Goal: Task Accomplishment & Management: Manage account settings

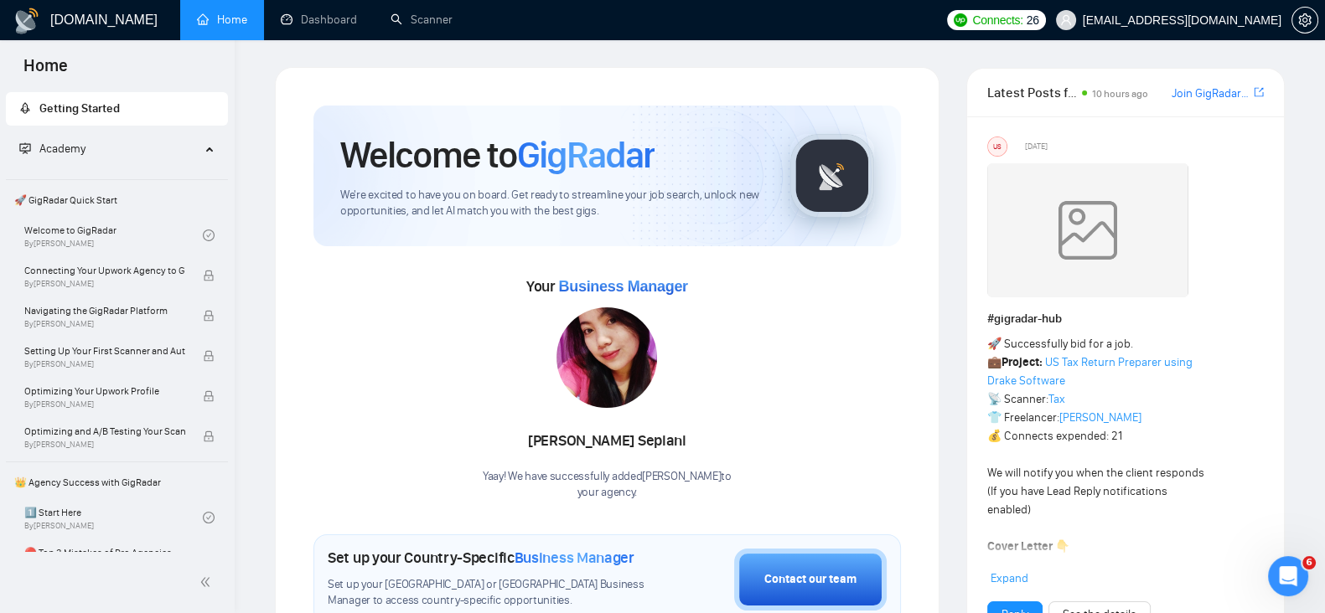
drag, startPoint x: 809, startPoint y: 25, endPoint x: 739, endPoint y: 31, distance: 69.8
click at [752, 27] on ul "Home Dashboard Scanner" at bounding box center [556, 20] width 764 height 40
click at [422, 18] on link "Scanner" at bounding box center [421, 20] width 62 height 14
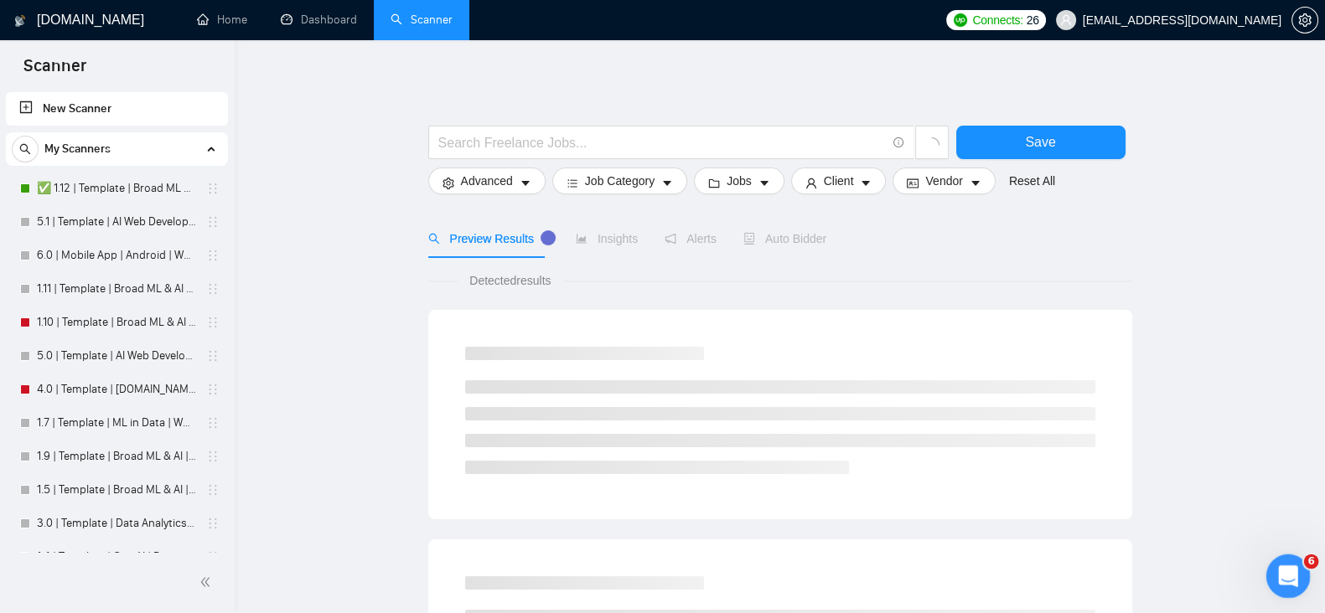
click at [1282, 571] on icon "Open Intercom Messenger" at bounding box center [1286, 575] width 28 height 28
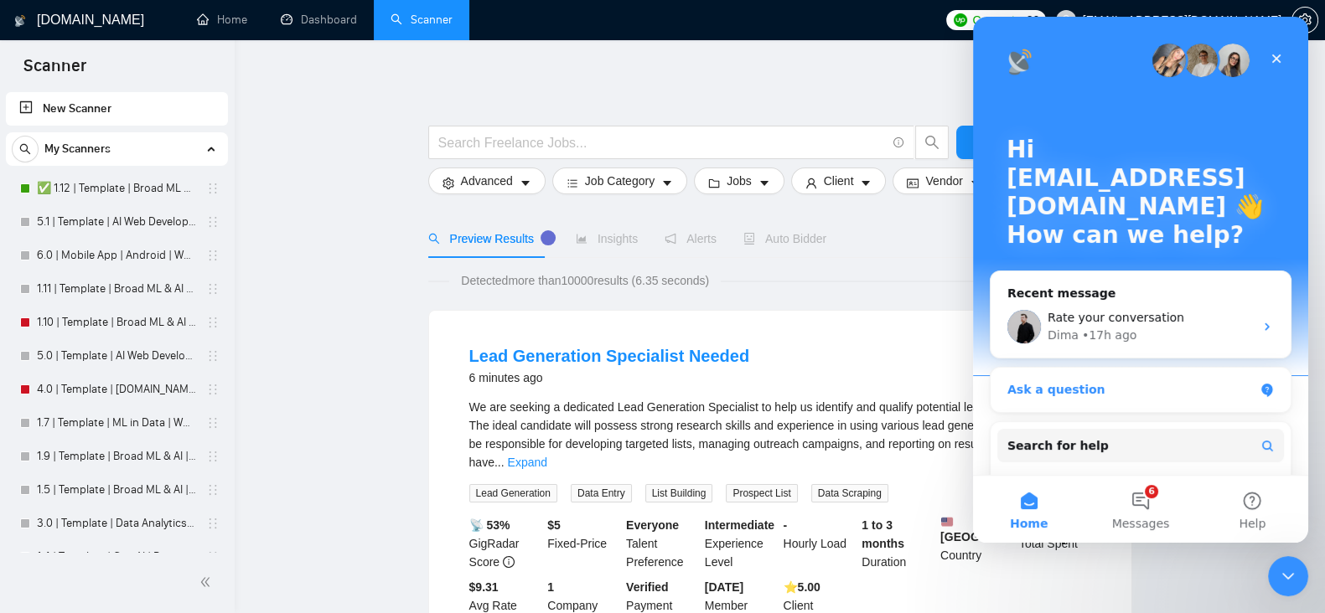
scroll to position [139, 0]
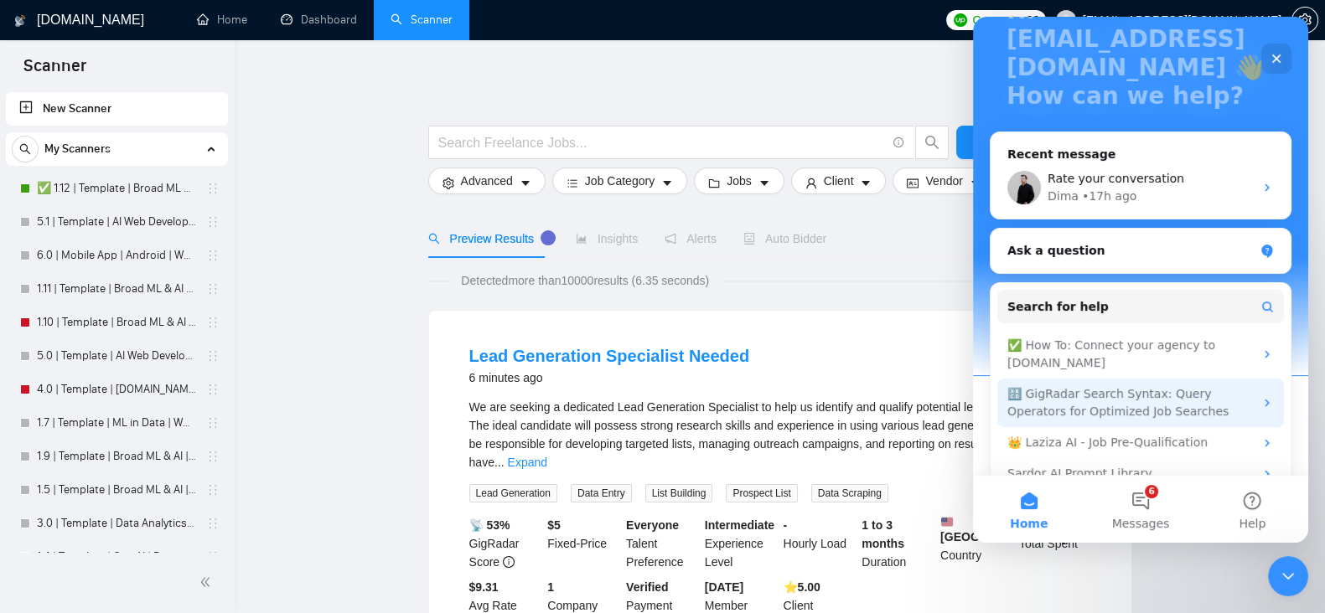
click at [1135, 394] on div "🔠 GigRadar Search Syntax: Query Operators for Optimized Job Searches" at bounding box center [1130, 402] width 246 height 35
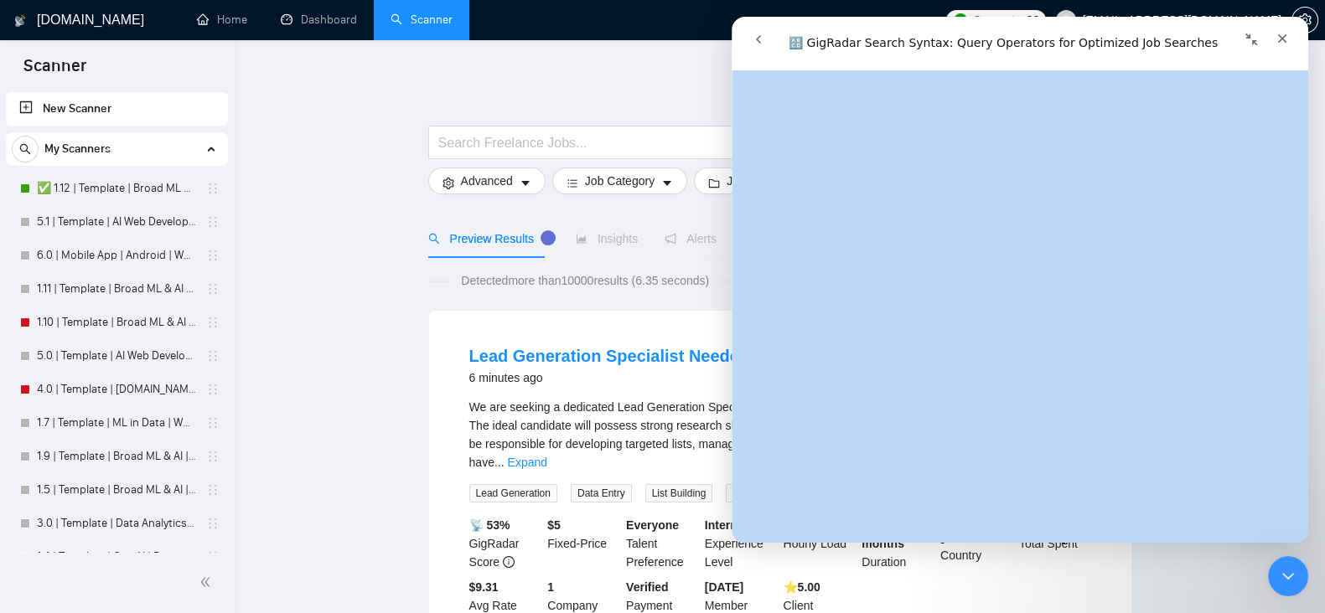
scroll to position [6122, 0]
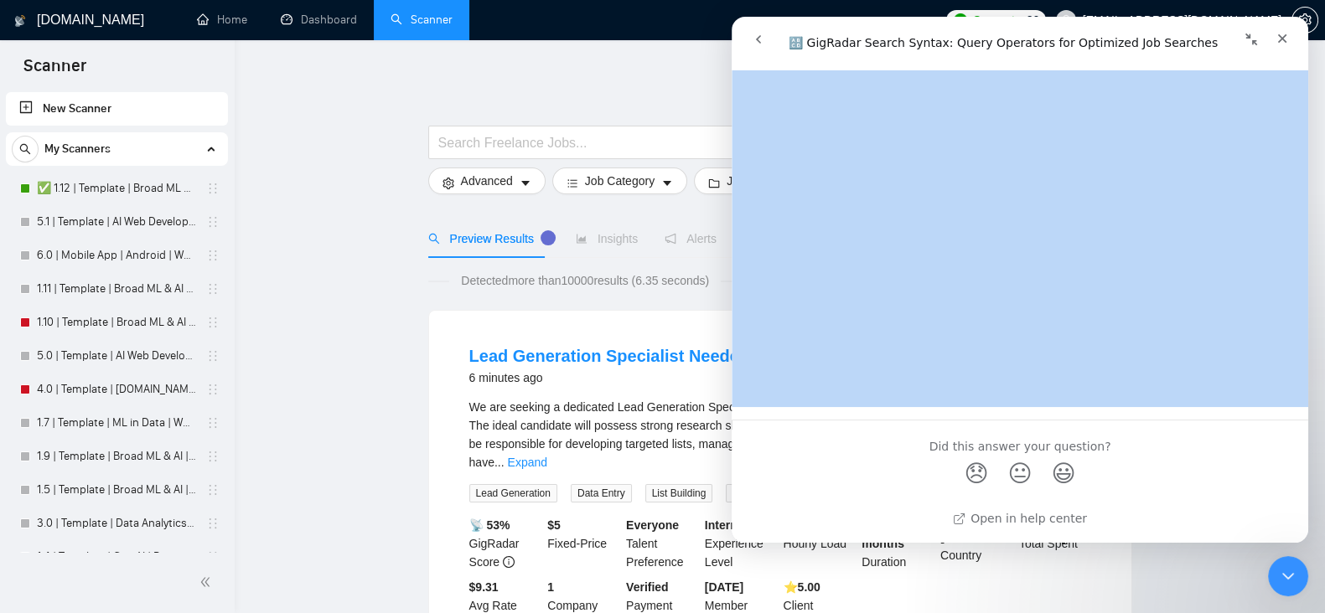
drag, startPoint x: 805, startPoint y: 100, endPoint x: 1115, endPoint y: 299, distance: 368.6
click at [1115, 299] on div "🔠 GigRadar Search Syntax: Query Operators for Optimized Job Searches Did this a…" at bounding box center [1019, 306] width 576 height 473
click at [1012, 513] on link "Open in help center" at bounding box center [1020, 518] width 134 height 13
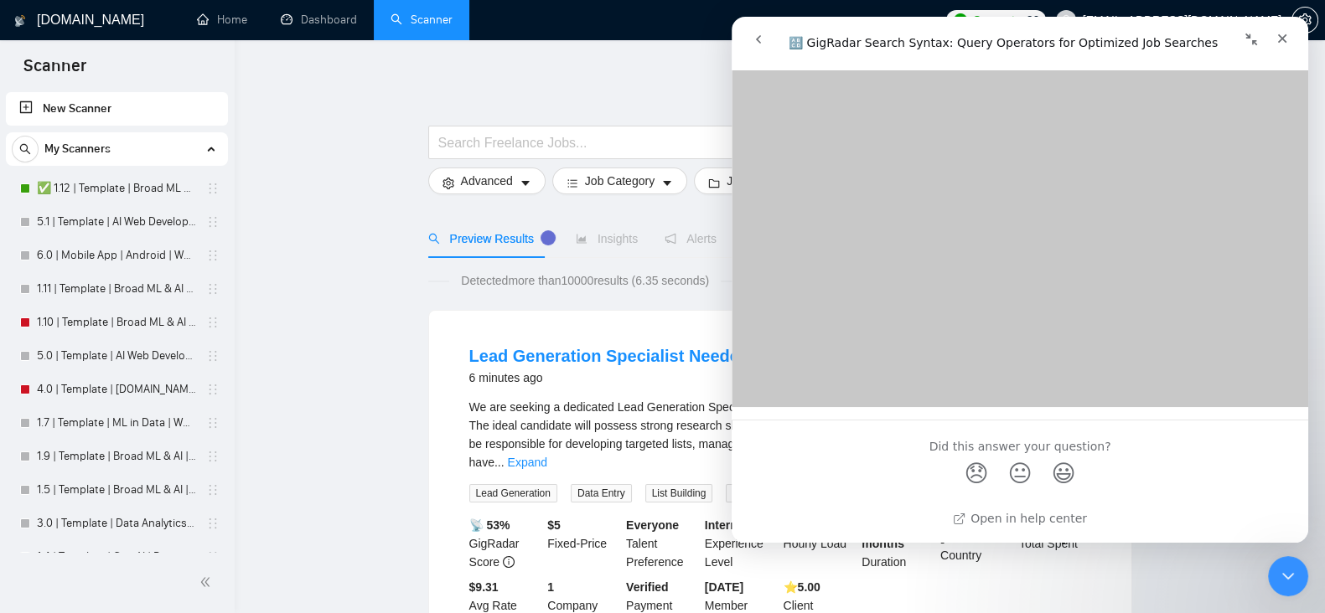
click at [72, 183] on link "✅ 1.12 | Template | Broad ML & AI | Worldwide" at bounding box center [116, 189] width 159 height 34
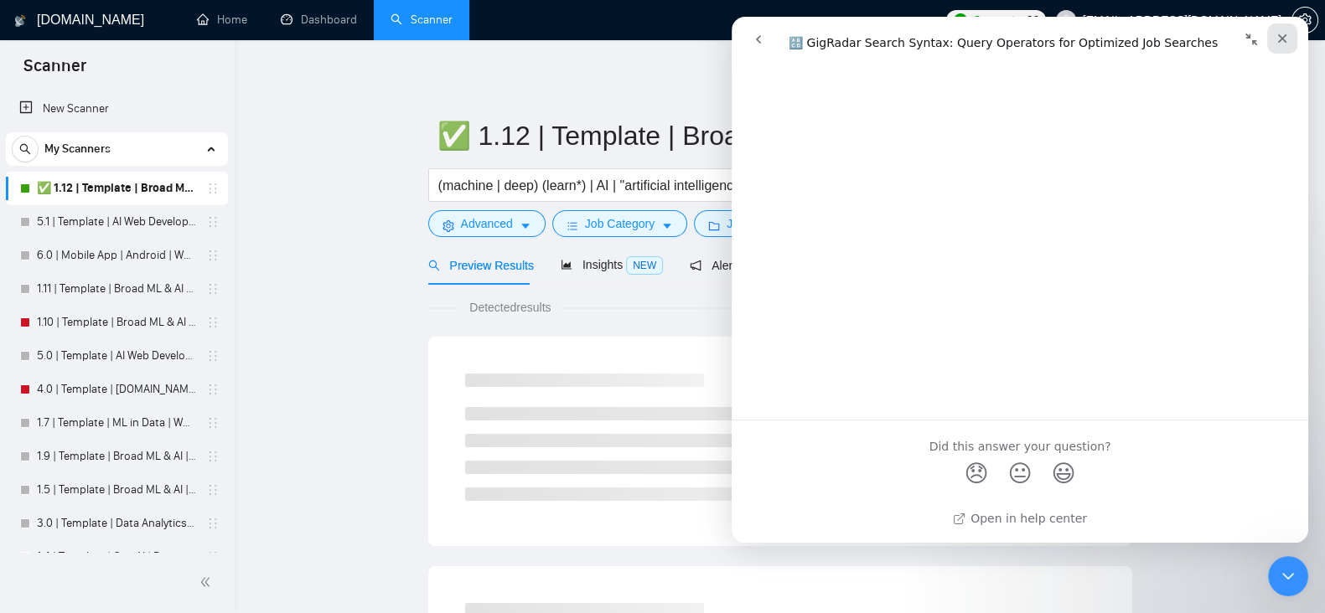
click at [1282, 38] on icon "Close" at bounding box center [1282, 38] width 9 height 9
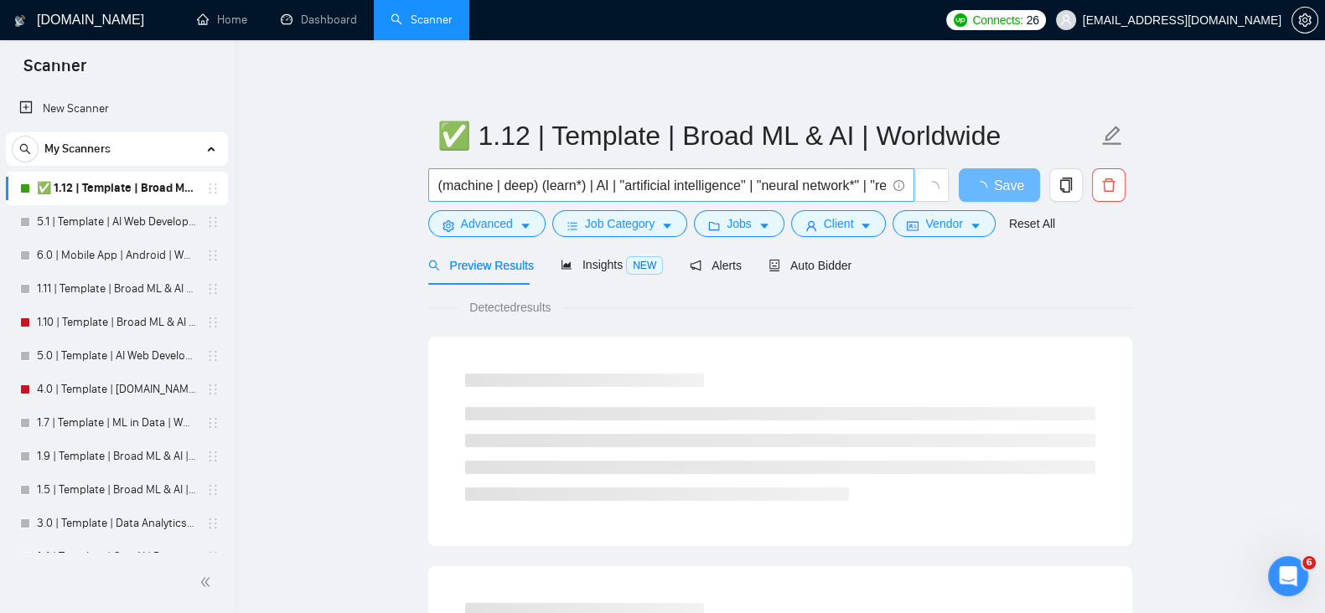
click at [502, 183] on input "(machine | deep) (learn*) | AI | "artificial intelligence" | "neural network*" …" at bounding box center [661, 185] width 447 height 21
click at [502, 182] on input "(machine | deep) (learn*) | AI | "artificial intelligence" | "neural network*" …" at bounding box center [661, 185] width 447 height 21
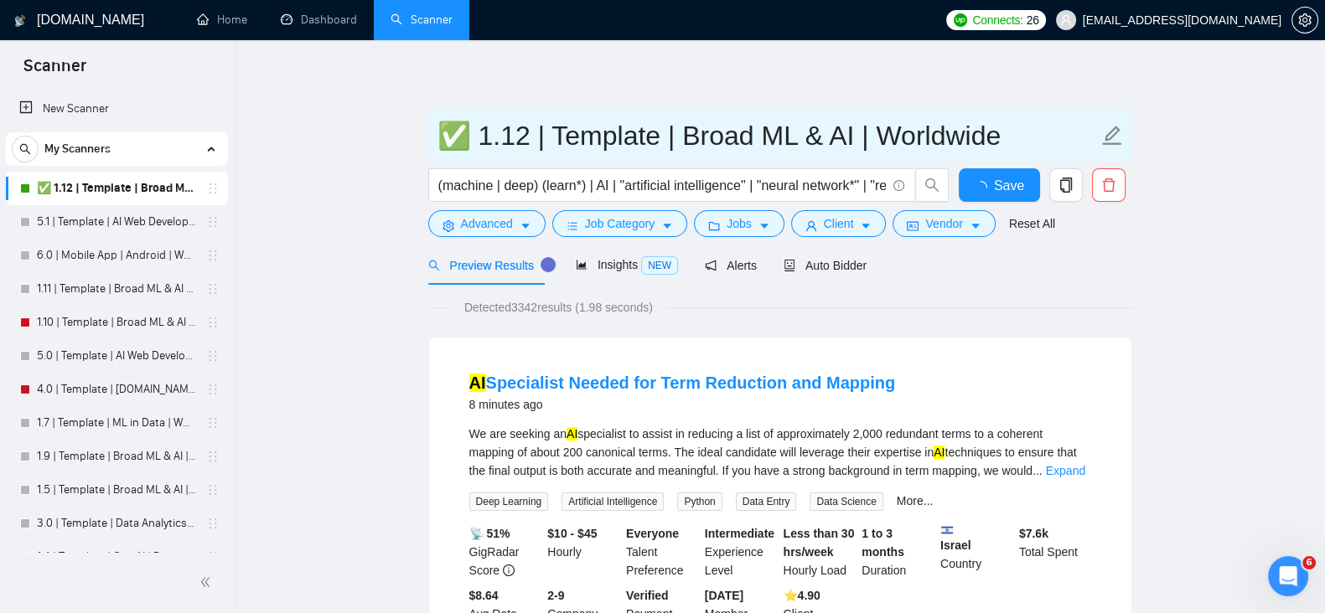
drag, startPoint x: 482, startPoint y: 129, endPoint x: 917, endPoint y: 271, distance: 458.1
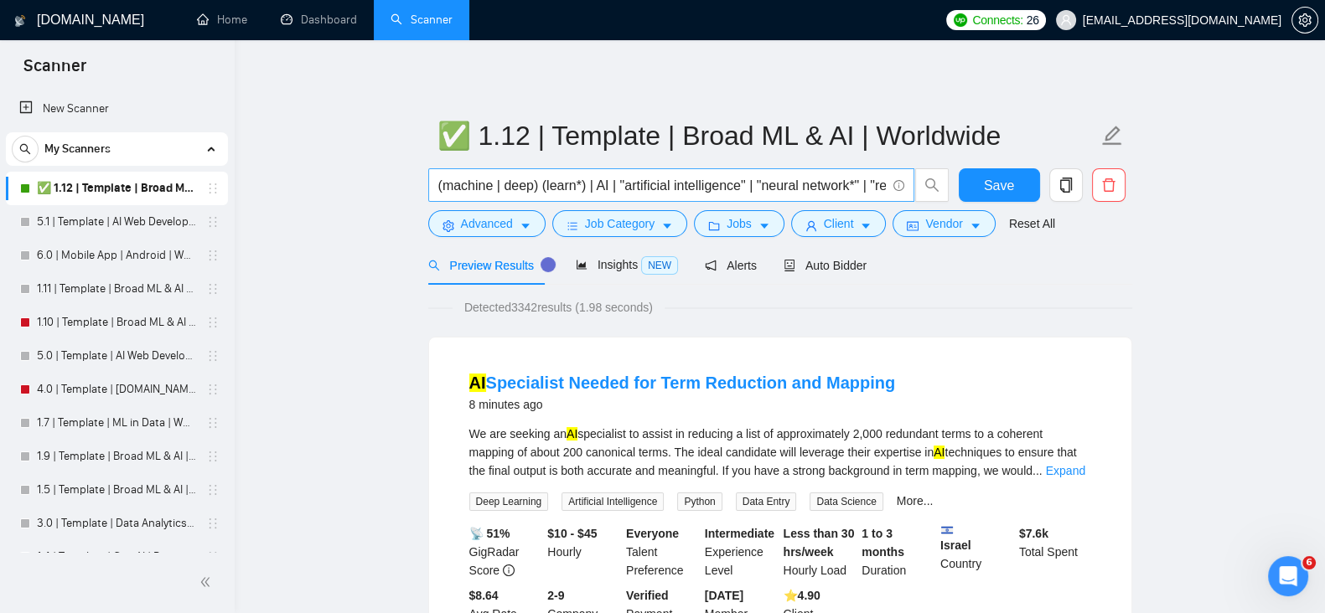
click at [757, 182] on input "(machine | deep) (learn*) | AI | "artificial intelligence" | "neural network*" …" at bounding box center [661, 185] width 447 height 21
click at [612, 271] on span "Insights NEW" at bounding box center [627, 264] width 102 height 13
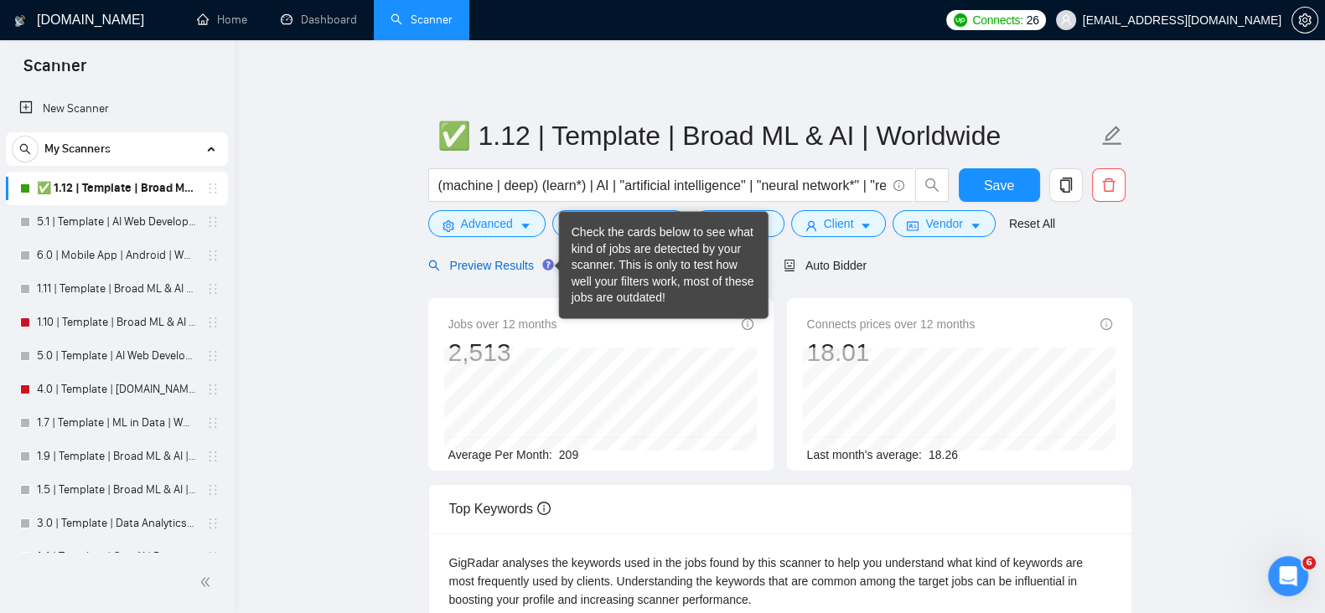
click at [493, 261] on span "Preview Results" at bounding box center [488, 265] width 121 height 13
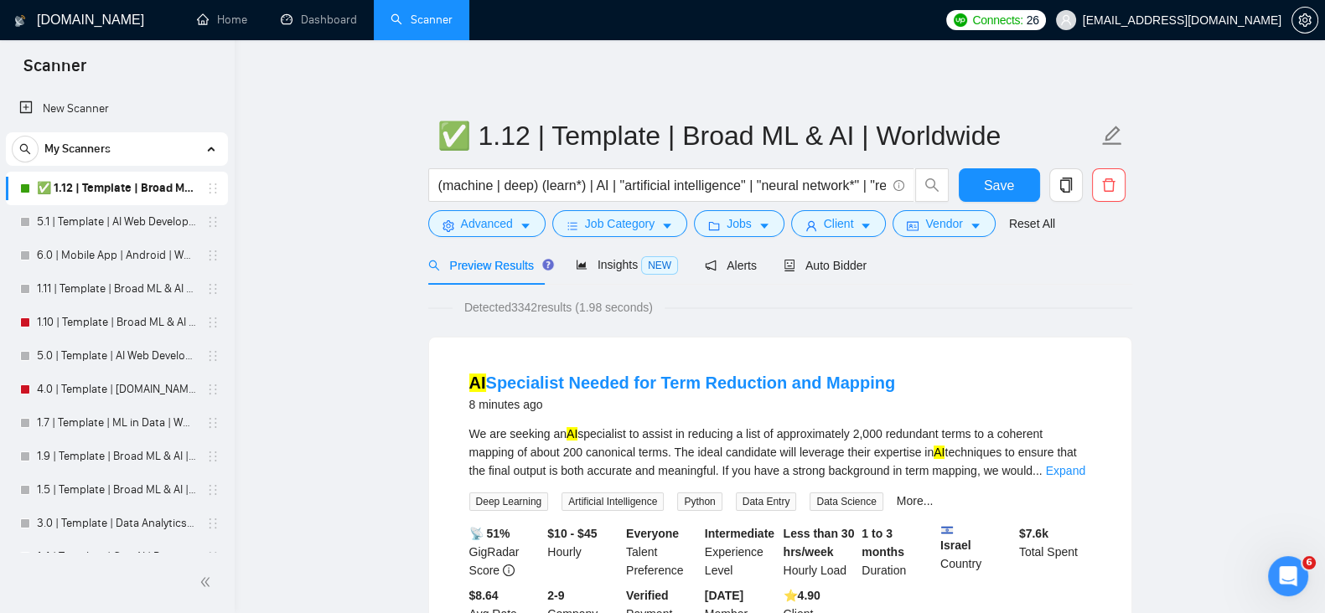
click at [77, 102] on link "New Scanner" at bounding box center [116, 109] width 195 height 34
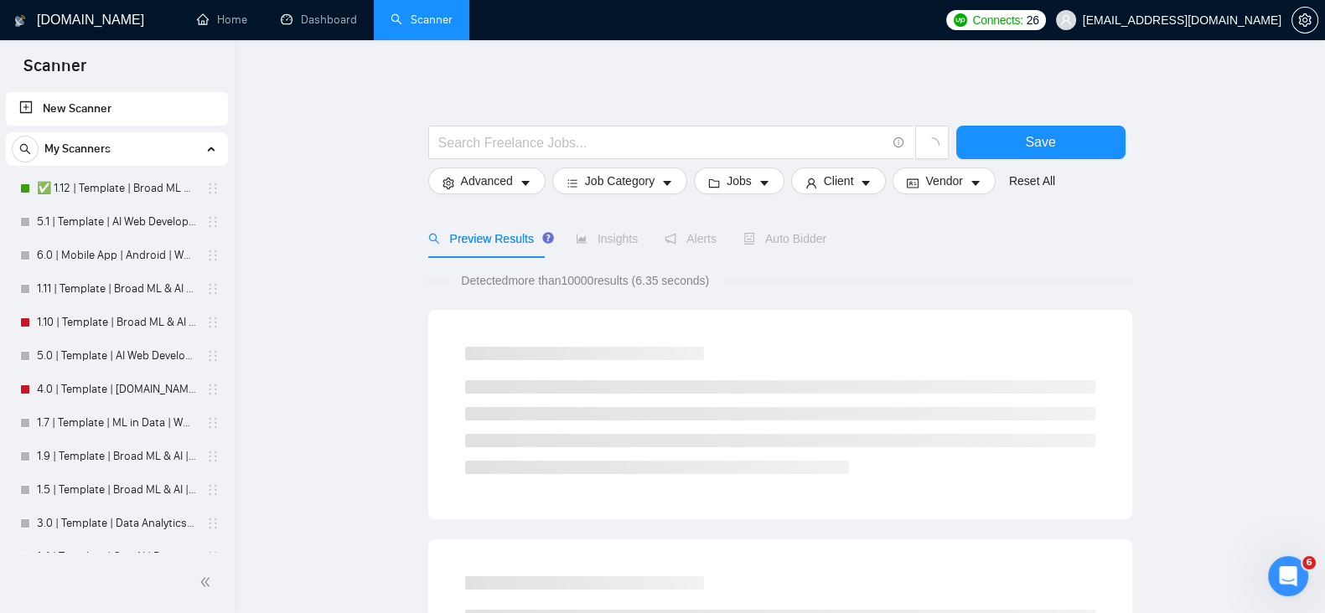
drag, startPoint x: 634, startPoint y: 97, endPoint x: 576, endPoint y: 93, distance: 58.8
drag, startPoint x: 576, startPoint y: 93, endPoint x: 511, endPoint y: 93, distance: 64.5
drag, startPoint x: 511, startPoint y: 93, endPoint x: 446, endPoint y: 90, distance: 65.4
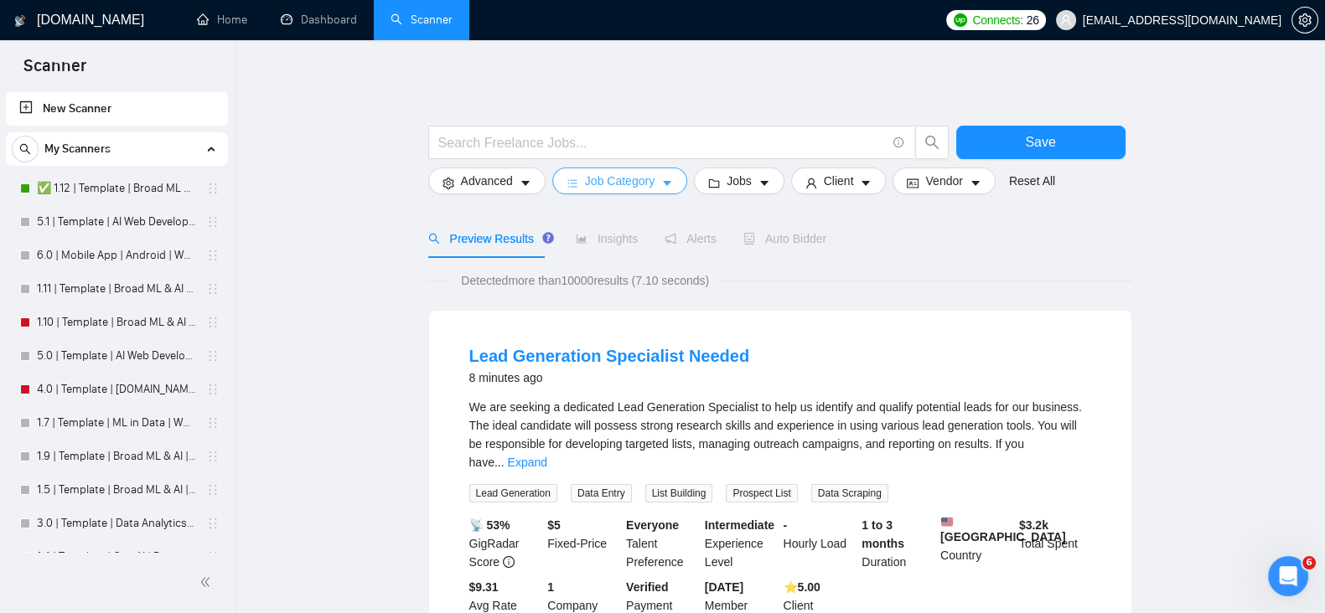
click at [624, 178] on span "Job Category" at bounding box center [620, 181] width 70 height 18
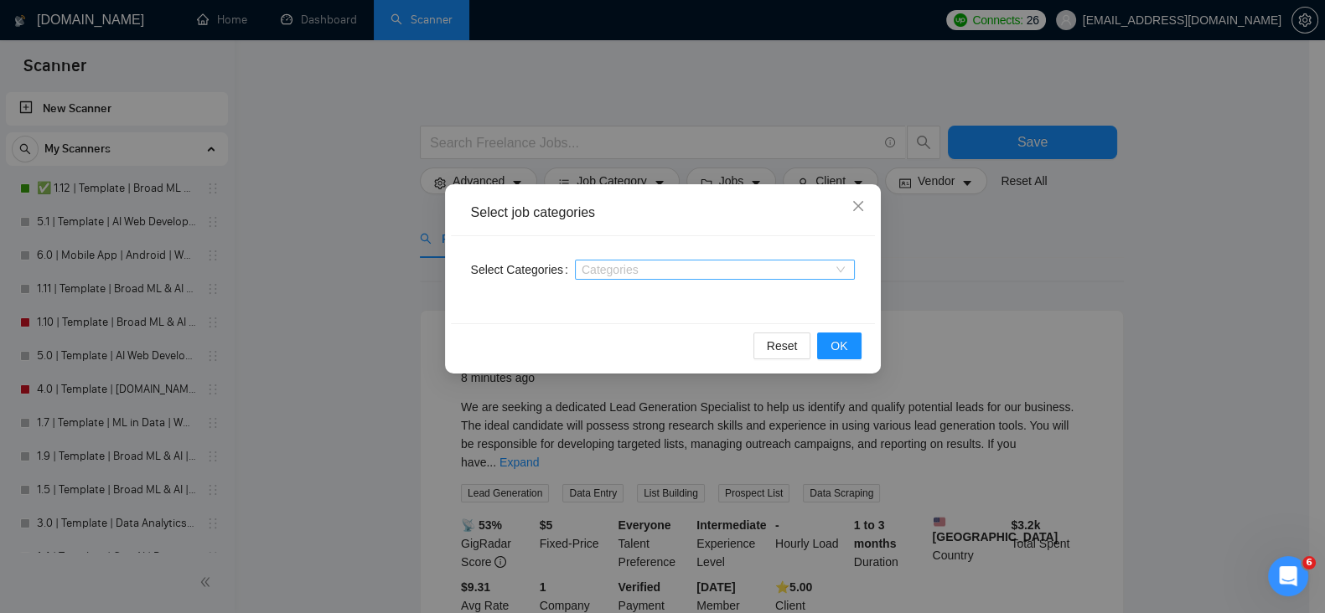
click at [679, 263] on div at bounding box center [706, 269] width 255 height 13
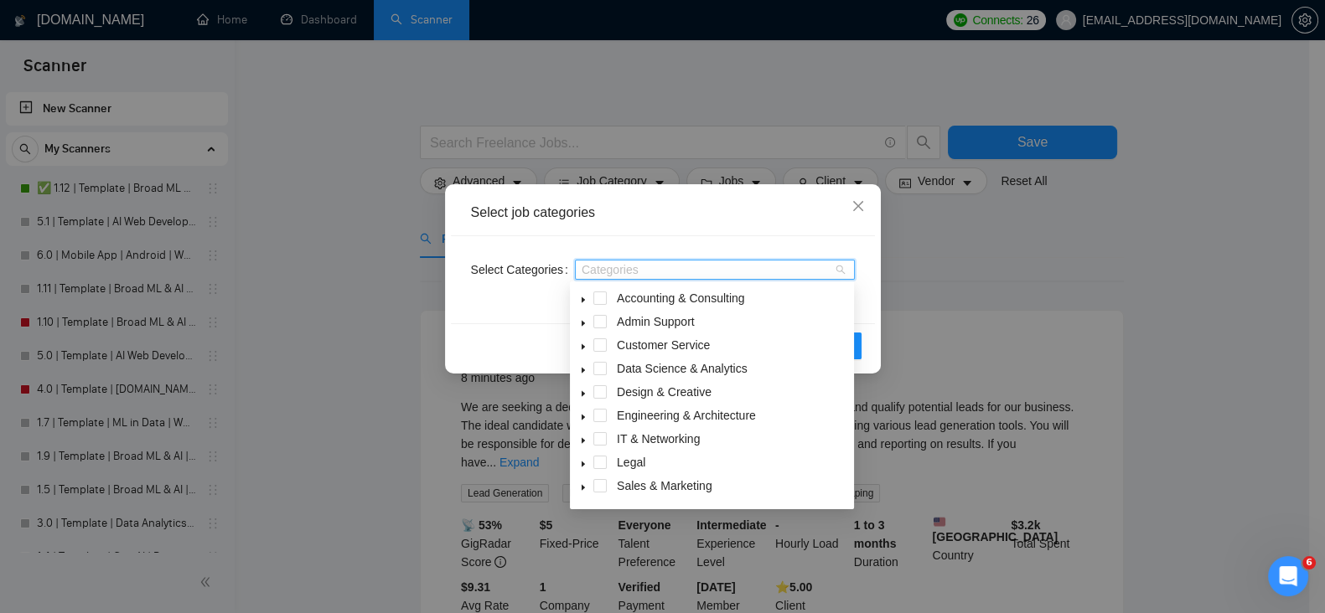
click at [581, 488] on icon "caret-down" at bounding box center [583, 487] width 8 height 8
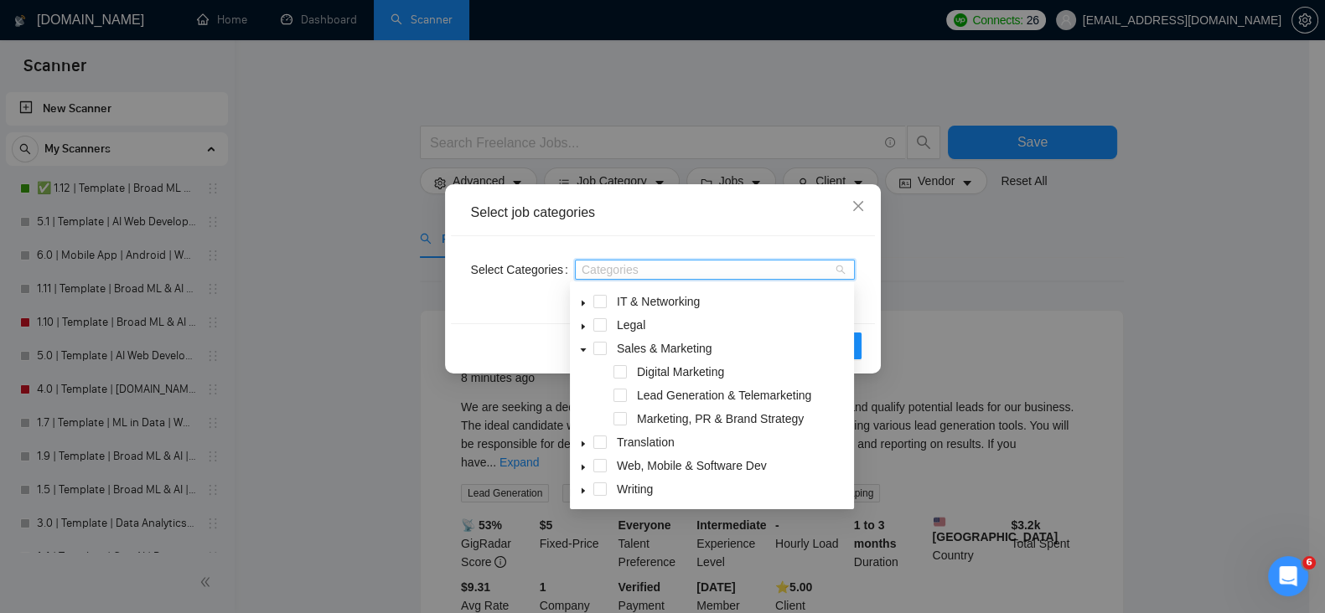
scroll to position [139, 0]
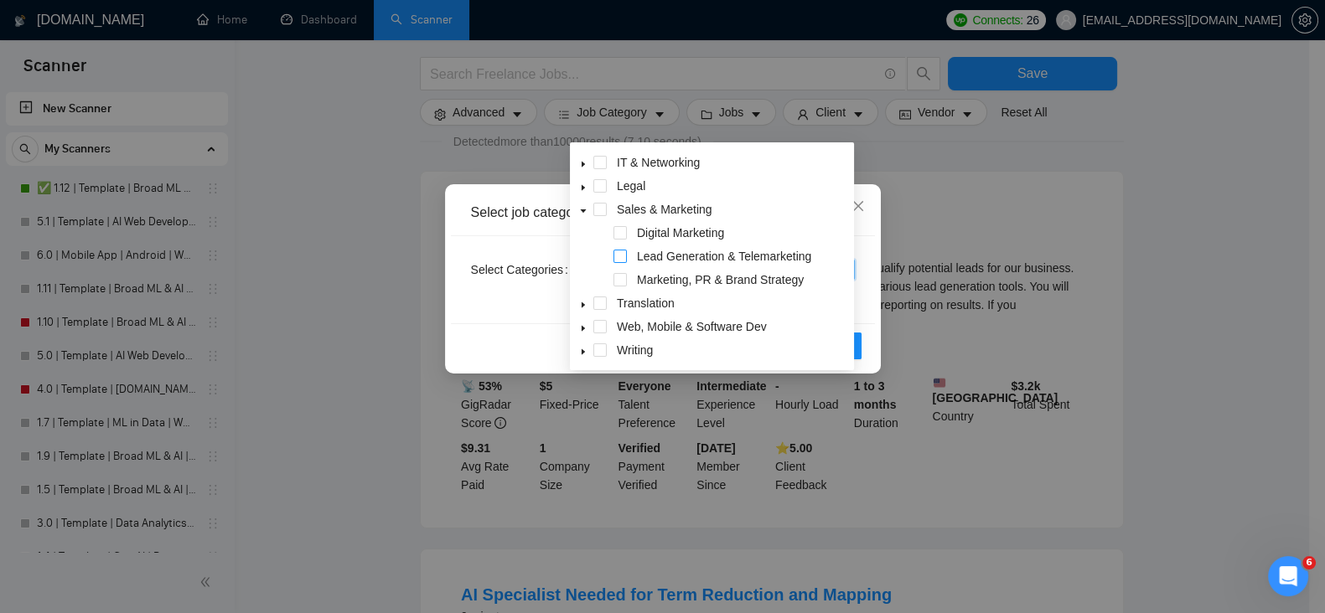
click at [622, 252] on span at bounding box center [619, 256] width 13 height 13
click at [622, 228] on span at bounding box center [619, 232] width 13 height 13
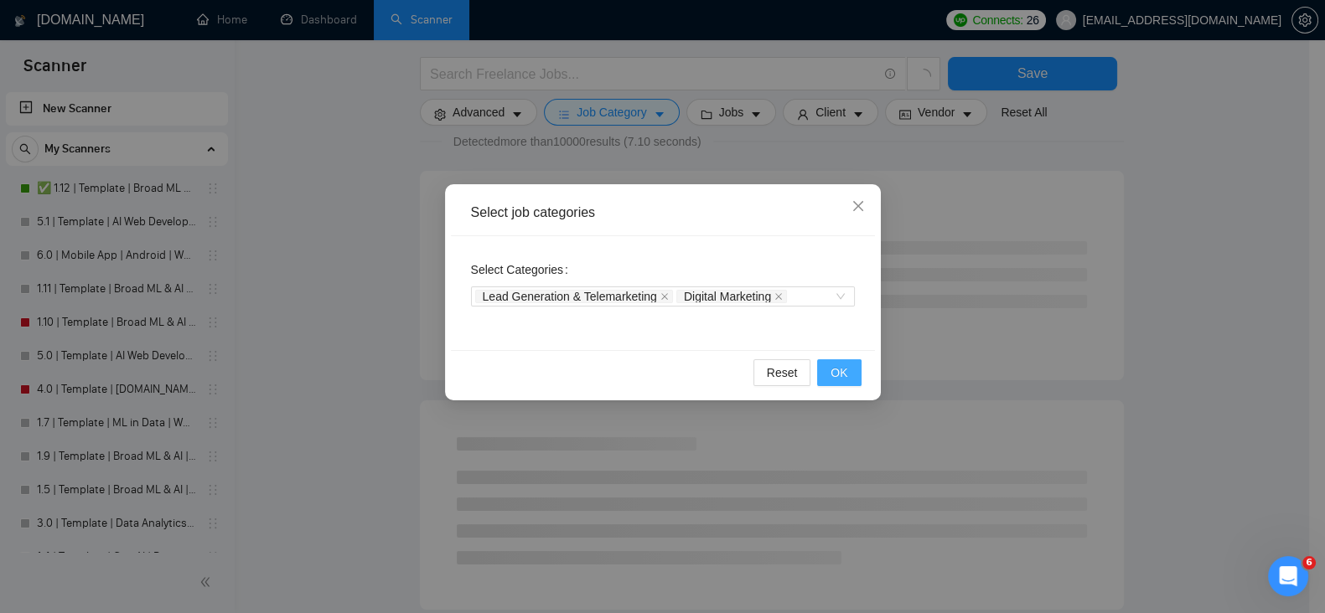
click at [853, 370] on button "OK" at bounding box center [839, 372] width 44 height 27
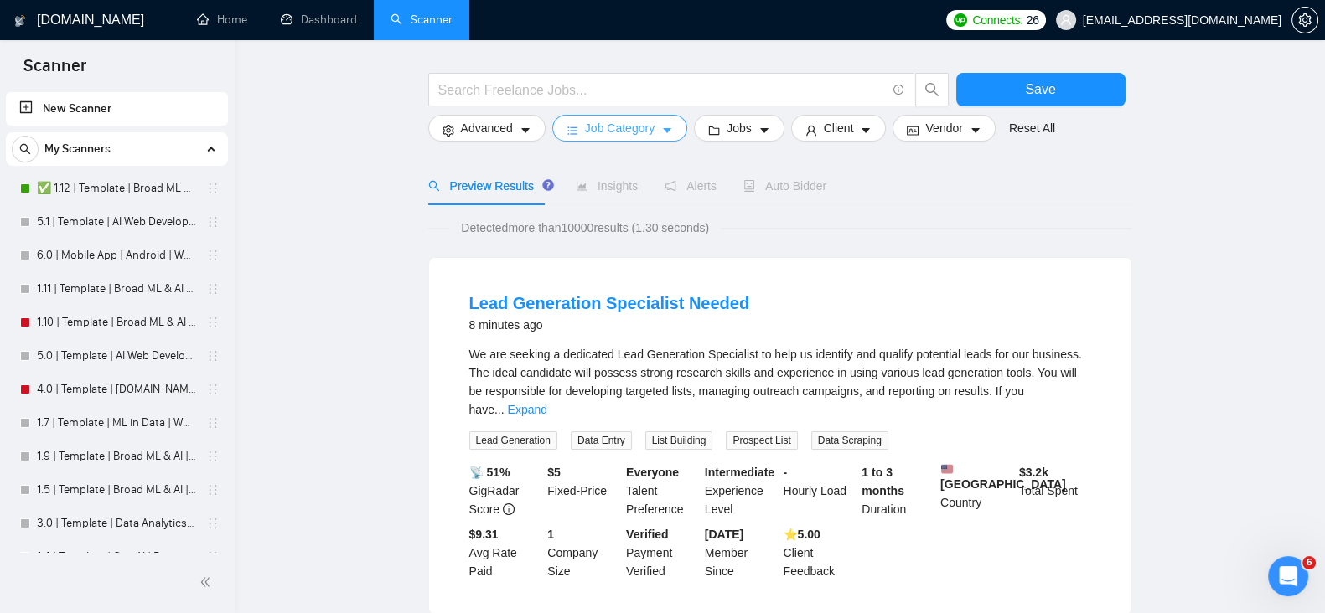
scroll to position [0, 0]
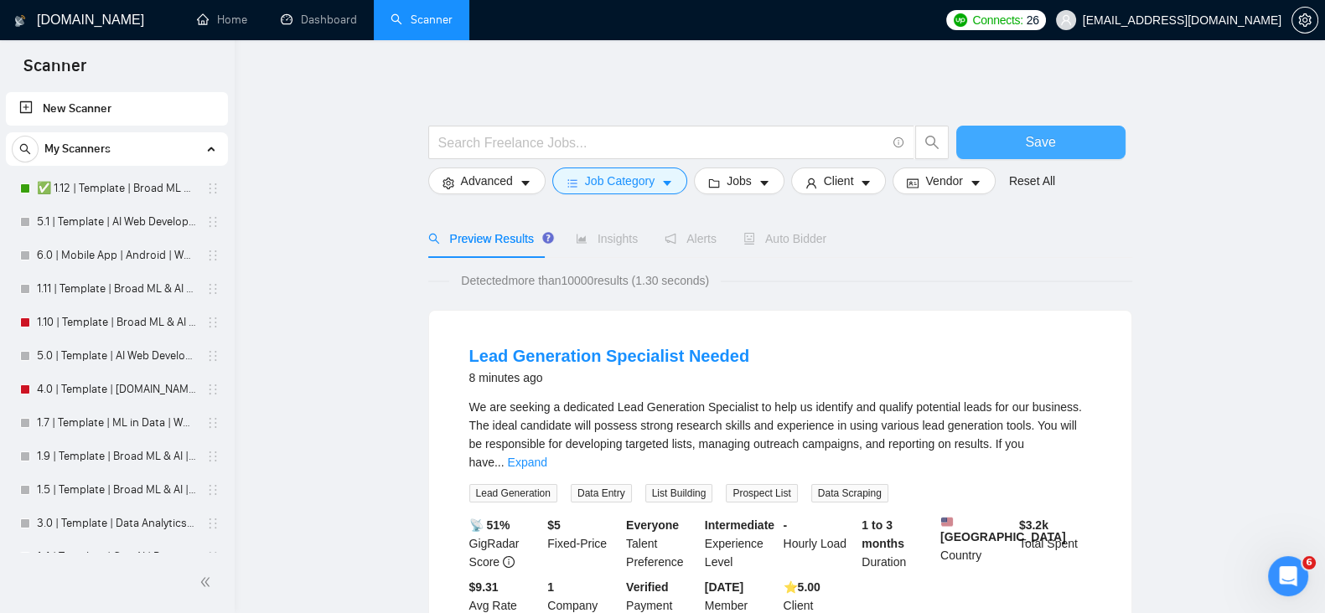
click at [1021, 139] on button "Save" at bounding box center [1040, 143] width 169 height 34
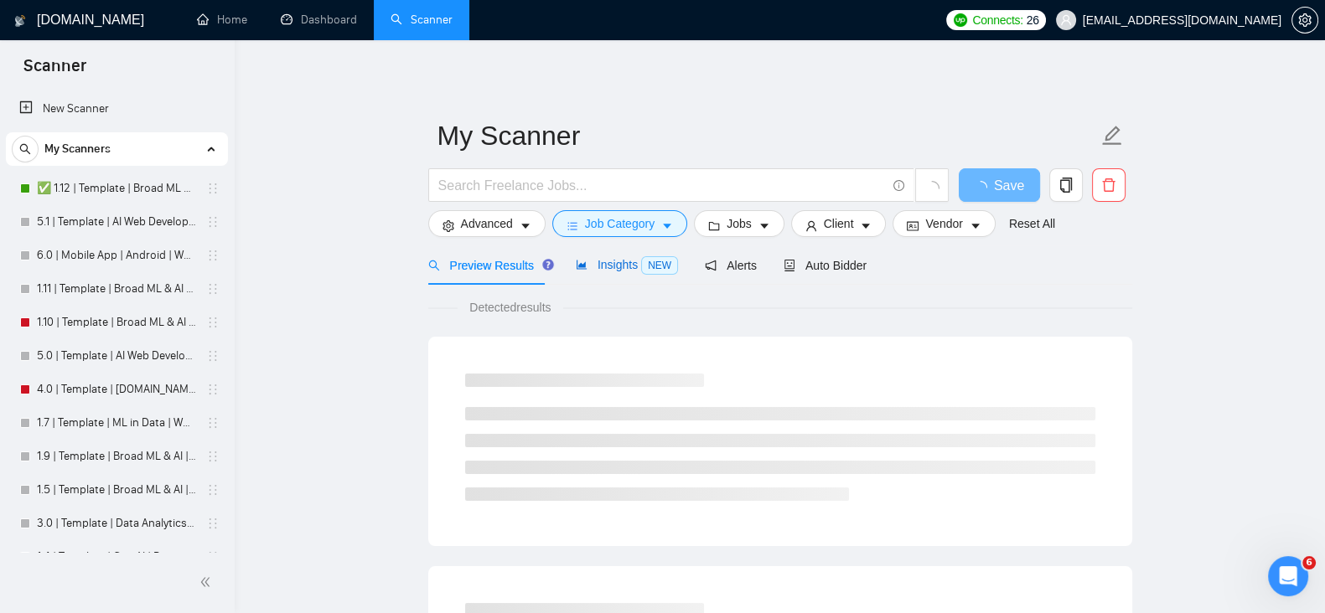
click at [614, 266] on span "Insights NEW" at bounding box center [627, 264] width 102 height 13
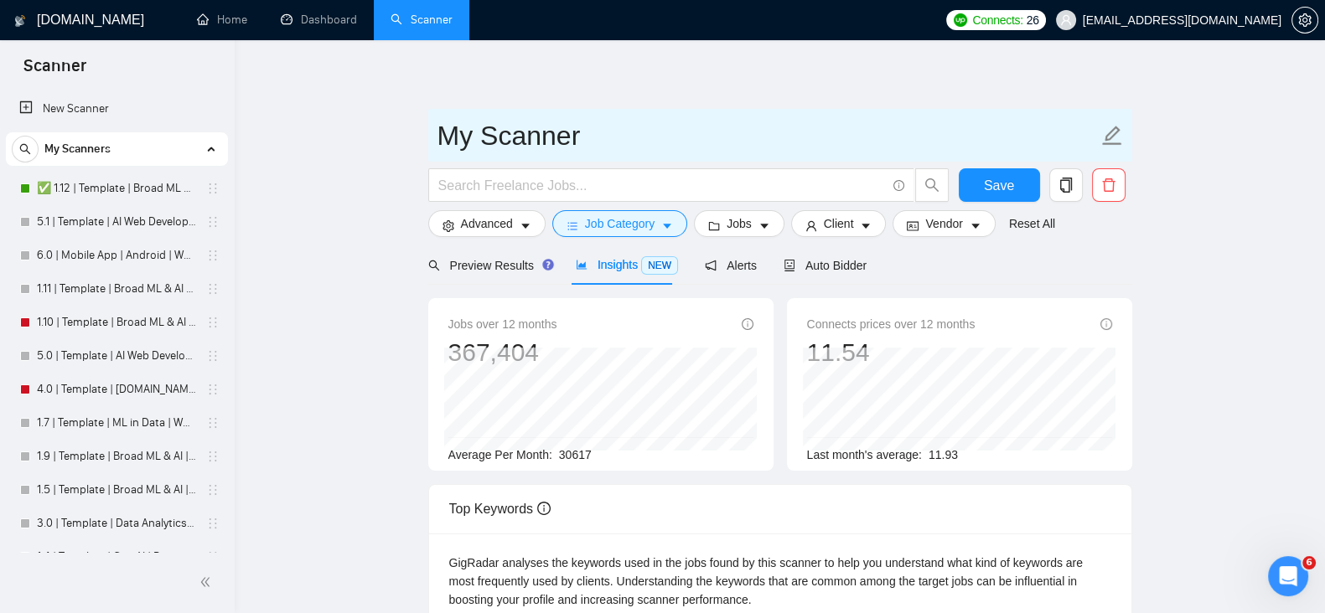
drag, startPoint x: 850, startPoint y: 136, endPoint x: 774, endPoint y: 130, distance: 75.6
drag, startPoint x: 774, startPoint y: 130, endPoint x: 716, endPoint y: 128, distance: 57.8
drag, startPoint x: 716, startPoint y: 128, endPoint x: 677, endPoint y: 127, distance: 39.4
drag, startPoint x: 677, startPoint y: 127, endPoint x: 632, endPoint y: 119, distance: 46.0
click at [632, 119] on input "My Scanner" at bounding box center [767, 136] width 660 height 42
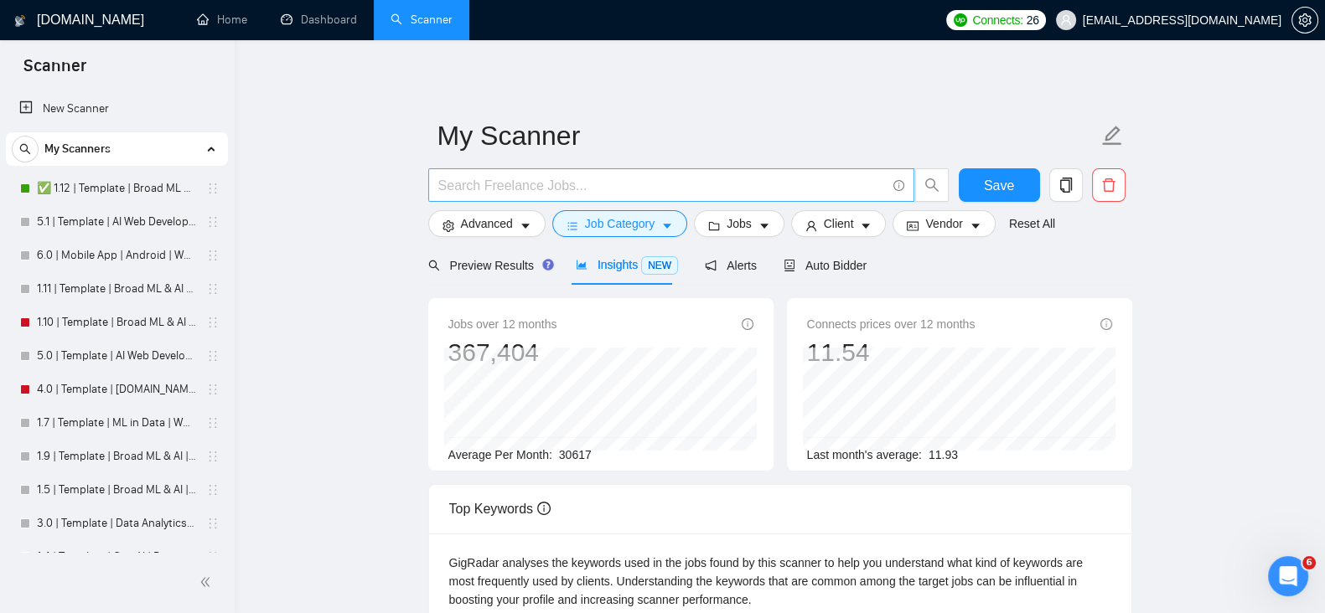
click at [611, 172] on span at bounding box center [671, 185] width 486 height 34
paste input "(ppc | "pay per click" | "paid ads" | advertising | "media buying" | "ad manage…"
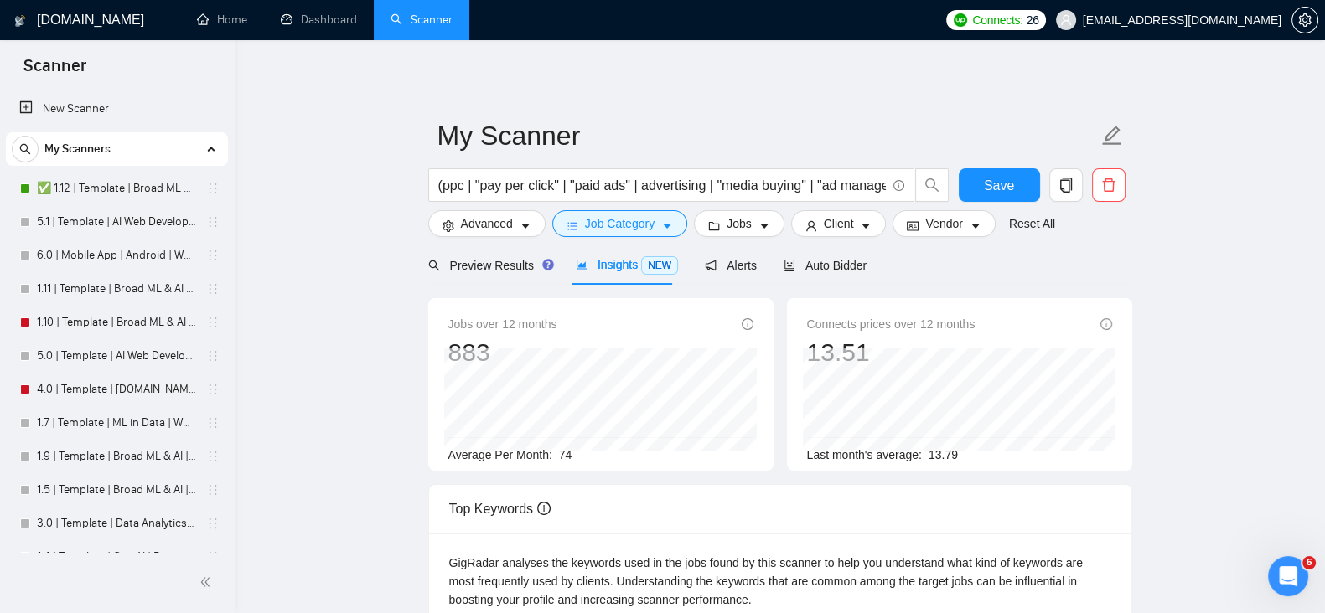
drag, startPoint x: 916, startPoint y: 94, endPoint x: 829, endPoint y: 102, distance: 86.7
drag, startPoint x: 829, startPoint y: 102, endPoint x: 726, endPoint y: 95, distance: 103.3
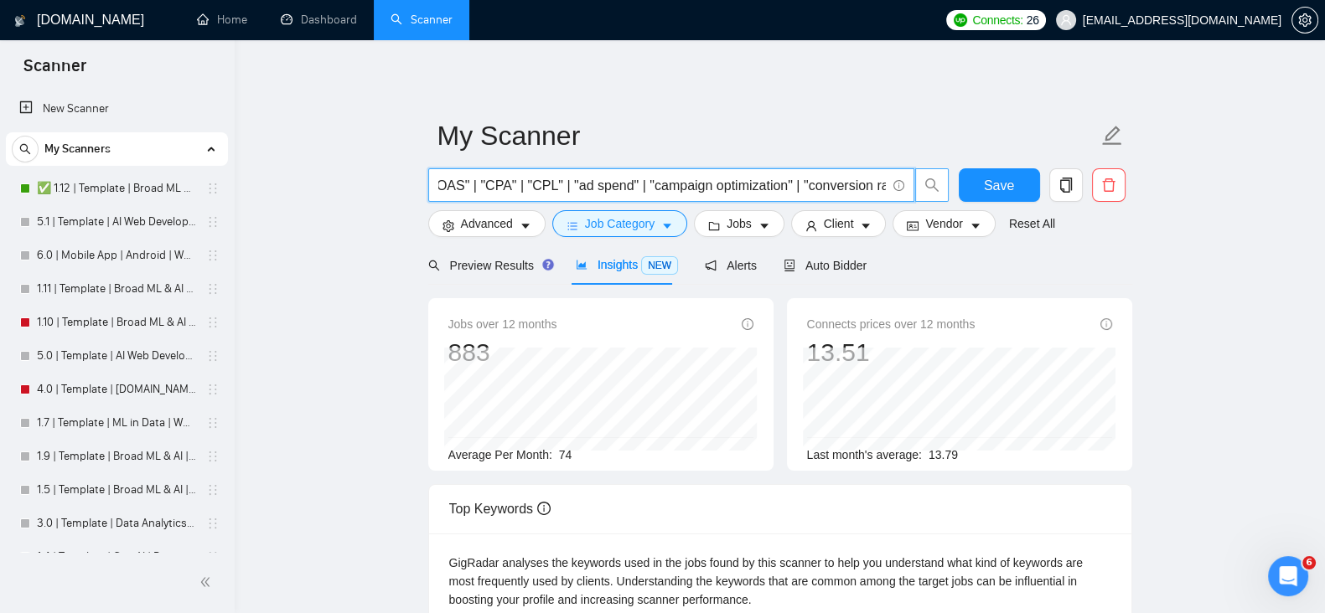
scroll to position [0, 1771]
drag, startPoint x: 666, startPoint y: 183, endPoint x: 938, endPoint y: 184, distance: 272.3
click at [938, 184] on span "(ppc | "pay per click" | "paid ads" | advertising | "media buying" | "ad manage…" at bounding box center [688, 185] width 521 height 34
click at [844, 180] on input "(ppc | "pay per click" | "paid ads" | advertising | "media buying" | "ad manage…" at bounding box center [661, 185] width 447 height 21
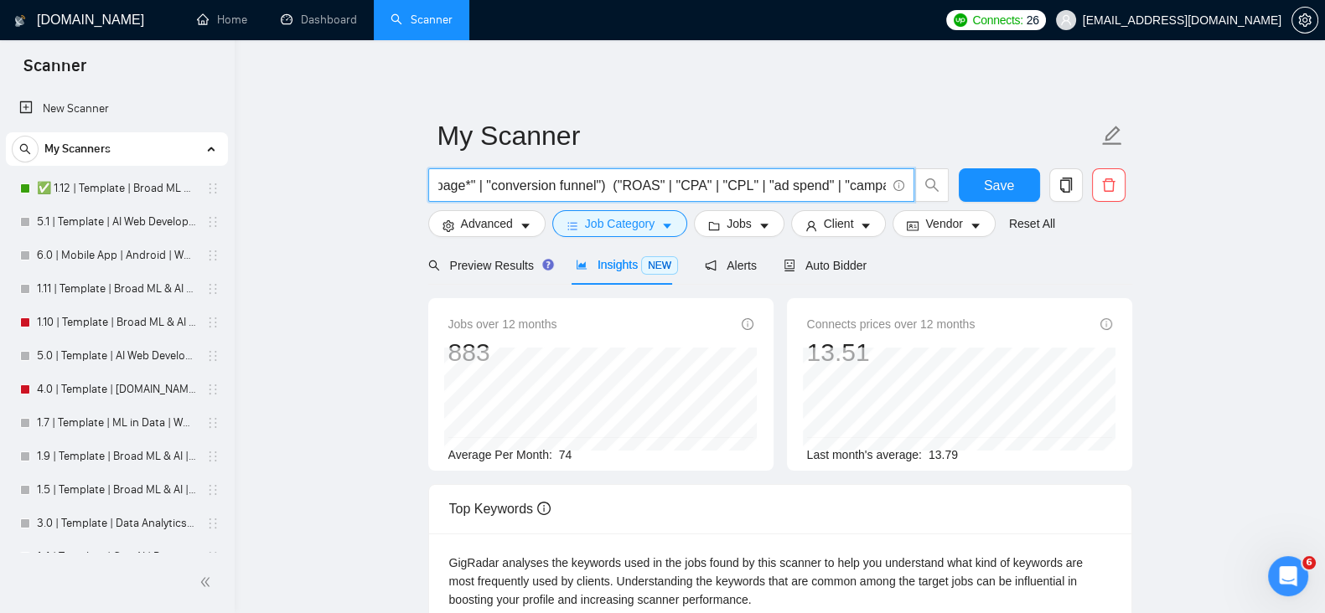
drag, startPoint x: 880, startPoint y: 185, endPoint x: 607, endPoint y: 181, distance: 273.2
click at [607, 181] on input "(ppc | "pay per click" | "paid ads" | advertising | "media buying" | "ad manage…" at bounding box center [661, 185] width 447 height 21
click at [660, 185] on input "(ppc | "pay per click" | "paid ads" | advertising | "media buying" | "ad manage…" at bounding box center [661, 185] width 447 height 21
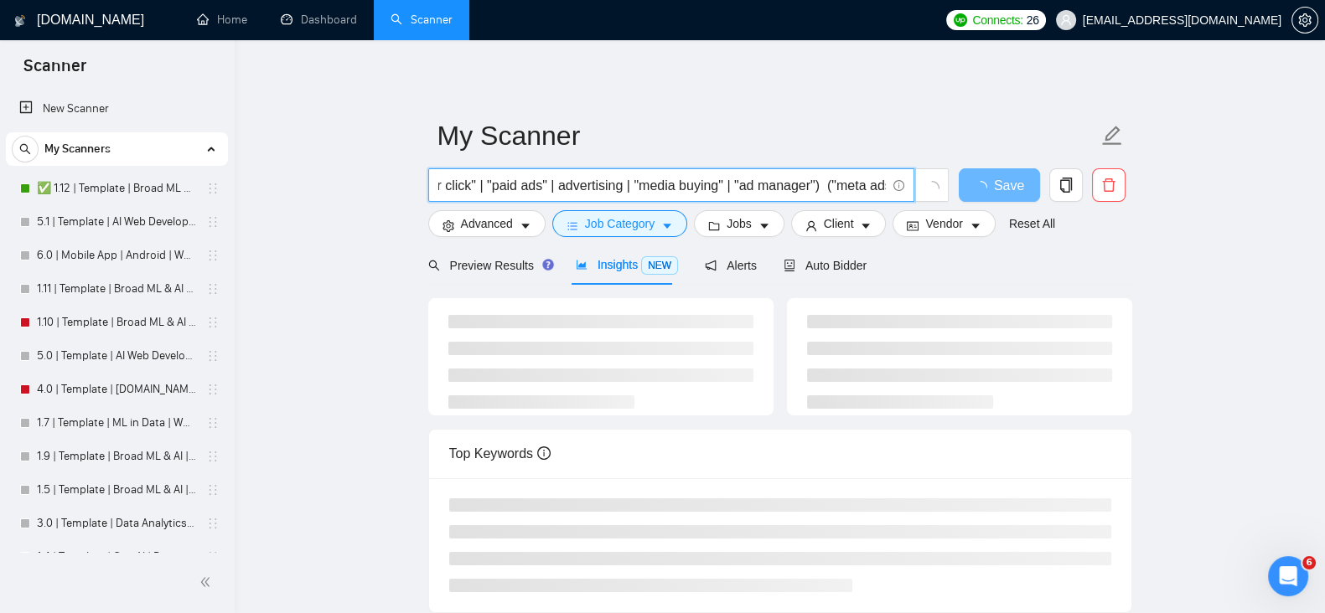
scroll to position [0, 18]
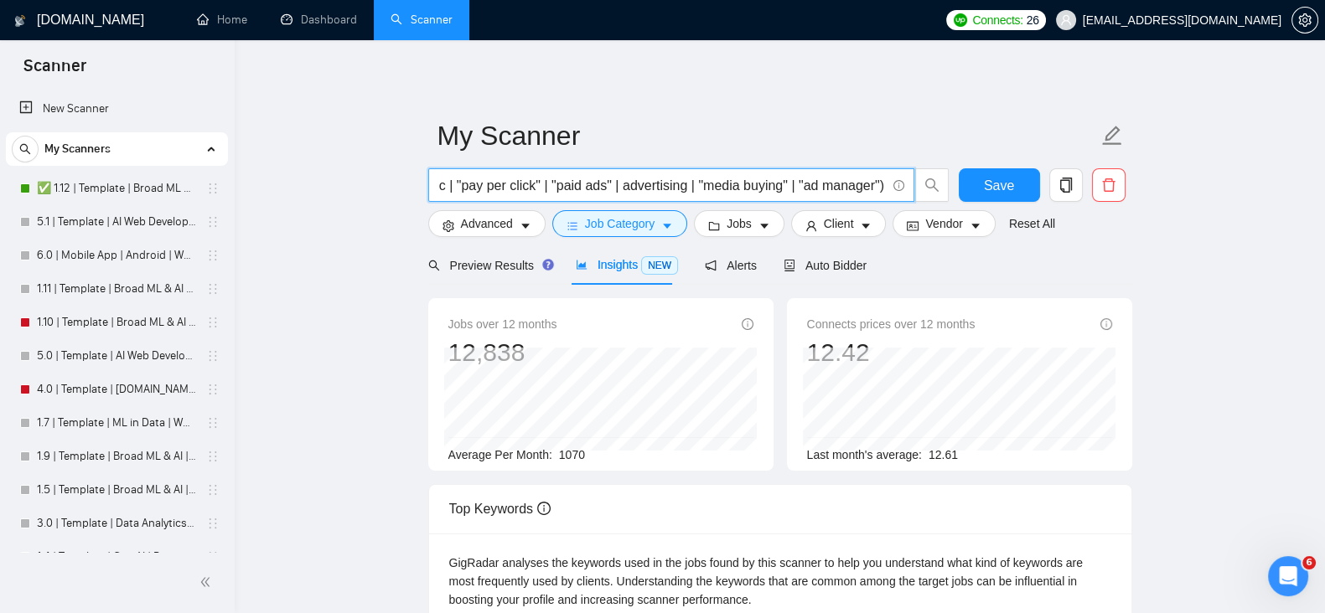
type input "(ppc | "pay per click" | "paid ads" | advertising | "media buying" | "ad manage…"
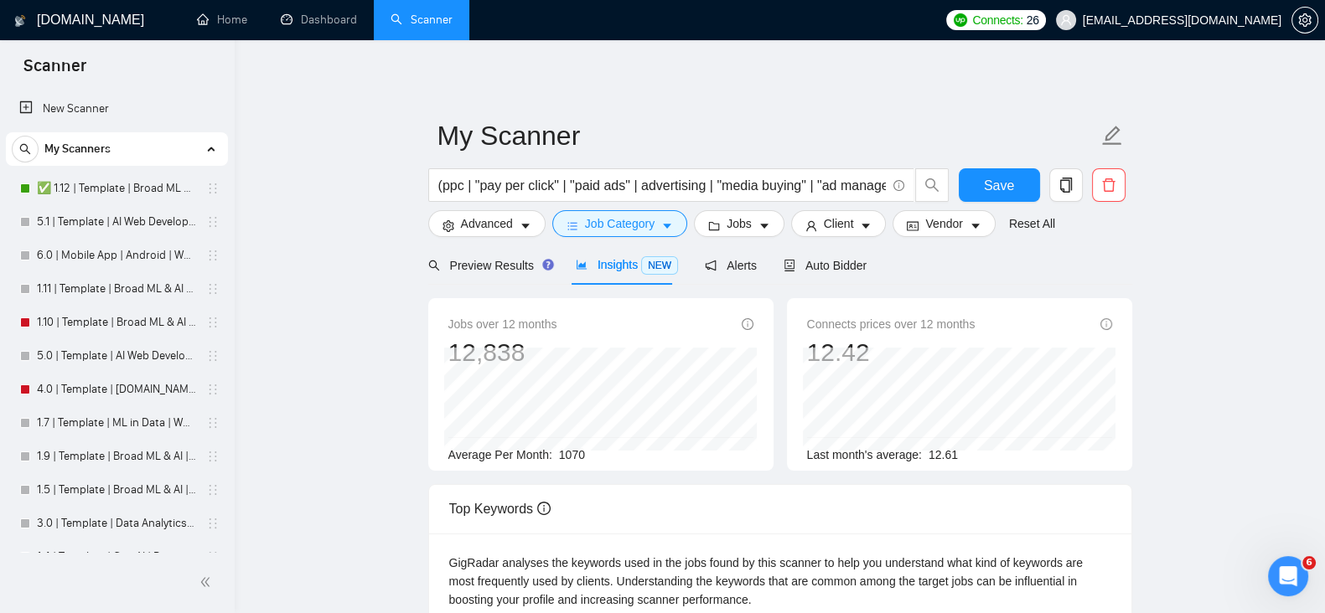
drag, startPoint x: 854, startPoint y: 80, endPoint x: 783, endPoint y: 90, distance: 71.9
drag, startPoint x: 783, startPoint y: 90, endPoint x: 723, endPoint y: 93, distance: 59.6
drag, startPoint x: 723, startPoint y: 93, endPoint x: 681, endPoint y: 93, distance: 41.9
drag, startPoint x: 681, startPoint y: 93, endPoint x: 630, endPoint y: 90, distance: 51.2
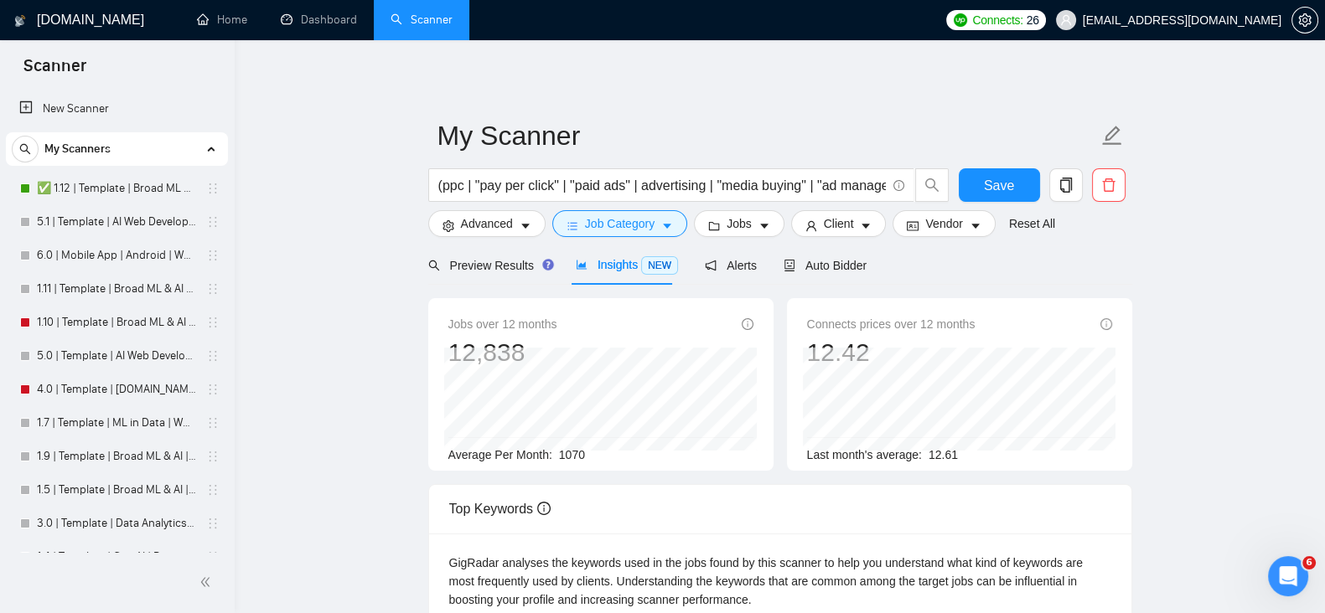
click at [968, 182] on button "Save" at bounding box center [998, 185] width 81 height 34
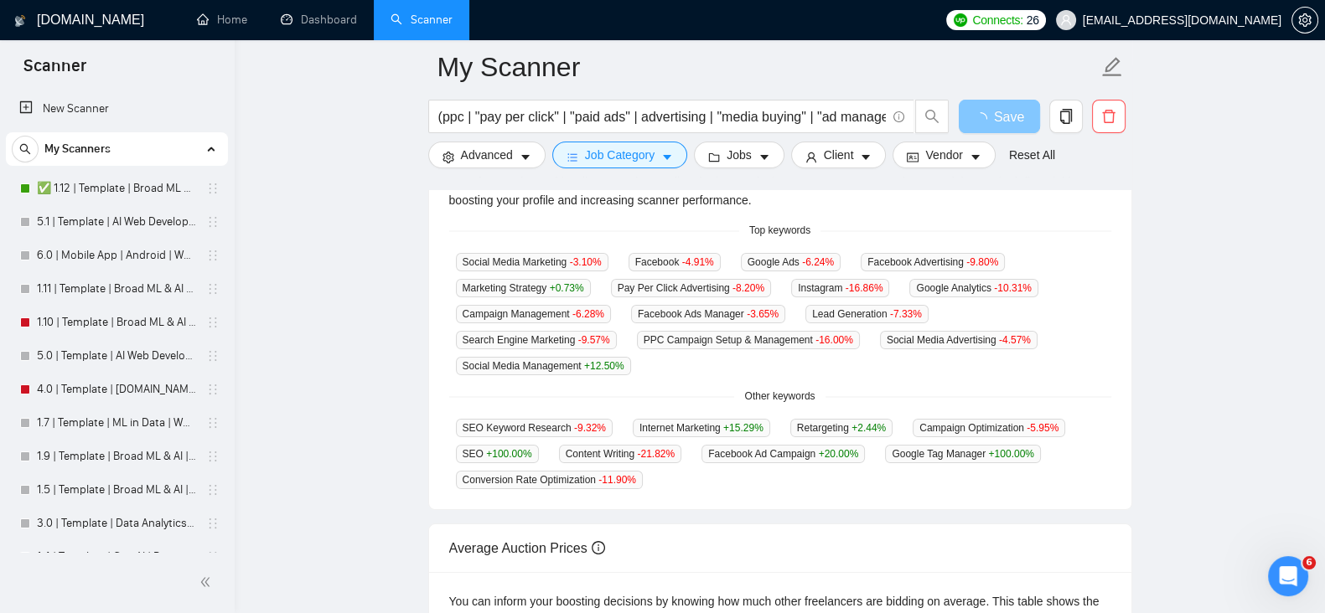
scroll to position [418, 0]
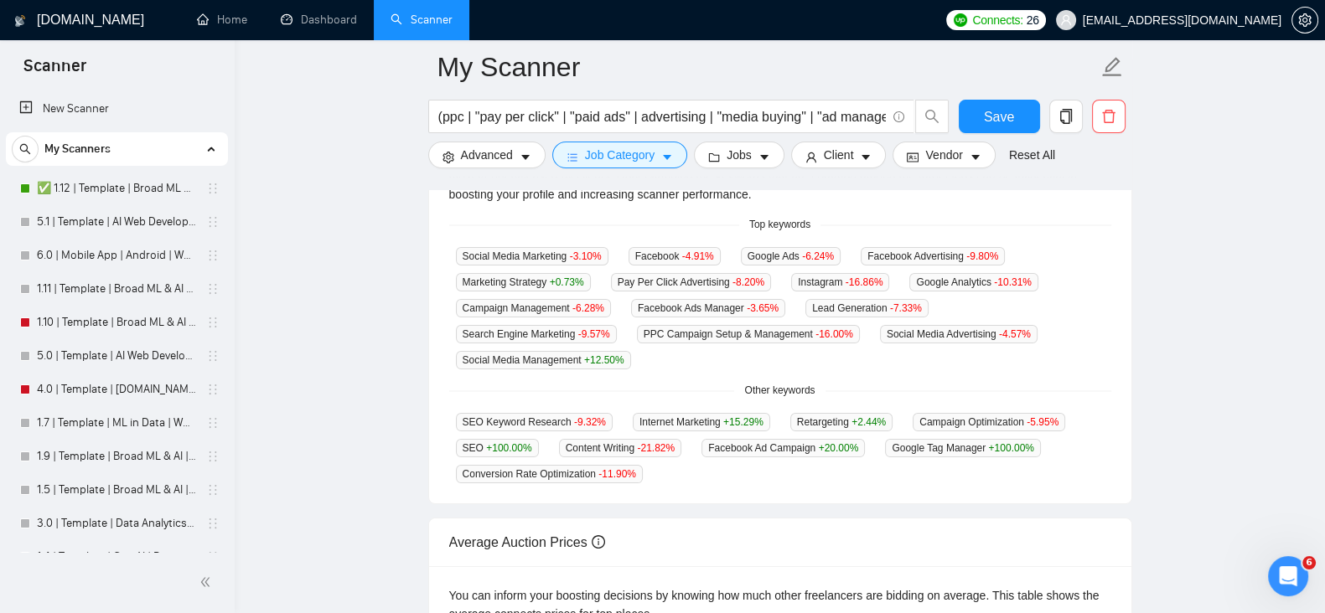
drag, startPoint x: 398, startPoint y: 275, endPoint x: 355, endPoint y: 277, distance: 42.8
drag, startPoint x: 355, startPoint y: 277, endPoint x: 331, endPoint y: 279, distance: 24.4
drag, startPoint x: 331, startPoint y: 279, endPoint x: 302, endPoint y: 280, distance: 28.5
drag, startPoint x: 302, startPoint y: 280, endPoint x: 273, endPoint y: 285, distance: 29.8
drag, startPoint x: 273, startPoint y: 285, endPoint x: 261, endPoint y: 288, distance: 13.0
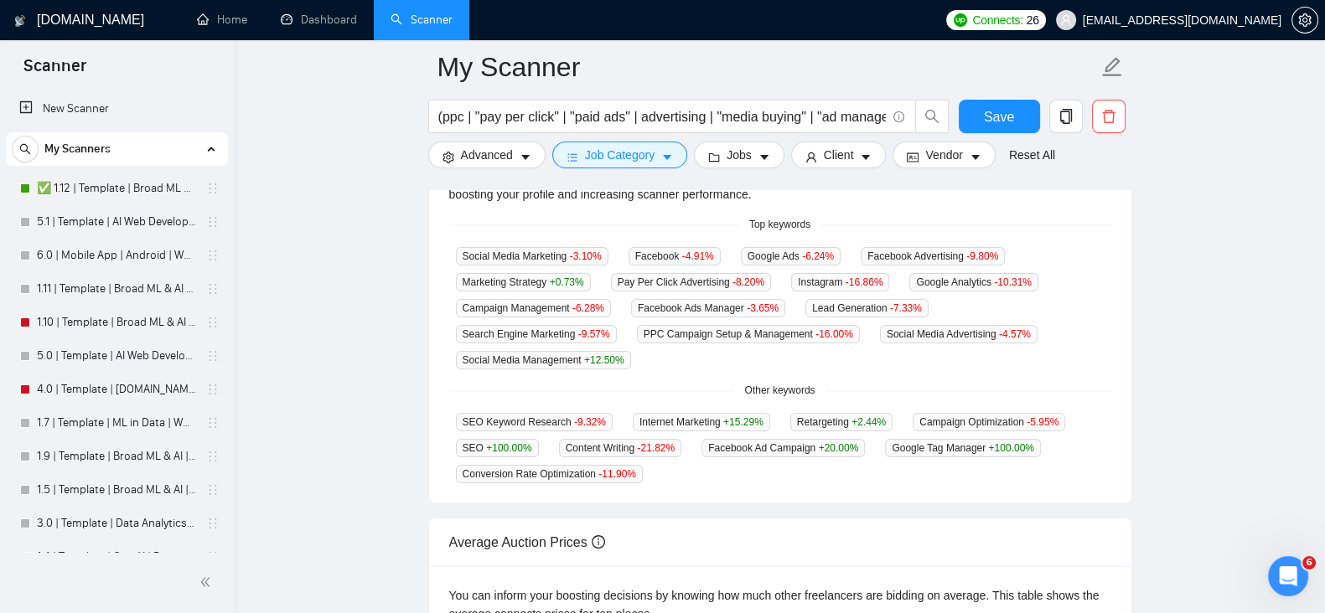
click at [261, 288] on div "[DOMAIN_NAME] Home Dashboard Scanner Connects: 26 [EMAIL_ADDRESS][DOMAIN_NAME] …" at bounding box center [780, 274] width 1090 height 1385
click at [313, 271] on main "My Scanner (ppc | "pay per click" | "paid ads" | advertising | "media buying" |…" at bounding box center [779, 243] width 1036 height 1189
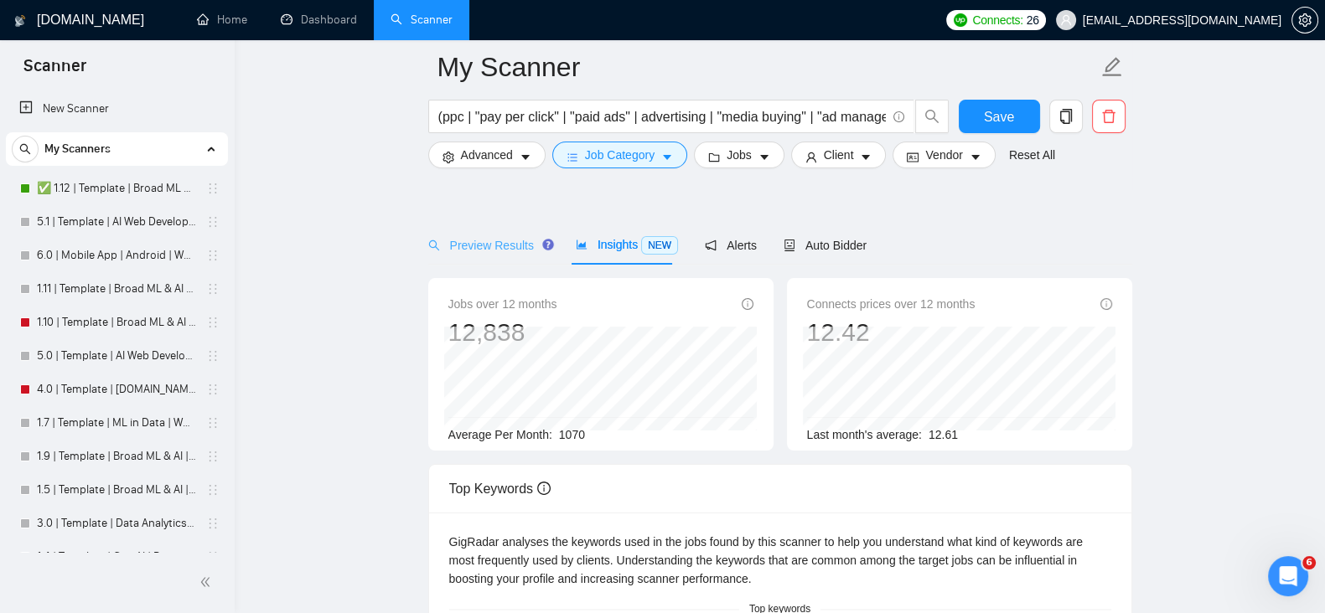
scroll to position [0, 0]
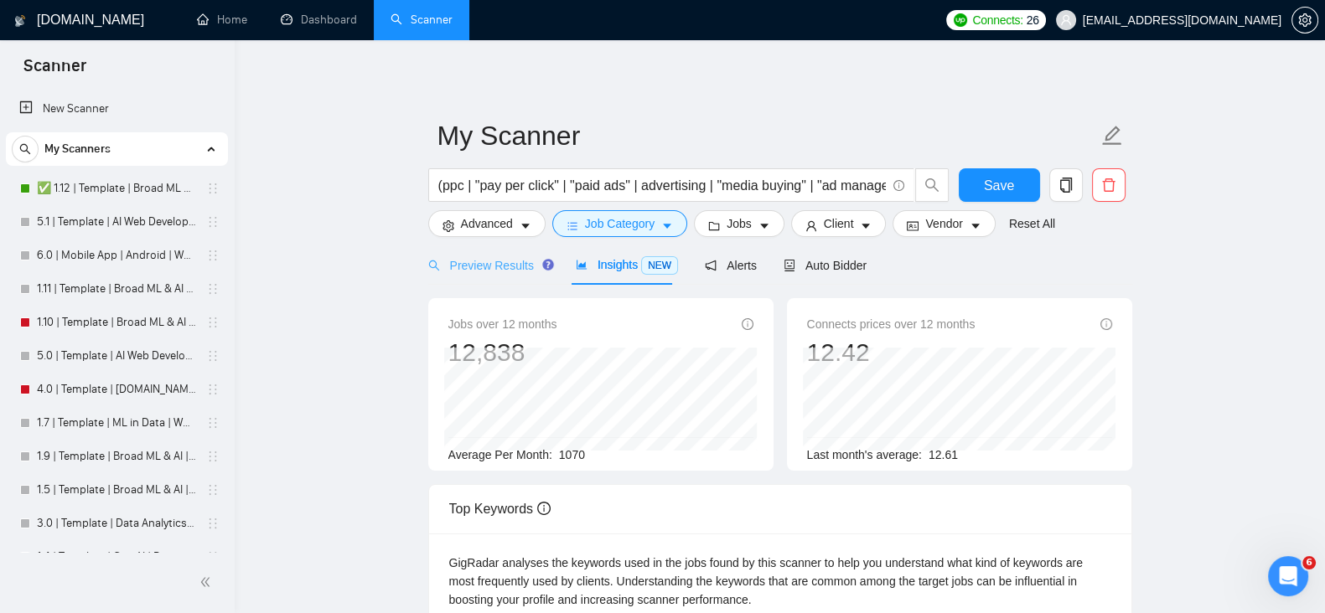
click at [507, 254] on div "Preview Results" at bounding box center [488, 264] width 121 height 39
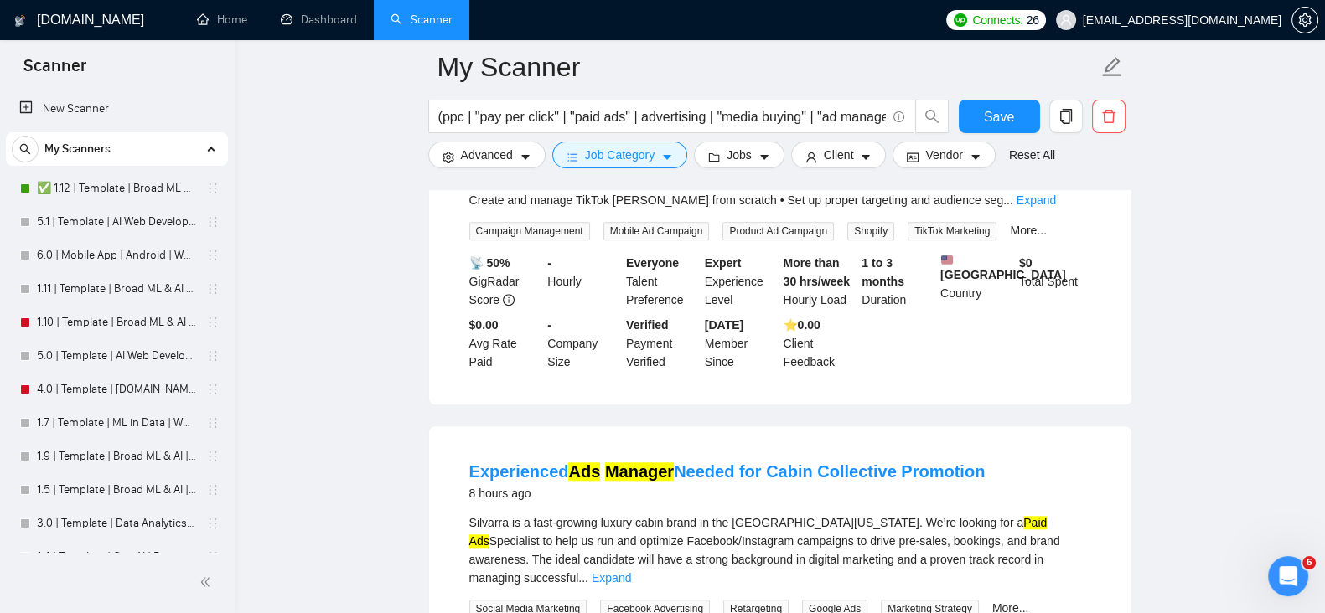
scroll to position [1815, 0]
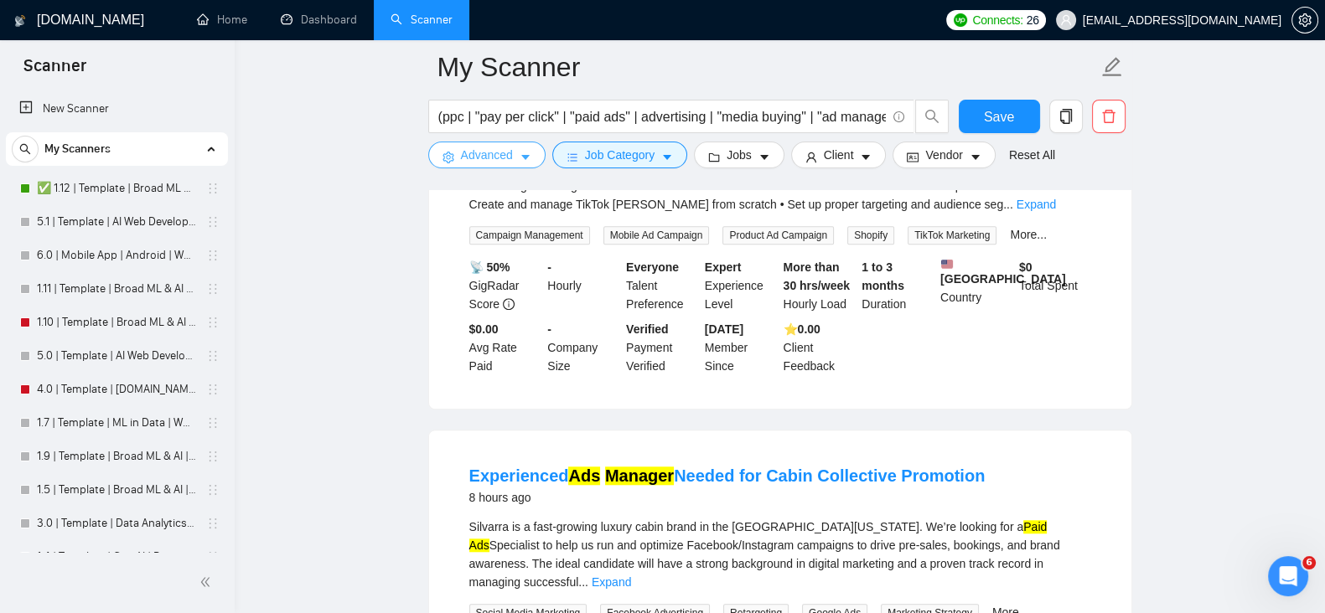
click at [504, 157] on span "Advanced" at bounding box center [487, 155] width 52 height 18
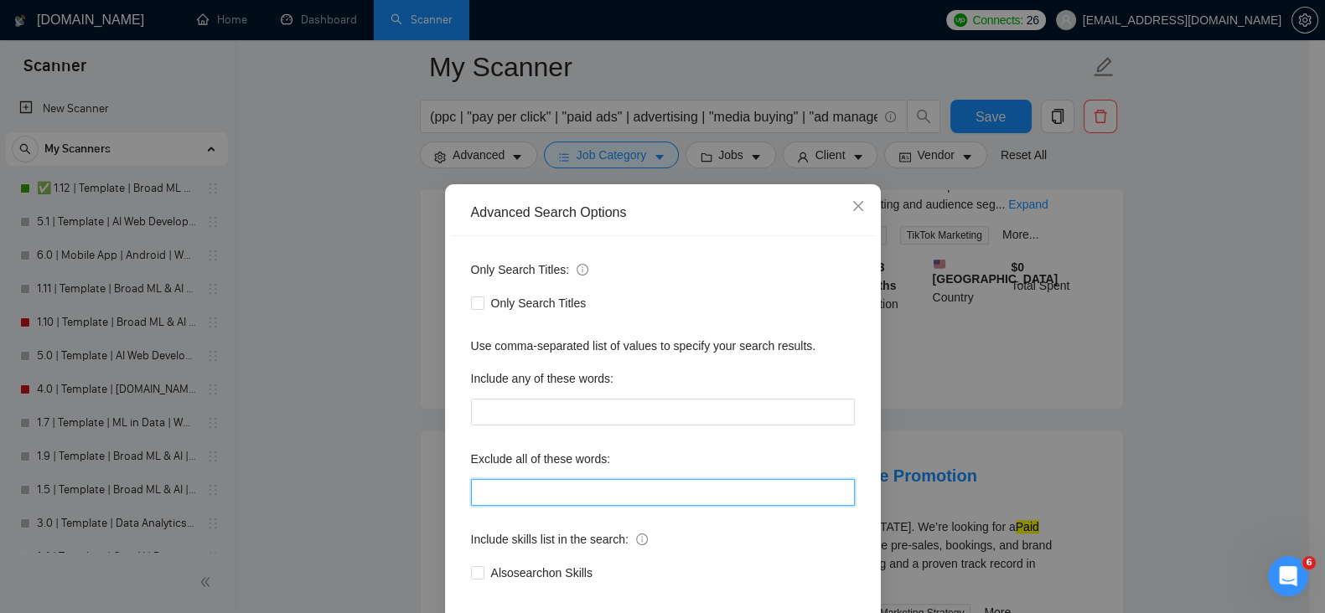
click at [554, 499] on input "text" at bounding box center [663, 492] width 384 height 27
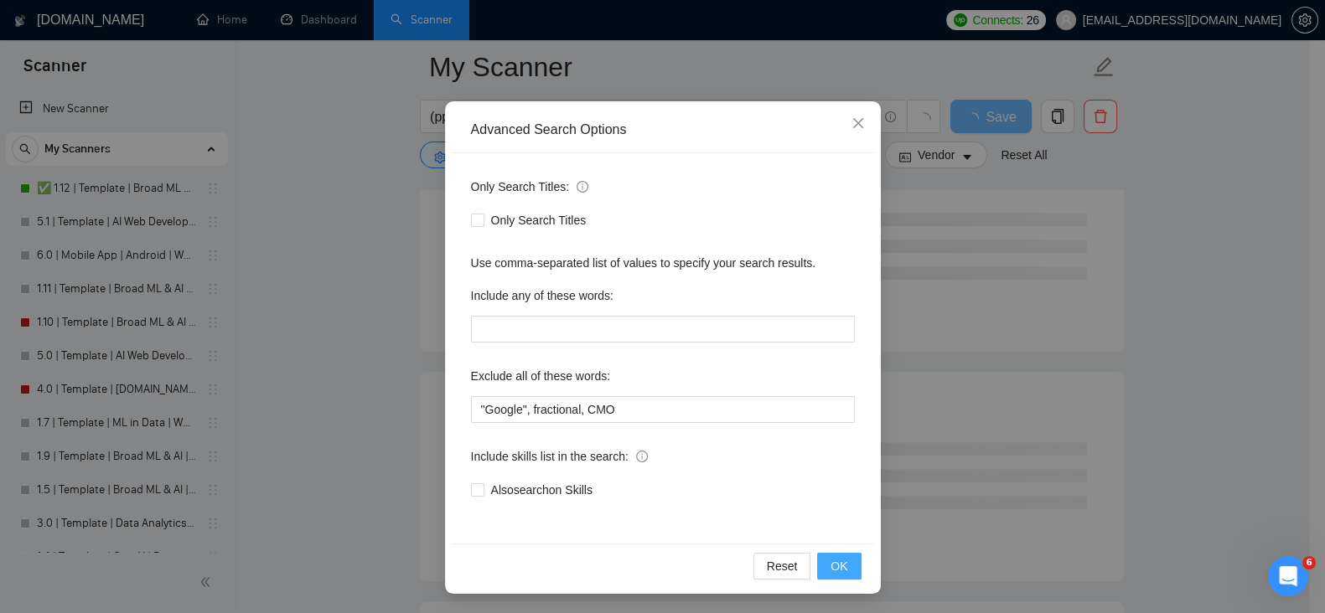
click at [834, 555] on button "OK" at bounding box center [839, 566] width 44 height 27
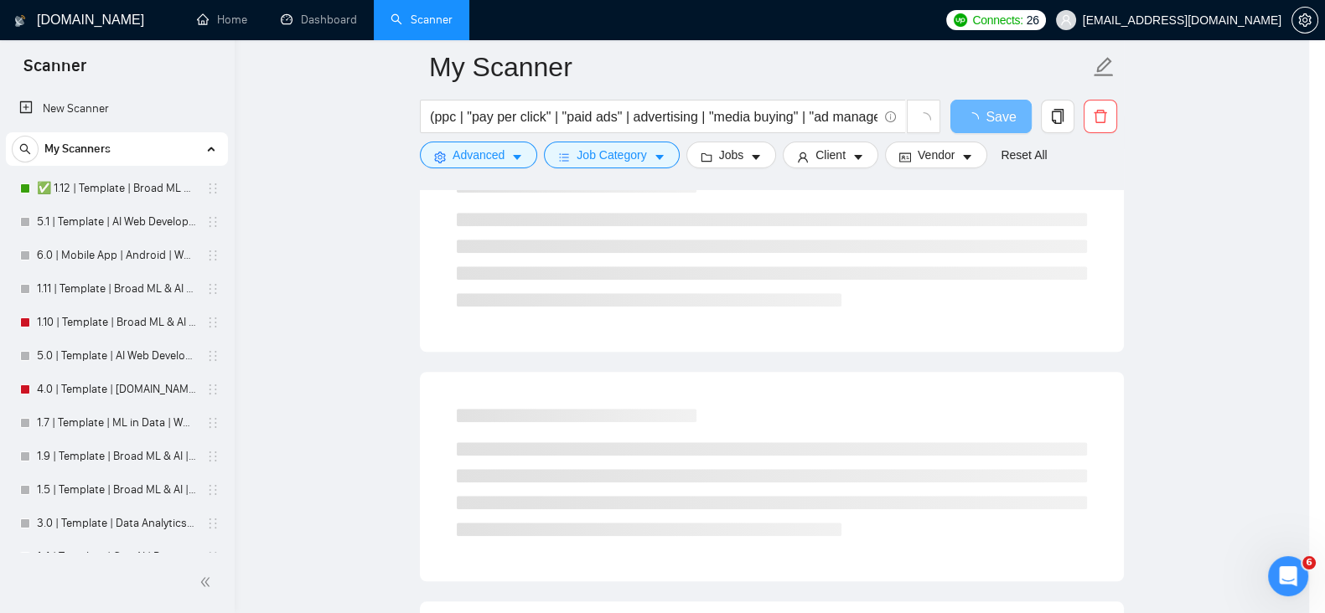
scroll to position [0, 0]
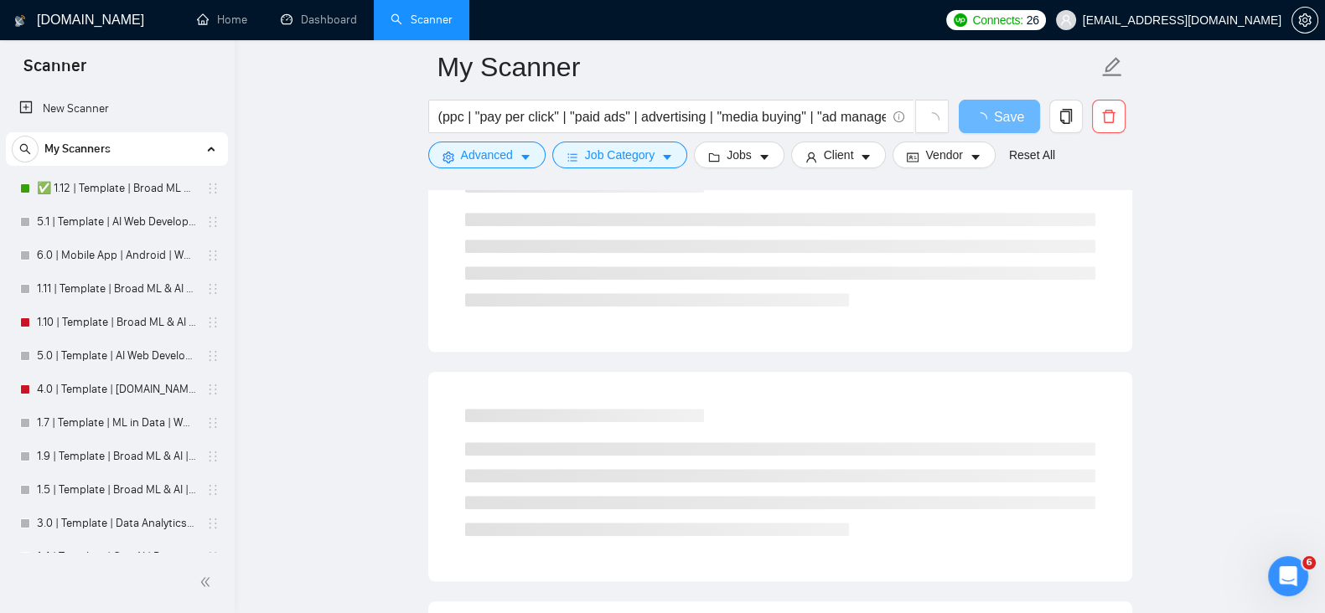
drag, startPoint x: 378, startPoint y: 321, endPoint x: 341, endPoint y: 337, distance: 40.2
drag, startPoint x: 341, startPoint y: 337, endPoint x: 292, endPoint y: 360, distance: 54.0
drag, startPoint x: 292, startPoint y: 360, endPoint x: 272, endPoint y: 387, distance: 33.5
drag, startPoint x: 272, startPoint y: 387, endPoint x: 251, endPoint y: 406, distance: 28.5
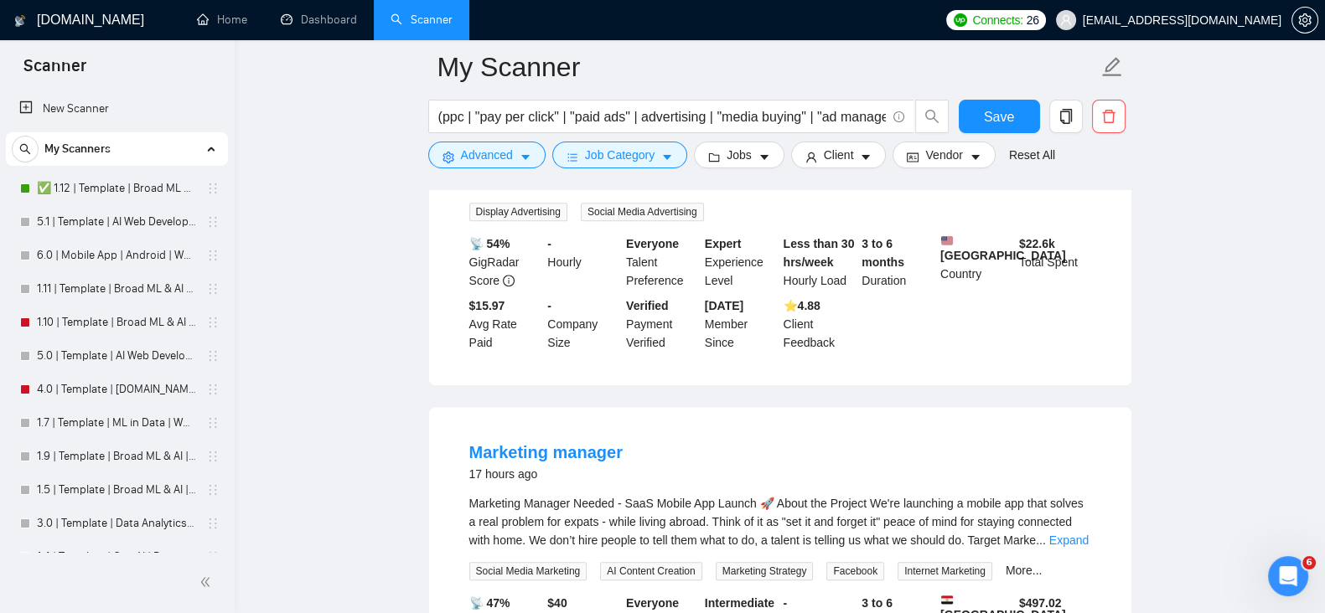
drag, startPoint x: 251, startPoint y: 406, endPoint x: 240, endPoint y: 340, distance: 67.1
click at [240, 340] on div "[DOMAIN_NAME] Home Dashboard Scanner Connects: 26 [EMAIL_ADDRESS][DOMAIN_NAME] …" at bounding box center [780, 320] width 1090 height 4271
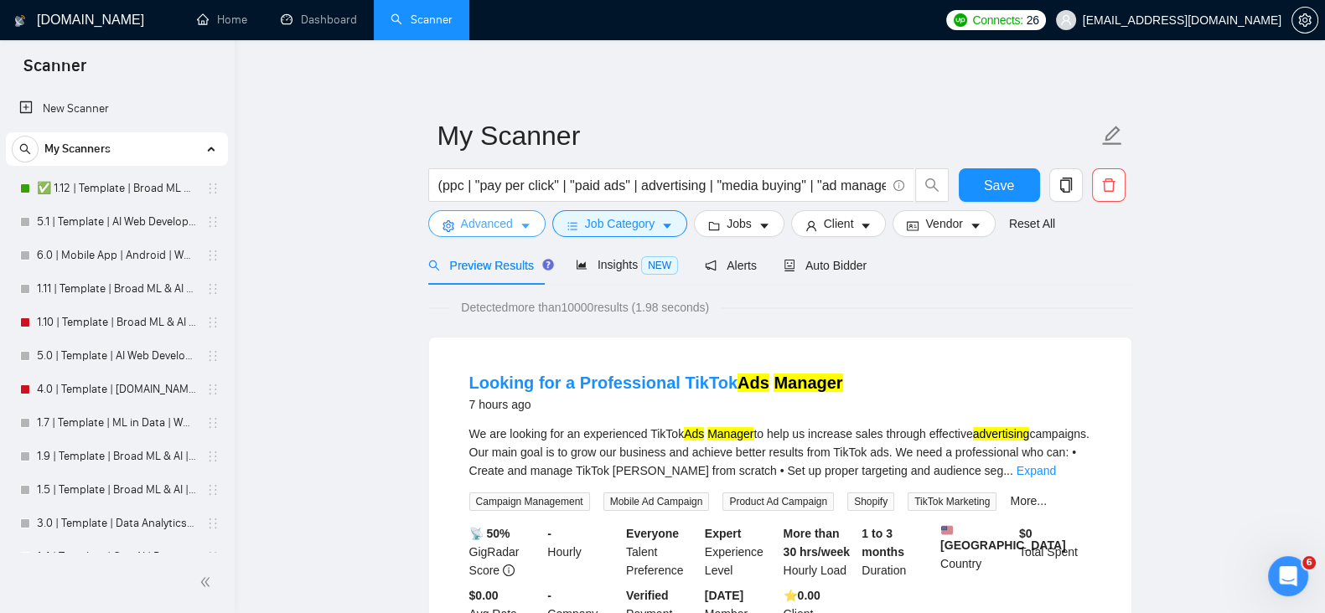
click at [509, 227] on span "Advanced" at bounding box center [487, 223] width 52 height 18
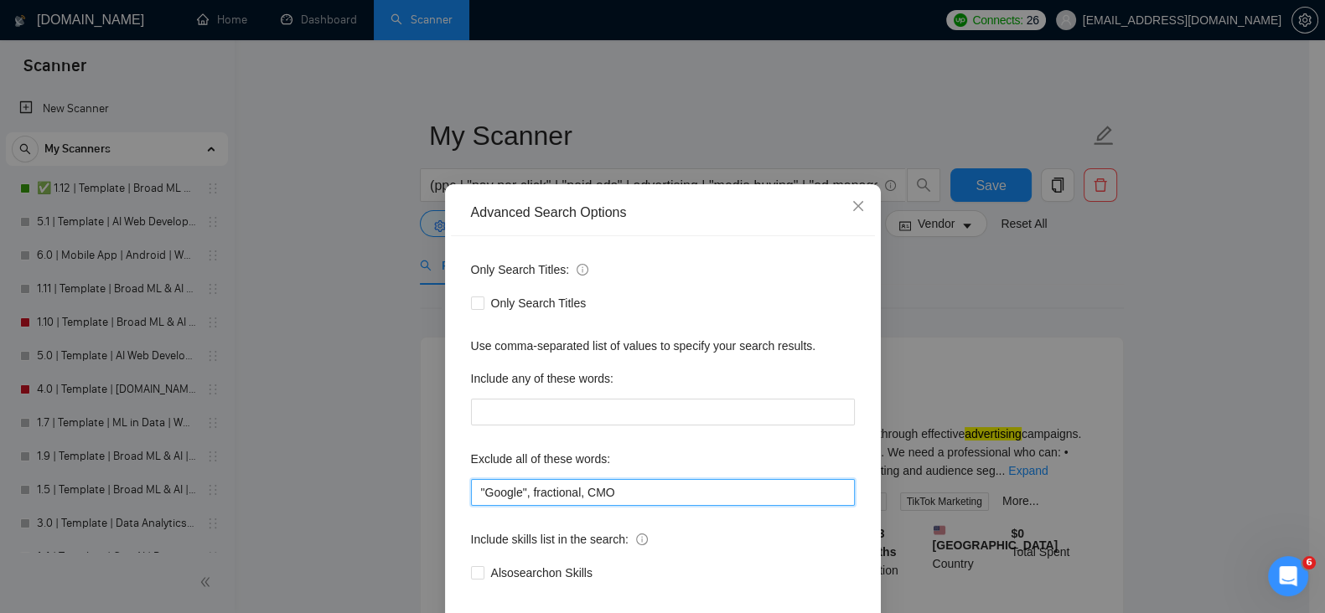
click at [637, 491] on input ""Google", fractional, CMO" at bounding box center [663, 492] width 384 height 27
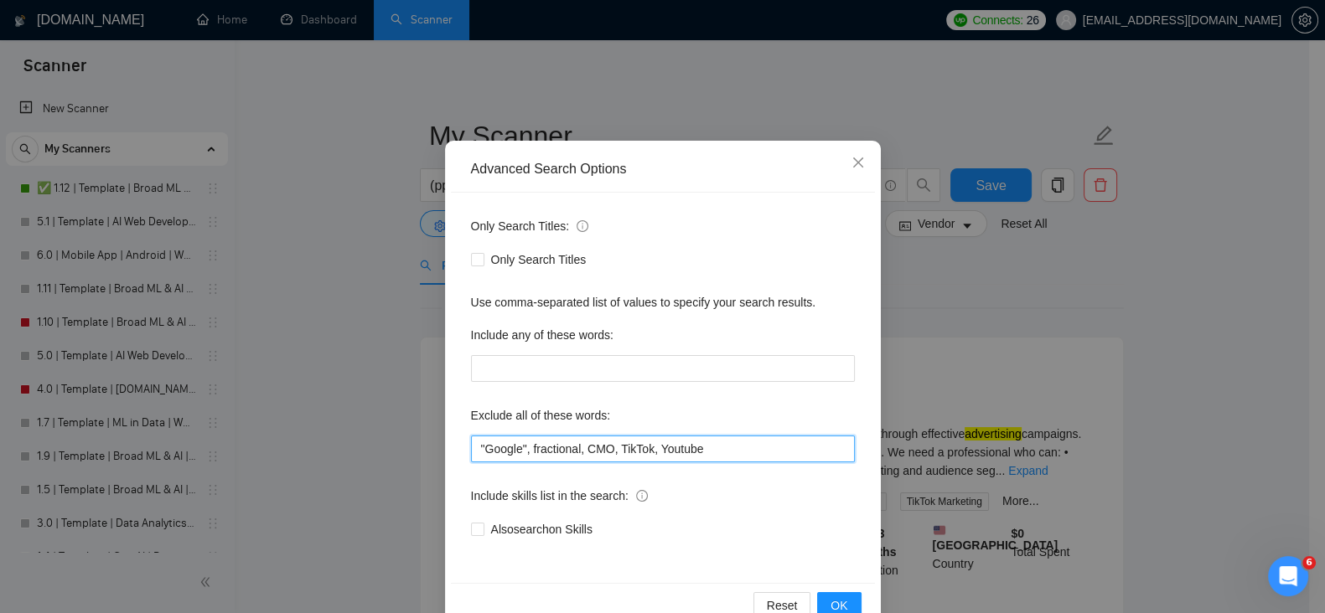
scroll to position [83, 0]
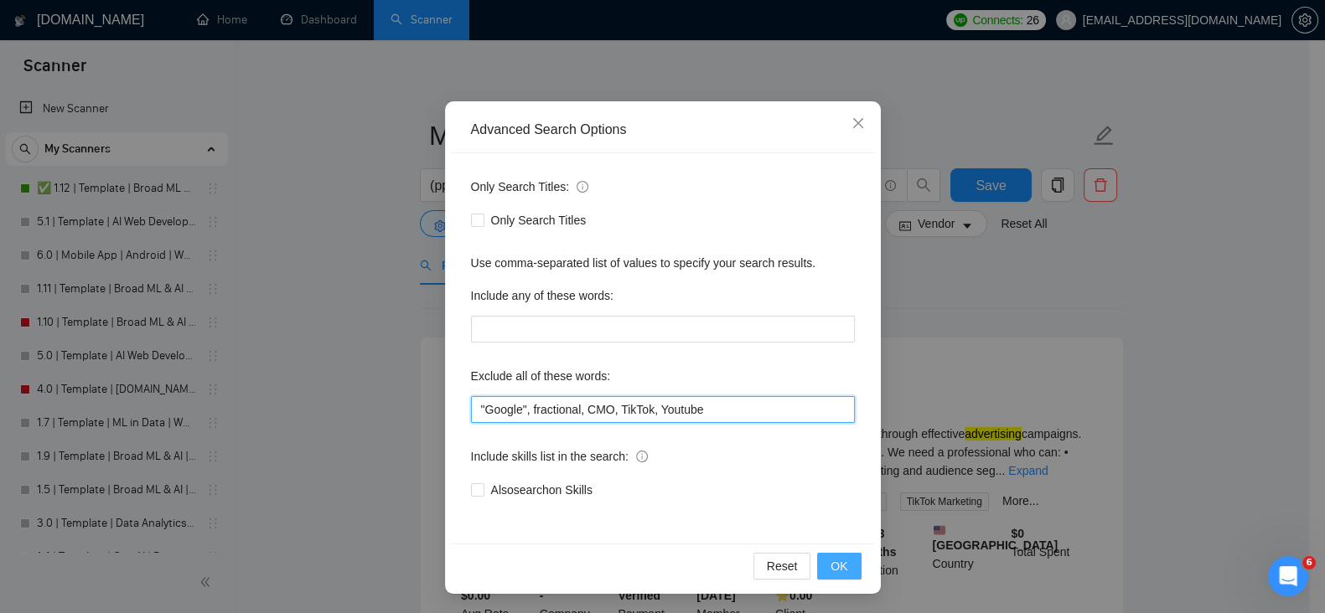
type input ""Google", fractional, CMO, TikTok, Youtube"
click at [830, 561] on span "OK" at bounding box center [838, 566] width 17 height 18
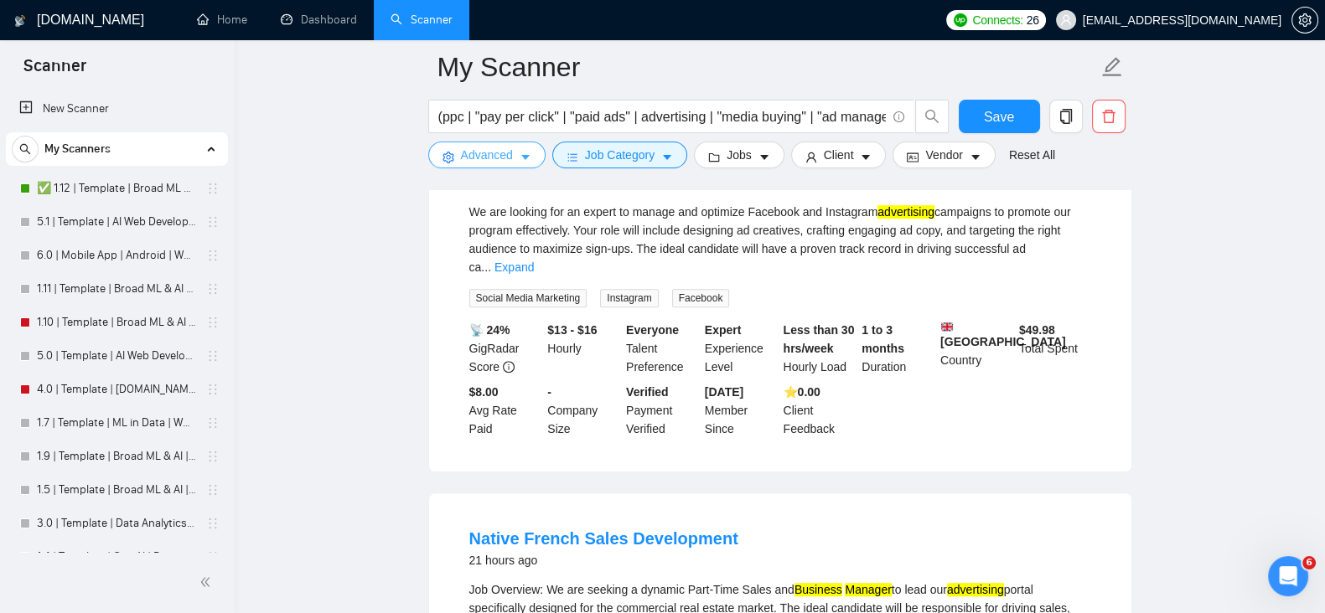
scroll to position [1396, 0]
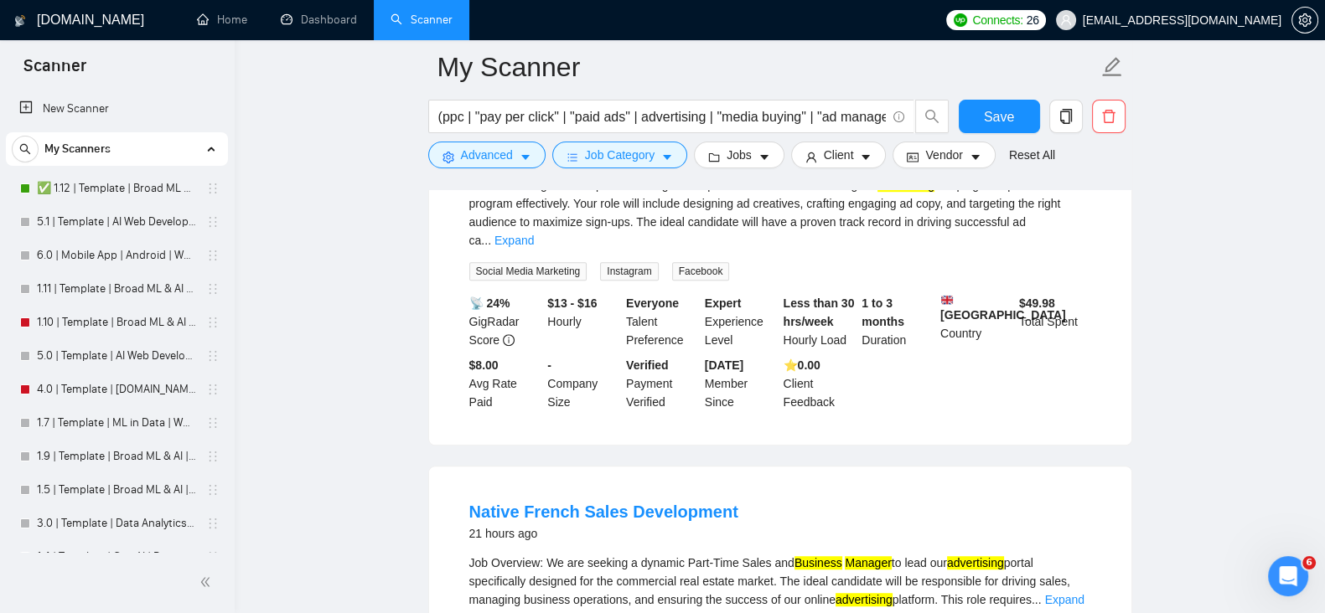
drag, startPoint x: 440, startPoint y: 388, endPoint x: 389, endPoint y: 395, distance: 51.7
drag, startPoint x: 389, startPoint y: 395, endPoint x: 350, endPoint y: 405, distance: 39.6
drag, startPoint x: 350, startPoint y: 405, endPoint x: 318, endPoint y: 412, distance: 32.7
drag, startPoint x: 318, startPoint y: 412, endPoint x: 293, endPoint y: 425, distance: 28.1
drag, startPoint x: 293, startPoint y: 425, endPoint x: 276, endPoint y: 433, distance: 19.5
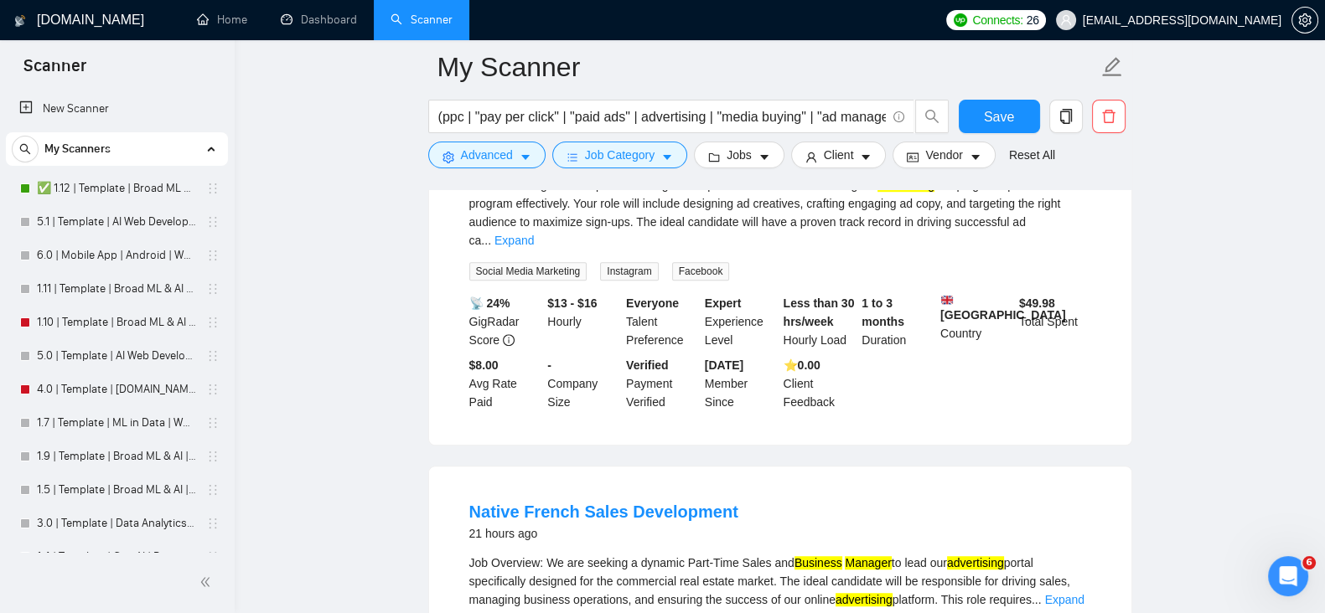
drag, startPoint x: 276, startPoint y: 433, endPoint x: 261, endPoint y: 444, distance: 17.9
drag, startPoint x: 261, startPoint y: 444, endPoint x: 251, endPoint y: 451, distance: 12.1
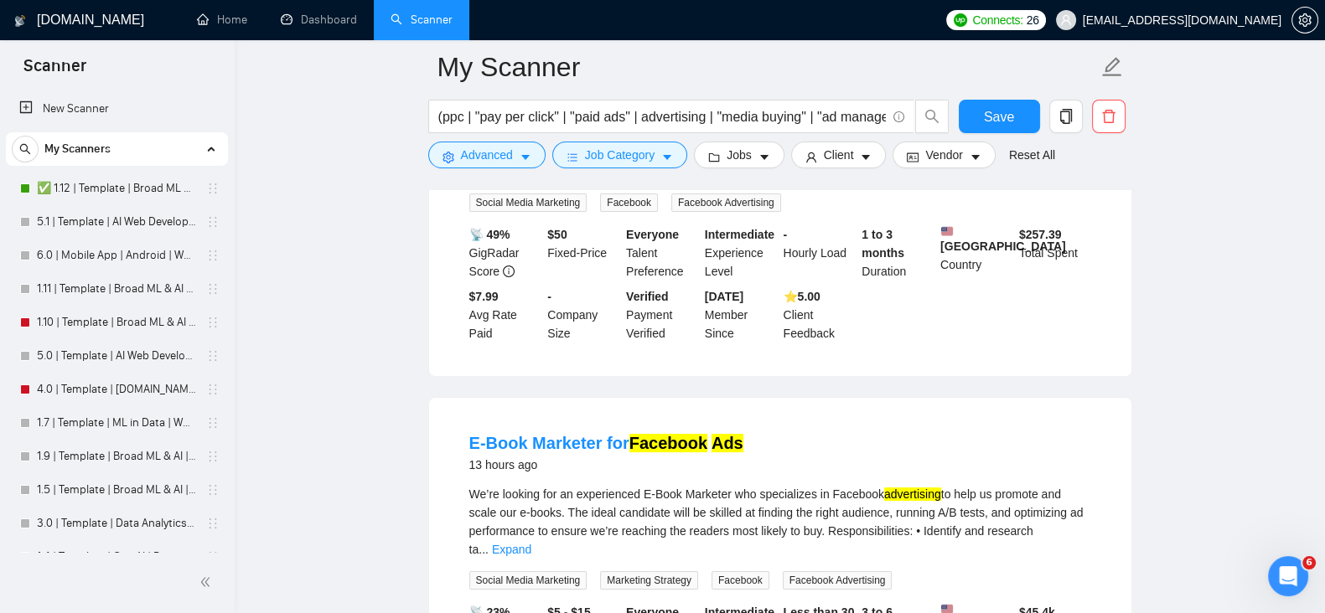
scroll to position [0, 0]
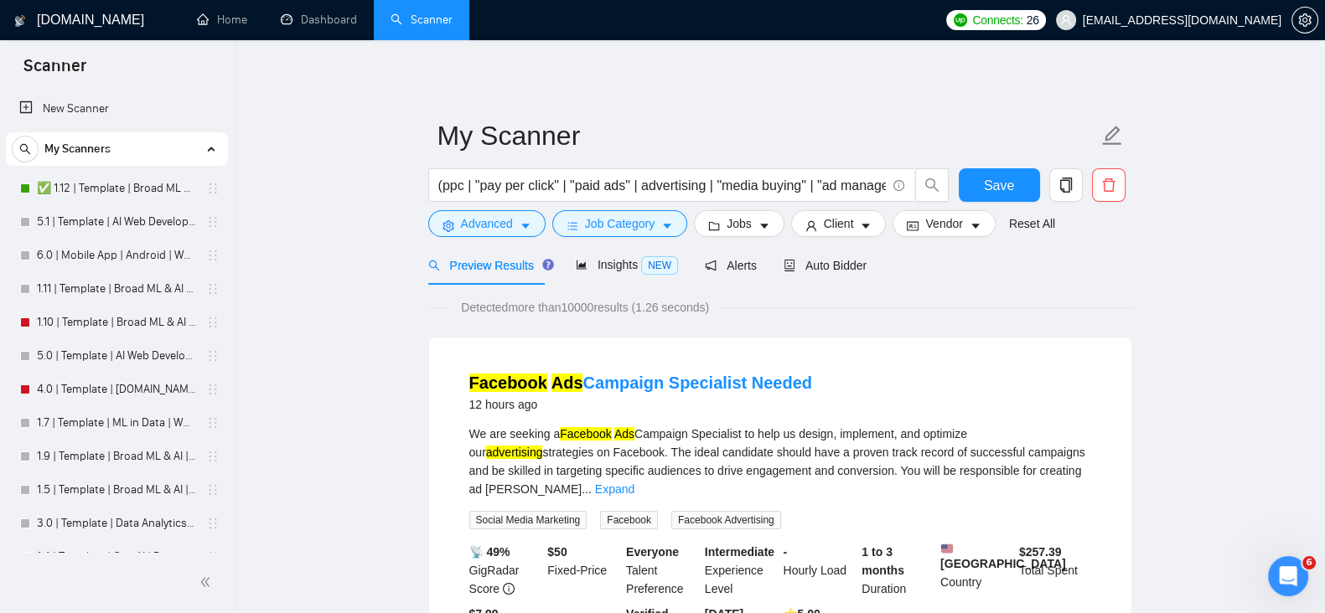
drag, startPoint x: 796, startPoint y: 364, endPoint x: 720, endPoint y: 358, distance: 76.5
drag, startPoint x: 720, startPoint y: 358, endPoint x: 637, endPoint y: 337, distance: 85.6
click at [637, 337] on div "Facebook Ads Campaign Specialist Needed 12 hours ago We are seeking a Facebook …" at bounding box center [780, 516] width 704 height 358
click at [1000, 182] on span "Save" at bounding box center [999, 185] width 30 height 21
click at [747, 220] on button "Jobs" at bounding box center [739, 223] width 90 height 27
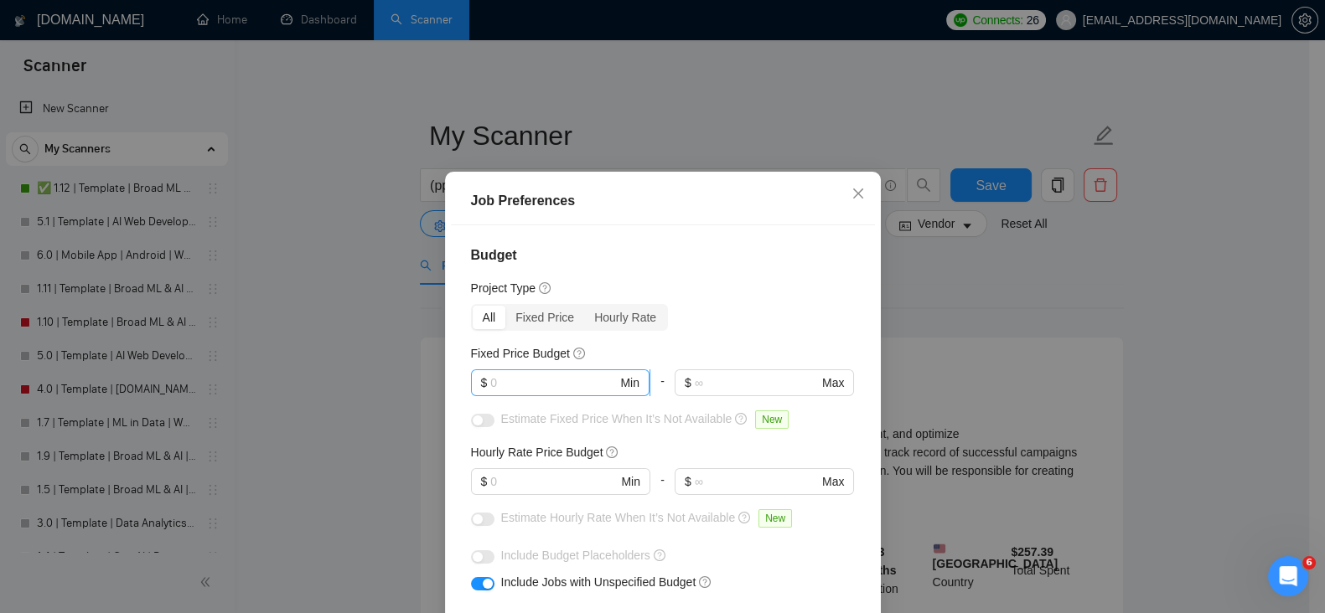
click at [531, 390] on input "text" at bounding box center [553, 383] width 127 height 18
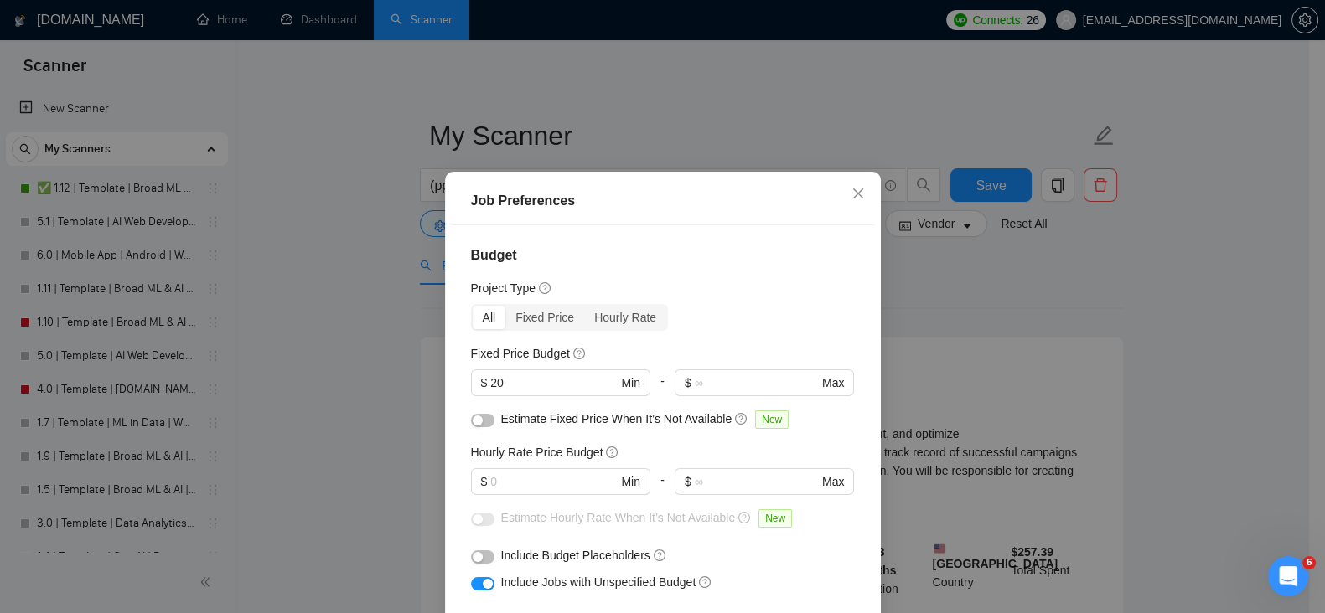
click at [717, 332] on div "Budget Project Type All Fixed Price Hourly Rate Fixed Price Budget $ 20 Min - $…" at bounding box center [663, 439] width 424 height 429
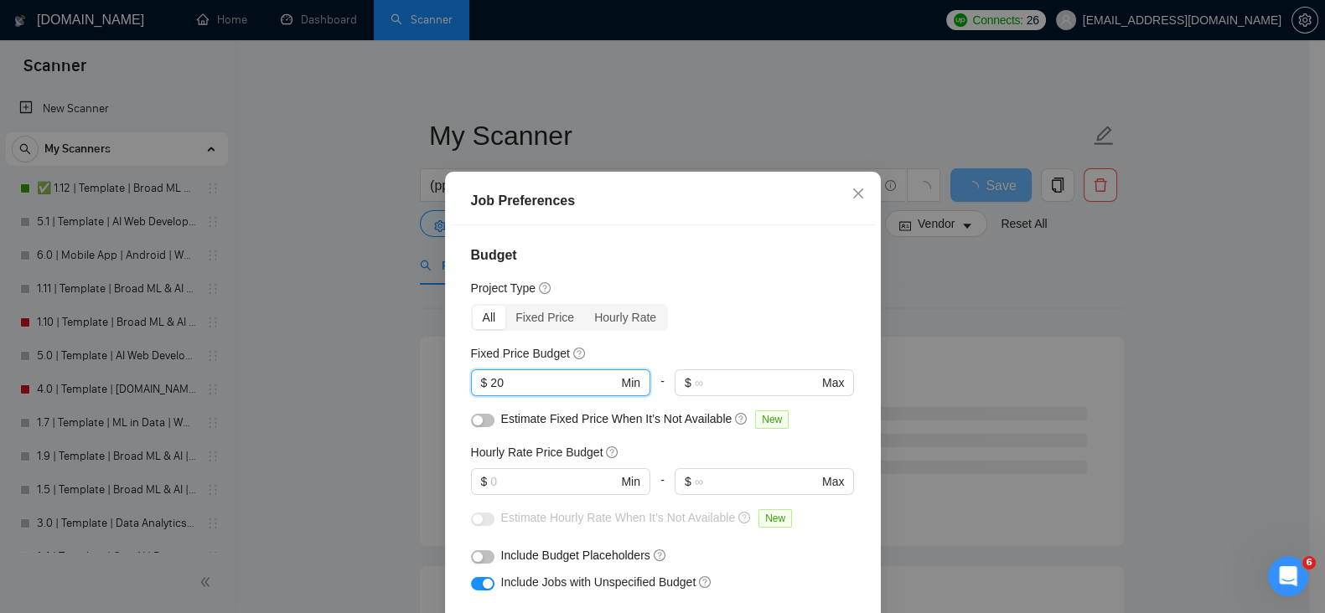
drag, startPoint x: 514, startPoint y: 381, endPoint x: 441, endPoint y: 375, distance: 73.1
click at [445, 375] on div "Job Preferences Budget Project Type All Fixed Price Hourly Rate Fixed Price Bud…" at bounding box center [663, 440] width 436 height 536
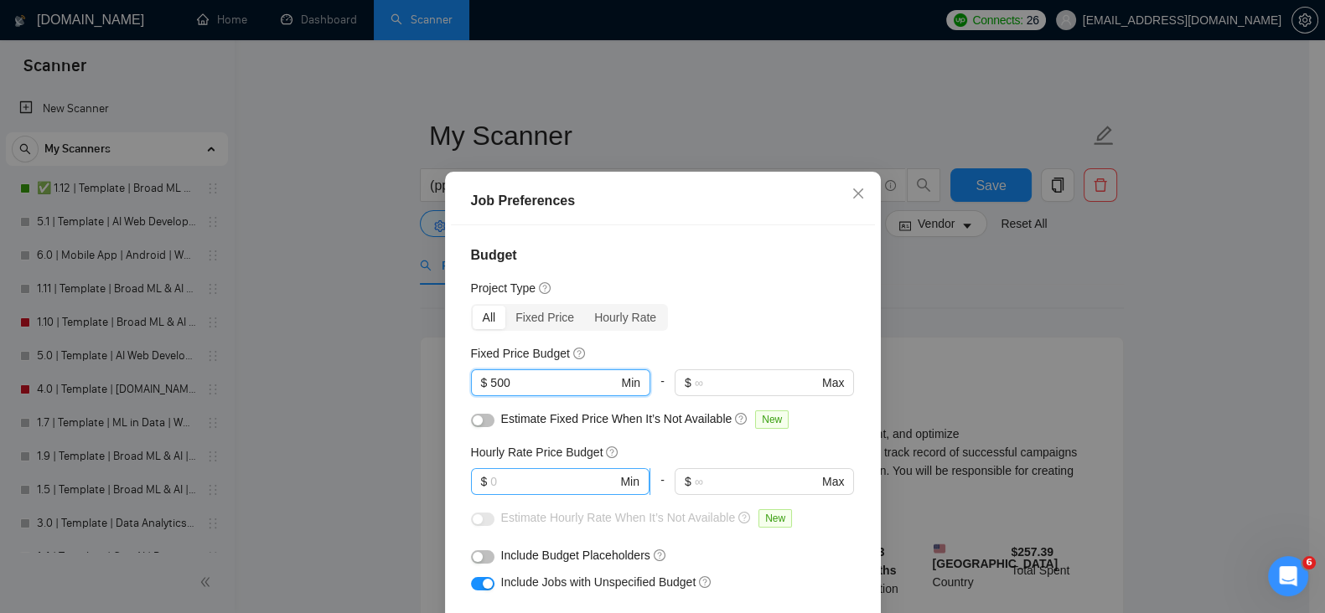
type input "500"
click at [550, 478] on input "text" at bounding box center [553, 482] width 127 height 18
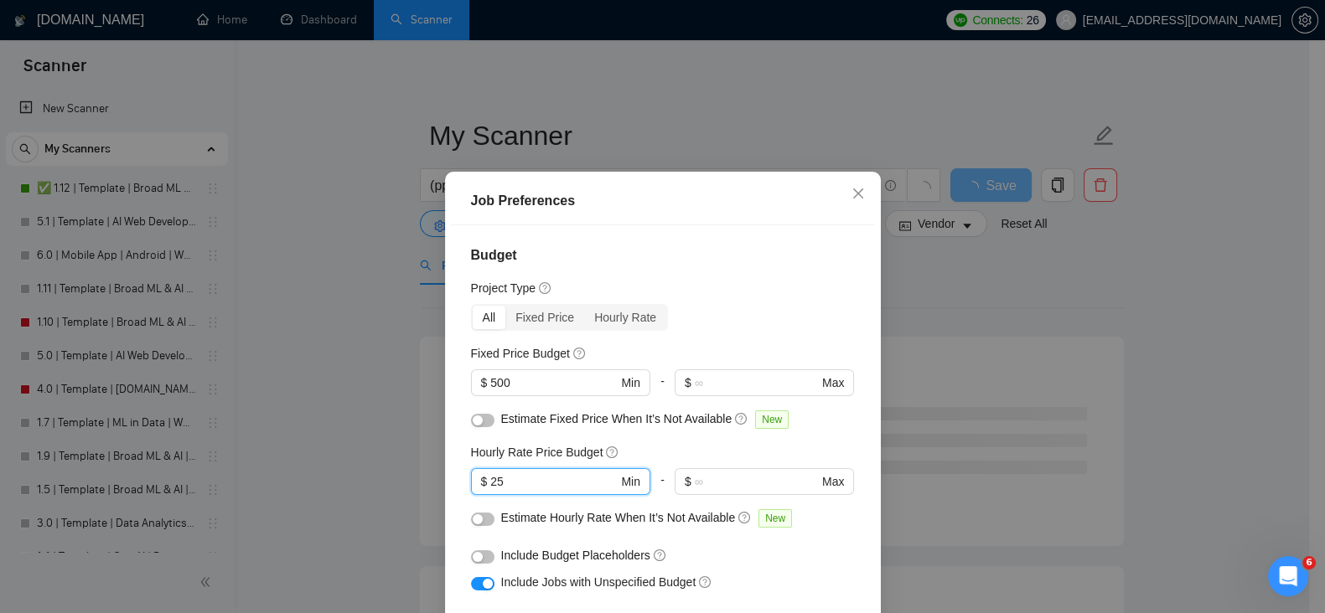
type input "25"
click at [717, 341] on div "Budget Project Type All Fixed Price Hourly Rate Fixed Price Budget $ 500 Min - …" at bounding box center [663, 439] width 424 height 429
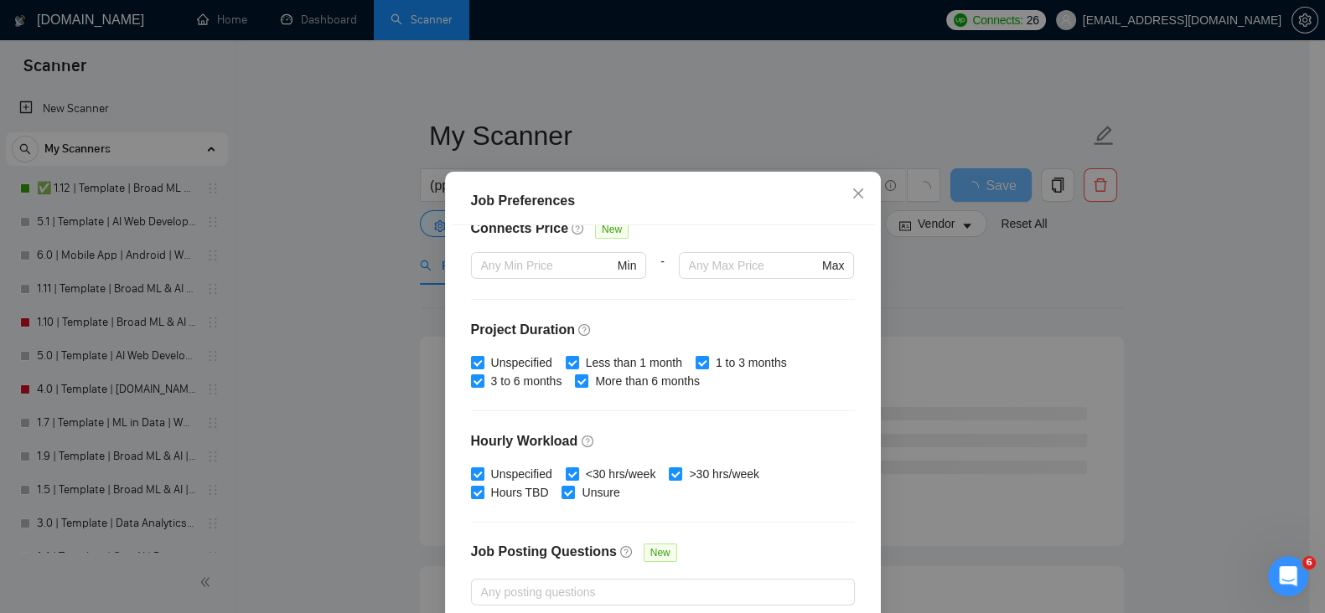
scroll to position [514, 0]
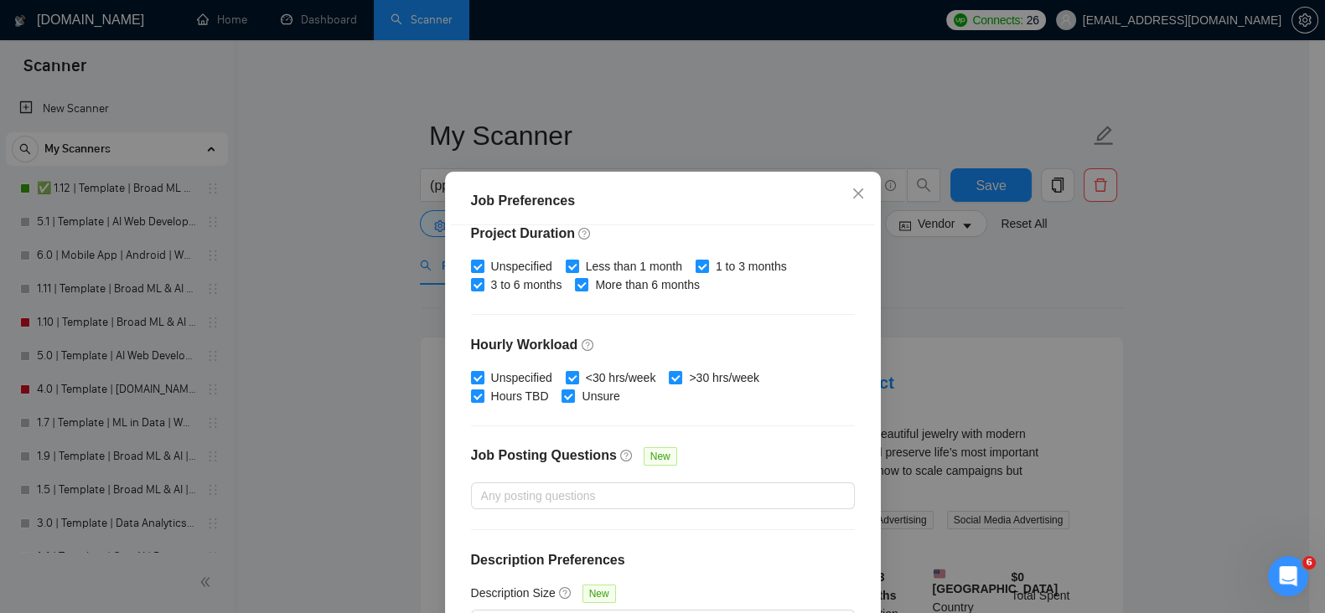
drag, startPoint x: 721, startPoint y: 337, endPoint x: 639, endPoint y: 341, distance: 81.4
click at [639, 341] on h4 "Hourly Workload" at bounding box center [663, 345] width 384 height 20
click at [628, 489] on div at bounding box center [654, 496] width 359 height 20
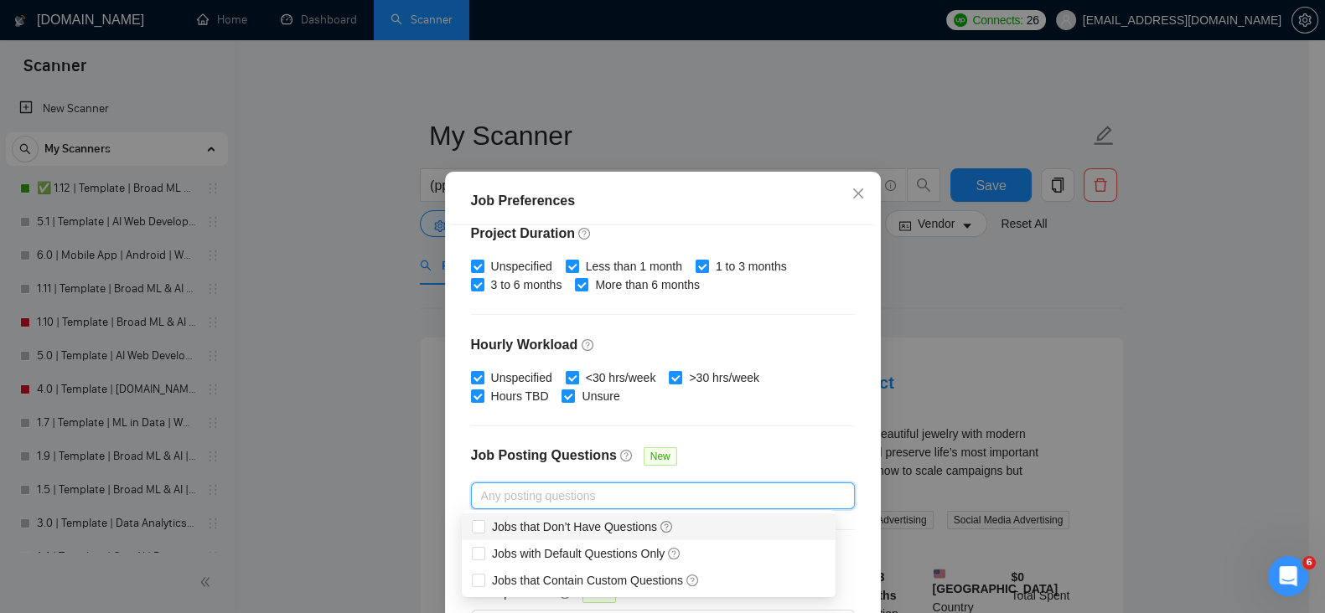
click at [742, 412] on div "Budget Project Type All Fixed Price Hourly Rate Fixed Price Budget $ 500 Min - …" at bounding box center [663, 439] width 424 height 429
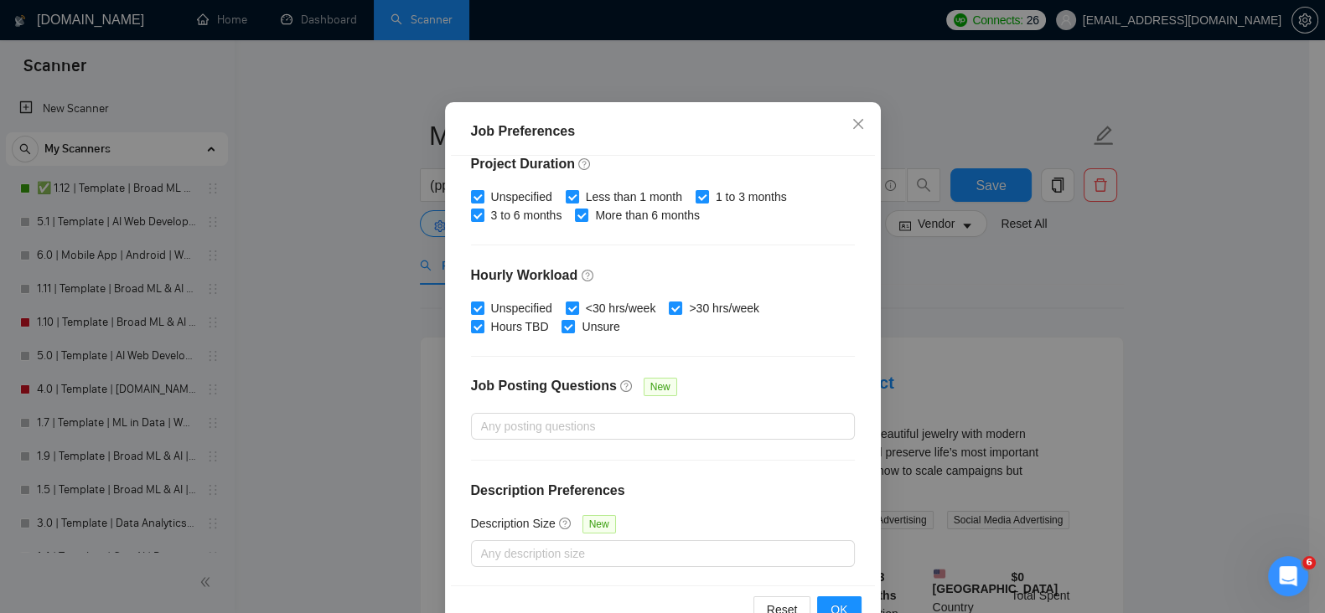
scroll to position [115, 0]
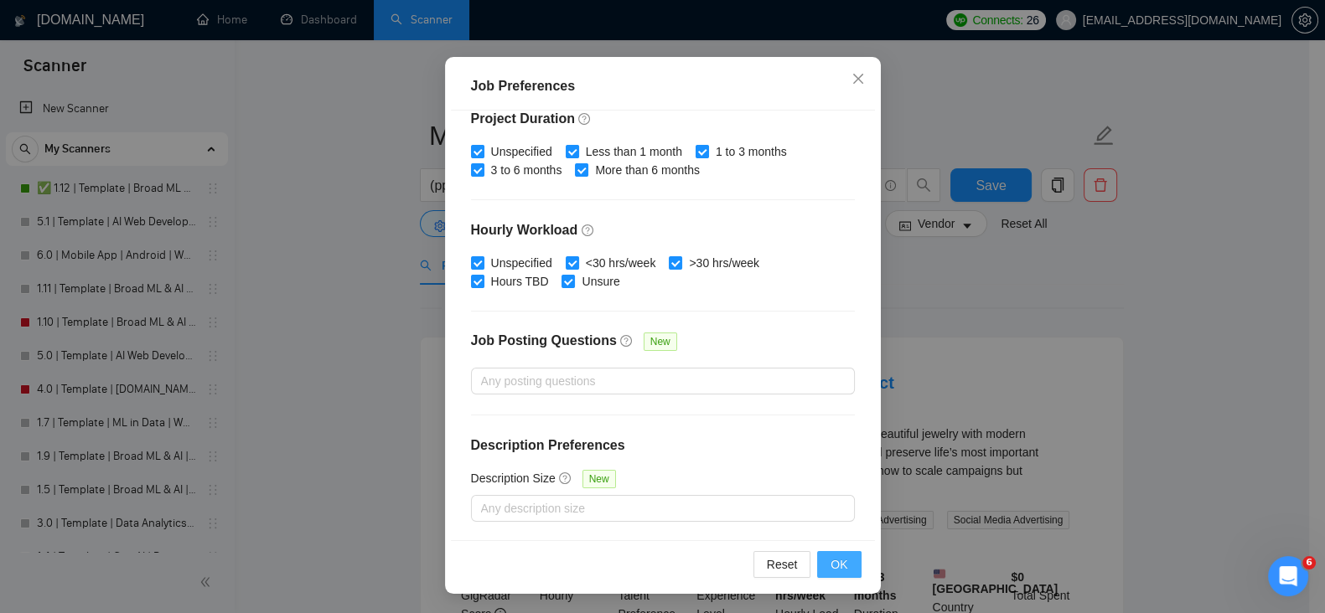
click at [819, 561] on button "OK" at bounding box center [839, 564] width 44 height 27
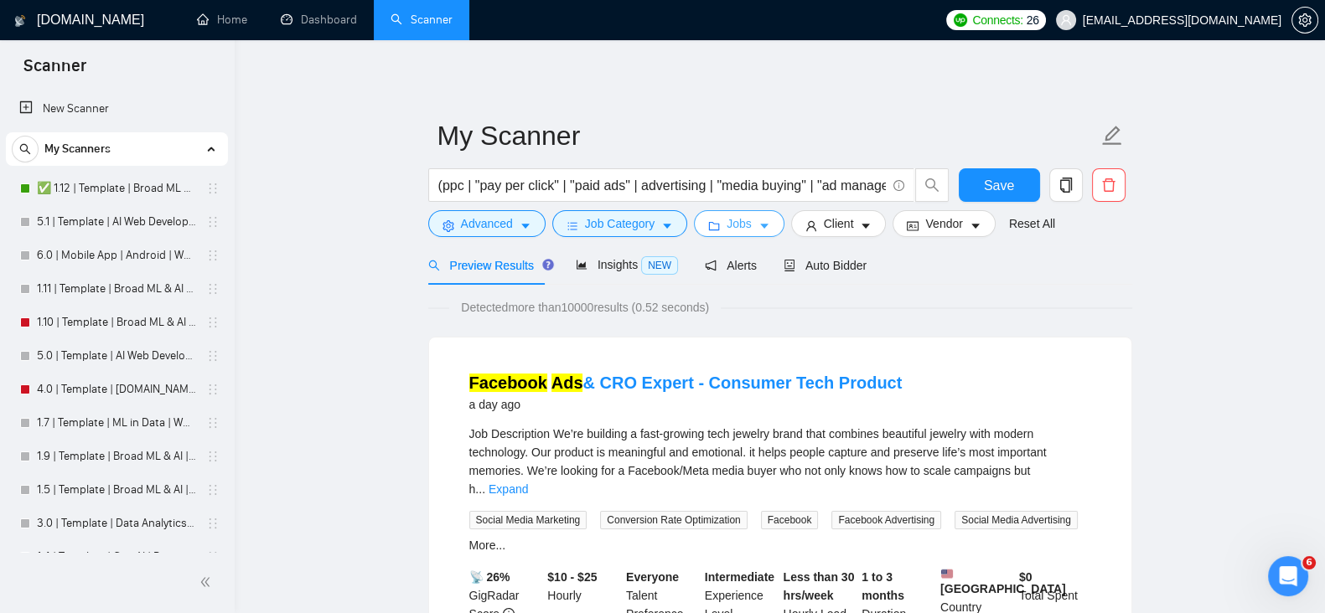
scroll to position [0, 0]
click at [986, 175] on span "Save" at bounding box center [999, 185] width 30 height 21
click at [84, 183] on link "✅ 1.12 | Template | Broad ML & AI | Worldwide" at bounding box center [116, 189] width 159 height 34
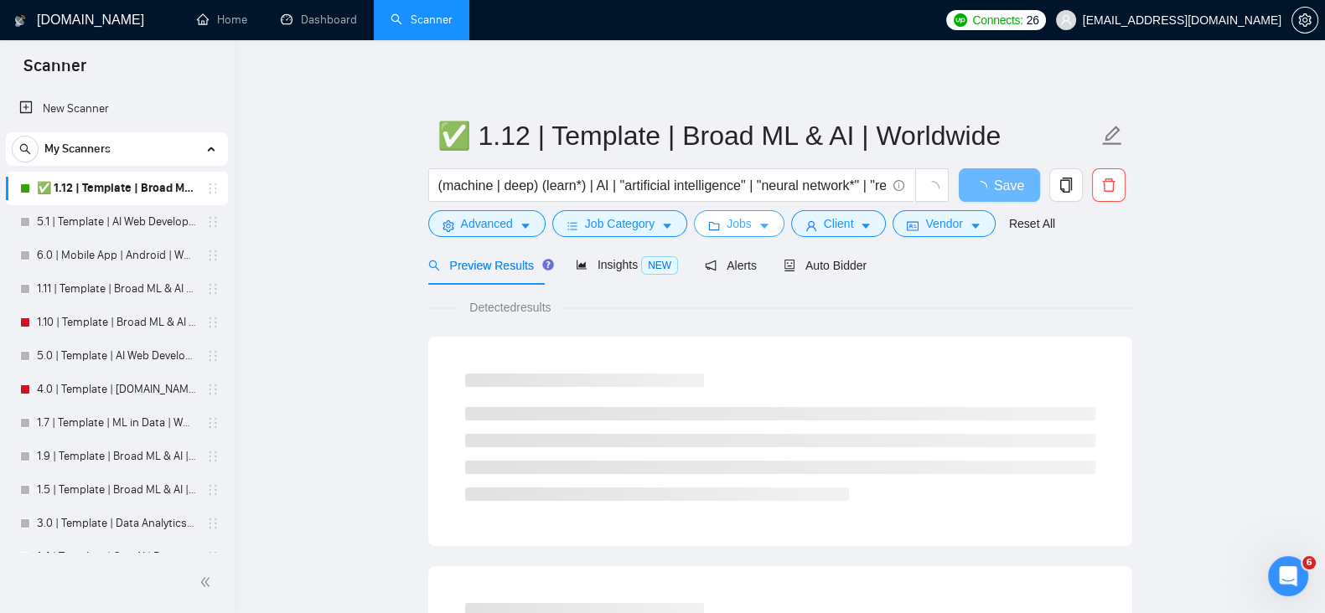
click at [733, 227] on span "Jobs" at bounding box center [738, 223] width 25 height 18
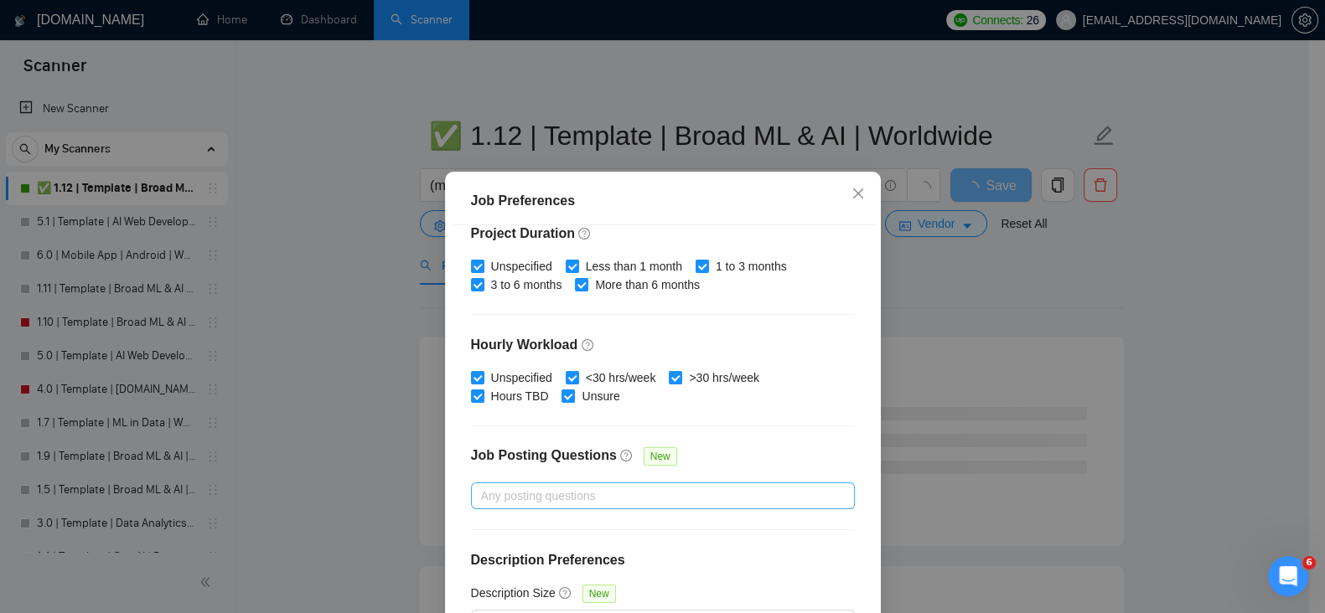
click at [627, 493] on div at bounding box center [654, 496] width 359 height 20
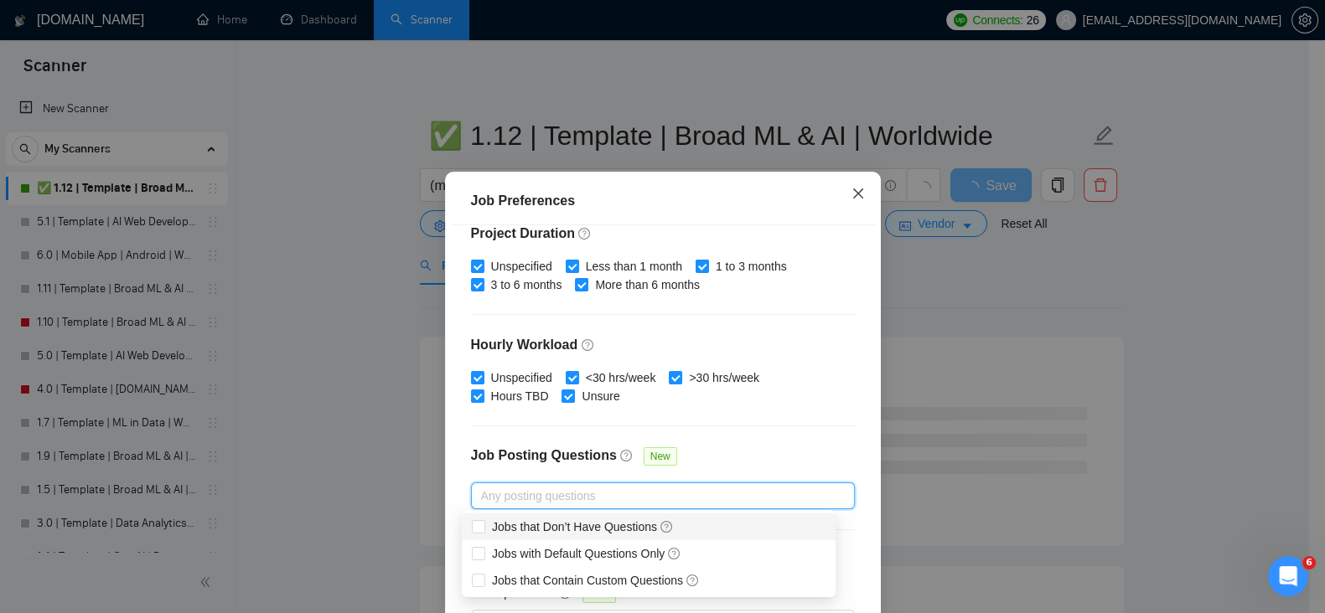
click at [851, 189] on icon "close" at bounding box center [857, 193] width 13 height 13
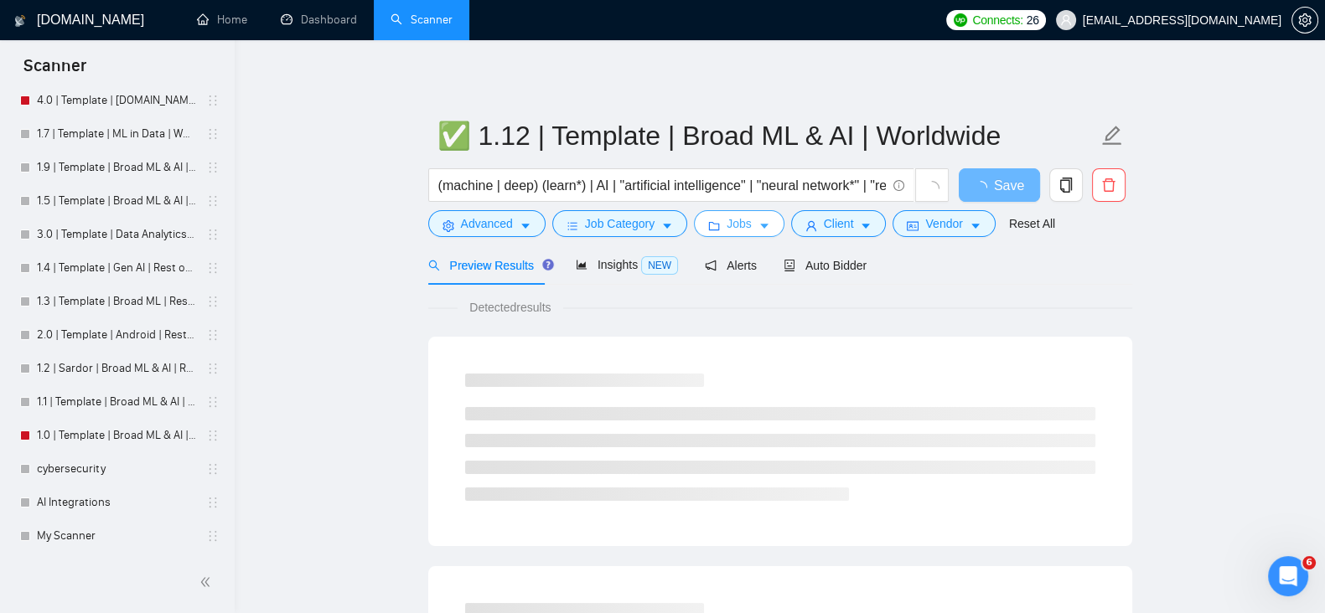
scroll to position [290, 0]
click at [99, 531] on link "My Scanner" at bounding box center [116, 536] width 159 height 34
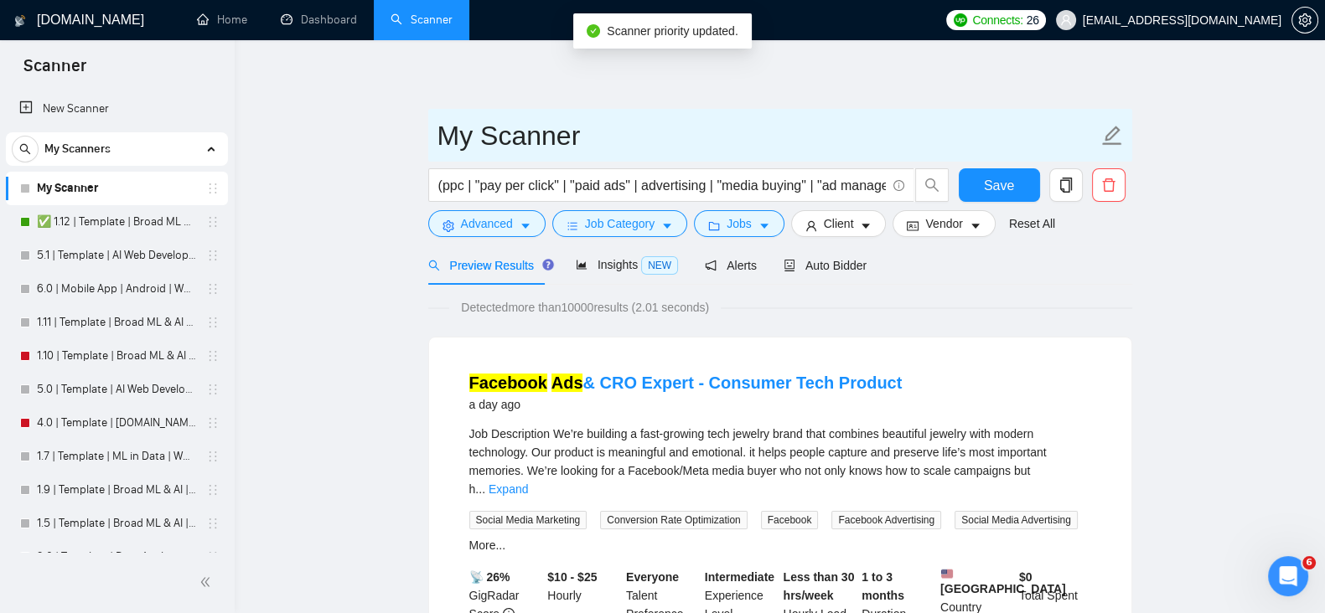
click at [456, 136] on input "My Scanner" at bounding box center [767, 136] width 660 height 42
type input "Ads Scanner"
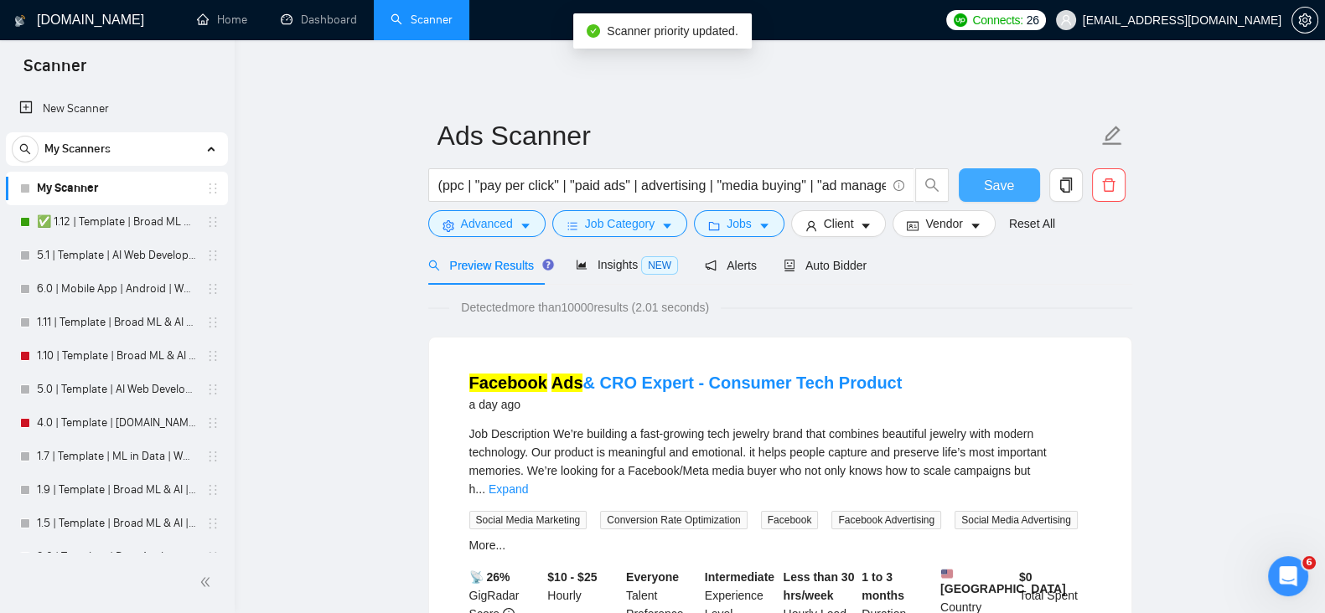
click at [975, 178] on button "Save" at bounding box center [998, 185] width 81 height 34
drag, startPoint x: 951, startPoint y: 94, endPoint x: 943, endPoint y: 91, distance: 8.7
drag, startPoint x: 943, startPoint y: 91, endPoint x: 830, endPoint y: 95, distance: 112.3
drag, startPoint x: 830, startPoint y: 95, endPoint x: 754, endPoint y: 100, distance: 76.4
drag, startPoint x: 754, startPoint y: 100, endPoint x: 692, endPoint y: 105, distance: 62.2
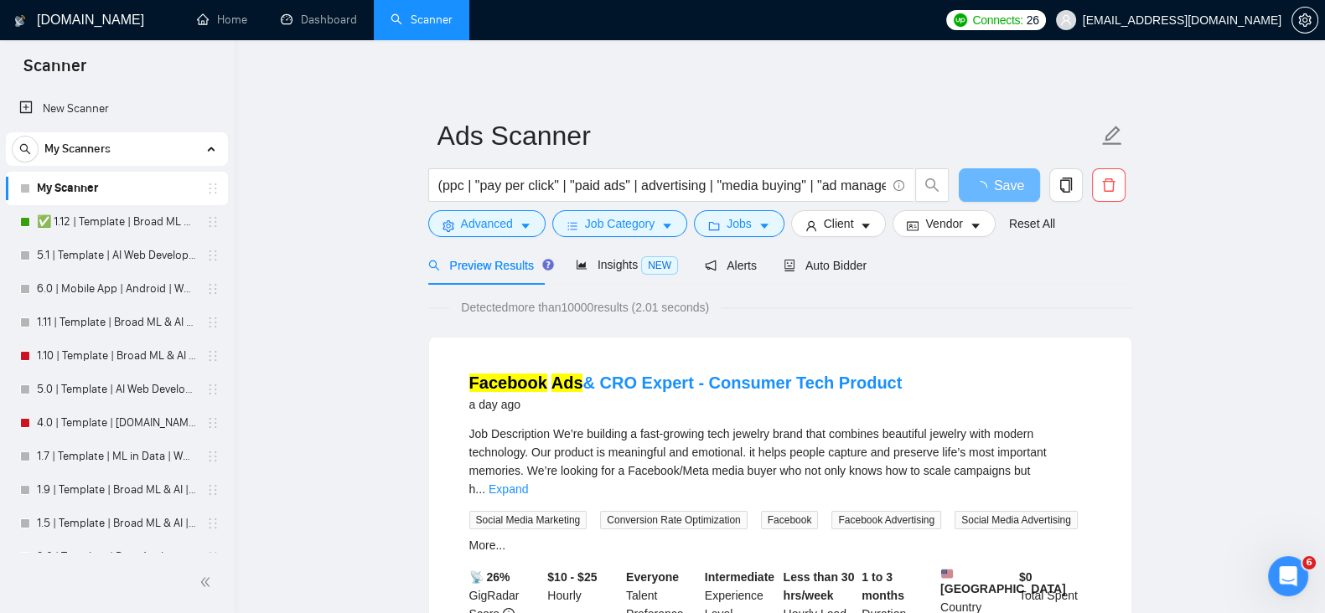
drag, startPoint x: 692, startPoint y: 105, endPoint x: 628, endPoint y: 101, distance: 63.8
drag, startPoint x: 628, startPoint y: 101, endPoint x: 584, endPoint y: 100, distance: 44.4
drag, startPoint x: 584, startPoint y: 100, endPoint x: 493, endPoint y: 95, distance: 90.6
drag, startPoint x: 493, startPoint y: 95, endPoint x: 436, endPoint y: 101, distance: 58.1
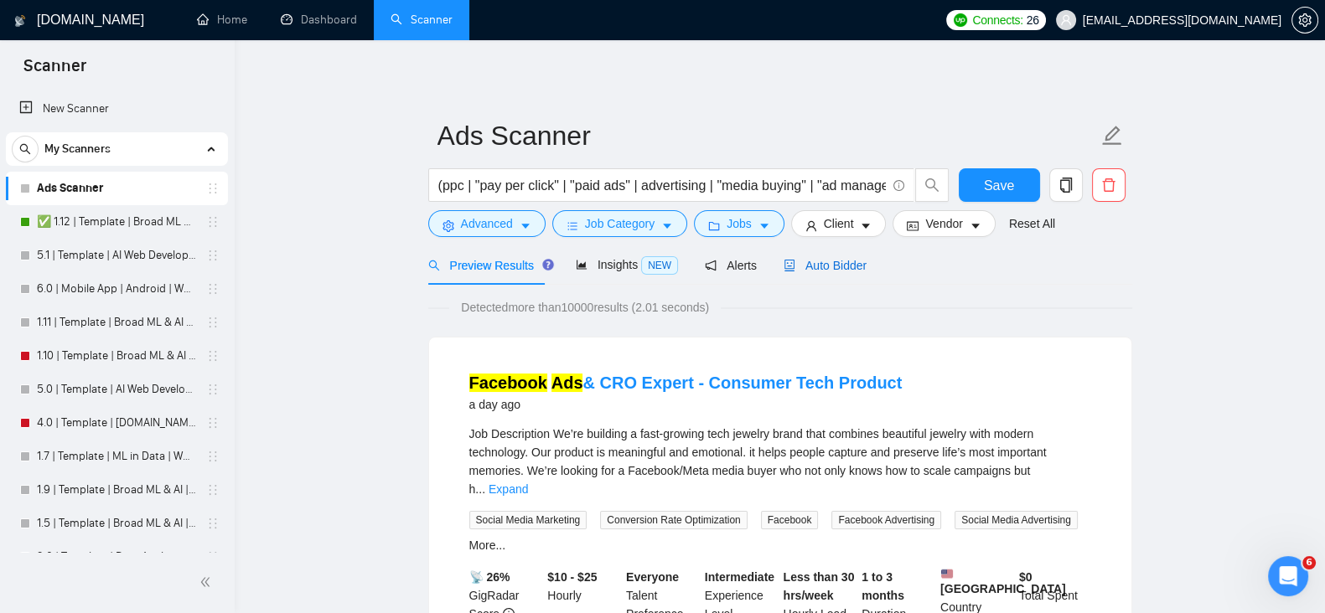
click at [829, 268] on span "Auto Bidder" at bounding box center [824, 265] width 83 height 13
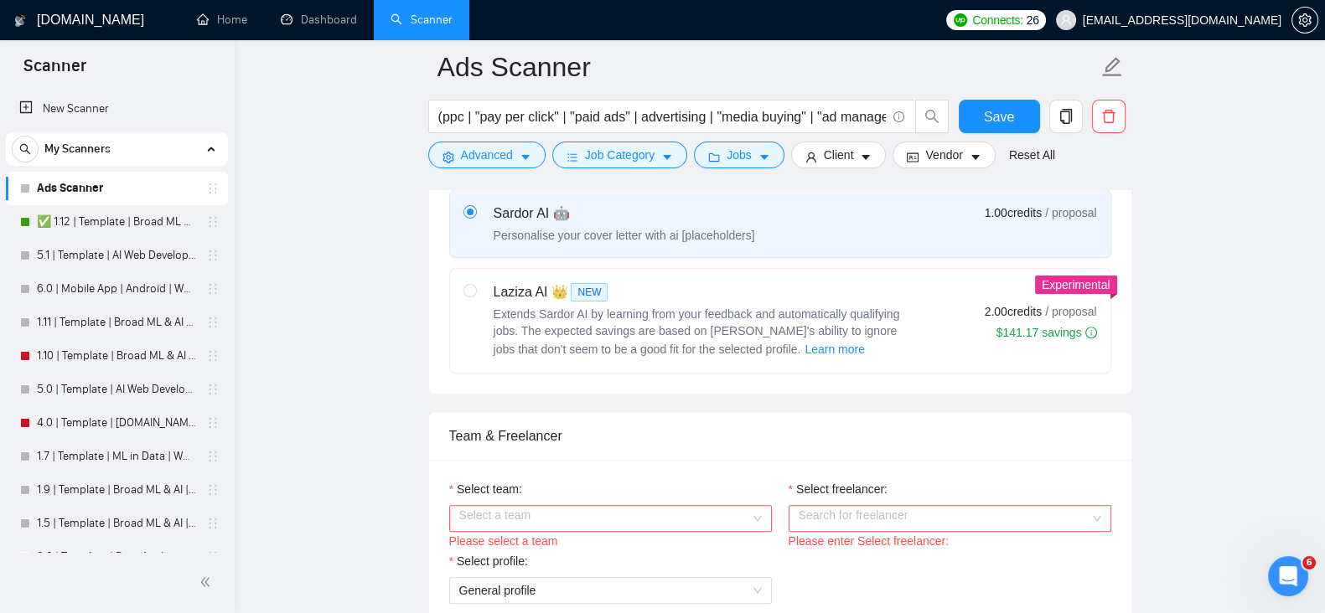
scroll to position [837, 0]
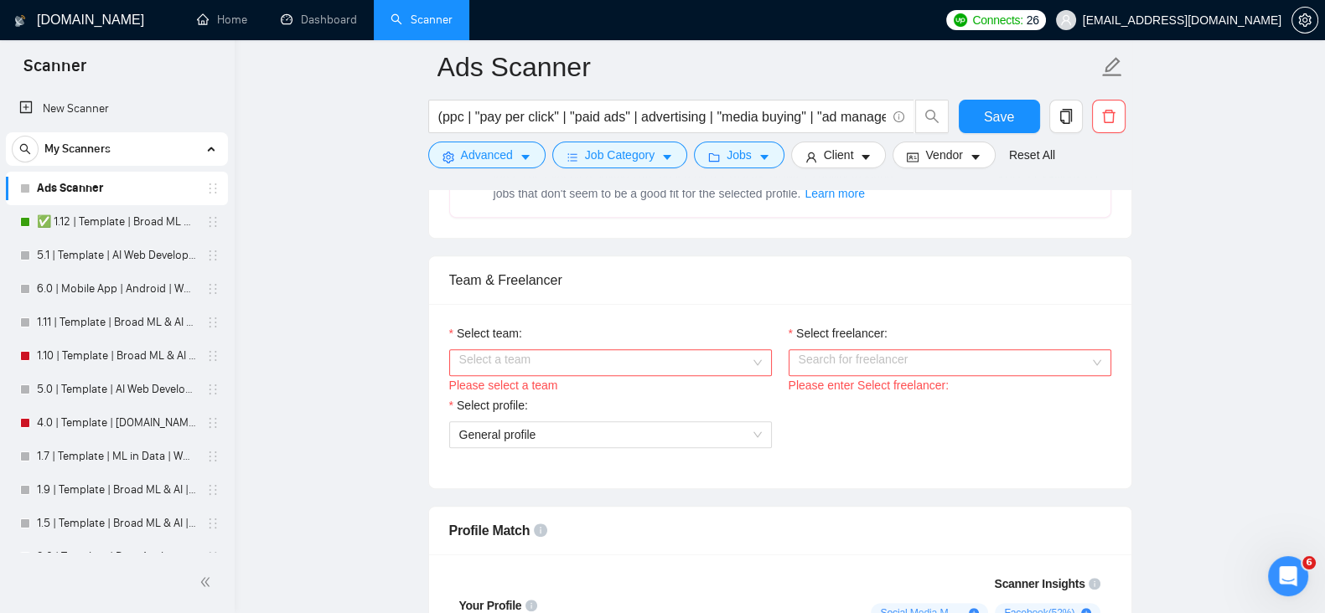
click at [580, 359] on input "Select team:" at bounding box center [604, 362] width 291 height 25
click at [617, 398] on div "ROC Studios" at bounding box center [609, 392] width 302 height 18
click at [852, 358] on input "Select freelancer:" at bounding box center [943, 362] width 291 height 25
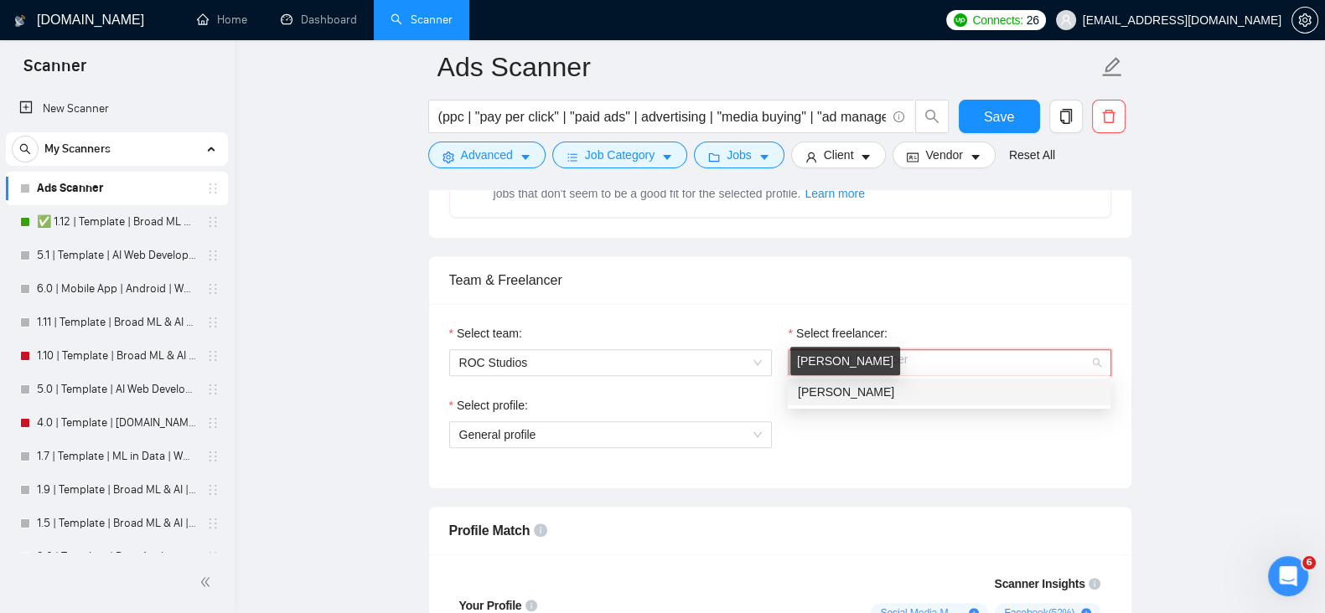
click at [860, 394] on span "[PERSON_NAME]" at bounding box center [846, 391] width 96 height 13
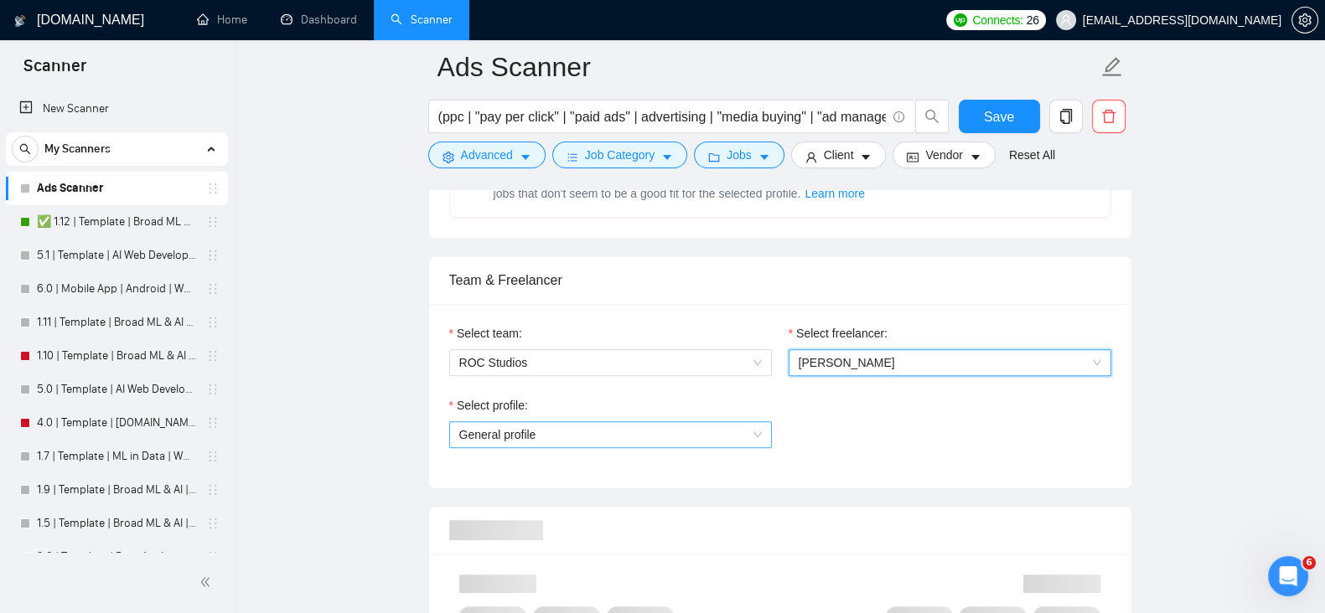
click at [736, 422] on span "General profile" at bounding box center [610, 434] width 302 height 25
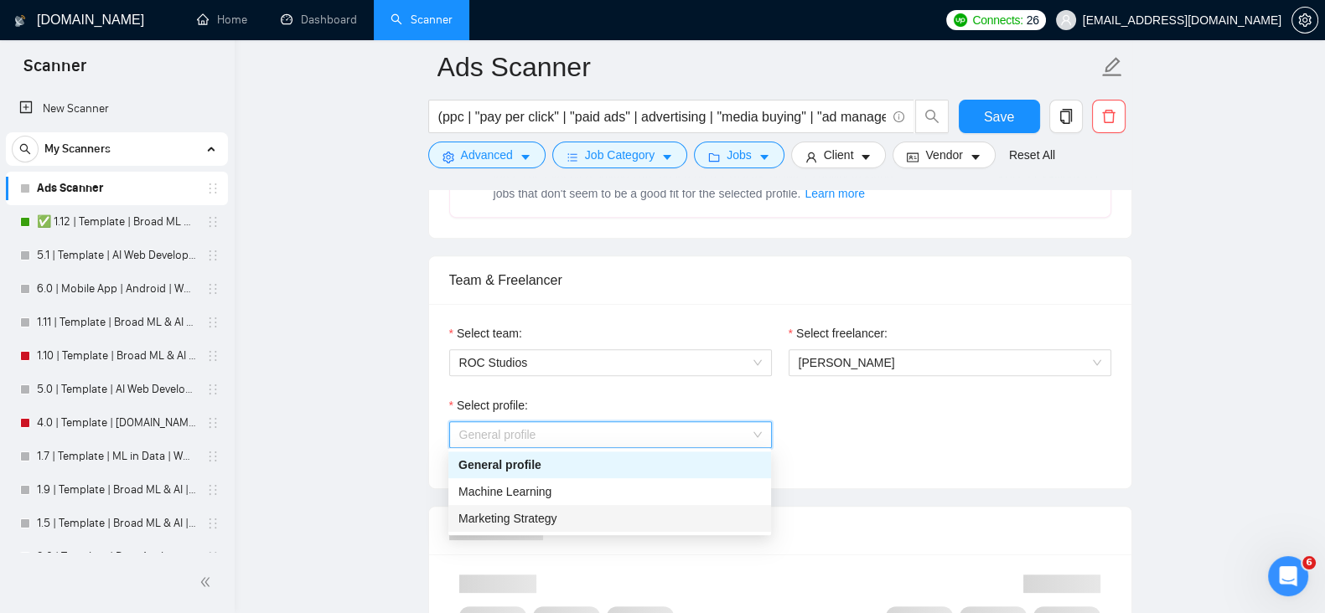
click at [664, 519] on div "Marketing Strategy" at bounding box center [609, 518] width 302 height 18
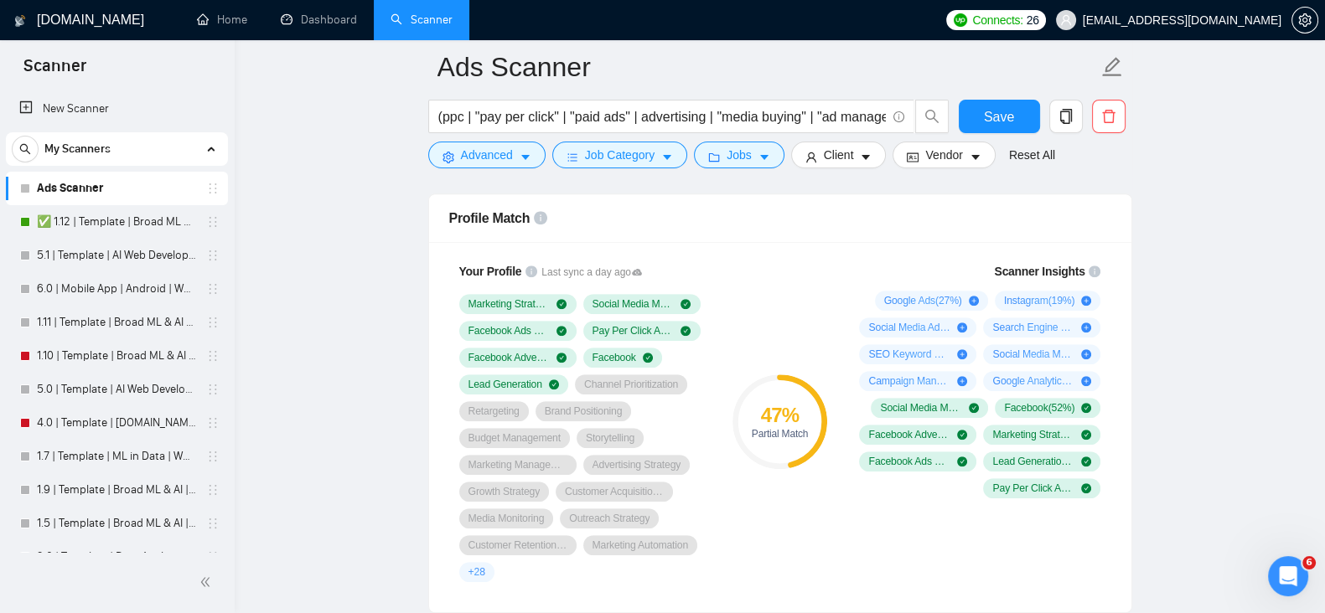
scroll to position [1117, 0]
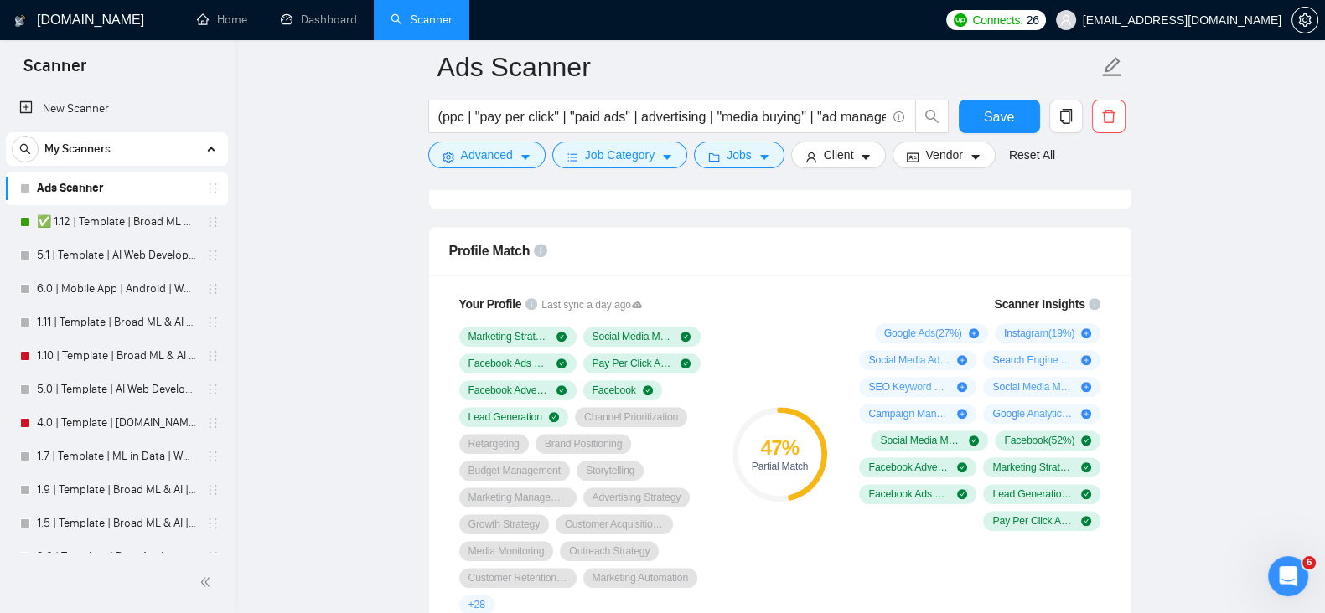
drag, startPoint x: 1198, startPoint y: 351, endPoint x: 1227, endPoint y: 303, distance: 55.6
drag, startPoint x: 1227, startPoint y: 303, endPoint x: 1252, endPoint y: 278, distance: 35.5
drag, startPoint x: 1252, startPoint y: 278, endPoint x: 1277, endPoint y: 248, distance: 39.3
drag, startPoint x: 1277, startPoint y: 248, endPoint x: 1290, endPoint y: 211, distance: 39.2
drag, startPoint x: 1290, startPoint y: 211, endPoint x: 1299, endPoint y: 190, distance: 22.6
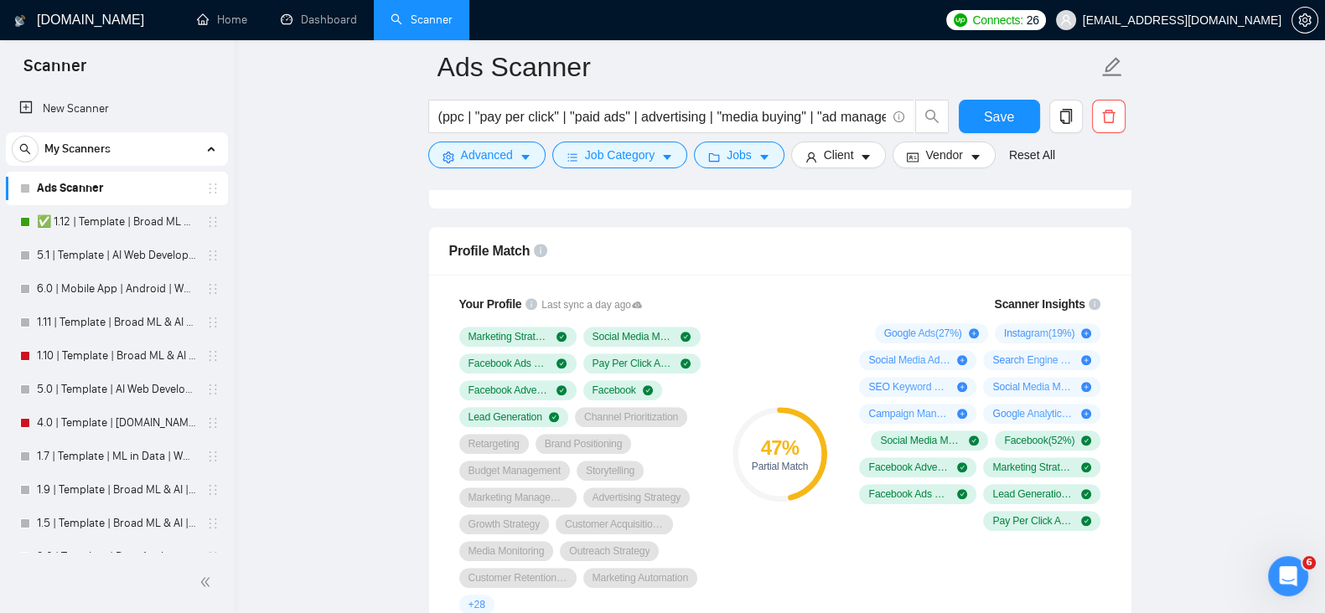
drag, startPoint x: 1299, startPoint y: 190, endPoint x: 1307, endPoint y: 170, distance: 21.8
drag, startPoint x: 1307, startPoint y: 170, endPoint x: 1310, endPoint y: 153, distance: 16.9
drag, startPoint x: 1310, startPoint y: 153, endPoint x: 872, endPoint y: 191, distance: 439.0
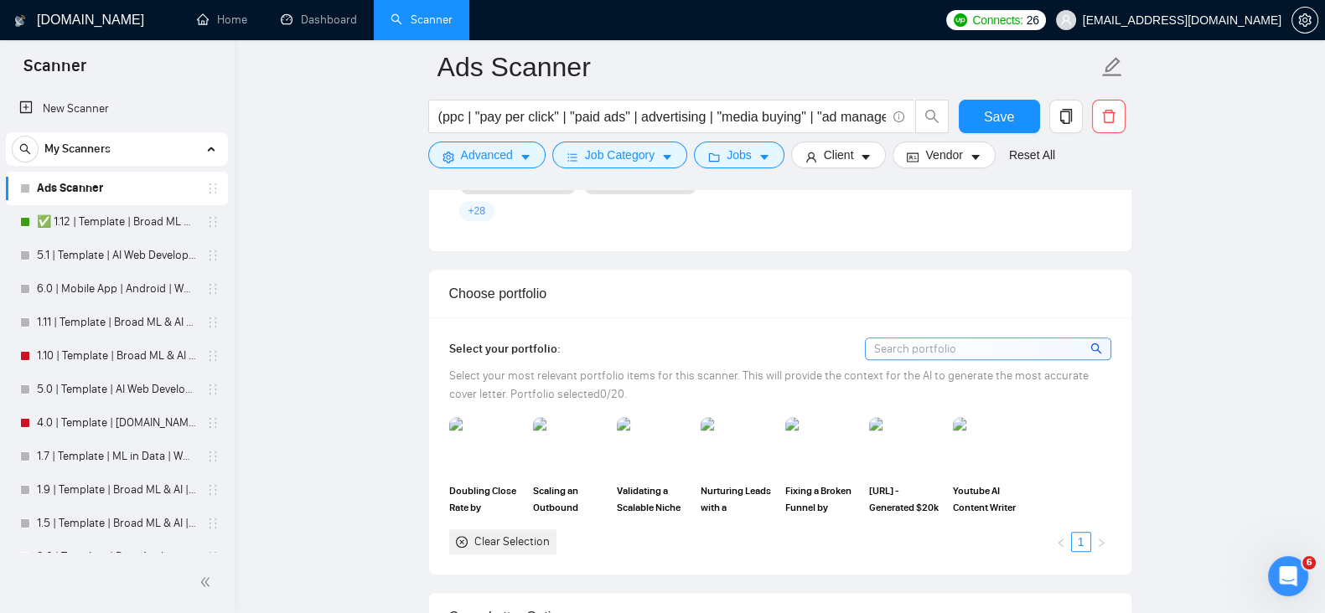
scroll to position [1675, 0]
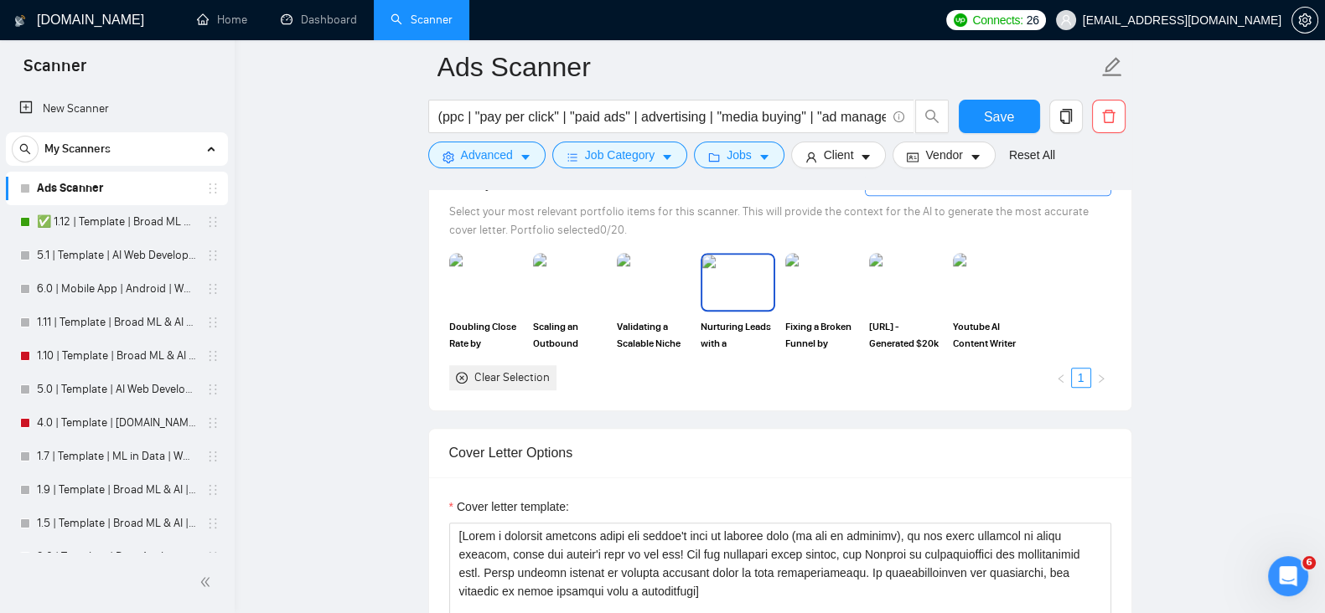
click at [741, 291] on img at bounding box center [737, 282] width 70 height 55
click at [817, 279] on img at bounding box center [822, 282] width 70 height 55
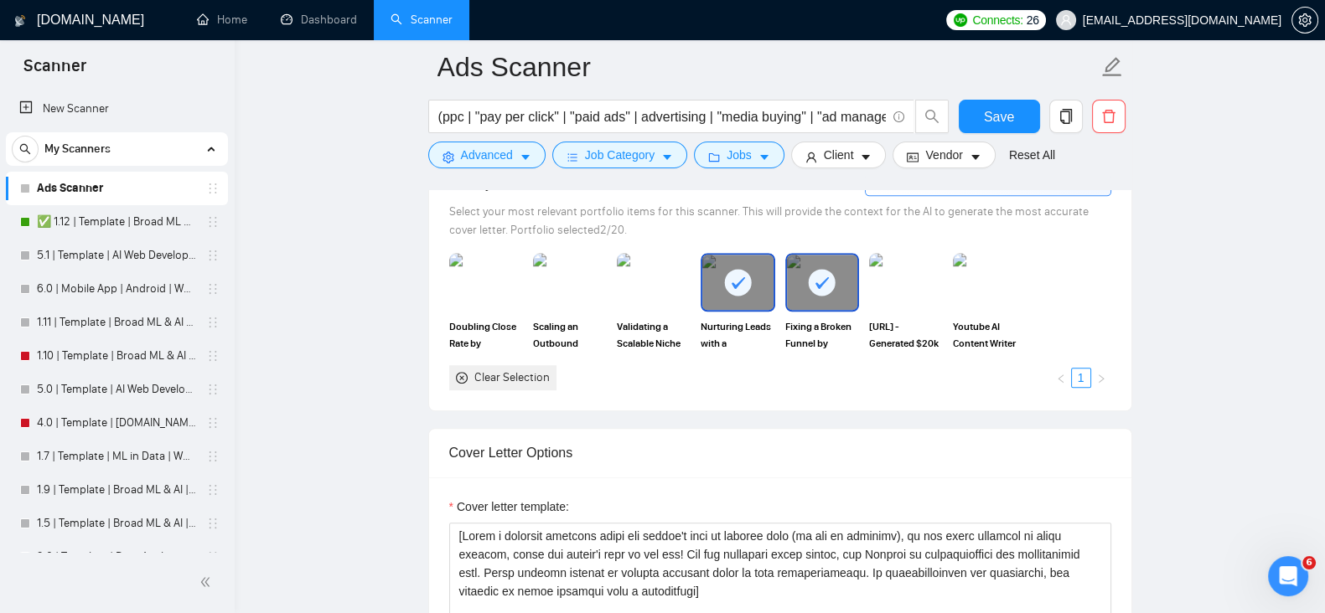
click at [642, 287] on img at bounding box center [654, 282] width 74 height 59
click at [576, 287] on img at bounding box center [570, 282] width 70 height 55
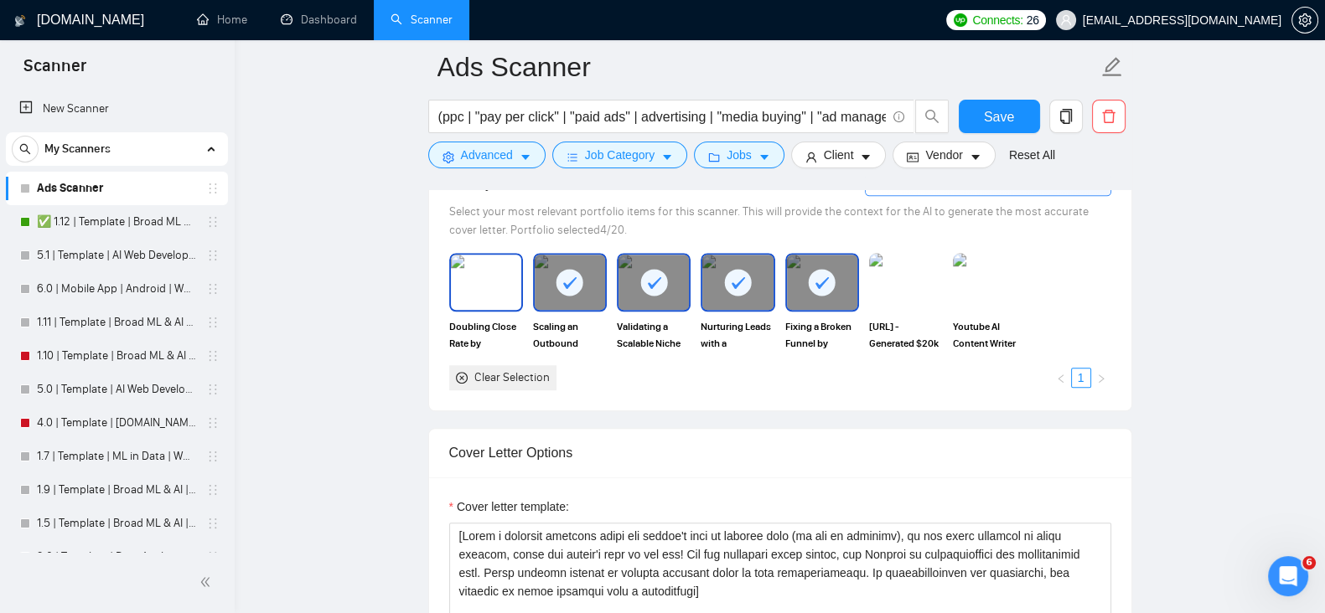
click at [502, 284] on img at bounding box center [486, 282] width 70 height 55
click at [880, 277] on img at bounding box center [906, 282] width 74 height 59
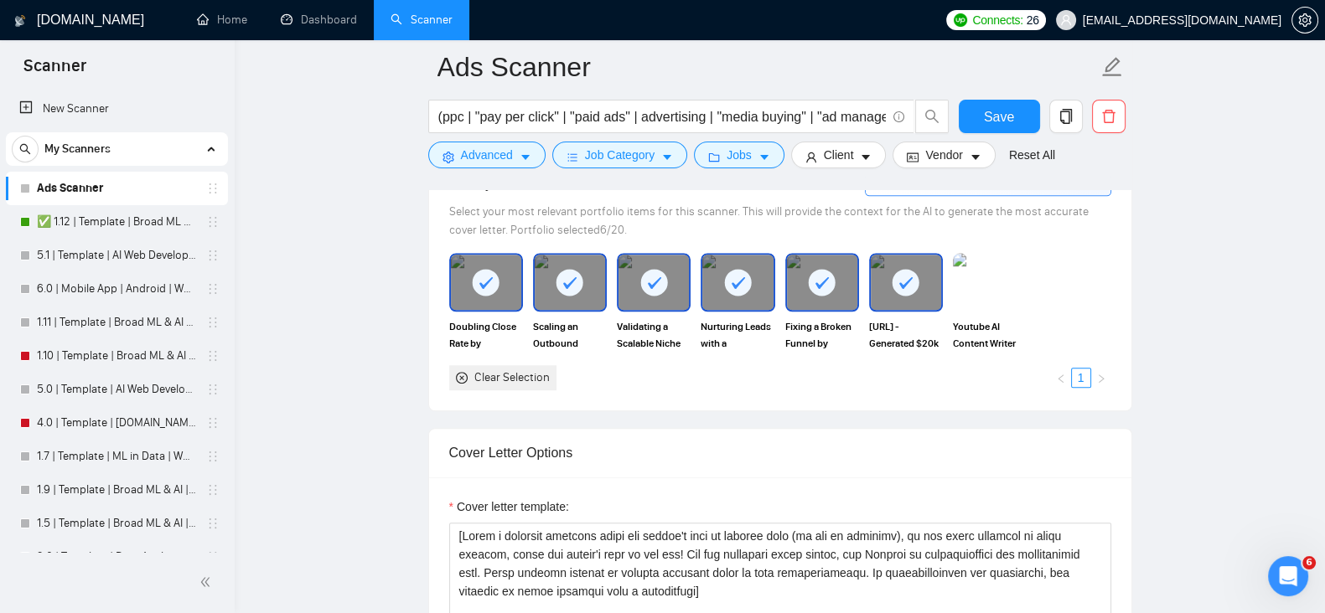
click at [897, 280] on rect at bounding box center [905, 282] width 27 height 27
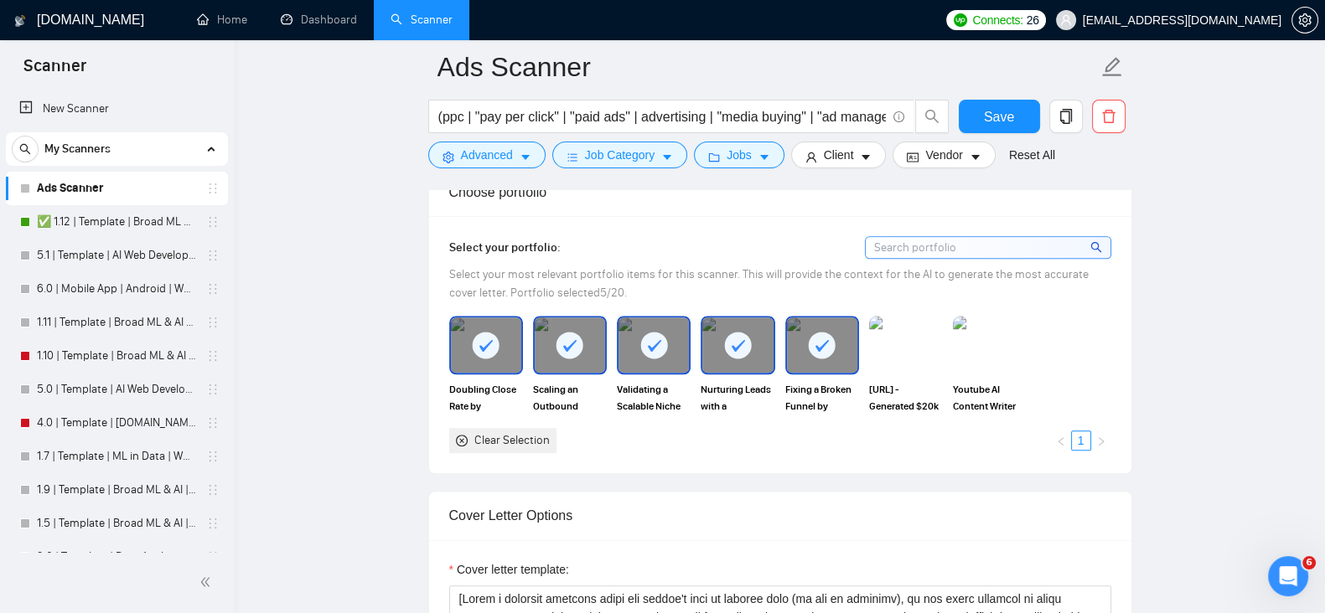
scroll to position [1536, 0]
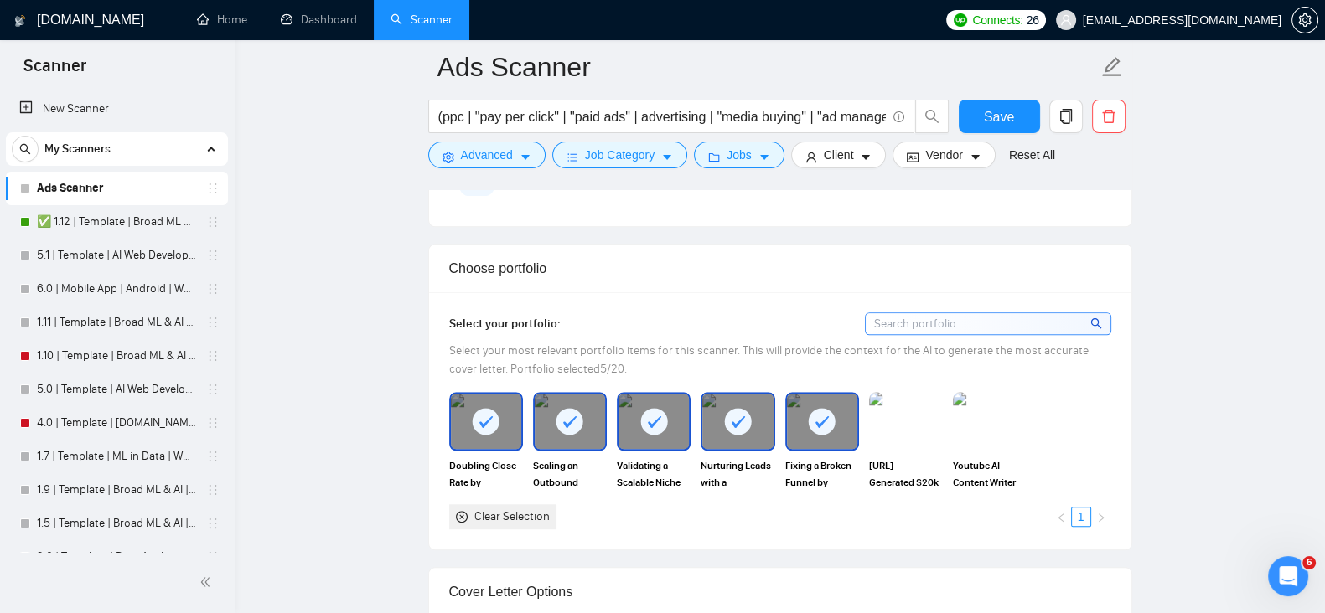
click at [737, 421] on icon at bounding box center [737, 422] width 13 height 12
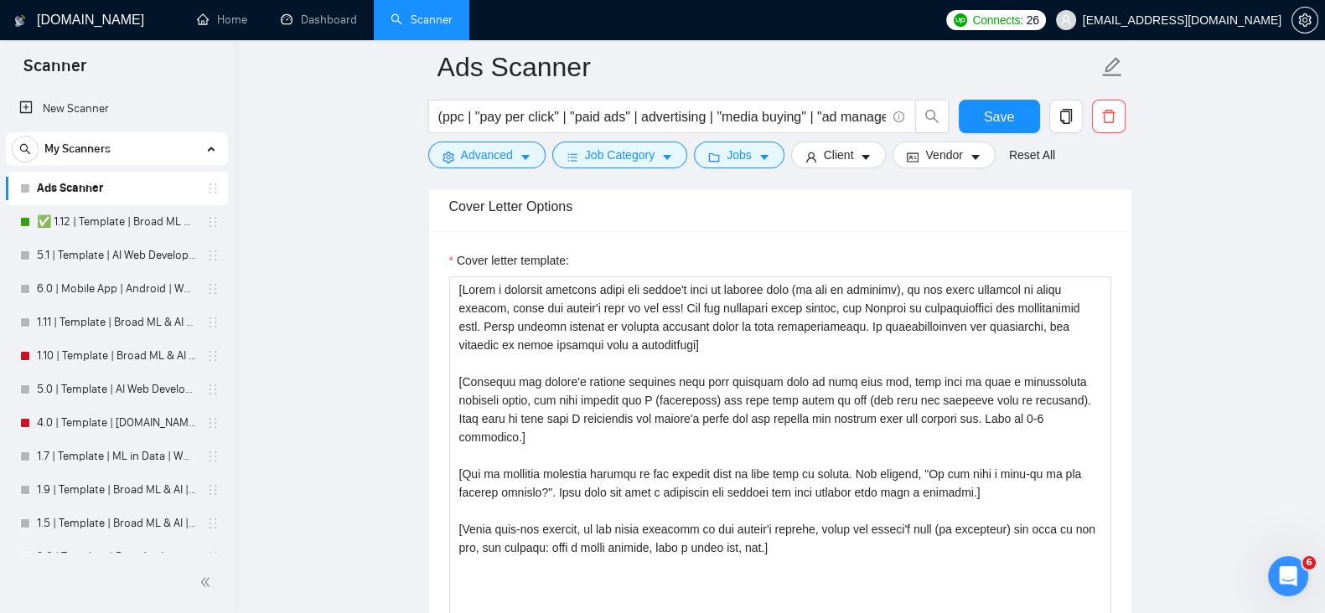
scroll to position [1955, 0]
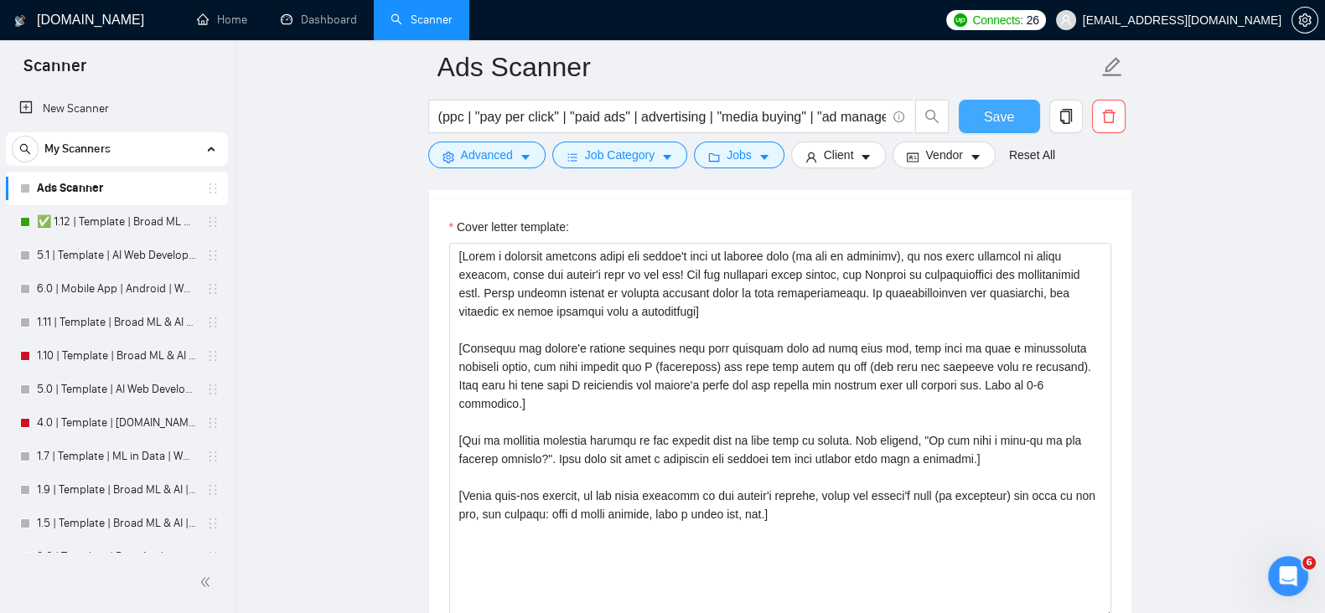
click at [997, 118] on span "Save" at bounding box center [999, 116] width 30 height 21
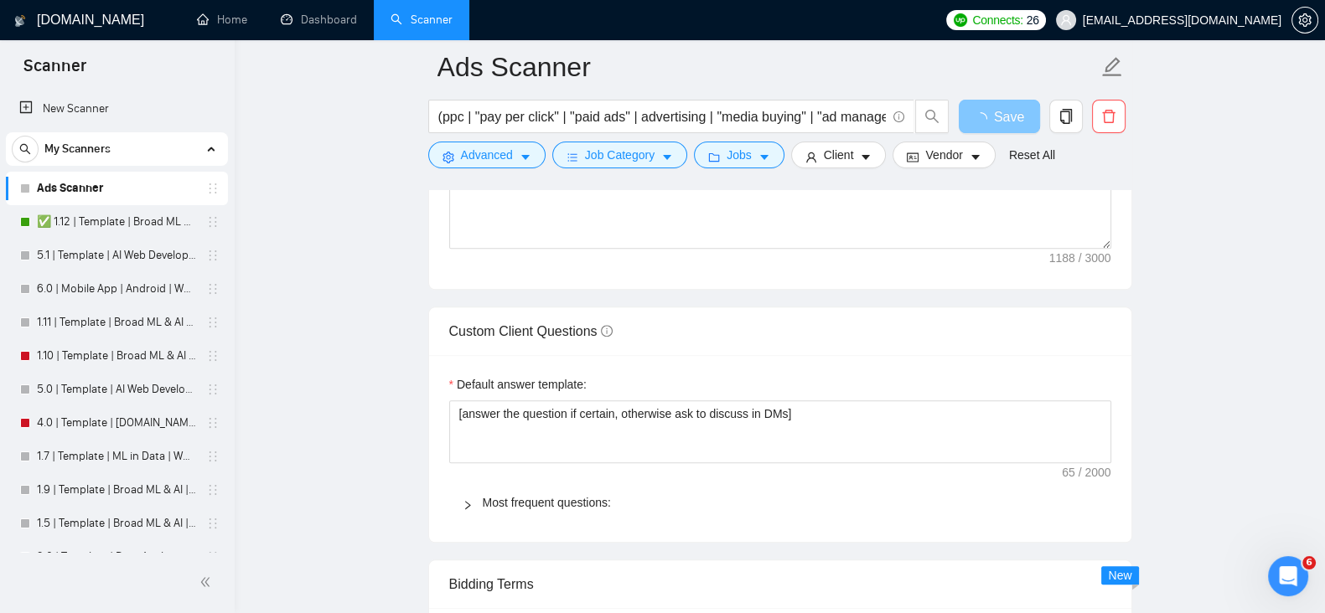
scroll to position [2374, 0]
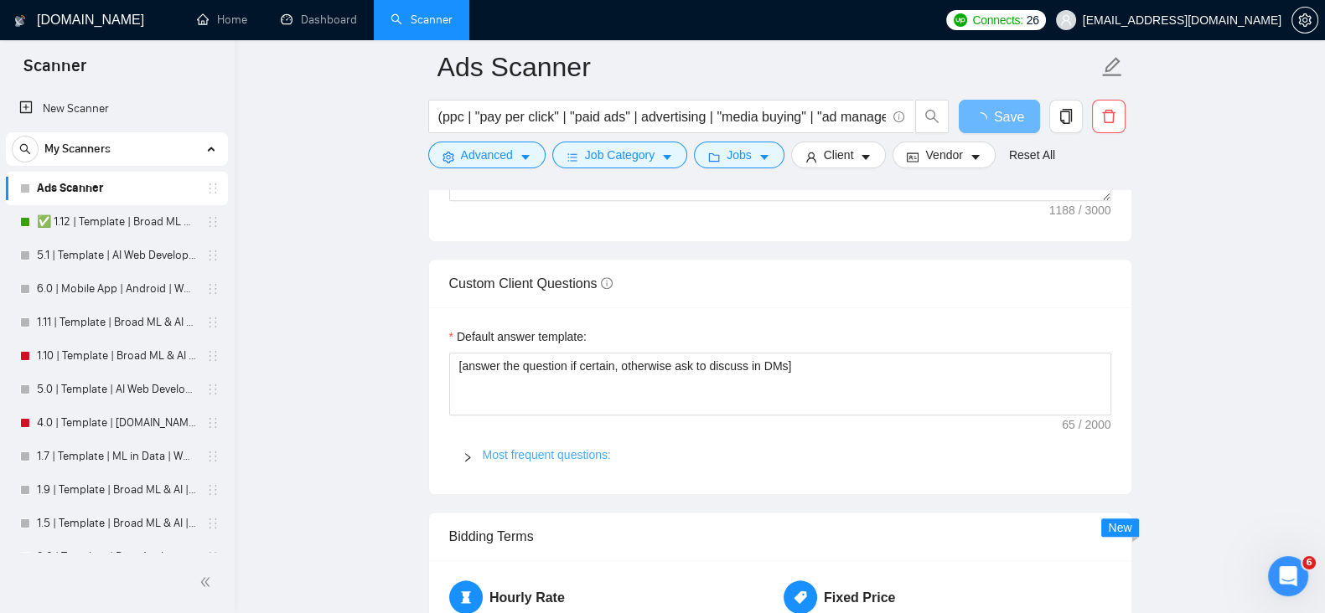
click at [508, 459] on link "Most frequent questions:" at bounding box center [547, 454] width 128 height 13
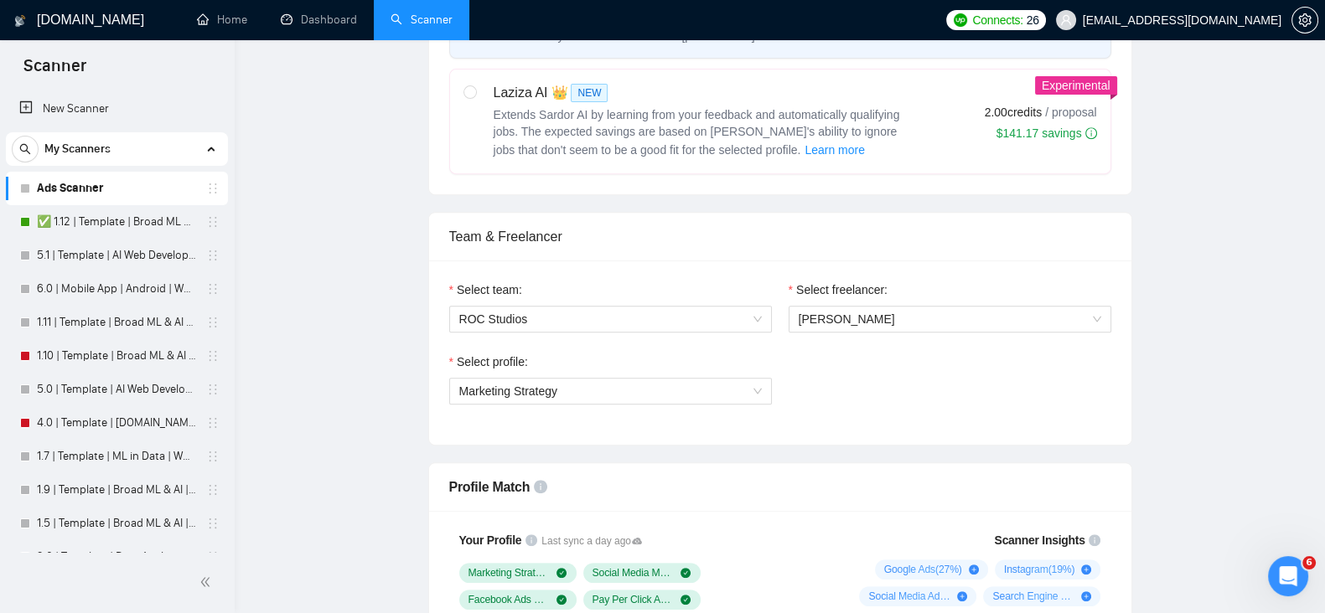
scroll to position [0, 0]
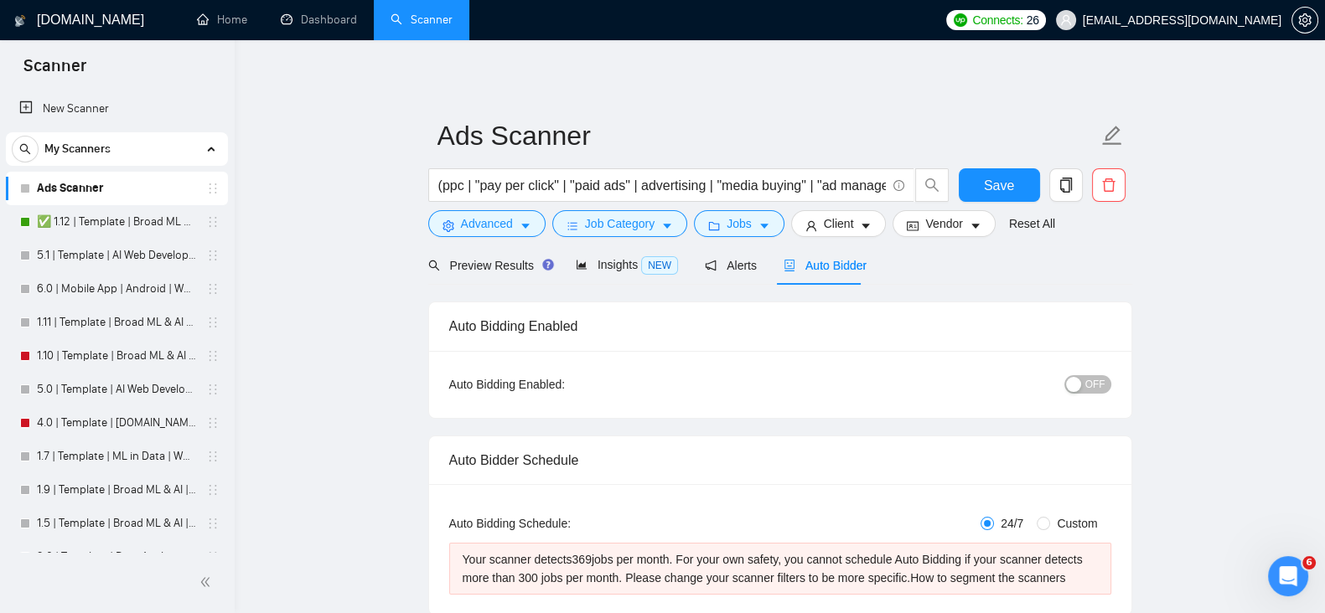
drag, startPoint x: 979, startPoint y: 77, endPoint x: 902, endPoint y: 78, distance: 77.1
drag, startPoint x: 902, startPoint y: 78, endPoint x: 814, endPoint y: 85, distance: 88.3
drag, startPoint x: 814, startPoint y: 85, endPoint x: 741, endPoint y: 87, distance: 72.9
drag, startPoint x: 741, startPoint y: 87, endPoint x: 674, endPoint y: 87, distance: 67.0
drag, startPoint x: 674, startPoint y: 87, endPoint x: 617, endPoint y: 87, distance: 57.0
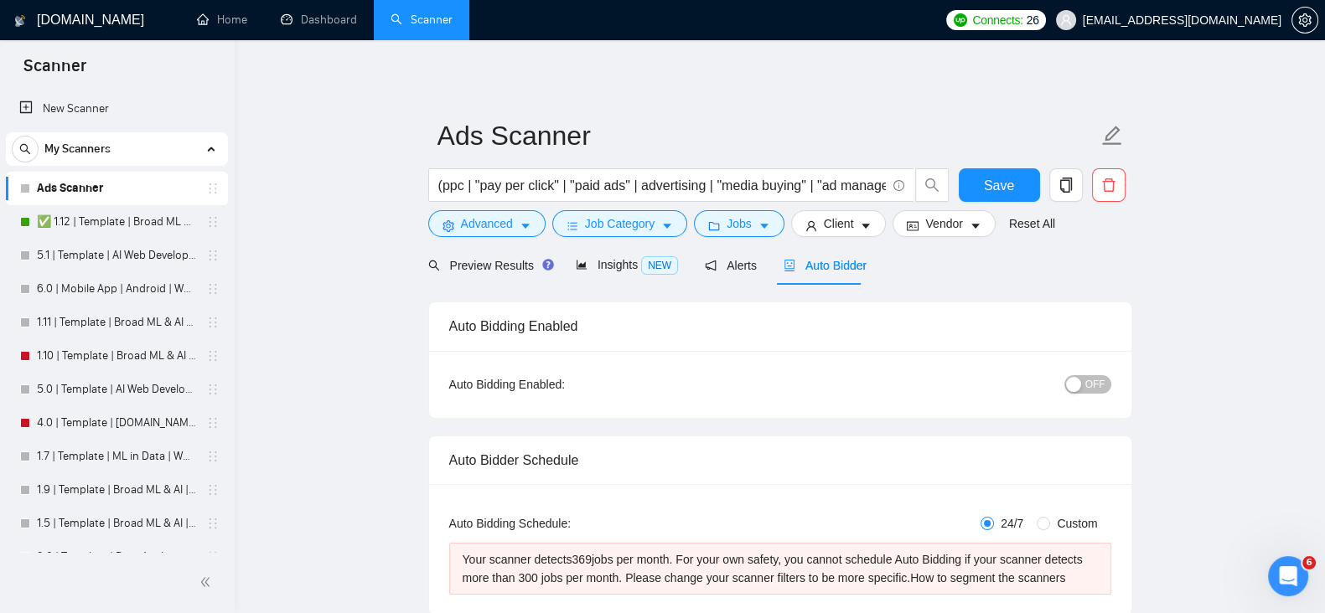
drag, startPoint x: 617, startPoint y: 87, endPoint x: 571, endPoint y: 87, distance: 46.1
drag, startPoint x: 571, startPoint y: 87, endPoint x: 524, endPoint y: 86, distance: 47.8
drag, startPoint x: 524, startPoint y: 86, endPoint x: 474, endPoint y: 88, distance: 49.5
drag, startPoint x: 474, startPoint y: 88, endPoint x: 414, endPoint y: 84, distance: 60.5
drag, startPoint x: 414, startPoint y: 84, endPoint x: 381, endPoint y: 87, distance: 32.8
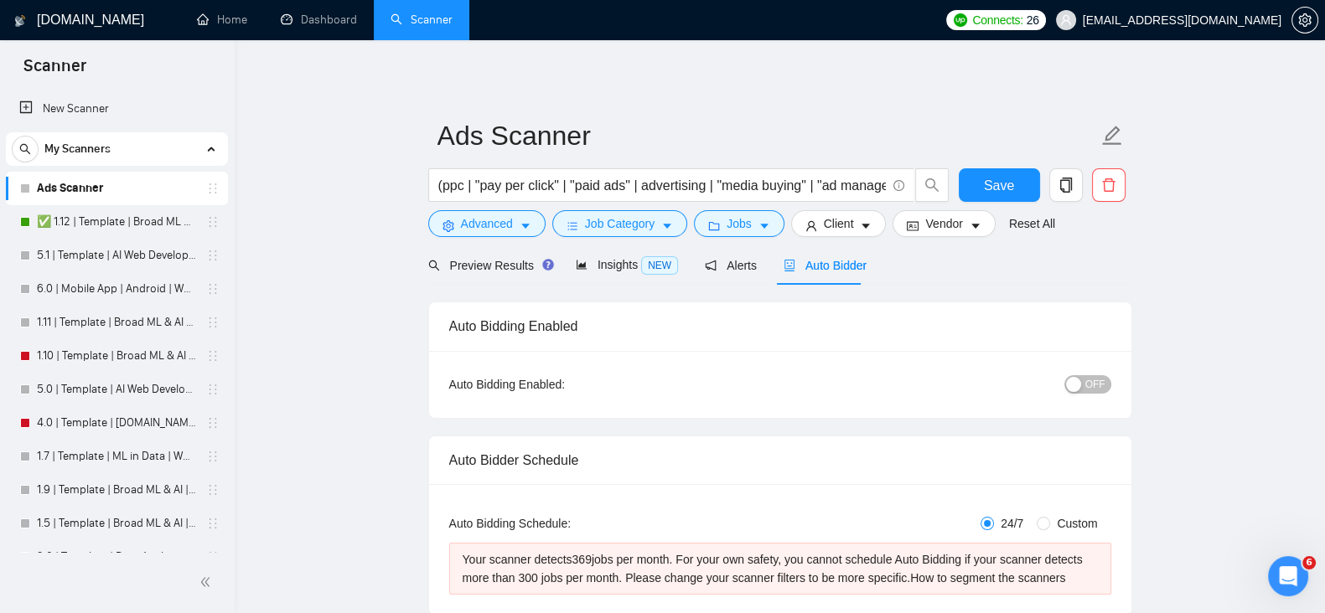
drag, startPoint x: 381, startPoint y: 87, endPoint x: 354, endPoint y: 106, distance: 33.7
drag, startPoint x: 354, startPoint y: 106, endPoint x: 327, endPoint y: 120, distance: 30.0
drag, startPoint x: 327, startPoint y: 120, endPoint x: 306, endPoint y: 134, distance: 25.3
drag, startPoint x: 306, startPoint y: 134, endPoint x: 287, endPoint y: 143, distance: 21.4
drag, startPoint x: 287, startPoint y: 143, endPoint x: 271, endPoint y: 157, distance: 20.8
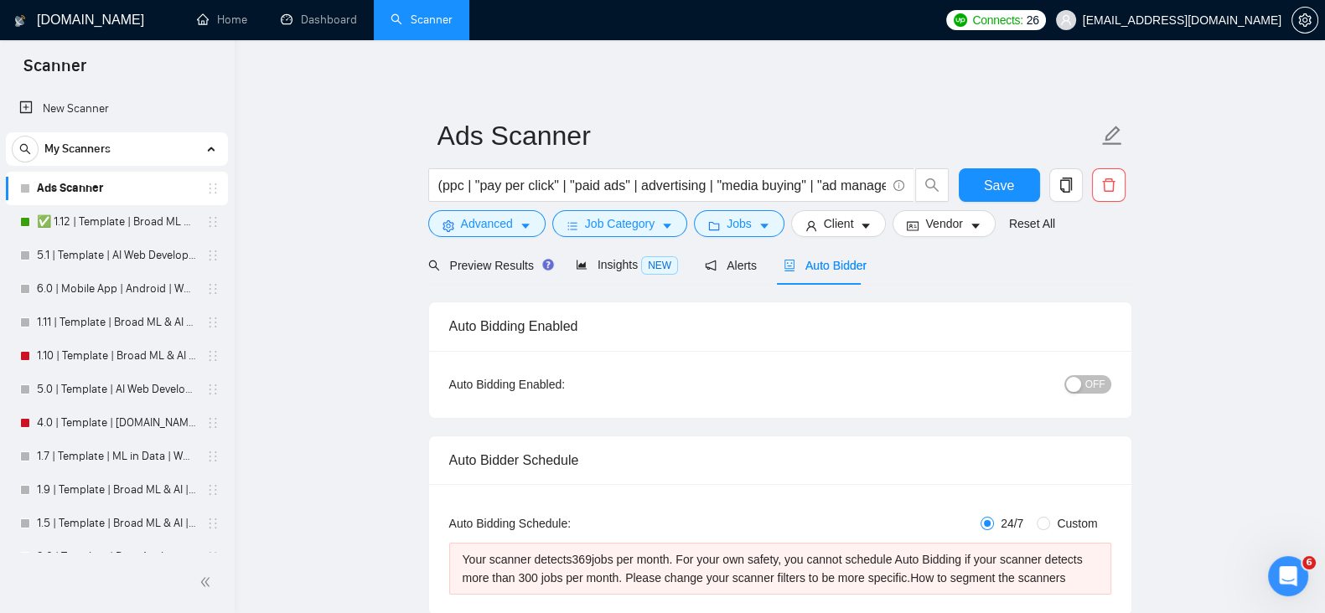
drag, startPoint x: 271, startPoint y: 157, endPoint x: 263, endPoint y: 168, distance: 13.9
drag, startPoint x: 263, startPoint y: 168, endPoint x: 257, endPoint y: 180, distance: 13.1
drag, startPoint x: 257, startPoint y: 180, endPoint x: 689, endPoint y: 104, distance: 438.2
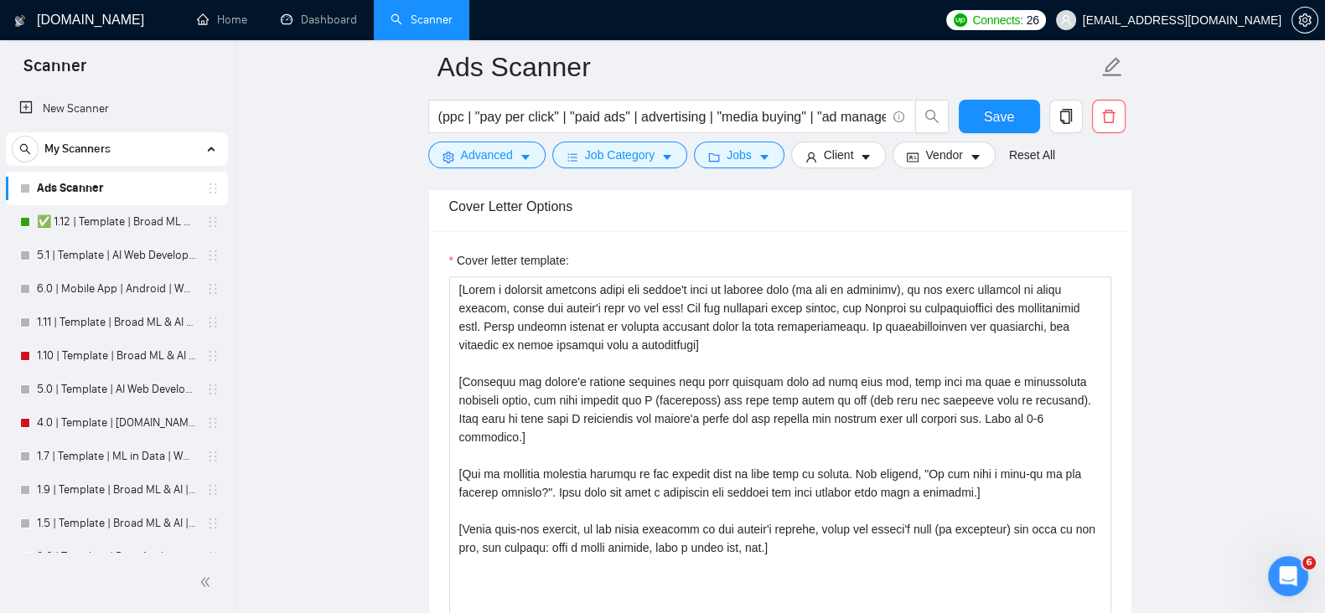
scroll to position [1955, 0]
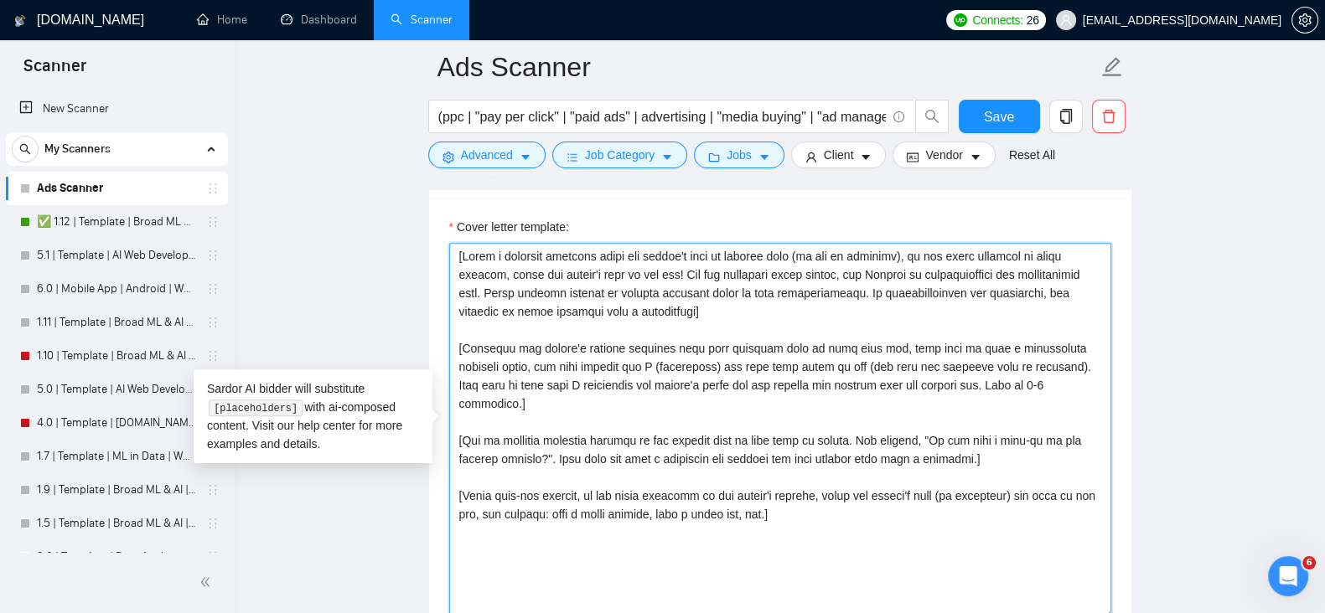
drag, startPoint x: 455, startPoint y: 347, endPoint x: 940, endPoint y: 493, distance: 506.8
click at [940, 493] on textarea "Cover letter template:" at bounding box center [780, 431] width 662 height 377
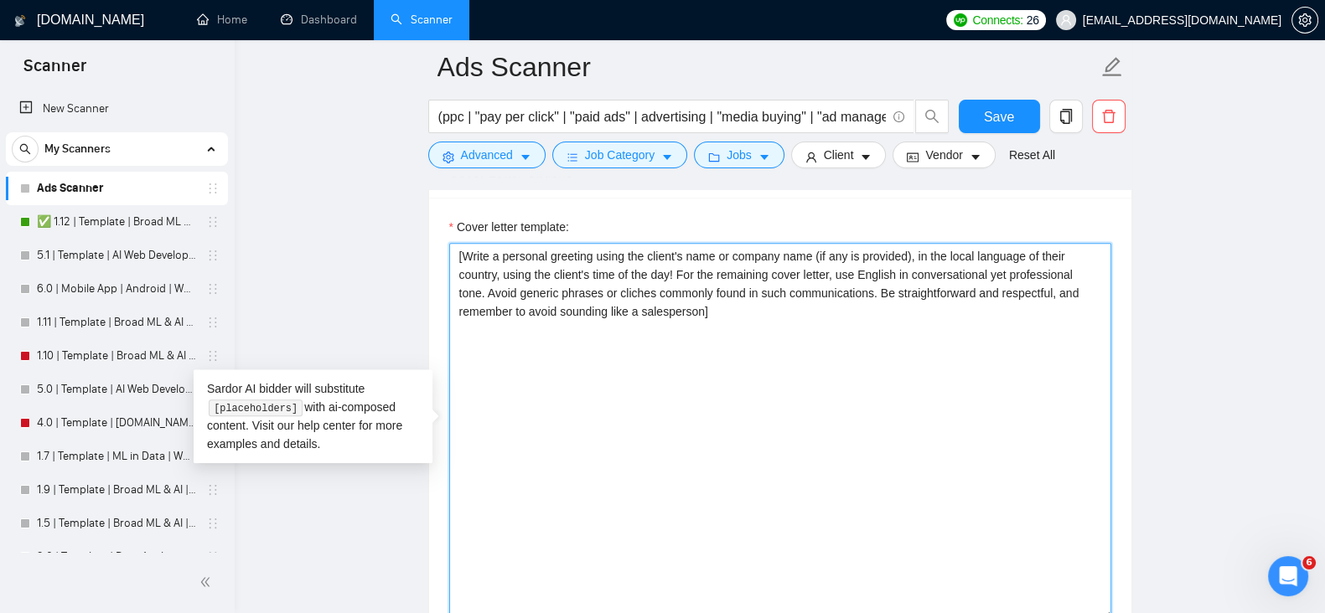
click at [720, 311] on textarea "[Write a personal greeting using the client's name or company name (if any is p…" at bounding box center [780, 431] width 662 height 377
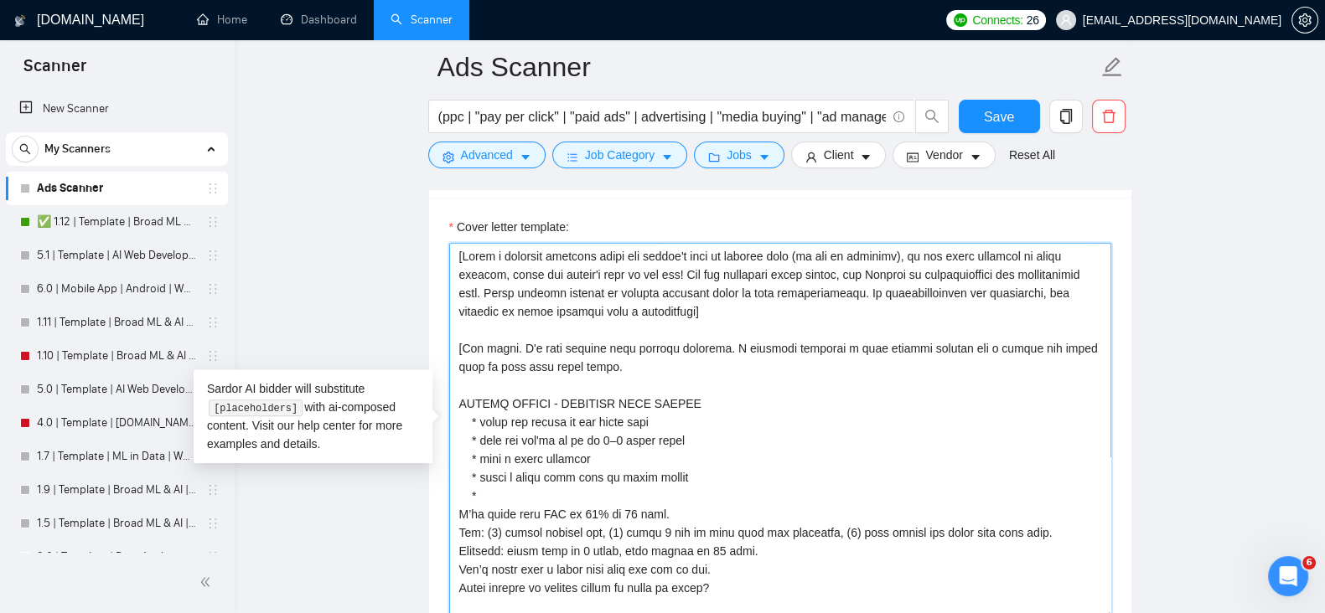
drag, startPoint x: 581, startPoint y: 366, endPoint x: 461, endPoint y: 349, distance: 121.8
click at [461, 349] on textarea "Cover letter template:" at bounding box center [780, 431] width 662 height 377
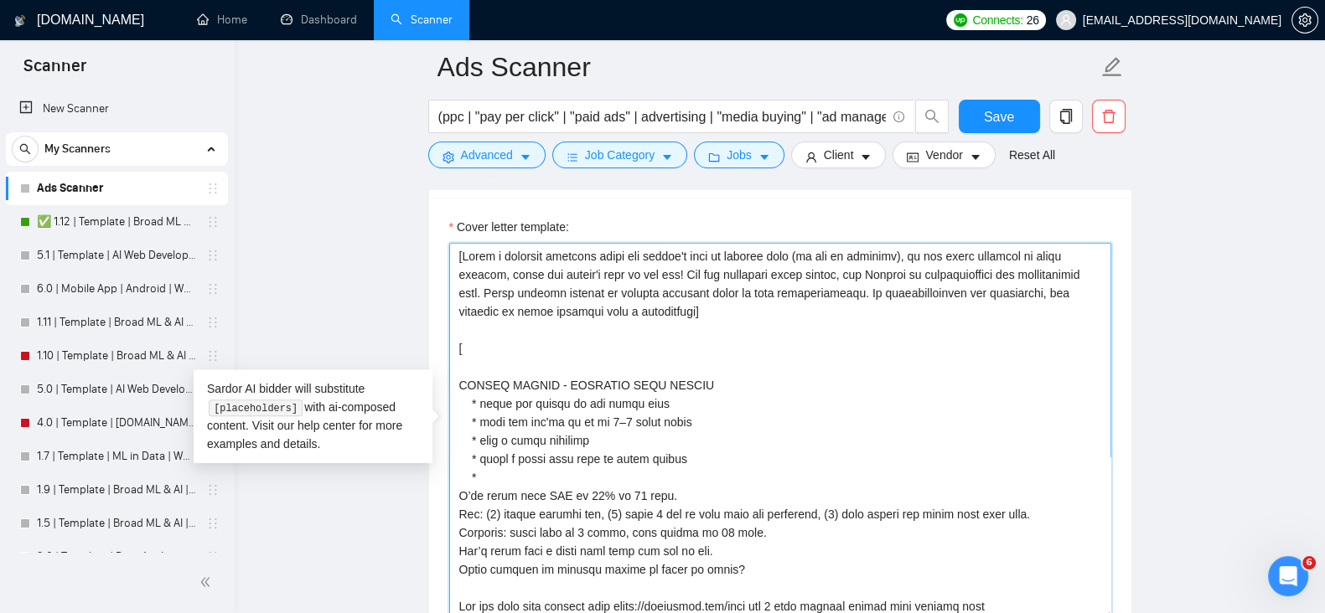
click at [736, 310] on textarea "Cover letter template:" at bounding box center [780, 431] width 662 height 377
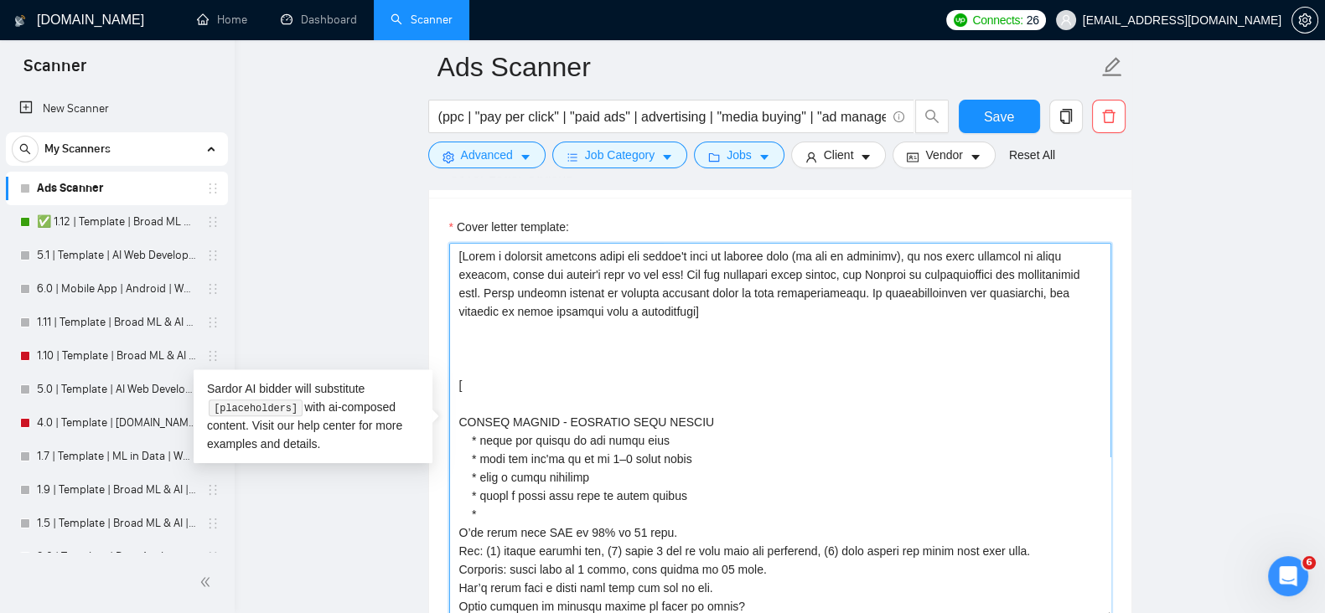
click at [513, 412] on textarea "Cover letter template:" at bounding box center [780, 431] width 662 height 377
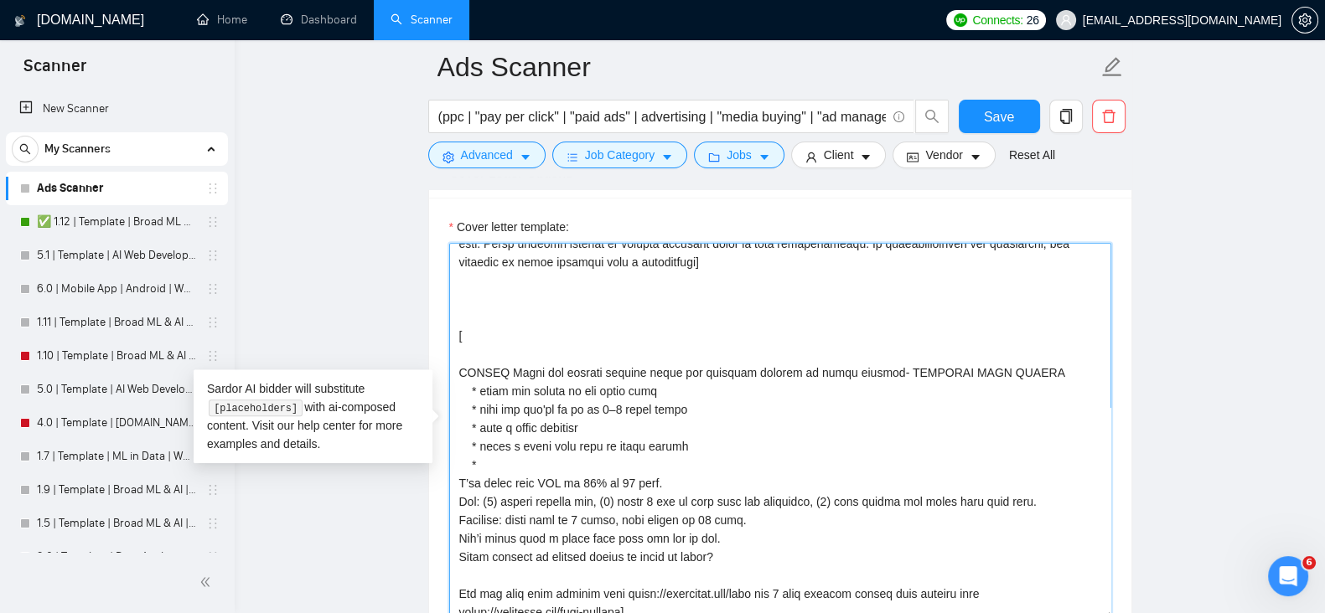
scroll to position [91, 0]
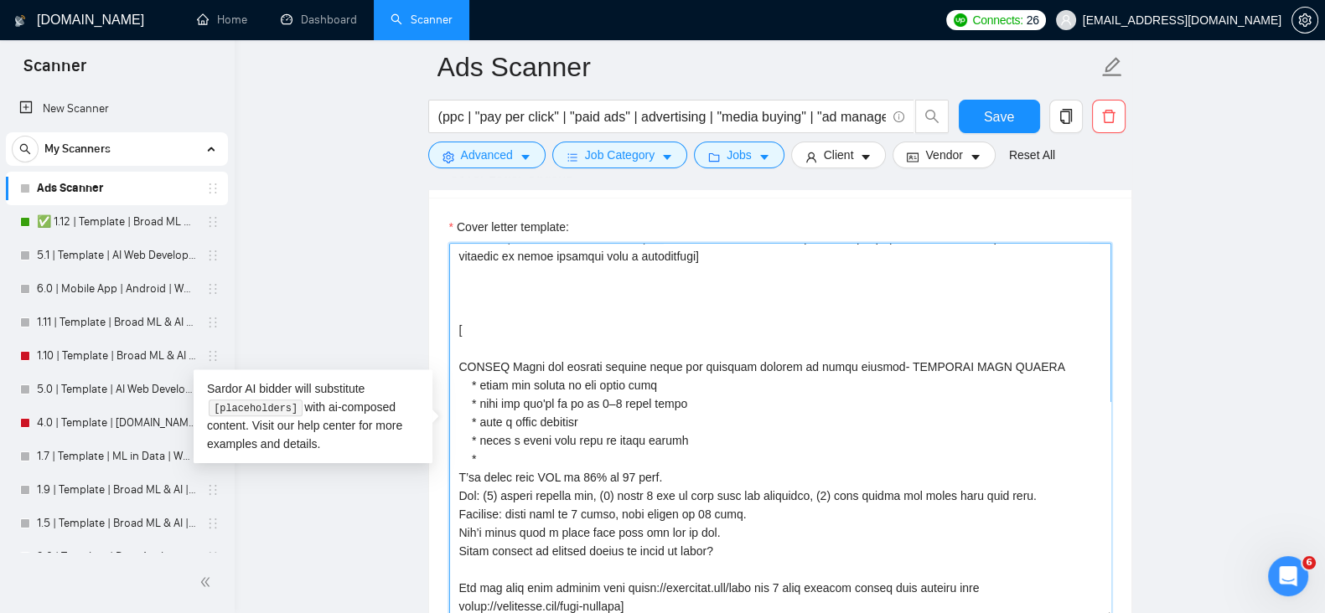
click at [543, 421] on textarea "Cover letter template:" at bounding box center [780, 431] width 662 height 377
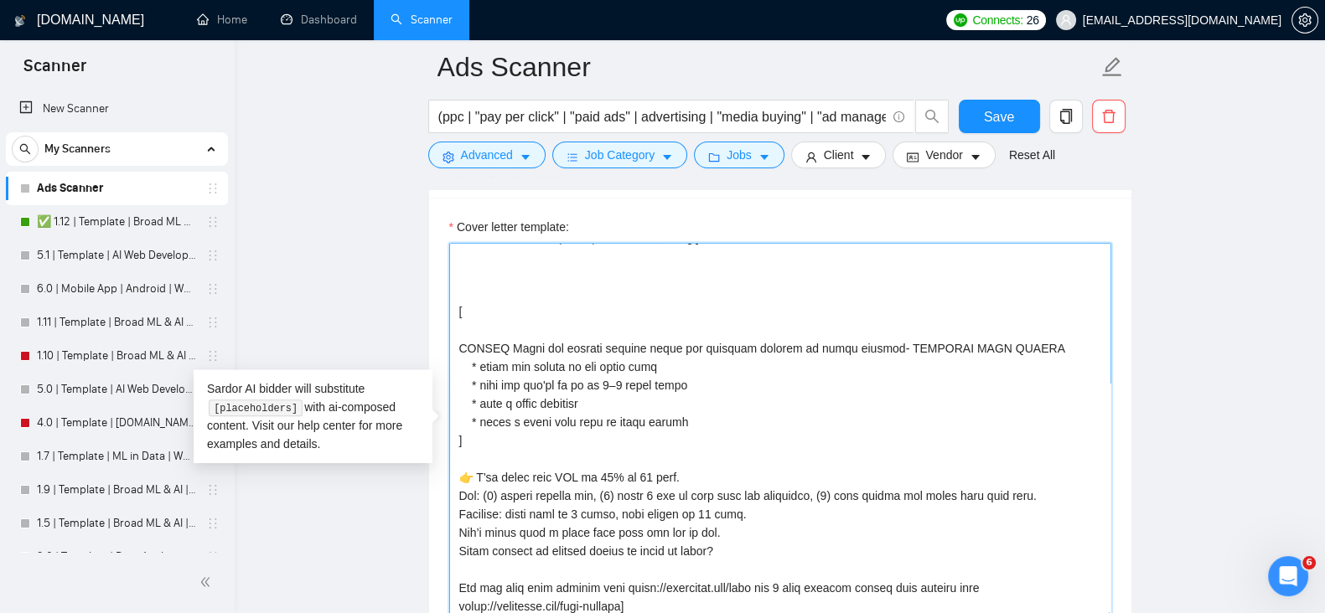
paste textarea "👉"
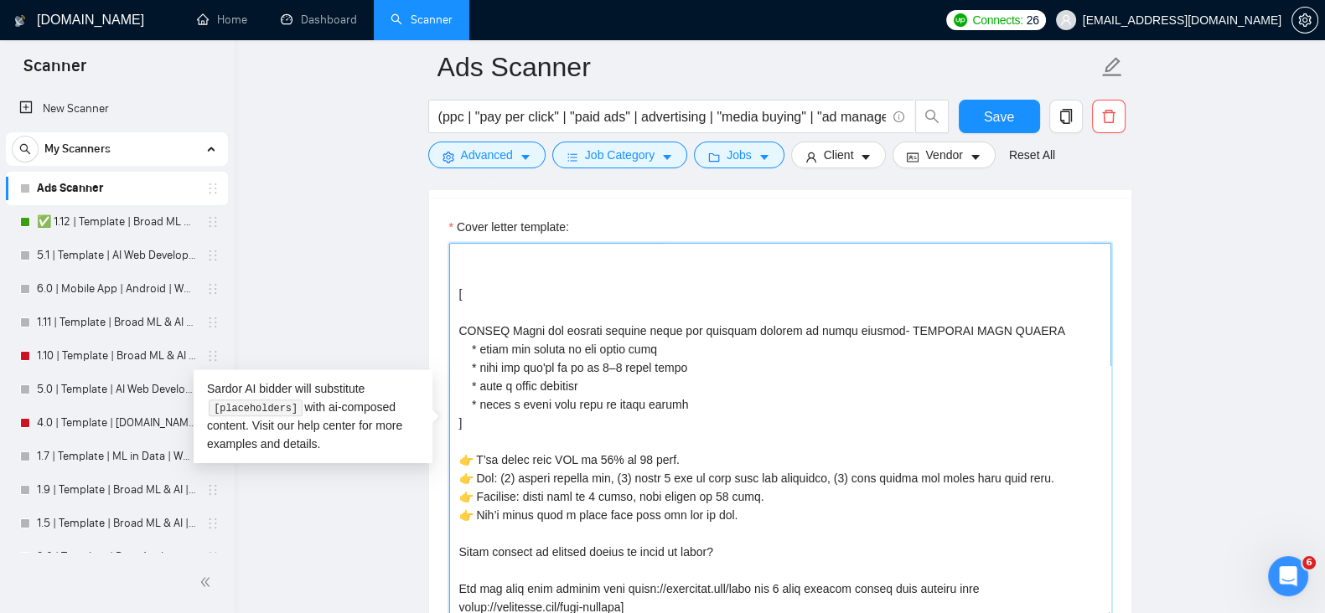
scroll to position [128, 0]
drag, startPoint x: 846, startPoint y: 509, endPoint x: 721, endPoint y: 509, distance: 125.7
click at [721, 509] on textarea "Cover letter template:" at bounding box center [780, 431] width 662 height 377
drag, startPoint x: 476, startPoint y: 421, endPoint x: 670, endPoint y: 429, distance: 194.6
click at [477, 421] on textarea "Cover letter template:" at bounding box center [780, 431] width 662 height 377
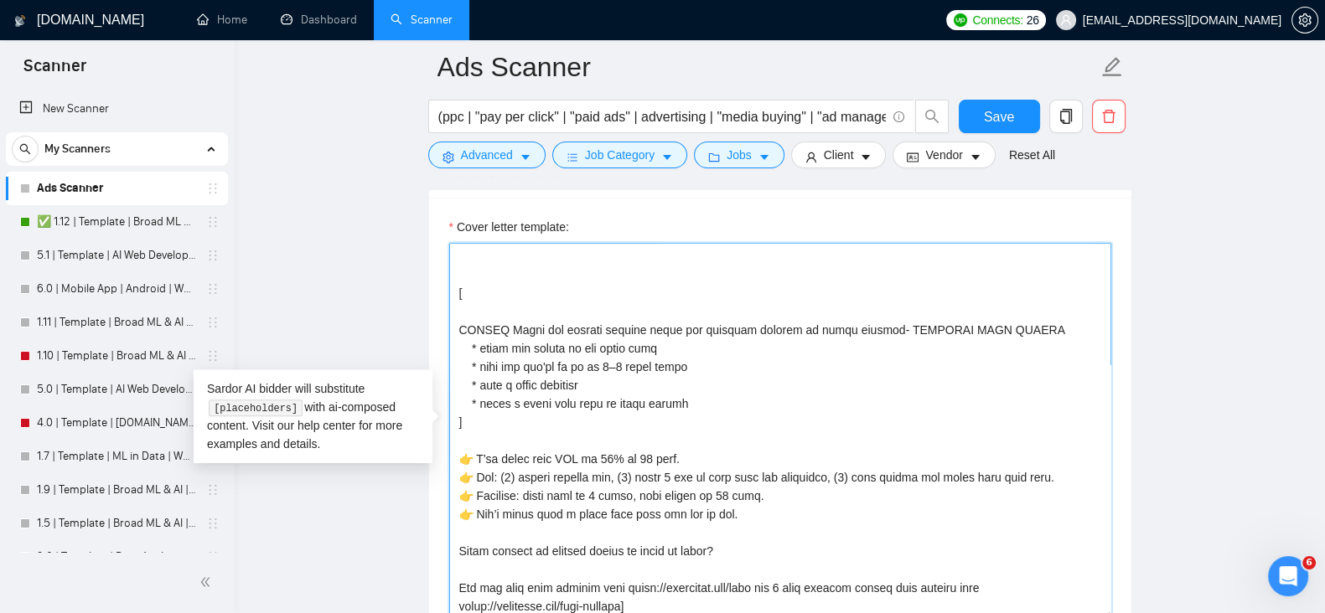
drag, startPoint x: 650, startPoint y: 307, endPoint x: 480, endPoint y: 315, distance: 170.3
click at [480, 315] on textarea "Cover letter template:" at bounding box center [780, 431] width 662 height 377
click at [474, 421] on textarea "Cover letter template:" at bounding box center [780, 431] width 662 height 377
paste textarea "state the result in one clear line"
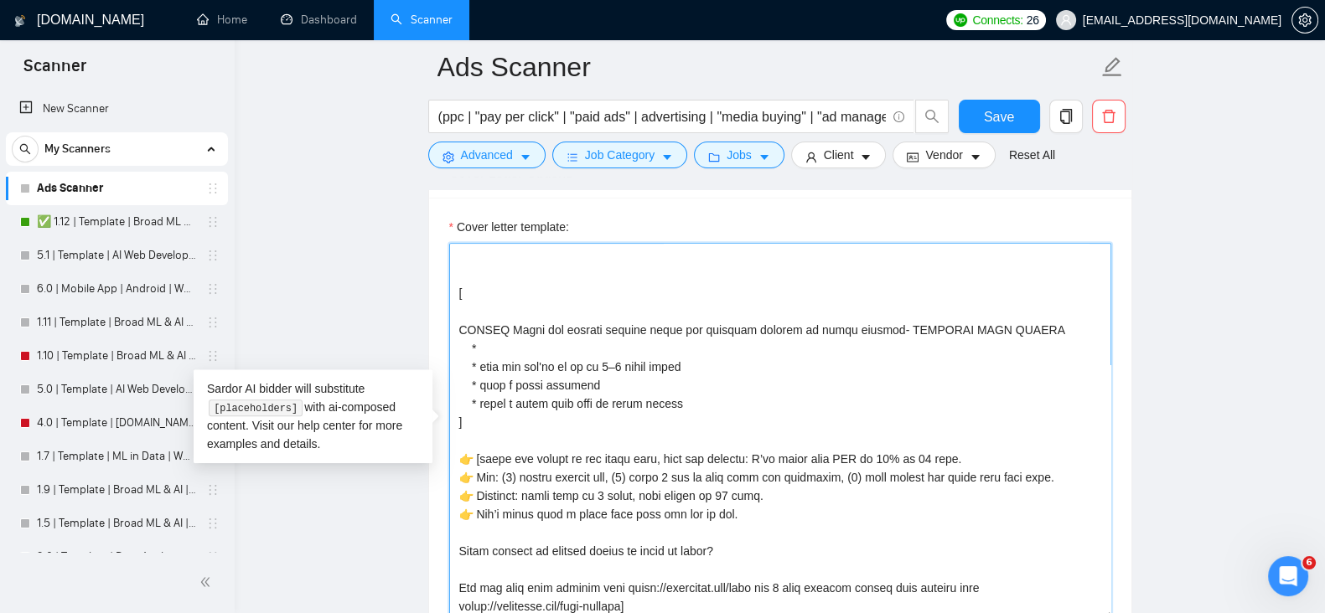
click at [930, 424] on textarea "Cover letter template:" at bounding box center [780, 431] width 662 height 377
drag, startPoint x: 690, startPoint y: 331, endPoint x: 480, endPoint y: 330, distance: 210.3
click at [480, 330] on textarea "Cover letter template:" at bounding box center [780, 431] width 662 height 377
click at [476, 442] on textarea "Cover letter template:" at bounding box center [780, 431] width 662 height 377
paste textarea "show how you'll do it in 3–5 short steps"
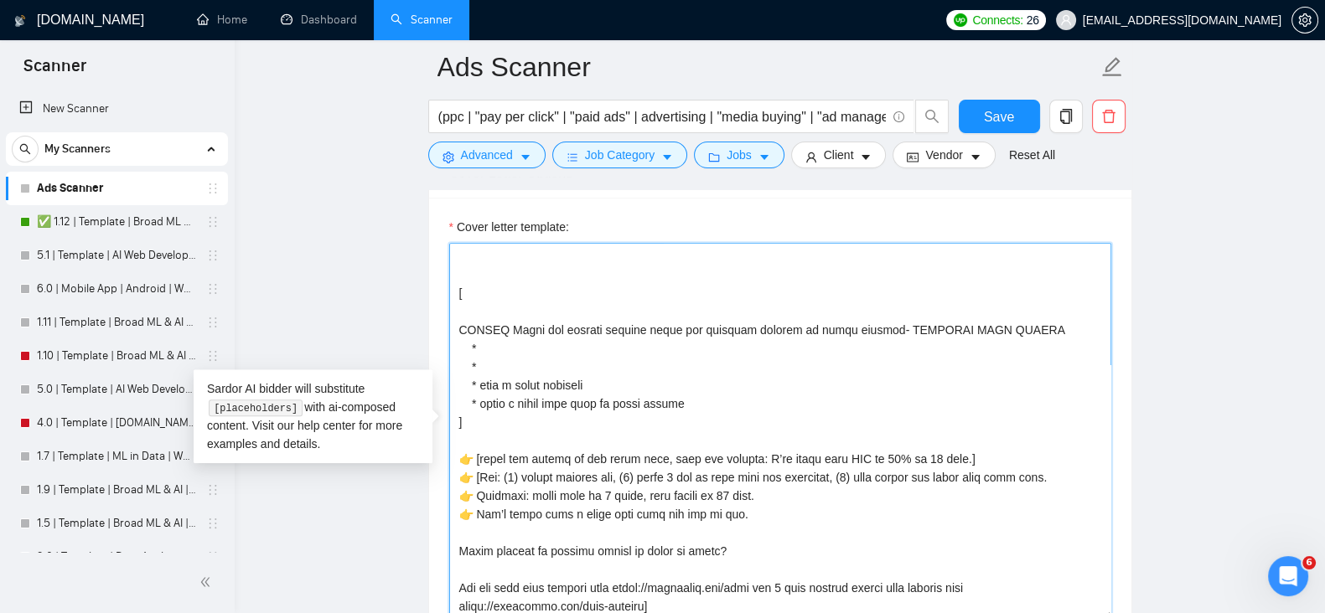
paste textarea "show how you'll do it in 3–5 short steps"
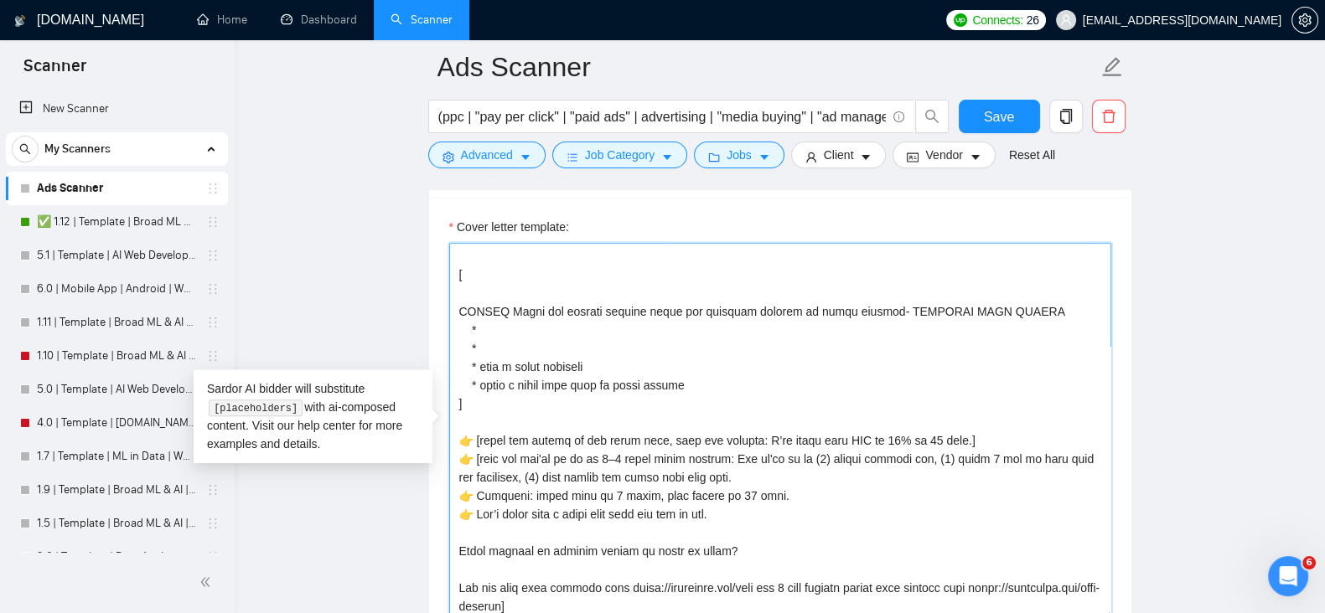
click at [793, 457] on textarea "Cover letter template:" at bounding box center [780, 431] width 662 height 377
click at [769, 481] on textarea "Cover letter template:" at bounding box center [780, 431] width 662 height 377
click at [744, 496] on textarea "Cover letter template:" at bounding box center [780, 431] width 662 height 377
drag, startPoint x: 586, startPoint y: 348, endPoint x: 482, endPoint y: 356, distance: 105.1
click at [482, 356] on textarea "Cover letter template:" at bounding box center [780, 431] width 662 height 377
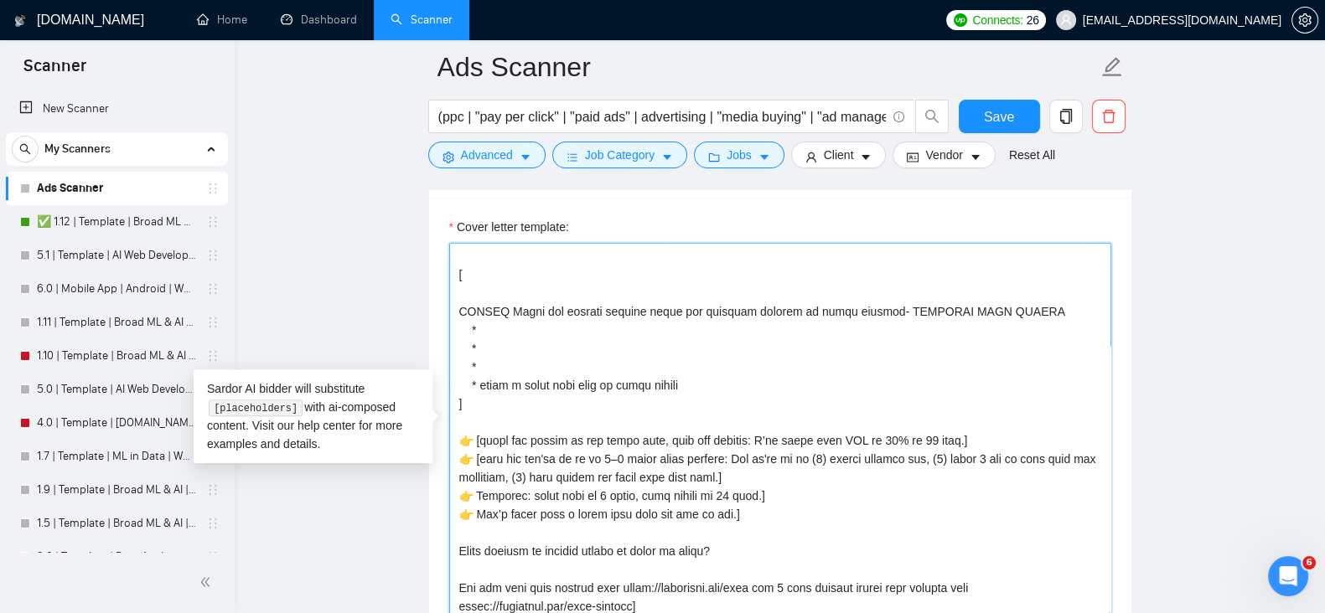
click at [476, 476] on textarea "Cover letter template:" at bounding box center [780, 431] width 662 height 377
paste textarea "give a clear timeline"
drag, startPoint x: 702, startPoint y: 479, endPoint x: 659, endPoint y: 481, distance: 43.6
click at [659, 481] on textarea "Cover letter template:" at bounding box center [780, 431] width 662 height 377
drag, startPoint x: 664, startPoint y: 367, endPoint x: 481, endPoint y: 368, distance: 182.7
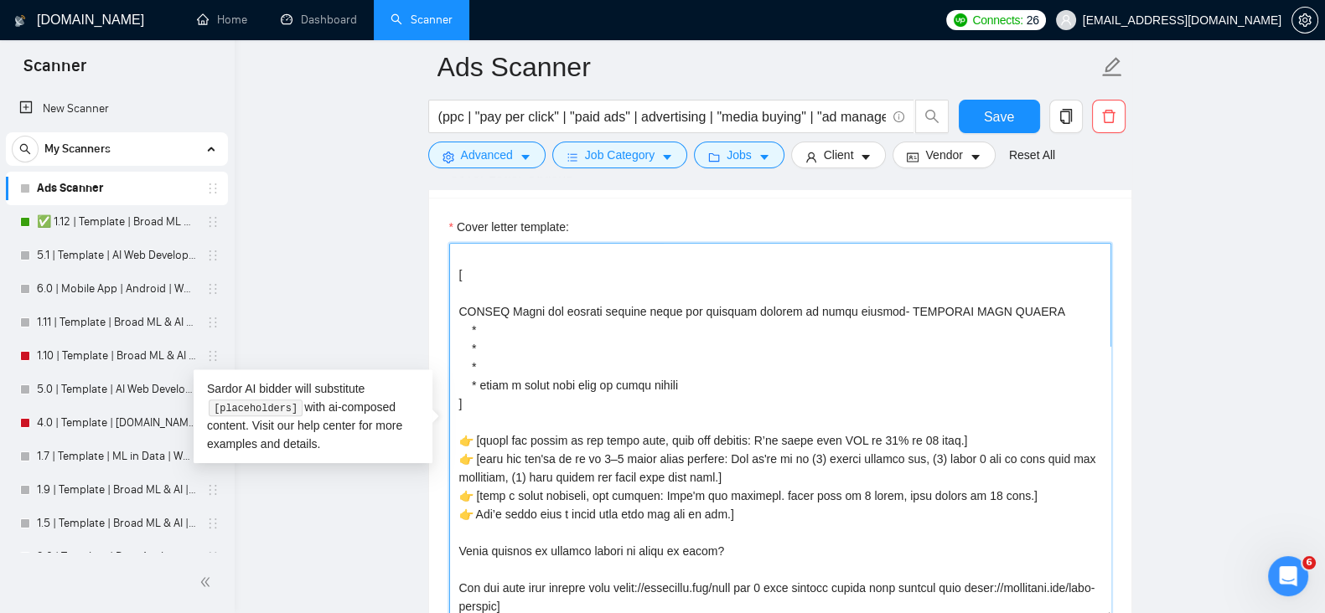
click at [481, 368] on textarea "Cover letter template:" at bounding box center [780, 431] width 662 height 377
click at [473, 498] on textarea "Cover letter template:" at bounding box center [780, 431] width 662 height 377
paste textarea "offer a small paid test to start safely"
click at [483, 499] on textarea "Cover letter template:" at bounding box center [780, 431] width 662 height 377
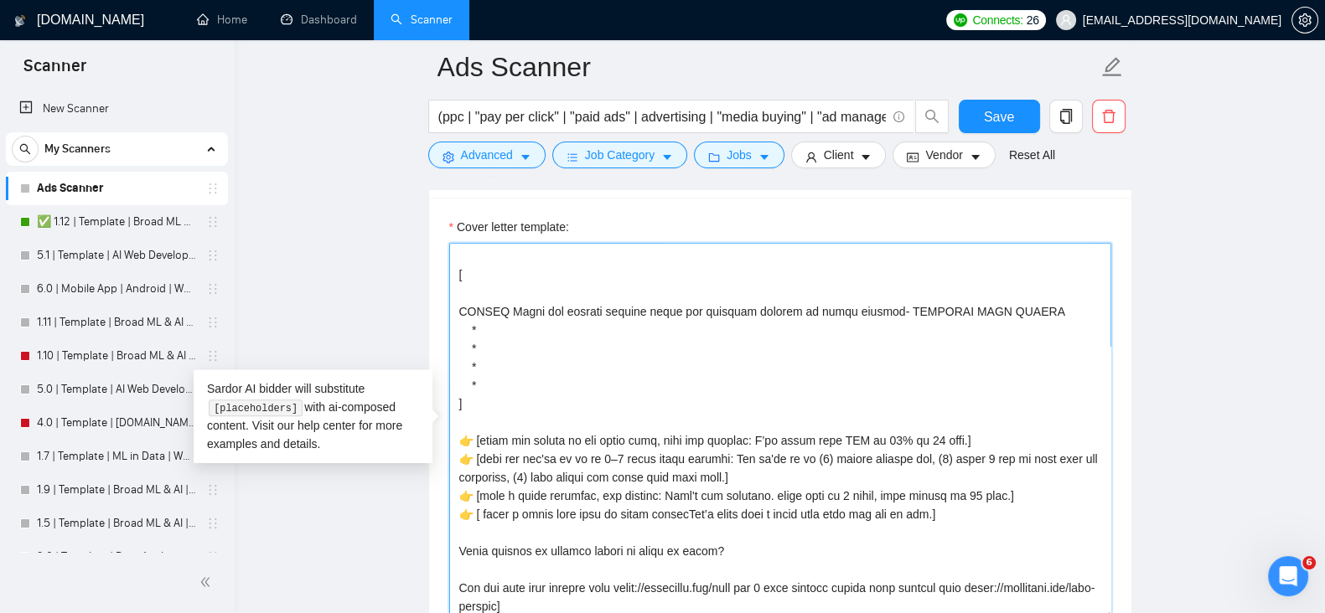
click at [668, 499] on textarea "Cover letter template:" at bounding box center [780, 431] width 662 height 377
drag, startPoint x: 843, startPoint y: 482, endPoint x: 726, endPoint y: 490, distance: 116.8
click at [726, 490] on textarea "Cover letter template:" at bounding box center [780, 431] width 662 height 377
click at [752, 535] on textarea "Cover letter template:" at bounding box center [780, 431] width 662 height 377
drag, startPoint x: 752, startPoint y: 535, endPoint x: 457, endPoint y: 539, distance: 294.9
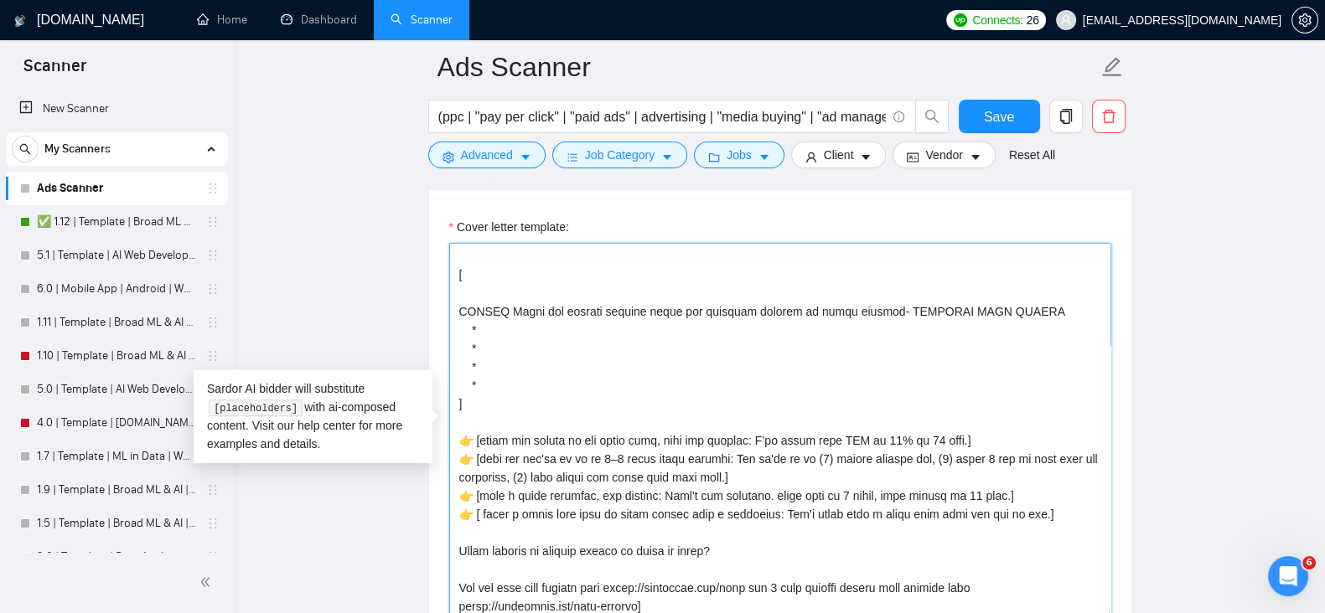
click at [457, 539] on textarea "Cover letter template:" at bounding box center [780, 431] width 662 height 377
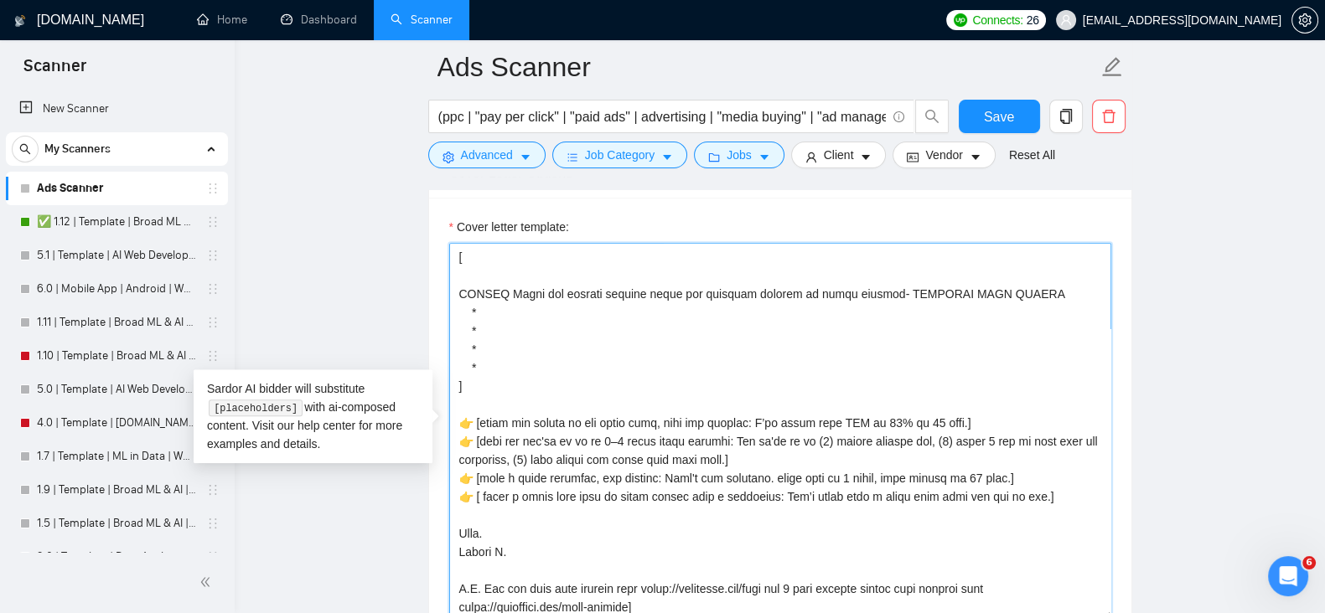
type textarea "[Lorem i dolorsit ametcons adipi eli seddoe't inci ut laboree dolo (ma ali en a…"
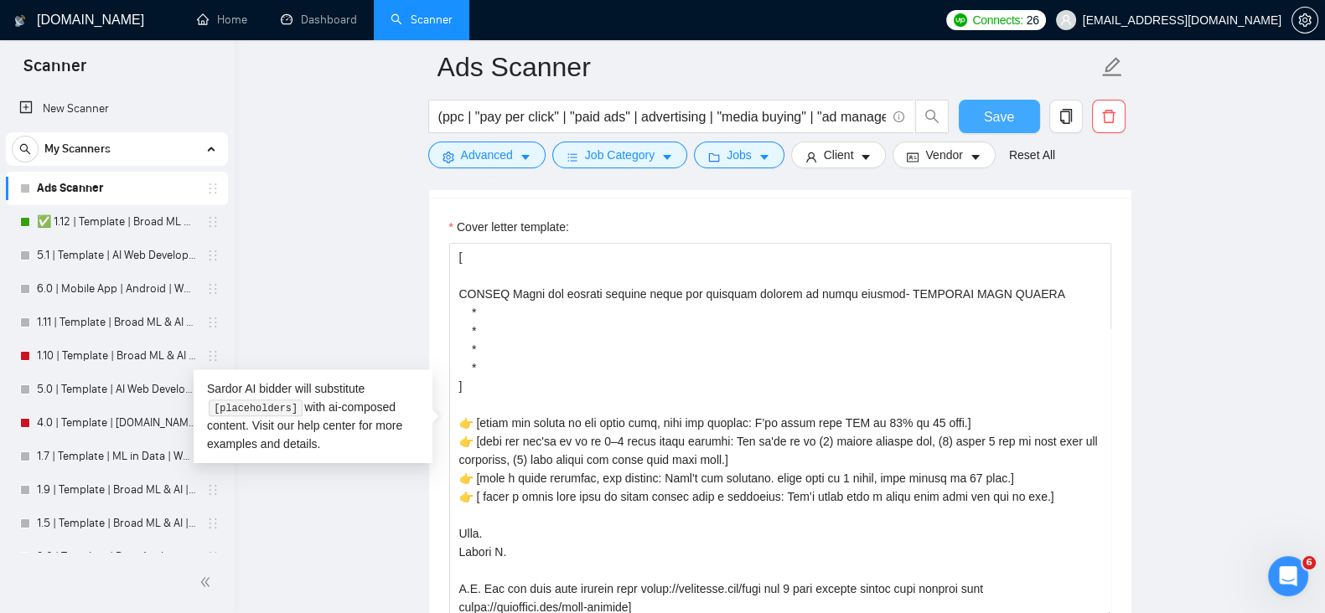
click at [991, 104] on button "Save" at bounding box center [998, 117] width 81 height 34
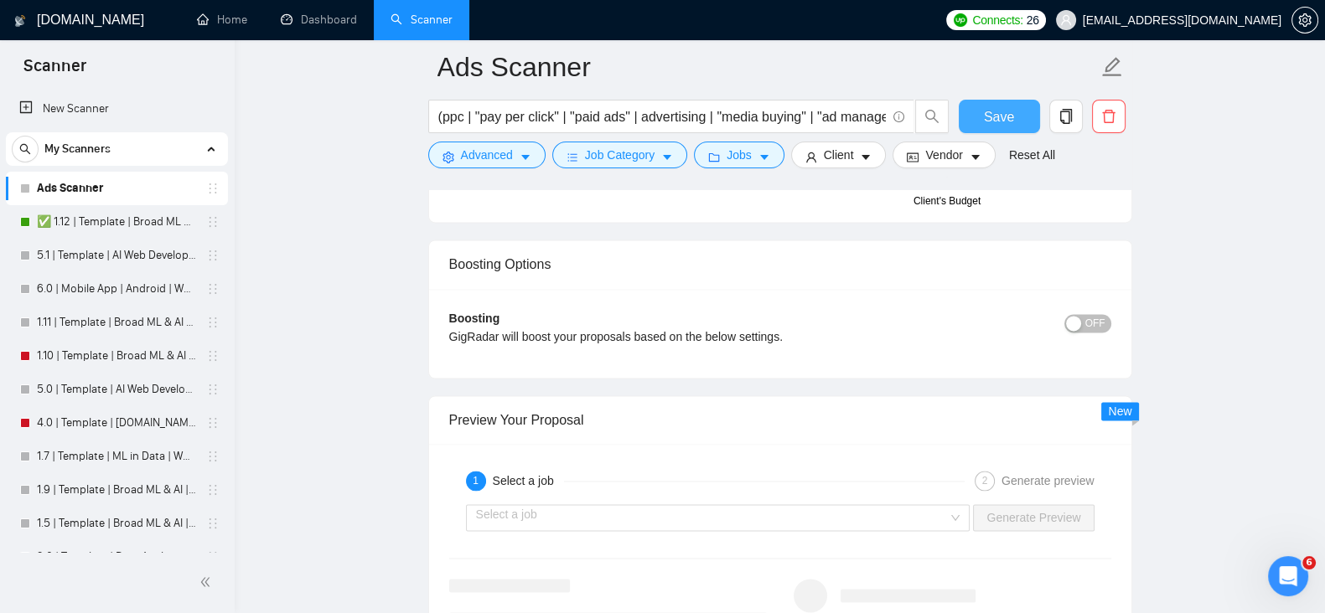
scroll to position [2793, 0]
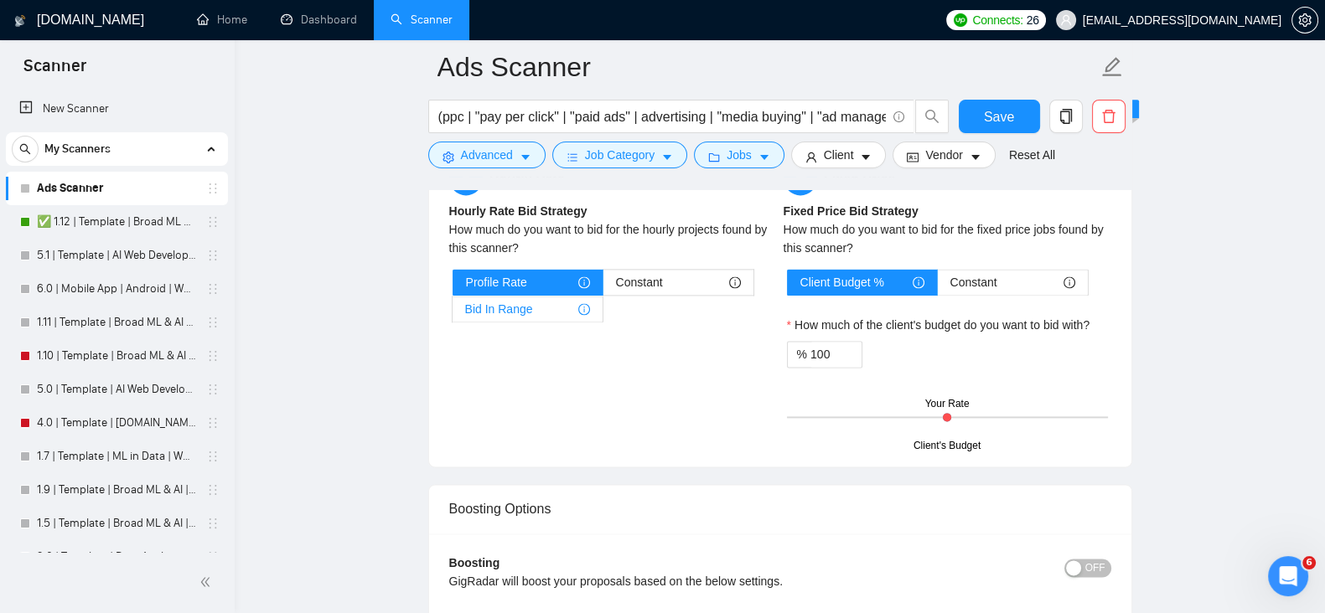
click at [529, 307] on span "Bid In Range" at bounding box center [499, 309] width 68 height 25
click at [452, 313] on input "Bid In Range" at bounding box center [452, 313] width 0 height 0
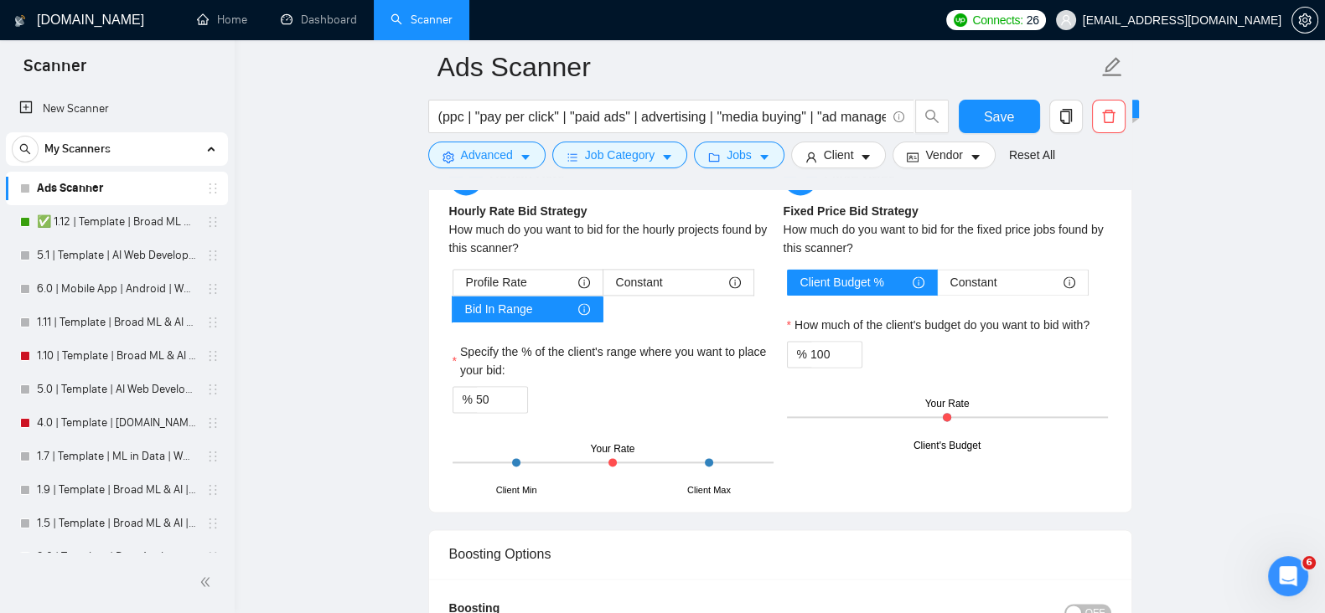
drag, startPoint x: 1108, startPoint y: 391, endPoint x: 1156, endPoint y: 313, distance: 92.5
drag, startPoint x: 1156, startPoint y: 313, endPoint x: 1192, endPoint y: 245, distance: 76.8
drag, startPoint x: 1192, startPoint y: 245, endPoint x: 1212, endPoint y: 211, distance: 39.1
drag, startPoint x: 1212, startPoint y: 211, endPoint x: 1235, endPoint y: 184, distance: 35.1
drag, startPoint x: 1235, startPoint y: 184, endPoint x: 1274, endPoint y: 158, distance: 46.5
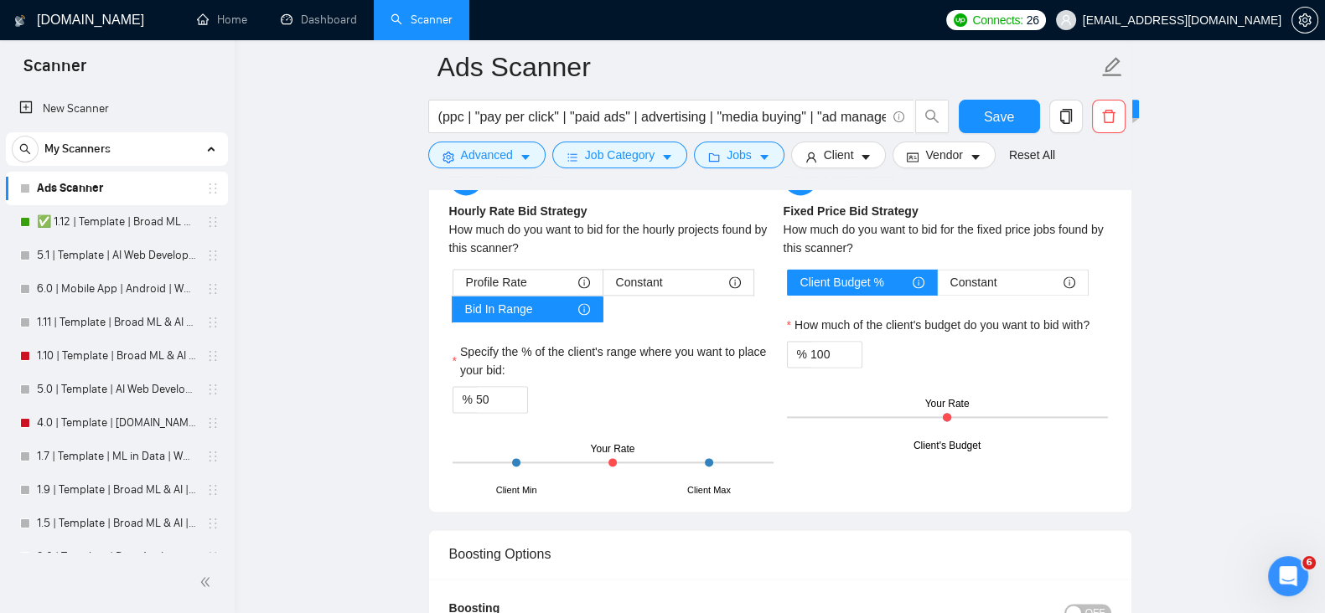
drag, startPoint x: 452, startPoint y: 391, endPoint x: 444, endPoint y: 392, distance: 8.4
click at [446, 392] on div "Hourly Rate Hourly Rate Bid Strategy How much do you want to bid for the hourly…" at bounding box center [613, 327] width 334 height 330
type input "80"
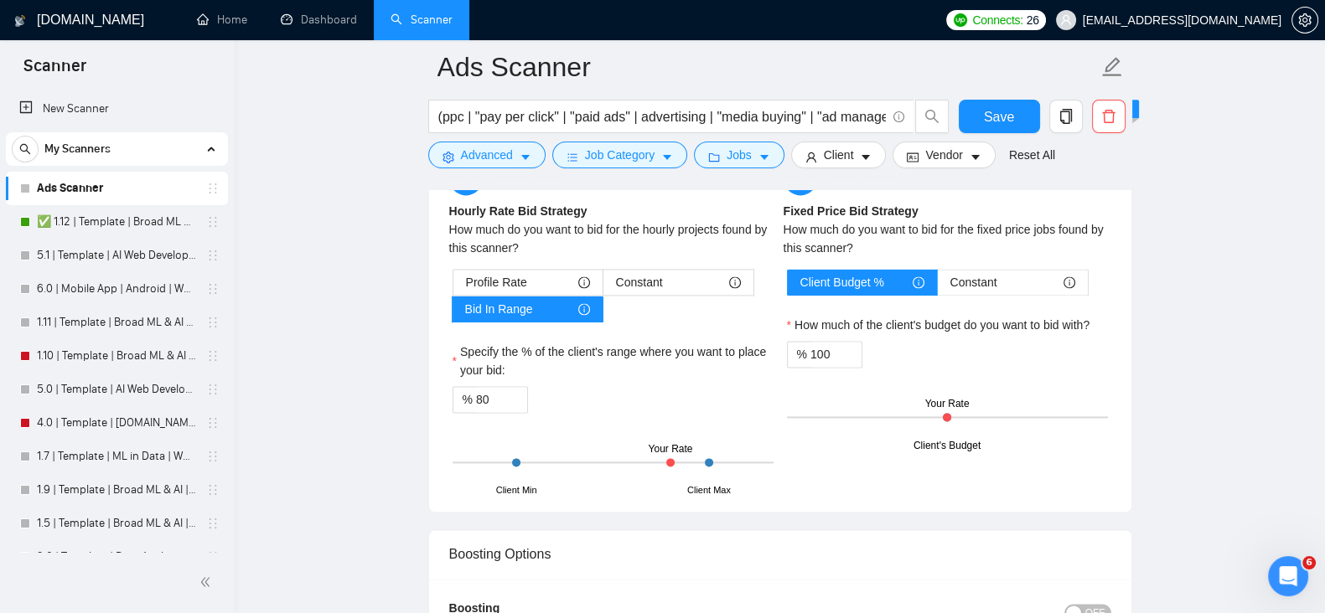
drag, startPoint x: 1266, startPoint y: 391, endPoint x: 1285, endPoint y: 320, distance: 73.8
drag, startPoint x: 1285, startPoint y: 320, endPoint x: 1297, endPoint y: 307, distance: 17.8
drag, startPoint x: 1297, startPoint y: 307, endPoint x: 1303, endPoint y: 296, distance: 12.4
drag, startPoint x: 1303, startPoint y: 296, endPoint x: 1309, endPoint y: 287, distance: 10.9
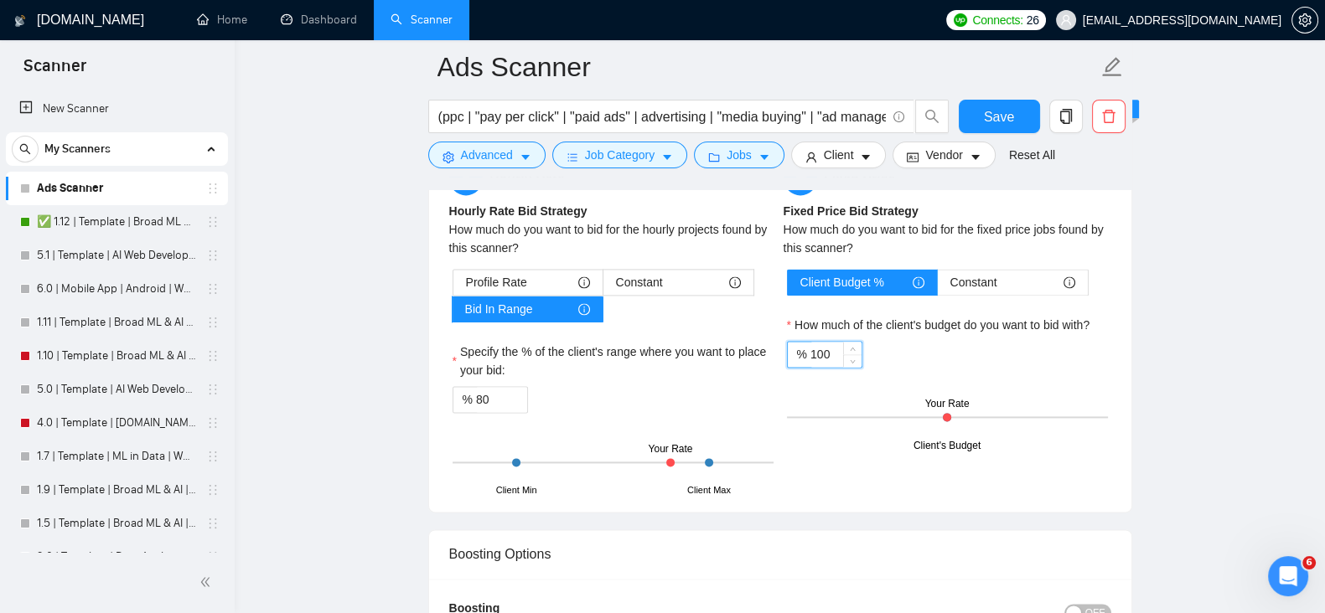
drag, startPoint x: 815, startPoint y: 358, endPoint x: 825, endPoint y: 358, distance: 10.1
click at [825, 358] on input "100" at bounding box center [835, 354] width 51 height 25
type input "120"
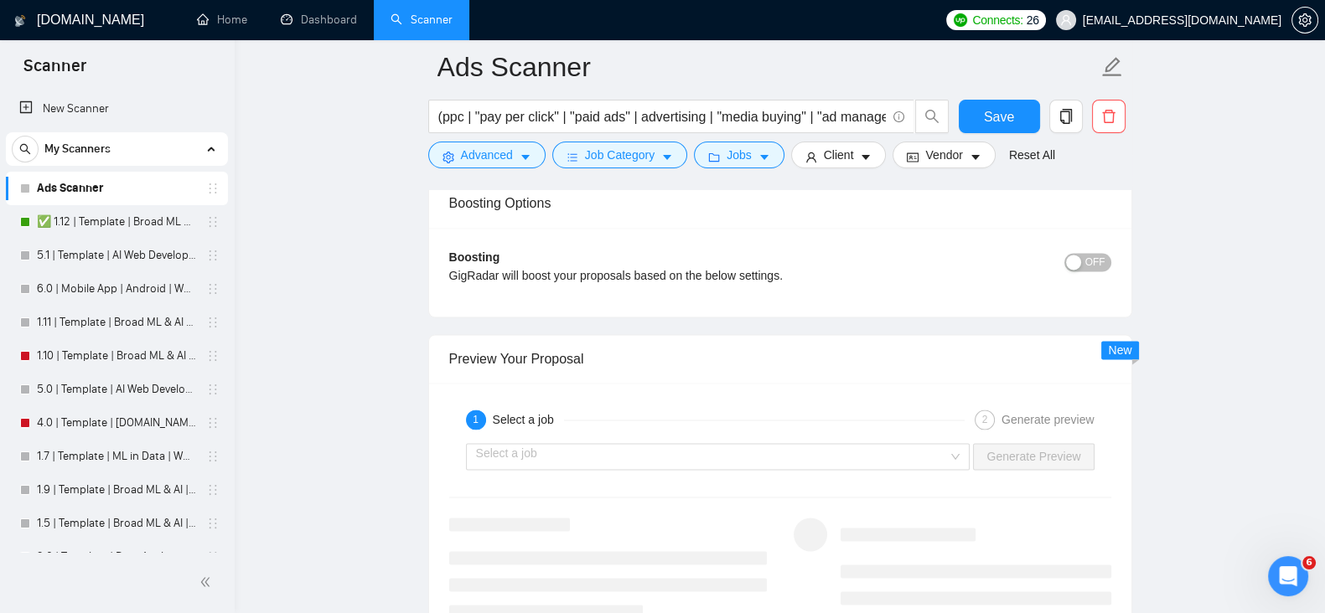
scroll to position [3211, 0]
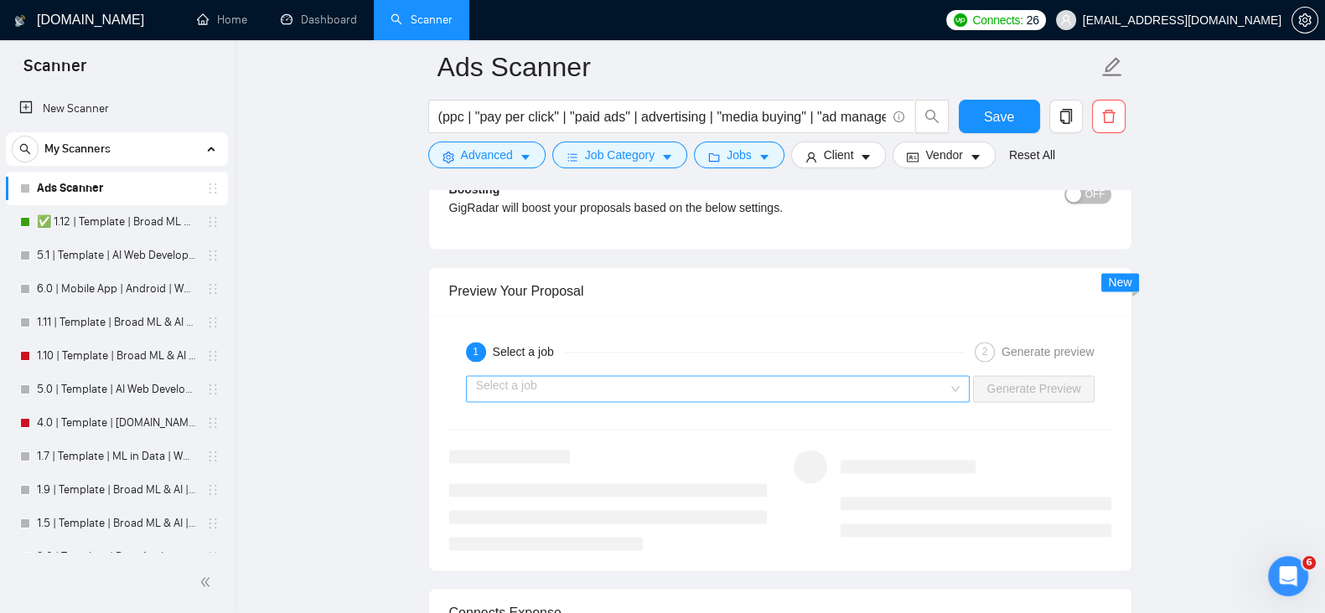
click at [935, 387] on input "search" at bounding box center [712, 388] width 473 height 25
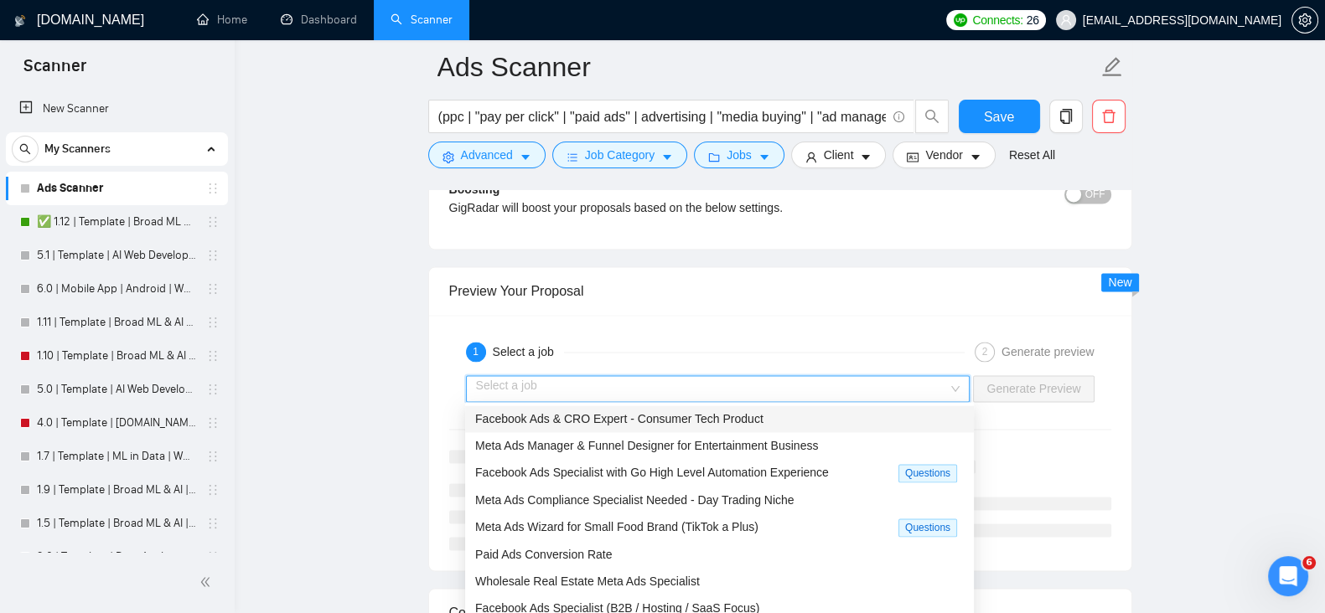
click at [752, 418] on span "Facebook Ads & CRO Expert - Consumer Tech Product" at bounding box center [619, 418] width 288 height 13
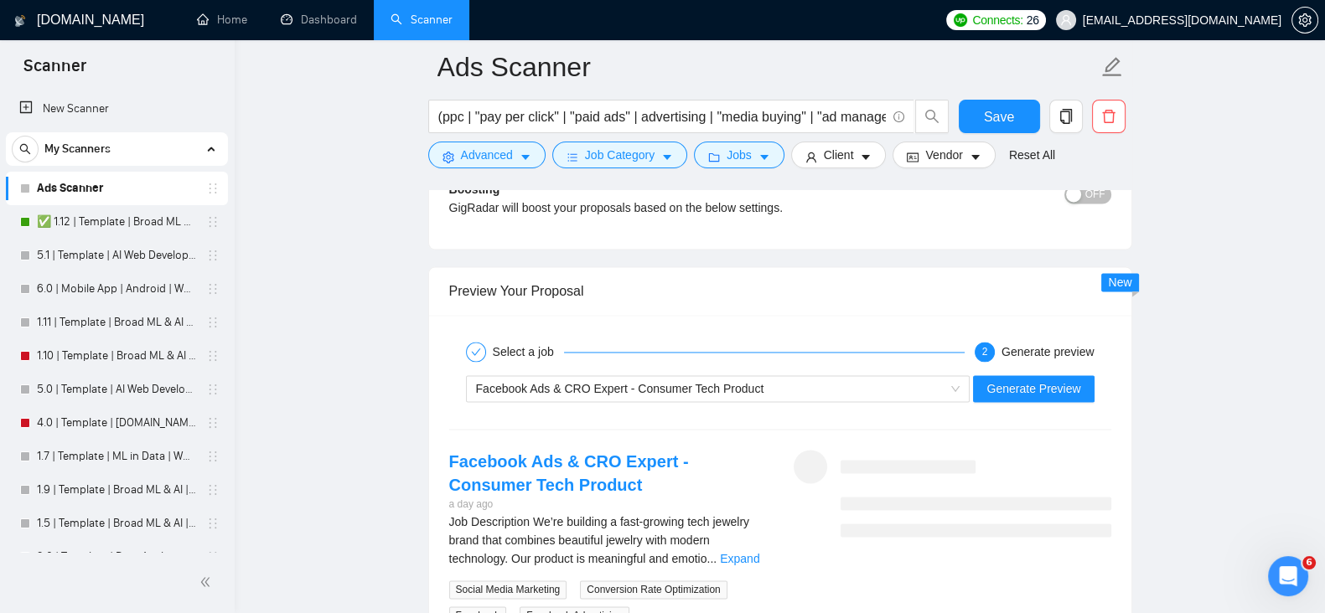
drag, startPoint x: 1237, startPoint y: 358, endPoint x: 1240, endPoint y: 317, distance: 41.1
click at [1053, 370] on div "Facebook Ads & CRO Expert - Consumer Tech Product Generate Preview" at bounding box center [779, 389] width 665 height 40
click at [1052, 380] on span "Generate Preview" at bounding box center [1033, 389] width 94 height 18
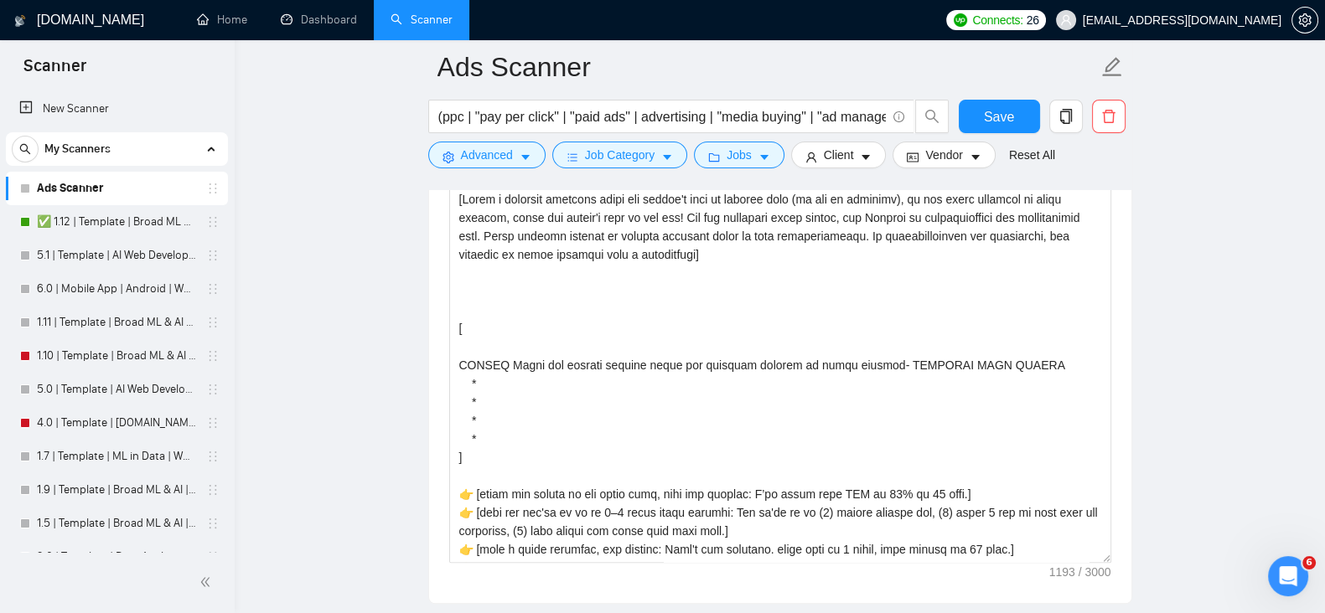
scroll to position [1955, 0]
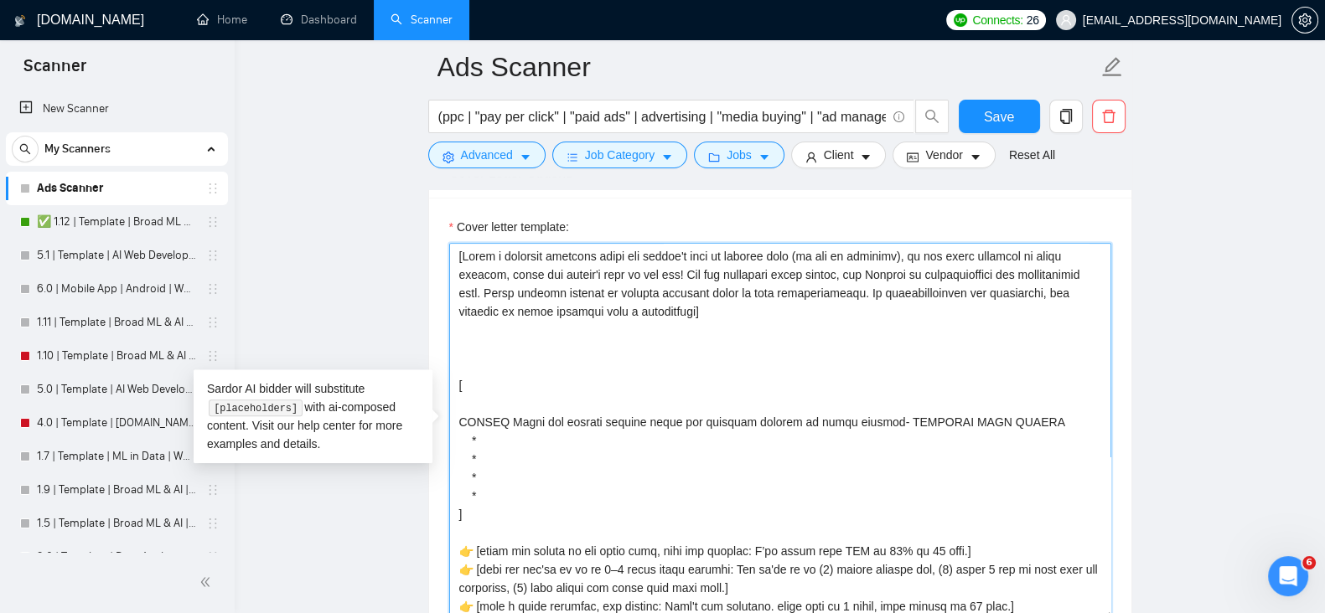
drag, startPoint x: 501, startPoint y: 504, endPoint x: 507, endPoint y: 350, distance: 153.4
click at [507, 350] on textarea "Cover letter template:" at bounding box center [780, 431] width 662 height 377
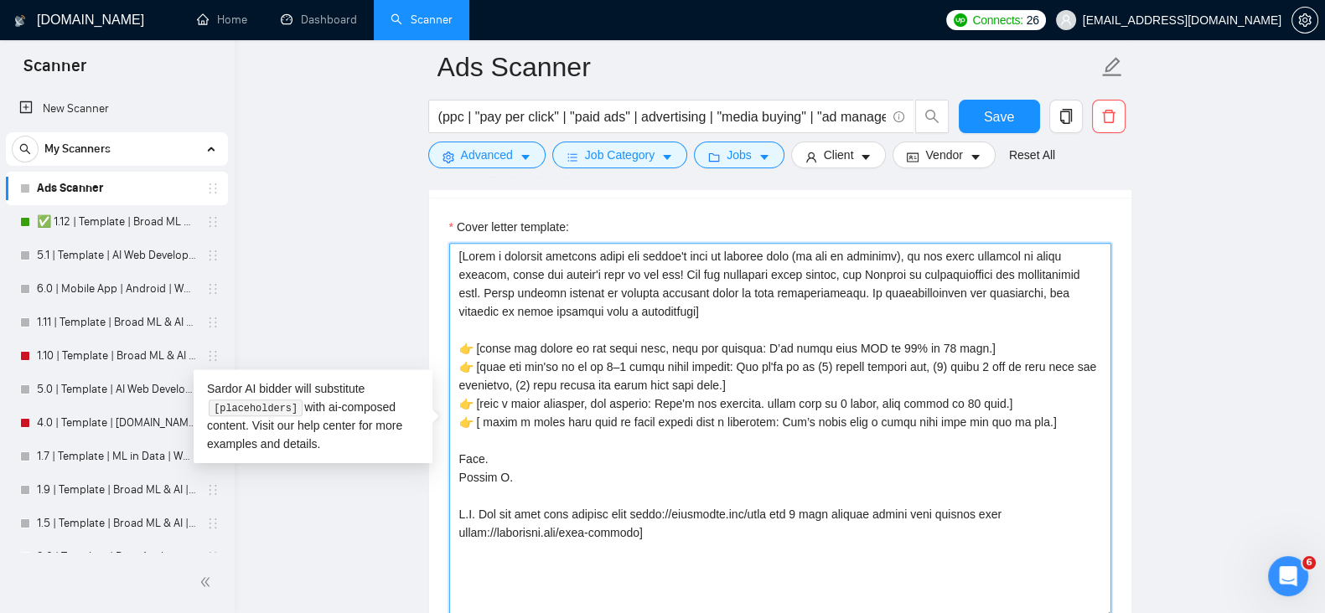
drag, startPoint x: 674, startPoint y: 275, endPoint x: 438, endPoint y: 250, distance: 237.6
click at [438, 250] on div "Cover letter template:" at bounding box center [780, 429] width 702 height 462
click at [750, 271] on textarea "Cover letter template:" at bounding box center [780, 431] width 662 height 377
drag, startPoint x: 495, startPoint y: 276, endPoint x: 432, endPoint y: 253, distance: 66.8
click at [432, 253] on div "Cover letter template:" at bounding box center [780, 429] width 702 height 462
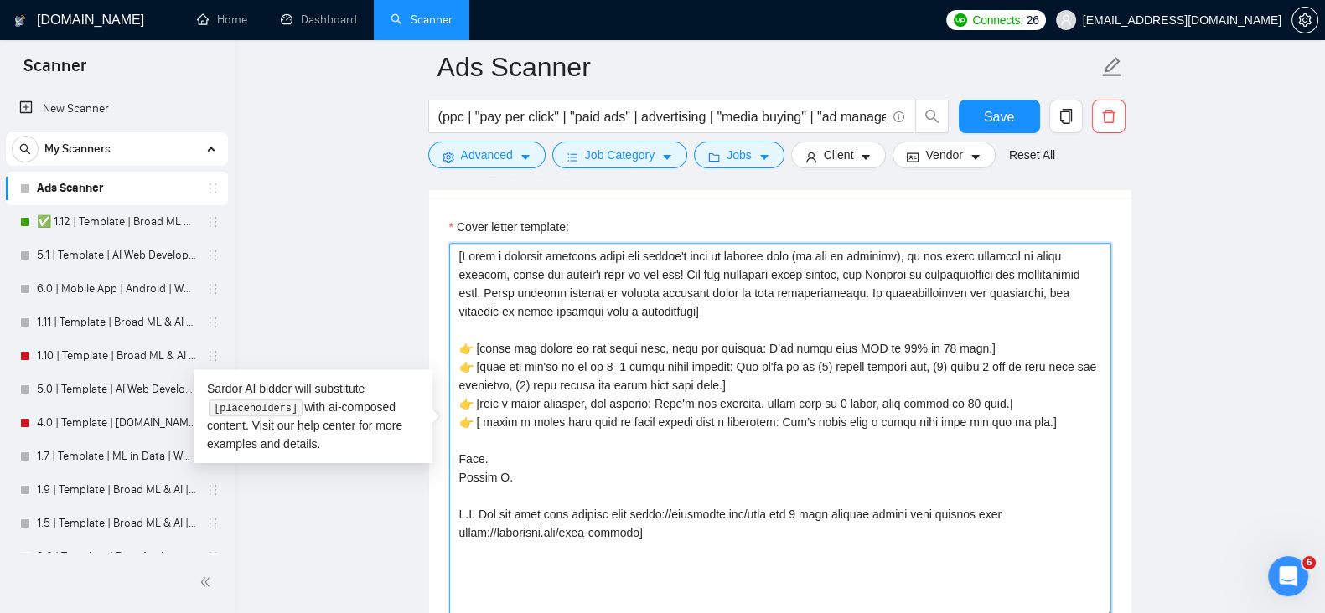
click at [607, 262] on textarea "Cover letter template:" at bounding box center [780, 431] width 662 height 377
drag, startPoint x: 461, startPoint y: 257, endPoint x: 910, endPoint y: 253, distance: 449.1
click at [910, 253] on textarea "Cover letter template:" at bounding box center [780, 431] width 662 height 377
drag, startPoint x: 677, startPoint y: 271, endPoint x: 377, endPoint y: 228, distance: 303.0
click at [377, 228] on main "Ads Scanner (ppc | "pay per click" | "paid ads" | advertising | "media buying" …" at bounding box center [779, 487] width 1036 height 4751
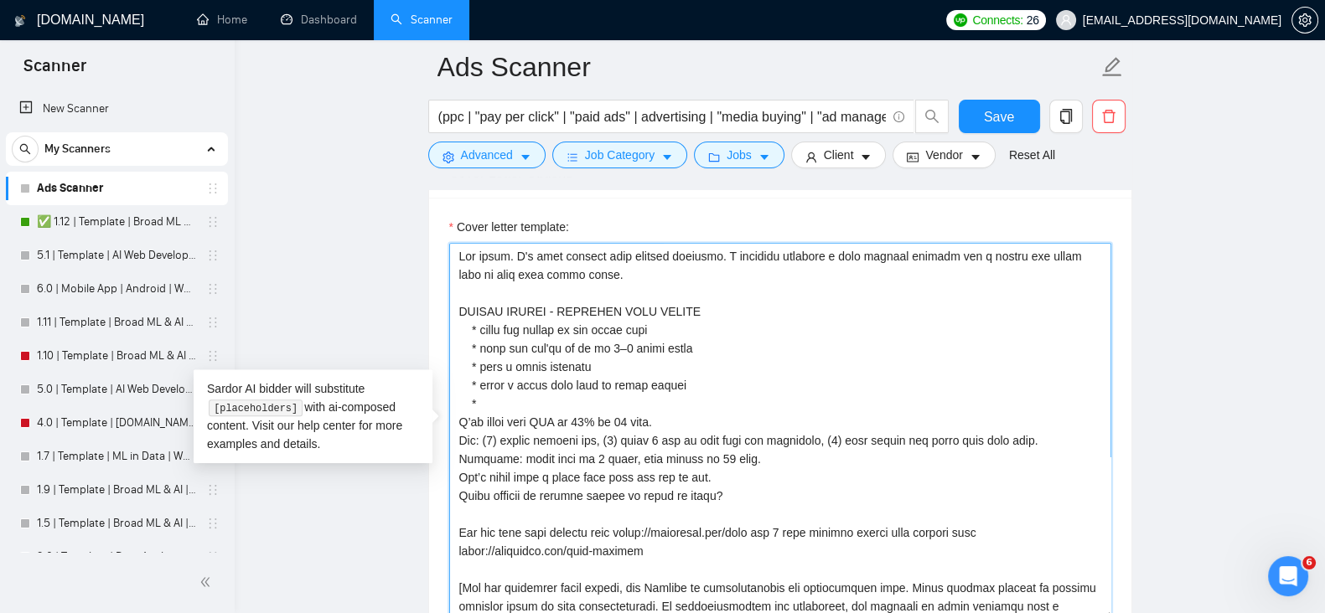
click at [595, 277] on textarea "Cover letter template:" at bounding box center [780, 431] width 662 height 377
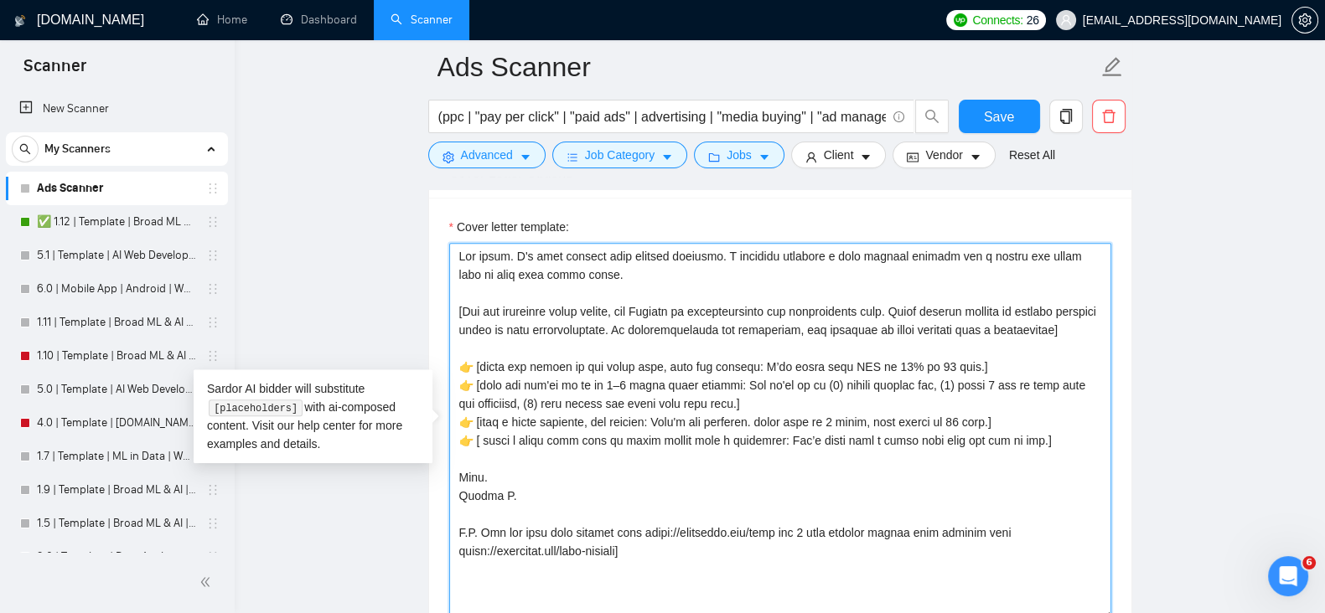
click at [507, 259] on textarea "Cover letter template:" at bounding box center [780, 431] width 662 height 377
paste textarea "Write a personal greeting using the client's name or company name (if any is pr…"
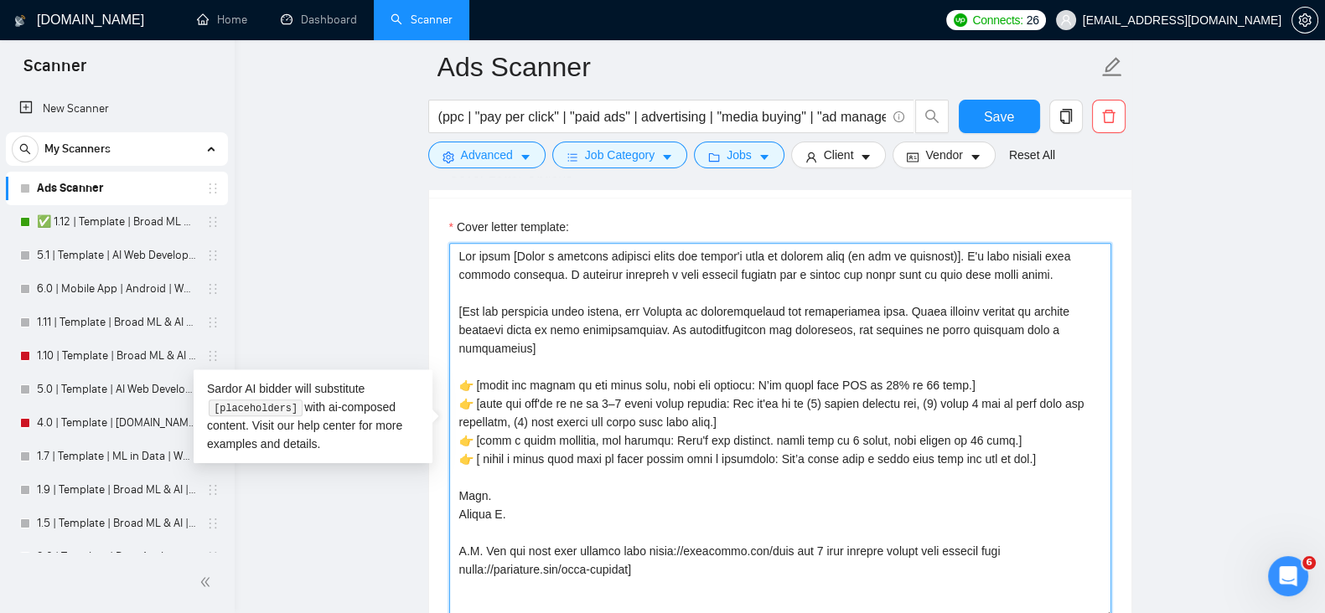
drag, startPoint x: 1051, startPoint y: 307, endPoint x: 926, endPoint y: 337, distance: 128.2
click at [926, 337] on textarea "Cover letter template:" at bounding box center [780, 431] width 662 height 377
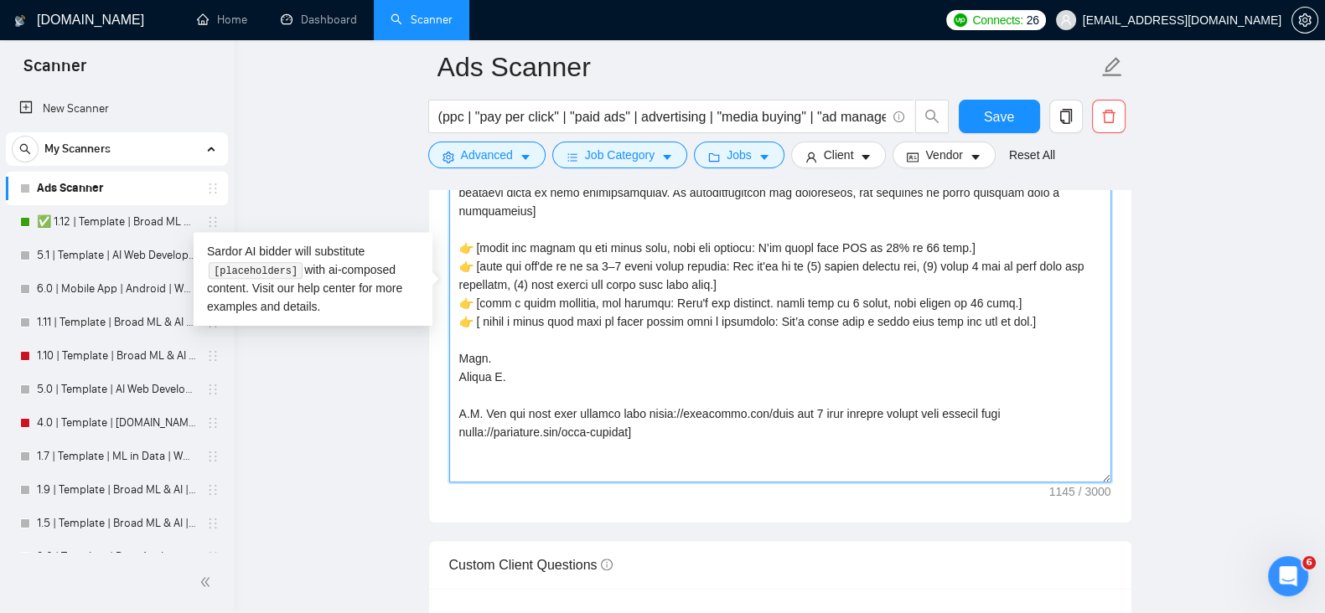
scroll to position [2374, 0]
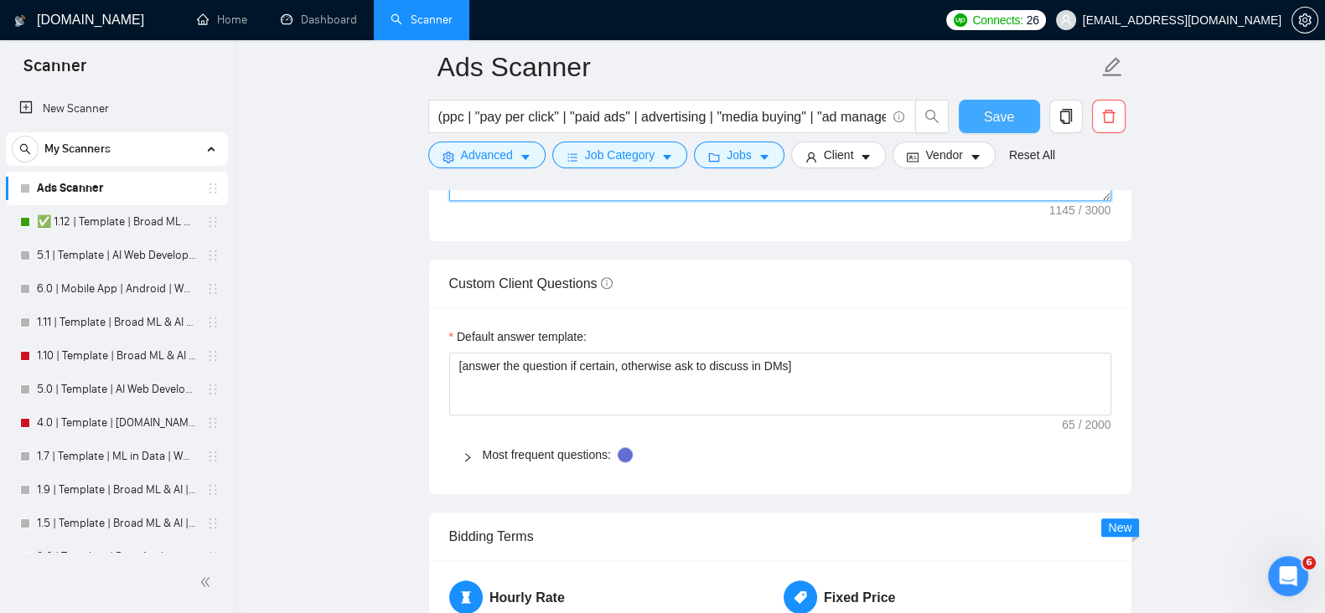
type textarea "Lor ipsum [Dolor s ametcons adipisci elits doe tempor'i utla et dolorem aliq (e…"
click at [985, 111] on span "Save" at bounding box center [999, 116] width 30 height 21
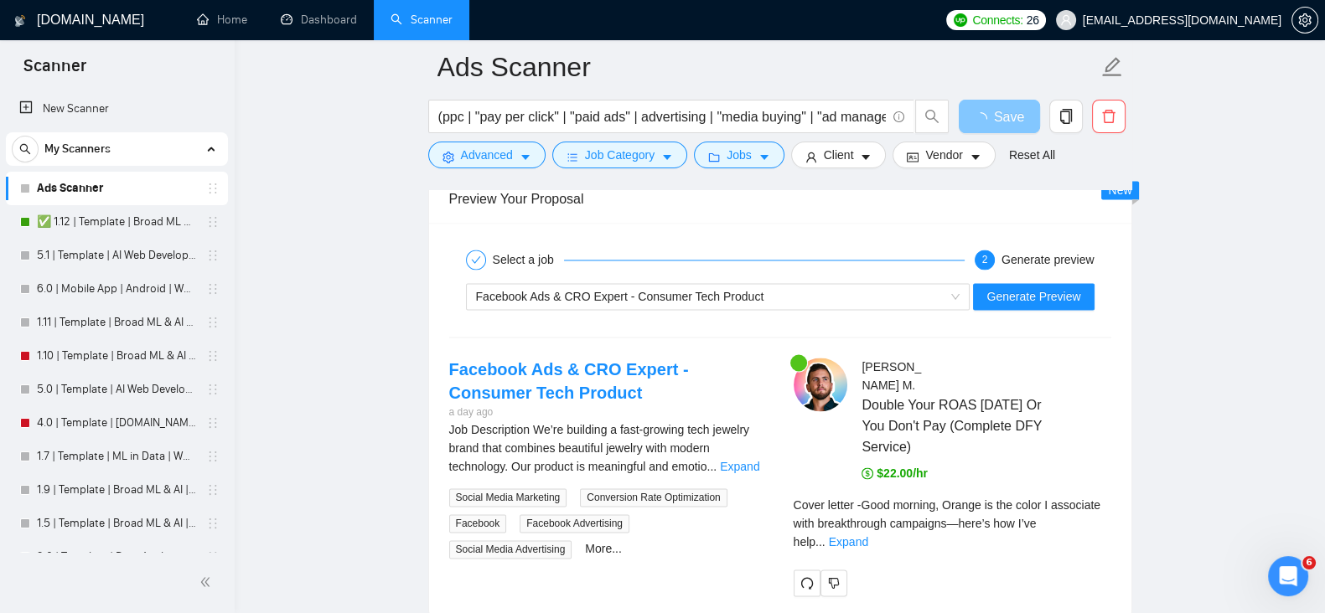
scroll to position [3490, 0]
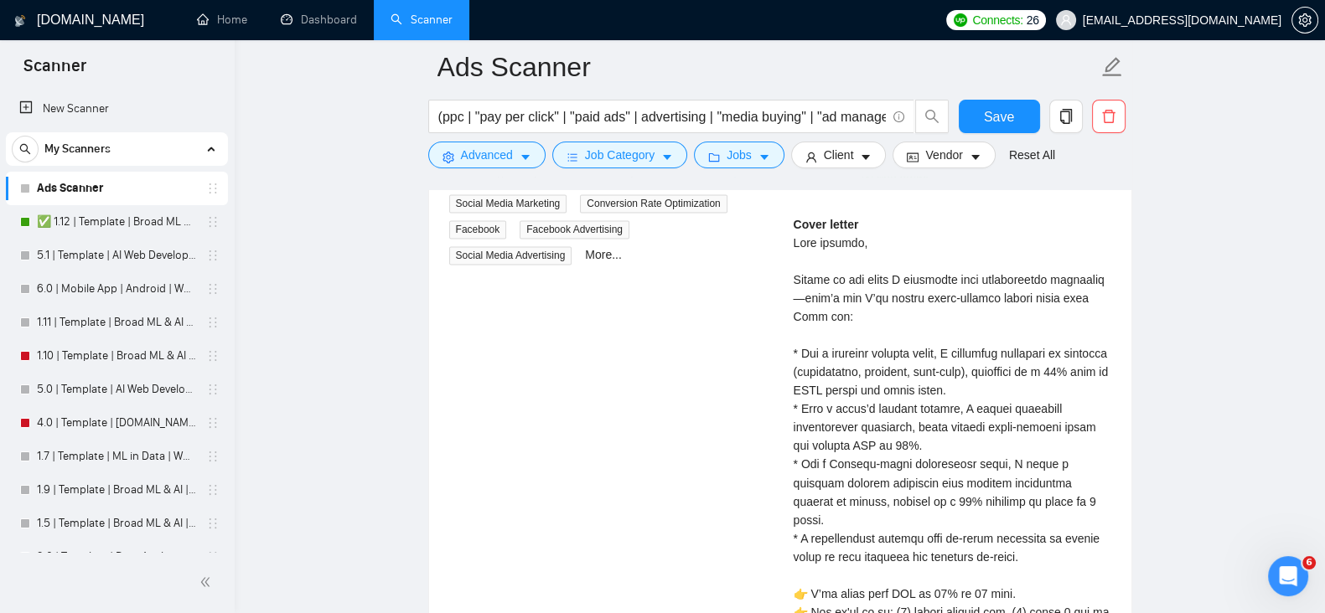
drag, startPoint x: 1014, startPoint y: 427, endPoint x: 1152, endPoint y: 437, distance: 138.6
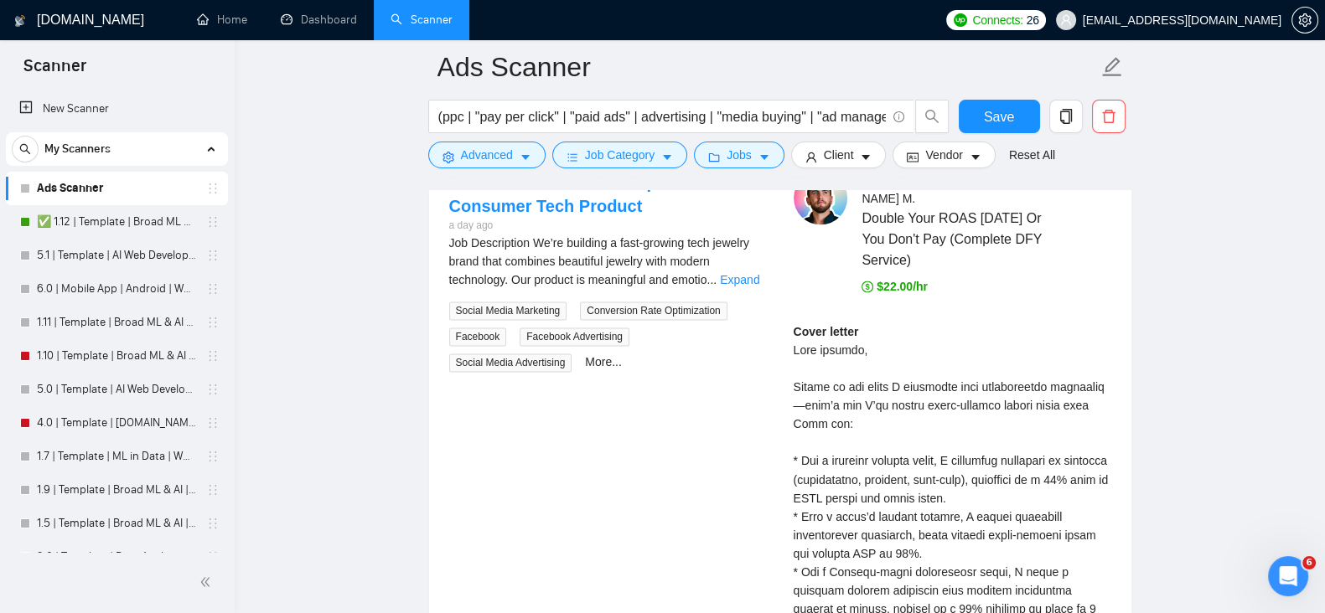
drag, startPoint x: 1152, startPoint y: 437, endPoint x: 1201, endPoint y: 371, distance: 82.6
drag, startPoint x: 1197, startPoint y: 377, endPoint x: 1227, endPoint y: 358, distance: 35.1
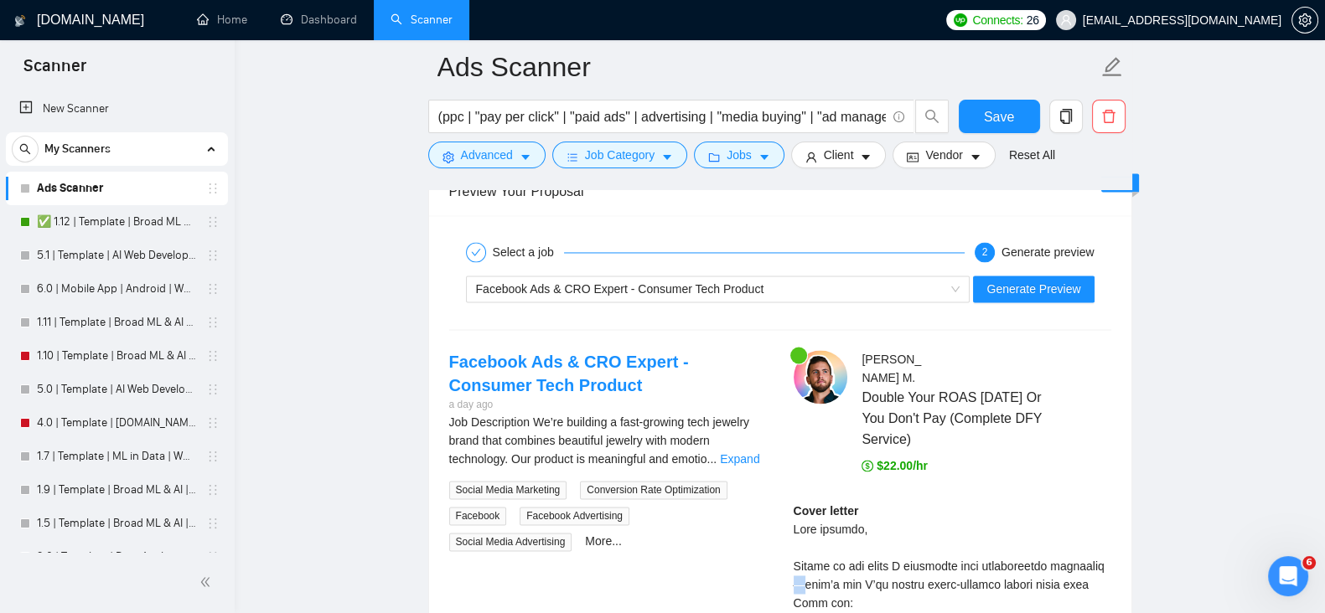
scroll to position [3211, 0]
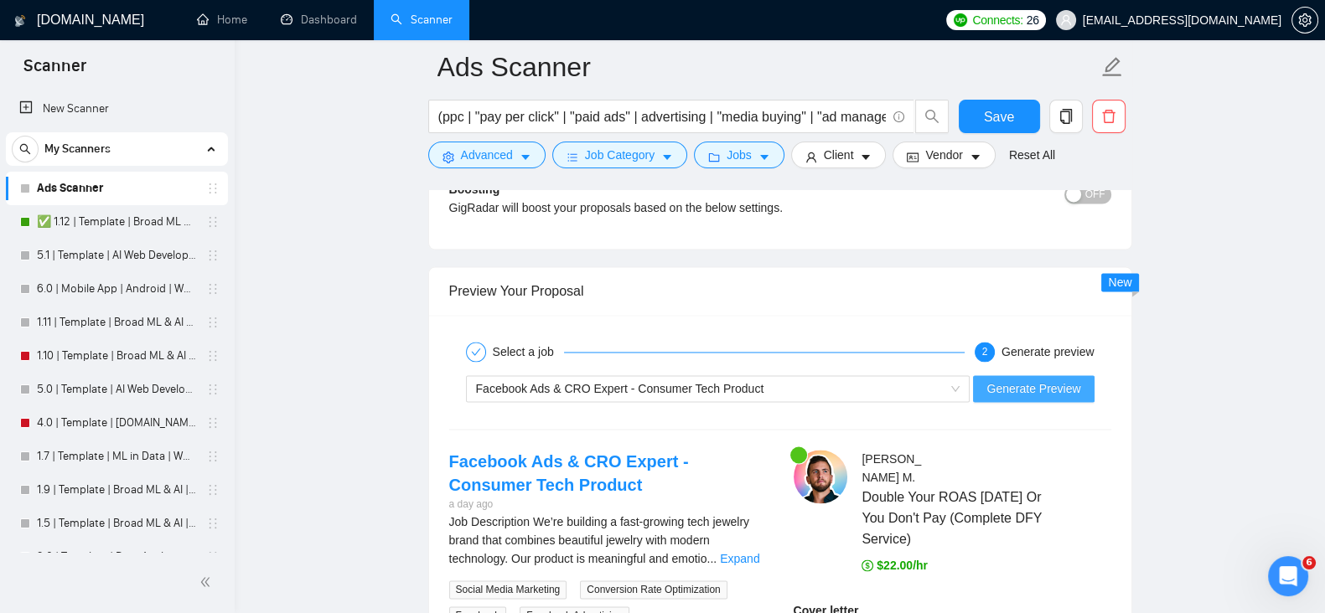
click at [1025, 386] on span "Generate Preview" at bounding box center [1033, 389] width 94 height 18
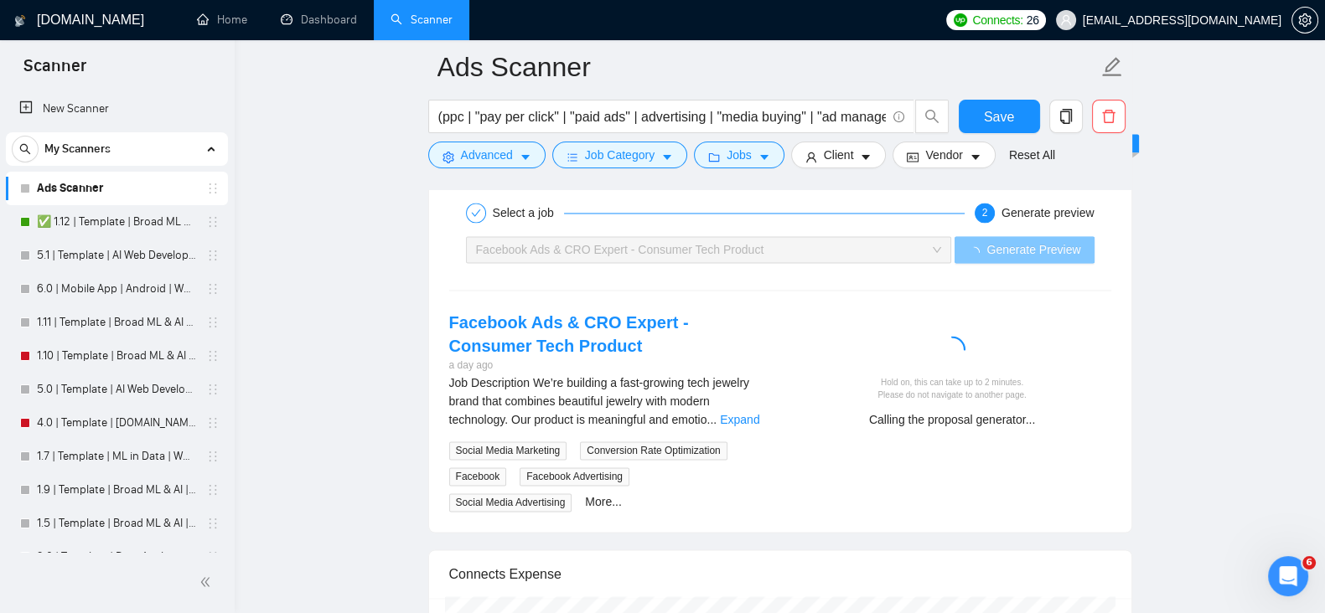
scroll to position [3490, 0]
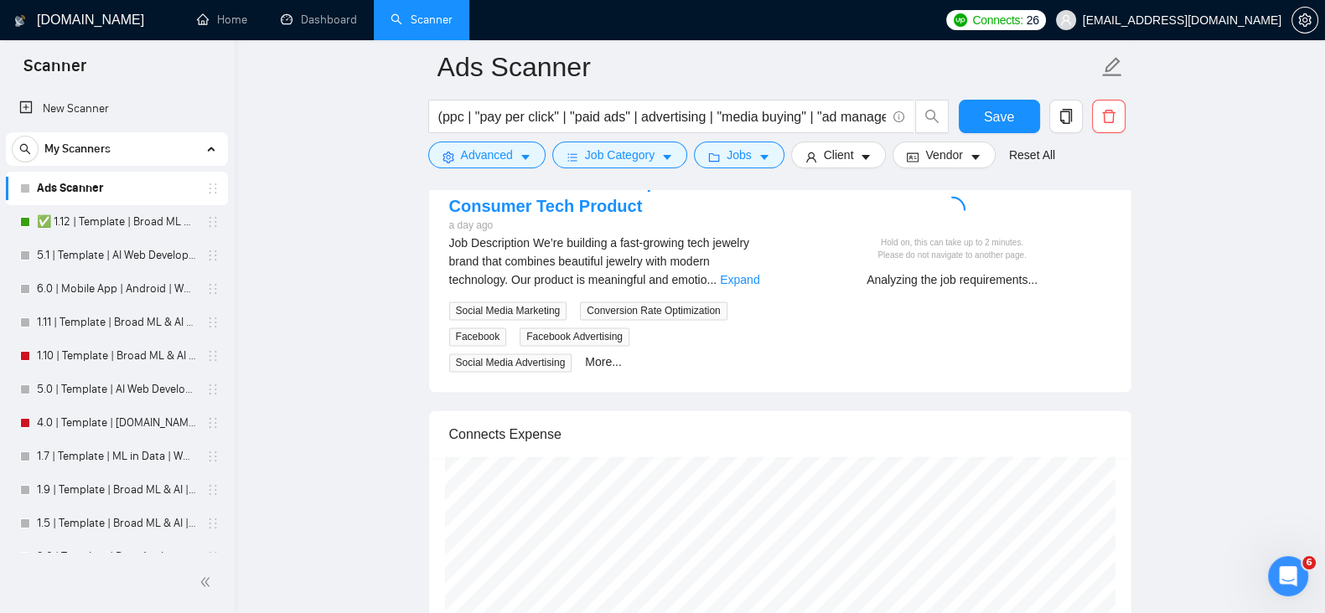
drag, startPoint x: 1171, startPoint y: 211, endPoint x: 1215, endPoint y: 183, distance: 51.6
drag, startPoint x: 1215, startPoint y: 183, endPoint x: 1231, endPoint y: 165, distance: 24.4
drag, startPoint x: 1231, startPoint y: 165, endPoint x: 1251, endPoint y: 149, distance: 25.6
drag, startPoint x: 1251, startPoint y: 149, endPoint x: 1263, endPoint y: 142, distance: 13.5
drag, startPoint x: 1263, startPoint y: 142, endPoint x: 1286, endPoint y: 141, distance: 23.5
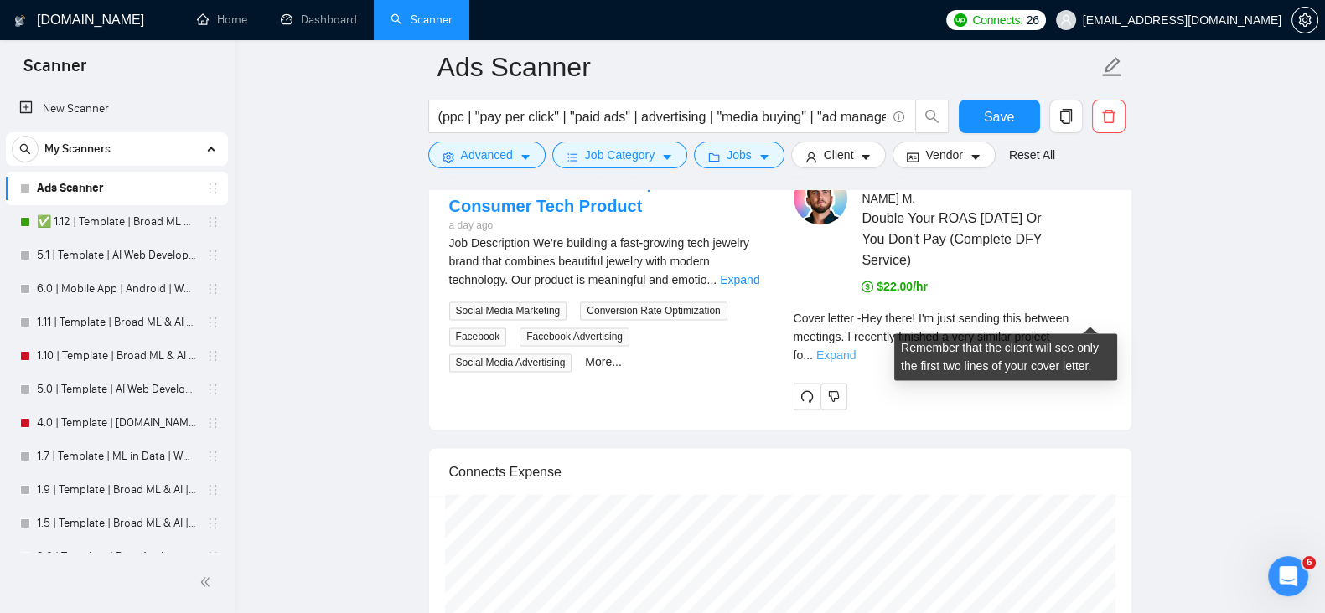
click at [855, 349] on link "Expand" at bounding box center [835, 355] width 39 height 13
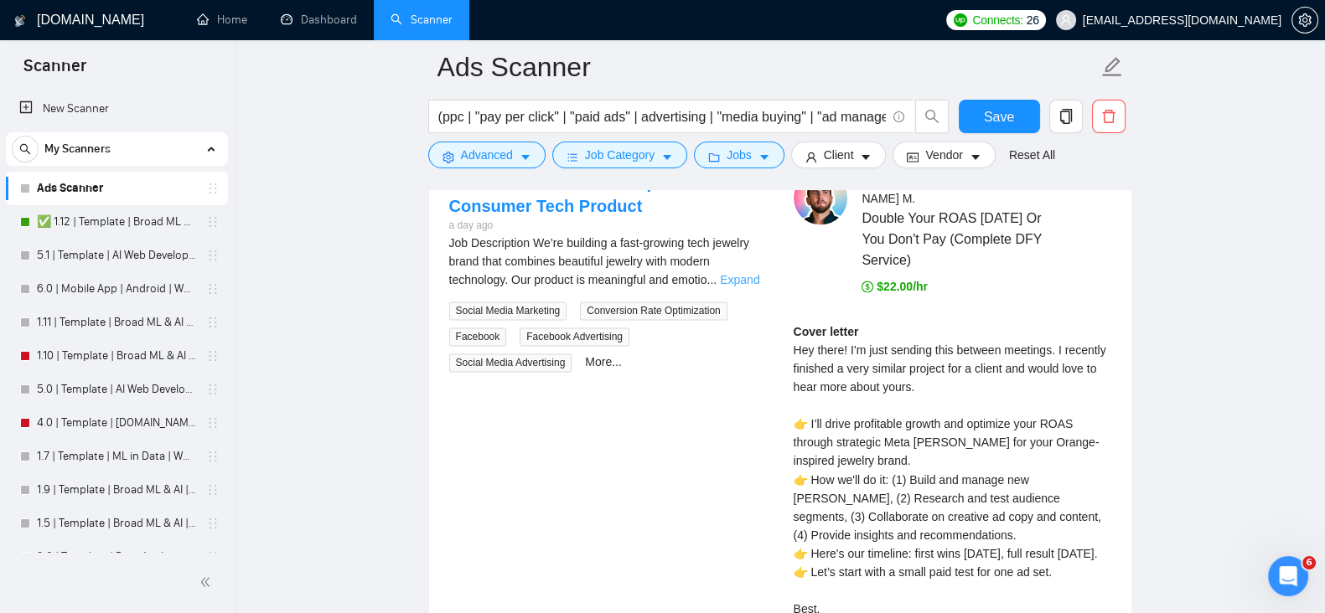
click at [748, 280] on link "Expand" at bounding box center [739, 279] width 39 height 13
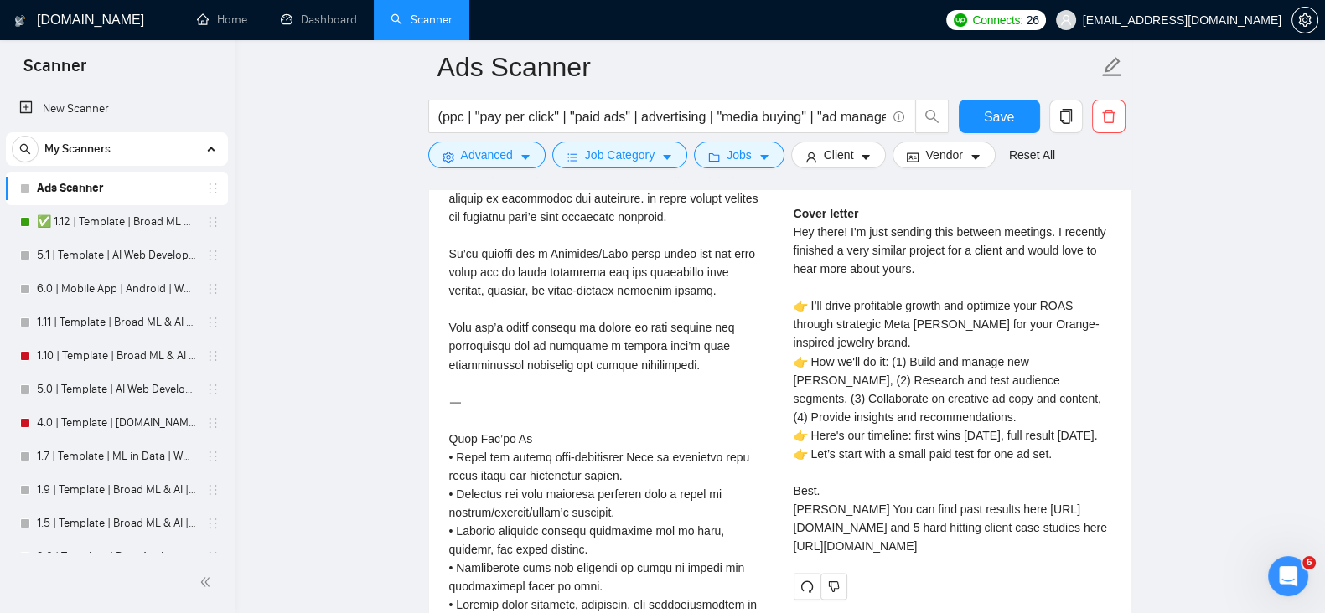
scroll to position [3630, 0]
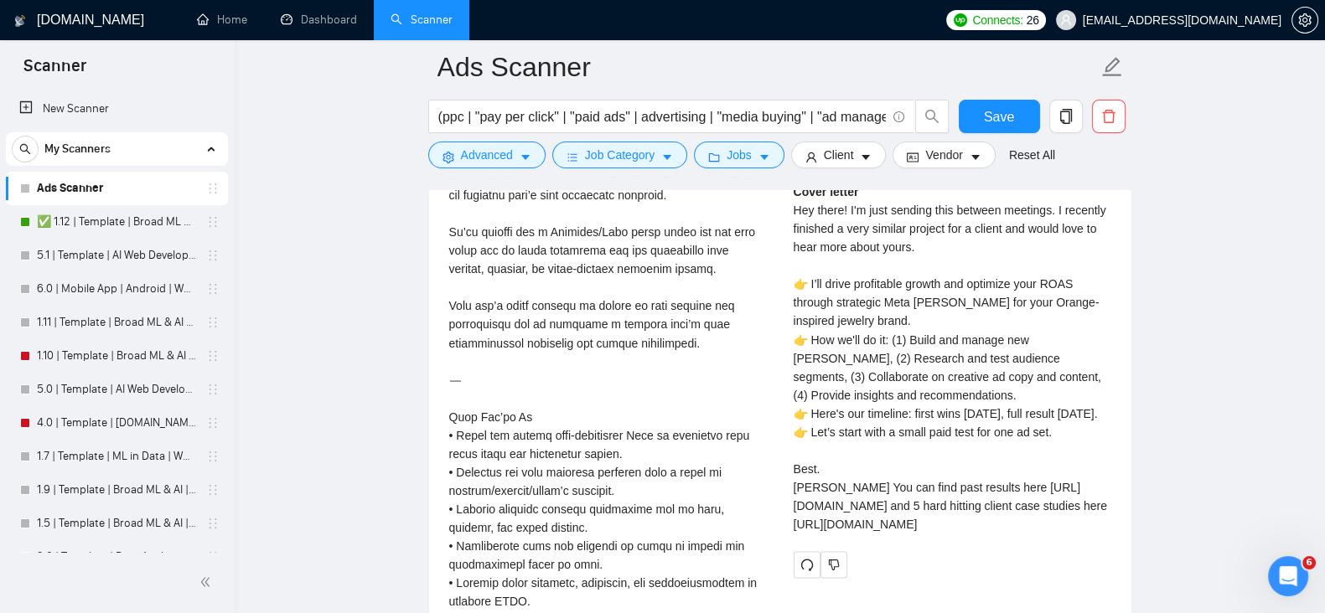
drag, startPoint x: 1105, startPoint y: 367, endPoint x: 1131, endPoint y: 375, distance: 27.0
drag, startPoint x: 1131, startPoint y: 375, endPoint x: 1158, endPoint y: 342, distance: 42.3
drag, startPoint x: 1158, startPoint y: 342, endPoint x: 1177, endPoint y: 323, distance: 26.7
drag, startPoint x: 1177, startPoint y: 323, endPoint x: 1204, endPoint y: 310, distance: 30.0
drag, startPoint x: 1204, startPoint y: 310, endPoint x: 1229, endPoint y: 291, distance: 31.7
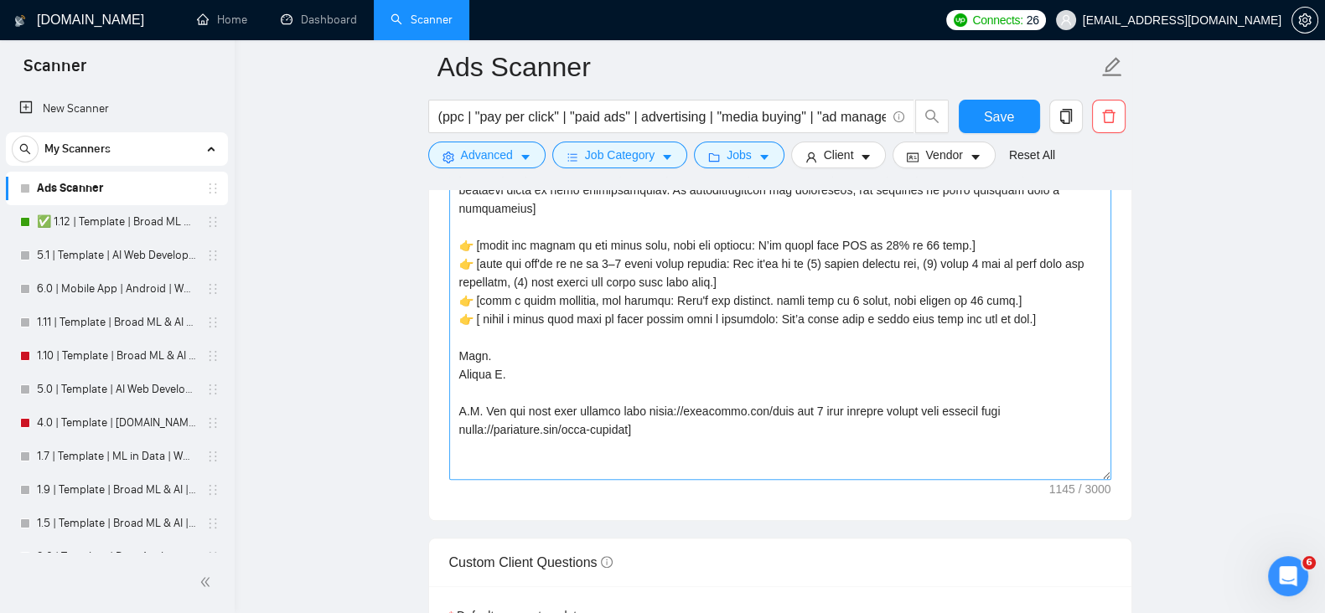
scroll to position [1955, 0]
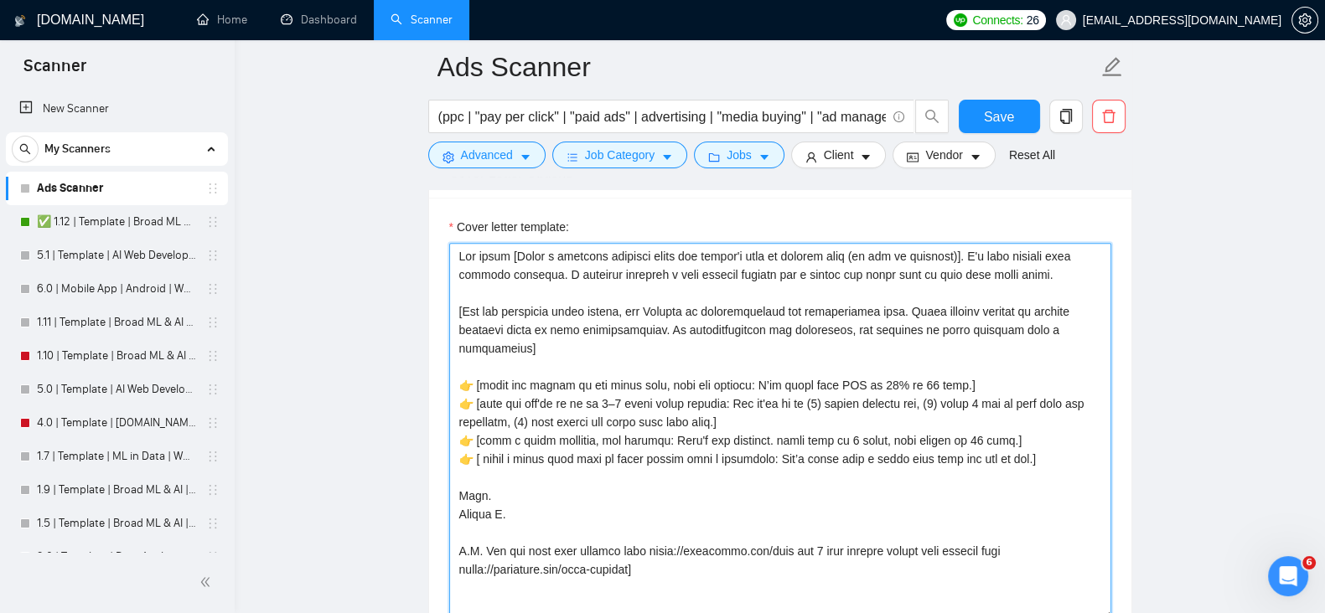
click at [1048, 274] on textarea "Cover letter template:" at bounding box center [780, 431] width 662 height 377
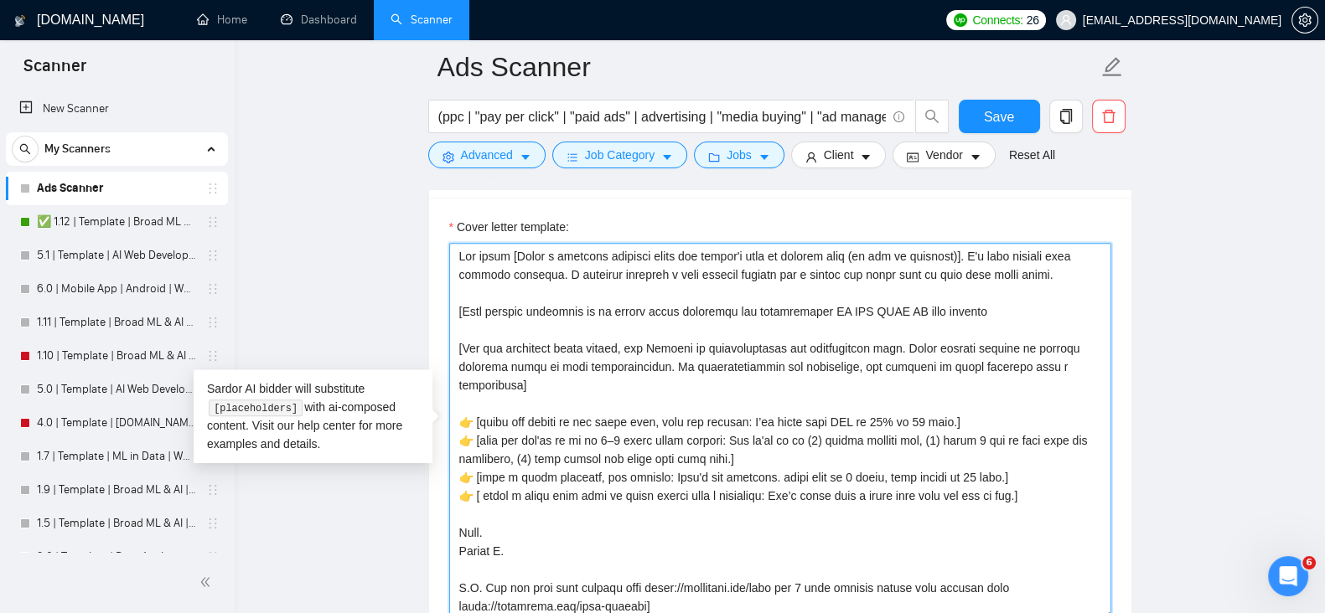
drag, startPoint x: 504, startPoint y: 405, endPoint x: 746, endPoint y: 510, distance: 263.4
click at [746, 510] on textarea "Cover letter template:" at bounding box center [780, 431] width 662 height 377
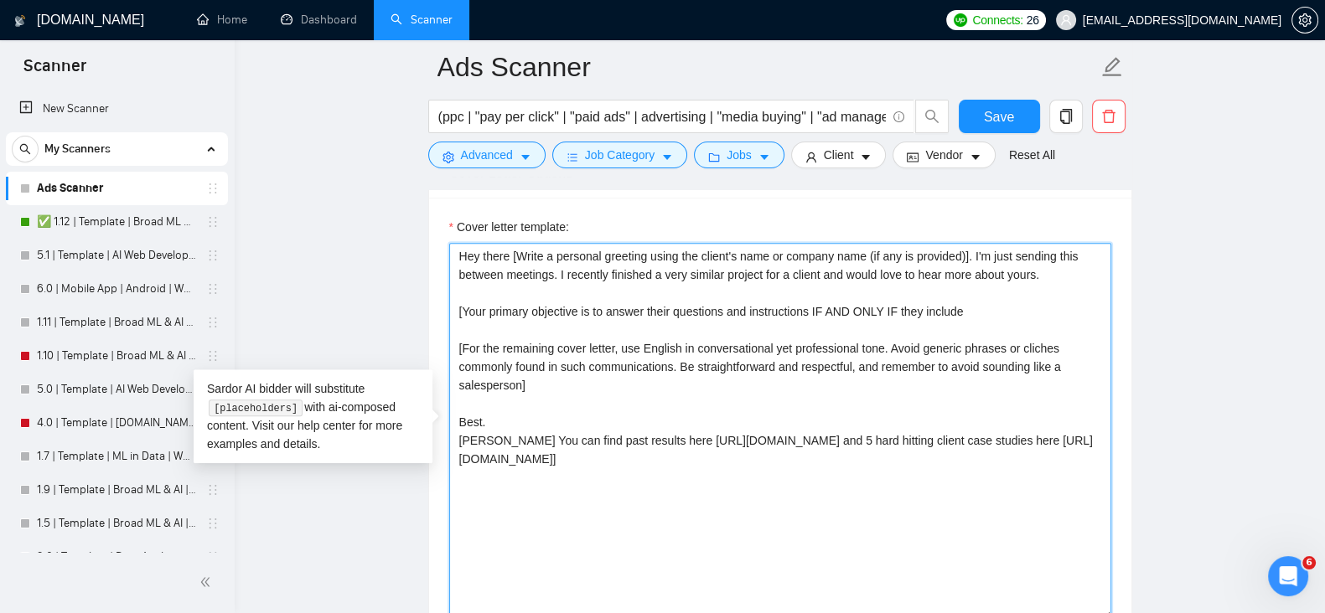
click at [529, 356] on textarea "Hey there [Write a personal greeting using the client's name or company name (i…" at bounding box center [780, 431] width 662 height 377
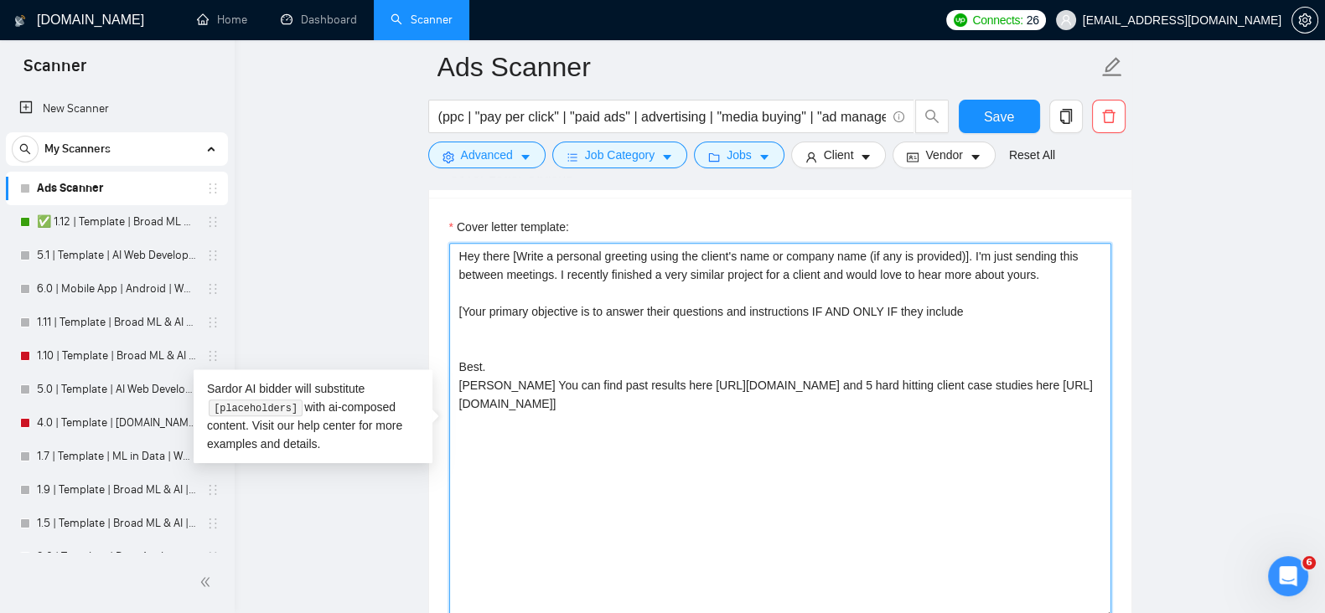
click at [1072, 272] on textarea "Hey there [Write a personal greeting using the client's name or company name (i…" at bounding box center [780, 431] width 662 height 377
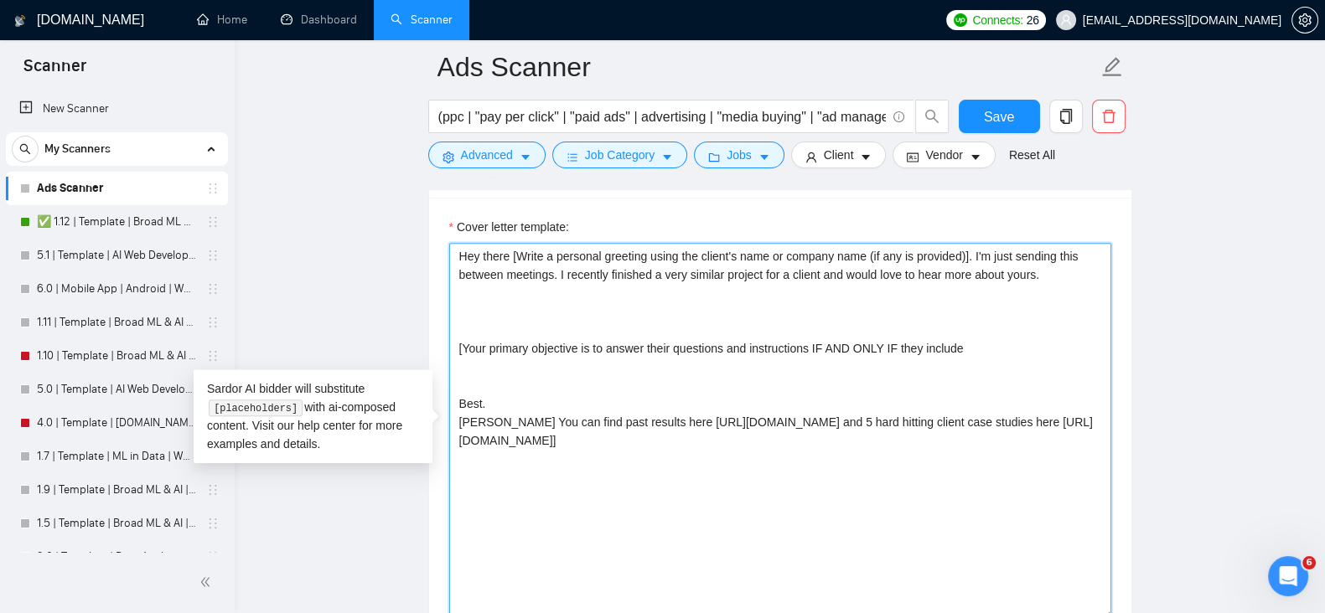
paste textarea "[For the remaining cover letter, use English in conversational yet professional…"
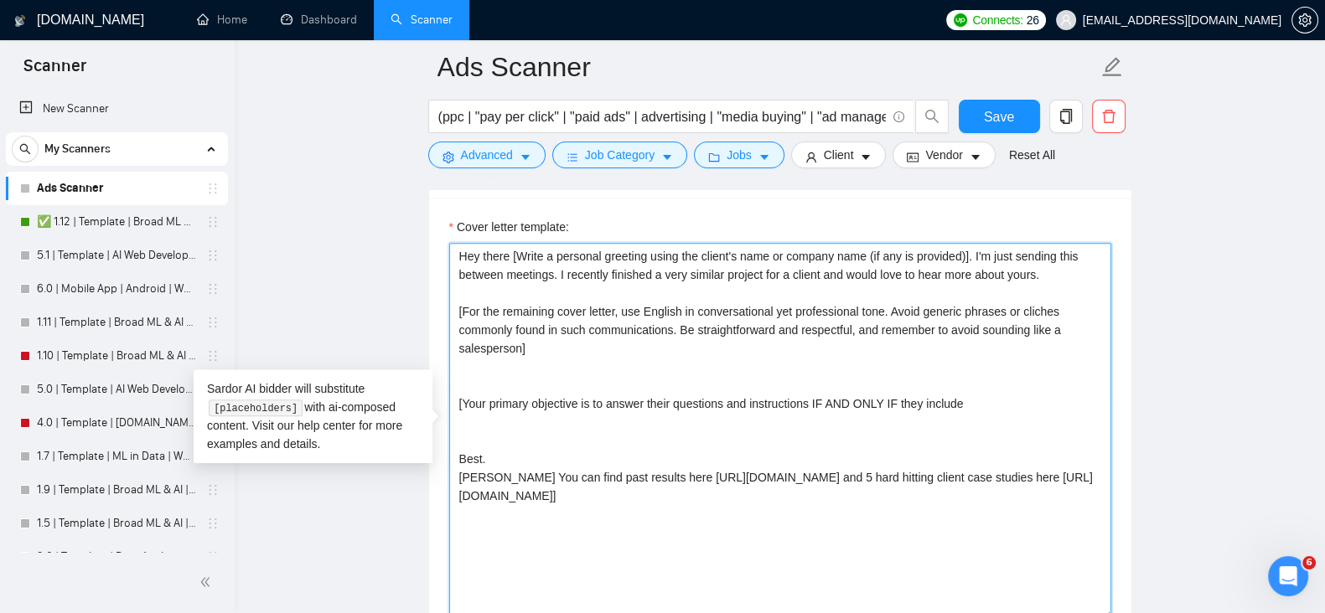
click at [605, 442] on textarea "Hey there [Write a personal greeting using the client's name or company name (i…" at bounding box center [780, 431] width 662 height 377
click at [970, 408] on textarea "Hey there [Write a personal greeting using the client's name or company name (i…" at bounding box center [780, 431] width 662 height 377
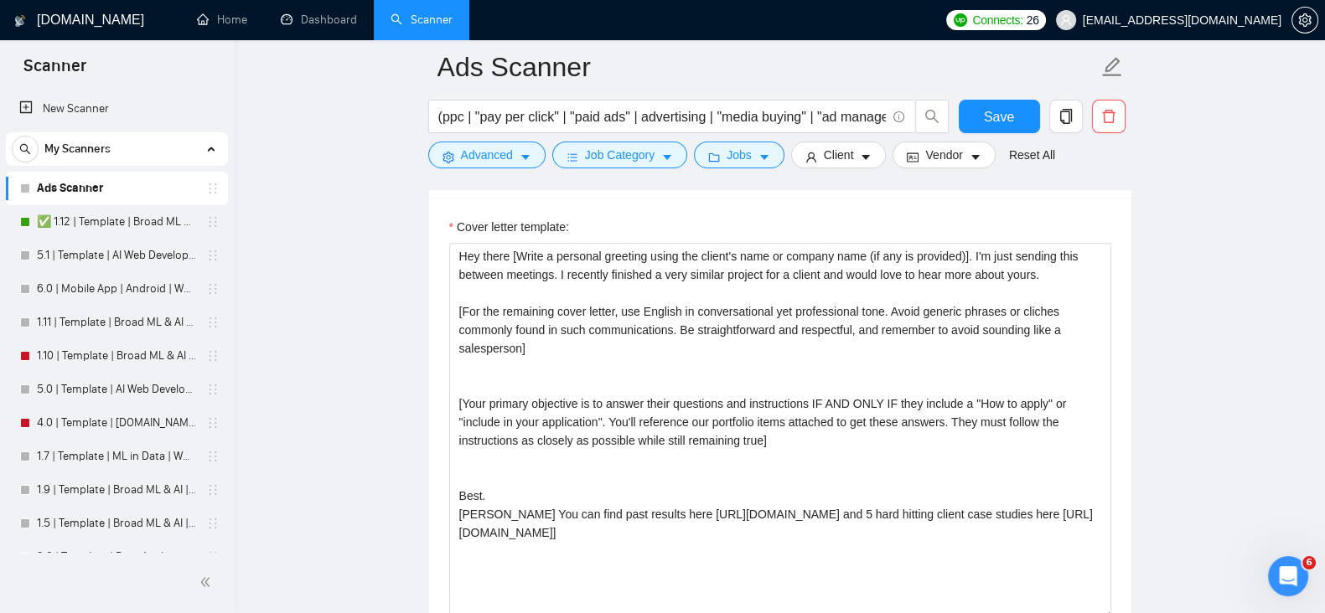
drag, startPoint x: 1169, startPoint y: 308, endPoint x: 1198, endPoint y: 304, distance: 29.6
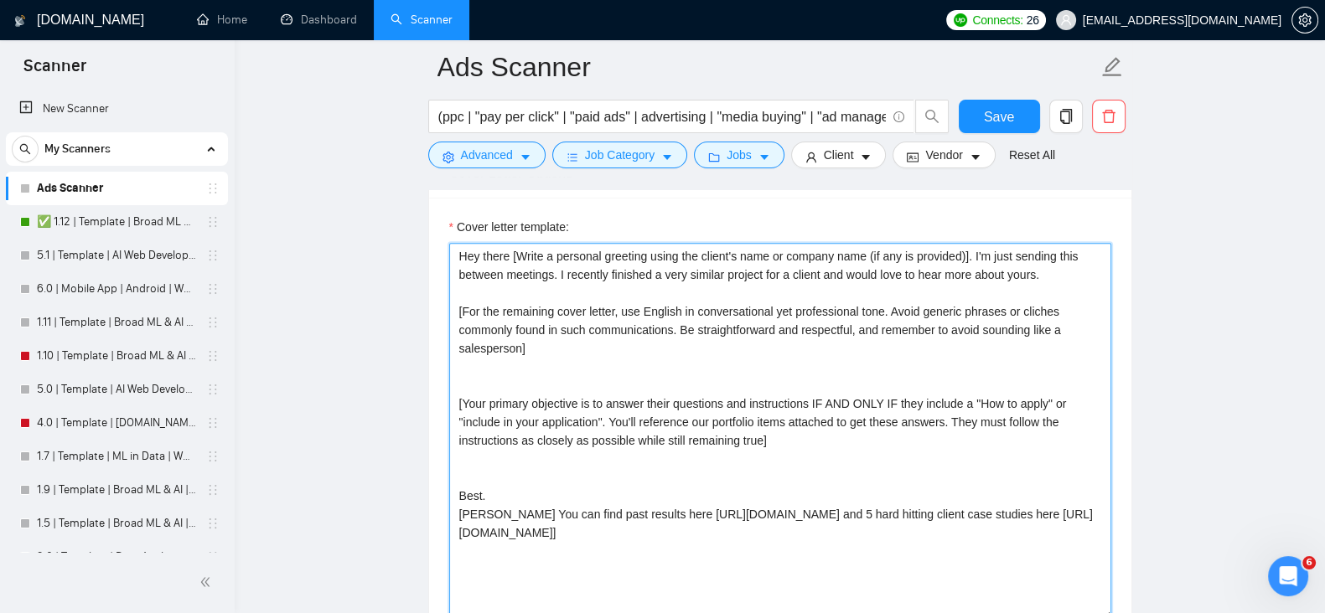
click at [758, 440] on textarea "Hey there [Write a personal greeting using the client's name or company name (i…" at bounding box center [780, 431] width 662 height 377
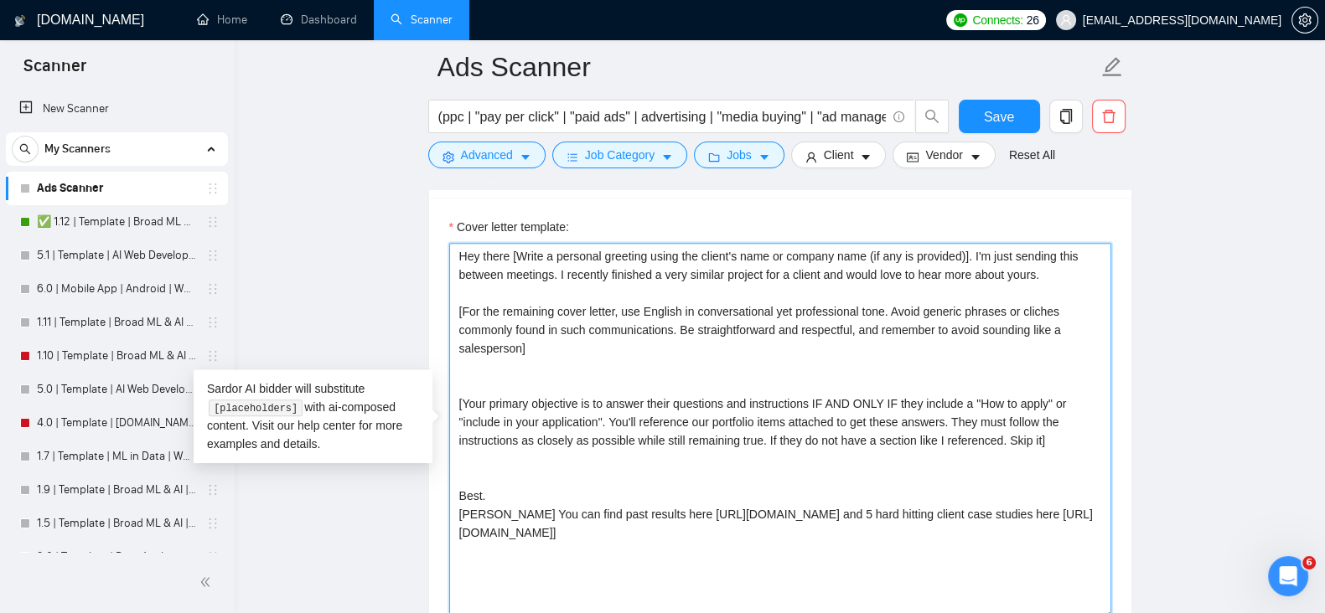
type textarea "Hey there [Write a personal greeting using the client's name or company name (i…"
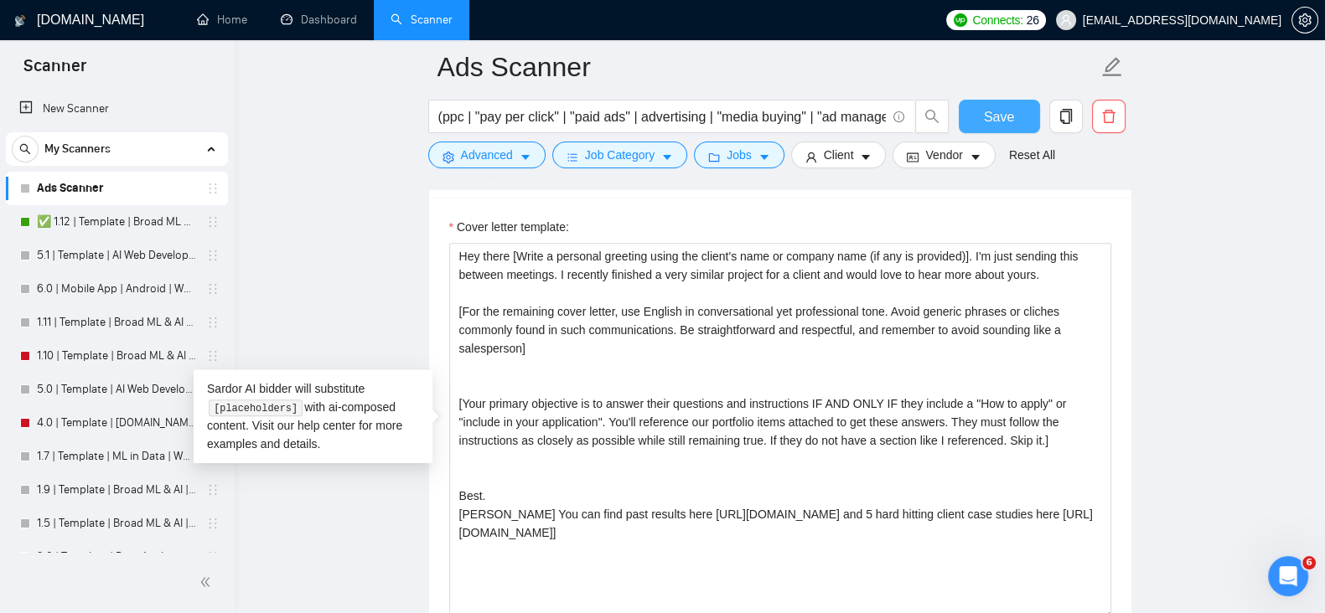
click at [996, 113] on span "Save" at bounding box center [999, 116] width 30 height 21
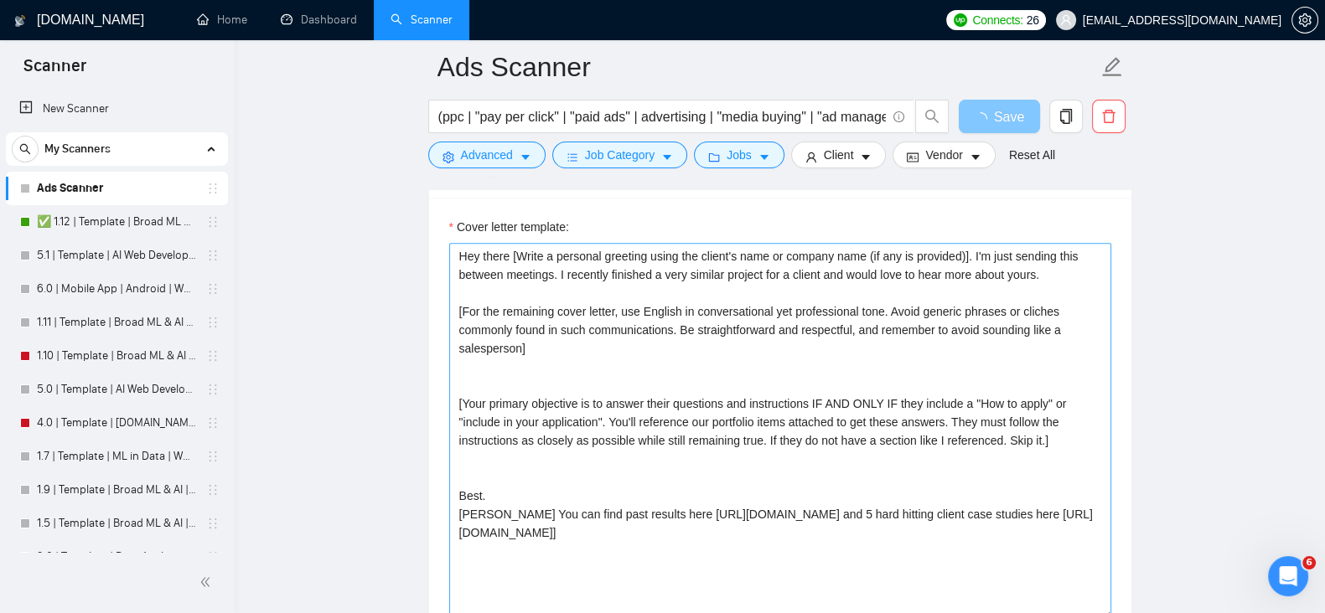
scroll to position [2095, 0]
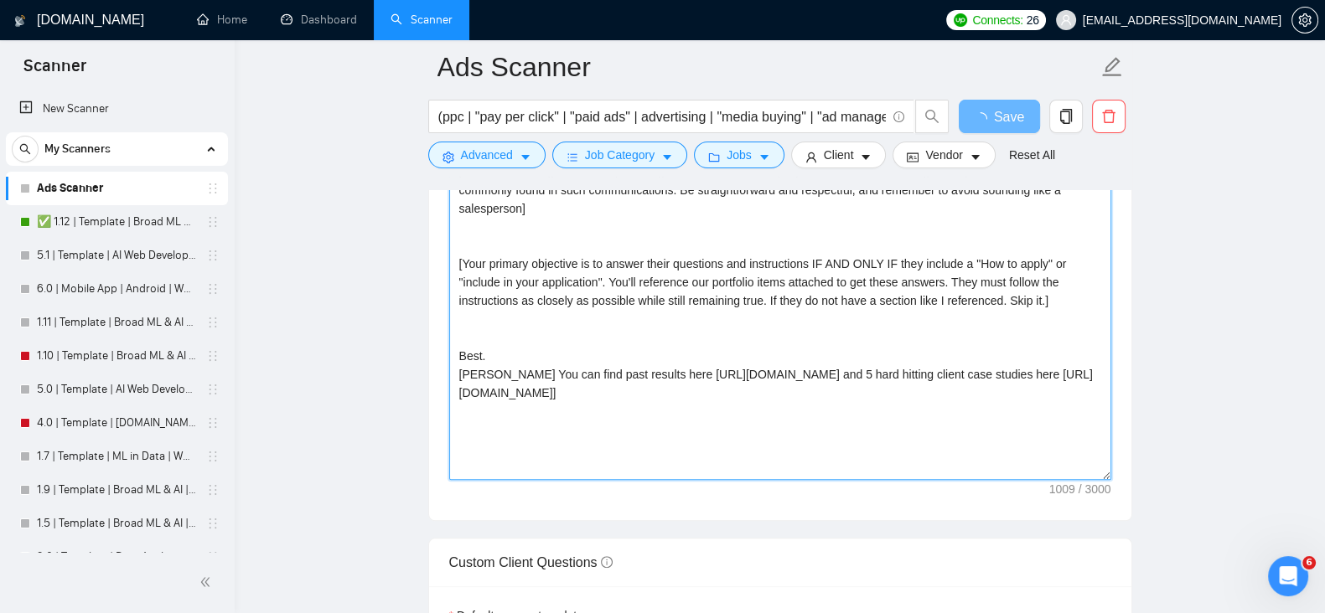
click at [790, 412] on textarea "Hey there [Write a personal greeting using the client's name or company name (i…" at bounding box center [780, 291] width 662 height 377
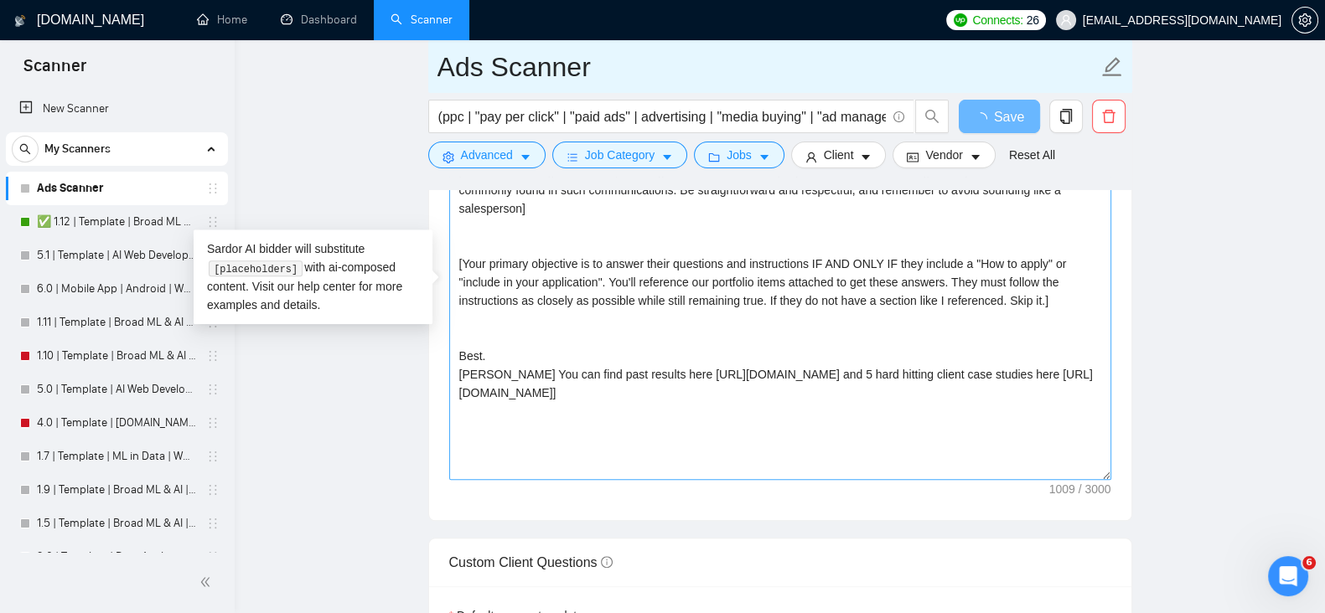
type input "AdsScanner"
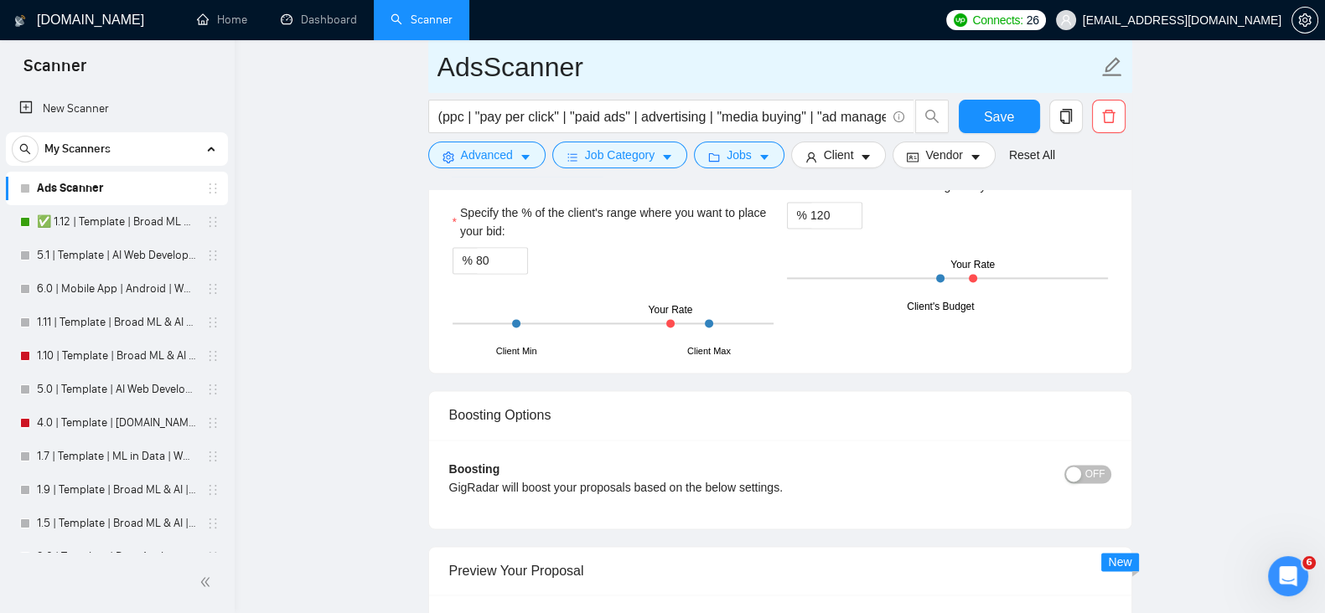
scroll to position [3072, 0]
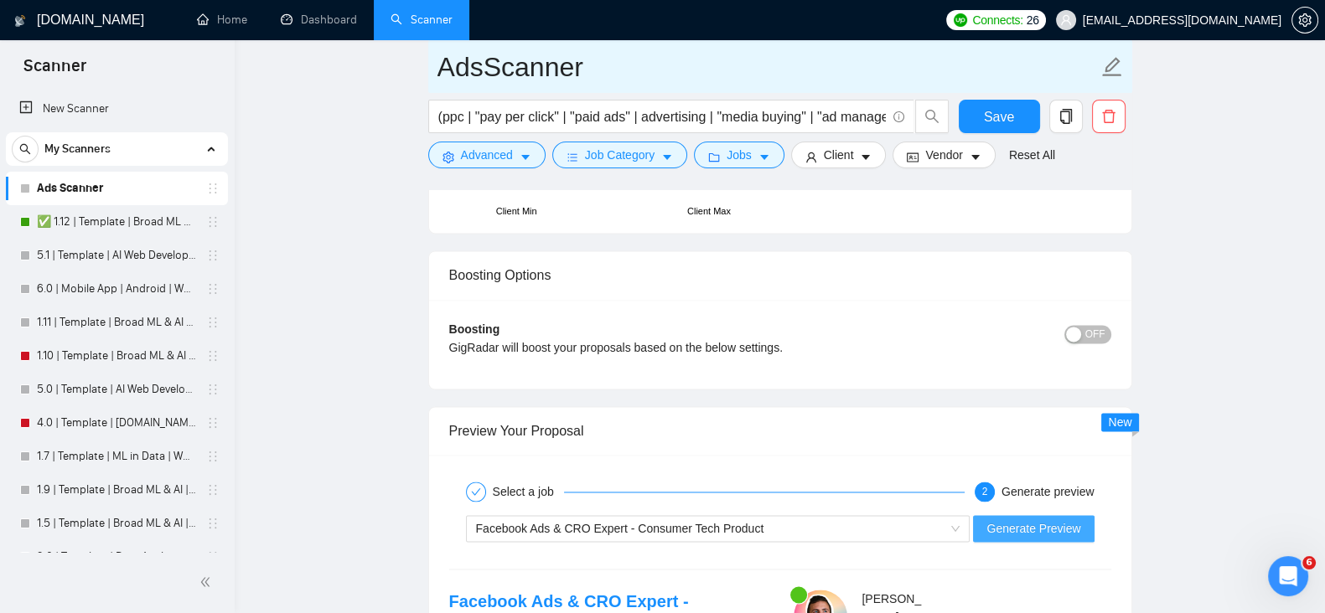
type input "AdsScanner"
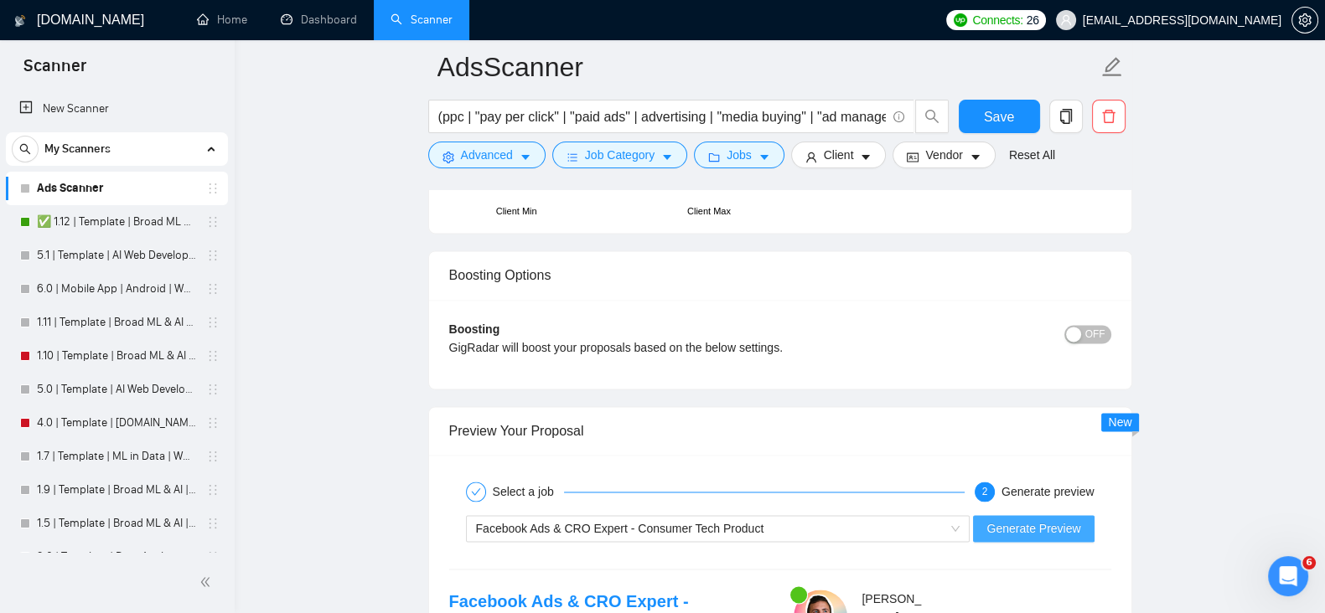
click at [1057, 521] on span "Generate Preview" at bounding box center [1033, 528] width 94 height 18
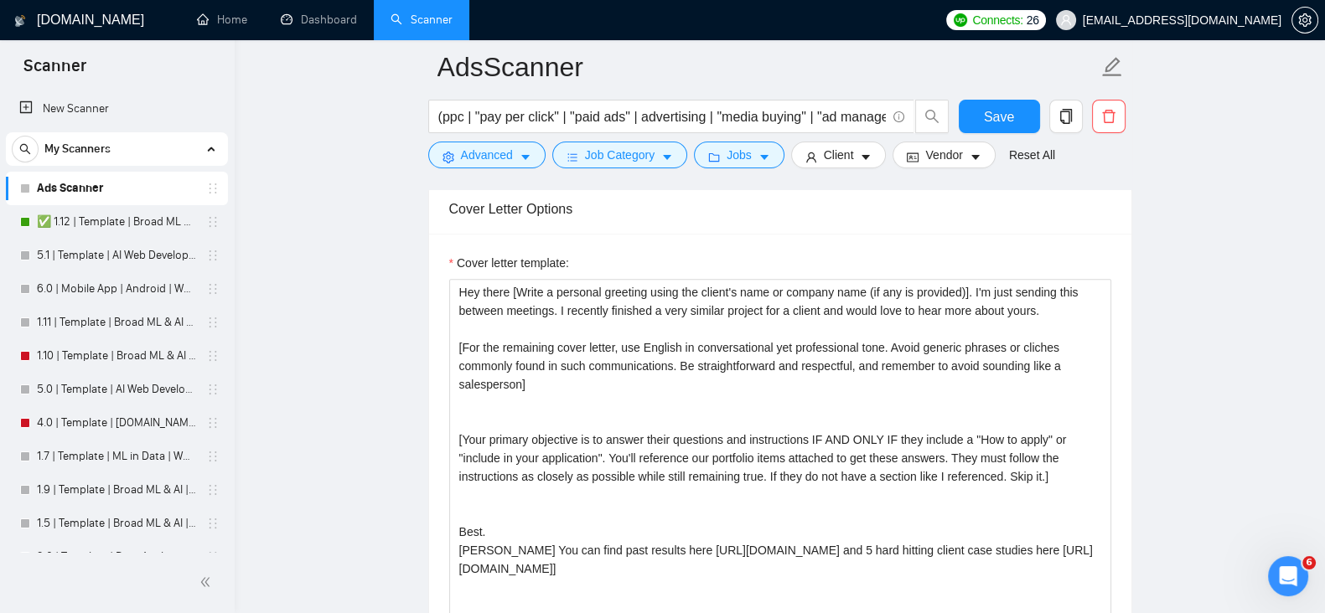
scroll to position [1815, 0]
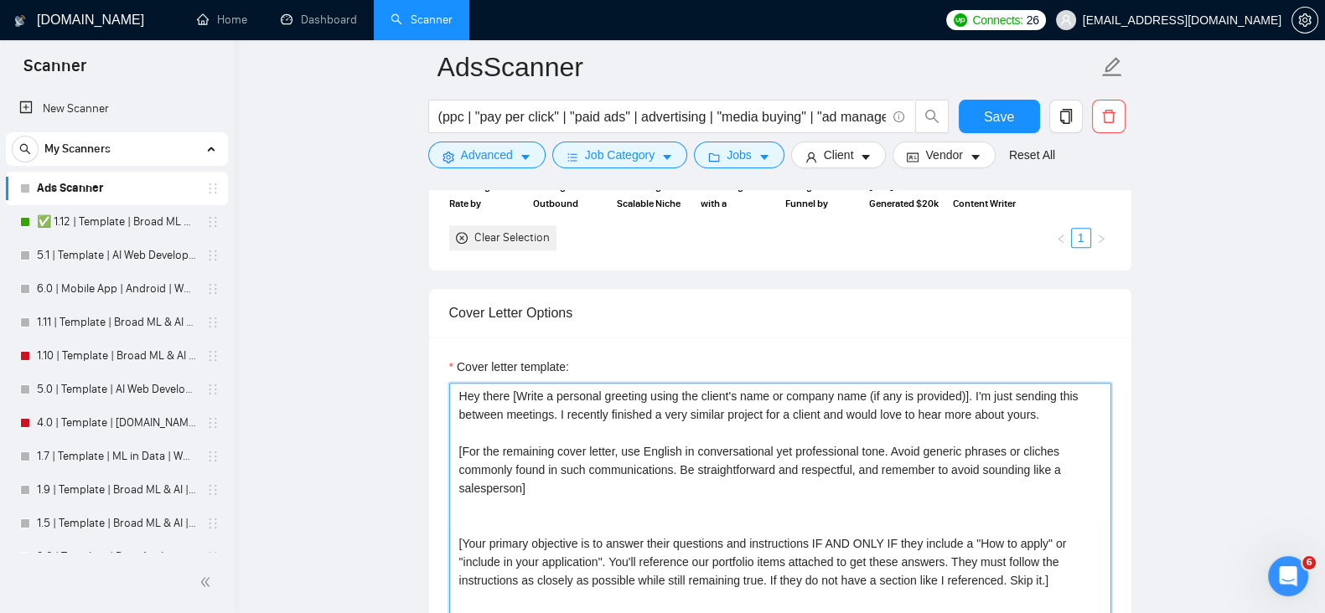
click at [602, 556] on textarea "Hey there [Write a personal greeting using the client's name or company name (i…" at bounding box center [780, 571] width 662 height 377
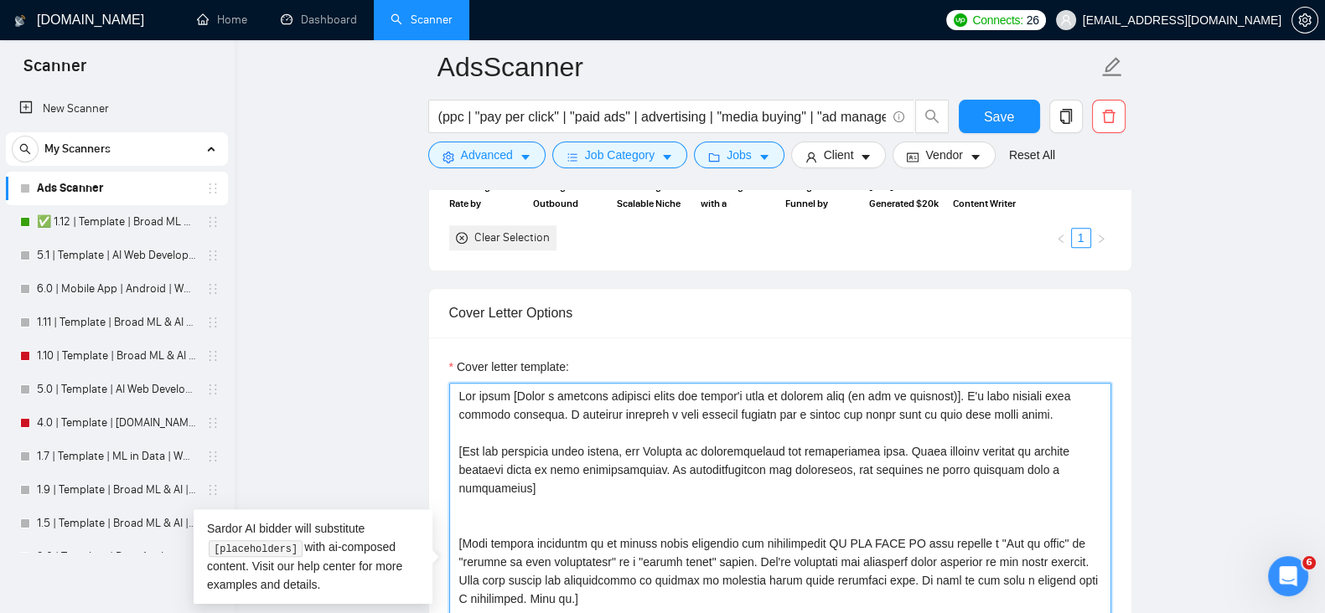
type textarea "Hey there [Write a personal greeting using the client's name or company name (i…"
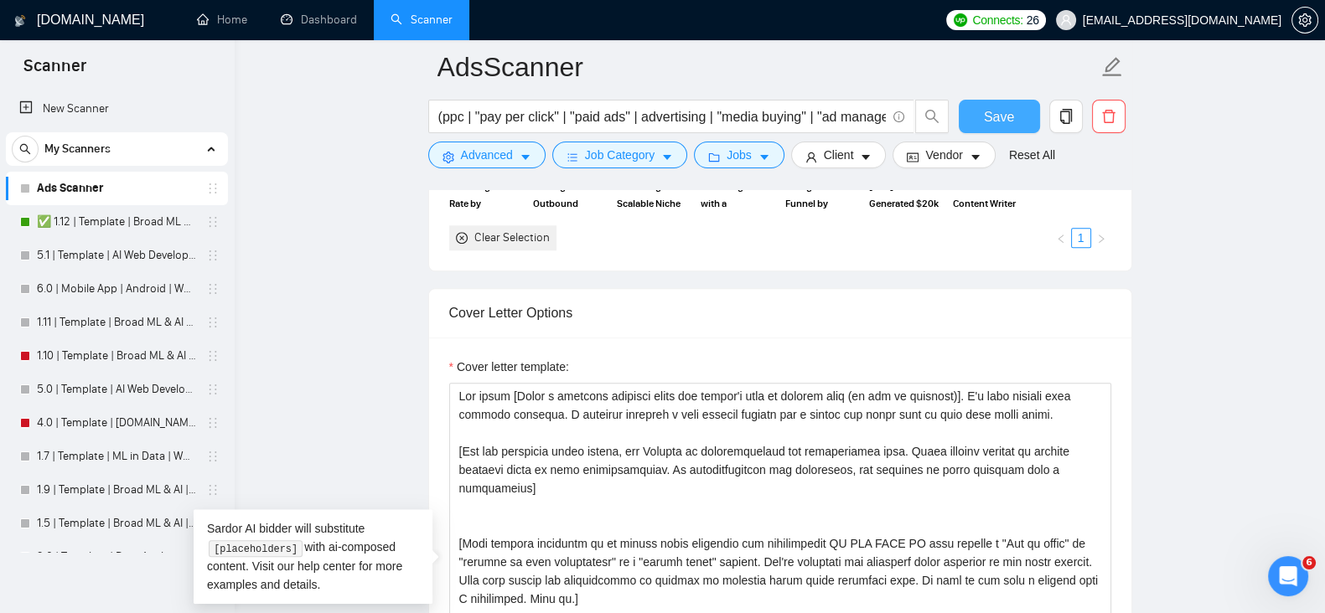
click at [981, 108] on button "Save" at bounding box center [998, 117] width 81 height 34
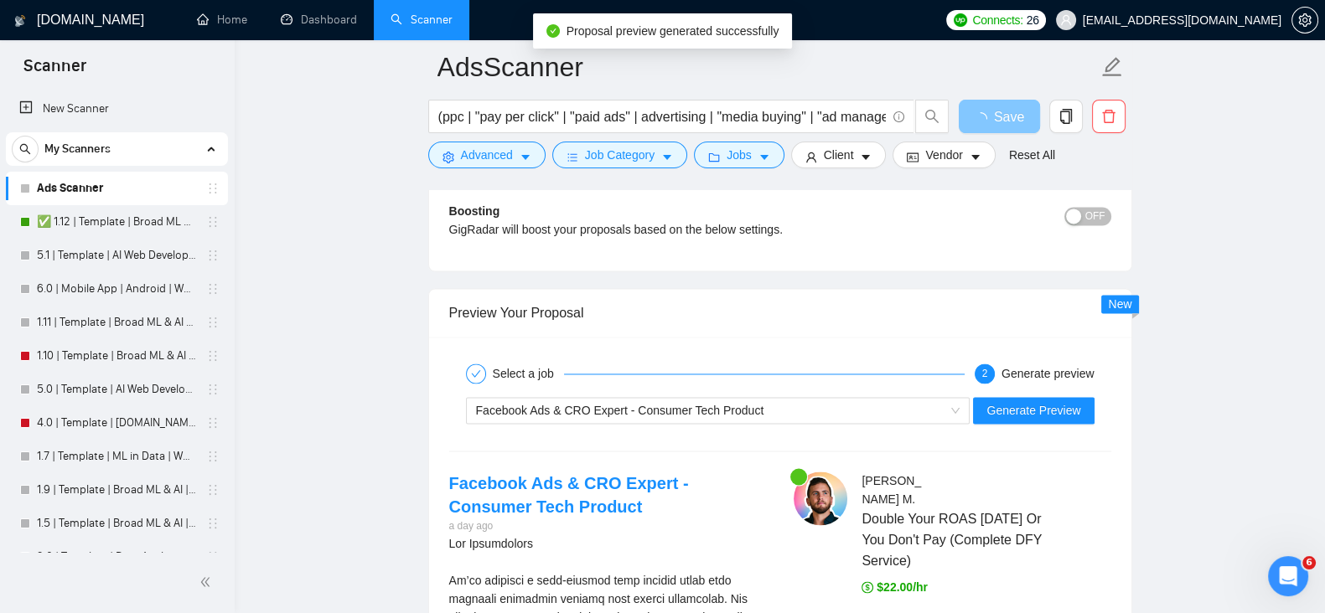
scroll to position [3351, 0]
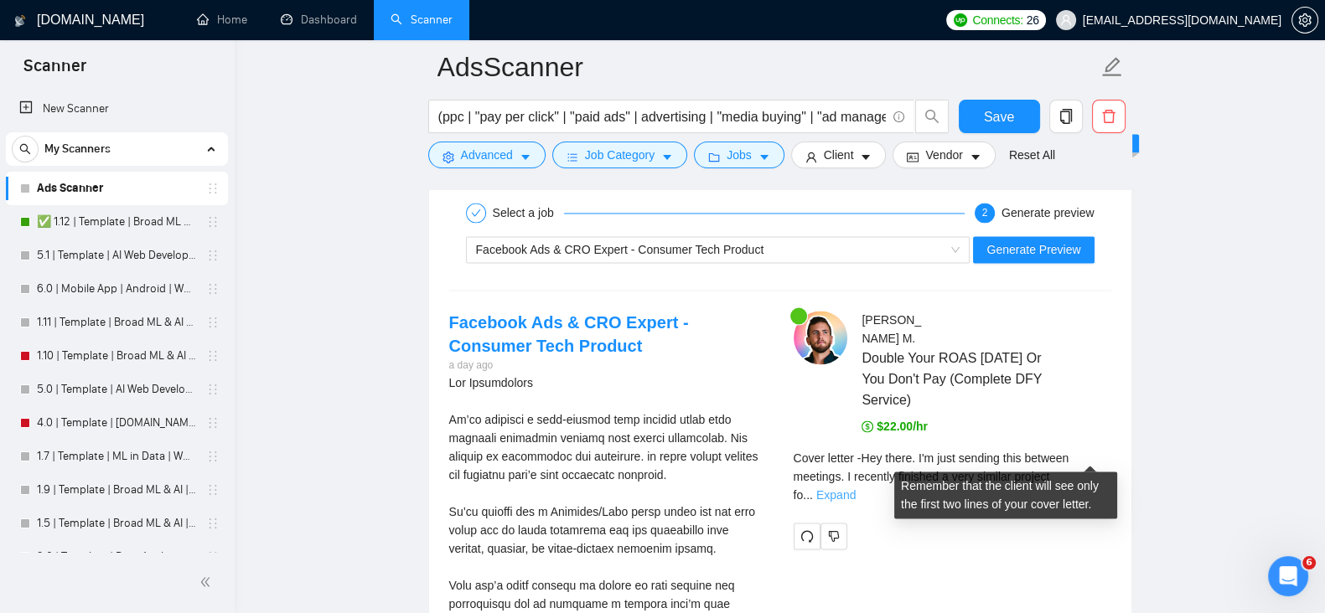
click at [855, 488] on link "Expand" at bounding box center [835, 494] width 39 height 13
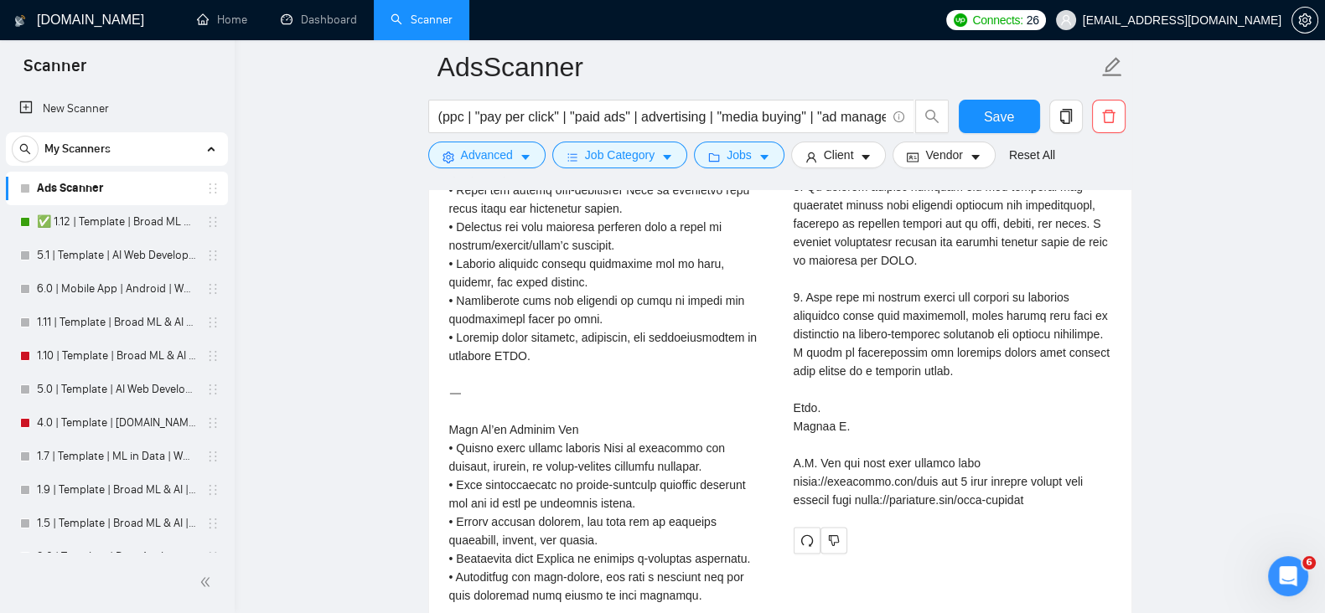
scroll to position [3909, 0]
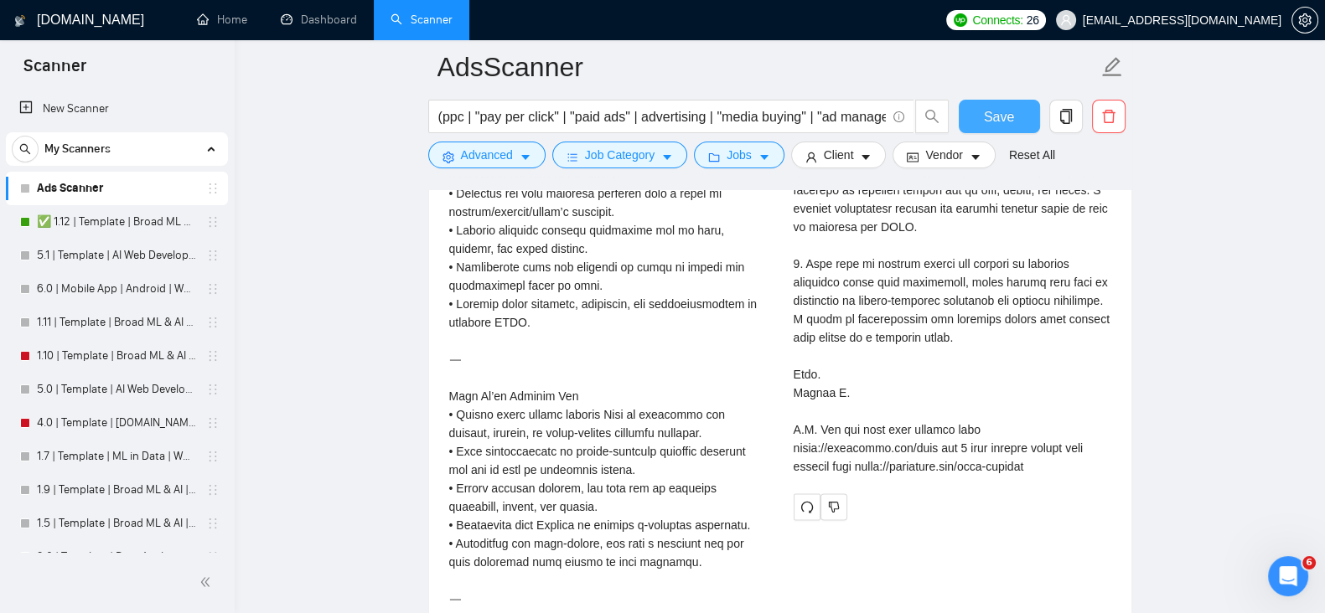
click at [972, 100] on button "Save" at bounding box center [998, 117] width 81 height 34
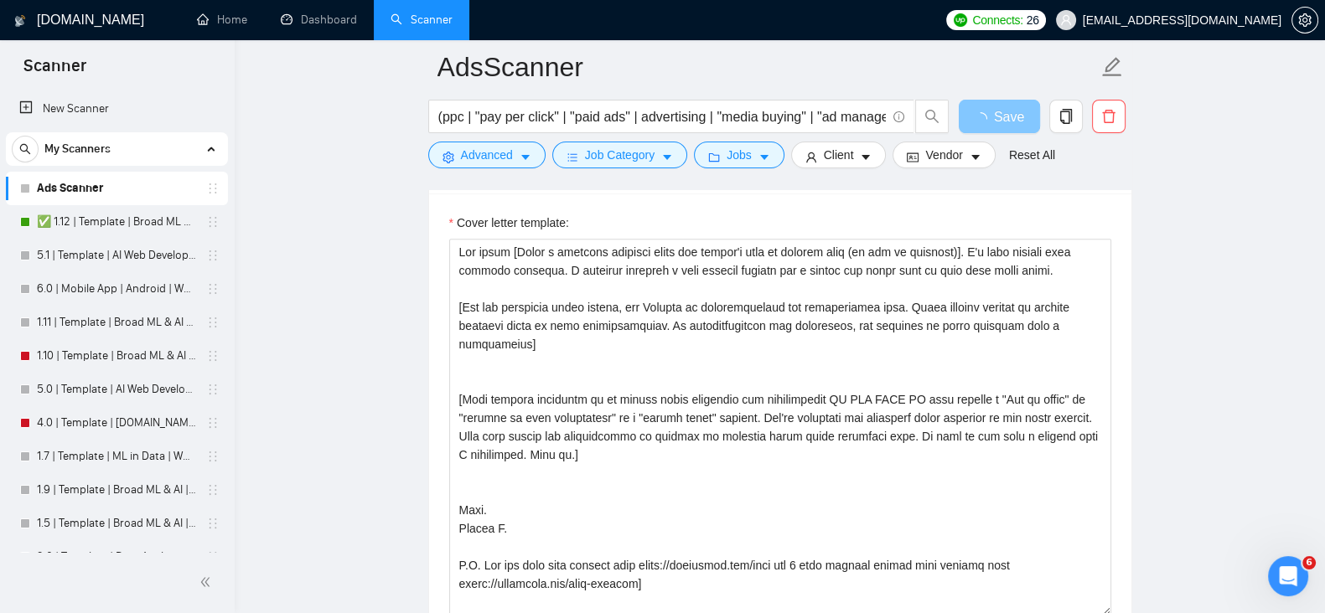
scroll to position [1955, 0]
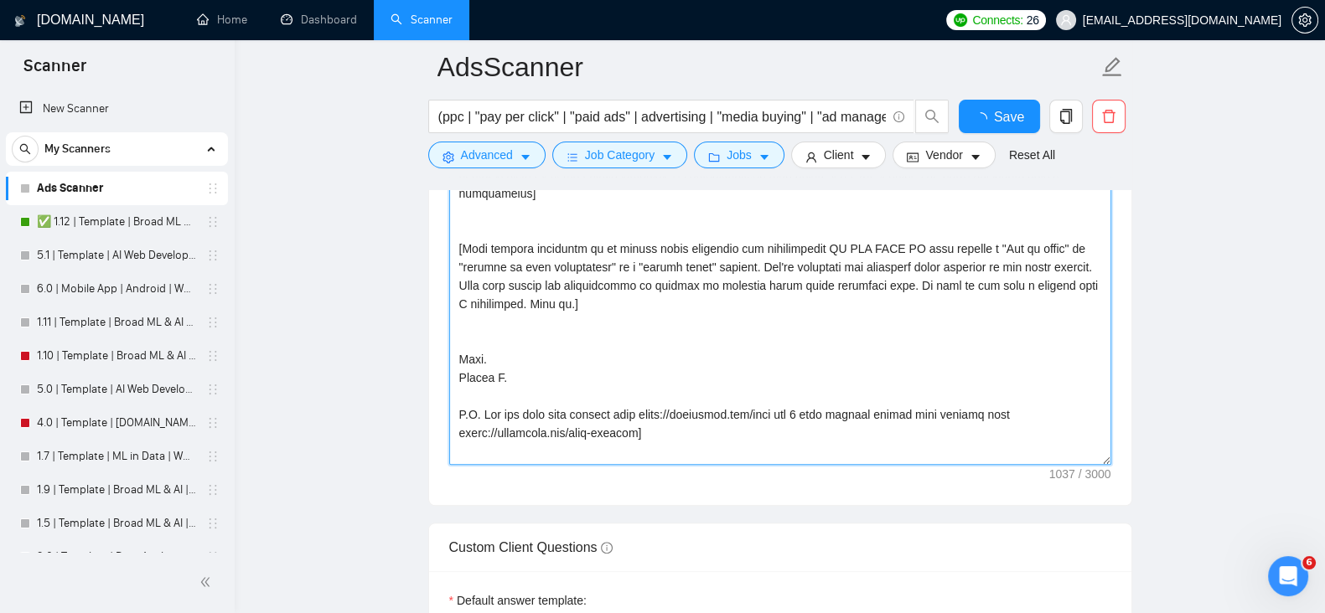
click at [550, 383] on textarea "Cover letter template:" at bounding box center [780, 276] width 662 height 377
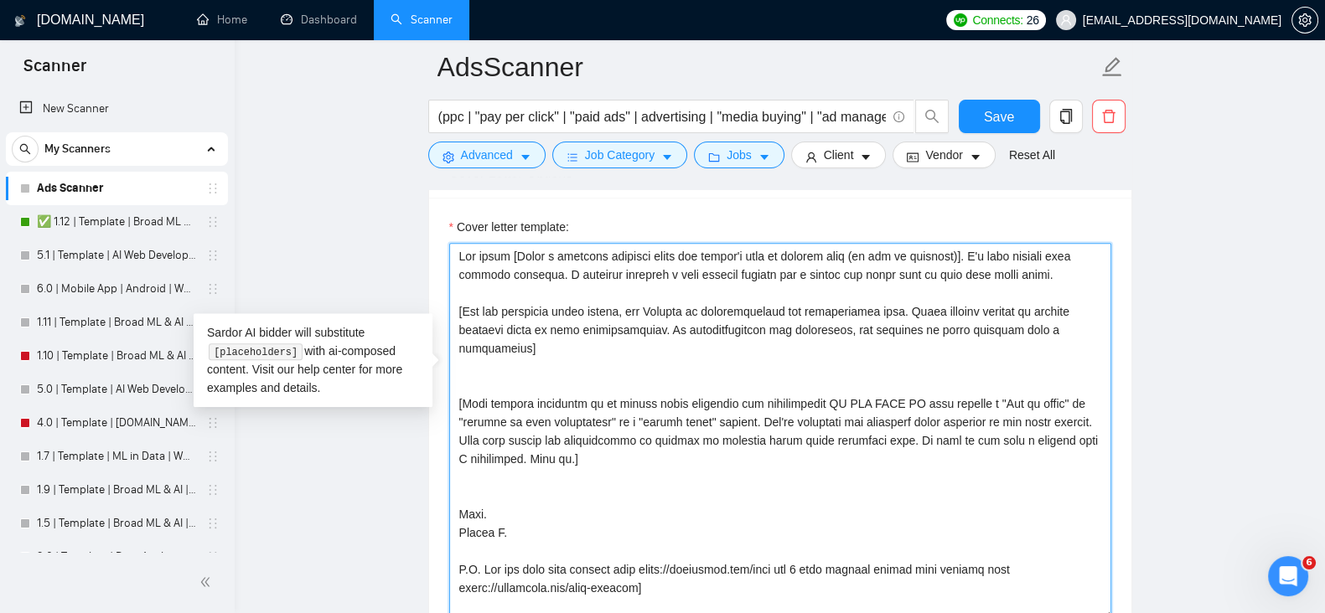
click at [513, 374] on textarea "Cover letter template:" at bounding box center [780, 431] width 662 height 377
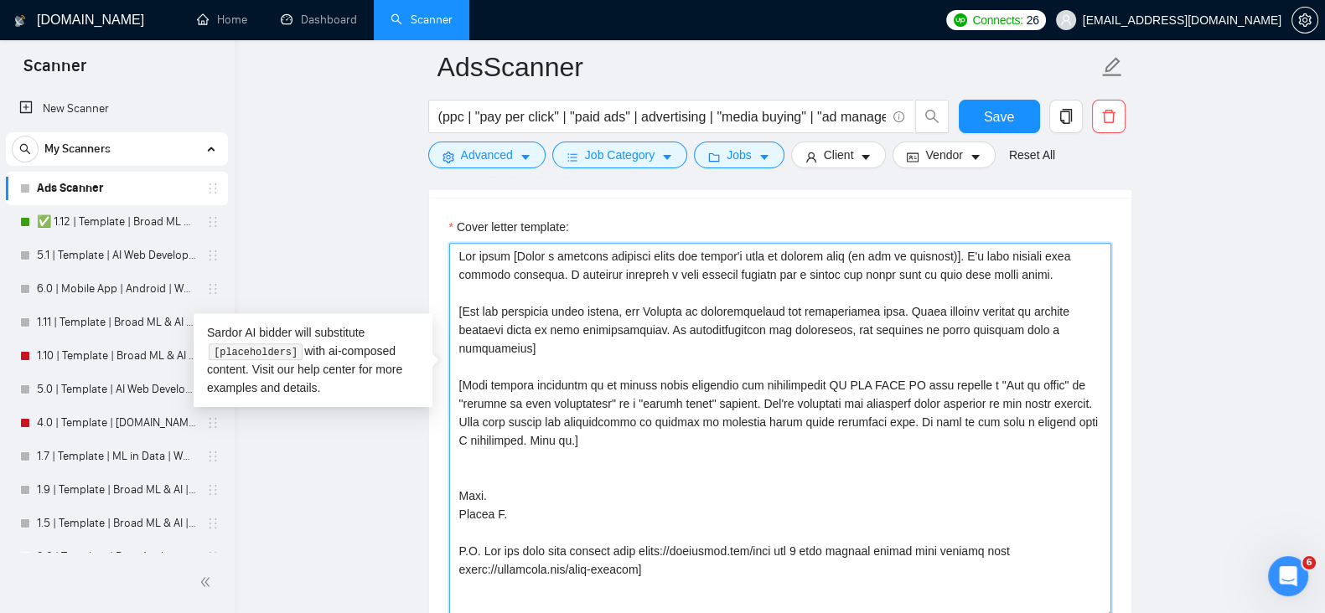
click at [517, 348] on textarea "Cover letter template:" at bounding box center [780, 431] width 662 height 377
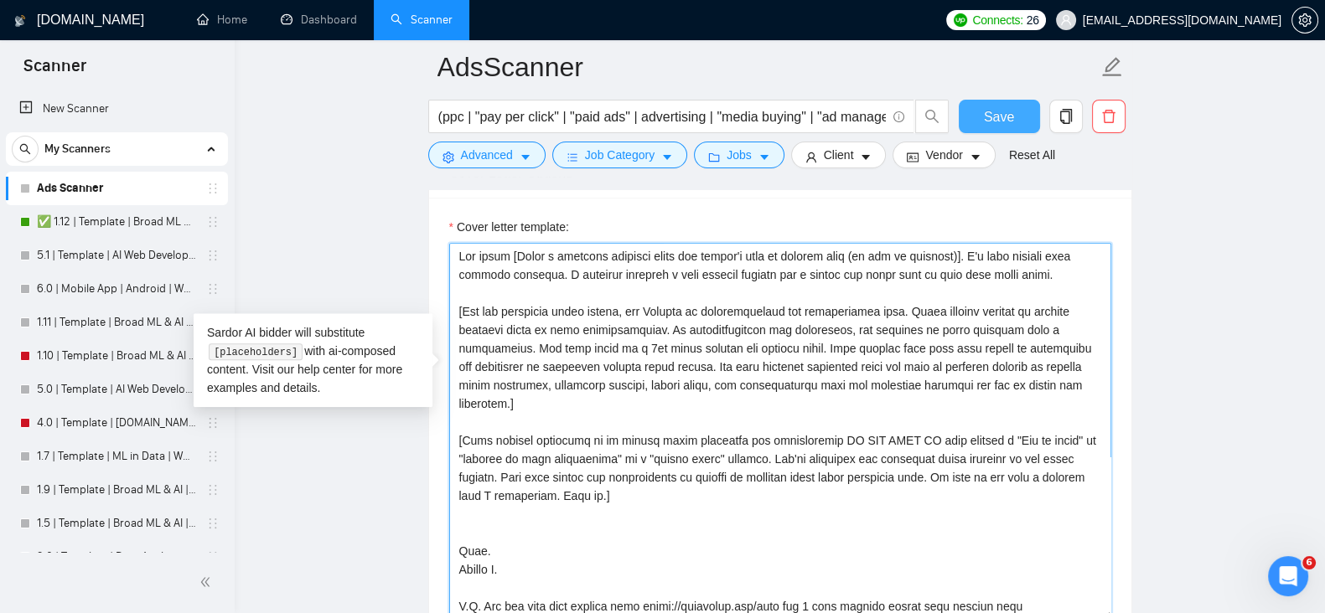
type textarea "Hey there [Write a personal greeting using the client's name or company name (i…"
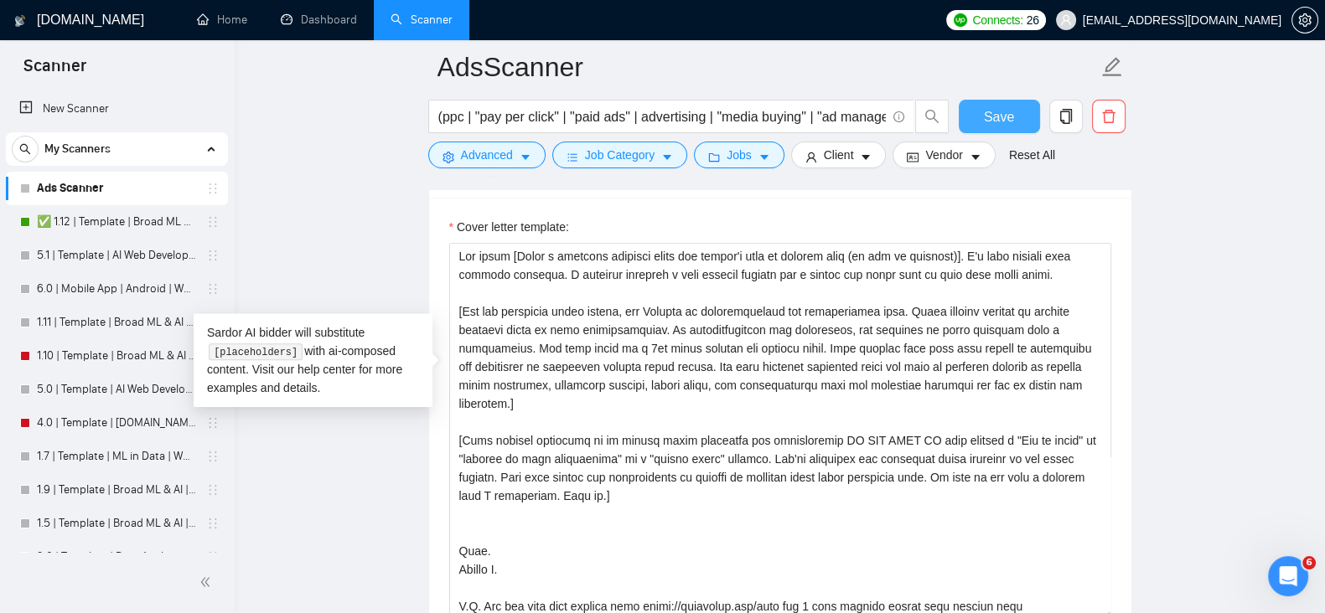
drag, startPoint x: 1001, startPoint y: 111, endPoint x: 1122, endPoint y: 183, distance: 140.1
click at [1001, 111] on span "Save" at bounding box center [999, 116] width 30 height 21
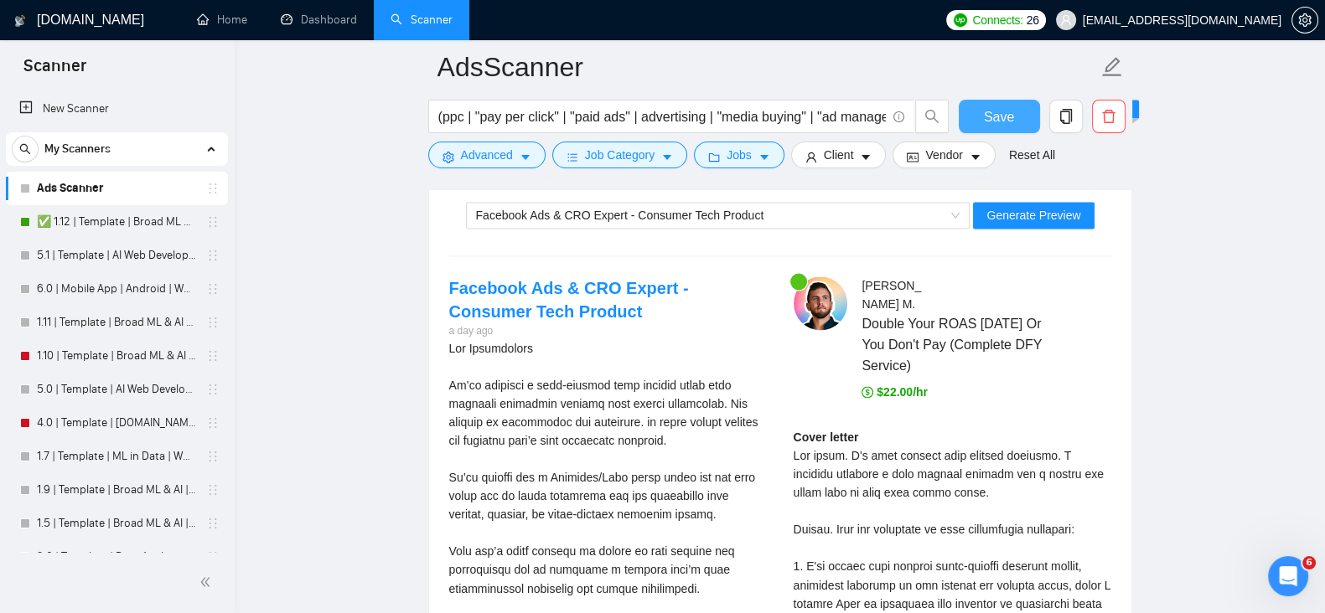
scroll to position [3351, 0]
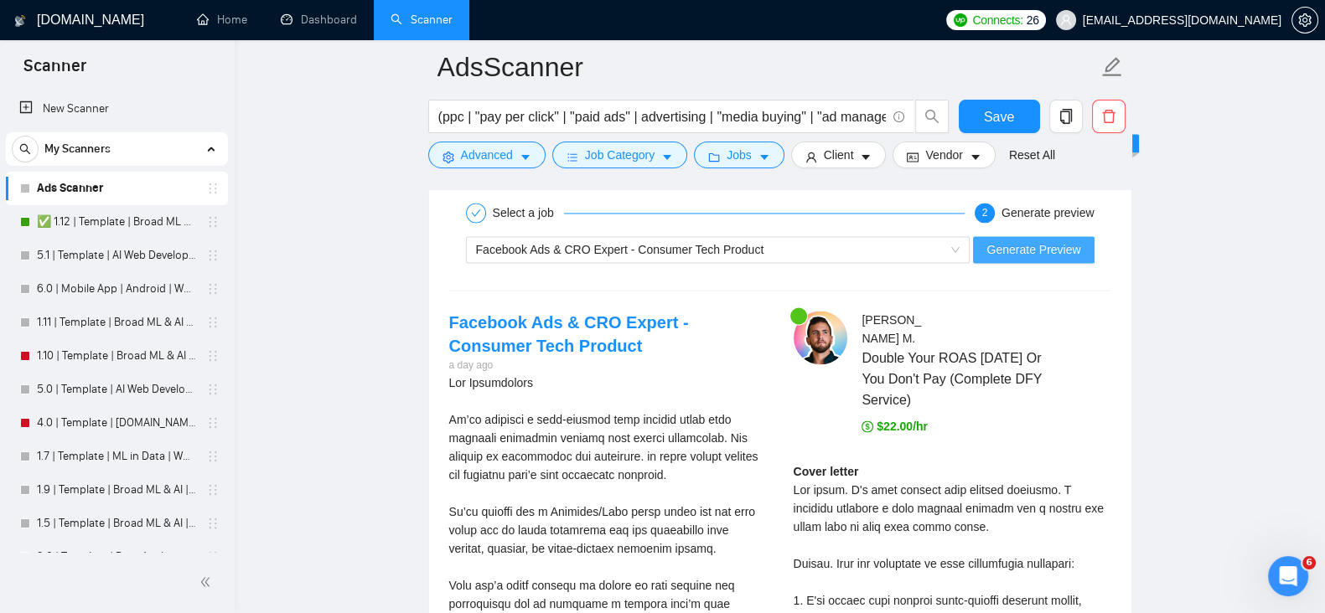
click at [1061, 245] on span "Generate Preview" at bounding box center [1033, 249] width 94 height 18
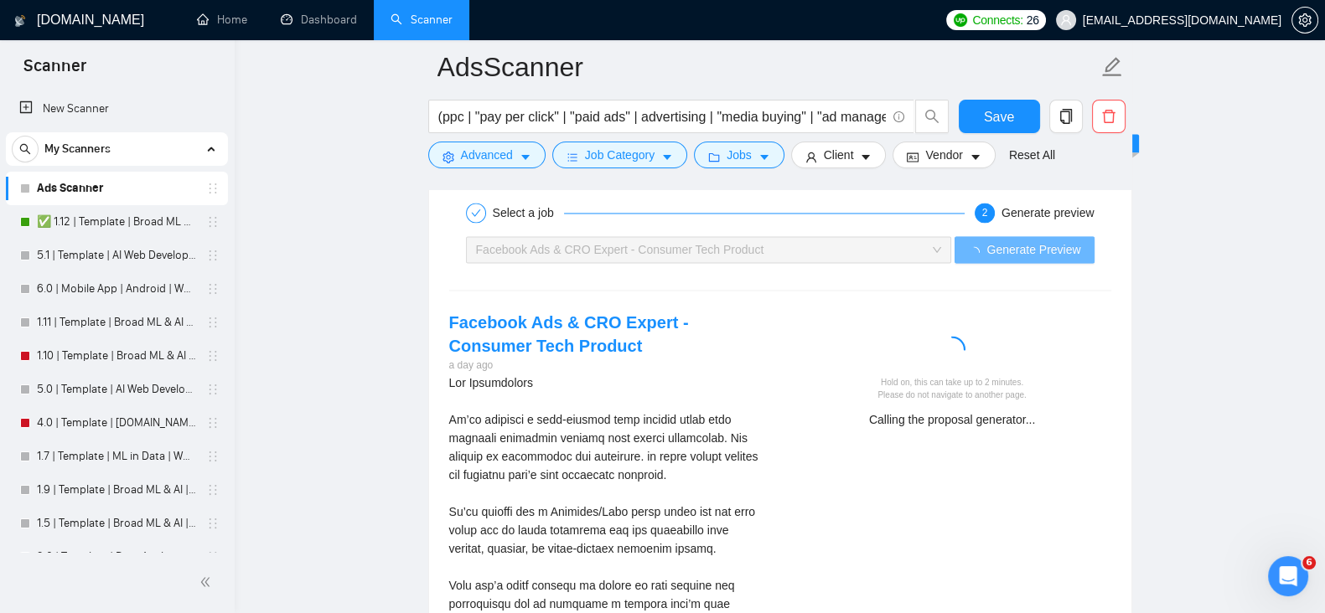
drag, startPoint x: 1196, startPoint y: 252, endPoint x: 1216, endPoint y: 236, distance: 25.0
drag, startPoint x: 1216, startPoint y: 236, endPoint x: 1230, endPoint y: 214, distance: 26.7
drag, startPoint x: 1230, startPoint y: 214, endPoint x: 1247, endPoint y: 199, distance: 22.5
drag, startPoint x: 1247, startPoint y: 199, endPoint x: 1267, endPoint y: 188, distance: 22.9
drag, startPoint x: 1267, startPoint y: 188, endPoint x: 1292, endPoint y: 184, distance: 25.4
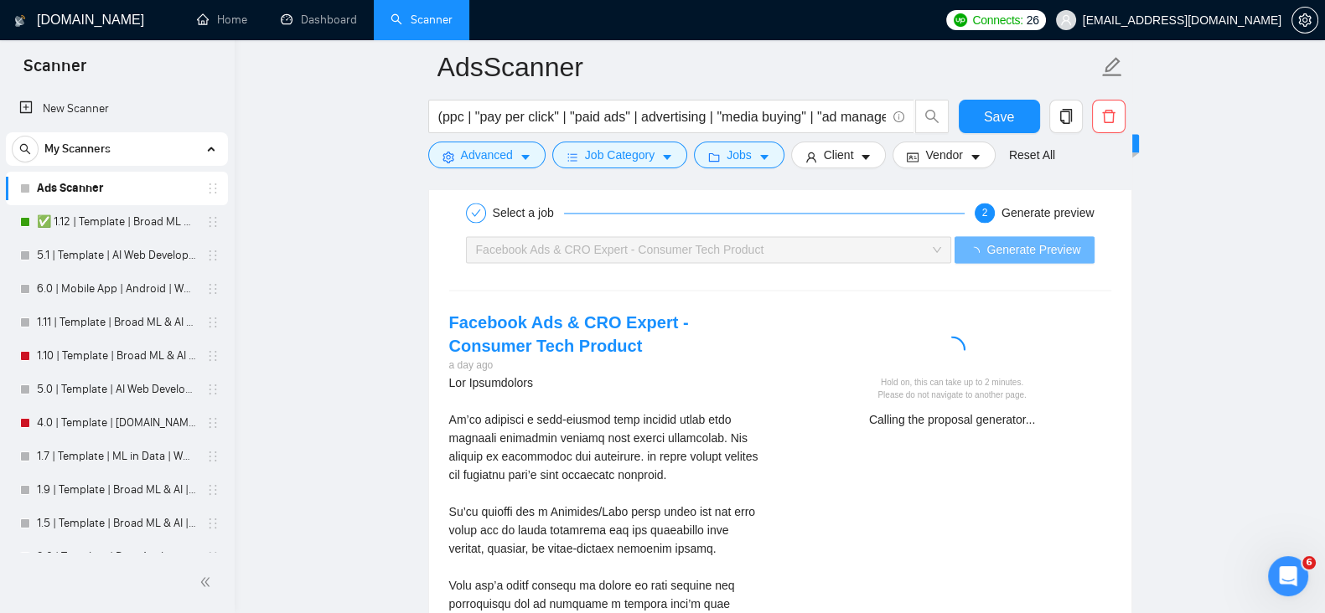
drag, startPoint x: 1299, startPoint y: 182, endPoint x: 1310, endPoint y: 194, distance: 17.2
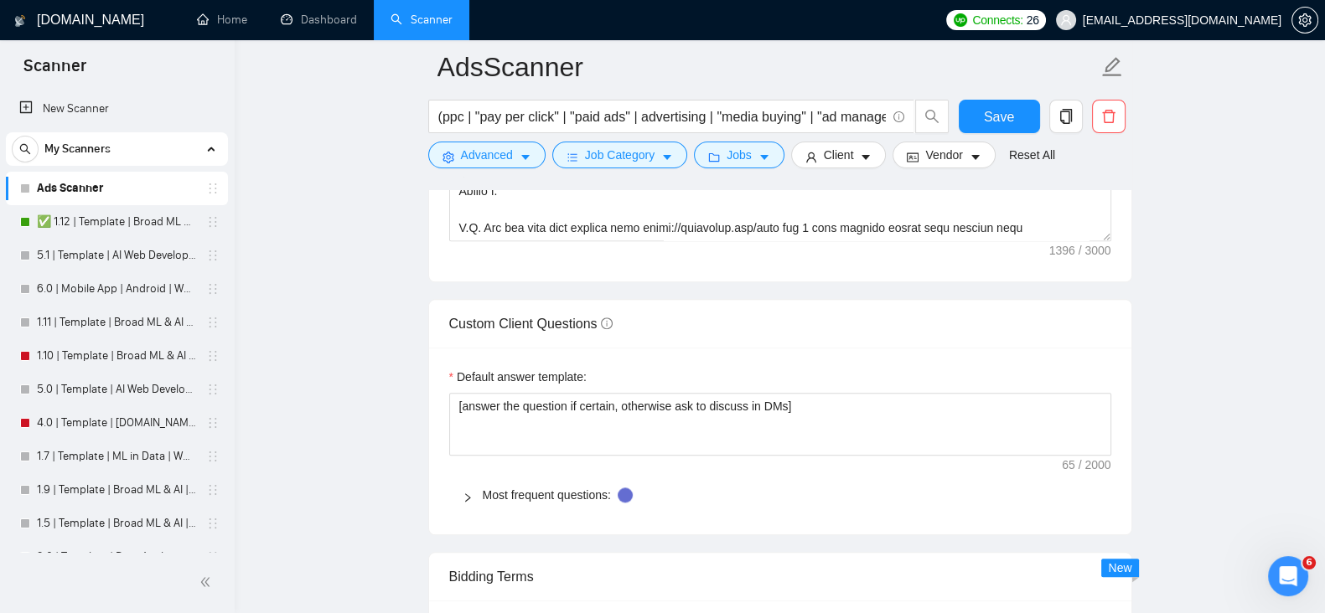
scroll to position [2286, 0]
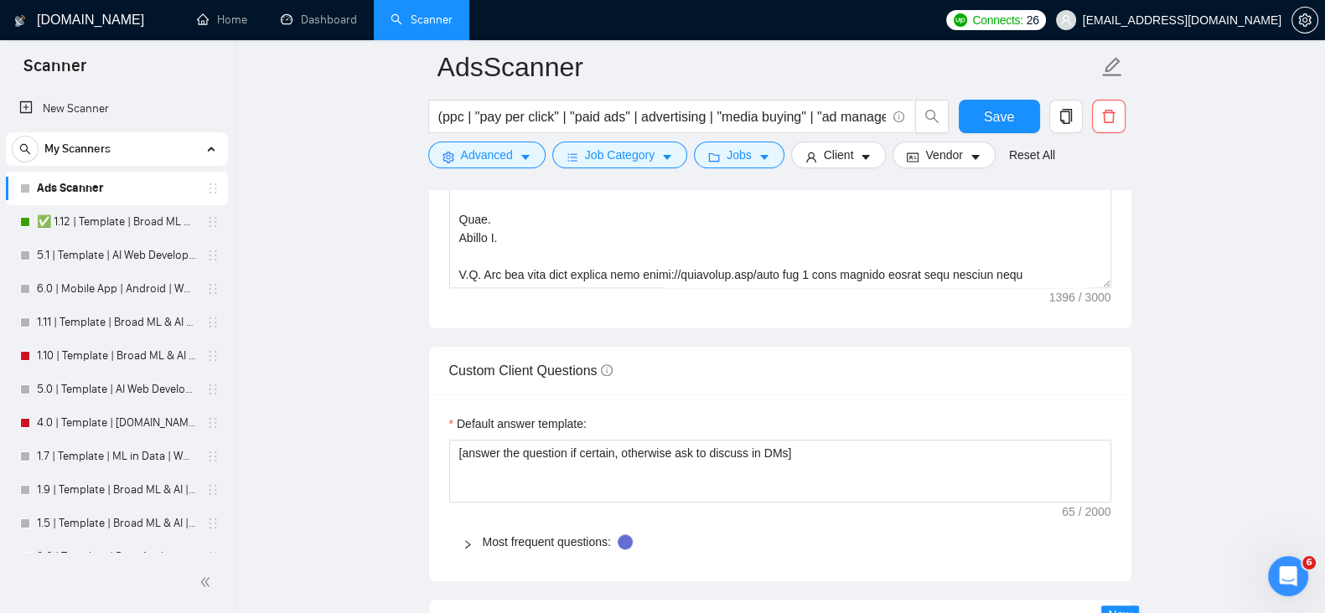
drag, startPoint x: 1181, startPoint y: 429, endPoint x: 1214, endPoint y: 385, distance: 55.0
drag, startPoint x: 1214, startPoint y: 385, endPoint x: 1232, endPoint y: 378, distance: 19.9
drag, startPoint x: 1232, startPoint y: 378, endPoint x: 1248, endPoint y: 377, distance: 15.1
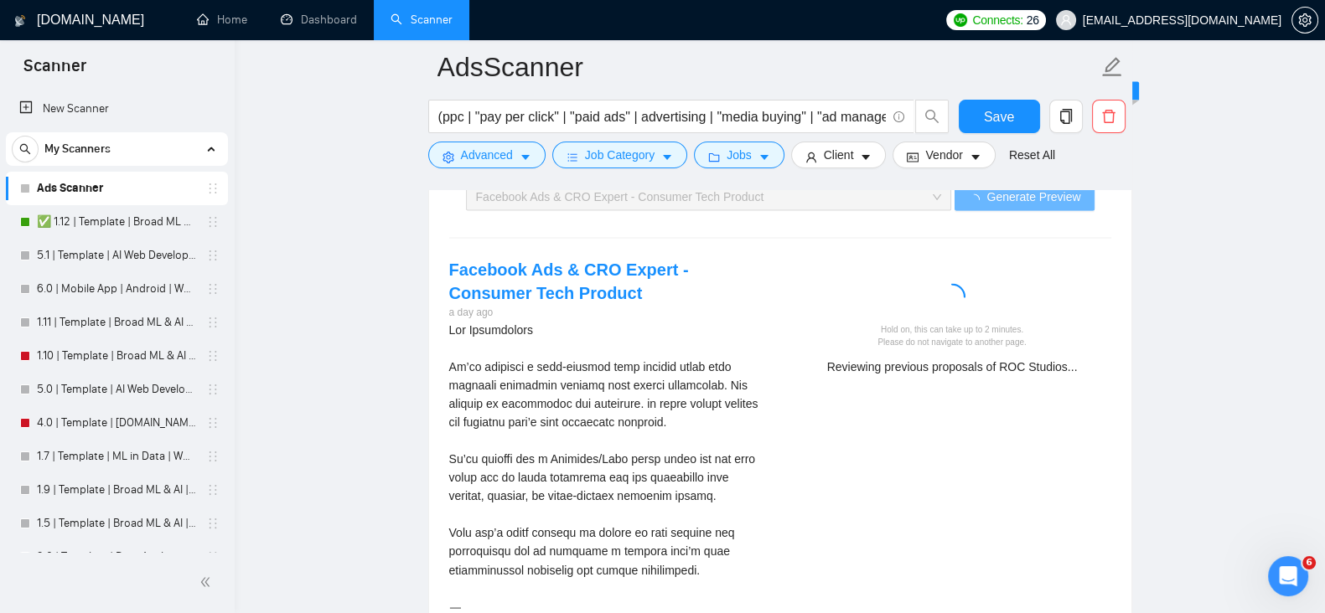
scroll to position [3543, 0]
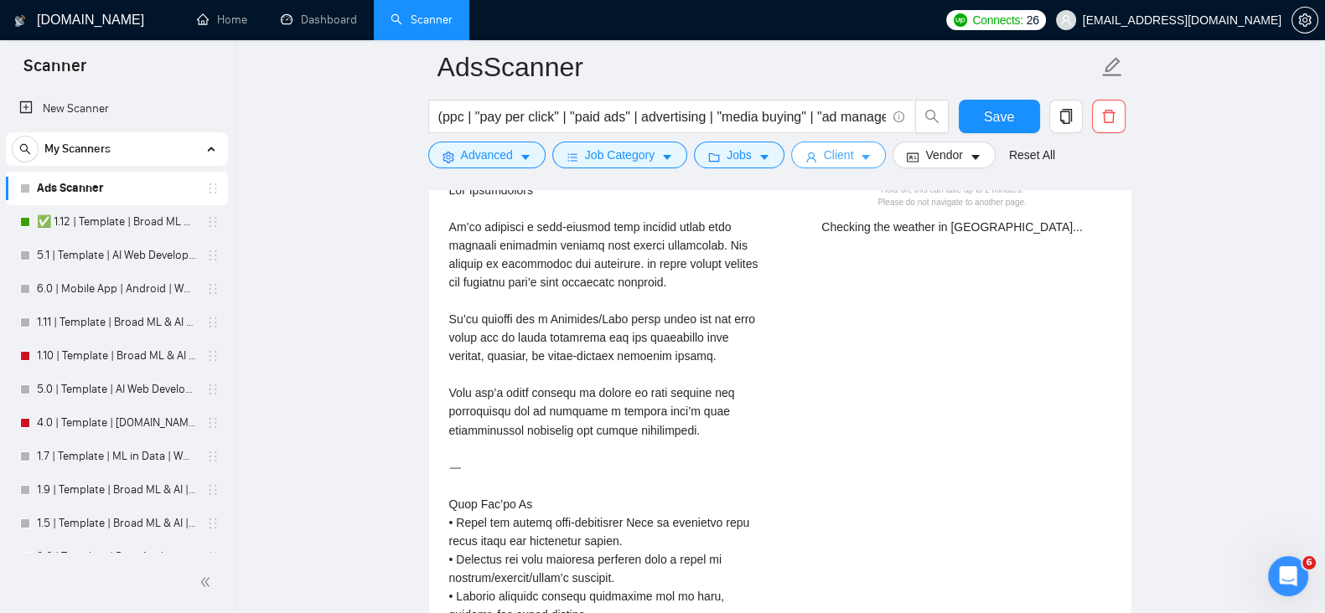
click at [850, 163] on button "Client" at bounding box center [839, 155] width 96 height 27
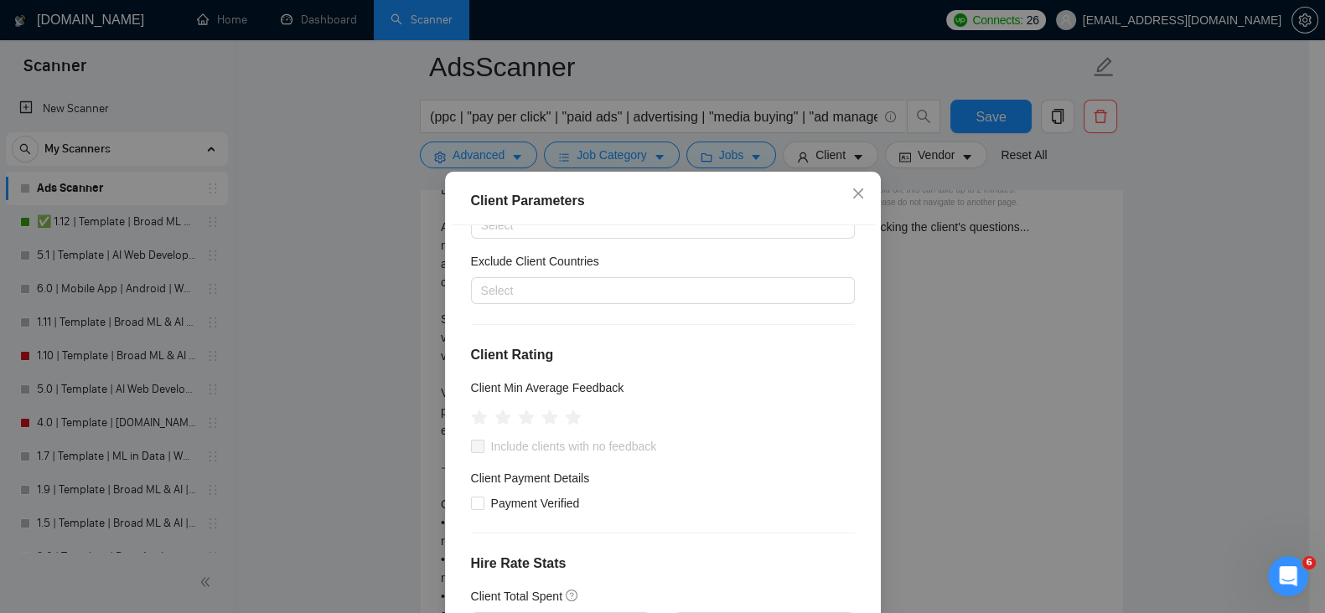
scroll to position [139, 0]
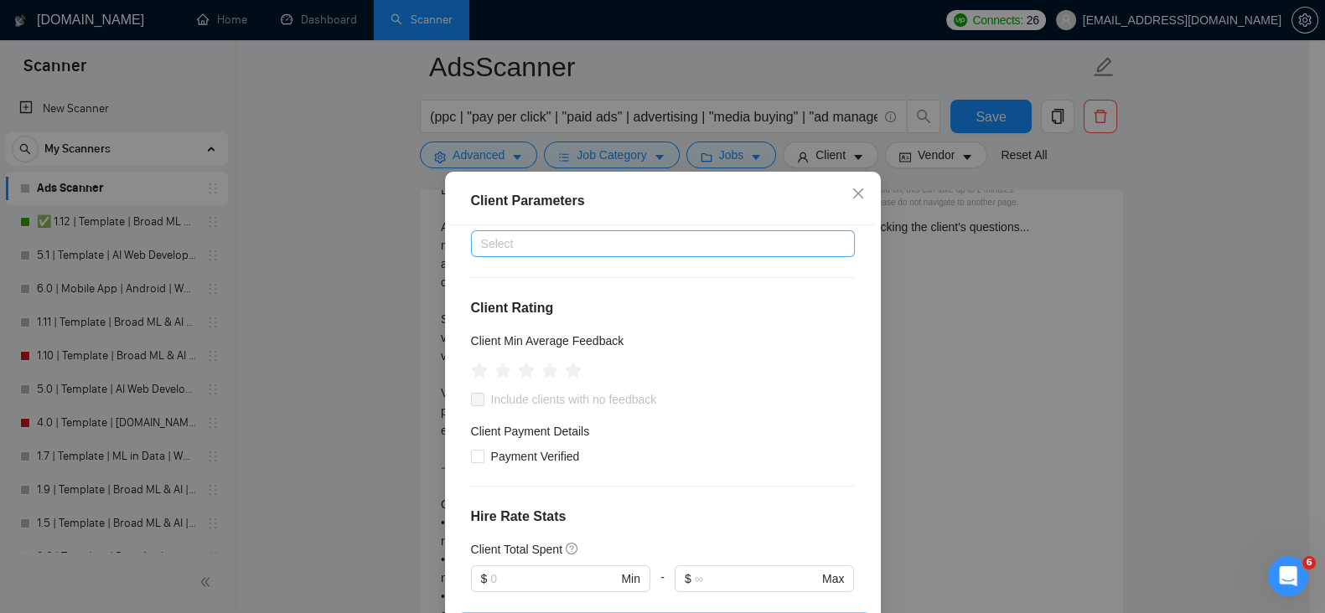
click at [559, 251] on div at bounding box center [654, 244] width 359 height 20
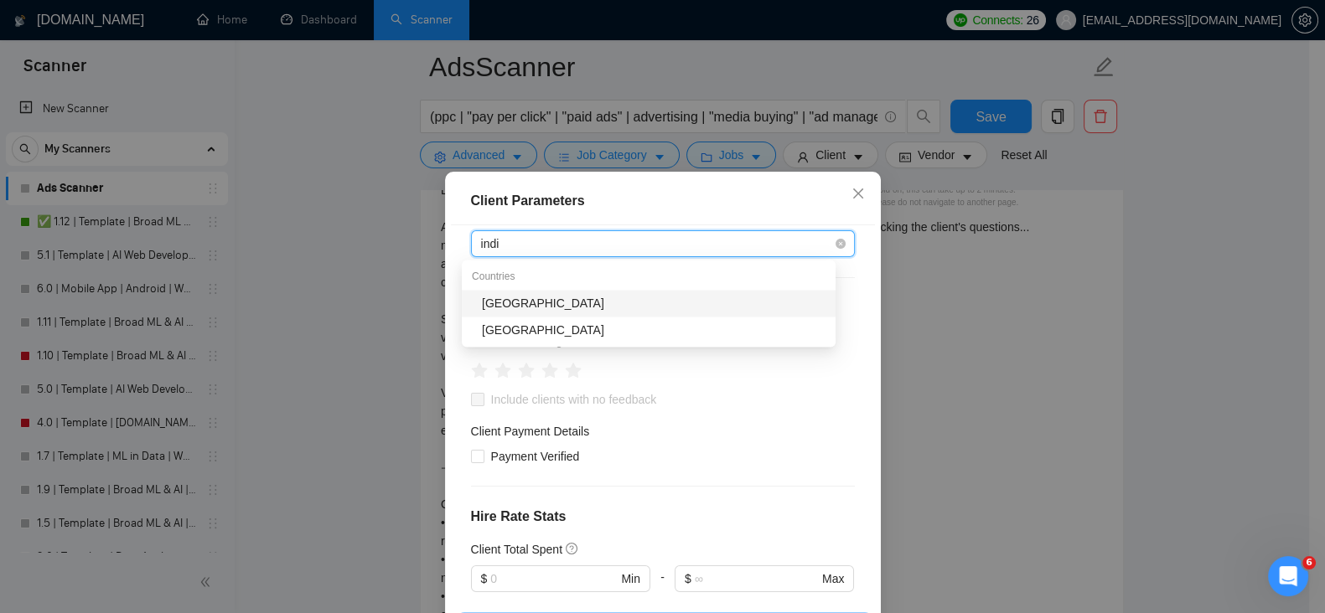
type input "india"
click at [561, 306] on div "[GEOGRAPHIC_DATA]" at bounding box center [654, 303] width 344 height 18
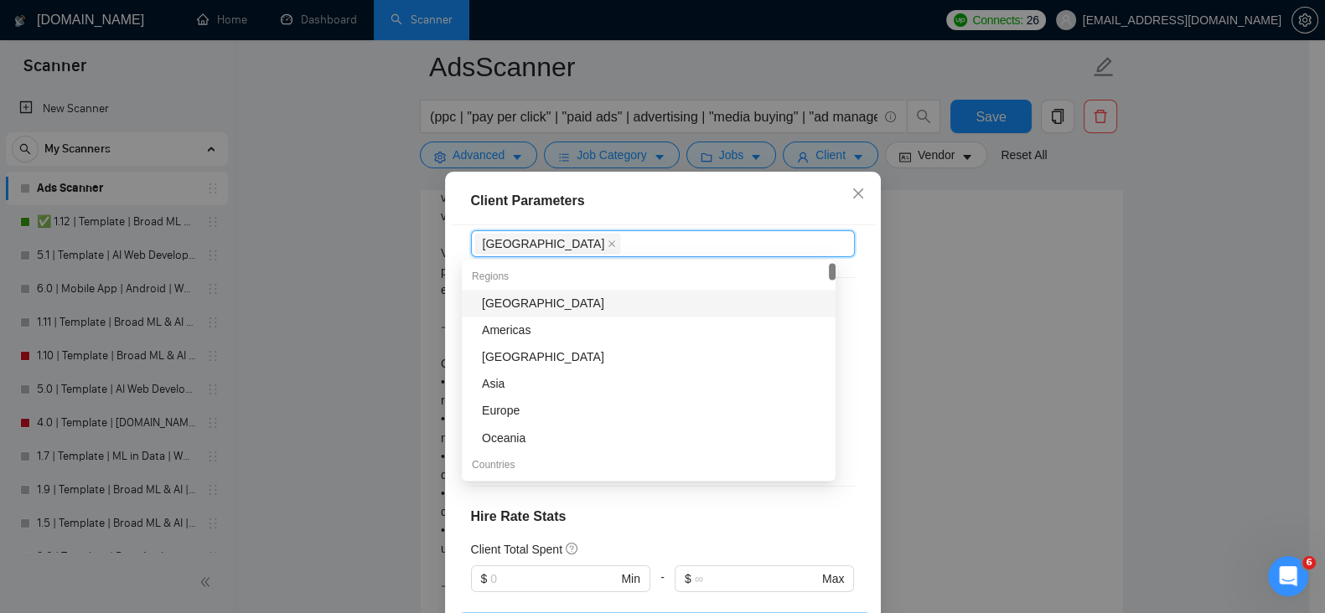
type input "a"
click at [582, 299] on div "[GEOGRAPHIC_DATA]" at bounding box center [654, 303] width 344 height 18
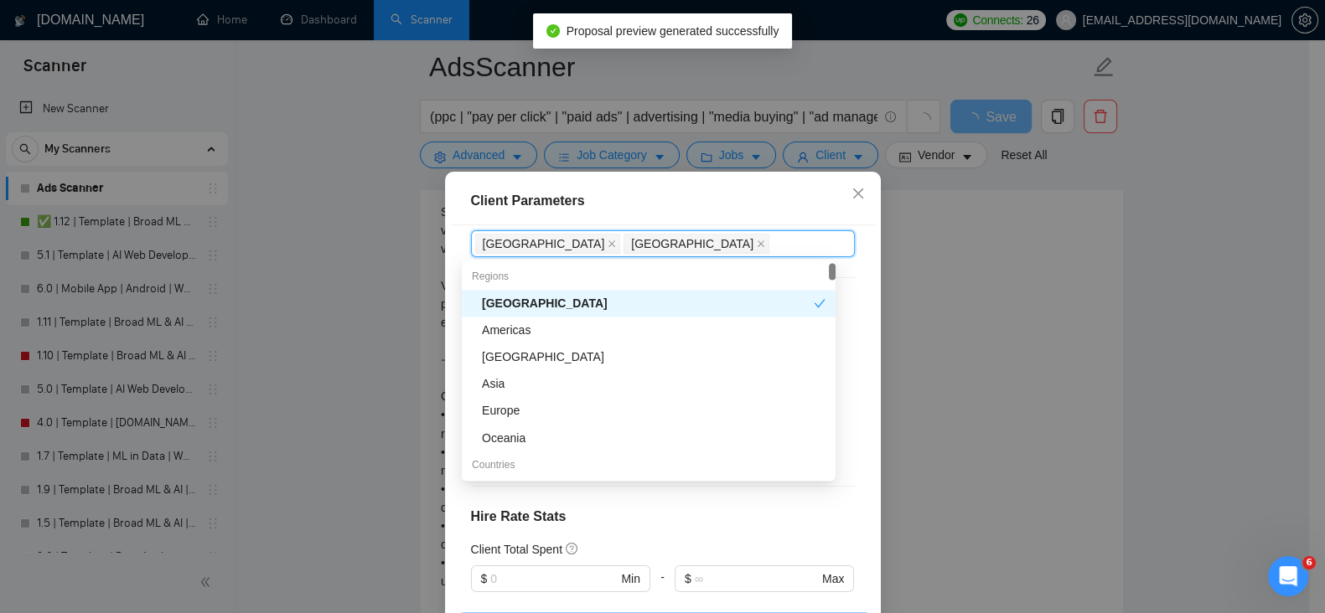
click at [766, 207] on div "Client Parameters" at bounding box center [663, 201] width 384 height 20
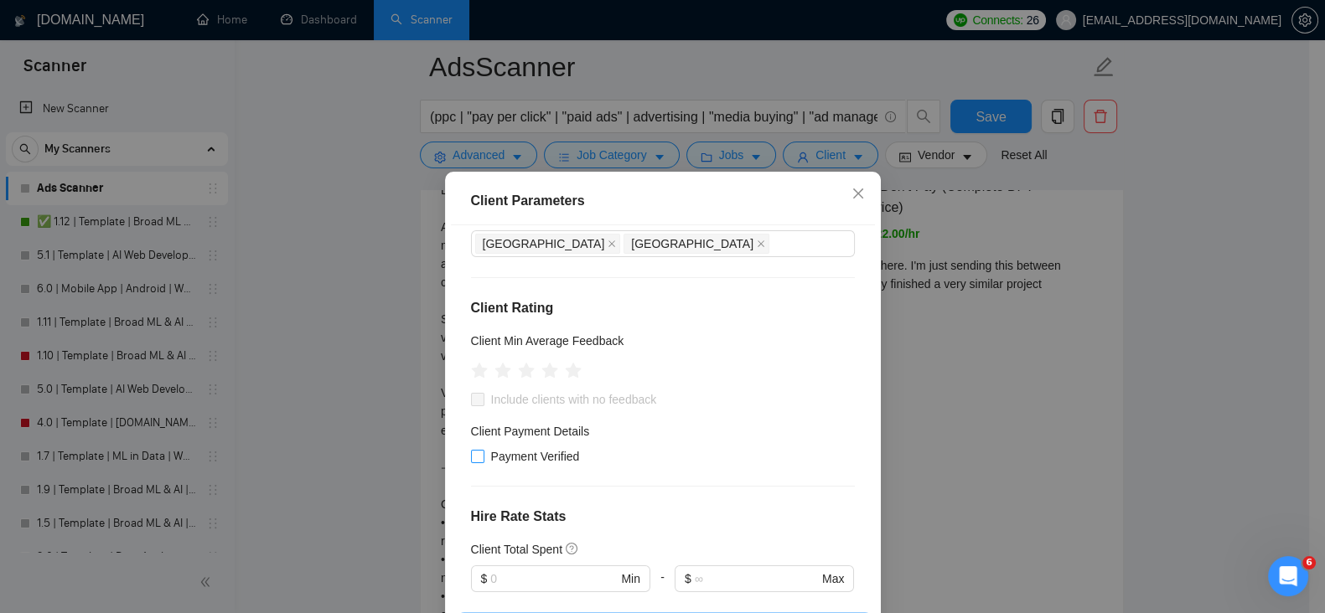
click at [472, 450] on input "Payment Verified" at bounding box center [477, 456] width 12 height 12
checkbox input "true"
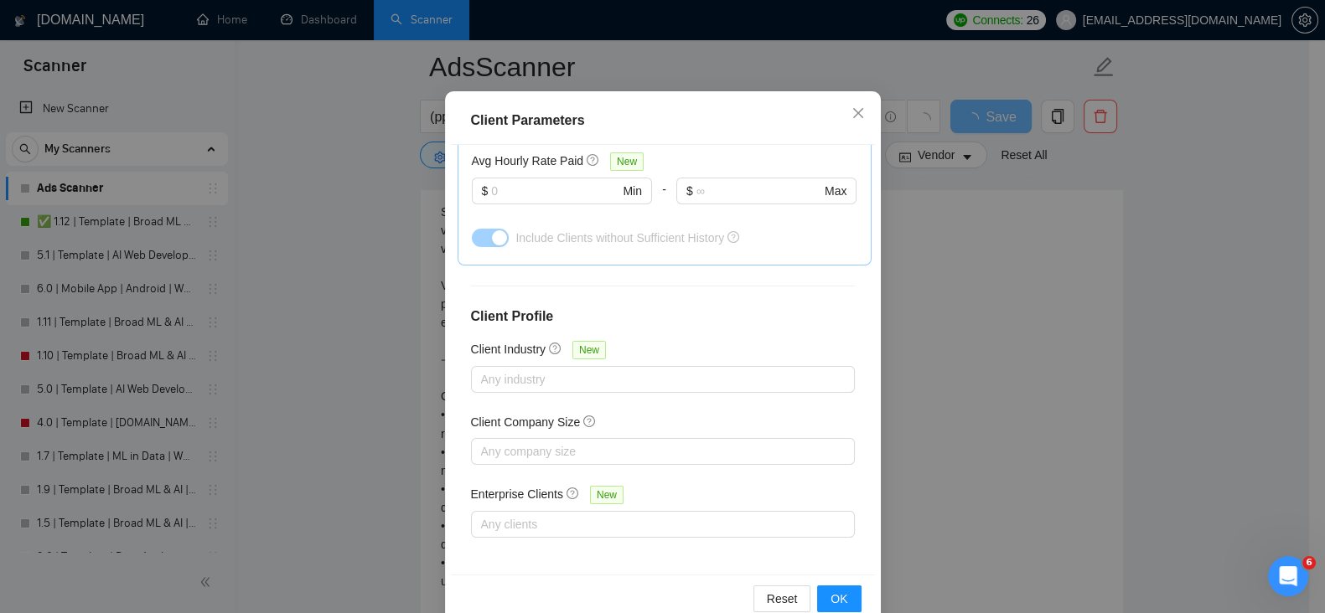
scroll to position [115, 0]
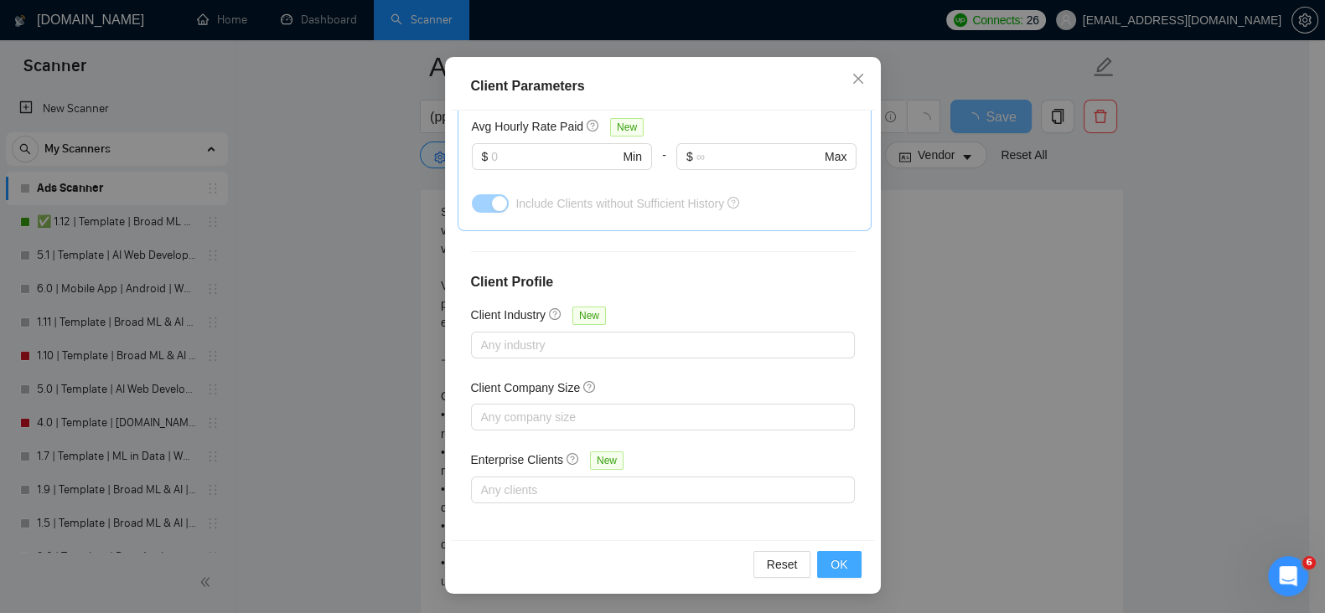
click at [839, 562] on span "OK" at bounding box center [838, 564] width 17 height 18
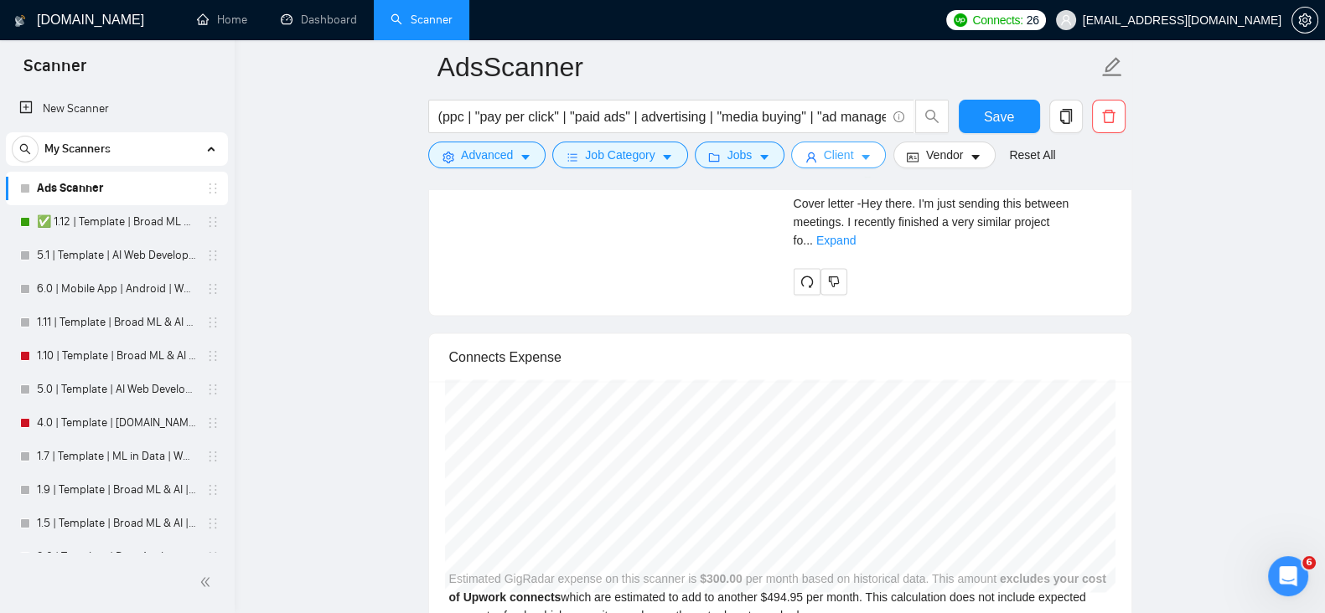
scroll to position [3263, 0]
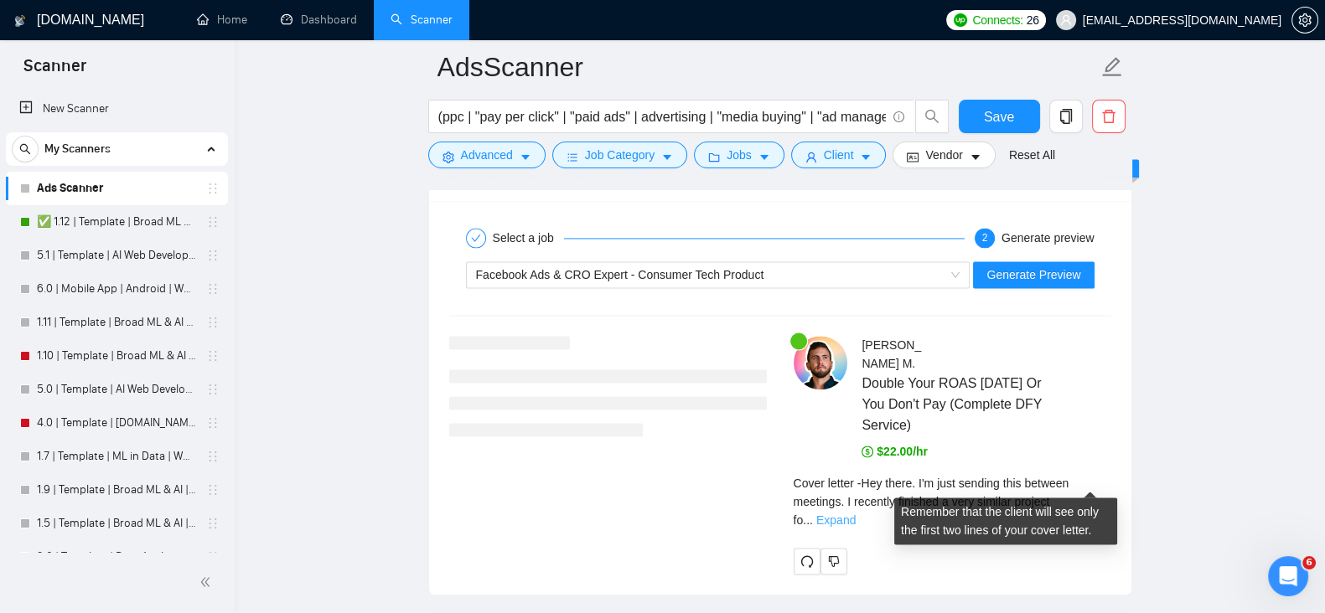
click at [855, 514] on link "Expand" at bounding box center [835, 520] width 39 height 13
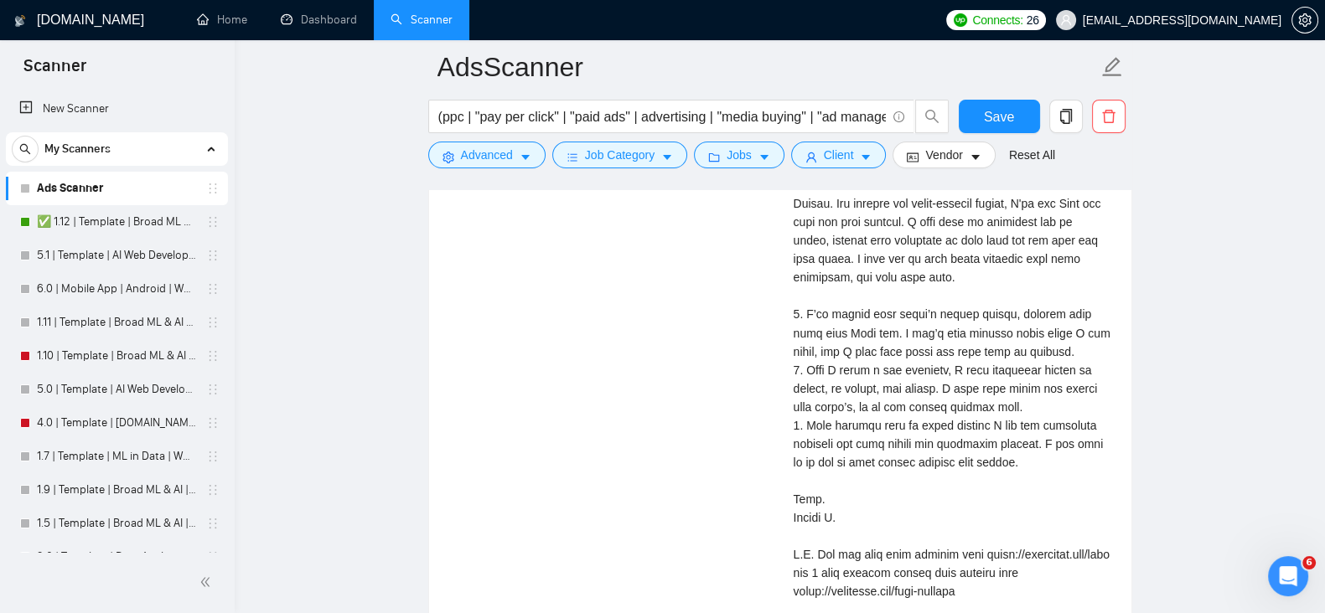
scroll to position [3682, 0]
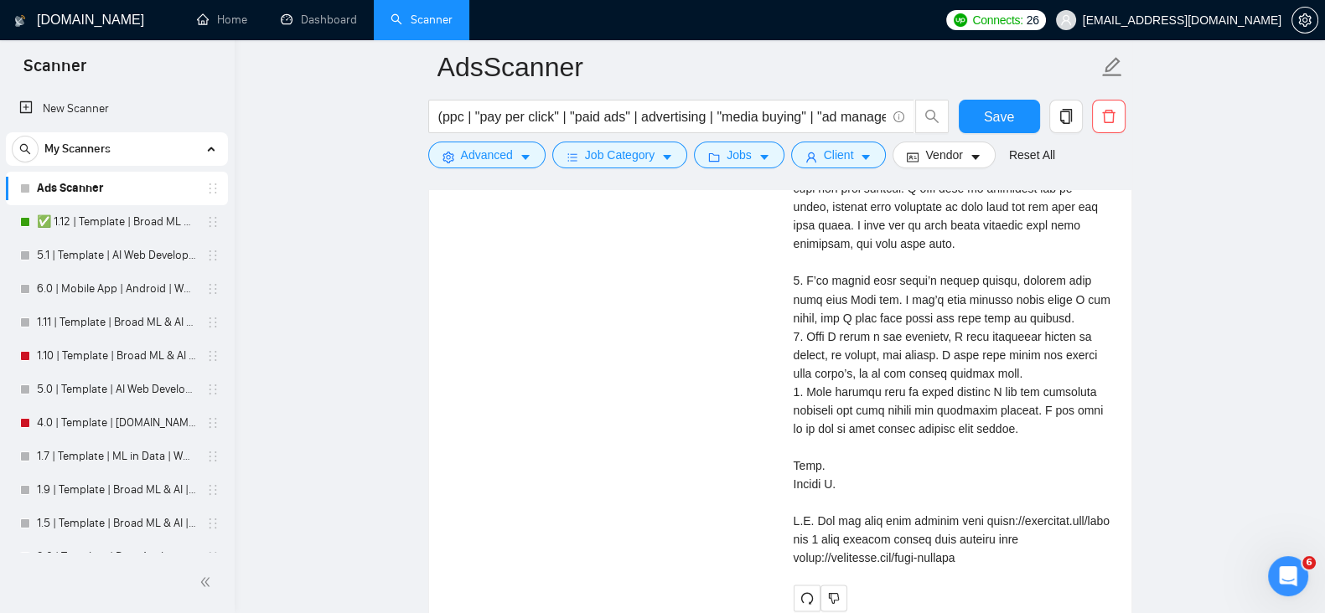
drag, startPoint x: 1150, startPoint y: 471, endPoint x: 1023, endPoint y: 512, distance: 133.8
drag, startPoint x: 1023, startPoint y: 512, endPoint x: 989, endPoint y: 530, distance: 38.2
click at [985, 534] on div "Cover letter" at bounding box center [952, 318] width 318 height 498
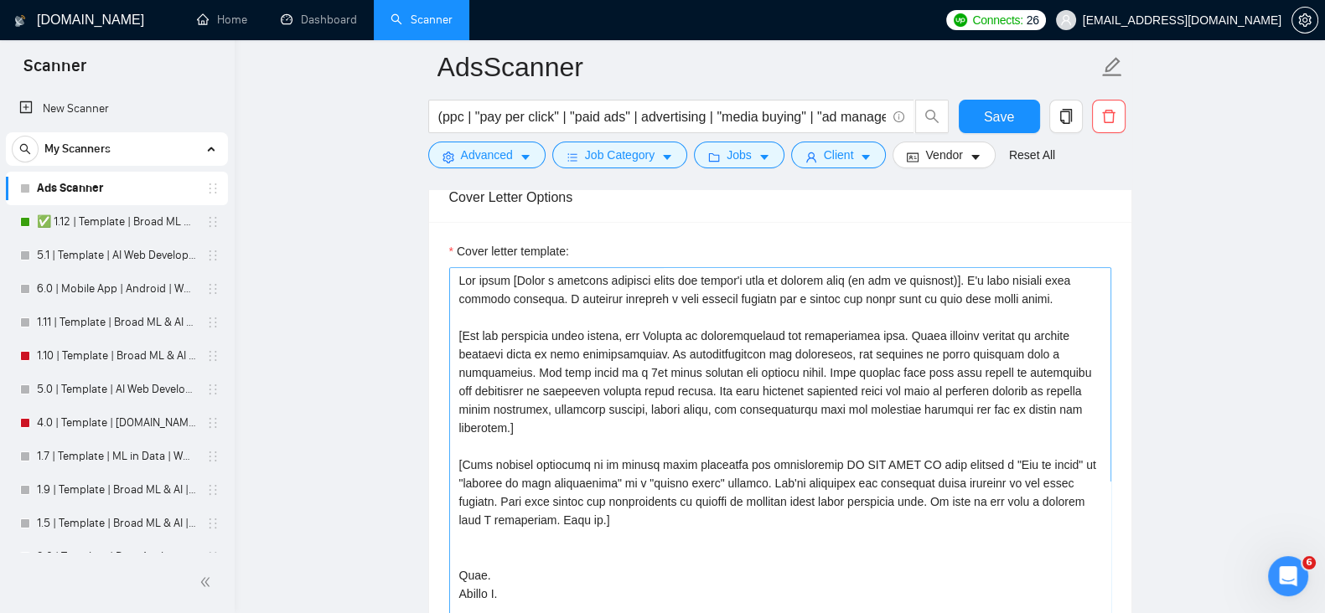
scroll to position [1868, 0]
click at [628, 375] on textarea "Cover letter template:" at bounding box center [780, 456] width 662 height 377
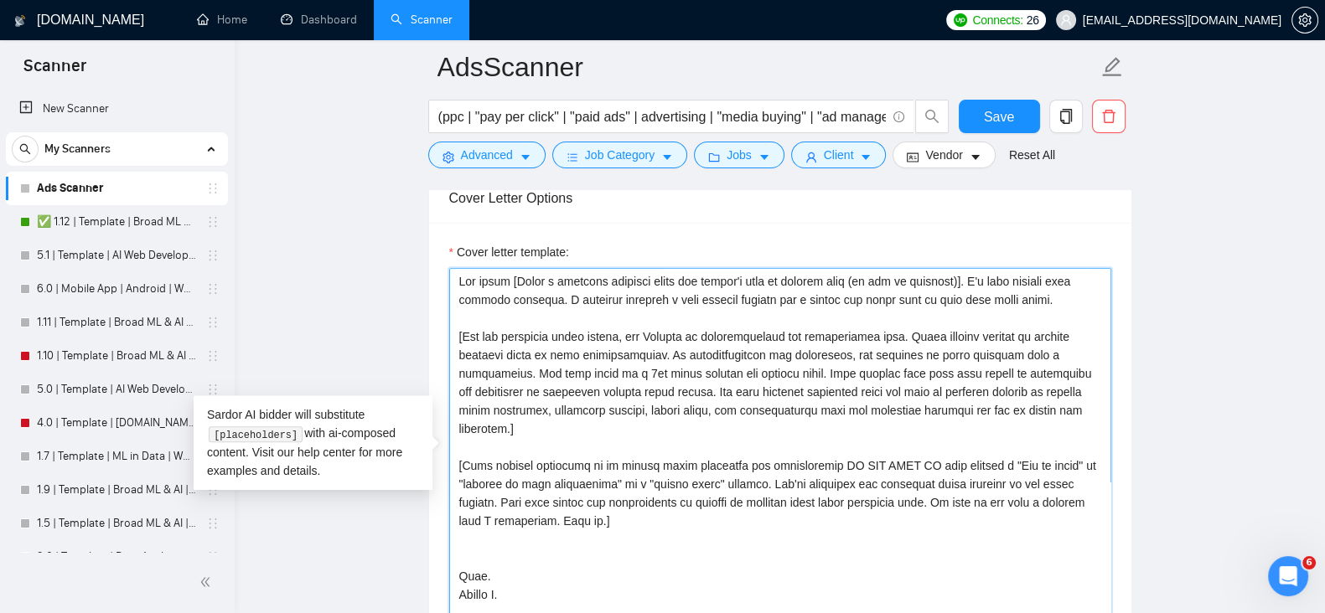
click at [628, 375] on textarea "Cover letter template:" at bounding box center [780, 456] width 662 height 377
type textarea "Hey there [Write a personal greeting using the client's name or company name (i…"
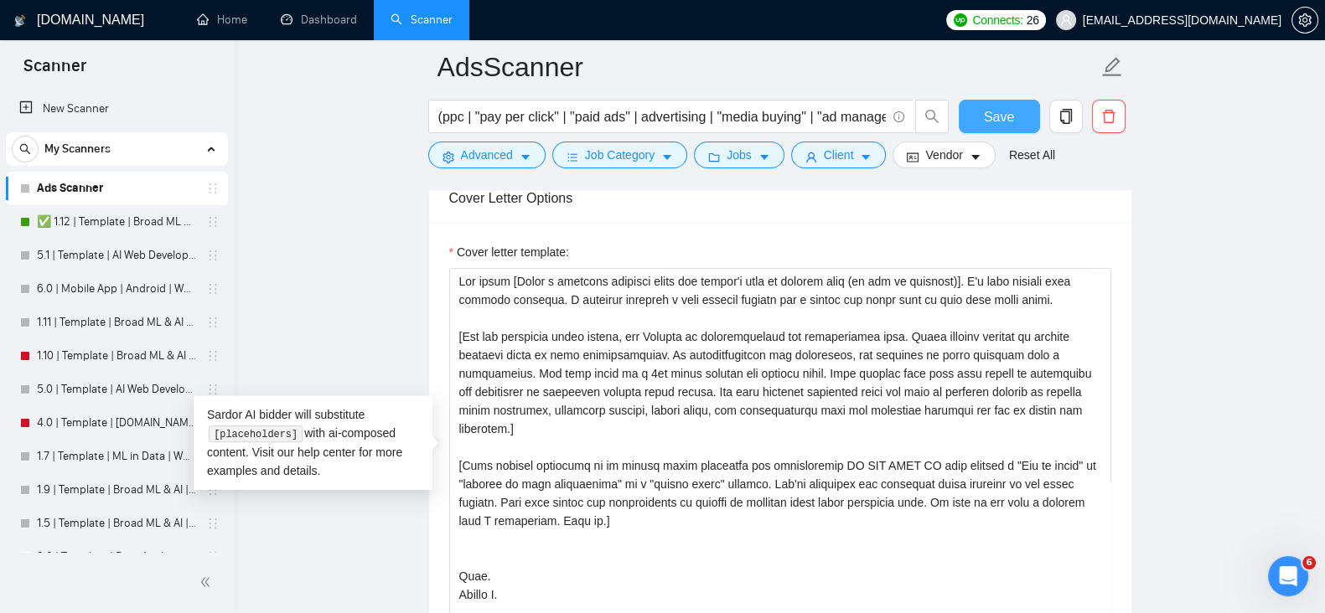
click at [993, 119] on span "Save" at bounding box center [999, 116] width 30 height 21
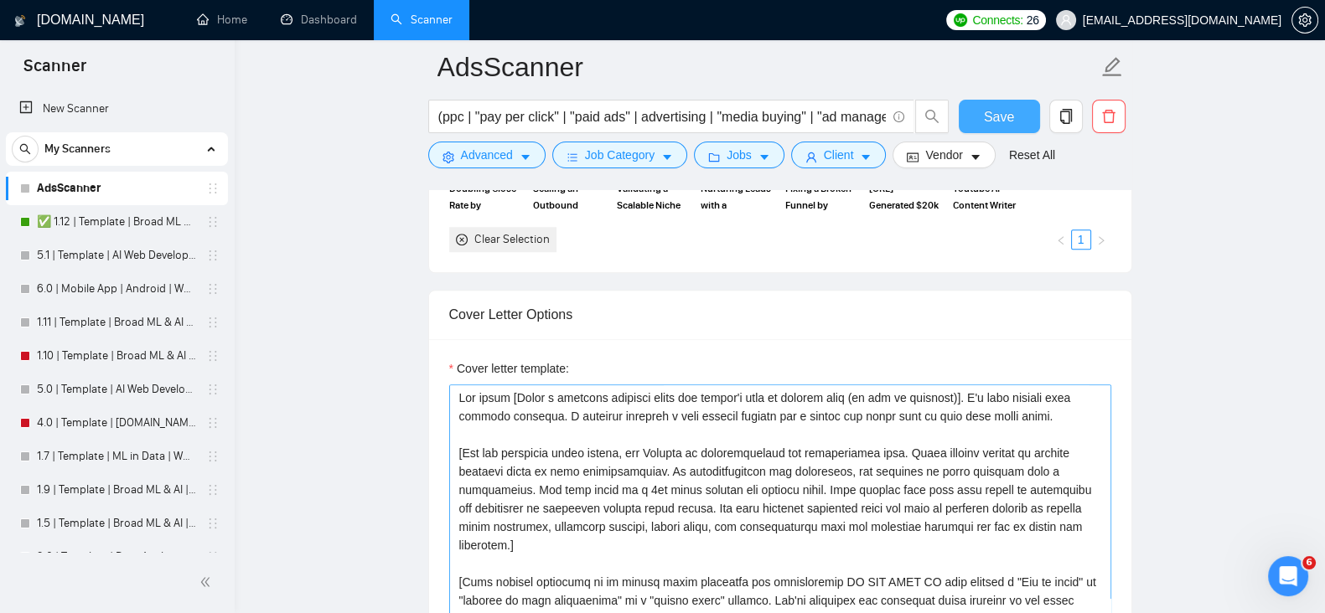
scroll to position [1728, 0]
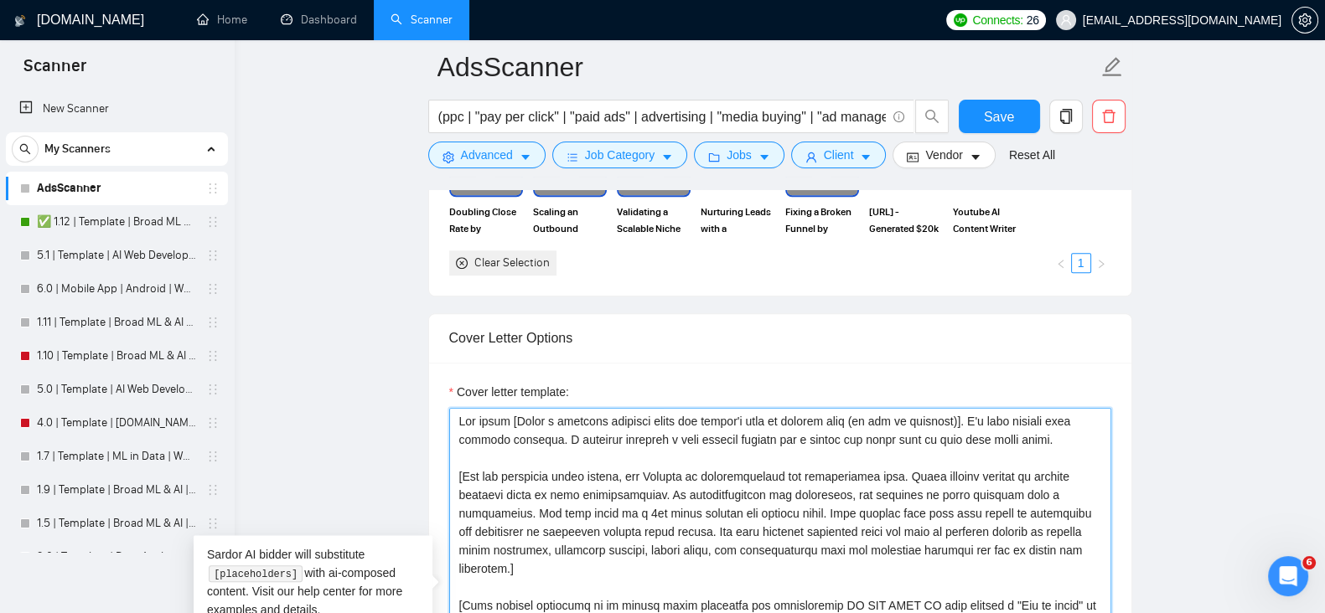
drag, startPoint x: 599, startPoint y: 513, endPoint x: 803, endPoint y: 503, distance: 203.8
click at [803, 503] on textarea "Cover letter template:" at bounding box center [780, 596] width 662 height 377
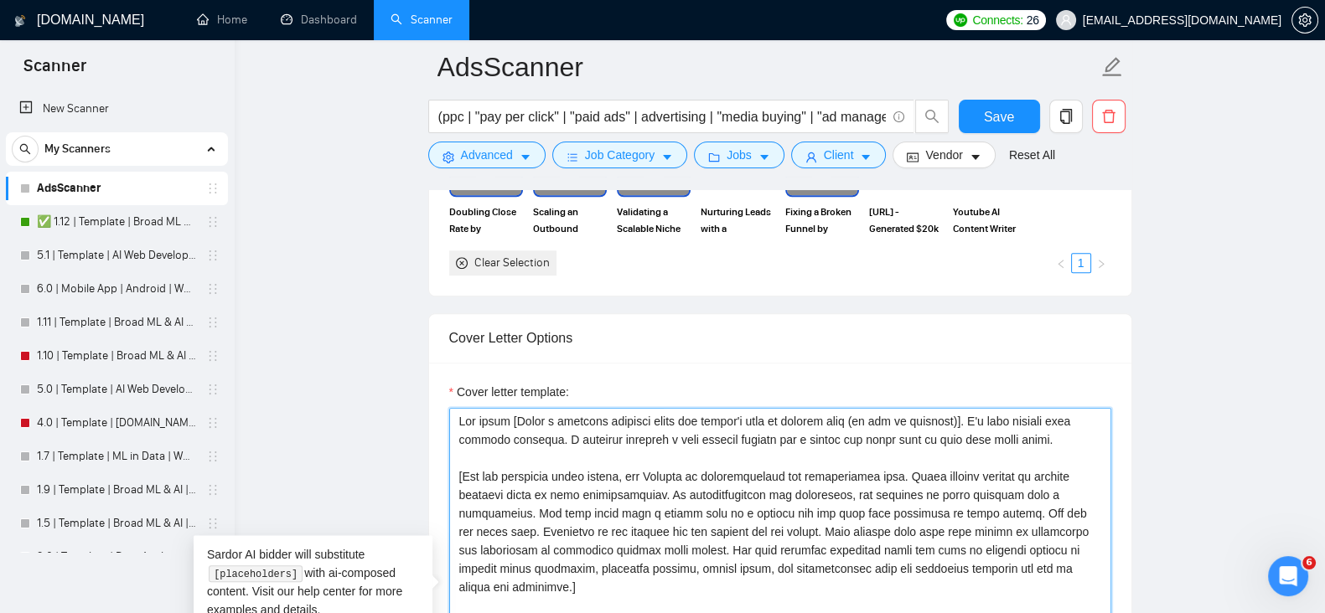
drag, startPoint x: 695, startPoint y: 496, endPoint x: 798, endPoint y: 492, distance: 103.1
click at [798, 492] on textarea "Cover letter template:" at bounding box center [780, 596] width 662 height 377
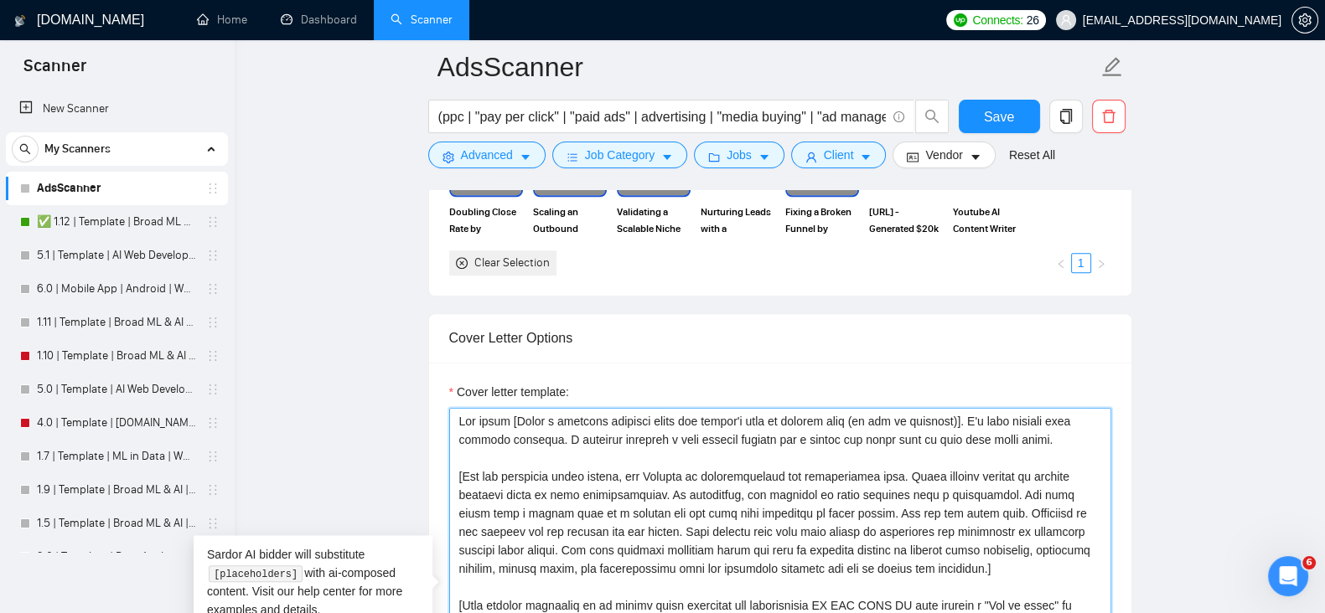
click at [751, 497] on textarea "Cover letter template:" at bounding box center [780, 596] width 662 height 377
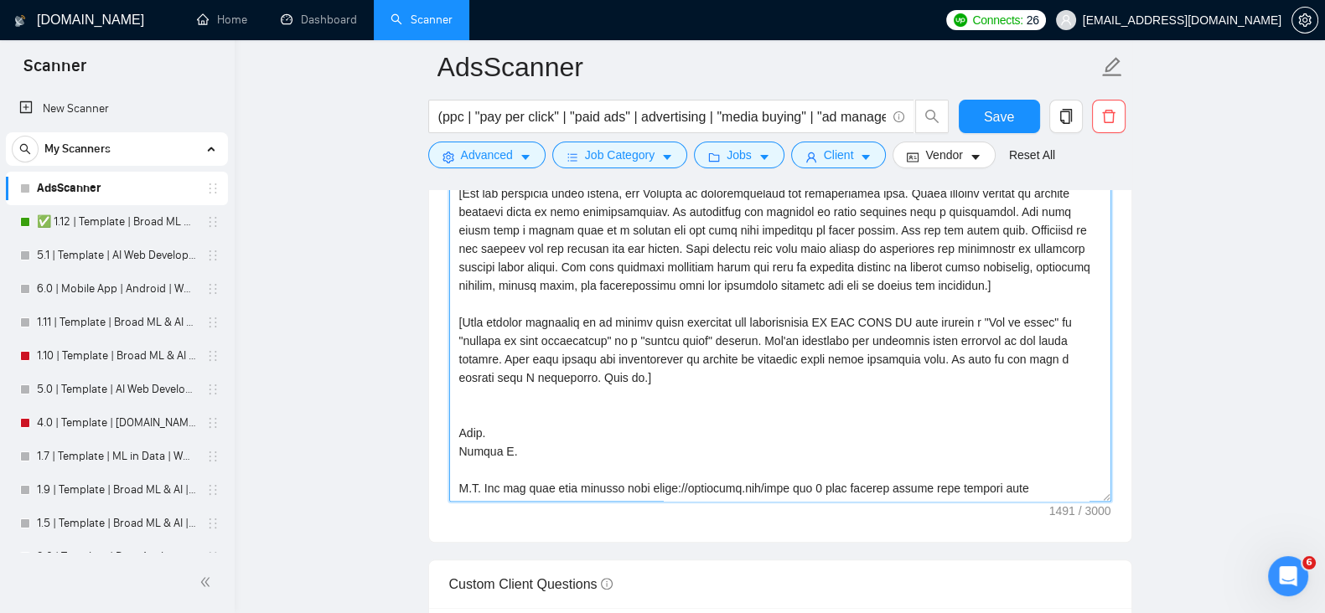
scroll to position [1868, 0]
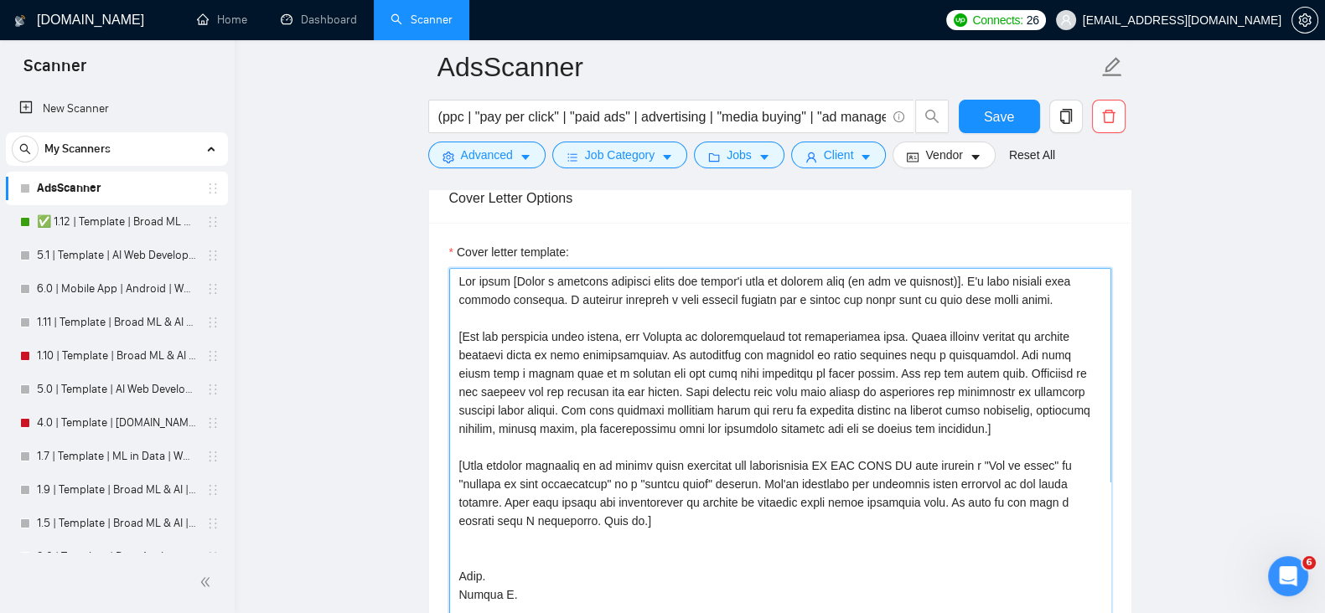
click at [1015, 354] on textarea "Cover letter template:" at bounding box center [780, 456] width 662 height 377
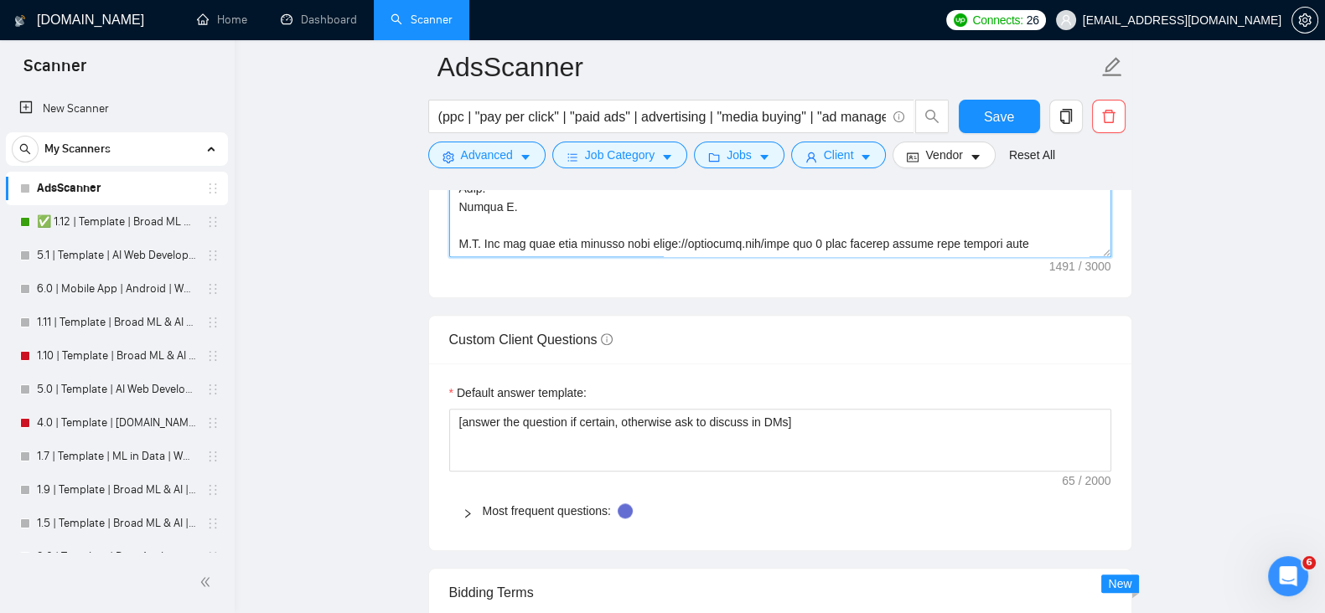
scroll to position [2286, 0]
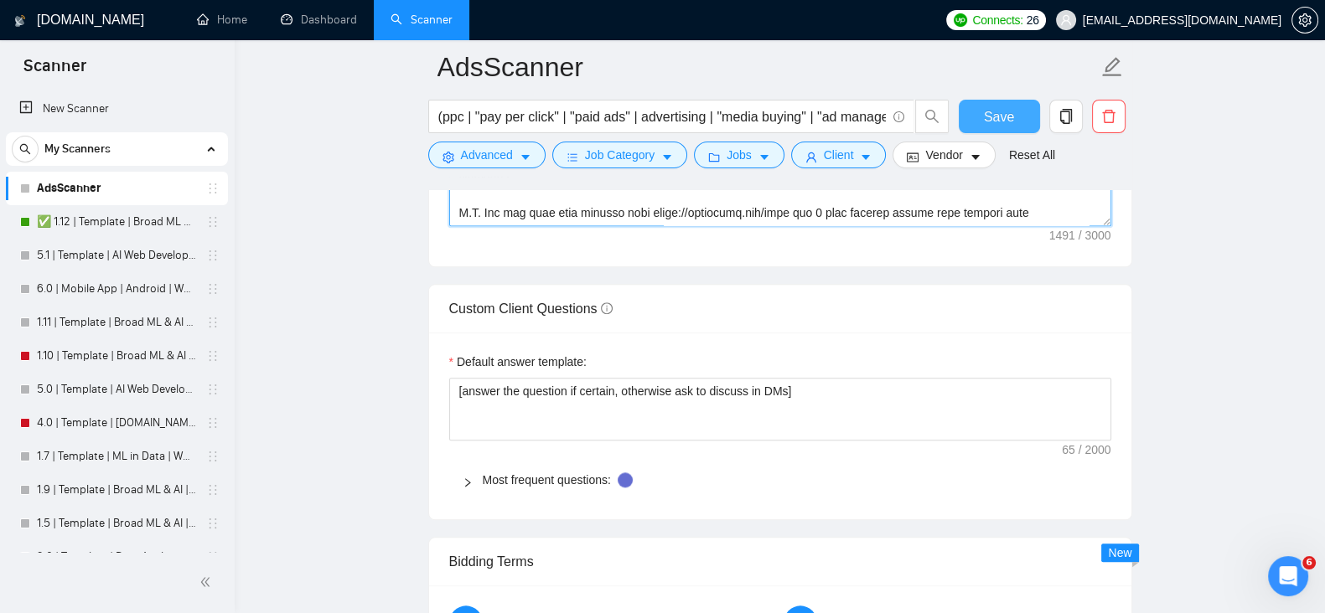
type textarea "Hey there [Write a personal greeting using the client's name or company name (i…"
click at [1008, 120] on span "Save" at bounding box center [999, 116] width 30 height 21
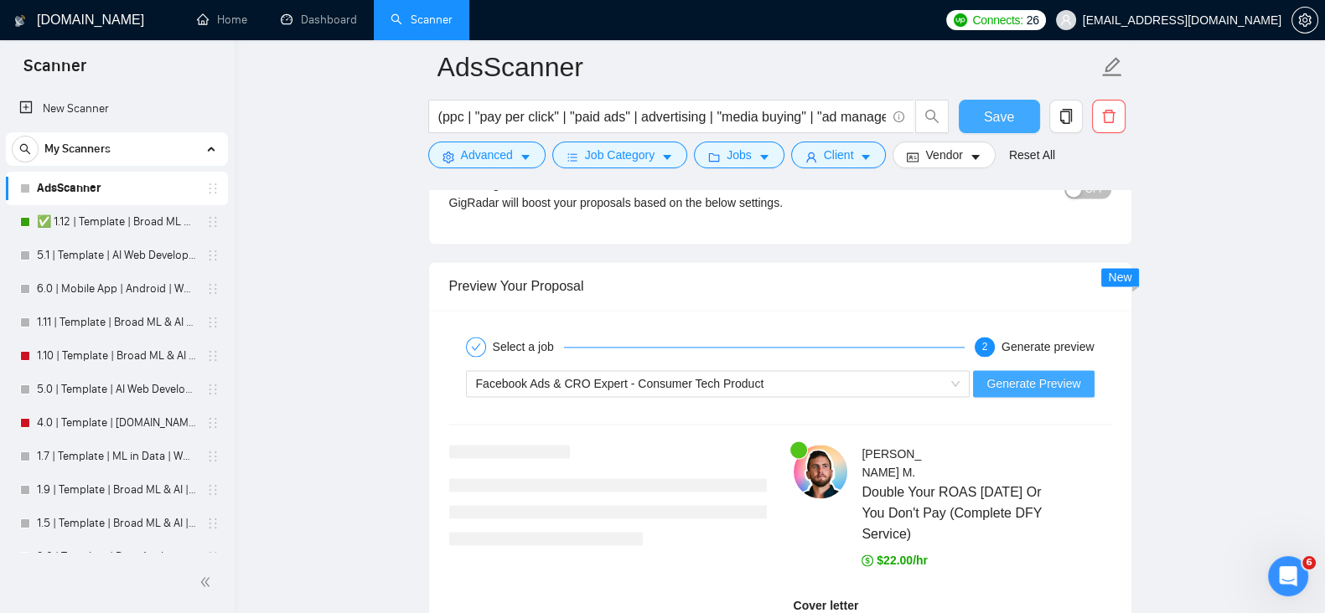
scroll to position [3124, 0]
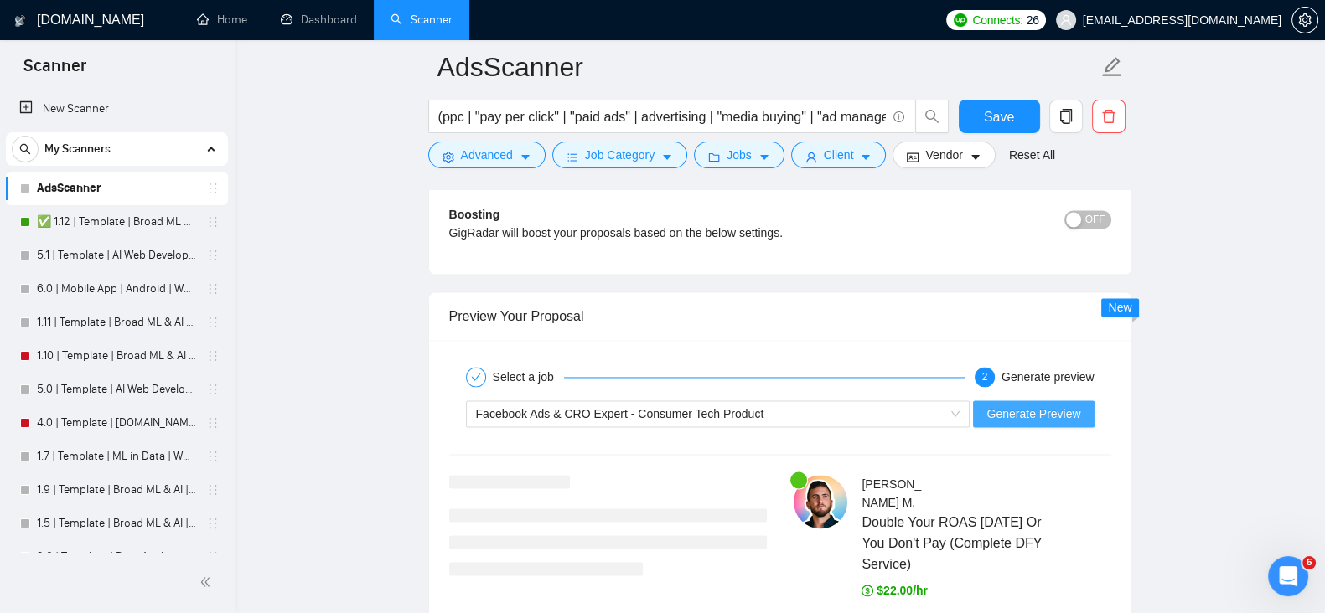
click at [1007, 405] on span "Generate Preview" at bounding box center [1033, 414] width 94 height 18
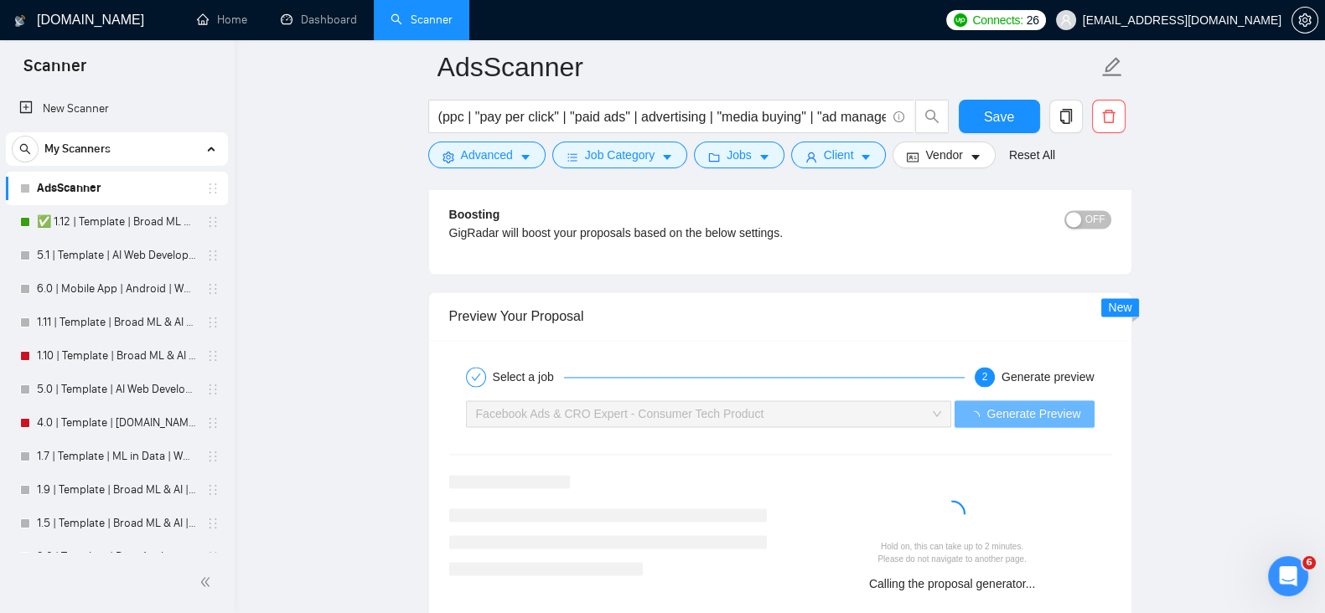
drag, startPoint x: 1182, startPoint y: 406, endPoint x: 793, endPoint y: 328, distance: 396.7
drag, startPoint x: 793, startPoint y: 328, endPoint x: 730, endPoint y: 323, distance: 63.9
drag, startPoint x: 730, startPoint y: 323, endPoint x: 682, endPoint y: 323, distance: 47.8
drag, startPoint x: 682, startPoint y: 323, endPoint x: 645, endPoint y: 320, distance: 37.0
drag, startPoint x: 645, startPoint y: 320, endPoint x: 596, endPoint y: 320, distance: 49.4
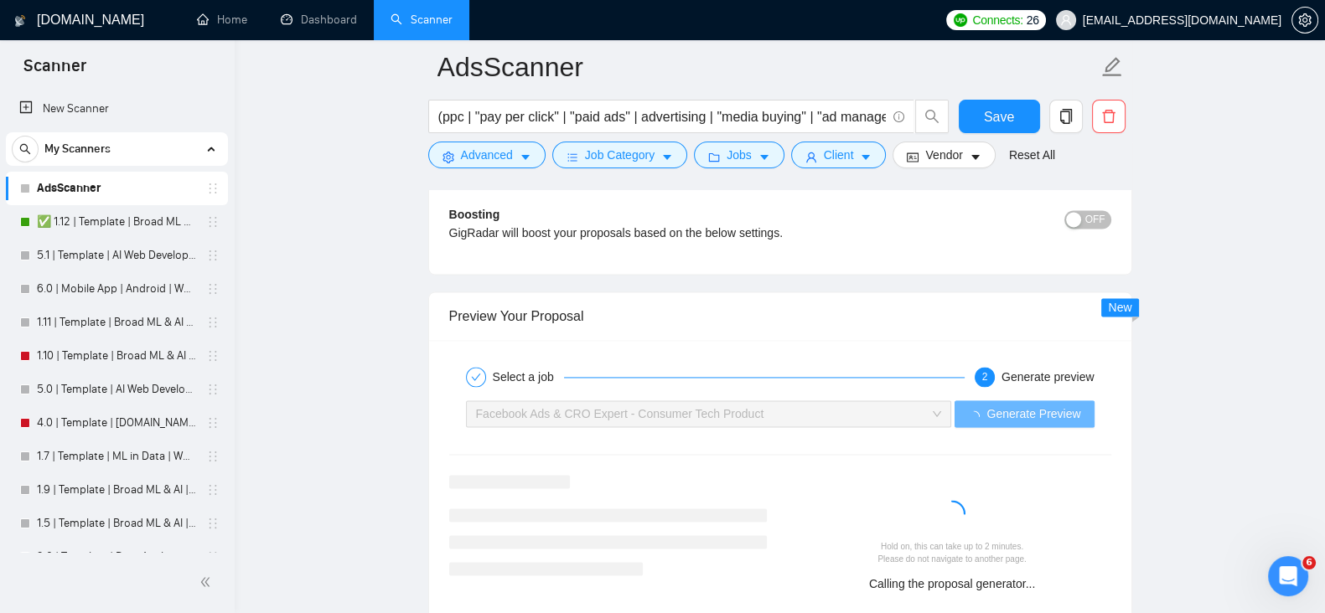
drag, startPoint x: 596, startPoint y: 320, endPoint x: 550, endPoint y: 321, distance: 45.3
drag, startPoint x: 550, startPoint y: 321, endPoint x: 511, endPoint y: 321, distance: 39.4
drag, startPoint x: 511, startPoint y: 321, endPoint x: 486, endPoint y: 321, distance: 25.1
drag, startPoint x: 486, startPoint y: 321, endPoint x: 449, endPoint y: 323, distance: 36.9
drag, startPoint x: 449, startPoint y: 323, endPoint x: 419, endPoint y: 325, distance: 30.3
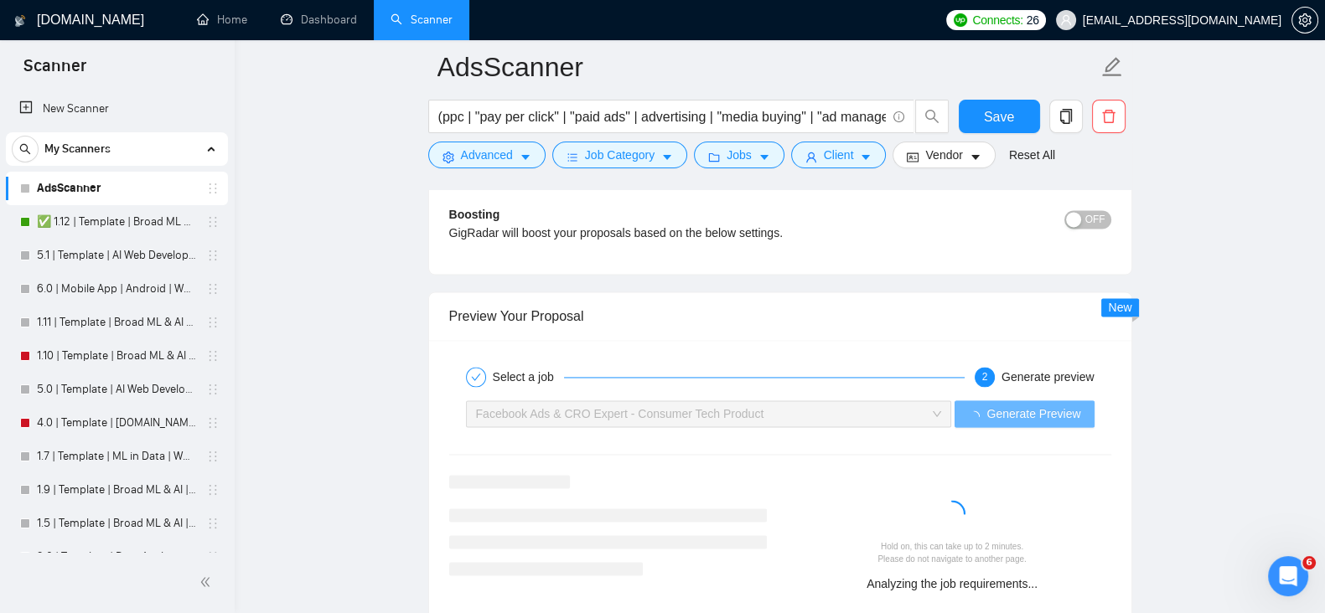
drag, startPoint x: 419, startPoint y: 325, endPoint x: 385, endPoint y: 328, distance: 33.6
drag, startPoint x: 385, startPoint y: 328, endPoint x: 352, endPoint y: 331, distance: 33.7
drag, startPoint x: 352, startPoint y: 331, endPoint x: 295, endPoint y: 338, distance: 57.4
drag, startPoint x: 295, startPoint y: 338, endPoint x: 276, endPoint y: 344, distance: 19.3
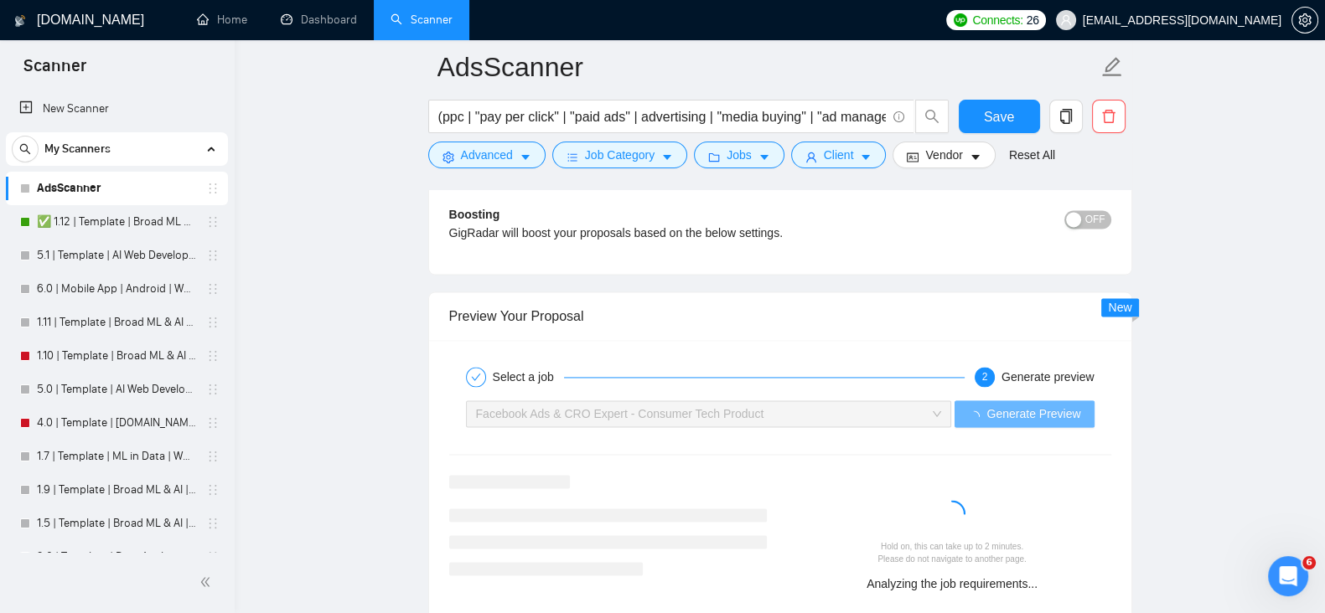
click at [603, 326] on div "Preview Your Proposal" at bounding box center [780, 316] width 662 height 48
click at [648, 323] on div "Preview Your Proposal" at bounding box center [780, 316] width 662 height 48
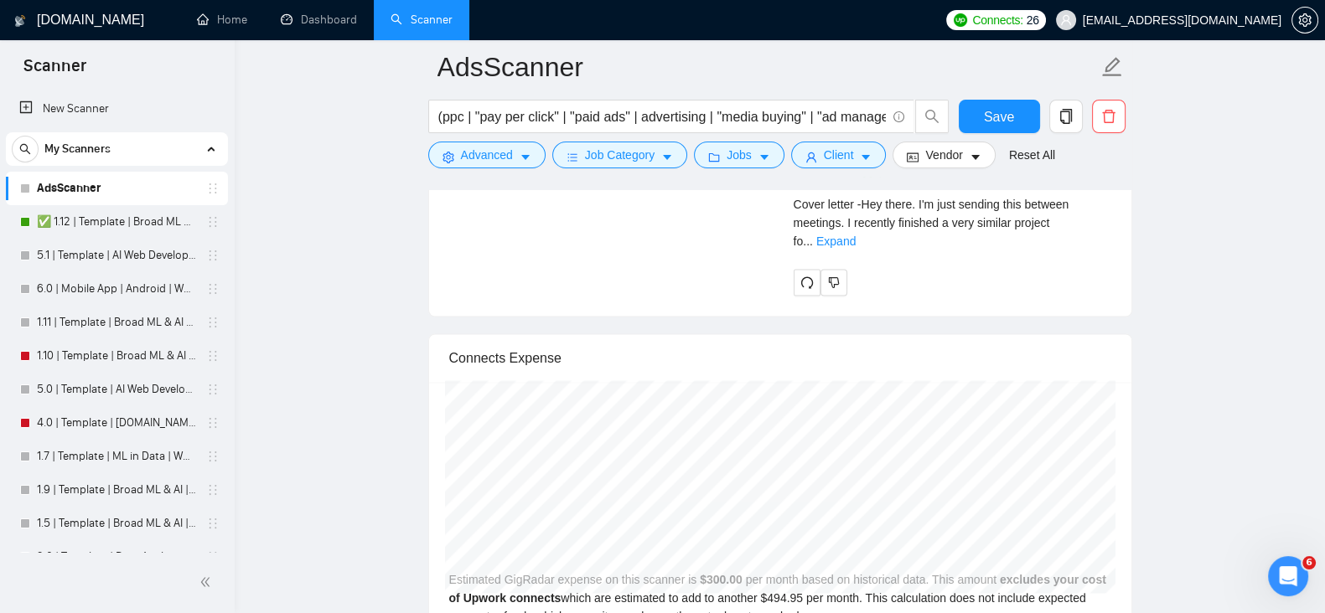
scroll to position [3403, 0]
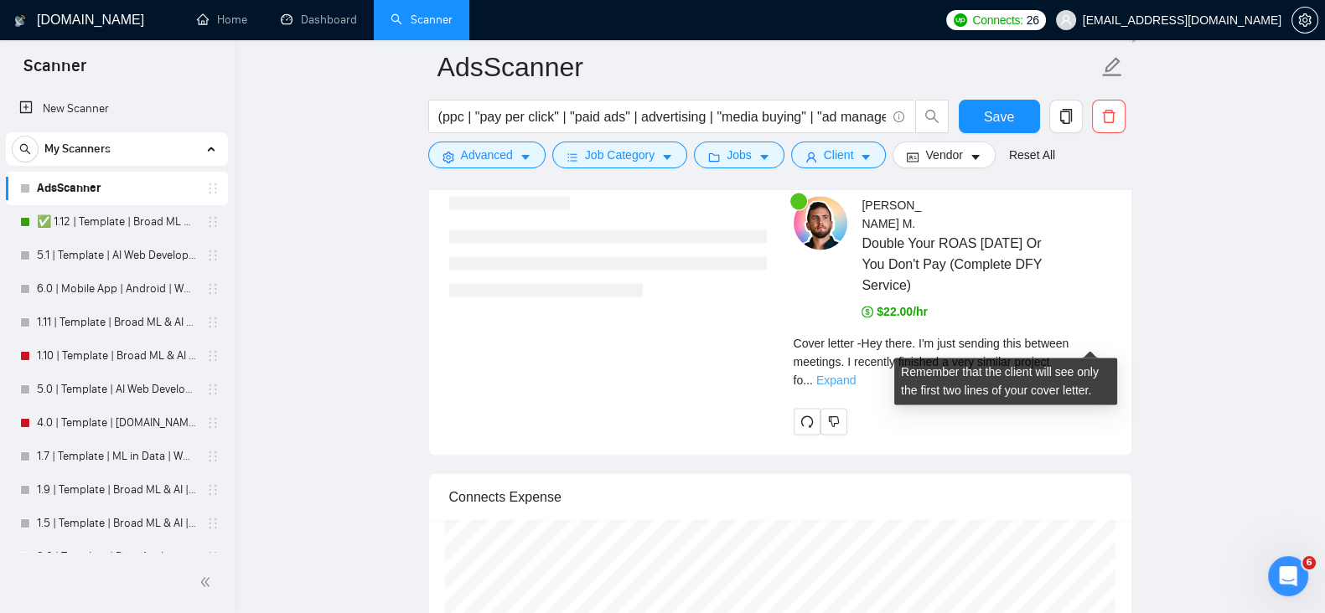
click at [855, 374] on link "Expand" at bounding box center [835, 380] width 39 height 13
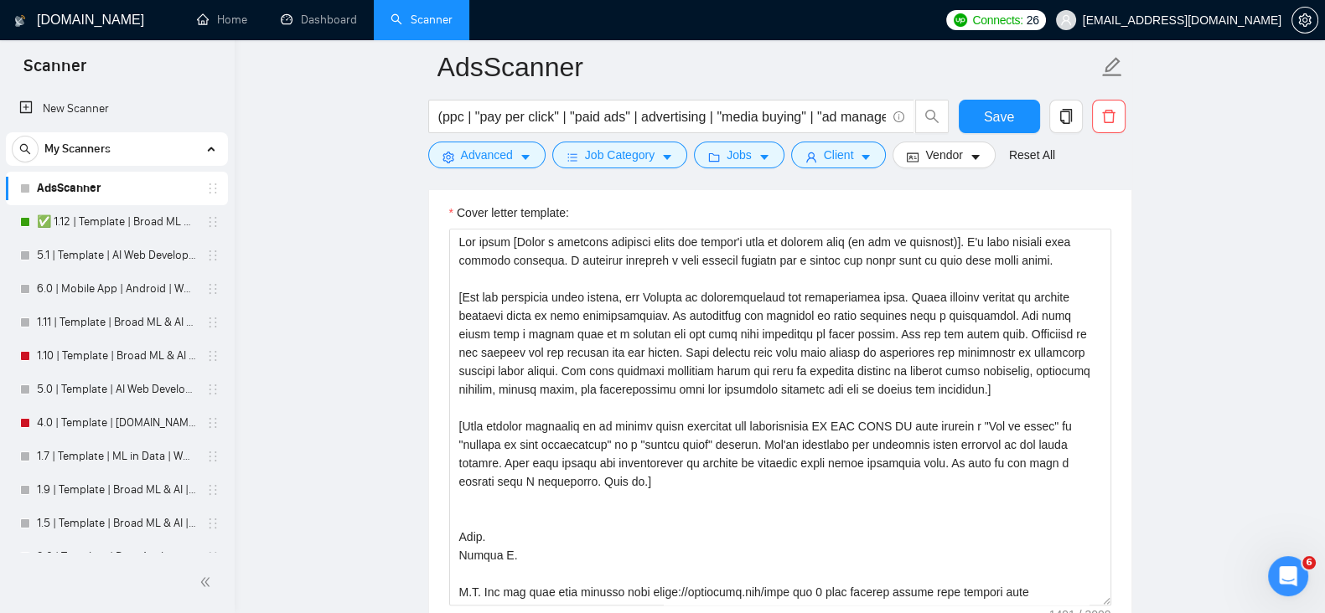
scroll to position [1868, 0]
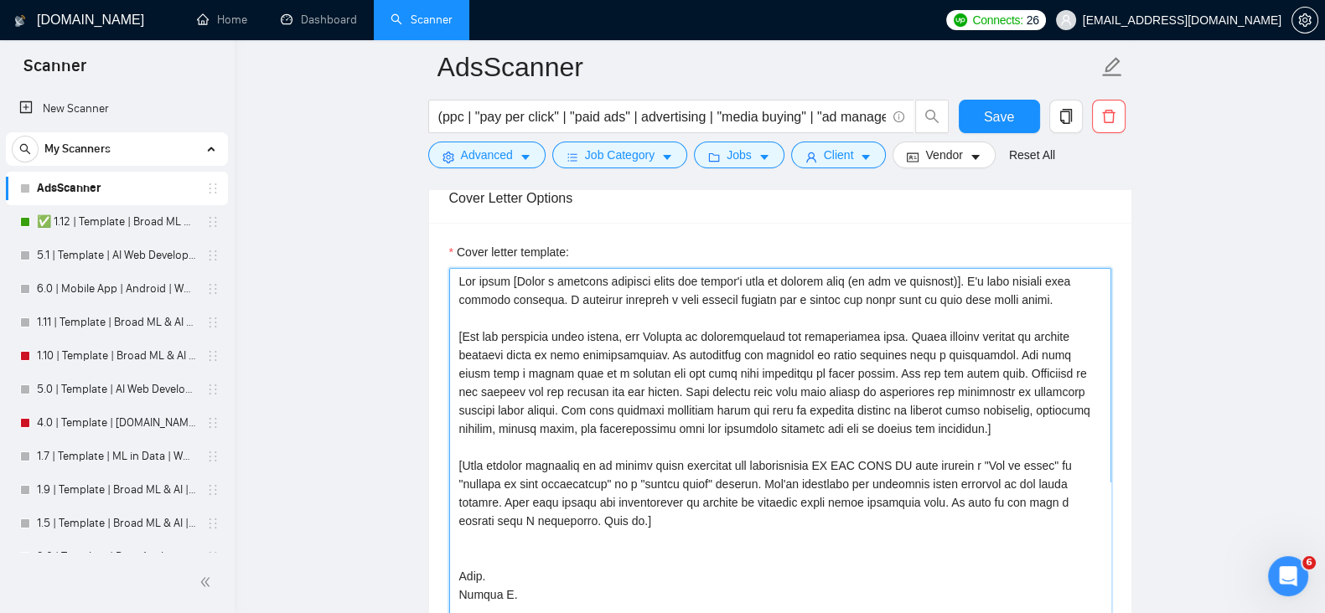
click at [579, 521] on textarea "Cover letter template:" at bounding box center [780, 456] width 662 height 377
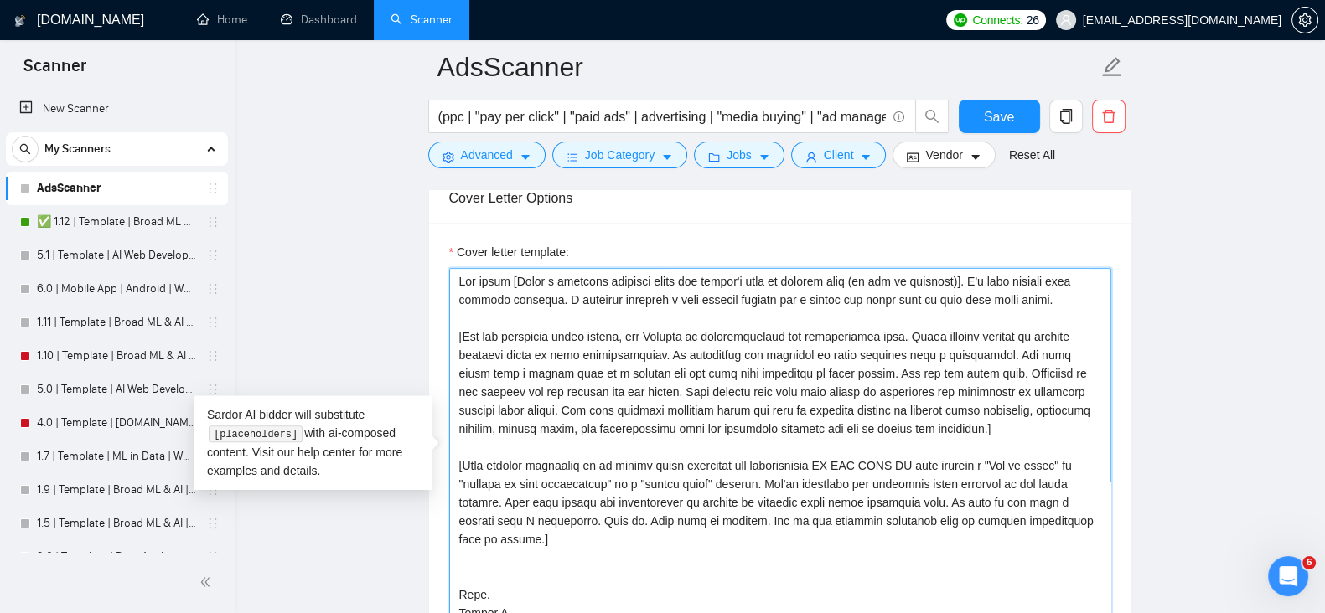
drag, startPoint x: 914, startPoint y: 492, endPoint x: 748, endPoint y: 497, distance: 166.0
click at [748, 496] on textarea "Cover letter template:" at bounding box center [780, 456] width 662 height 377
click at [686, 521] on textarea "Cover letter template:" at bounding box center [780, 456] width 662 height 377
type textarea "Hey there [Write a personal greeting using the client's name or company name (i…"
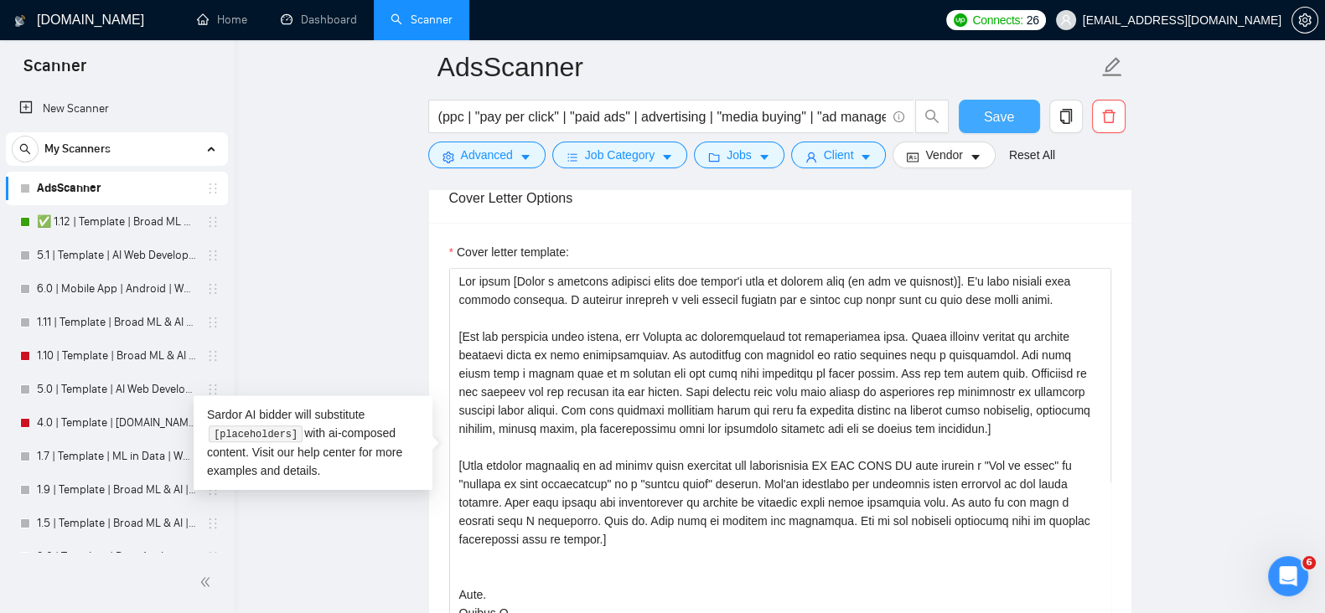
click at [1017, 118] on button "Save" at bounding box center [998, 117] width 81 height 34
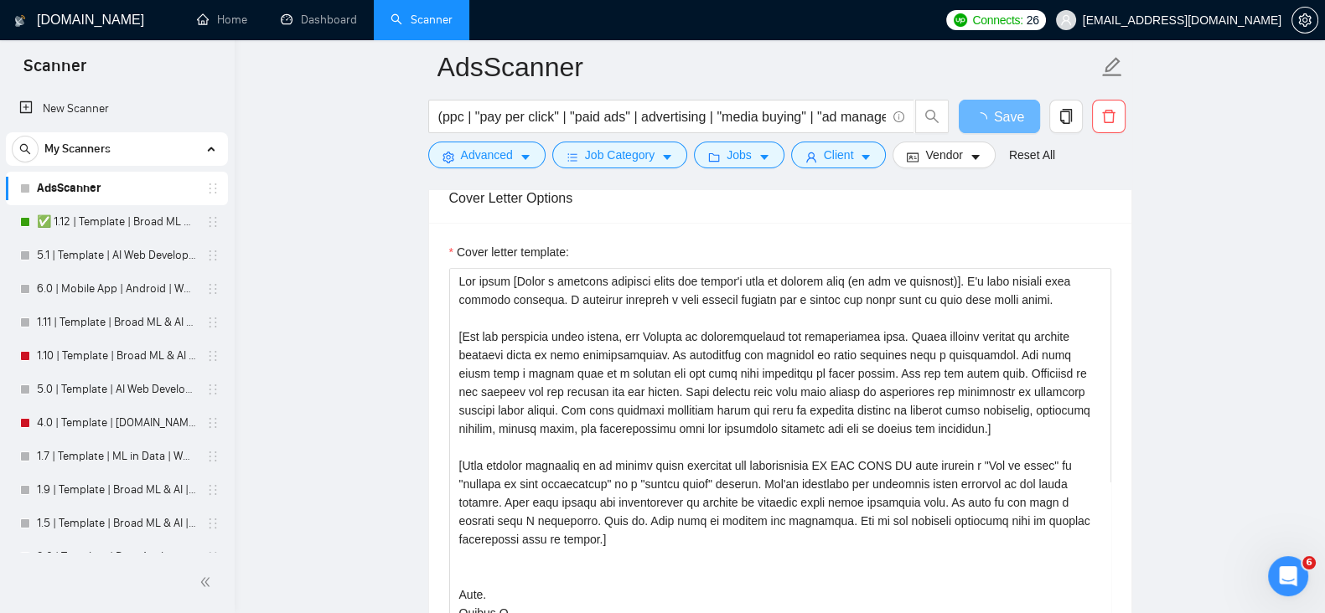
drag, startPoint x: 1226, startPoint y: 167, endPoint x: 1236, endPoint y: 171, distance: 10.9
drag, startPoint x: 1236, startPoint y: 171, endPoint x: 1252, endPoint y: 169, distance: 16.0
drag, startPoint x: 1252, startPoint y: 169, endPoint x: 1261, endPoint y: 169, distance: 9.2
drag, startPoint x: 1261, startPoint y: 169, endPoint x: 1271, endPoint y: 169, distance: 10.1
drag, startPoint x: 1271, startPoint y: 169, endPoint x: 1206, endPoint y: 256, distance: 107.7
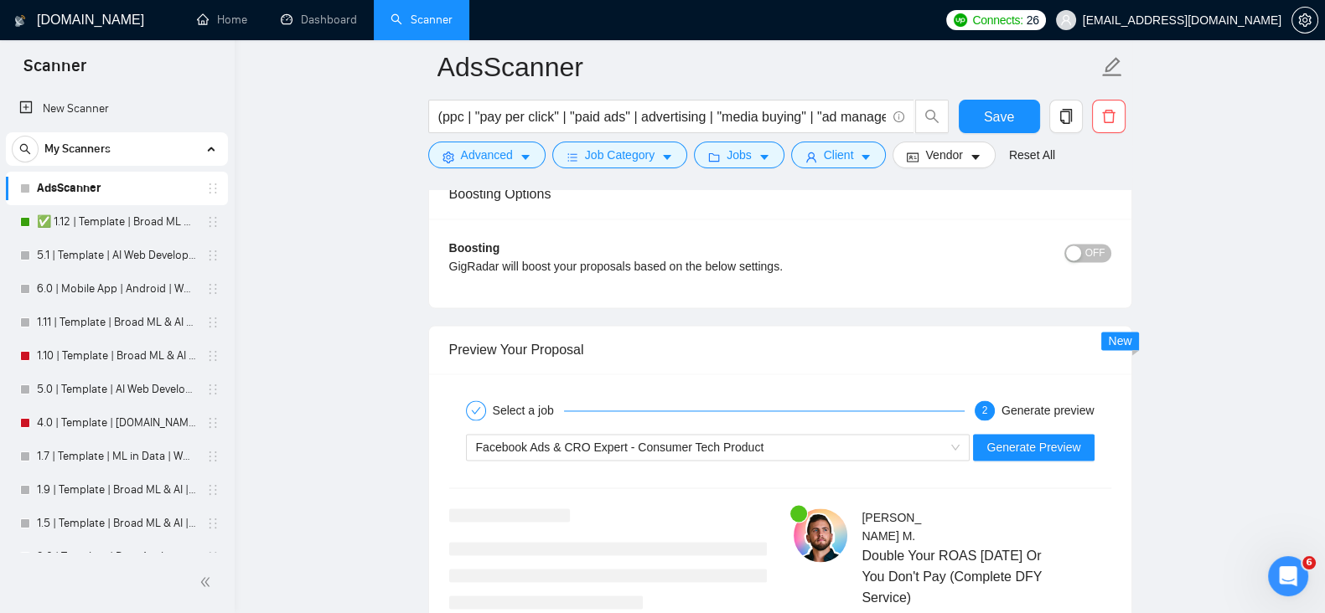
scroll to position [3124, 0]
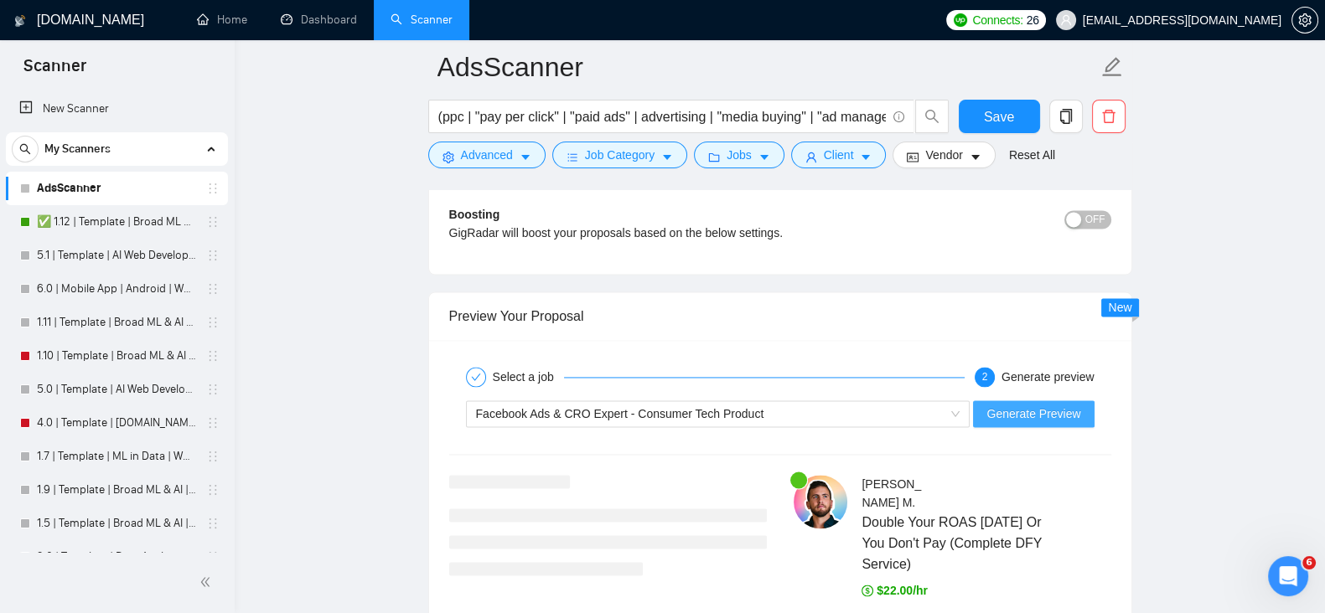
click at [1077, 416] on span "Generate Preview" at bounding box center [1033, 414] width 94 height 18
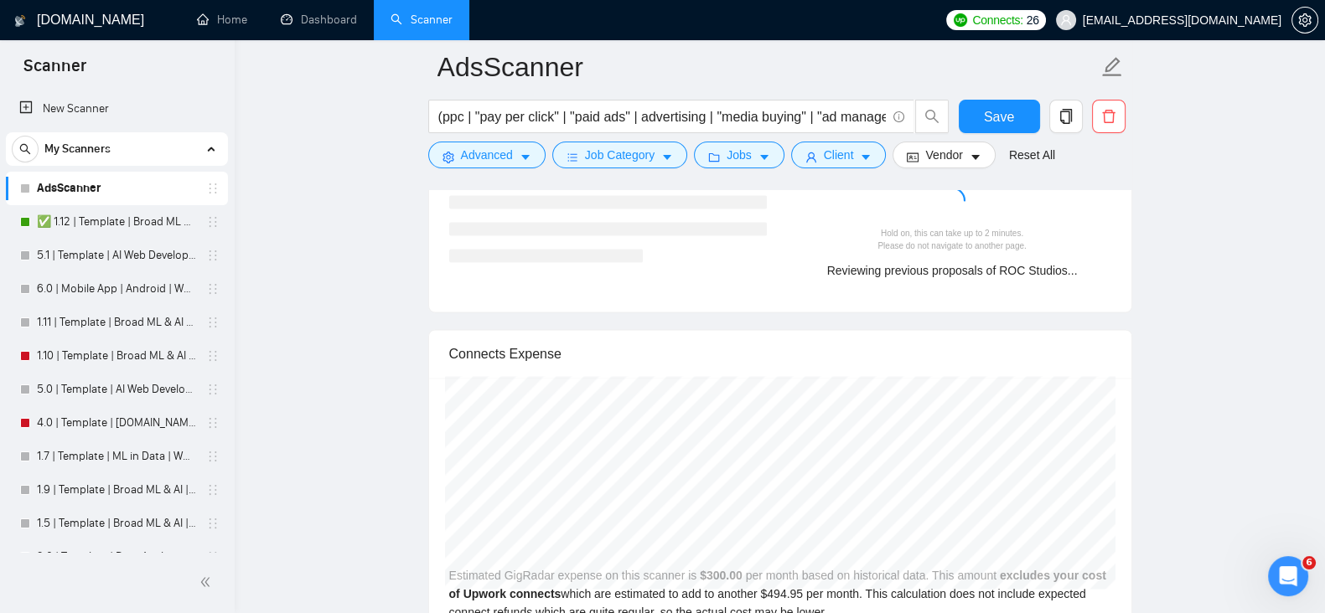
scroll to position [3403, 0]
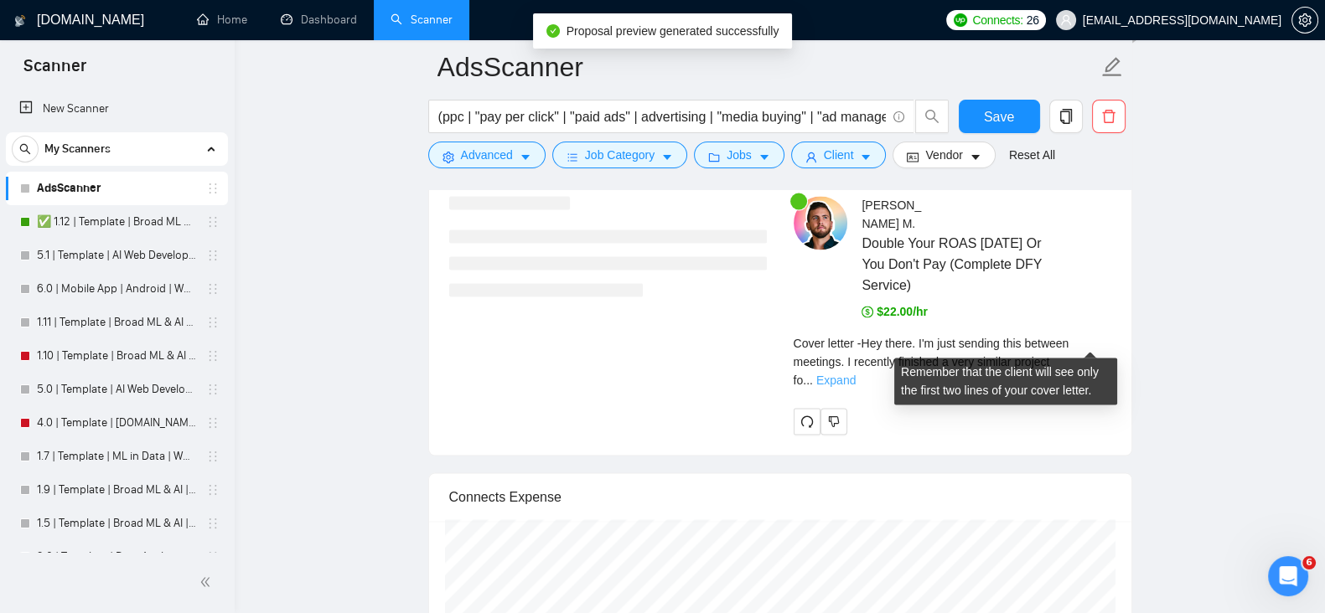
click at [855, 374] on link "Expand" at bounding box center [835, 380] width 39 height 13
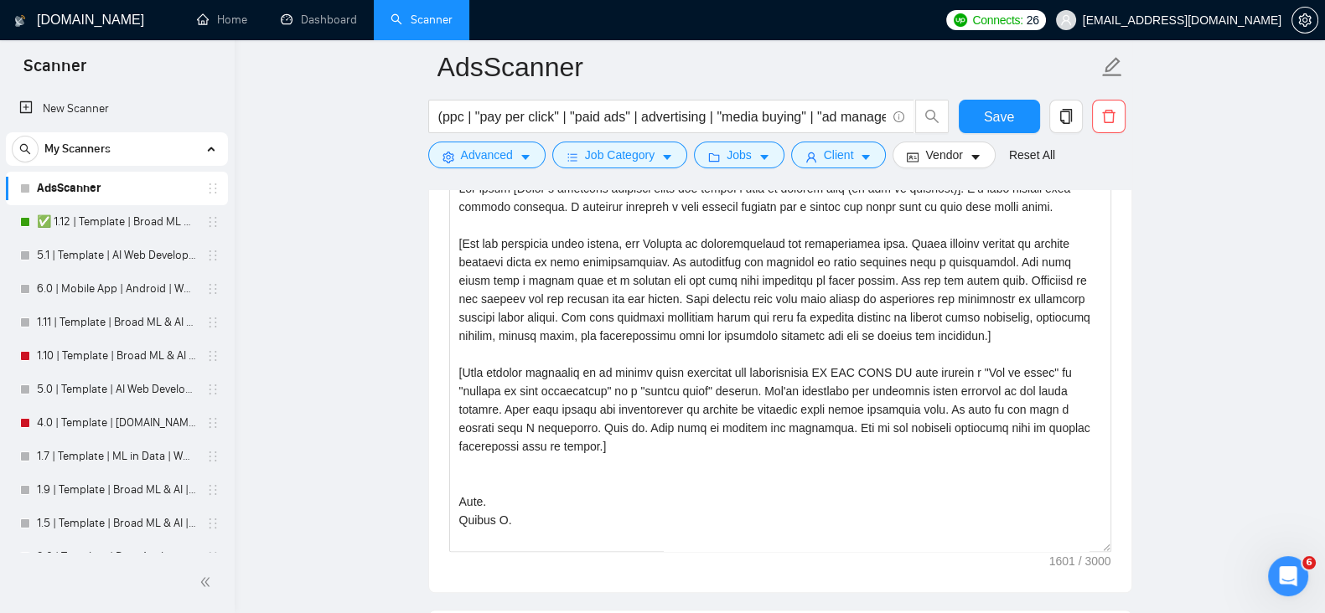
scroll to position [1868, 0]
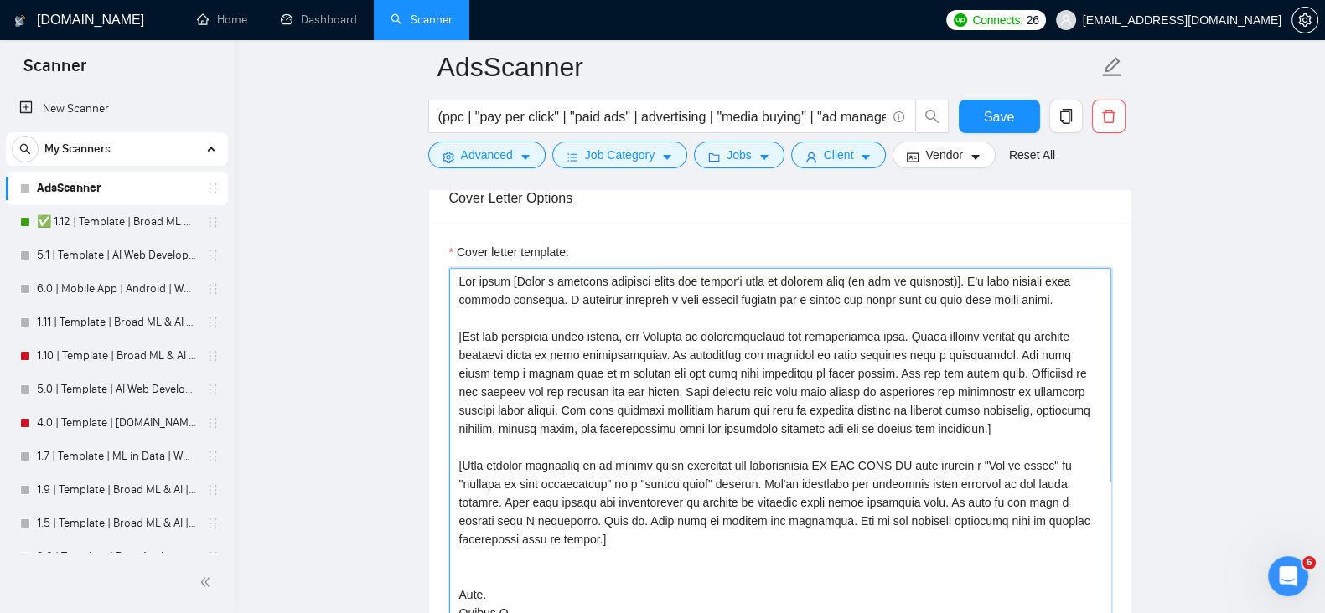
click at [1038, 427] on textarea "Cover letter template:" at bounding box center [780, 456] width 662 height 377
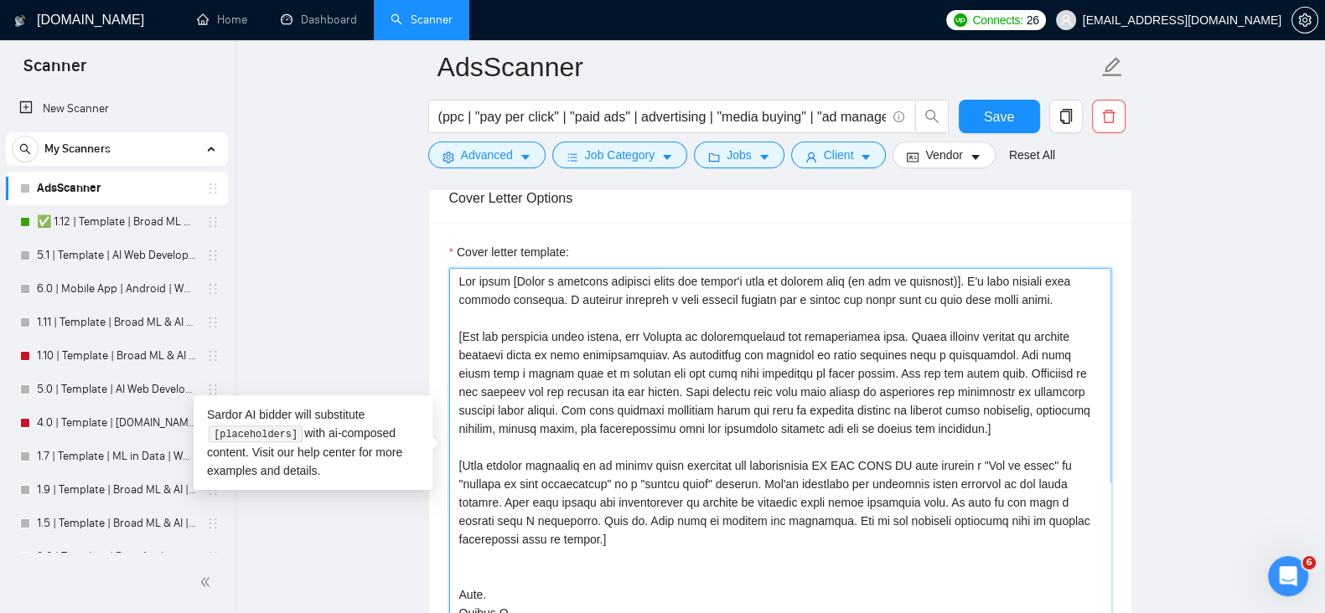
click at [666, 391] on textarea "Cover letter template:" at bounding box center [780, 456] width 662 height 377
click at [1039, 426] on textarea "Cover letter template:" at bounding box center [780, 456] width 662 height 377
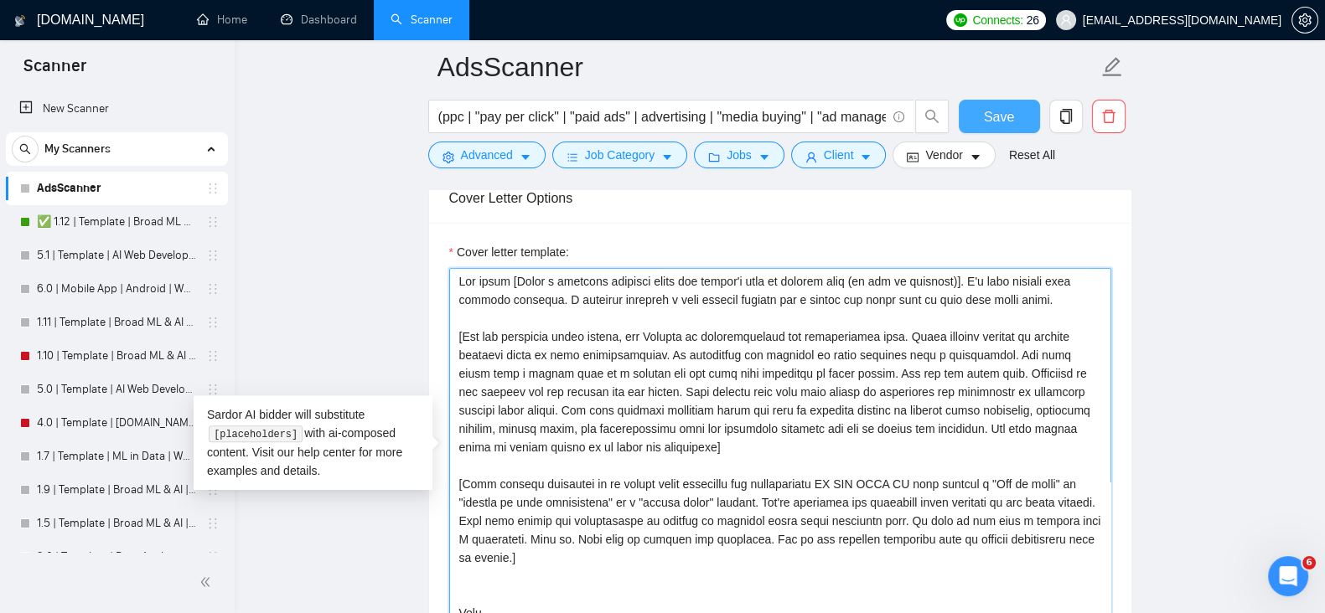
type textarea "Hey there [Write a personal greeting using the client's name or company name (i…"
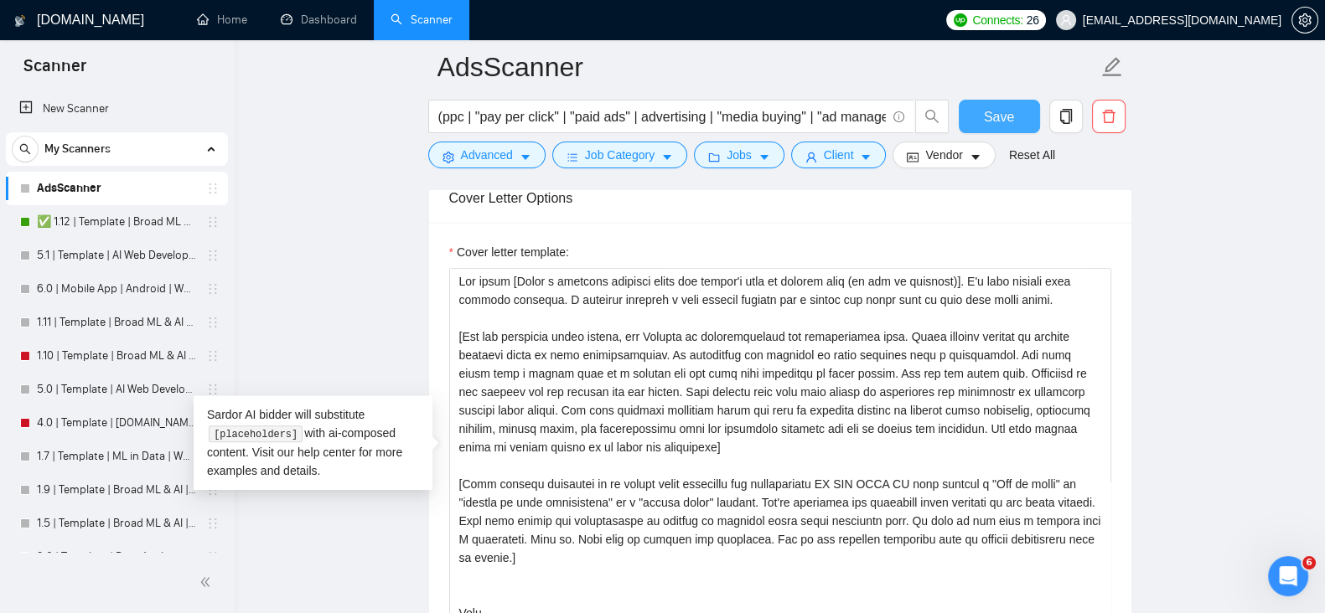
click at [1014, 111] on button "Save" at bounding box center [998, 117] width 81 height 34
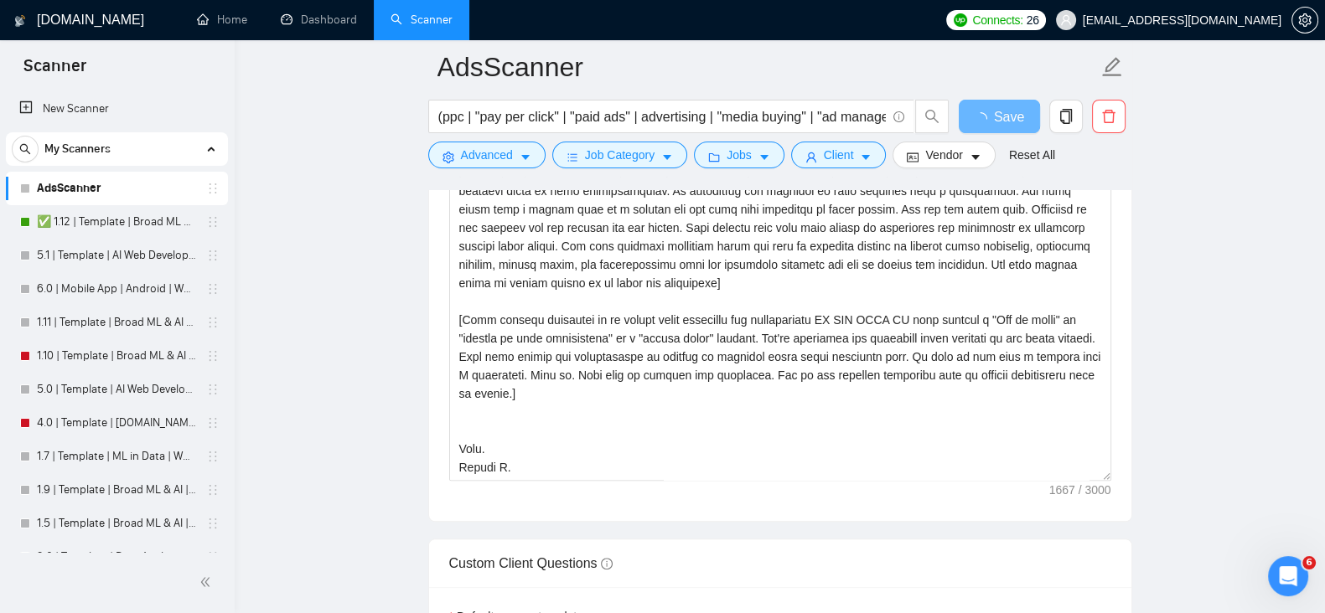
drag, startPoint x: 1222, startPoint y: 208, endPoint x: 1240, endPoint y: 248, distance: 43.9
drag, startPoint x: 1240, startPoint y: 248, endPoint x: 1265, endPoint y: 270, distance: 33.3
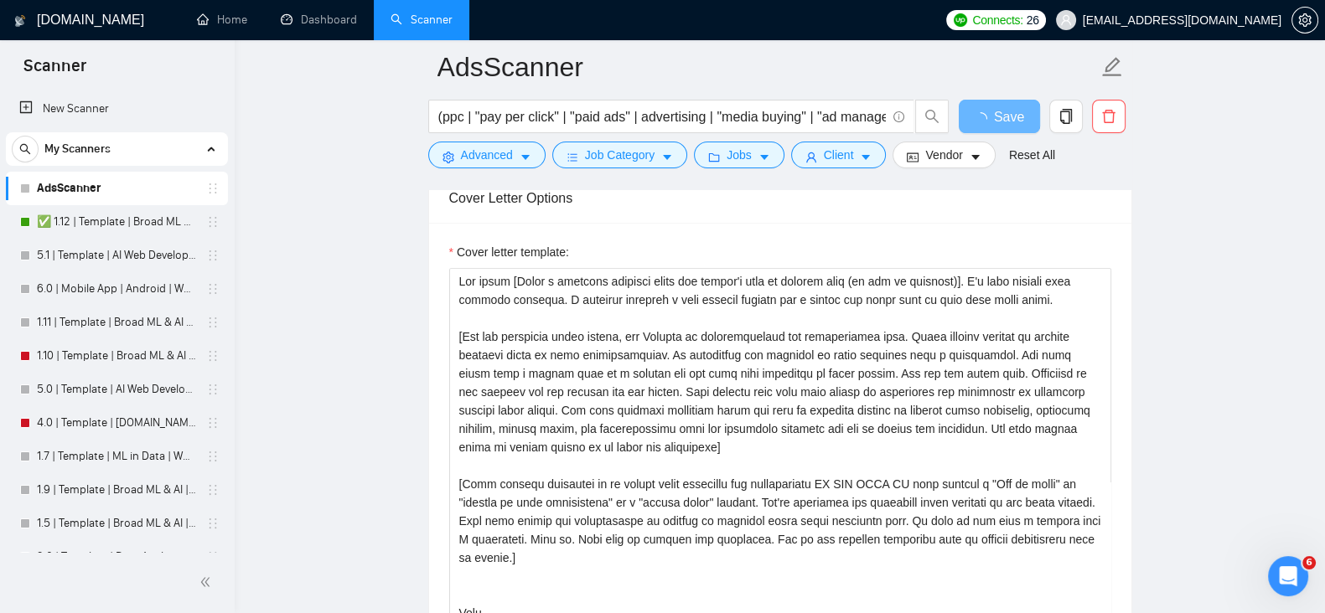
drag, startPoint x: 1265, startPoint y: 270, endPoint x: 1282, endPoint y: 325, distance: 57.8
drag, startPoint x: 1288, startPoint y: 331, endPoint x: 1301, endPoint y: 377, distance: 48.0
click at [948, 161] on span "Vendor" at bounding box center [943, 155] width 37 height 18
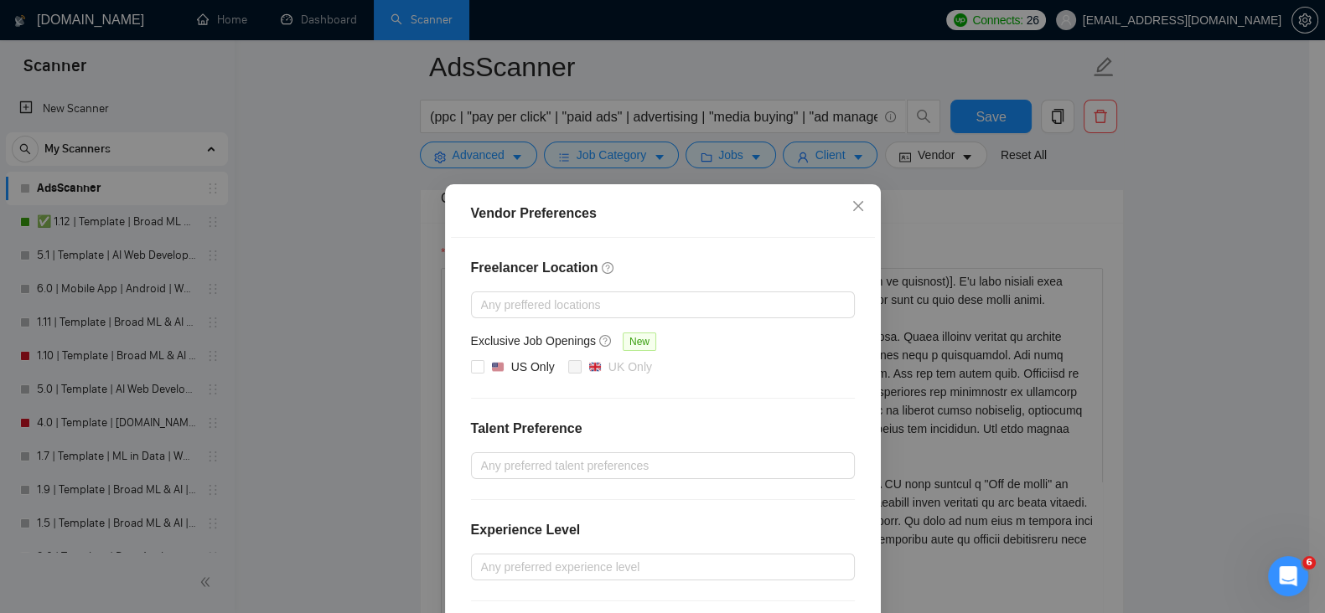
scroll to position [160, 0]
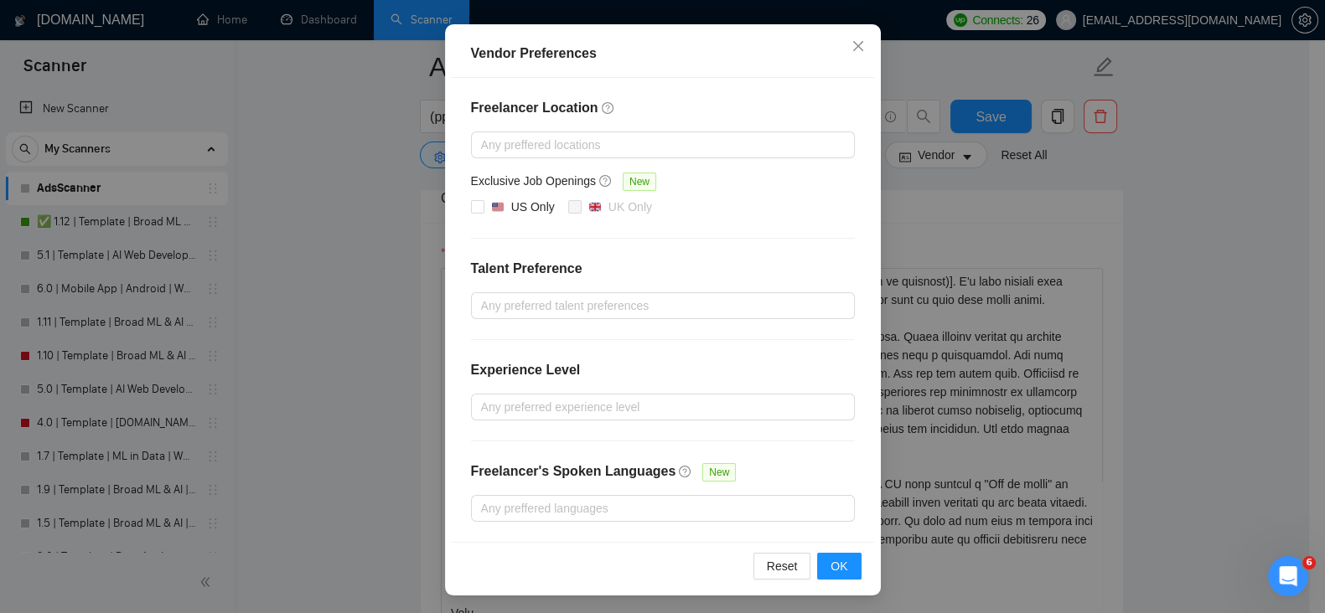
click at [1222, 351] on div "Vendor Preferences Freelancer Location Any preffered locations Exclusive Job Op…" at bounding box center [662, 306] width 1325 height 613
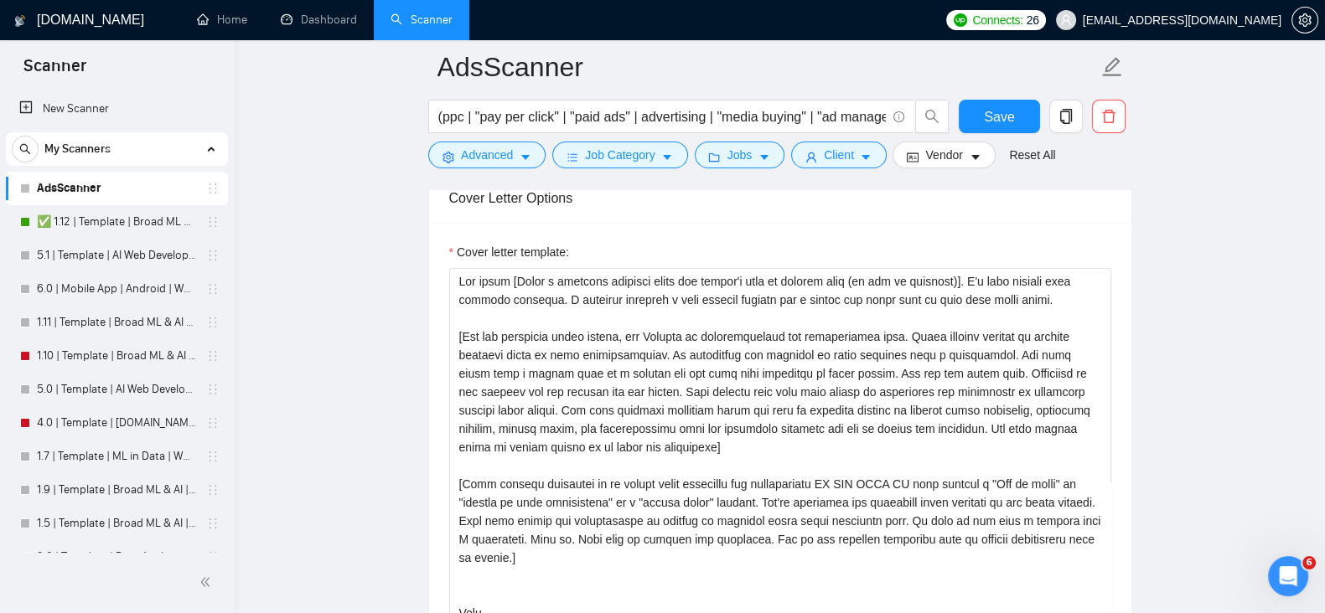
drag, startPoint x: 1233, startPoint y: 315, endPoint x: 1257, endPoint y: 304, distance: 25.9
drag, startPoint x: 1257, startPoint y: 304, endPoint x: 1269, endPoint y: 289, distance: 19.6
drag, startPoint x: 1269, startPoint y: 289, endPoint x: 1285, endPoint y: 274, distance: 21.9
drag, startPoint x: 1285, startPoint y: 274, endPoint x: 1298, endPoint y: 263, distance: 16.6
drag, startPoint x: 1298, startPoint y: 263, endPoint x: 1303, endPoint y: 274, distance: 12.0
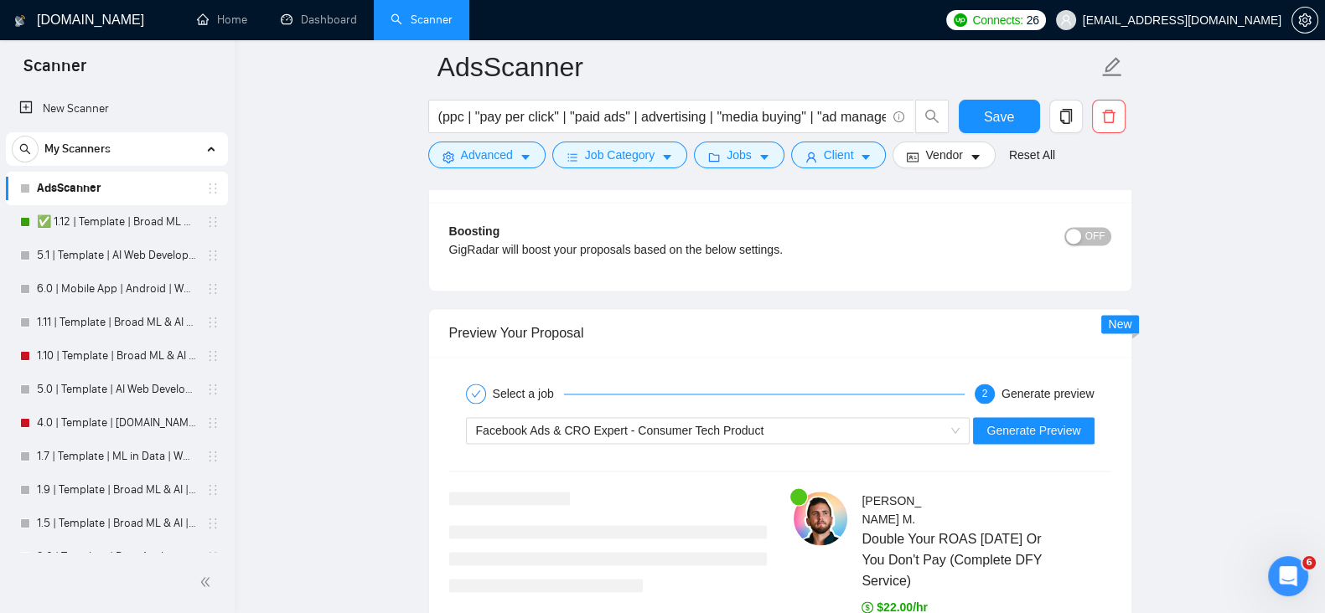
scroll to position [3124, 0]
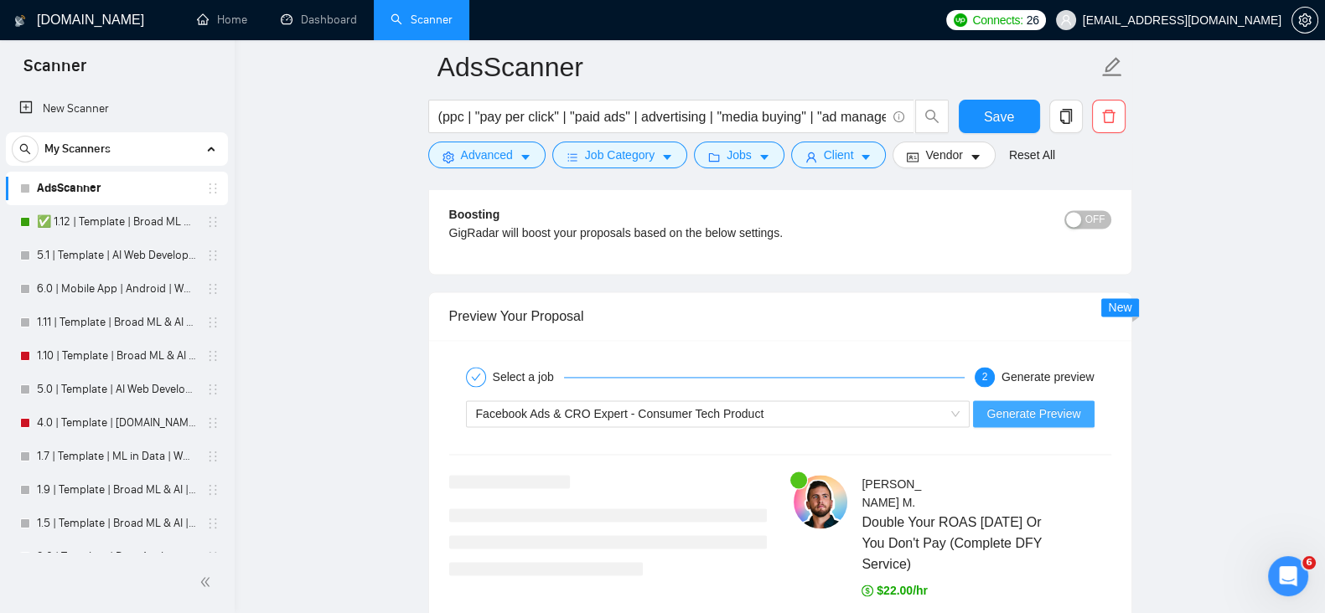
click at [1051, 408] on span "Generate Preview" at bounding box center [1033, 414] width 94 height 18
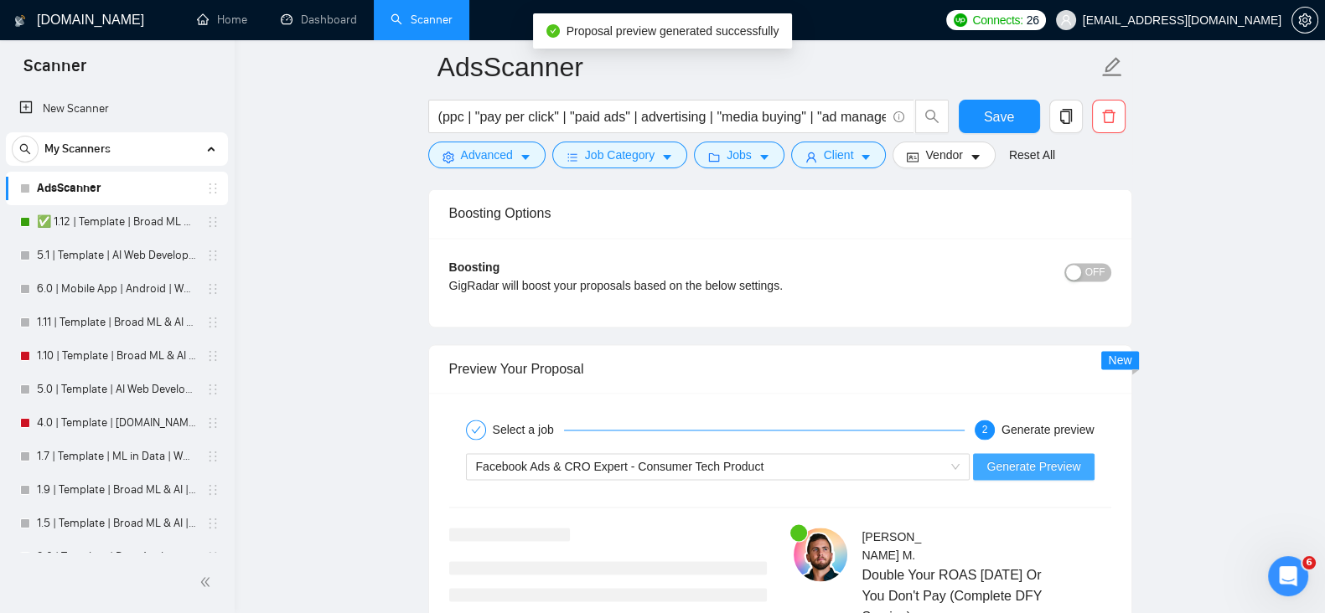
scroll to position [3263, 0]
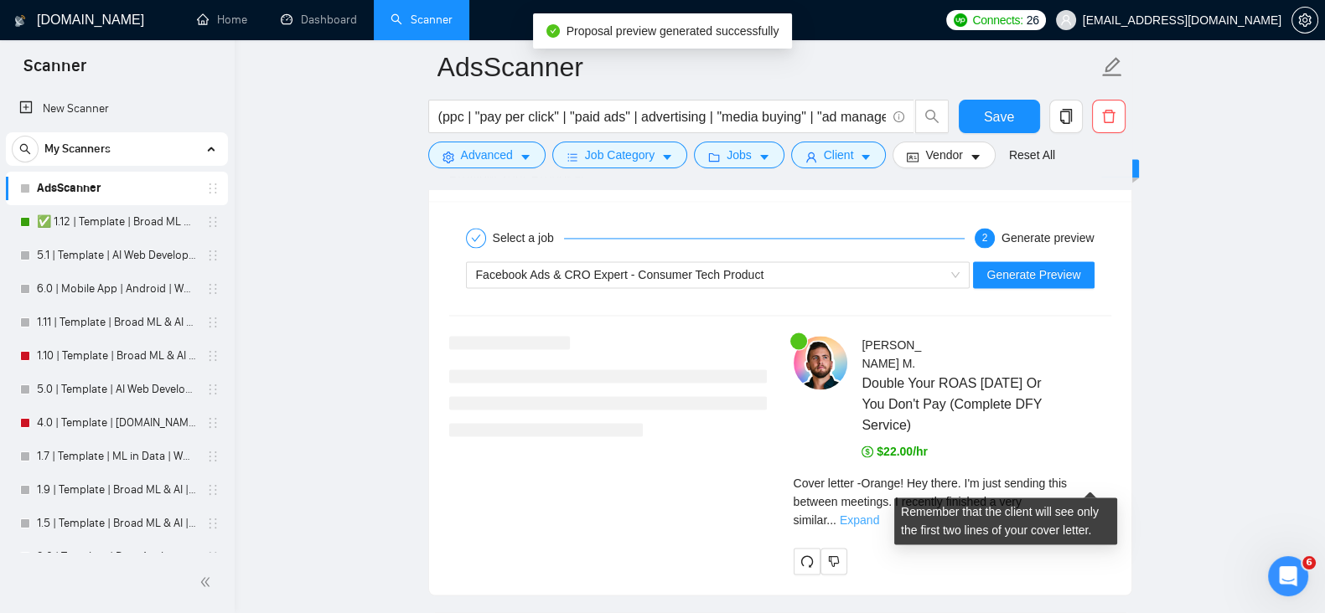
click at [879, 514] on link "Expand" at bounding box center [859, 520] width 39 height 13
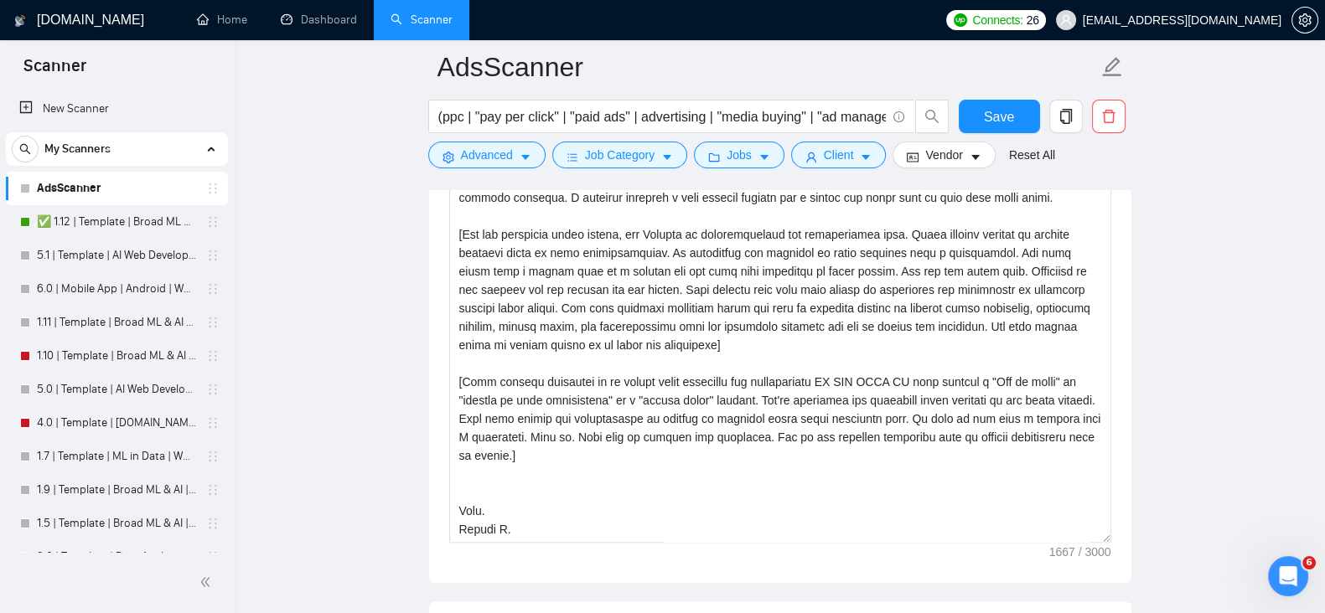
scroll to position [1868, 0]
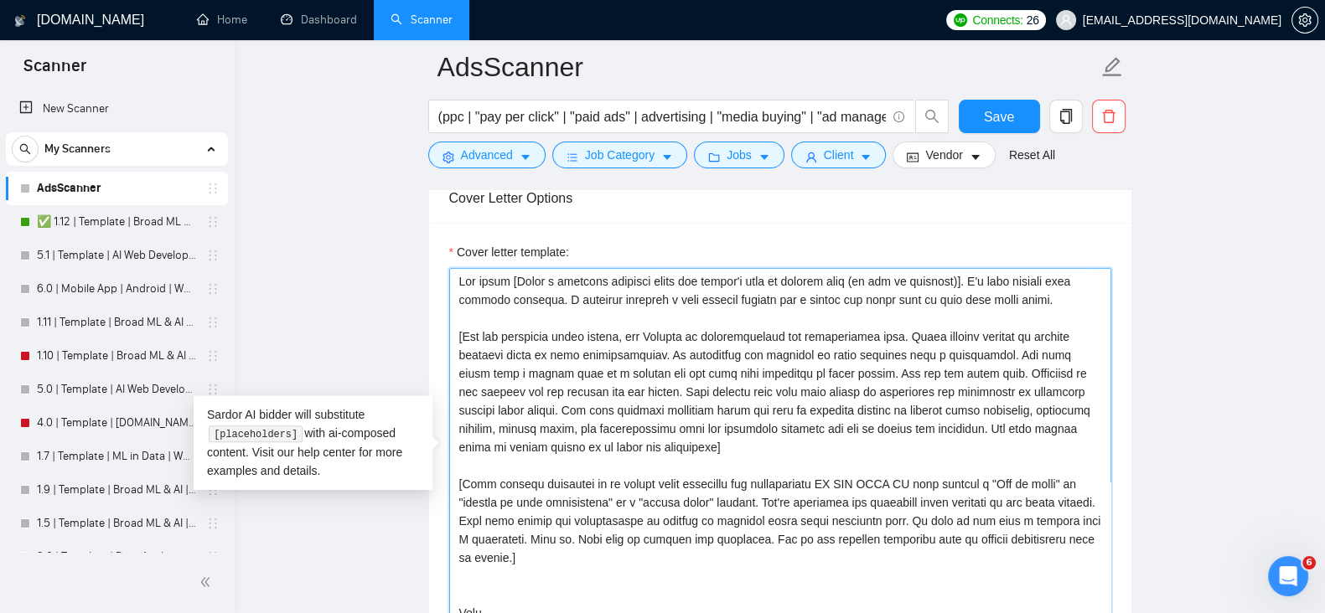
drag, startPoint x: 880, startPoint y: 337, endPoint x: 695, endPoint y: 339, distance: 184.3
click at [695, 339] on textarea "Cover letter template:" at bounding box center [780, 456] width 662 height 377
drag, startPoint x: 484, startPoint y: 376, endPoint x: 994, endPoint y: 359, distance: 509.7
click at [994, 359] on textarea "Cover letter template:" at bounding box center [780, 456] width 662 height 377
drag, startPoint x: 1011, startPoint y: 367, endPoint x: 814, endPoint y: 413, distance: 203.0
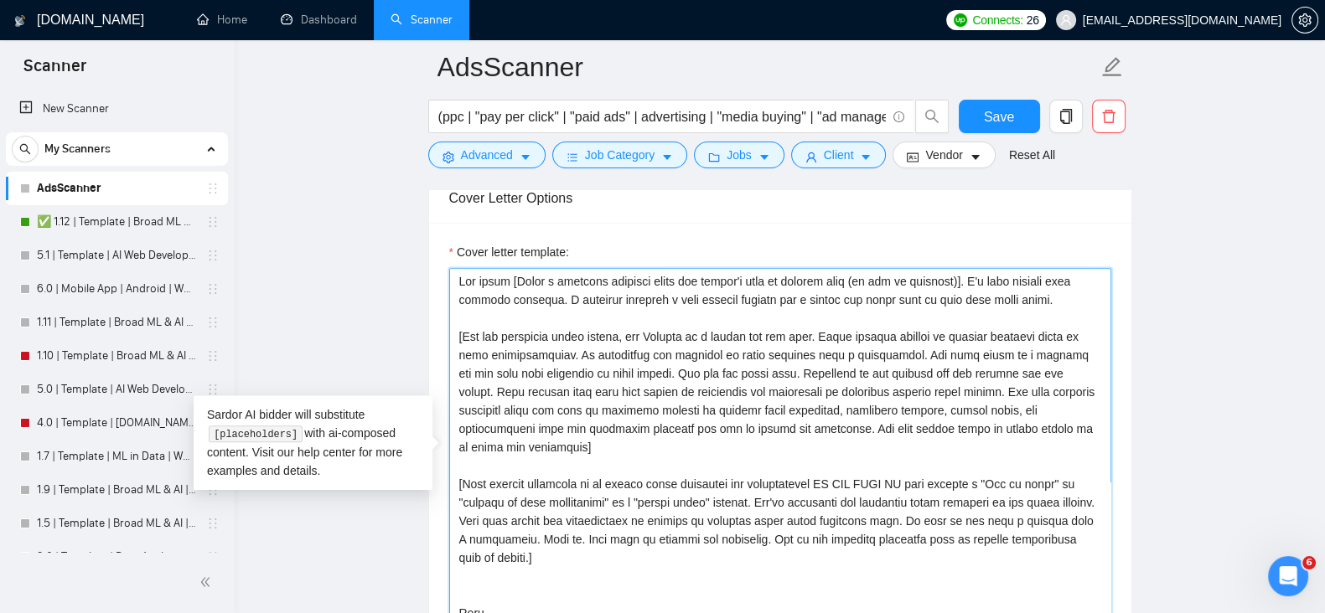
drag, startPoint x: 814, startPoint y: 413, endPoint x: 736, endPoint y: 401, distance: 78.8
click at [736, 401] on textarea "Cover letter template:" at bounding box center [780, 456] width 662 height 377
click at [690, 375] on textarea "Cover letter template:" at bounding box center [780, 456] width 662 height 377
drag, startPoint x: 776, startPoint y: 373, endPoint x: 725, endPoint y: 409, distance: 62.5
drag, startPoint x: 725, startPoint y: 409, endPoint x: 683, endPoint y: 431, distance: 47.2
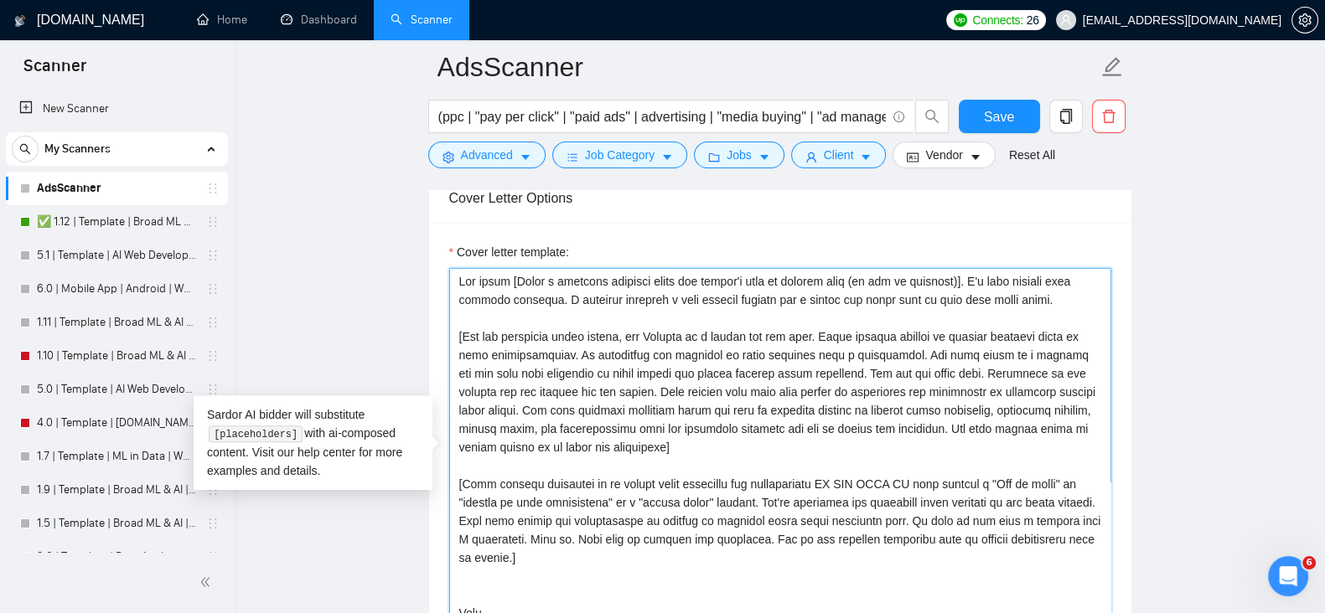
drag, startPoint x: 683, startPoint y: 431, endPoint x: 692, endPoint y: 453, distance: 24.4
click at [628, 445] on textarea "Cover letter template:" at bounding box center [780, 456] width 662 height 377
type textarea "Hey there [Write a personal greeting using the client's name or company name (i…"
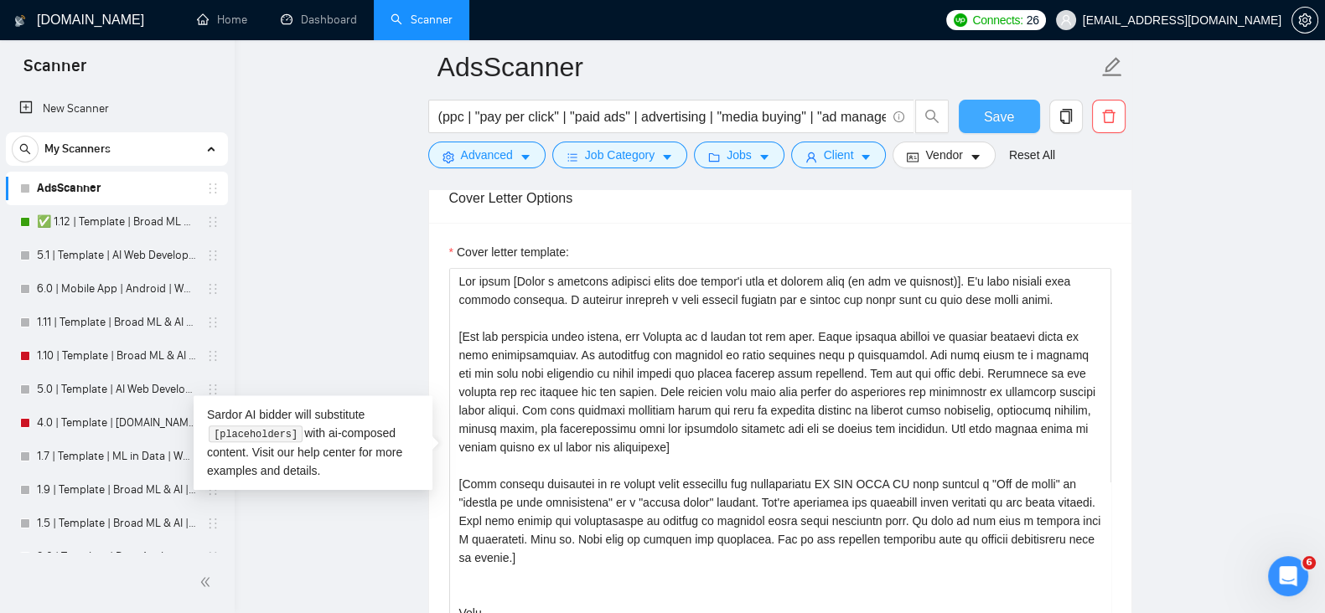
click at [997, 111] on span "Save" at bounding box center [999, 116] width 30 height 21
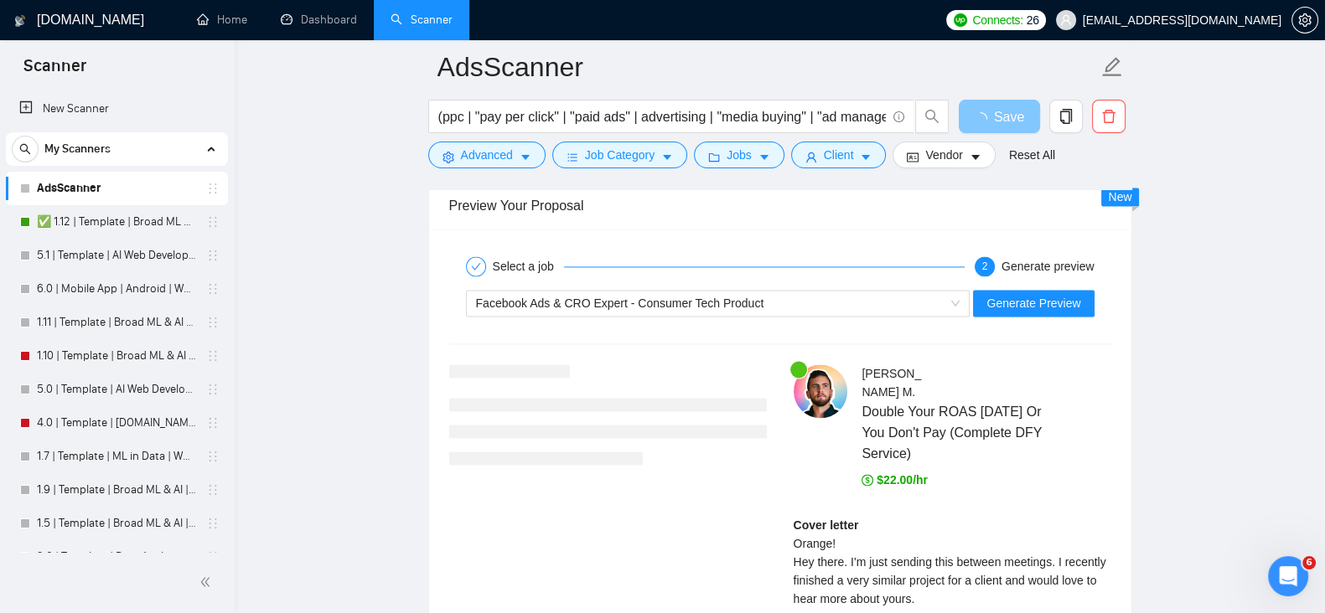
scroll to position [3263, 0]
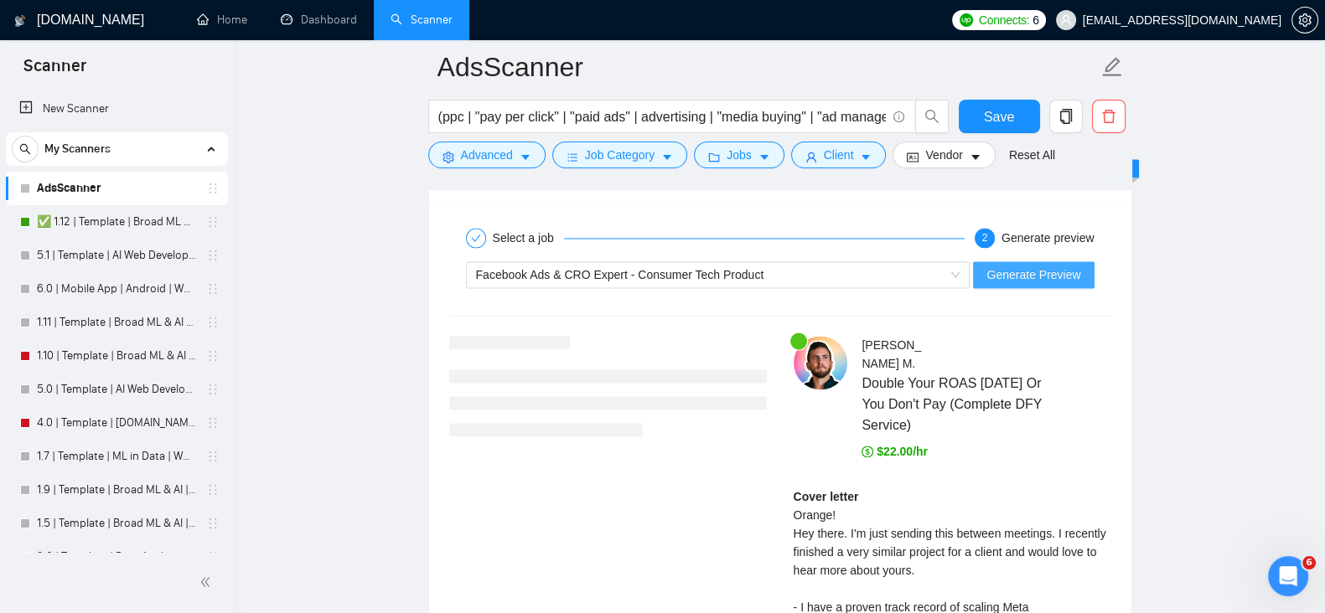
click at [1037, 266] on span "Generate Preview" at bounding box center [1033, 275] width 94 height 18
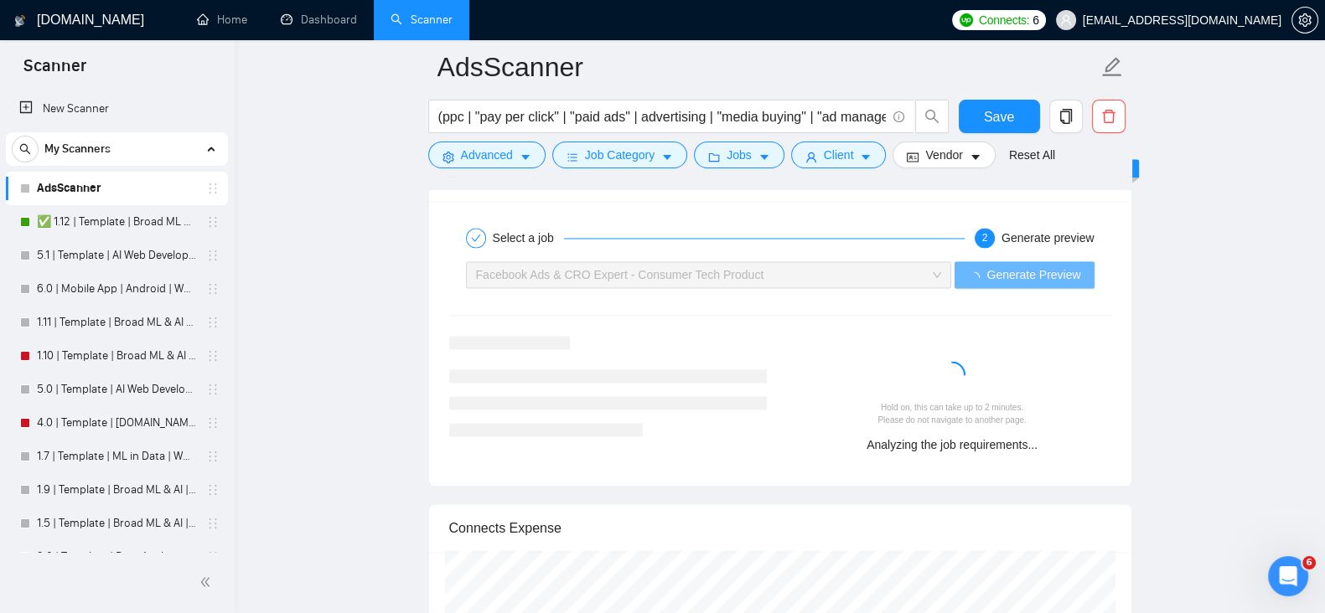
drag, startPoint x: 318, startPoint y: 253, endPoint x: 304, endPoint y: 308, distance: 56.9
drag, startPoint x: 304, startPoint y: 308, endPoint x: 290, endPoint y: 333, distance: 28.2
drag, startPoint x: 290, startPoint y: 333, endPoint x: 280, endPoint y: 358, distance: 27.1
drag, startPoint x: 280, startPoint y: 358, endPoint x: 262, endPoint y: 390, distance: 37.1
drag, startPoint x: 262, startPoint y: 390, endPoint x: 257, endPoint y: 408, distance: 18.3
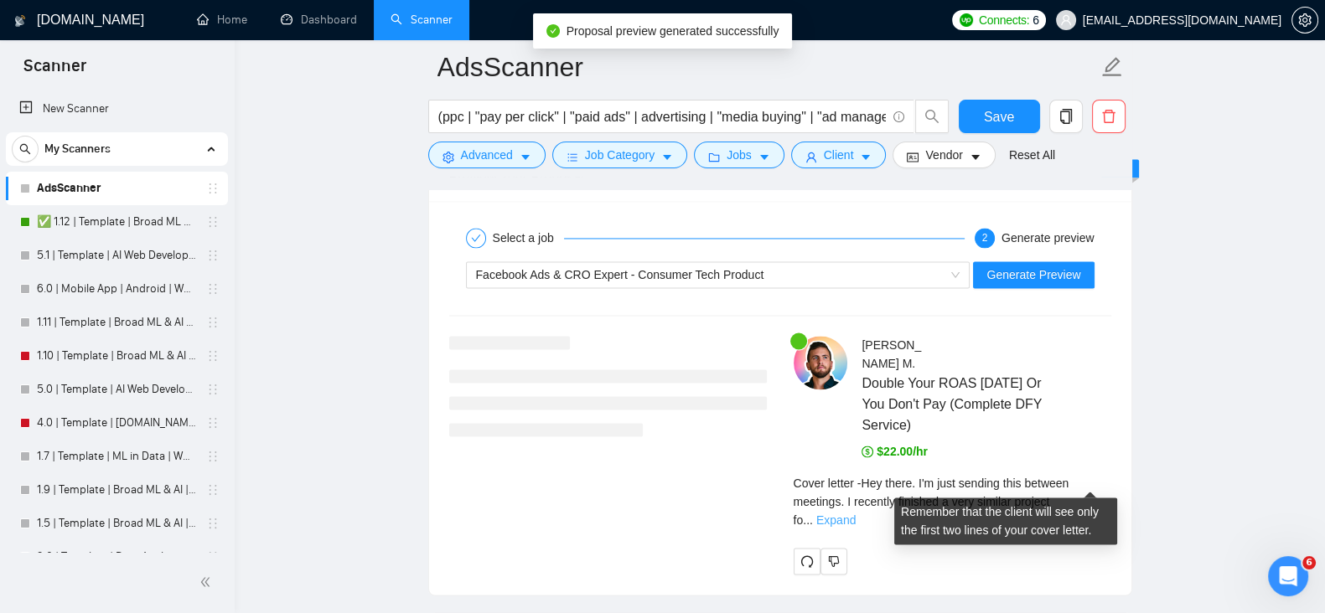
click at [855, 514] on link "Expand" at bounding box center [835, 520] width 39 height 13
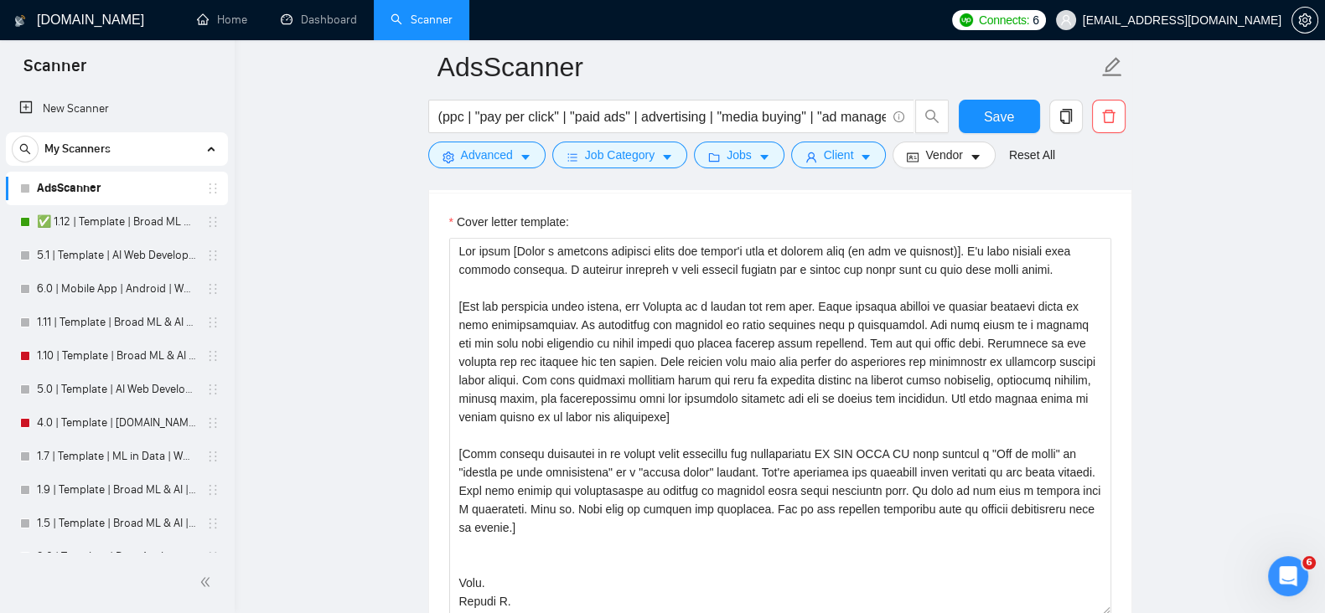
scroll to position [1868, 0]
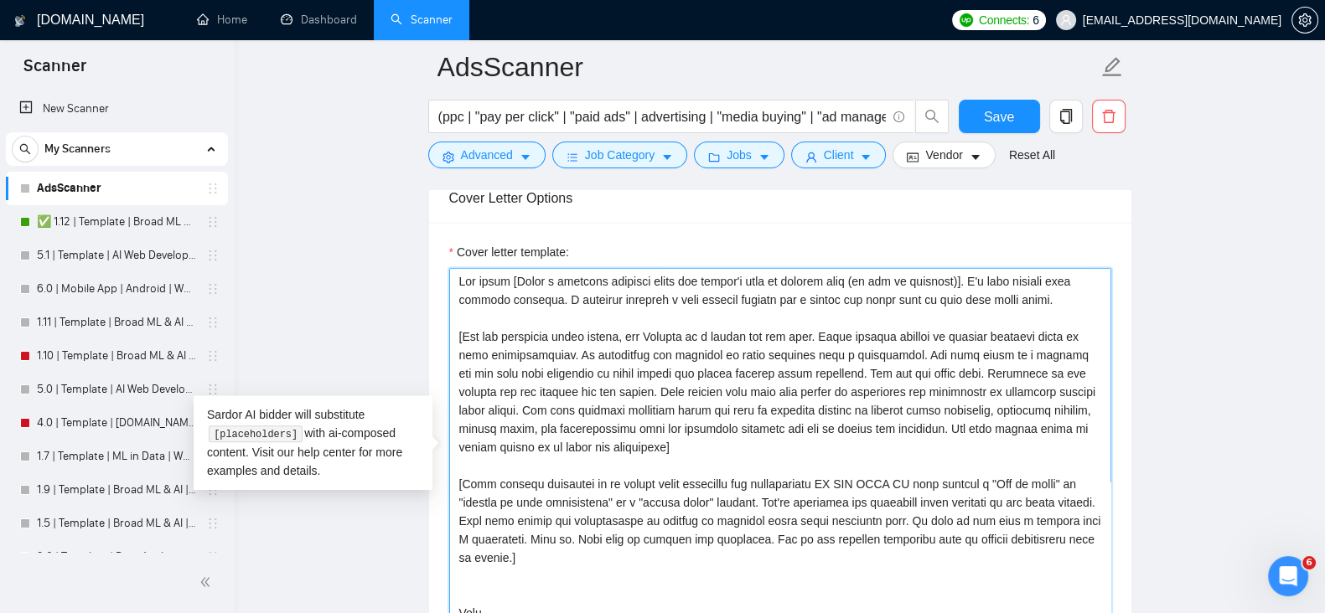
drag, startPoint x: 773, startPoint y: 450, endPoint x: 585, endPoint y: 406, distance: 193.7
click at [585, 406] on textarea "Cover letter template:" at bounding box center [780, 456] width 662 height 377
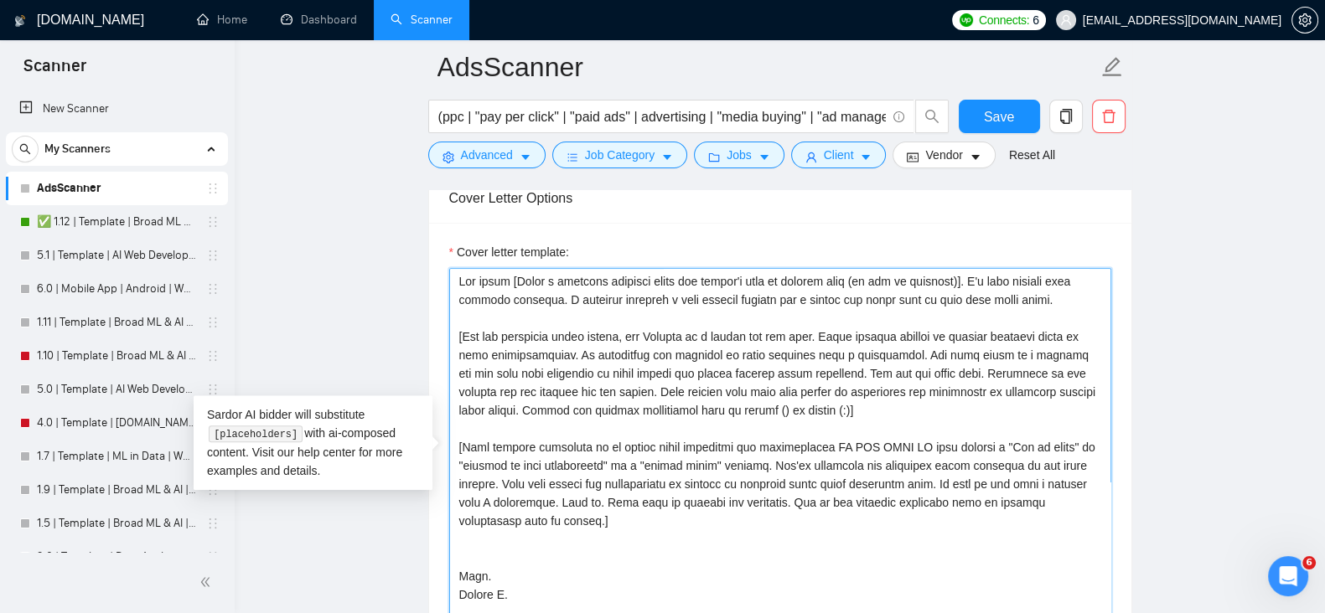
click at [534, 519] on textarea "Cover letter template:" at bounding box center [780, 456] width 662 height 377
paste textarea "You will maintain technical terms and keep it business focused by keeping power…"
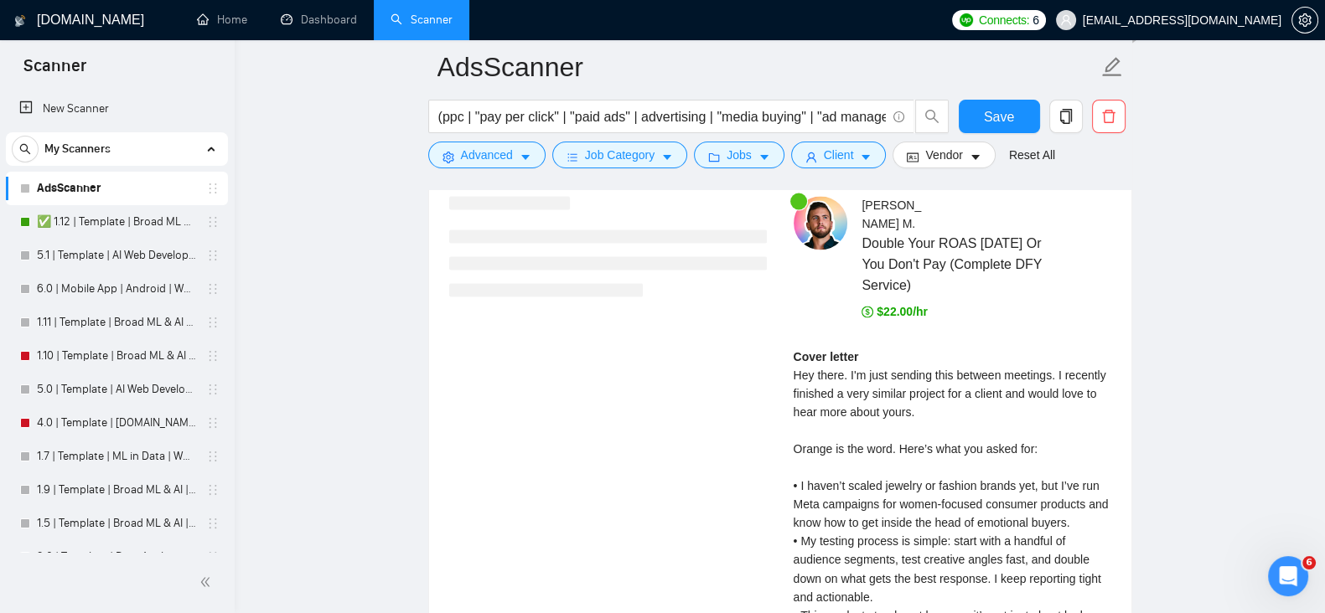
scroll to position [3543, 0]
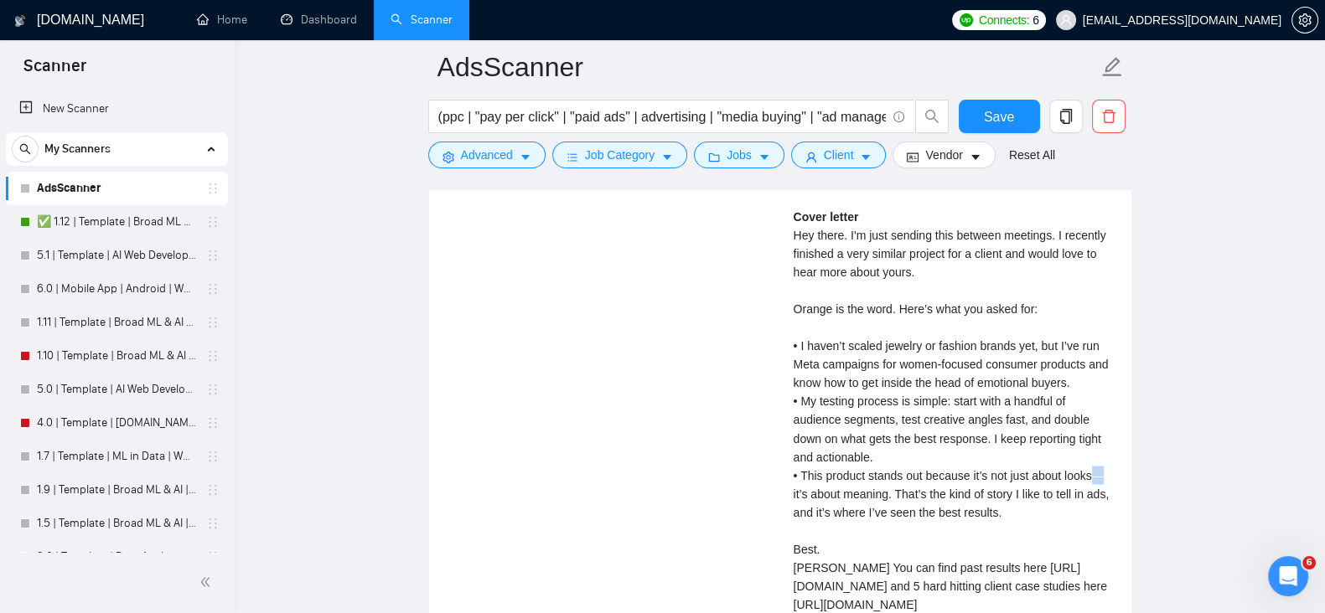
click at [1100, 459] on div "Cover letter Hey there. I'm just sending this between meetings. I recently fini…" at bounding box center [952, 411] width 318 height 406
copy div "—"
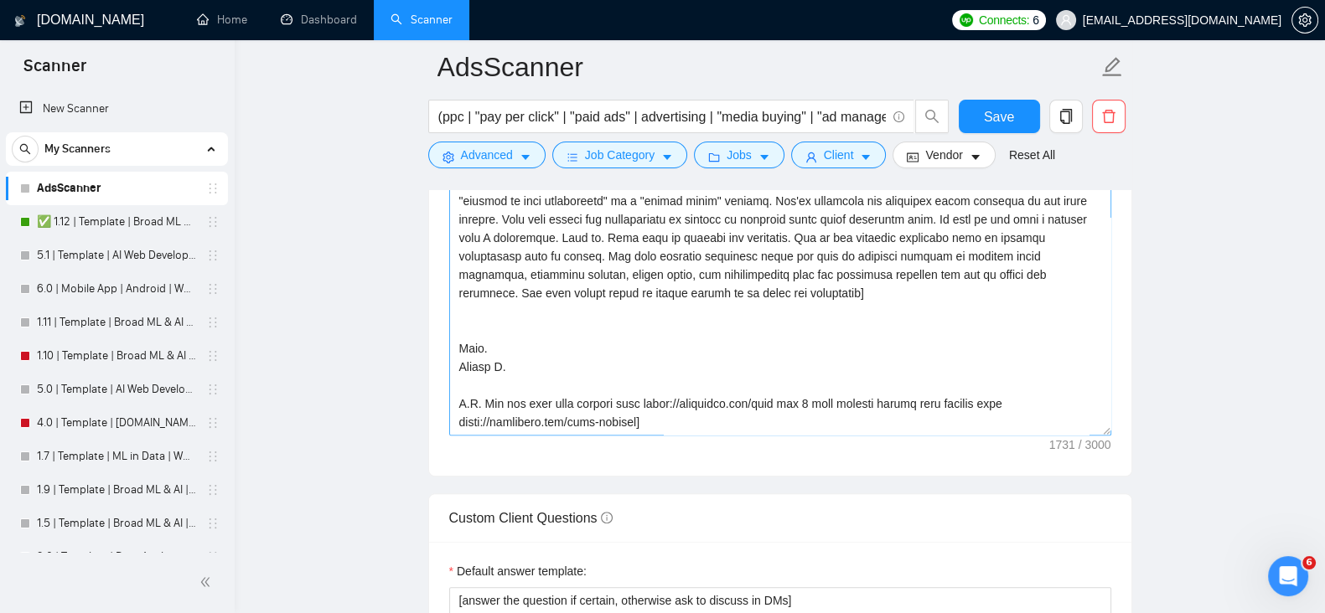
scroll to position [2007, 0]
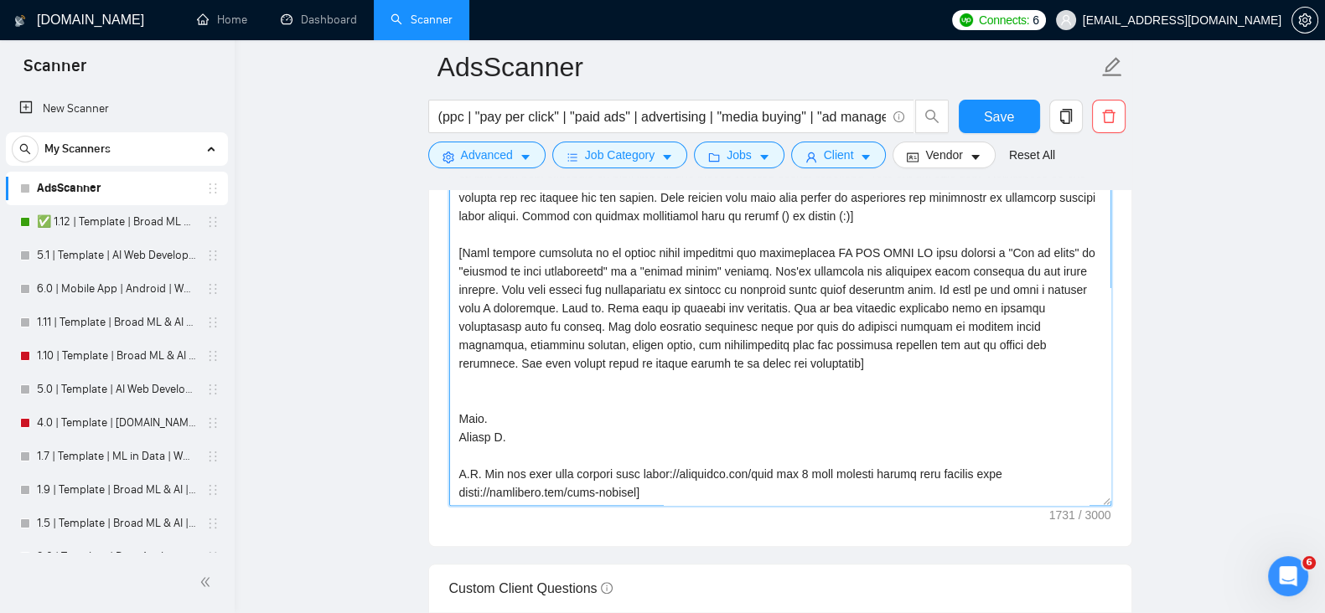
click at [533, 290] on textarea "Cover letter template:" at bounding box center [780, 317] width 662 height 377
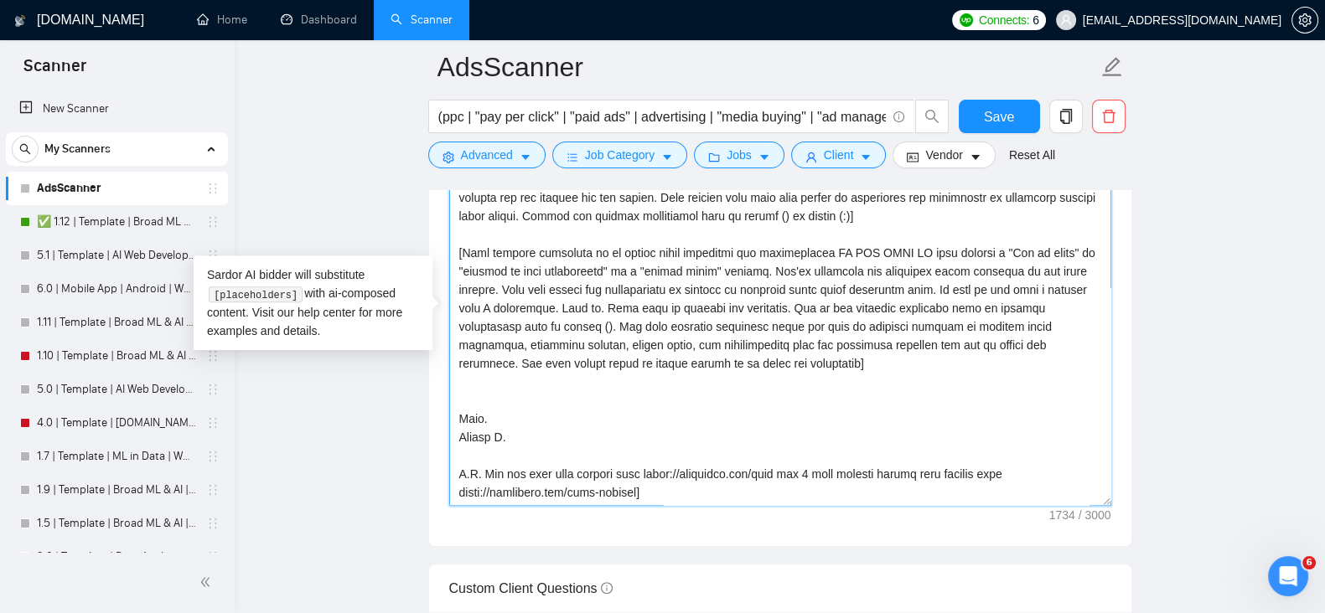
paste textarea "—"
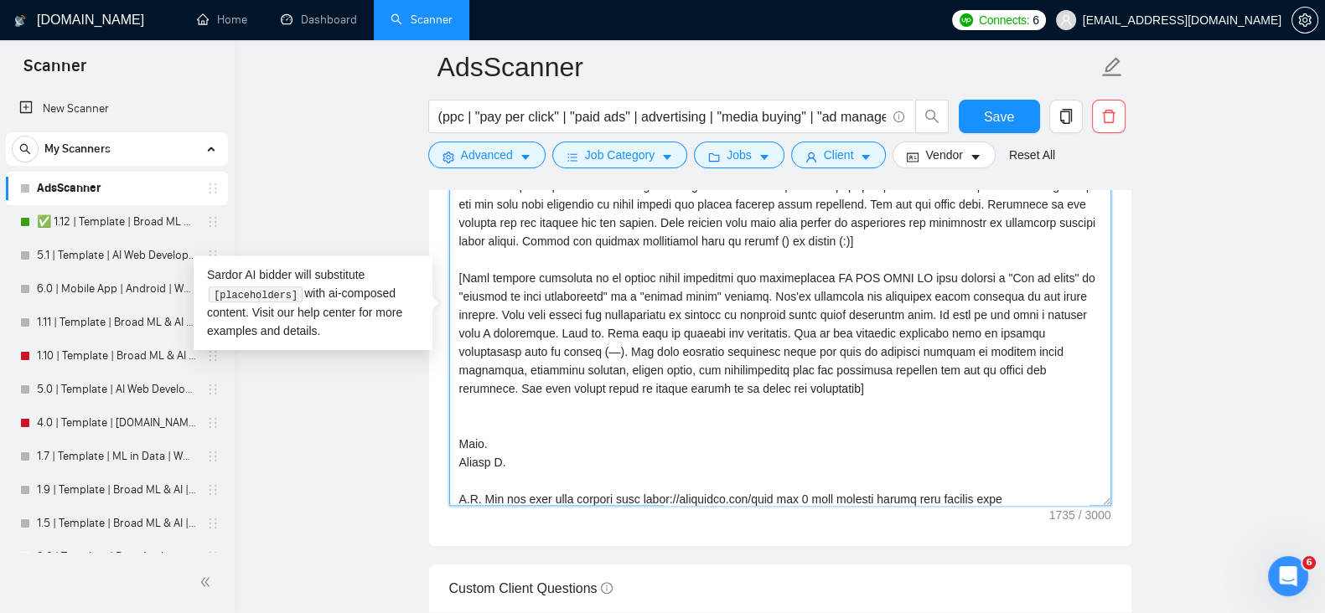
scroll to position [0, 0]
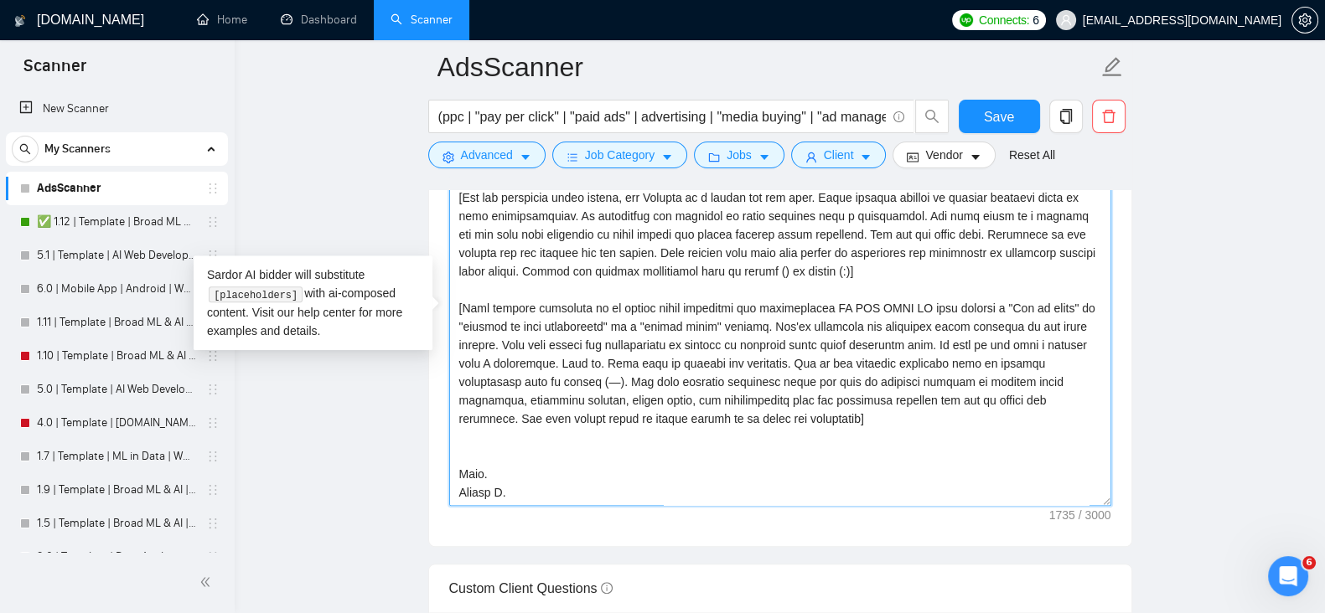
drag, startPoint x: 554, startPoint y: 382, endPoint x: 958, endPoint y: 357, distance: 405.5
click at [958, 357] on textarea "Cover letter template:" at bounding box center [780, 317] width 662 height 377
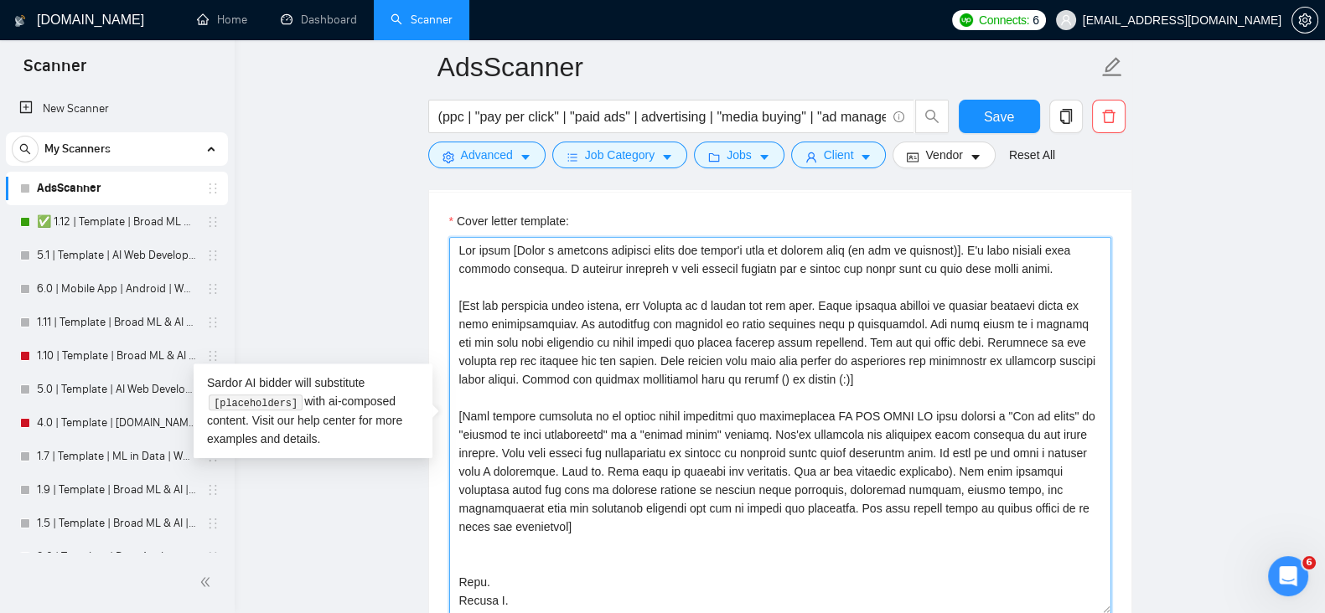
scroll to position [1868, 0]
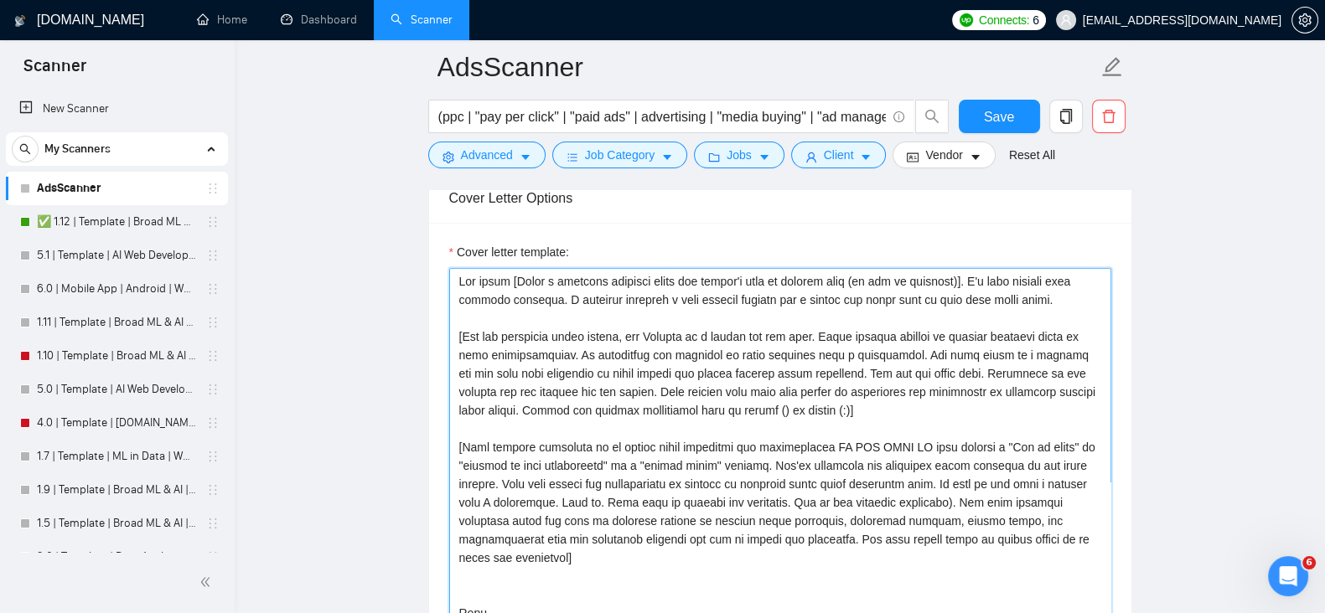
click at [896, 408] on textarea "Cover letter template:" at bounding box center [780, 456] width 662 height 377
paste textarea "no special punctuation like em dashes (—"
click at [494, 425] on textarea "Cover letter template:" at bounding box center [780, 456] width 662 height 377
click at [828, 411] on textarea "Cover letter template:" at bounding box center [780, 456] width 662 height 377
click at [829, 412] on textarea "Cover letter template:" at bounding box center [780, 456] width 662 height 377
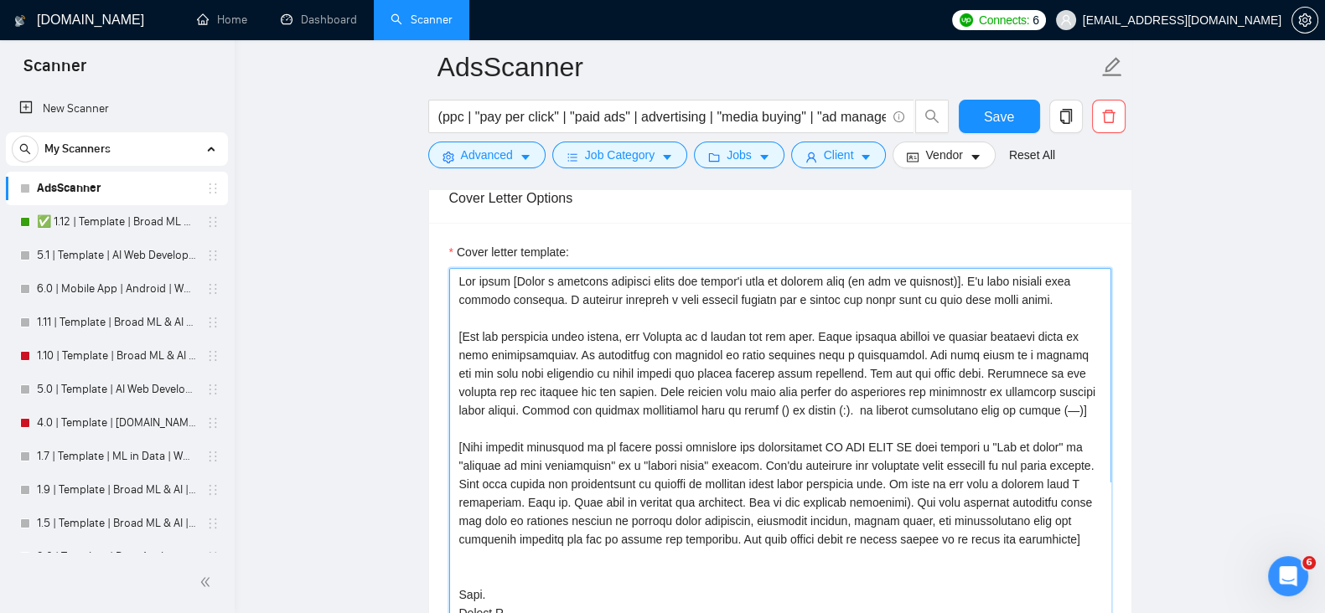
paste textarea "(—"
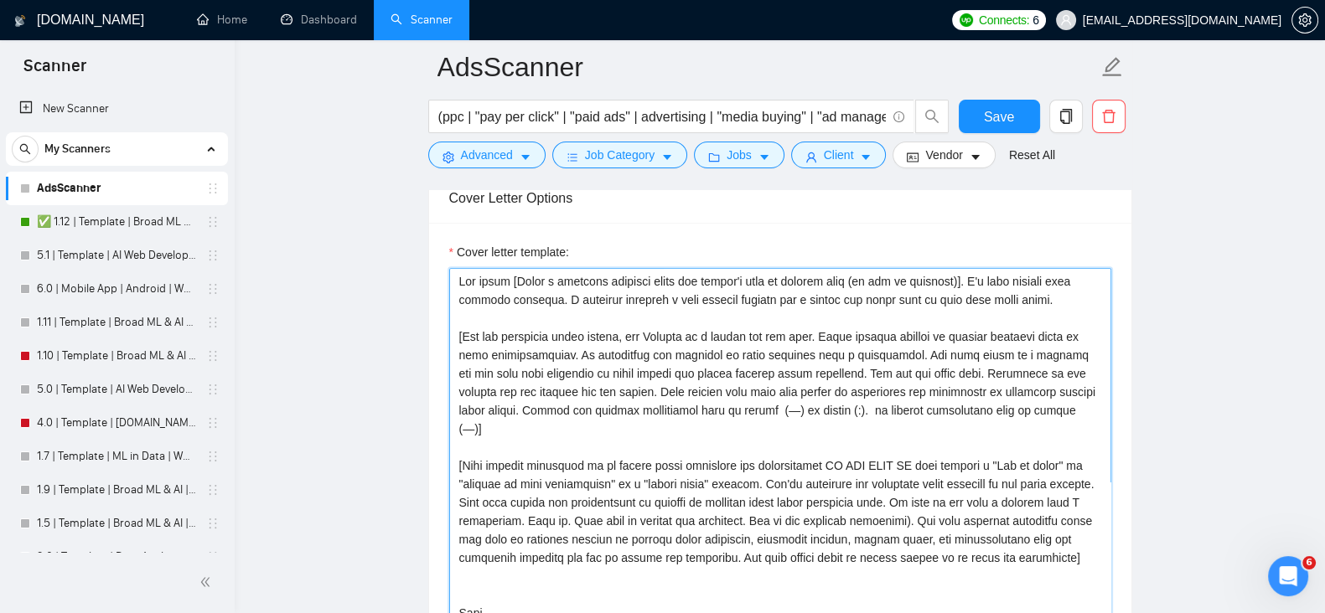
drag, startPoint x: 514, startPoint y: 431, endPoint x: 667, endPoint y: 399, distance: 156.6
click at [667, 399] on textarea "Cover letter template:" at bounding box center [780, 456] width 662 height 377
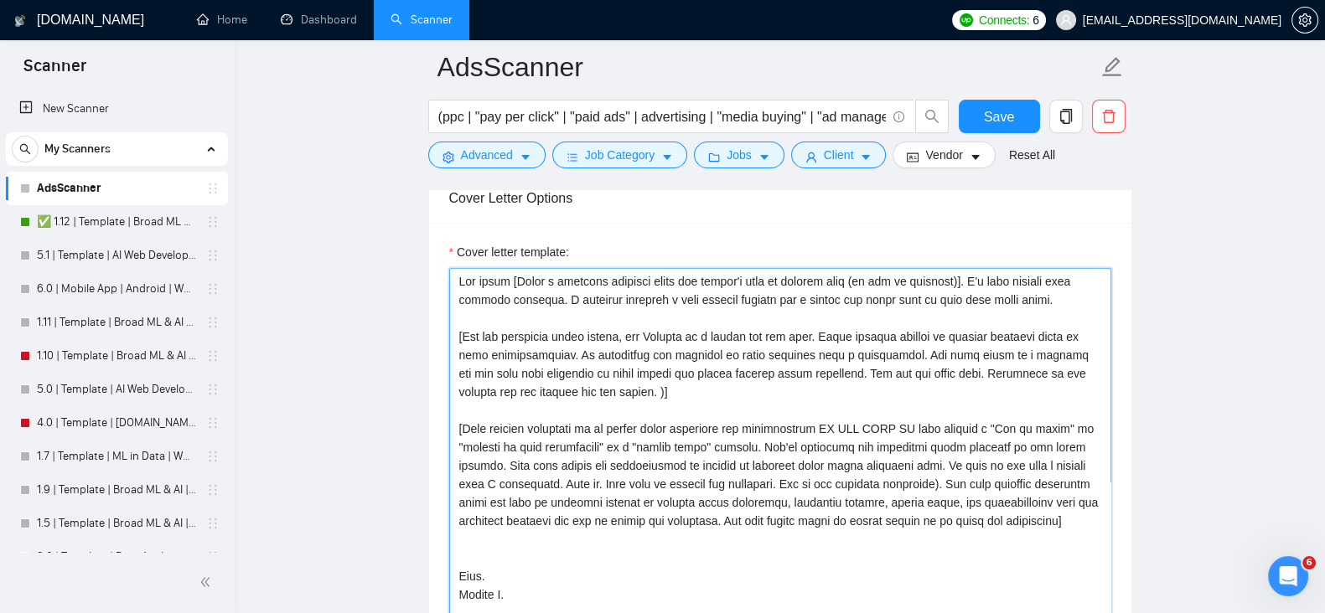
click at [830, 390] on textarea "Cover letter template:" at bounding box center [780, 456] width 662 height 377
click at [922, 383] on textarea "Cover letter template:" at bounding box center [780, 456] width 662 height 377
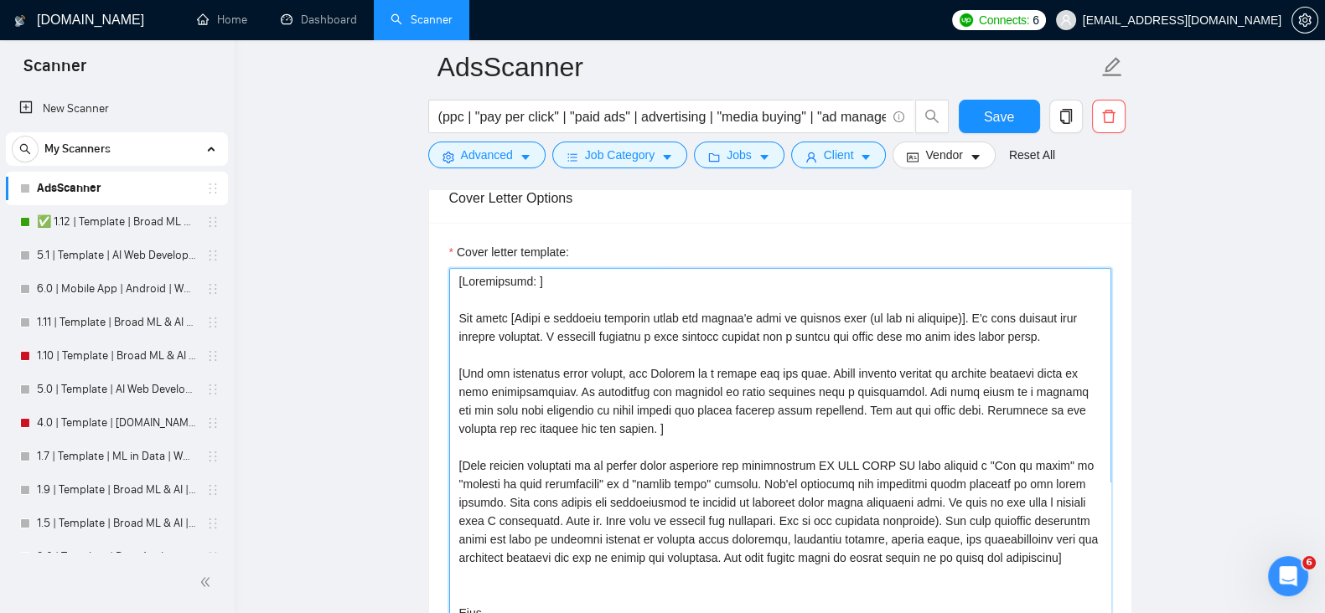
paste textarea "Your answers must have high levels of perplexity and burstiness to perfectly em…"
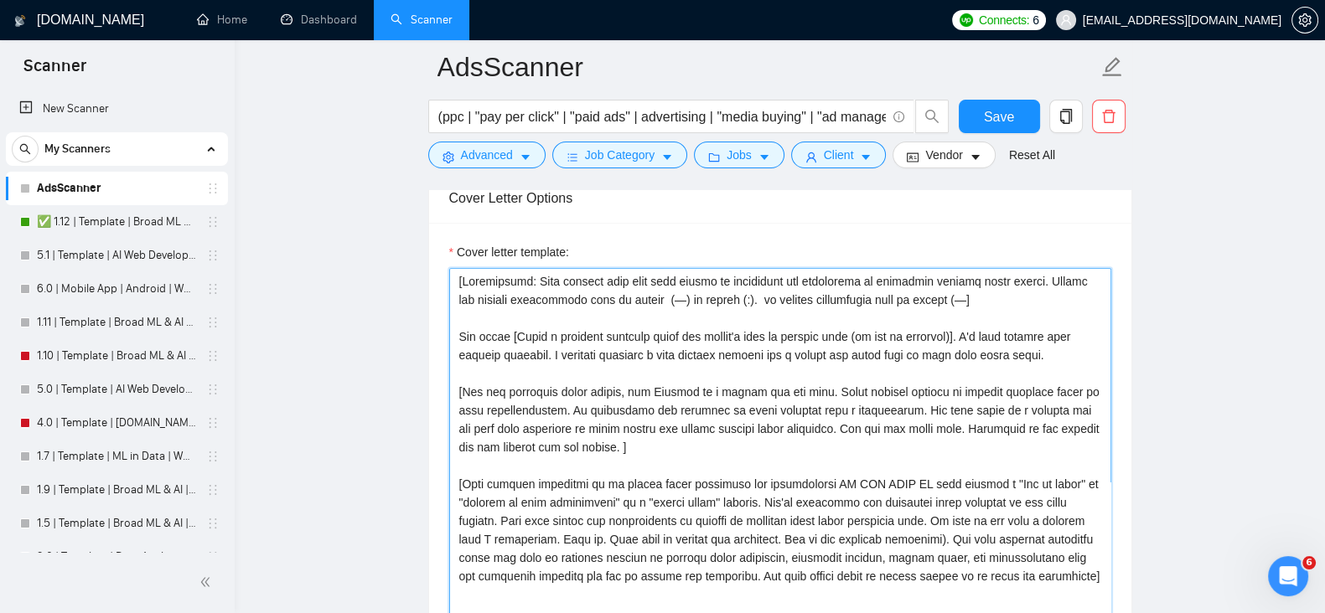
click at [923, 350] on textarea "Cover letter template:" at bounding box center [780, 456] width 662 height 377
click at [790, 399] on textarea "Cover letter template:" at bounding box center [780, 456] width 662 height 377
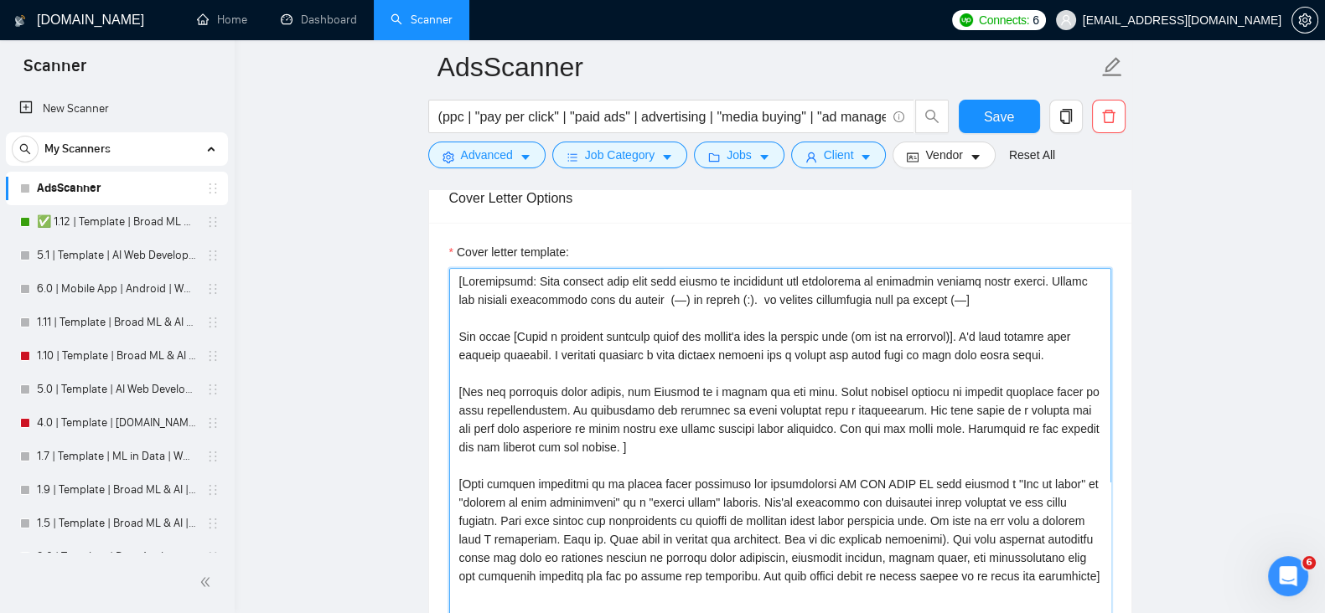
click at [790, 399] on textarea "Cover letter template:" at bounding box center [780, 456] width 662 height 377
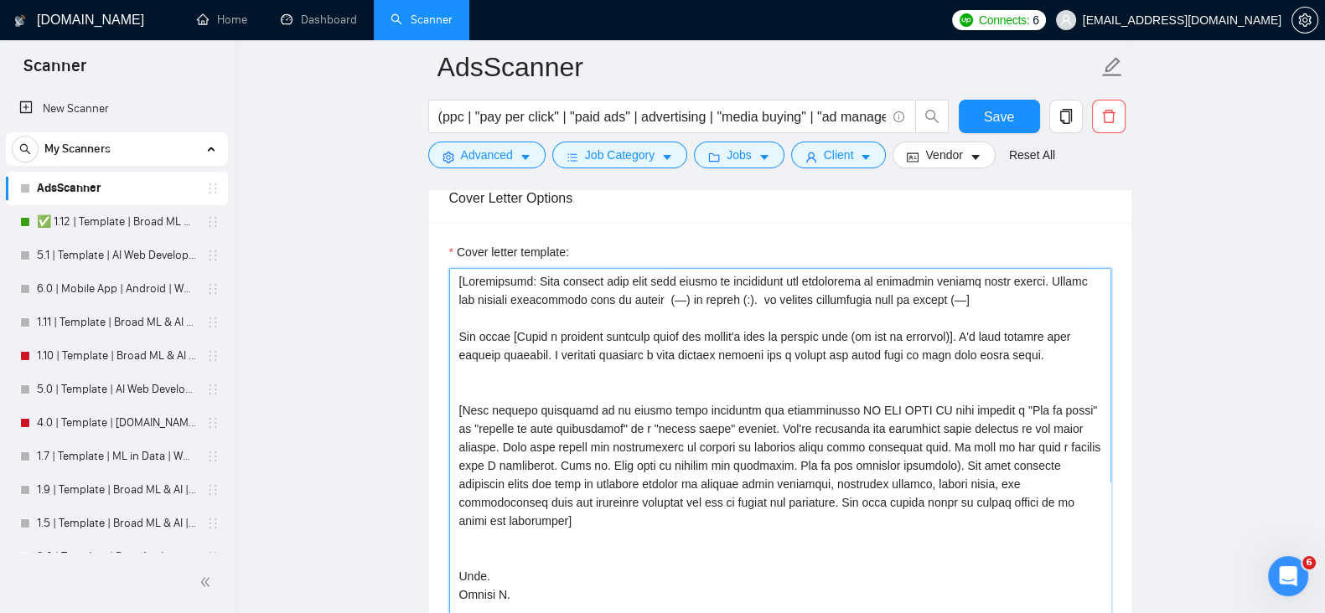
click at [1060, 299] on textarea "Cover letter template:" at bounding box center [780, 456] width 662 height 377
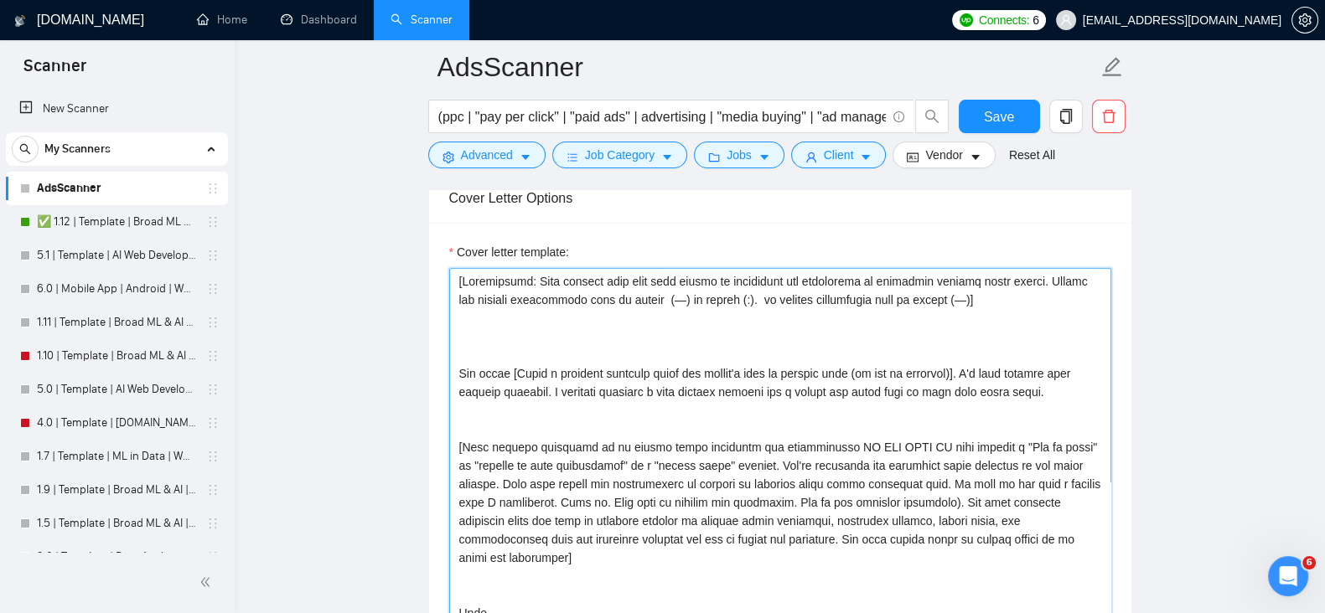
paste textarea "[For the remaining cover letter, use English in a casual and fun tone. Avoid ge…"
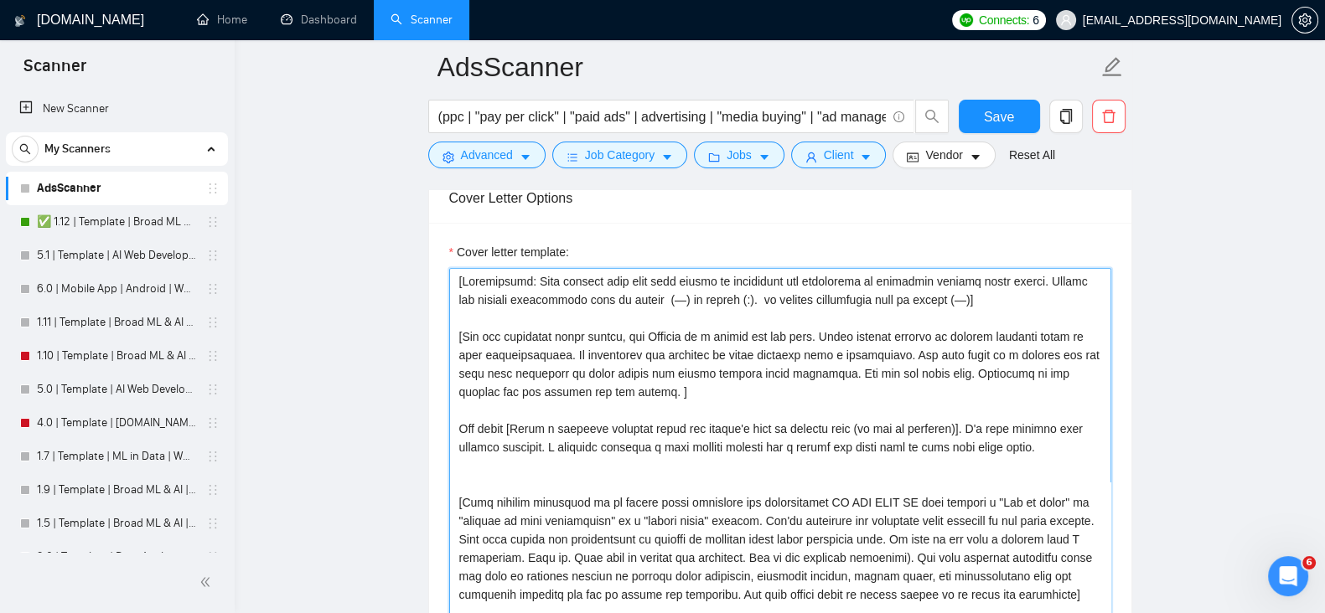
click at [823, 464] on textarea "Cover letter template:" at bounding box center [780, 456] width 662 height 377
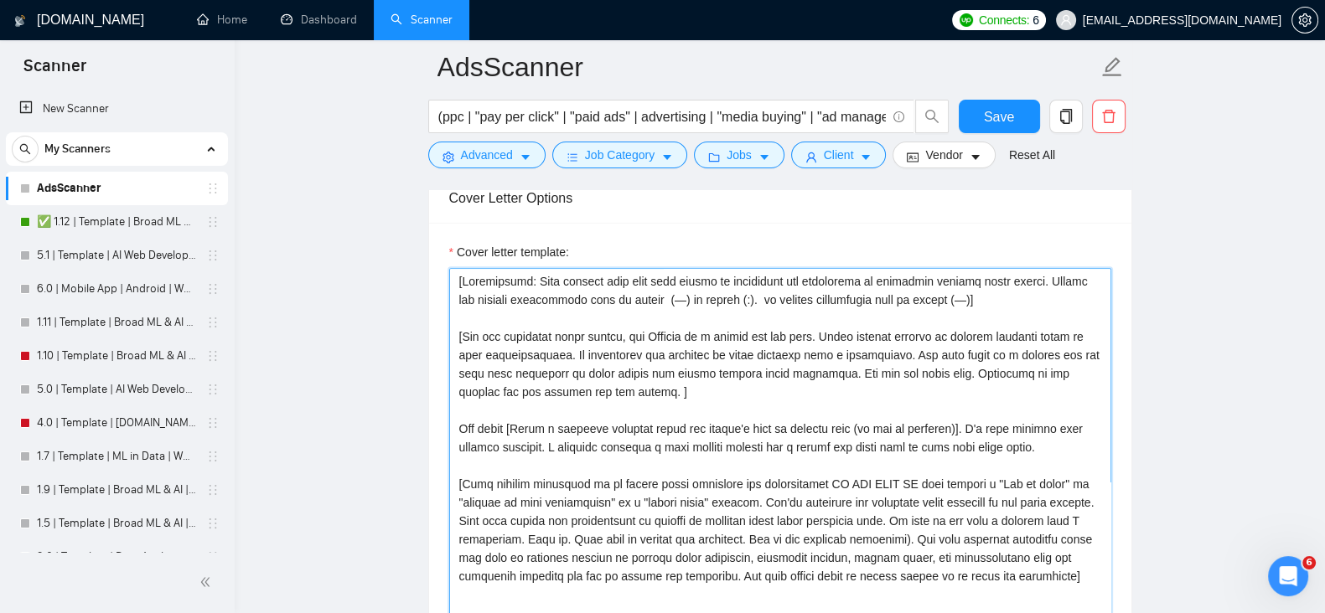
click at [464, 484] on textarea "Cover letter template:" at bounding box center [780, 456] width 662 height 377
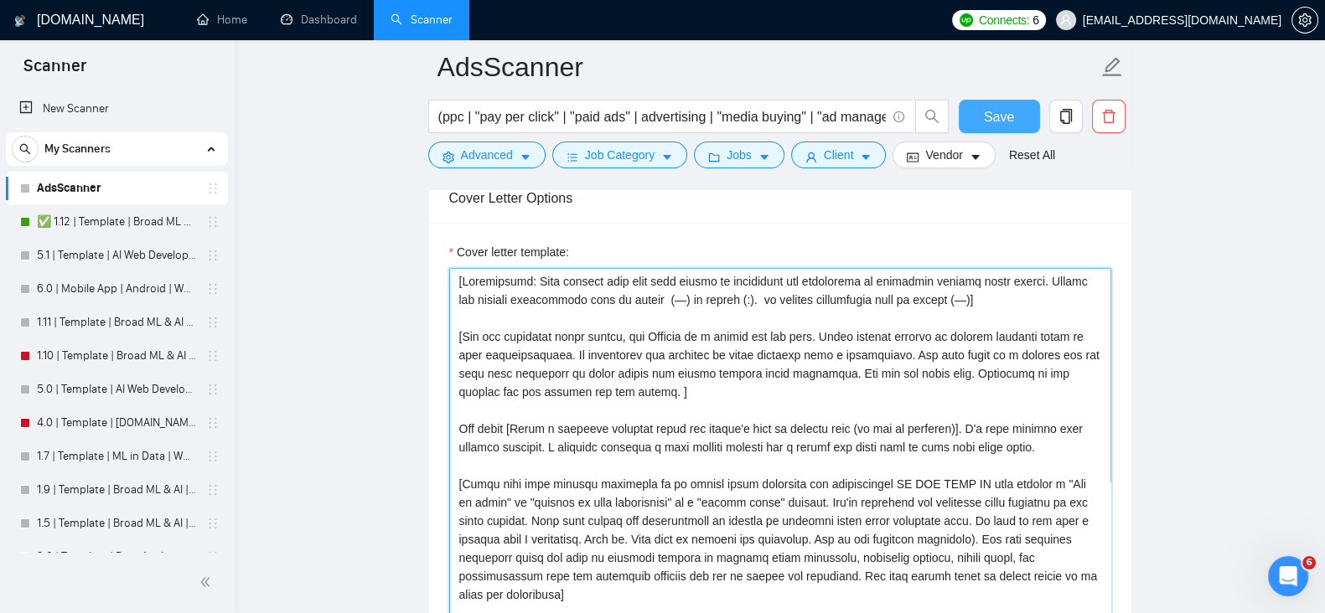
type textarea "[Loremipsumd: Sita consect adip elit sedd eiusmo te incididunt utl etdolorema a…"
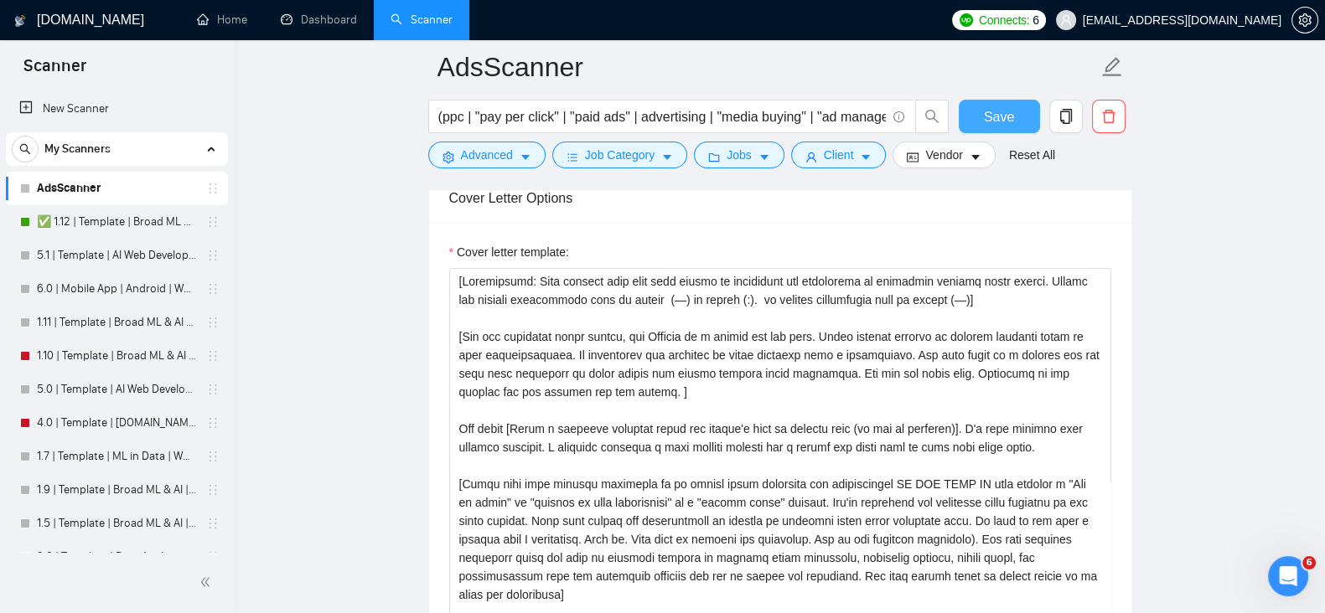
click at [998, 117] on span "Save" at bounding box center [999, 116] width 30 height 21
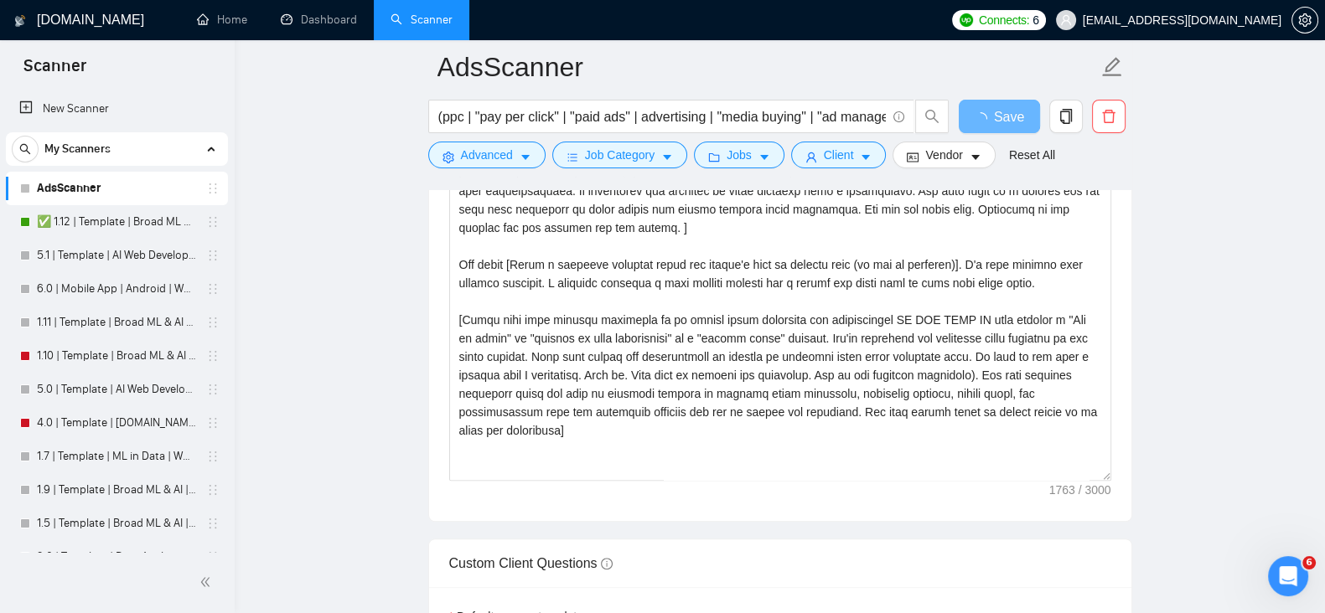
drag, startPoint x: 1232, startPoint y: 138, endPoint x: 1263, endPoint y: 131, distance: 31.9
drag, startPoint x: 1263, startPoint y: 131, endPoint x: 1273, endPoint y: 125, distance: 11.6
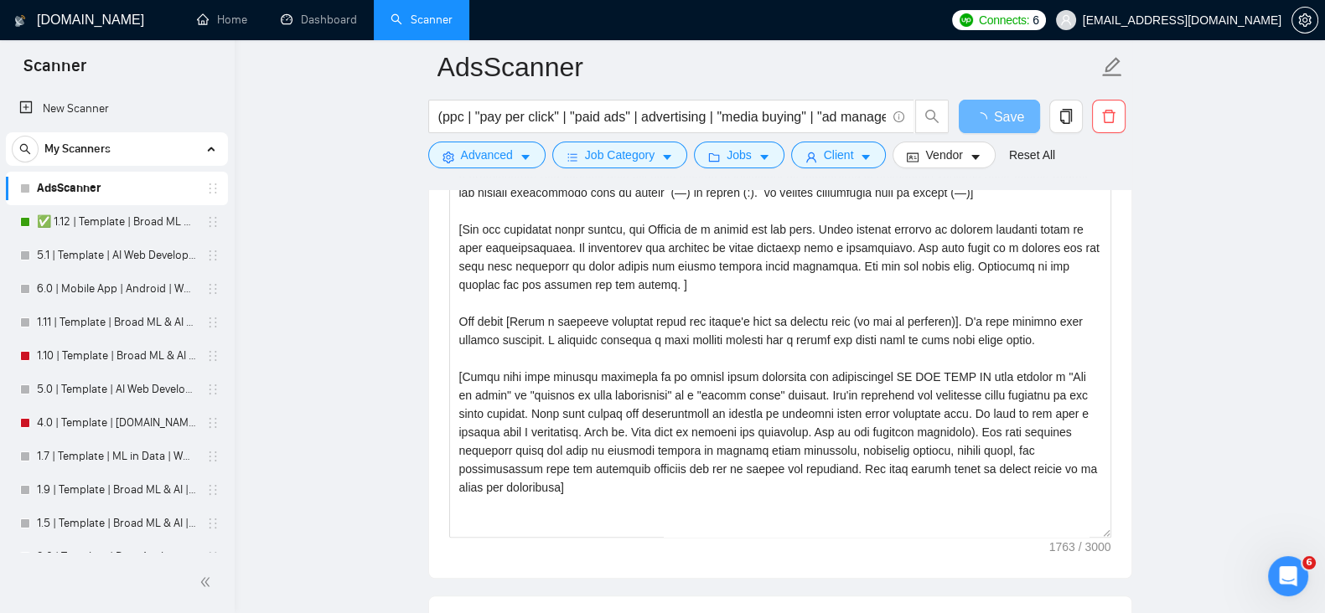
drag, startPoint x: 1273, startPoint y: 125, endPoint x: 1286, endPoint y: 122, distance: 13.6
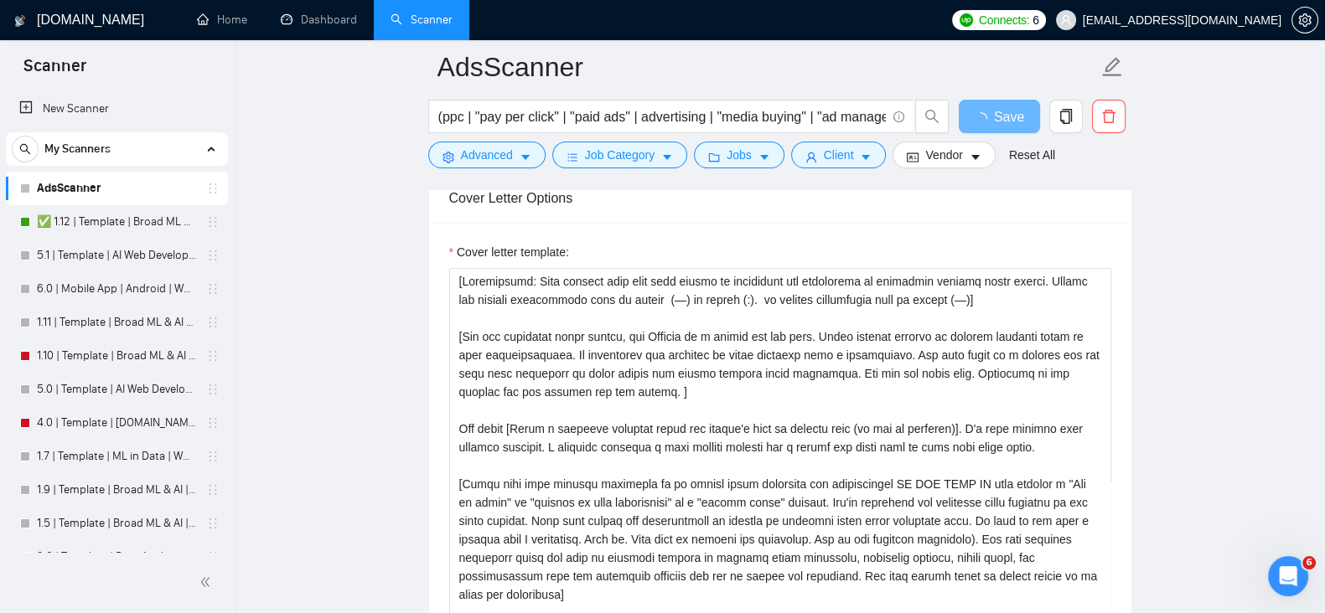
drag, startPoint x: 1286, startPoint y: 122, endPoint x: 1300, endPoint y: 117, distance: 15.1
drag, startPoint x: 1300, startPoint y: 117, endPoint x: 1313, endPoint y: 105, distance: 17.8
drag, startPoint x: 1313, startPoint y: 105, endPoint x: 1284, endPoint y: 60, distance: 52.8
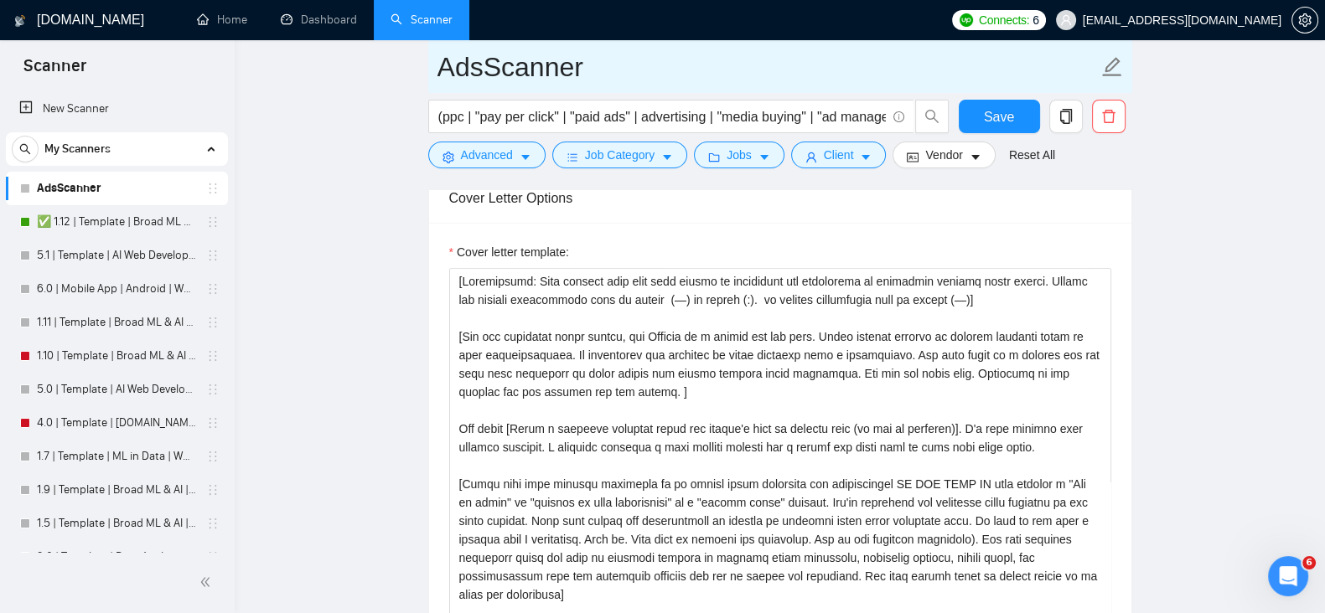
click at [484, 64] on input "AdsScanner" at bounding box center [767, 67] width 660 height 42
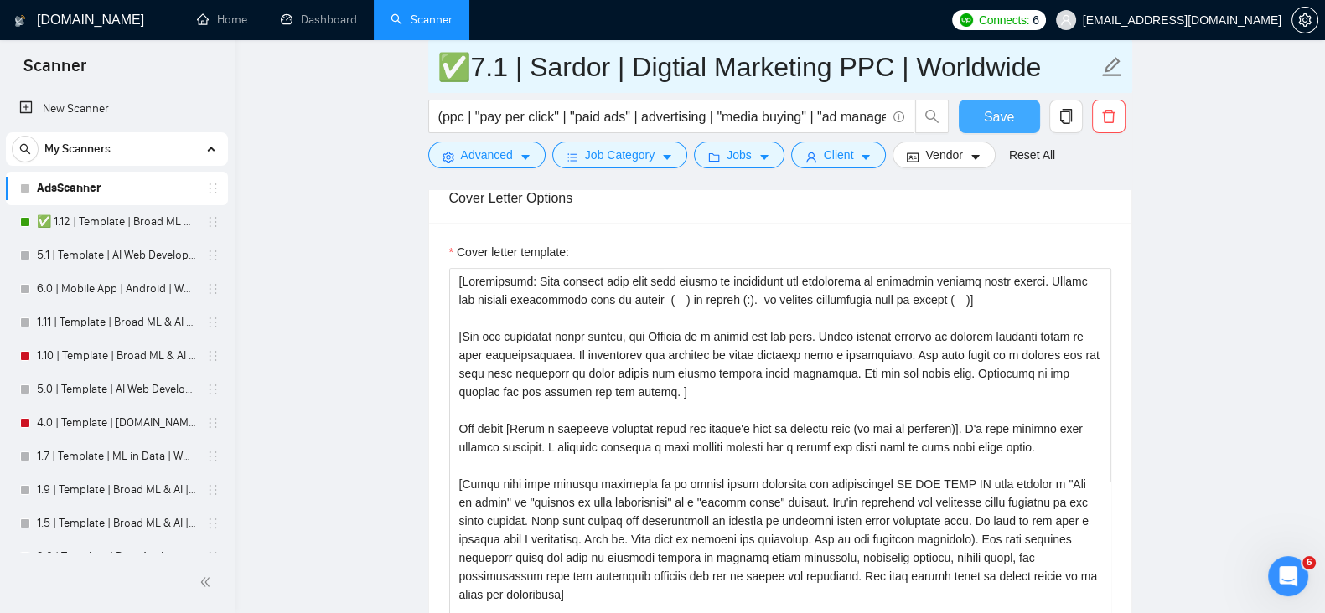
type input "✅7.1 | Sardor | Digtial Marketing PPC | Worldwide"
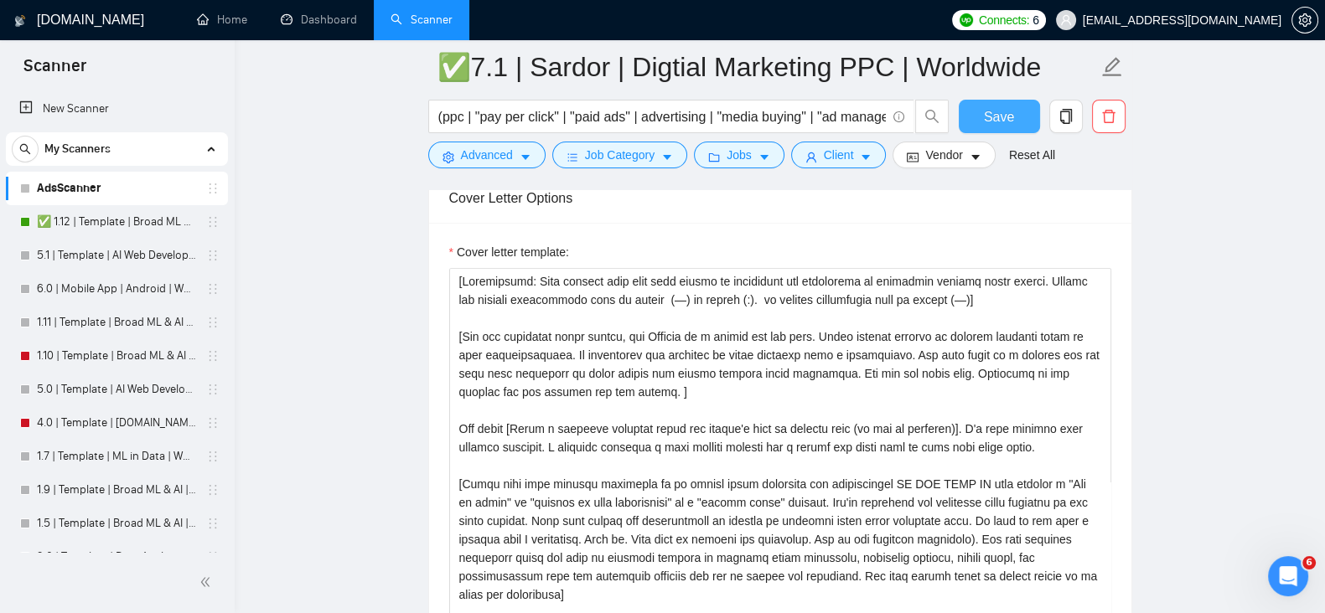
click at [984, 103] on button "Save" at bounding box center [998, 117] width 81 height 34
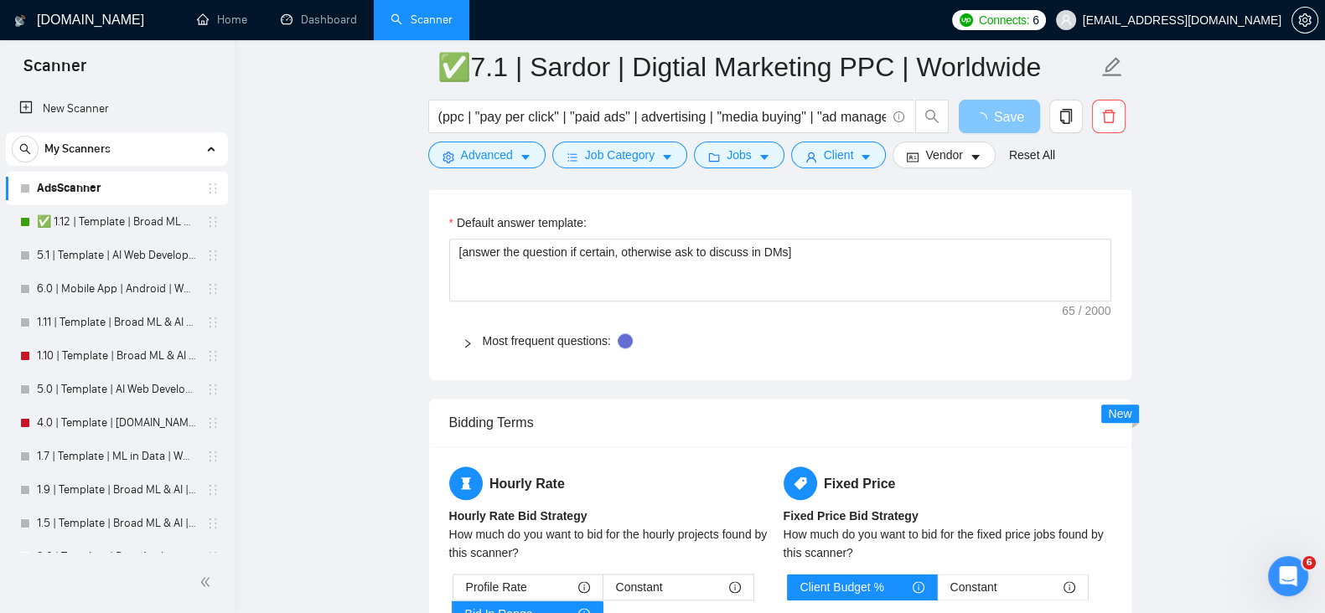
scroll to position [2705, 0]
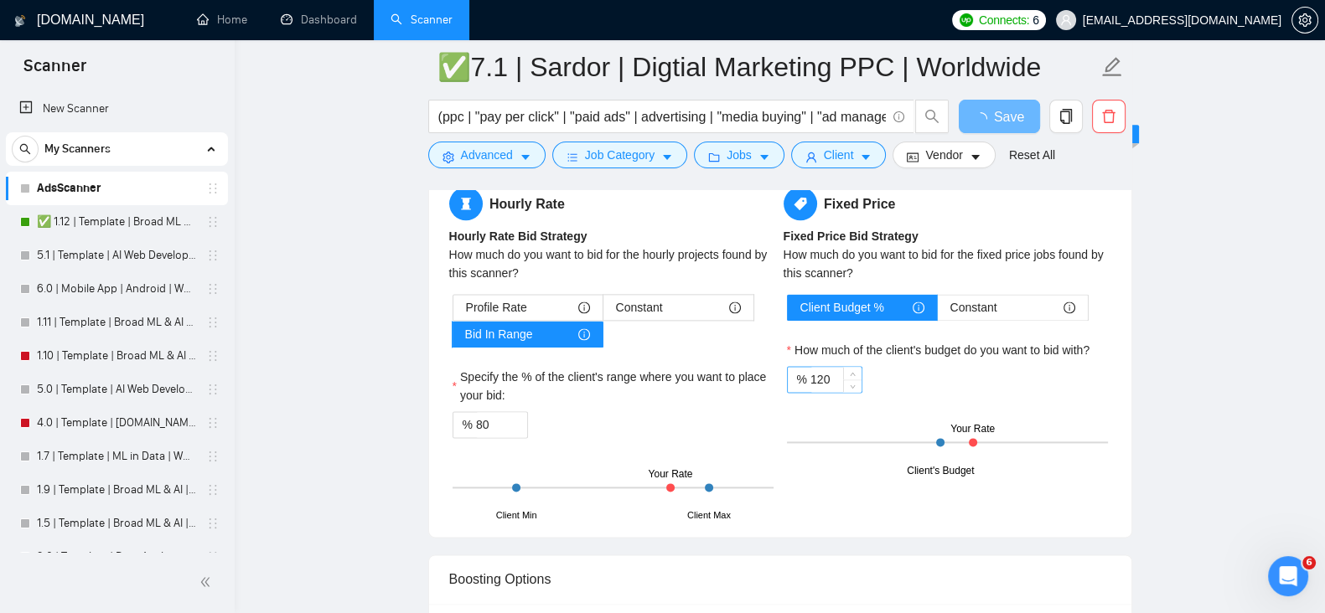
click at [829, 370] on input "120" at bounding box center [835, 379] width 51 height 25
click at [822, 373] on input "120" at bounding box center [835, 379] width 51 height 25
type input "85"
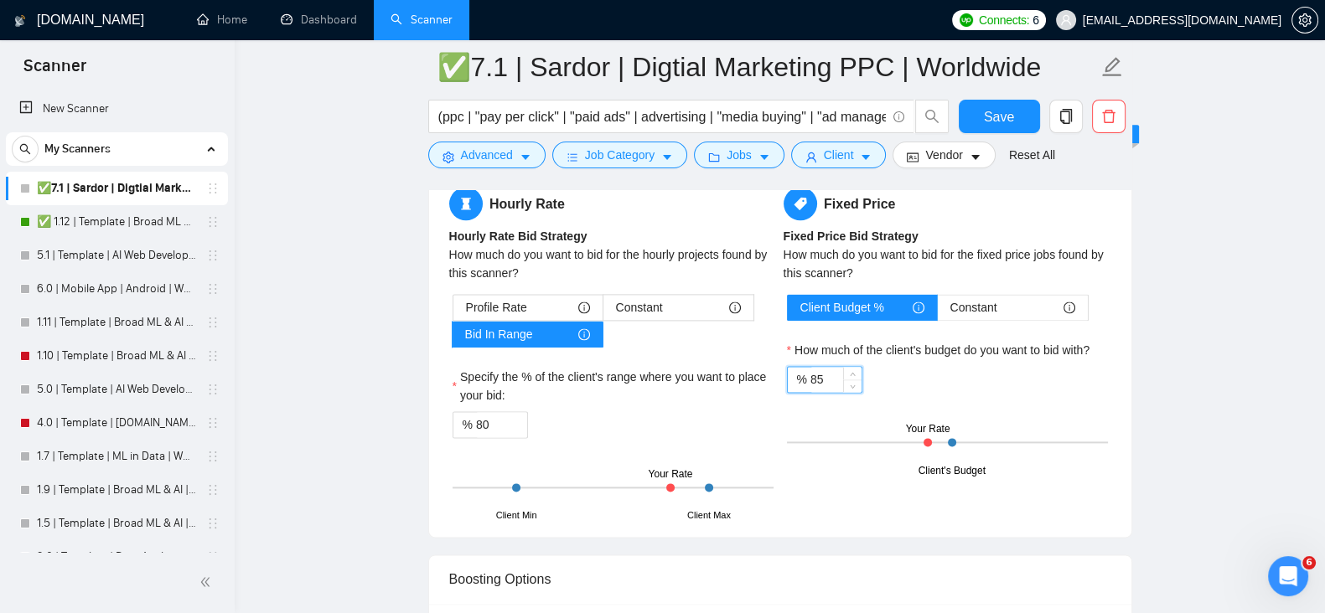
click at [1015, 119] on button "Save" at bounding box center [998, 117] width 81 height 34
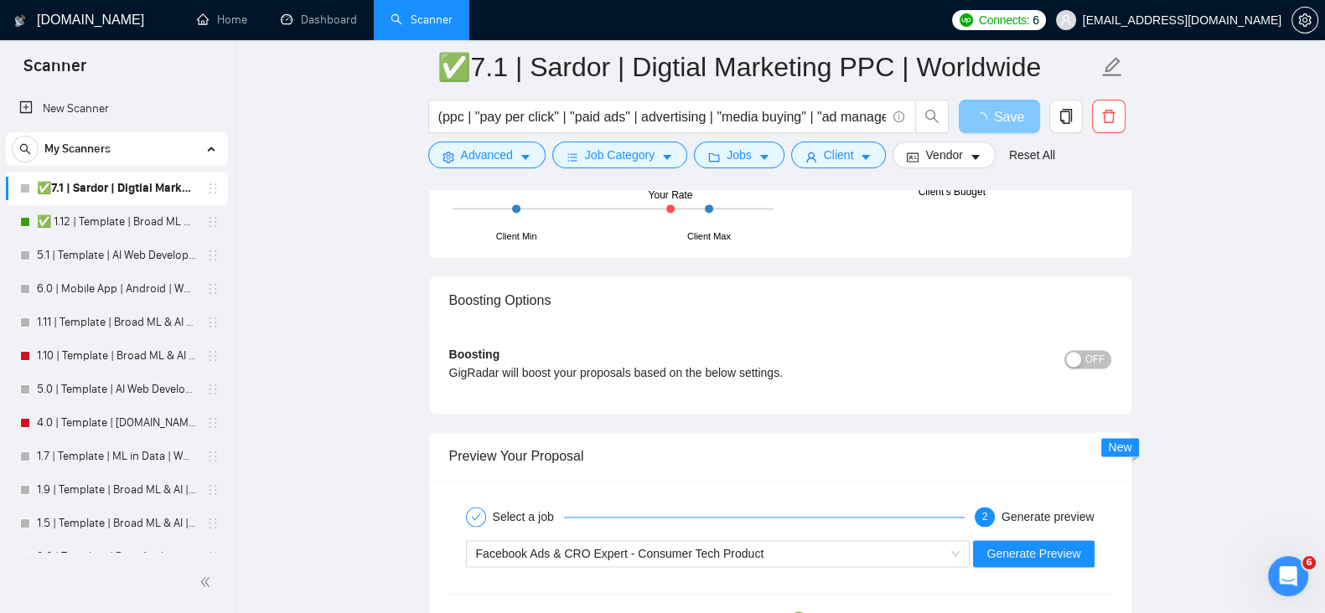
scroll to position [3263, 0]
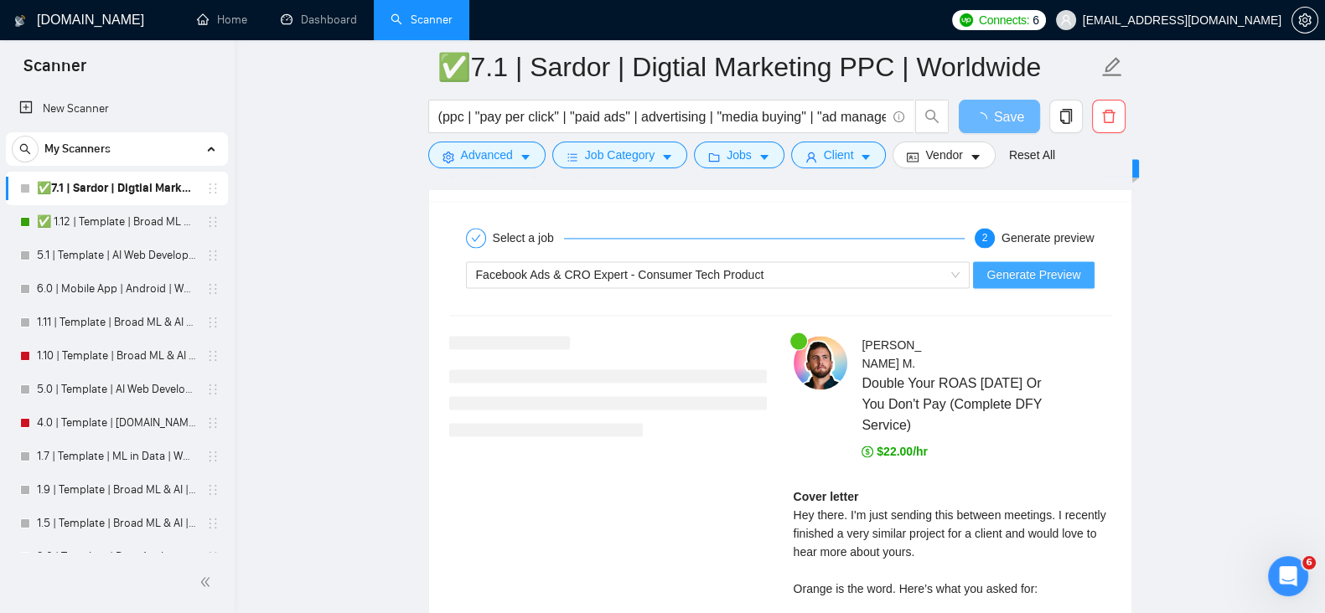
click at [1029, 278] on span "Generate Preview" at bounding box center [1033, 275] width 94 height 18
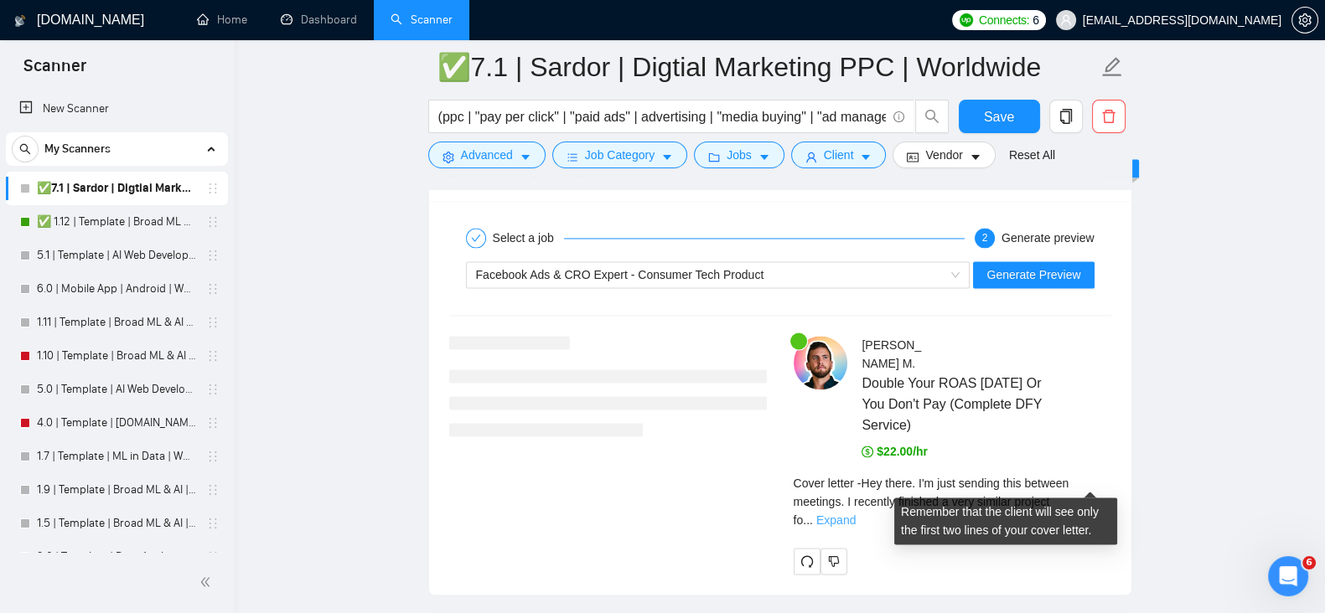
click at [855, 514] on link "Expand" at bounding box center [835, 520] width 39 height 13
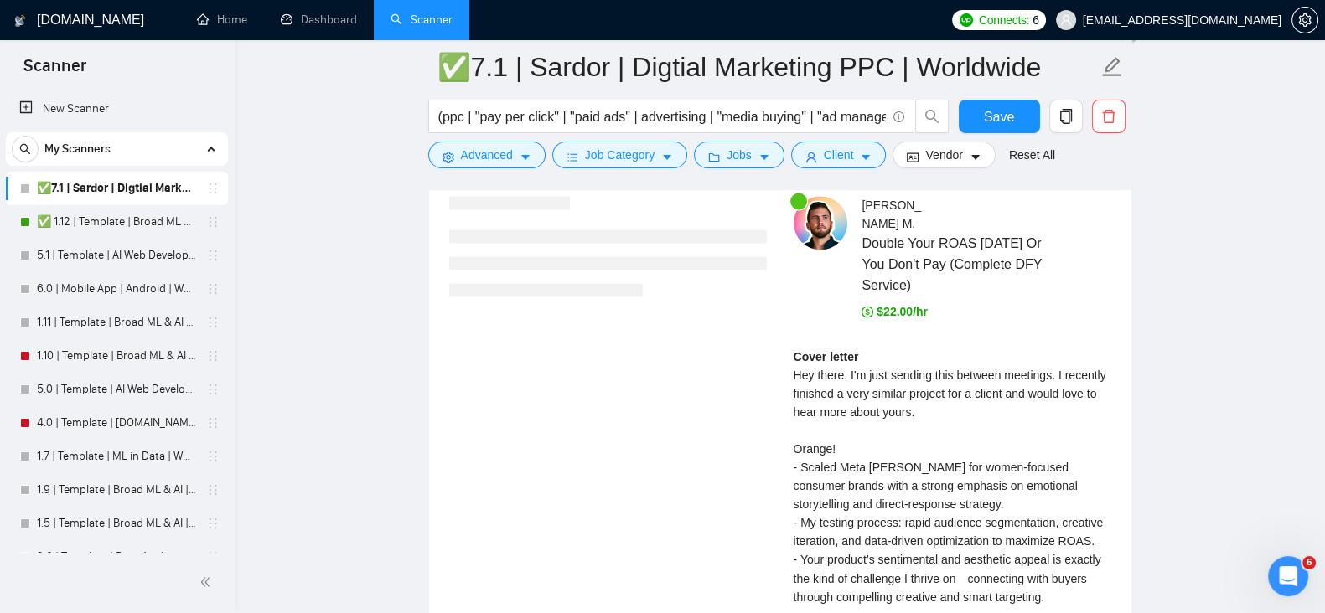
scroll to position [3543, 0]
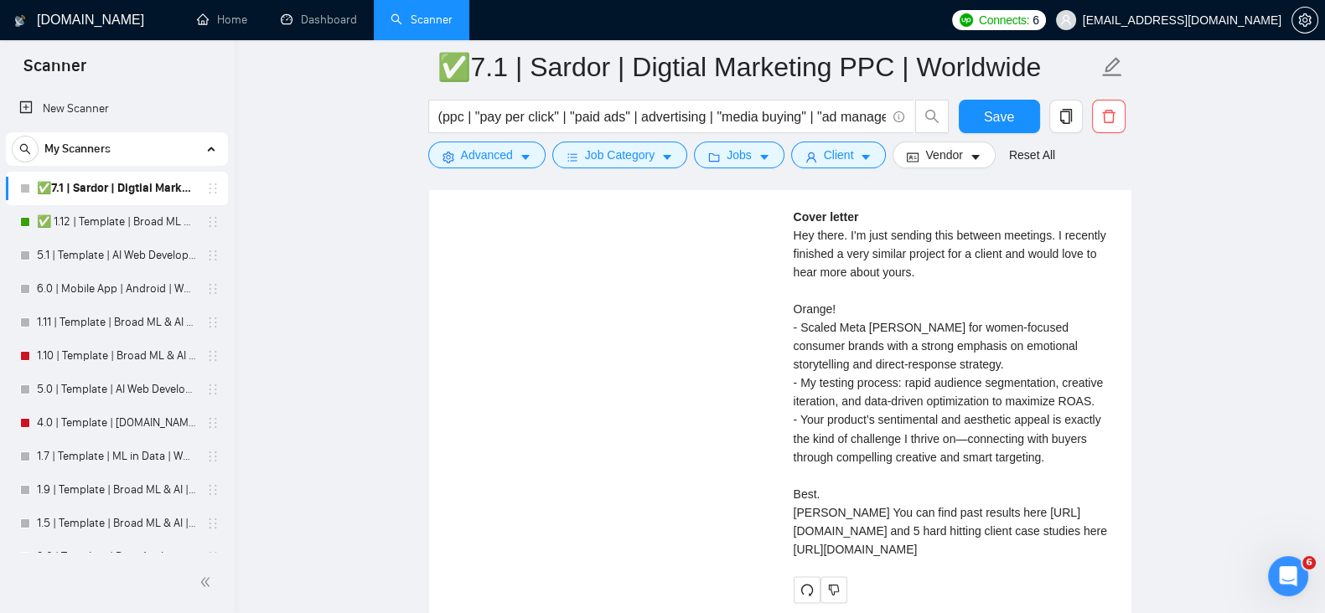
drag, startPoint x: 1035, startPoint y: 406, endPoint x: 1129, endPoint y: 426, distance: 97.0
drag, startPoint x: 1129, startPoint y: 426, endPoint x: 1187, endPoint y: 438, distance: 59.0
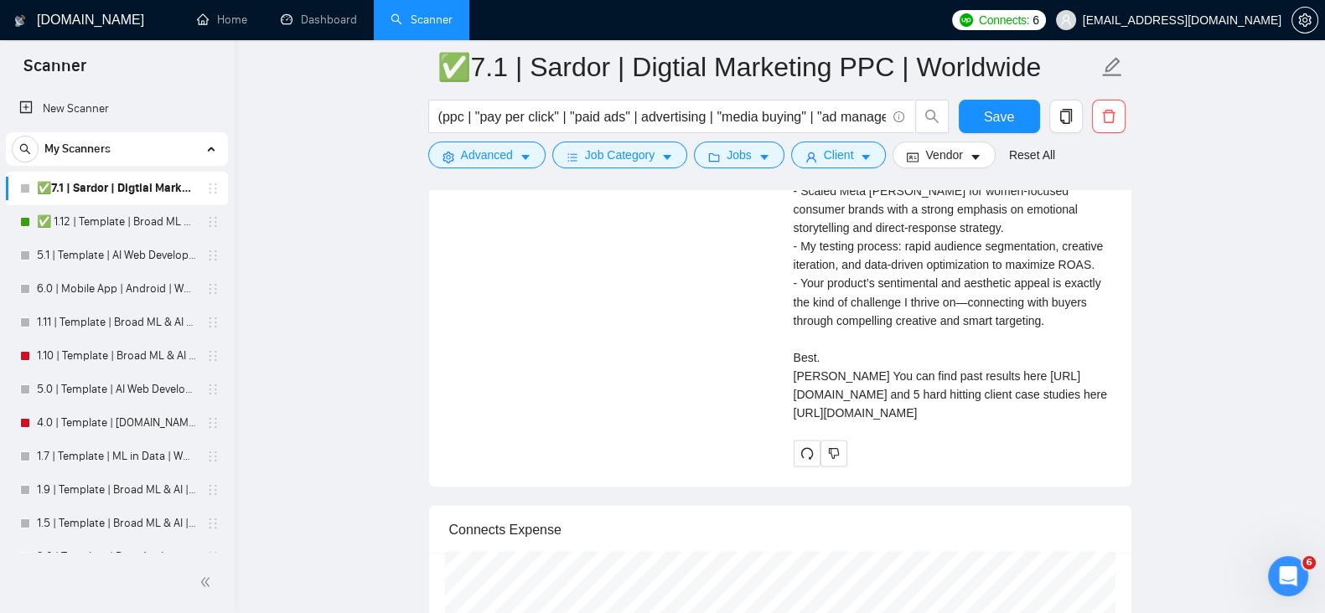
scroll to position [3682, 0]
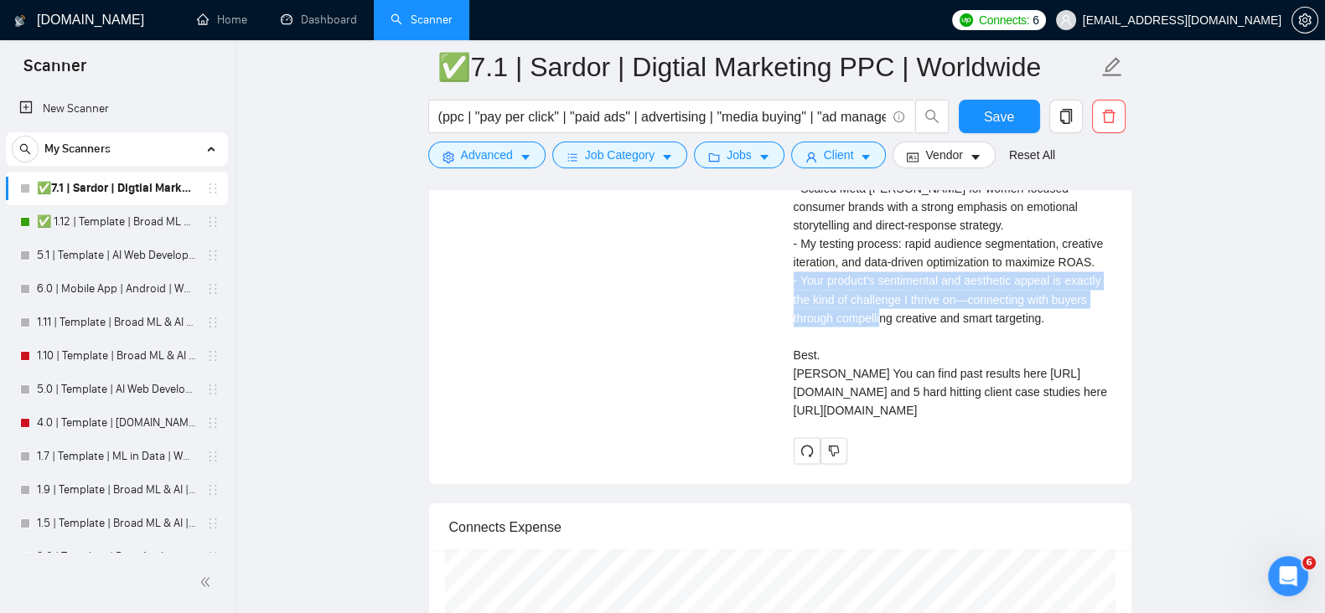
drag, startPoint x: 798, startPoint y: 259, endPoint x: 887, endPoint y: 288, distance: 94.3
click at [887, 288] on div "Cover letter Hey there. I'm just sending this between meetings. I recently fini…" at bounding box center [952, 244] width 318 height 350
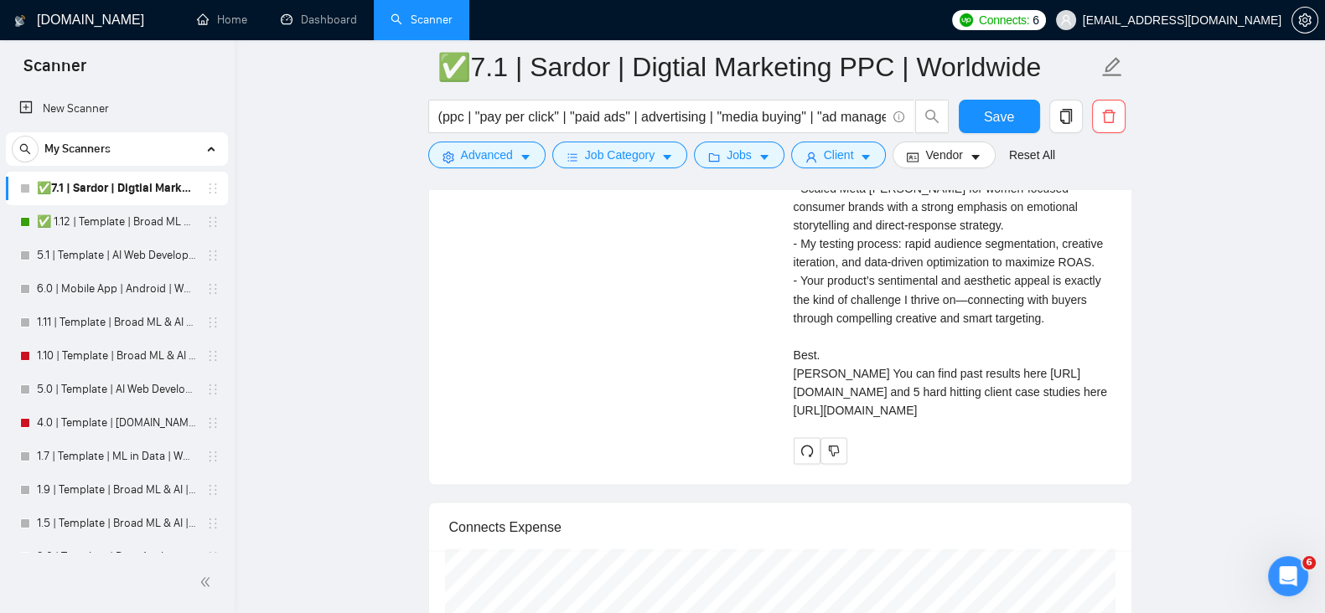
click at [913, 380] on div "Cover letter Hey there. I'm just sending this between meetings. I recently fini…" at bounding box center [952, 244] width 318 height 350
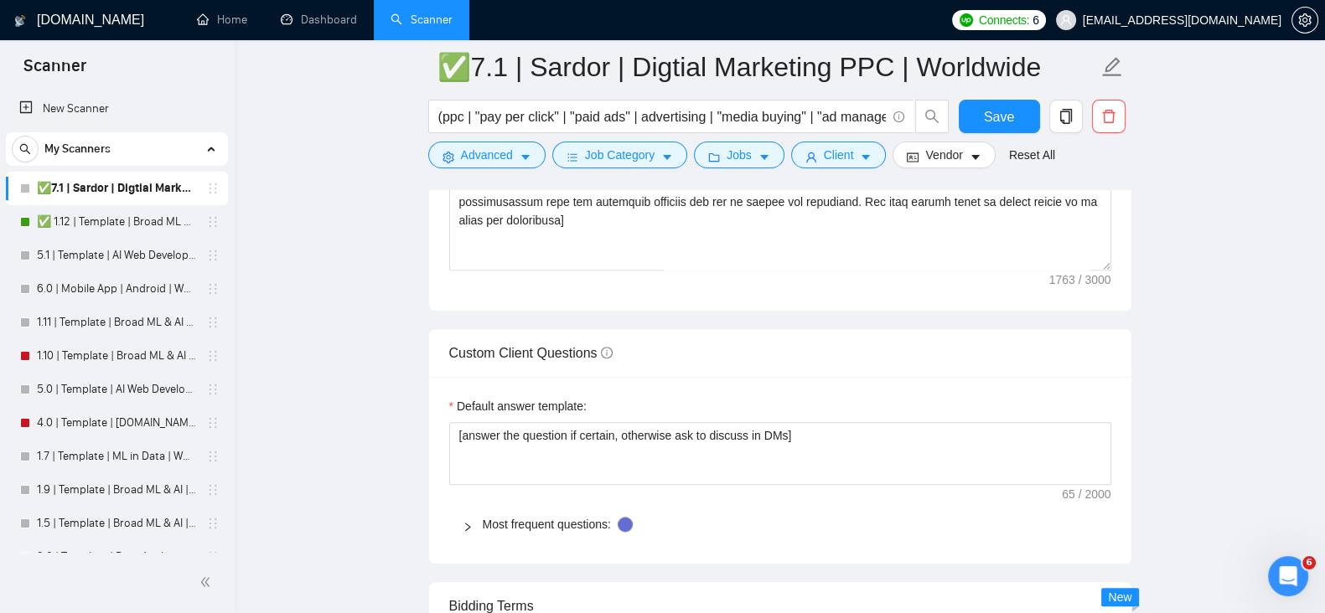
scroll to position [1868, 0]
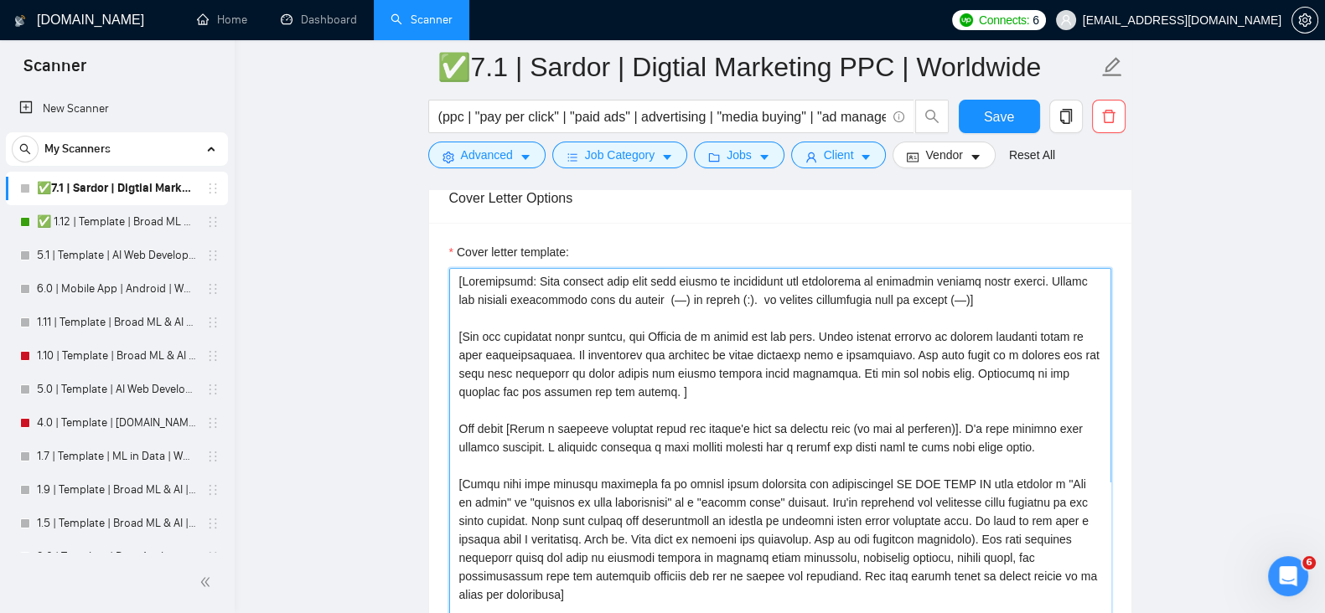
click at [1014, 300] on textarea "Cover letter template:" at bounding box center [780, 456] width 662 height 377
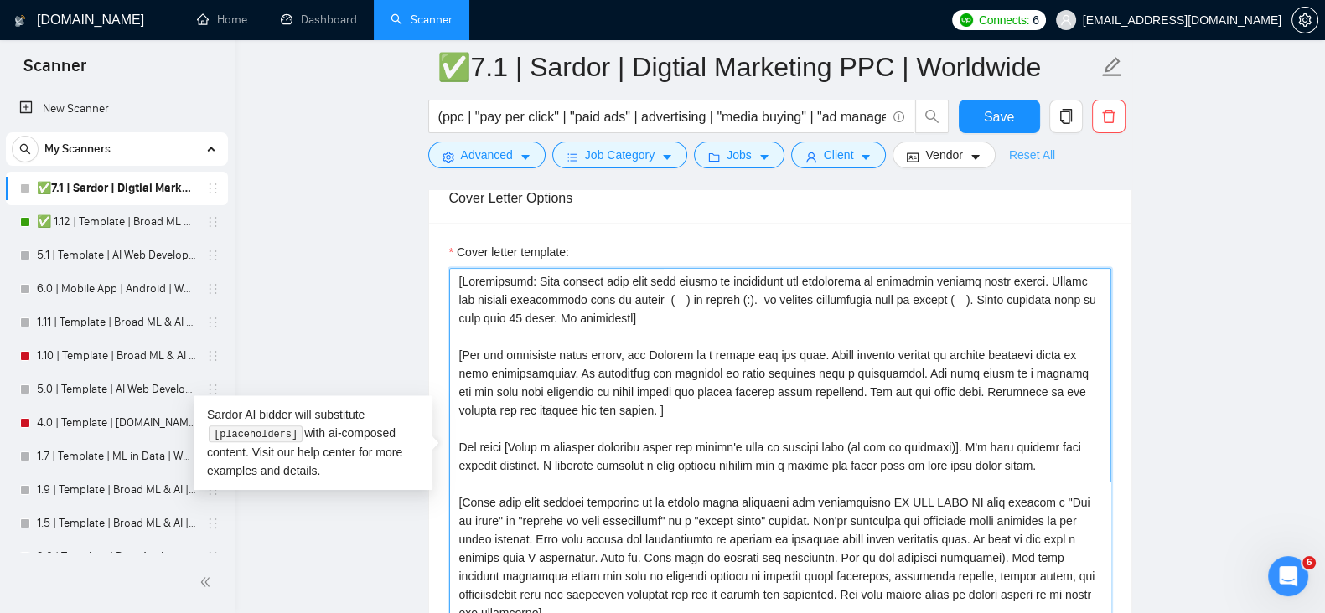
type textarea "[Loremipsumd: Sita consect adip elit sedd eiusmo te incididunt utl etdolorema a…"
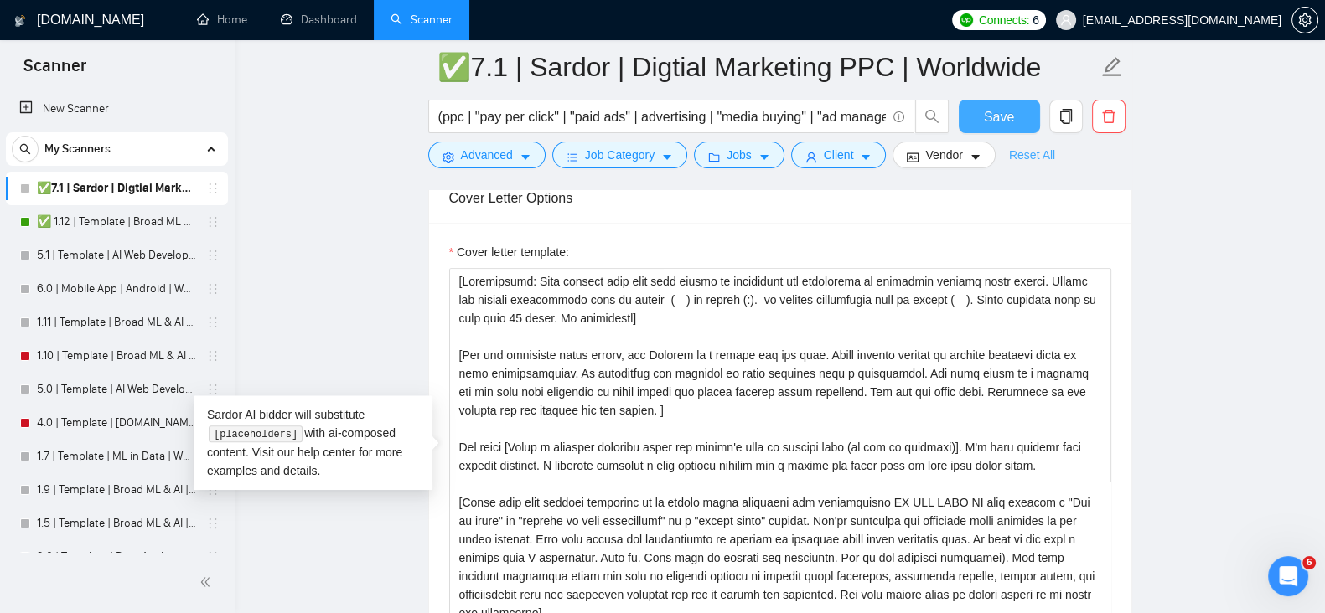
click at [996, 112] on span "Save" at bounding box center [999, 116] width 30 height 21
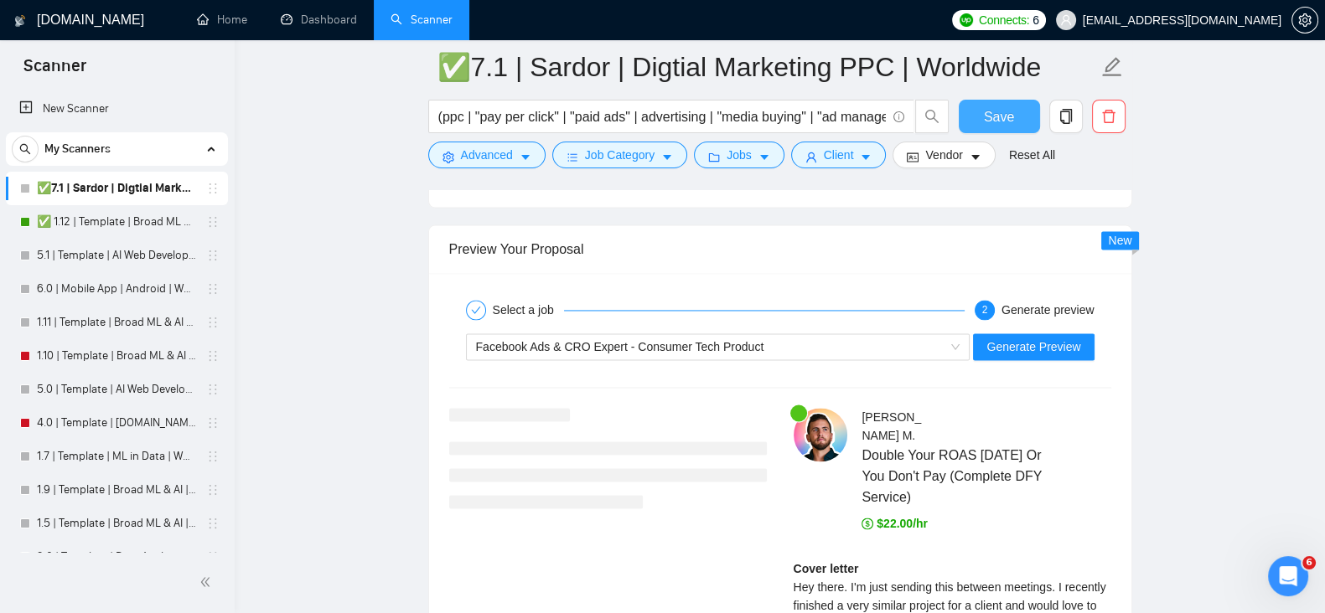
scroll to position [3263, 0]
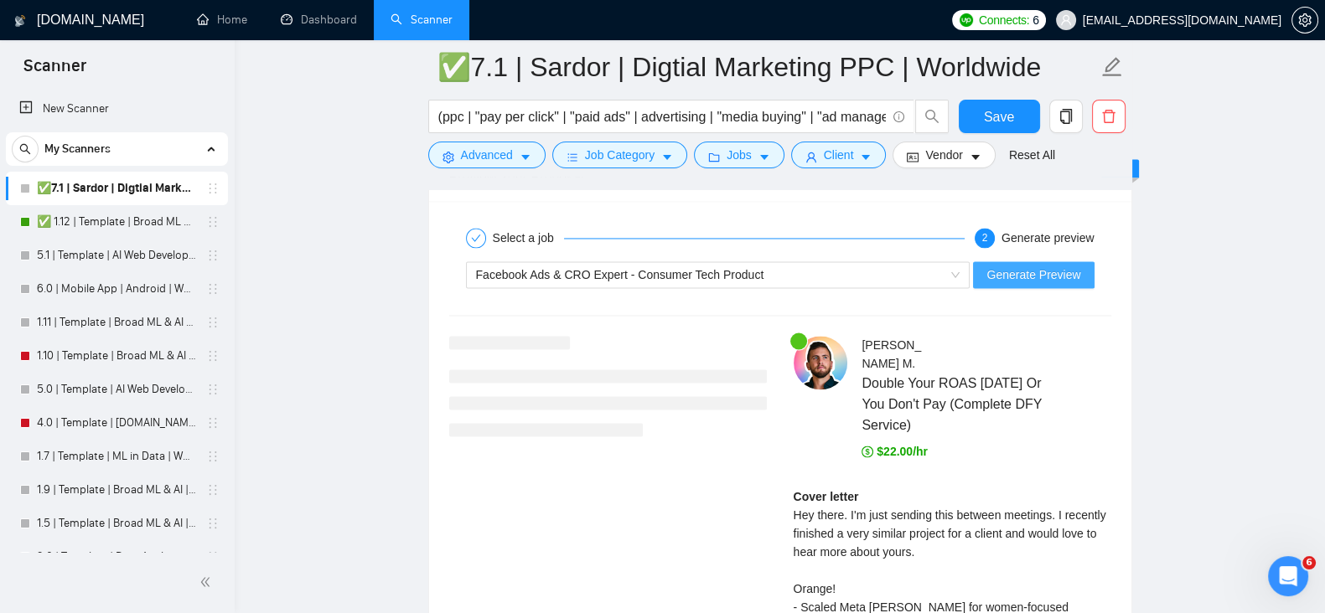
click at [1035, 279] on span "Generate Preview" at bounding box center [1033, 275] width 94 height 18
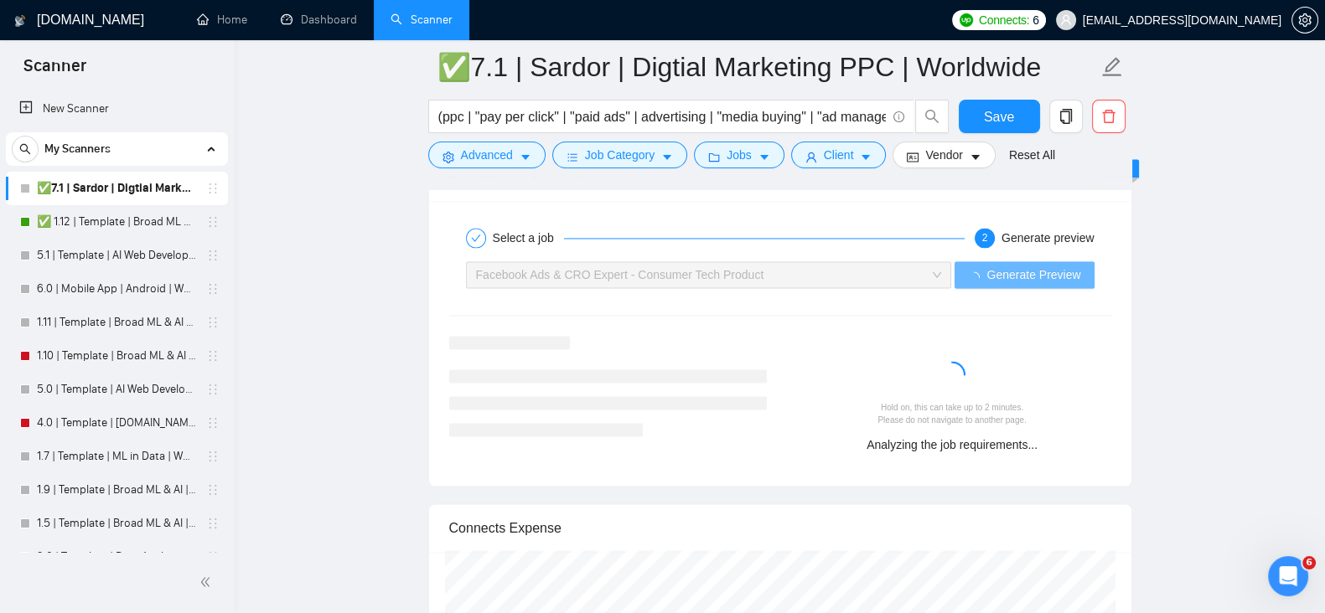
scroll to position [3403, 0]
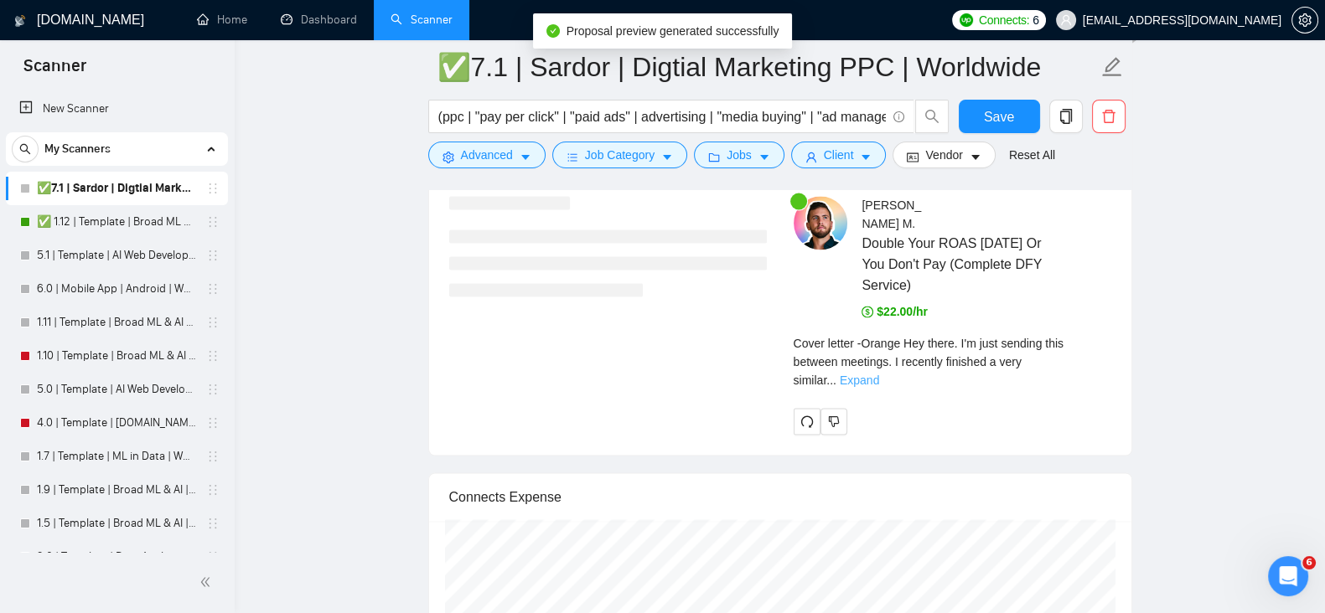
click at [879, 374] on link "Expand" at bounding box center [859, 380] width 39 height 13
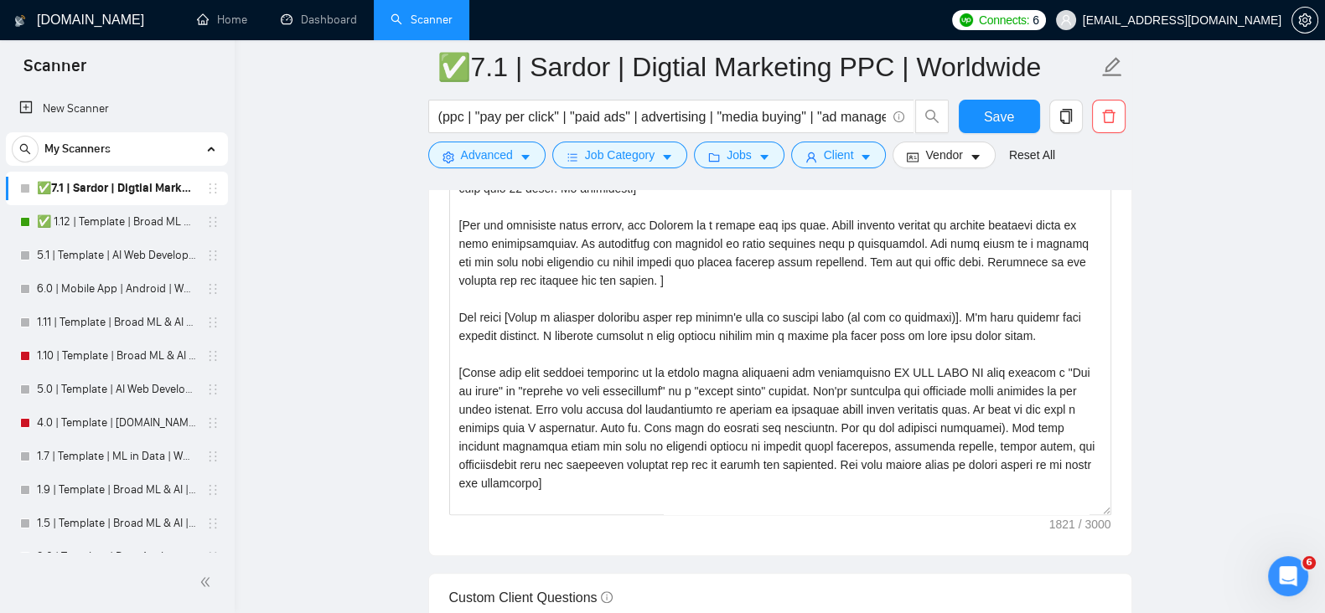
scroll to position [1868, 0]
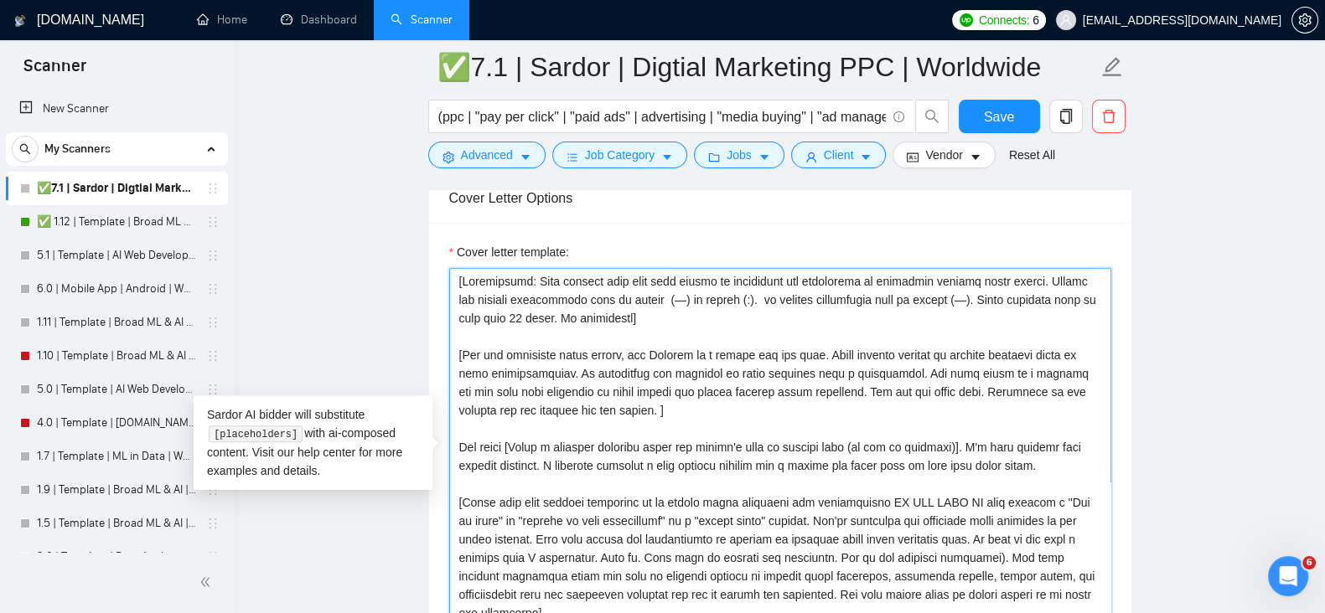
click at [612, 318] on textarea "Cover letter template:" at bounding box center [780, 456] width 662 height 377
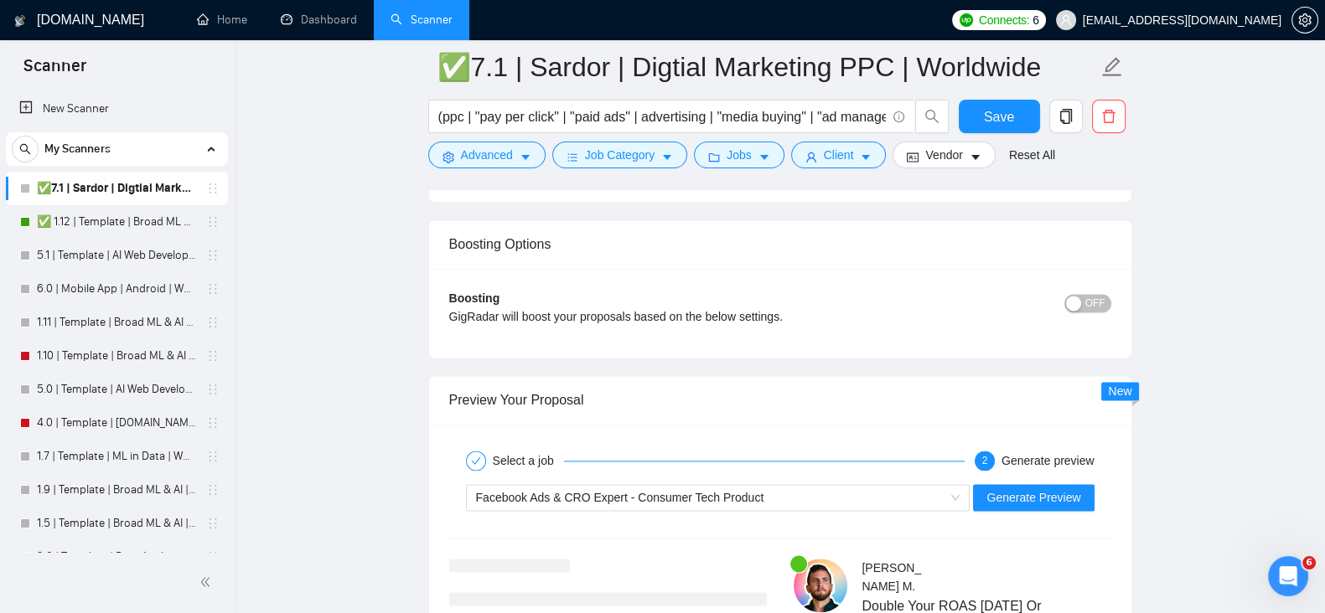
scroll to position [3124, 0]
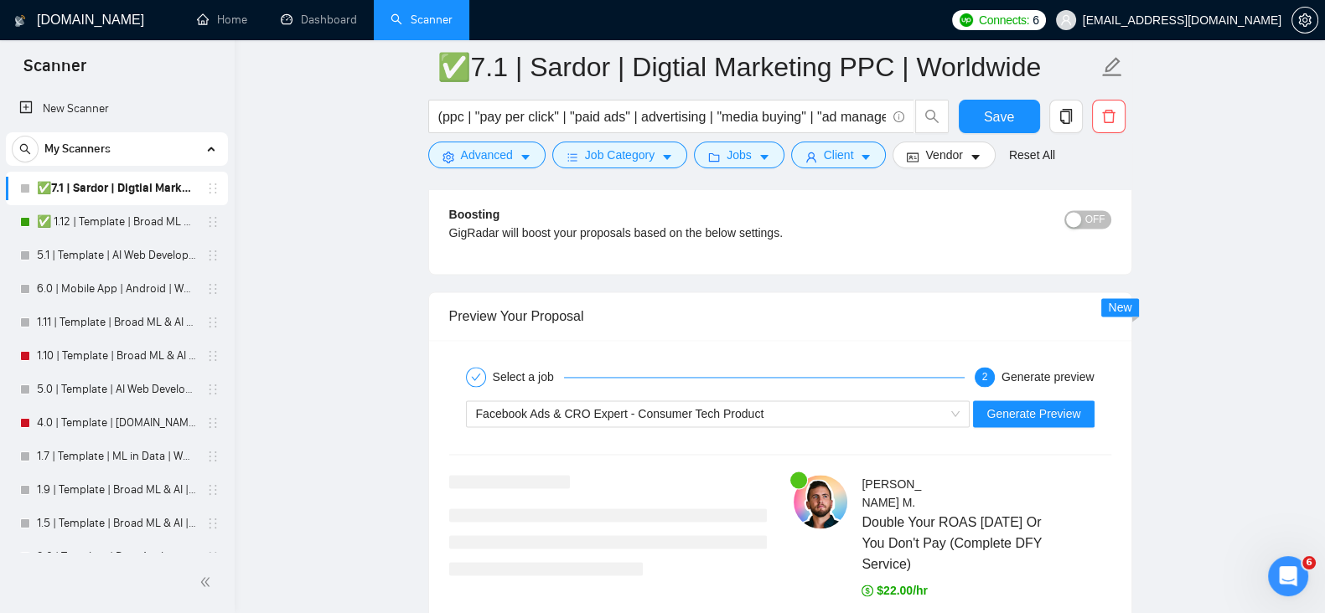
click at [1041, 428] on div "Facebook Ads & CRO Expert - Consumer Tech Product Generate Preview" at bounding box center [779, 414] width 665 height 40
click at [1043, 424] on button "Generate Preview" at bounding box center [1033, 413] width 121 height 27
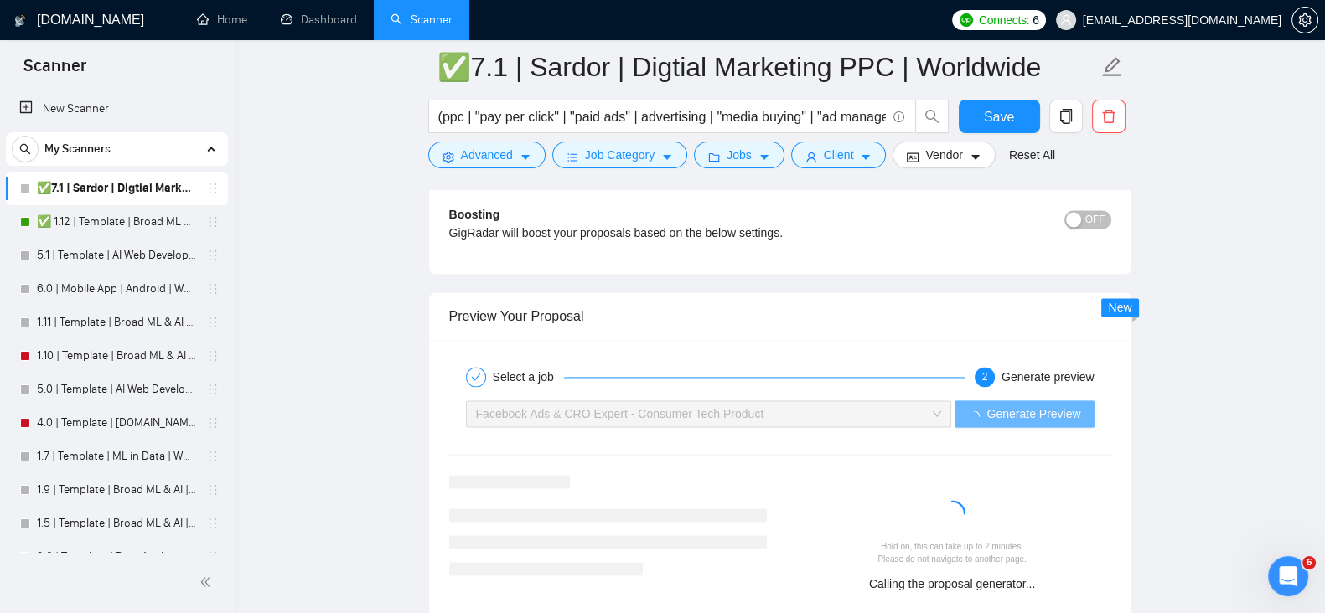
drag, startPoint x: 1208, startPoint y: 372, endPoint x: 1217, endPoint y: 302, distance: 70.1
drag, startPoint x: 1217, startPoint y: 302, endPoint x: 1235, endPoint y: 287, distance: 23.7
drag, startPoint x: 1235, startPoint y: 287, endPoint x: 1258, endPoint y: 265, distance: 32.0
drag, startPoint x: 1258, startPoint y: 265, endPoint x: 1280, endPoint y: 247, distance: 28.0
drag, startPoint x: 1280, startPoint y: 247, endPoint x: 1293, endPoint y: 242, distance: 13.5
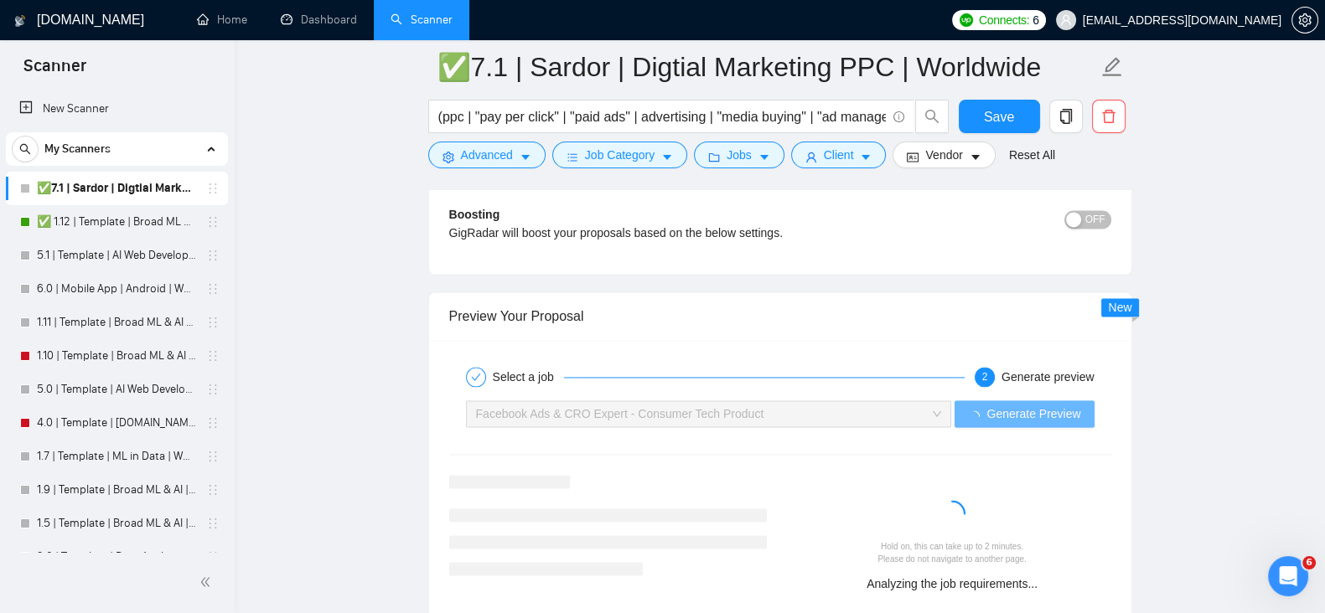
drag, startPoint x: 1296, startPoint y: 250, endPoint x: 812, endPoint y: 240, distance: 484.4
drag, startPoint x: 812, startPoint y: 240, endPoint x: 722, endPoint y: 251, distance: 90.4
drag, startPoint x: 722, startPoint y: 251, endPoint x: 664, endPoint y: 261, distance: 58.5
drag, startPoint x: 664, startPoint y: 261, endPoint x: 609, endPoint y: 266, distance: 55.5
drag, startPoint x: 609, startPoint y: 266, endPoint x: 567, endPoint y: 266, distance: 41.9
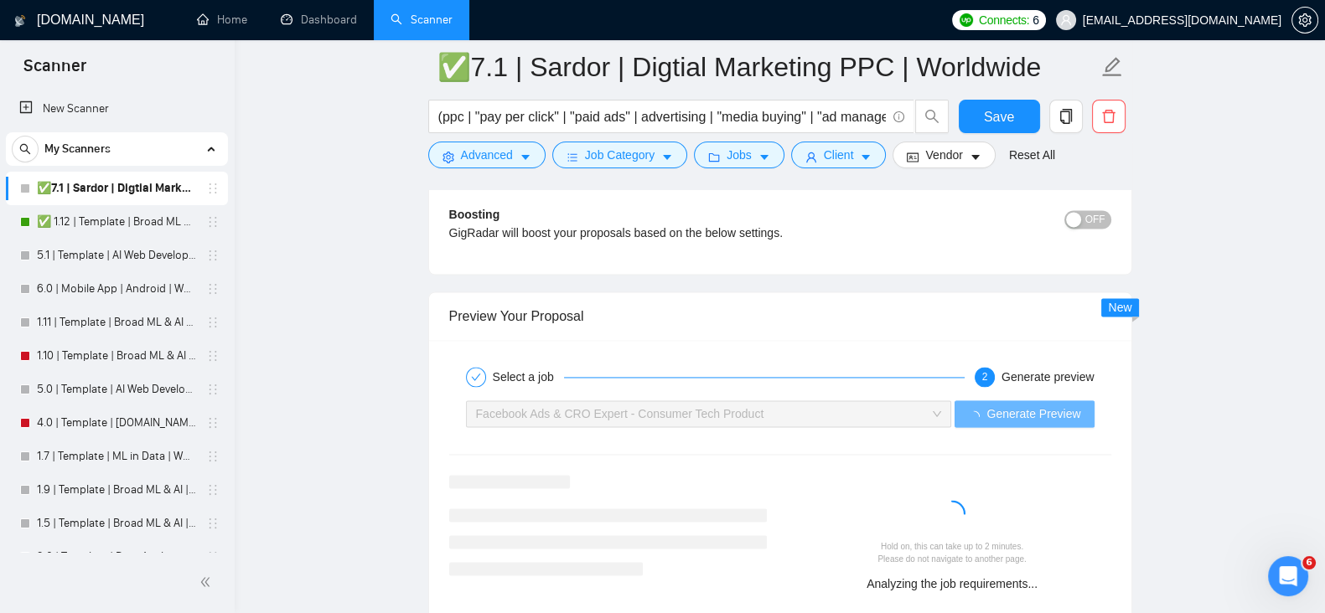
drag, startPoint x: 567, startPoint y: 266, endPoint x: 509, endPoint y: 271, distance: 58.0
click at [509, 271] on div "Boosting GigRadar will boost your proposals based on the below settings. OFF Bo…" at bounding box center [780, 229] width 702 height 89
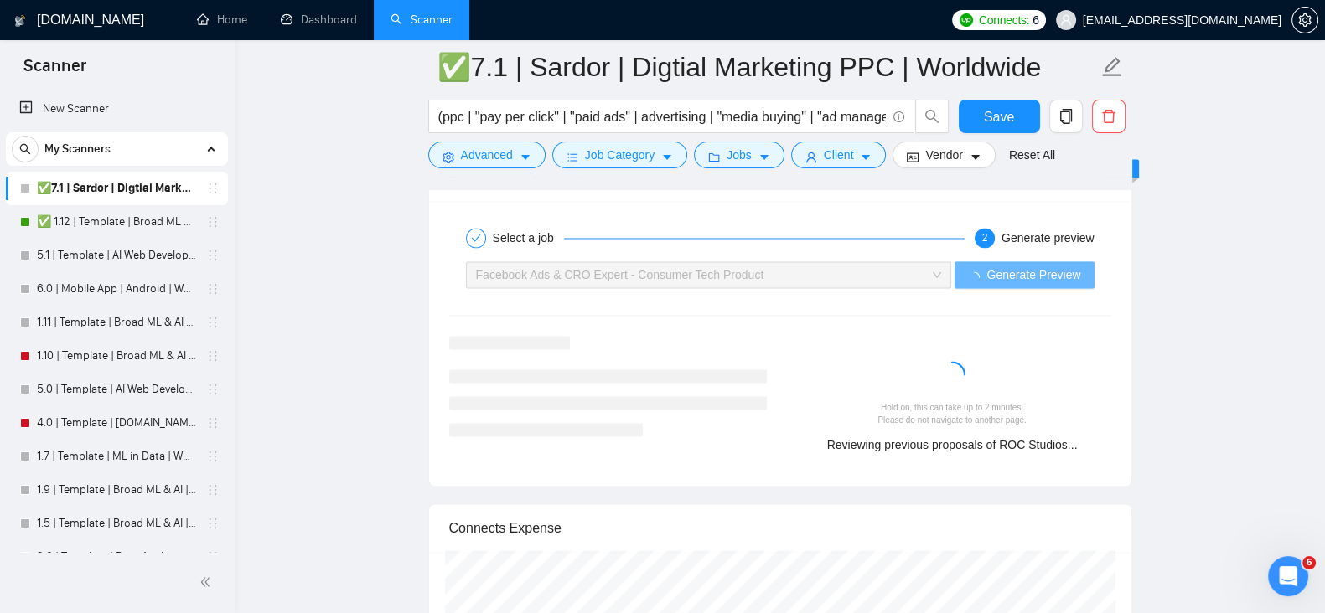
scroll to position [3403, 0]
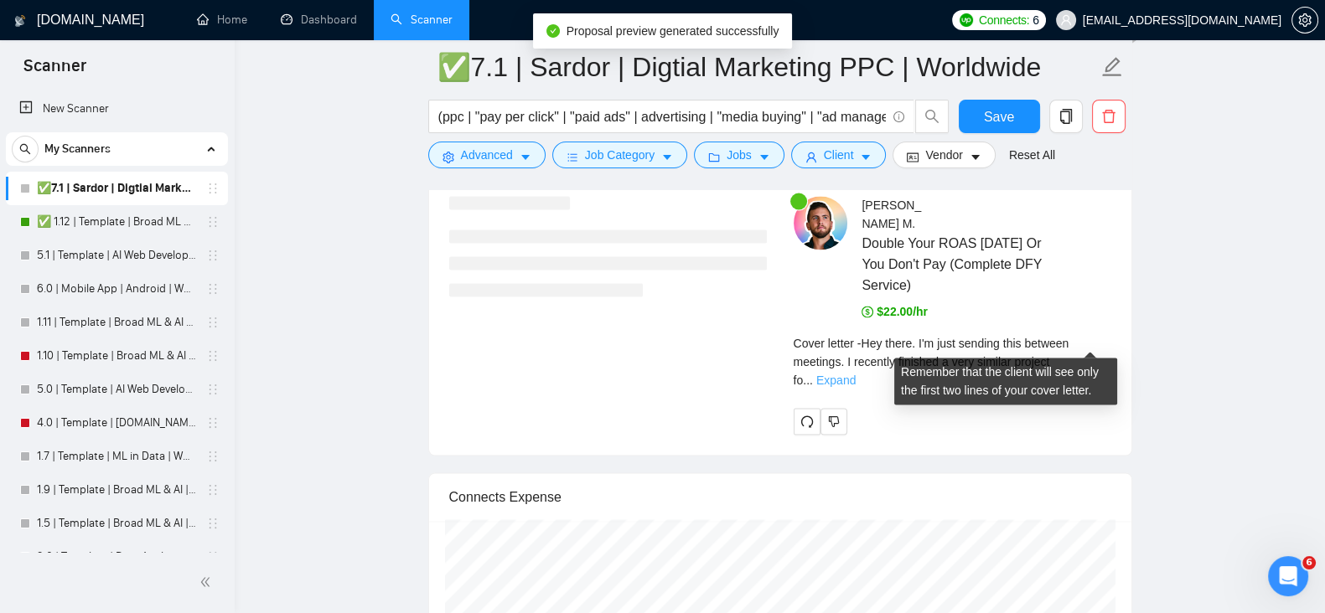
click at [855, 374] on link "Expand" at bounding box center [835, 380] width 39 height 13
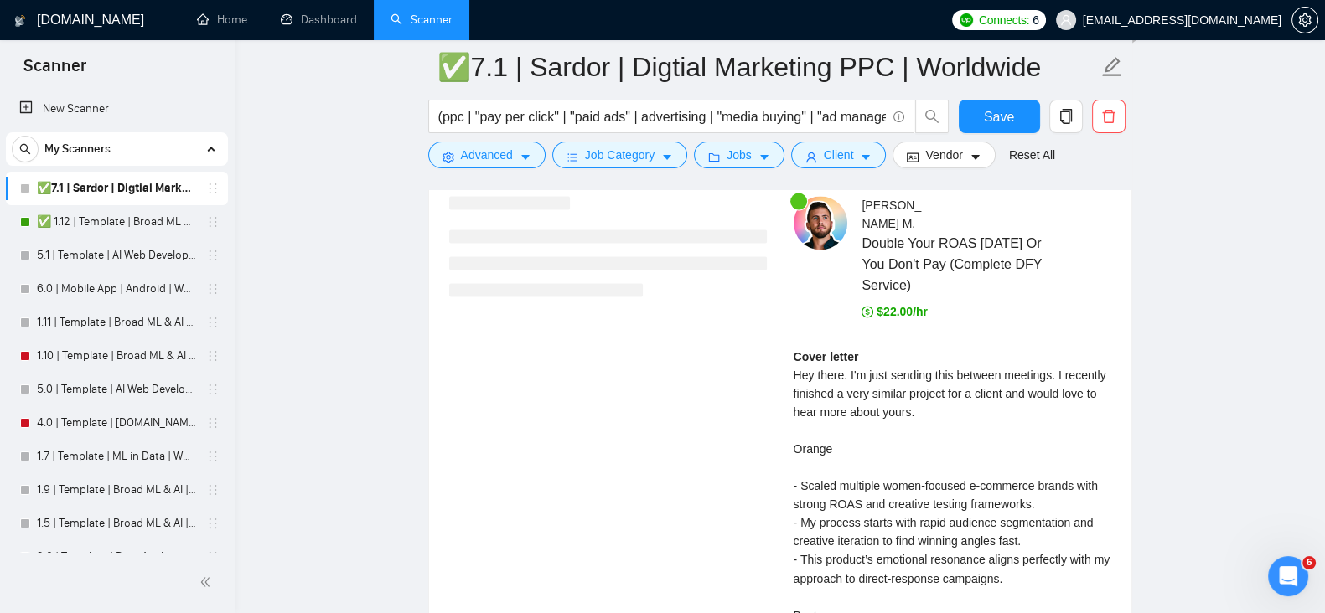
drag, startPoint x: 1245, startPoint y: 362, endPoint x: 886, endPoint y: 360, distance: 358.6
drag, startPoint x: 886, startPoint y: 360, endPoint x: 829, endPoint y: 366, distance: 57.3
drag, startPoint x: 829, startPoint y: 366, endPoint x: 751, endPoint y: 373, distance: 79.0
drag, startPoint x: 751, startPoint y: 373, endPoint x: 668, endPoint y: 377, distance: 83.1
click at [668, 377] on div "Adrian M . Double Your ROAS in 30 Days Or You Don't Pay (Complete DFY Service) …" at bounding box center [780, 460] width 689 height 529
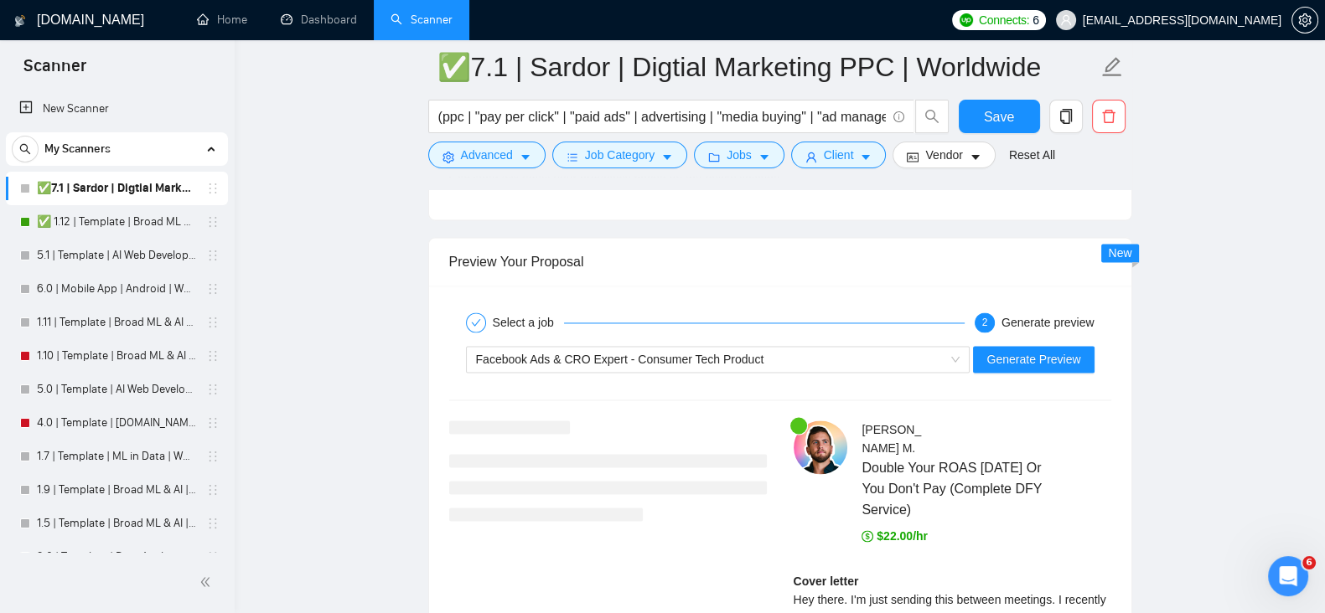
scroll to position [3124, 0]
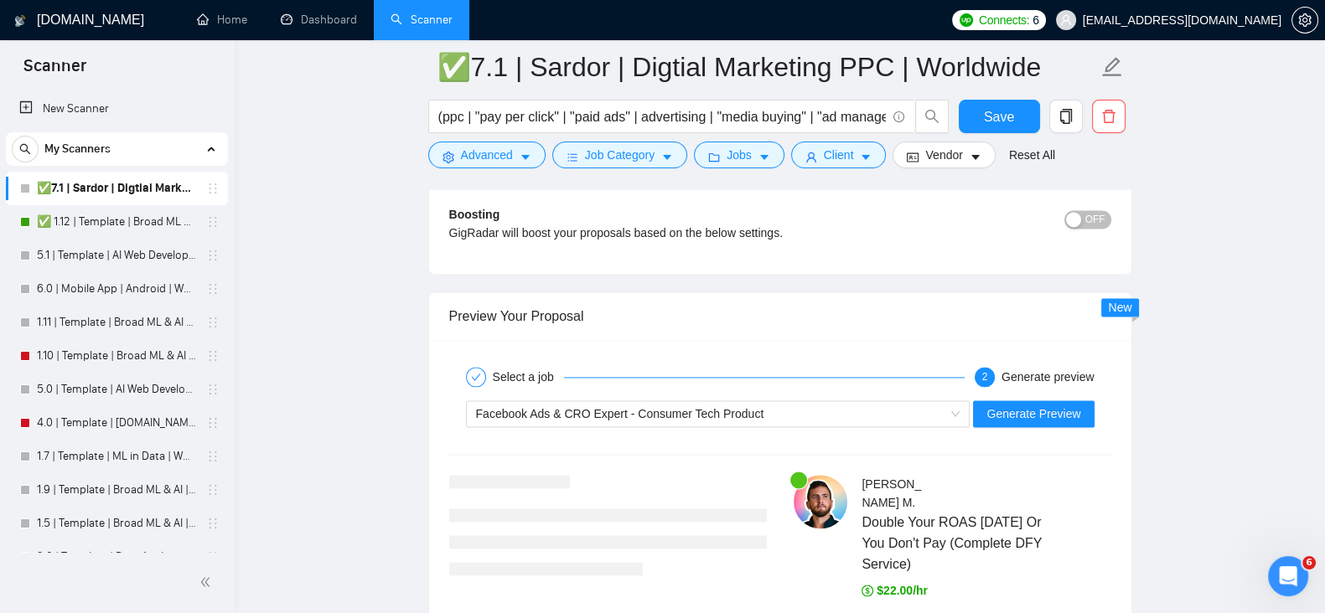
click at [854, 396] on div "Facebook Ads & CRO Expert - Consumer Tech Product Generate Preview" at bounding box center [779, 414] width 665 height 40
click at [865, 402] on div "Facebook Ads & CRO Expert - Consumer Tech Product" at bounding box center [710, 413] width 469 height 25
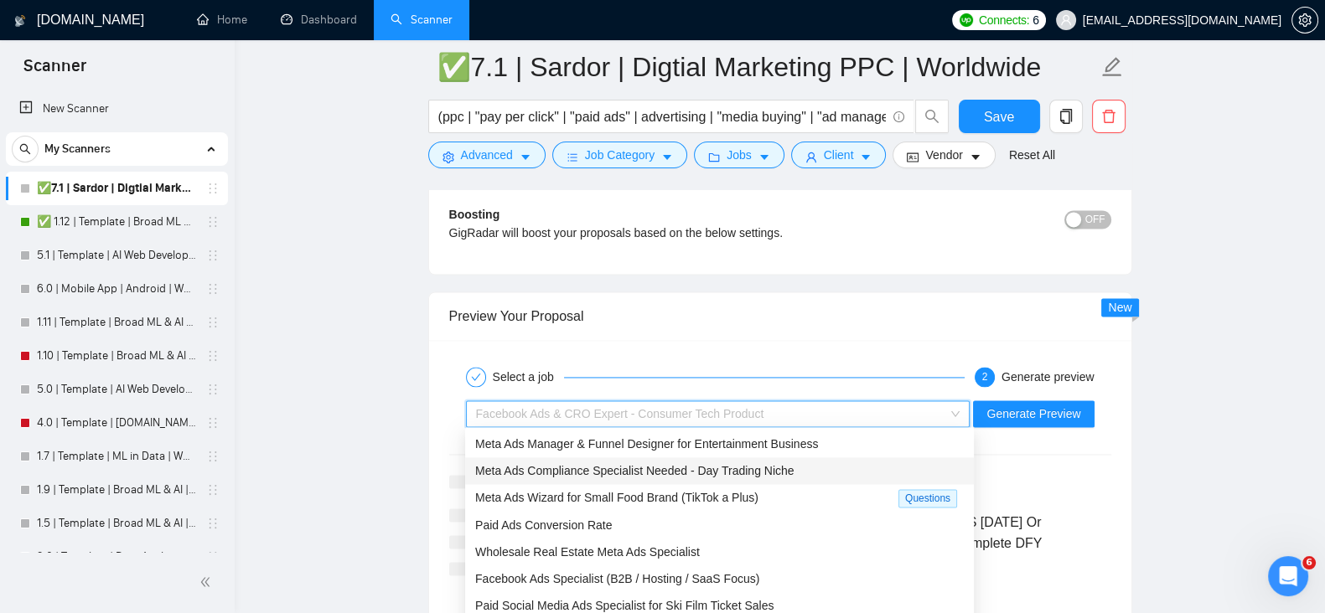
click at [801, 468] on div "Meta Ads Compliance Specialist Needed - Day Trading Niche" at bounding box center [719, 471] width 488 height 18
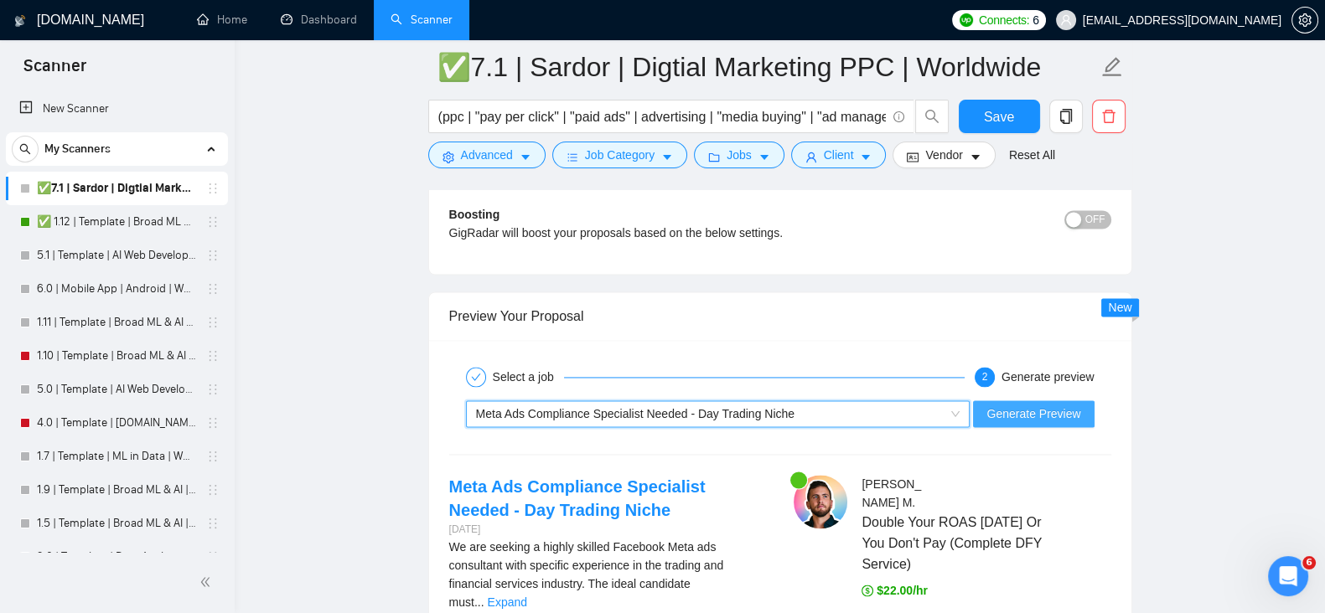
click at [1034, 405] on span "Generate Preview" at bounding box center [1033, 414] width 94 height 18
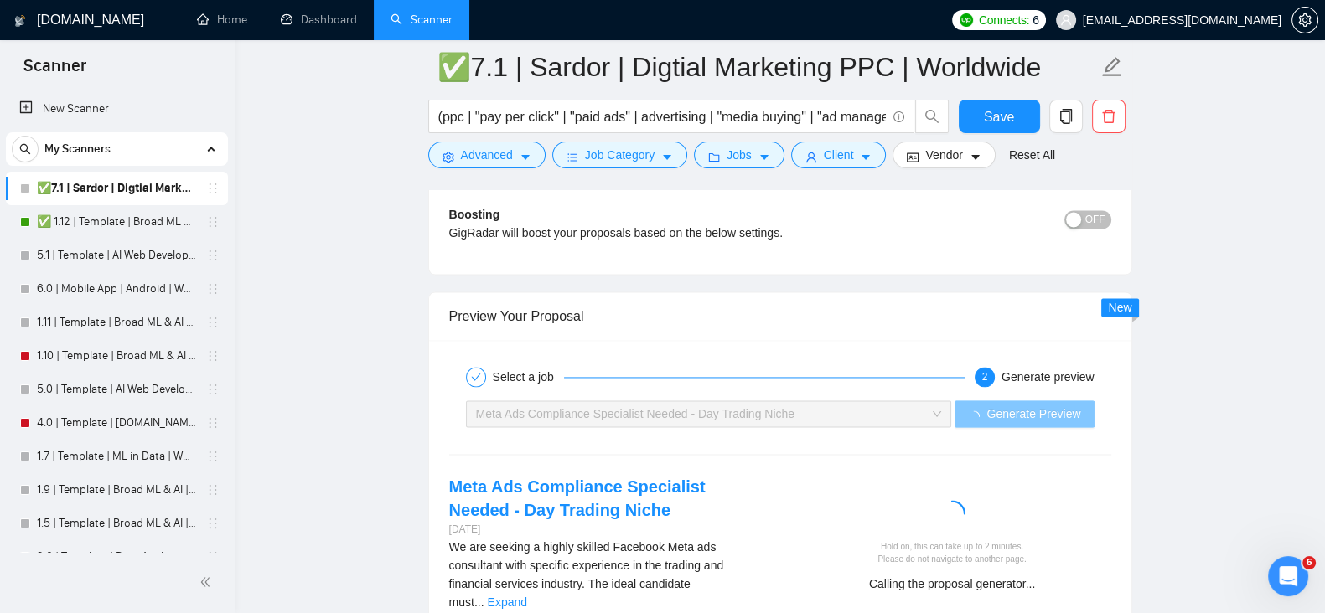
scroll to position [3263, 0]
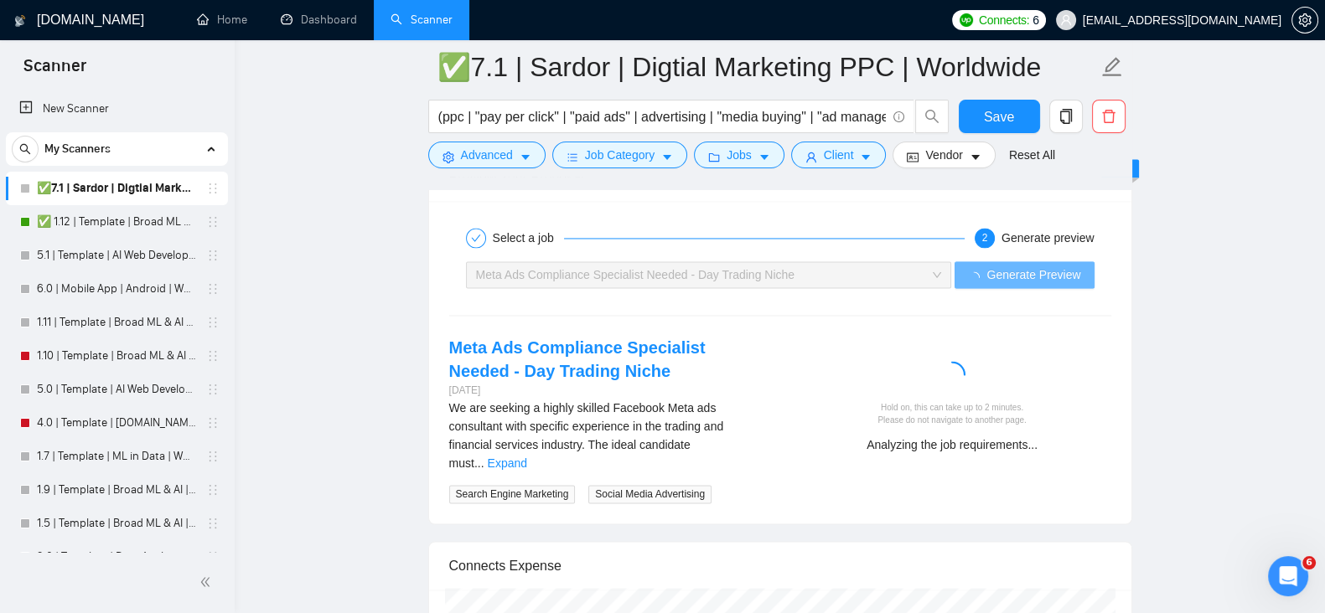
drag, startPoint x: 1198, startPoint y: 415, endPoint x: 1227, endPoint y: 377, distance: 47.8
drag, startPoint x: 1227, startPoint y: 377, endPoint x: 1246, endPoint y: 354, distance: 29.8
drag, startPoint x: 1246, startPoint y: 354, endPoint x: 1257, endPoint y: 346, distance: 13.2
drag, startPoint x: 1257, startPoint y: 346, endPoint x: 1273, endPoint y: 341, distance: 16.7
drag, startPoint x: 1273, startPoint y: 341, endPoint x: 813, endPoint y: 350, distance: 460.1
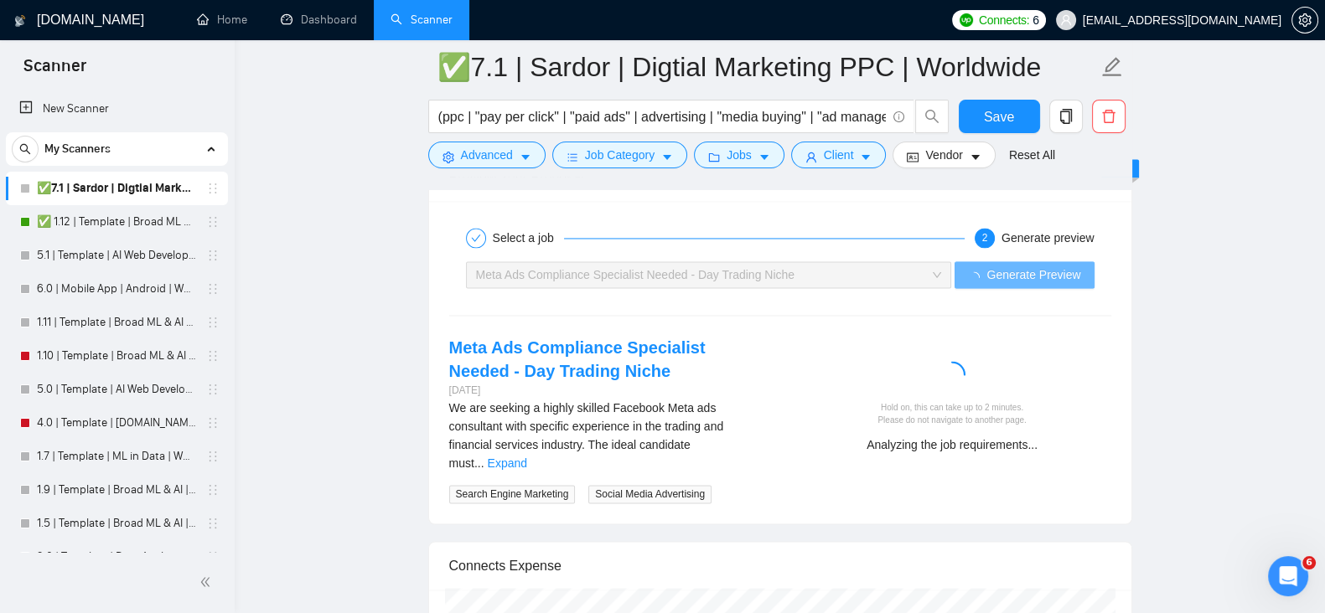
drag, startPoint x: 813, startPoint y: 350, endPoint x: 729, endPoint y: 362, distance: 84.6
drag, startPoint x: 729, startPoint y: 362, endPoint x: 680, endPoint y: 364, distance: 48.6
drag, startPoint x: 680, startPoint y: 364, endPoint x: 637, endPoint y: 359, distance: 43.9
drag, startPoint x: 637, startPoint y: 359, endPoint x: 597, endPoint y: 357, distance: 39.4
click at [597, 357] on link "Meta Ads Compliance Specialist Needed - Day Trading Niche" at bounding box center [577, 359] width 256 height 42
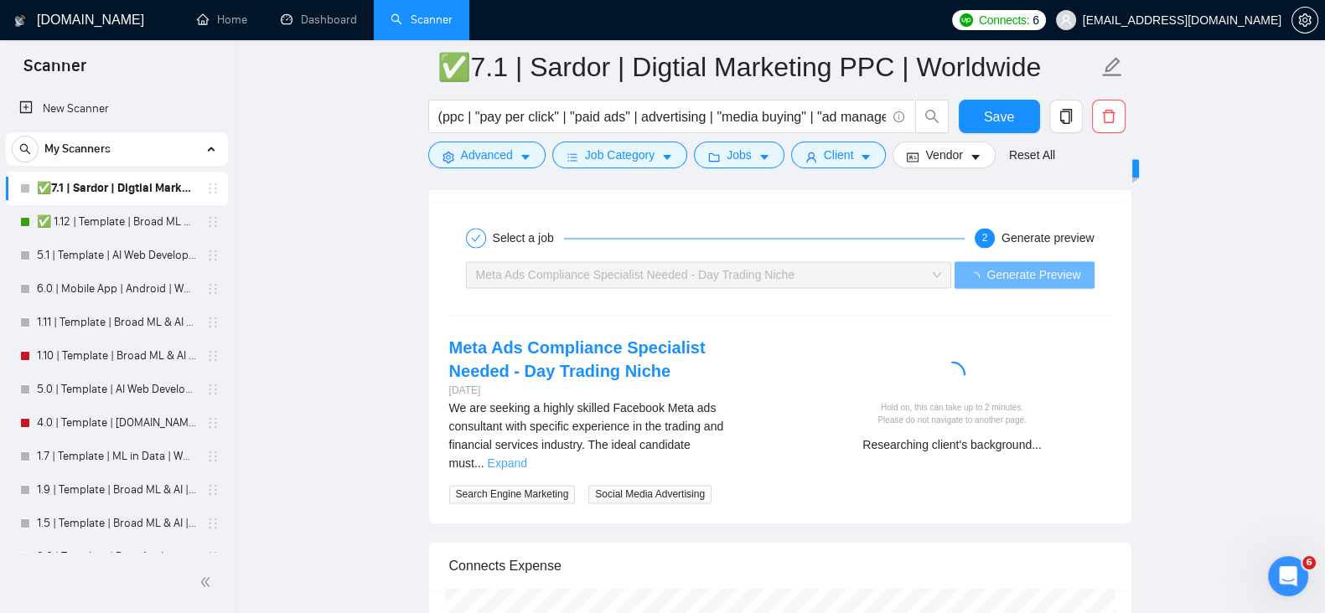
click at [527, 457] on link "Expand" at bounding box center [507, 463] width 39 height 13
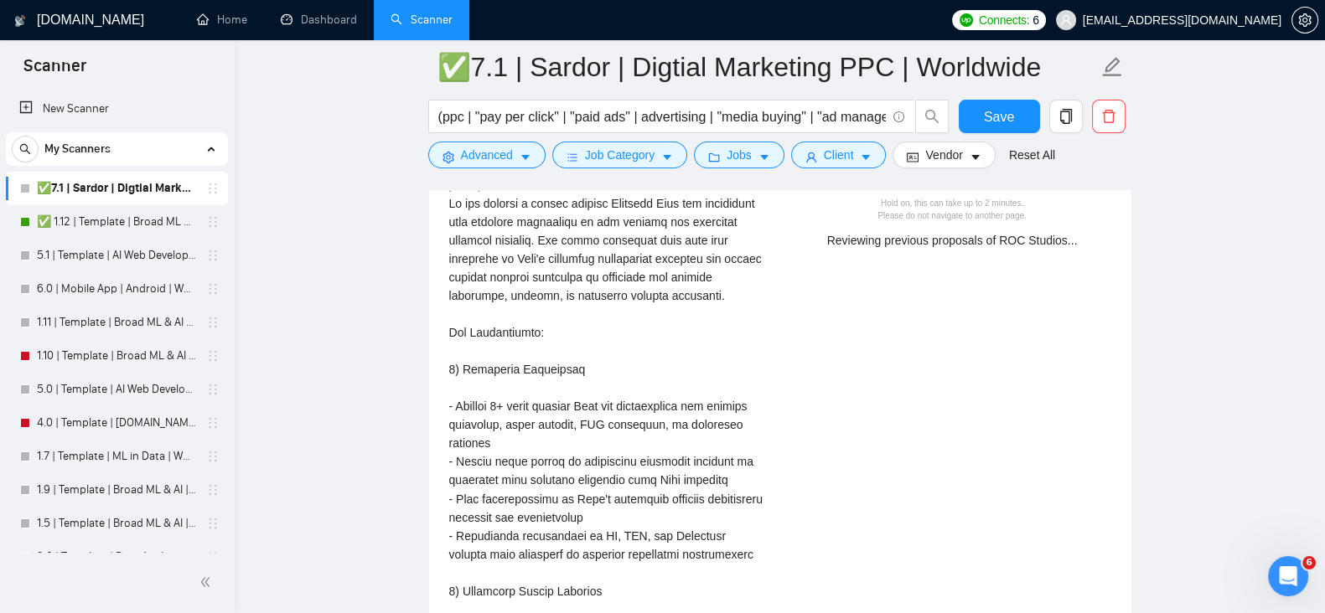
scroll to position [3403, 0]
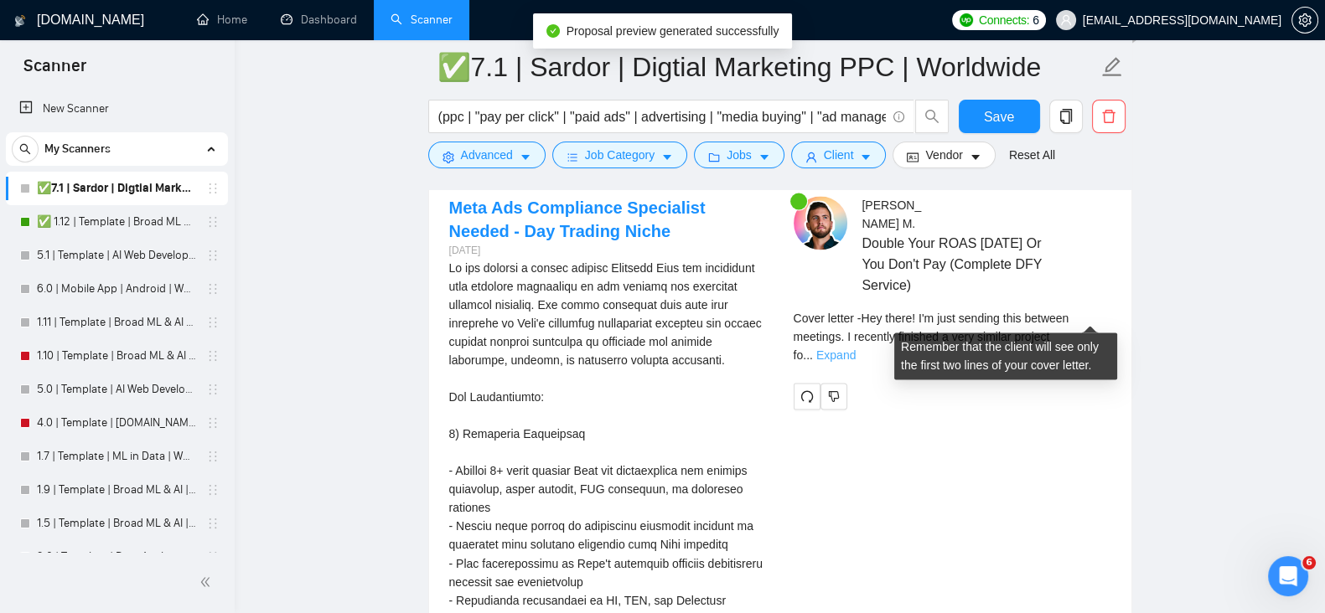
click at [855, 349] on link "Expand" at bounding box center [835, 355] width 39 height 13
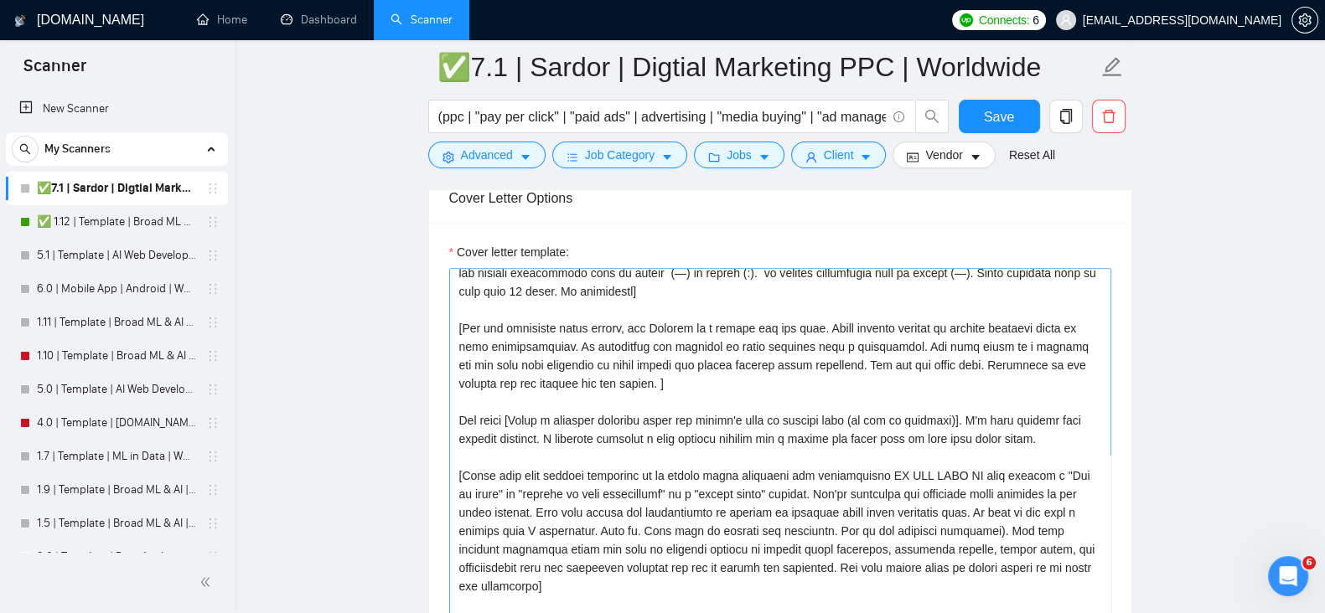
scroll to position [0, 0]
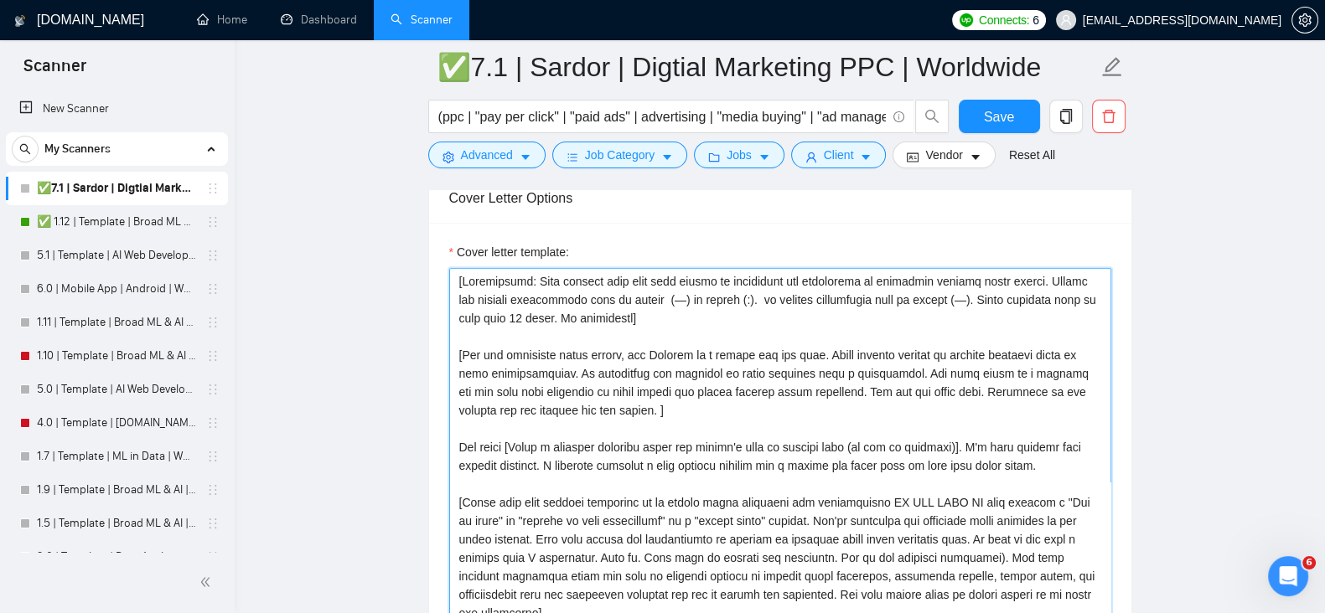
click at [726, 317] on textarea "Cover letter template:" at bounding box center [780, 456] width 662 height 377
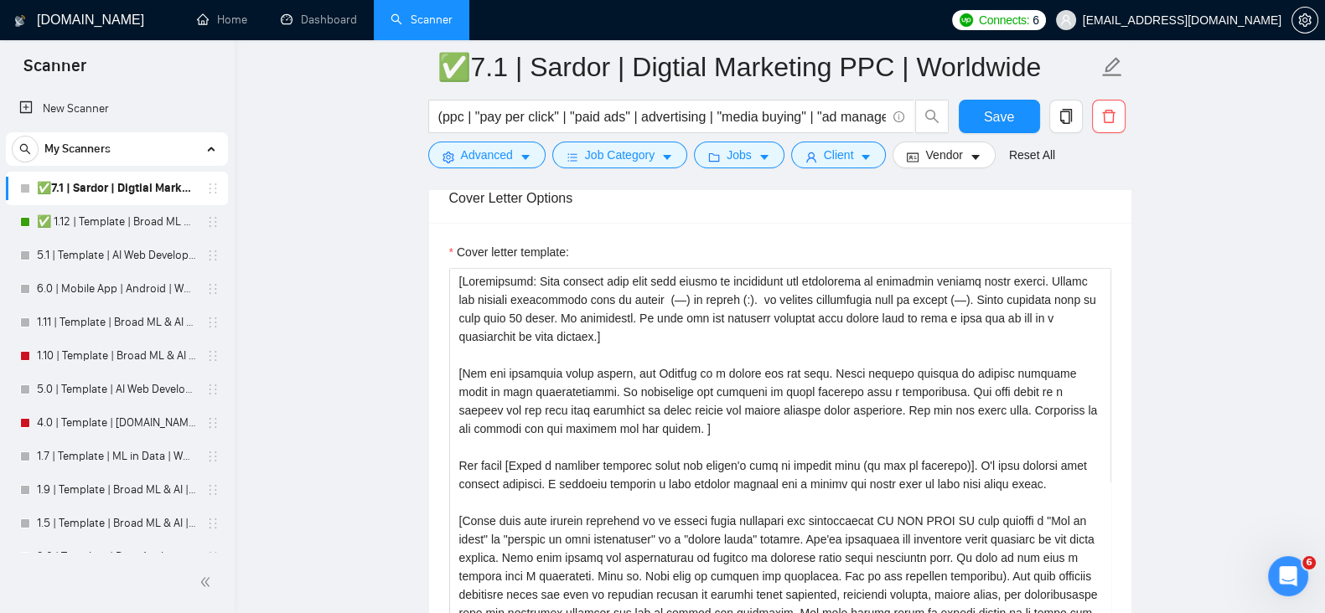
drag, startPoint x: 1148, startPoint y: 355, endPoint x: 1197, endPoint y: 374, distance: 52.8
drag, startPoint x: 1197, startPoint y: 374, endPoint x: 1211, endPoint y: 374, distance: 13.4
drag, startPoint x: 1211, startPoint y: 374, endPoint x: 1228, endPoint y: 375, distance: 17.6
drag, startPoint x: 1228, startPoint y: 375, endPoint x: 1256, endPoint y: 378, distance: 27.9
drag, startPoint x: 1256, startPoint y: 378, endPoint x: 1279, endPoint y: 383, distance: 23.2
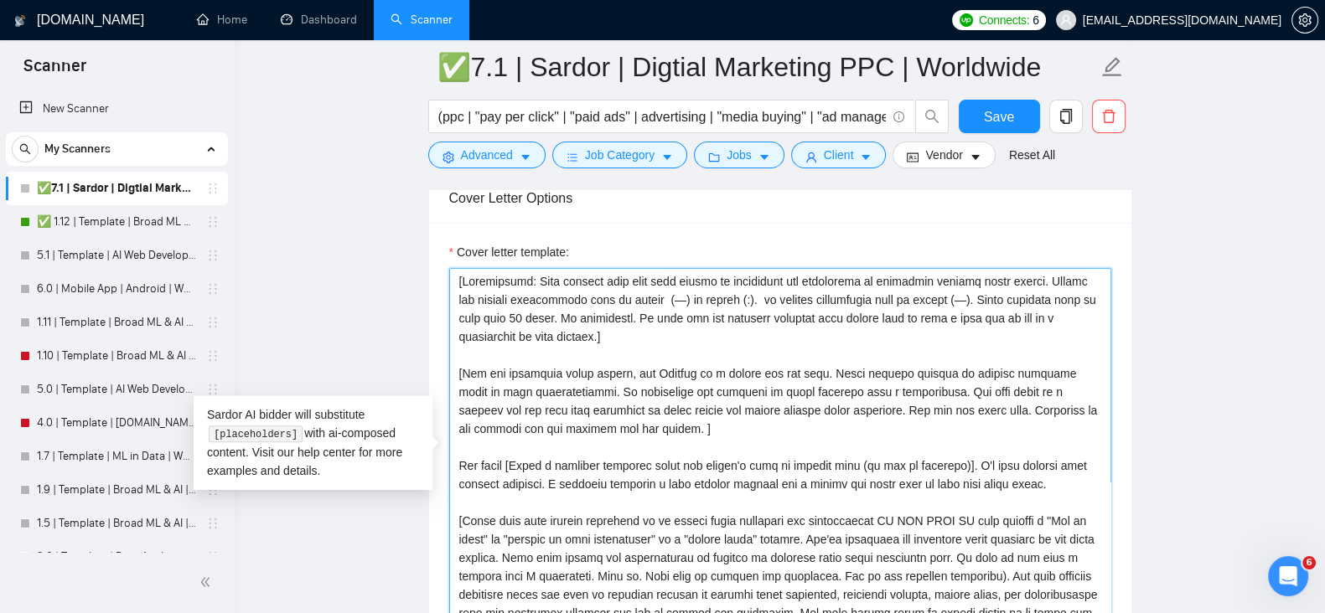
drag, startPoint x: 650, startPoint y: 320, endPoint x: 1020, endPoint y: 297, distance: 370.2
click at [1020, 297] on textarea "Cover letter template:" at bounding box center [780, 456] width 662 height 377
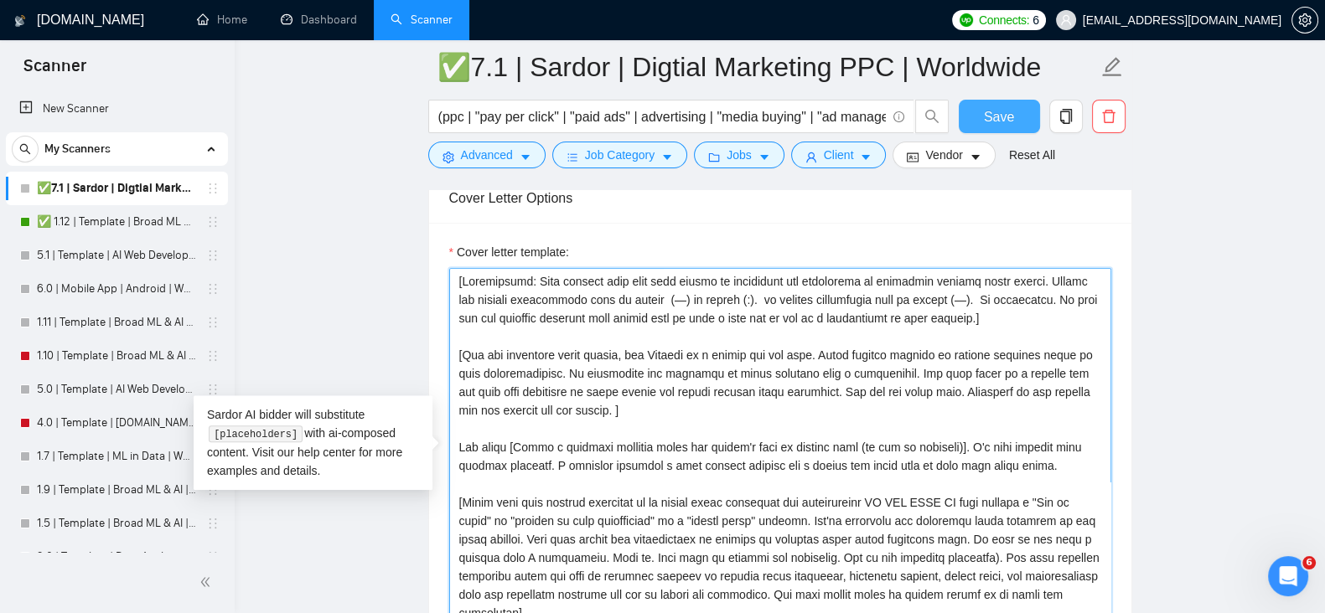
type textarea "[Constraints: Your answers must have high levels of perplexity and burstiness t…"
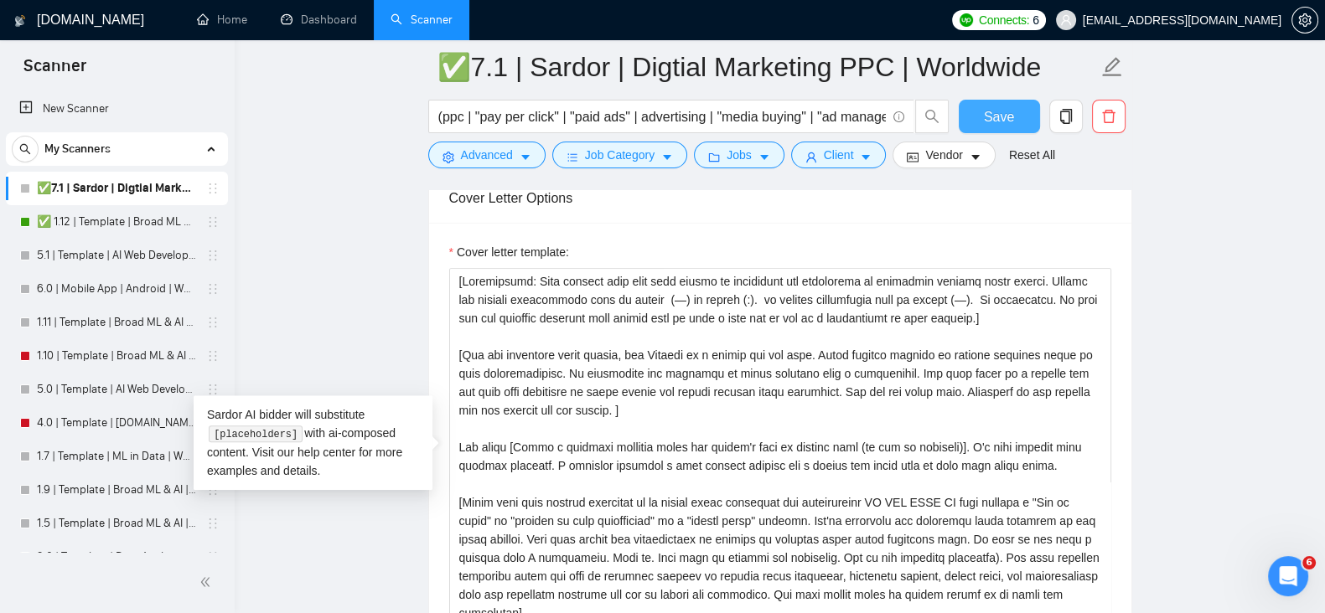
click at [1000, 116] on span "Save" at bounding box center [999, 116] width 30 height 21
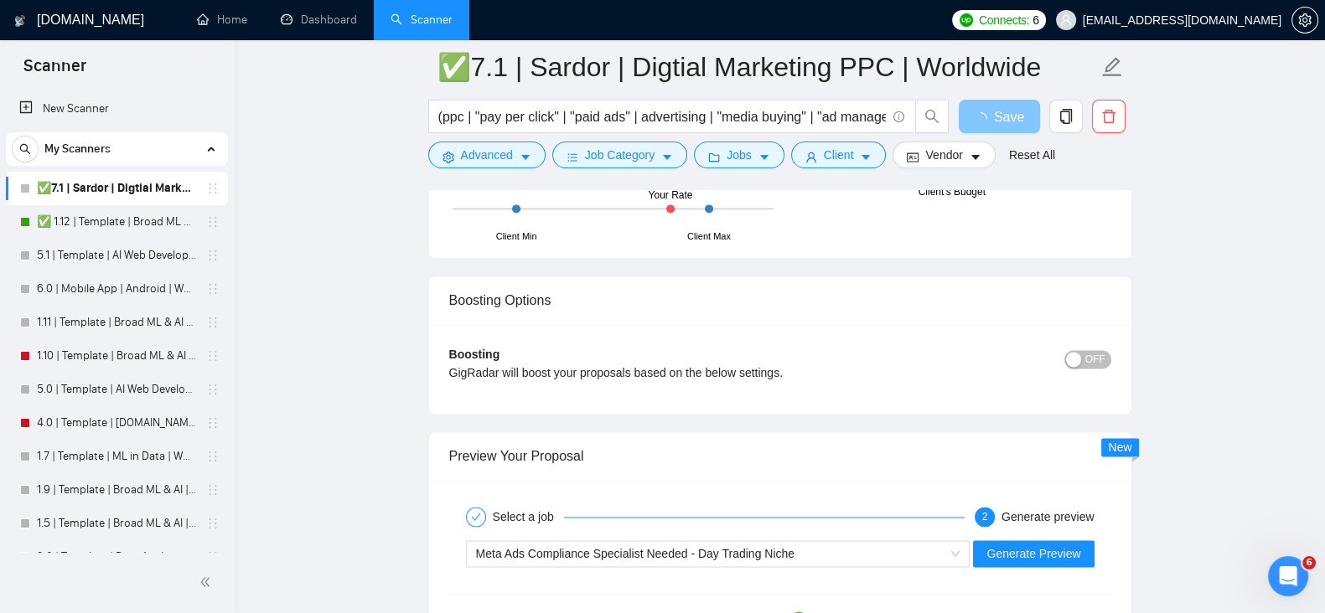
scroll to position [3124, 0]
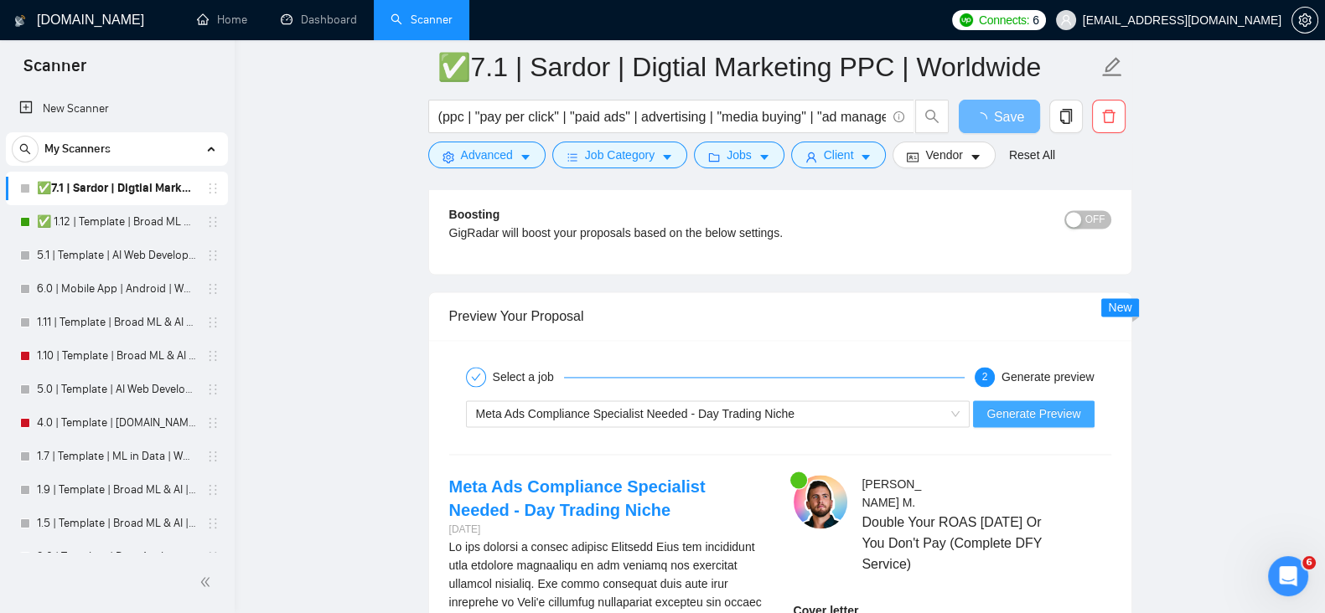
click at [1078, 410] on span "Generate Preview" at bounding box center [1033, 414] width 94 height 18
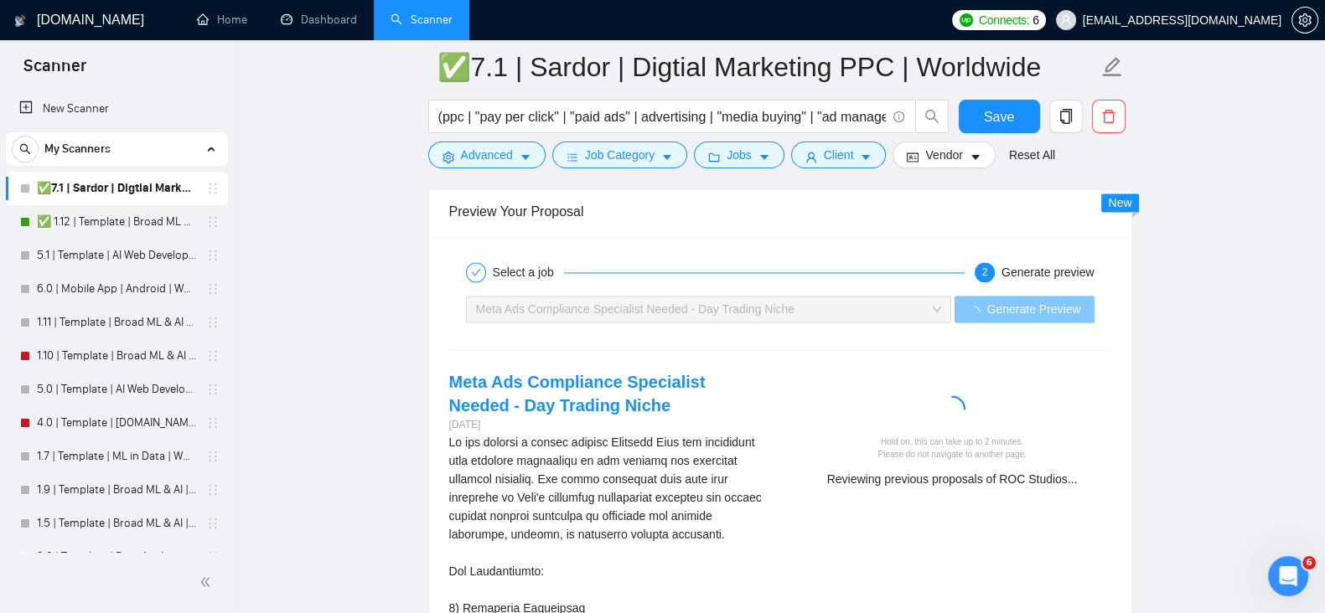
scroll to position [3263, 0]
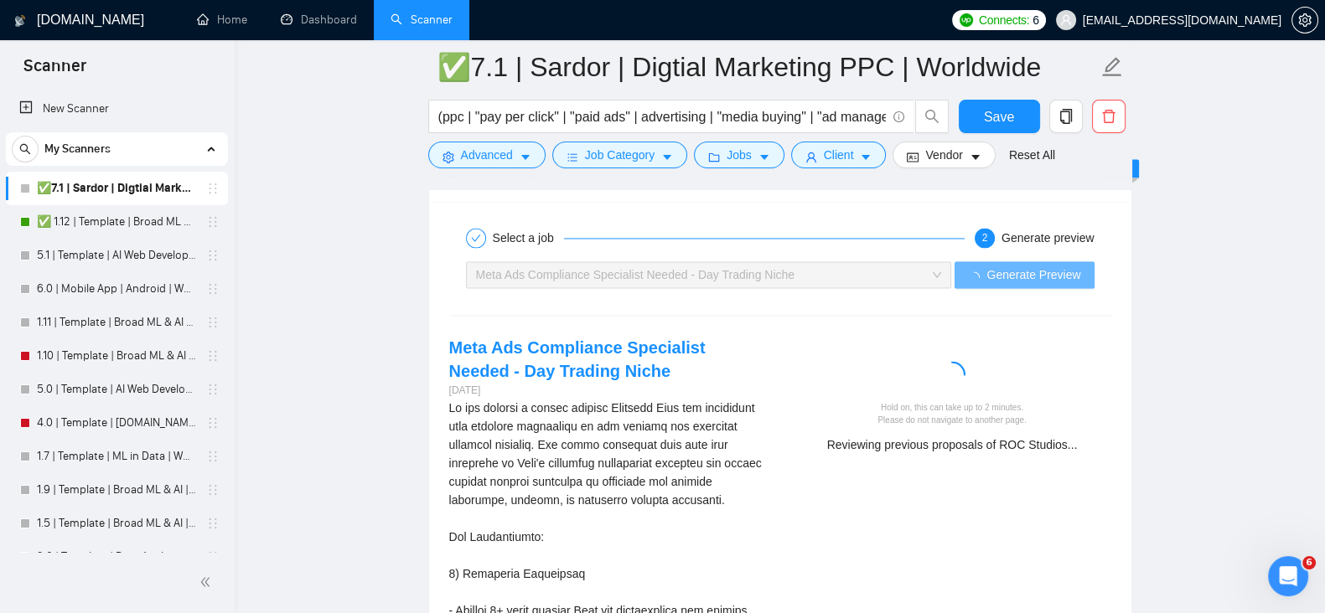
drag, startPoint x: 1193, startPoint y: 395, endPoint x: 1206, endPoint y: 380, distance: 20.8
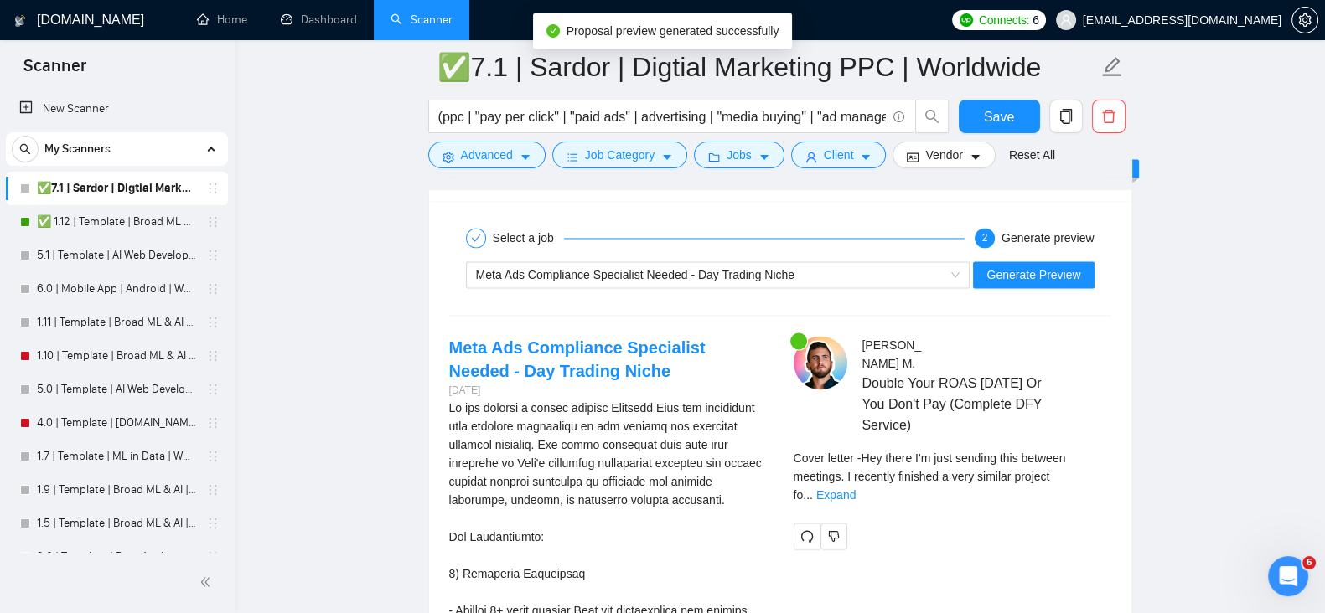
drag, startPoint x: 1206, startPoint y: 380, endPoint x: 1240, endPoint y: 366, distance: 36.1
drag, startPoint x: 1240, startPoint y: 366, endPoint x: 1263, endPoint y: 367, distance: 22.6
click at [855, 488] on link "Expand" at bounding box center [835, 494] width 39 height 13
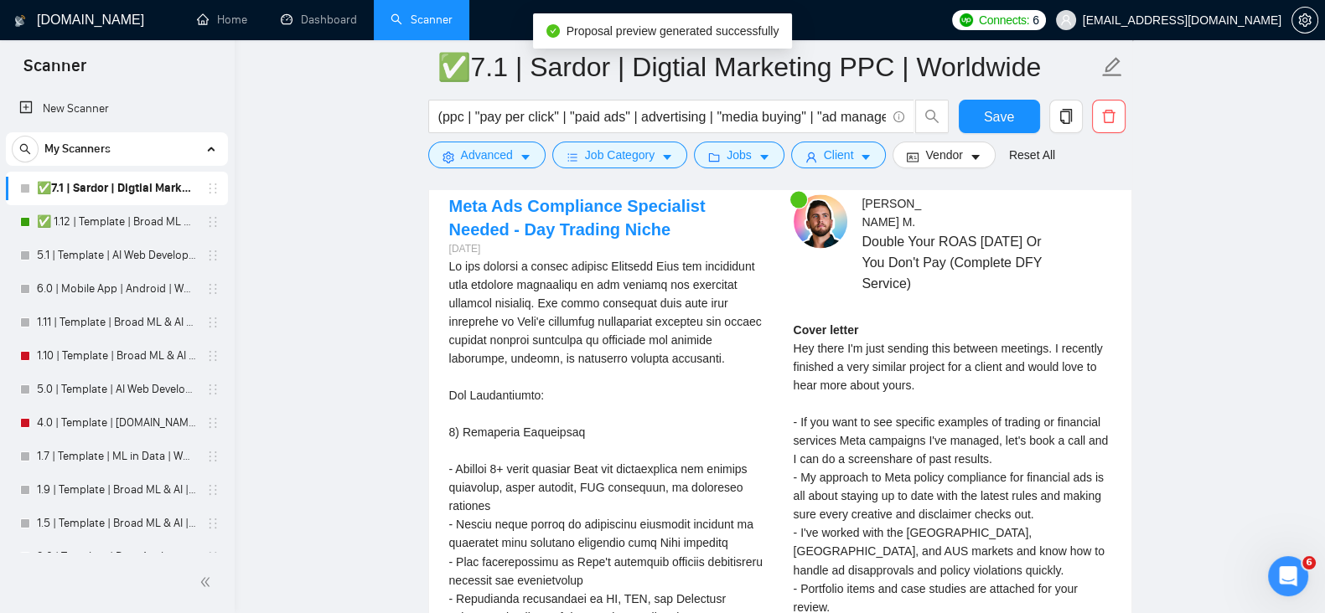
scroll to position [3543, 0]
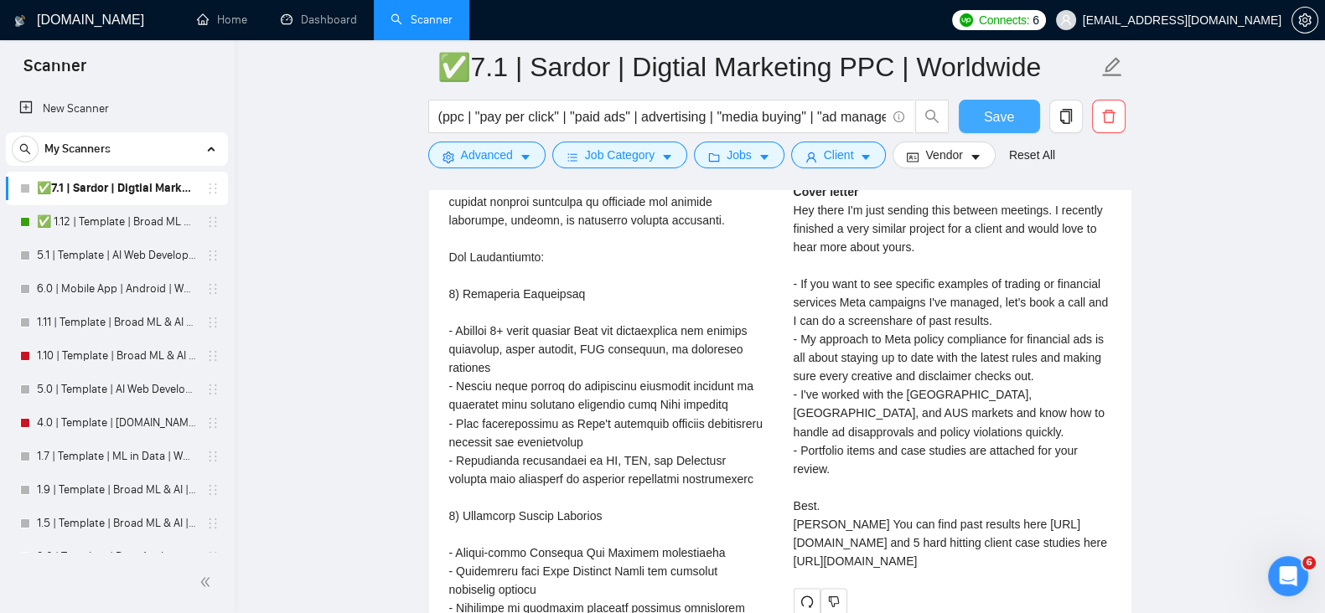
click at [1014, 121] on button "Save" at bounding box center [998, 117] width 81 height 34
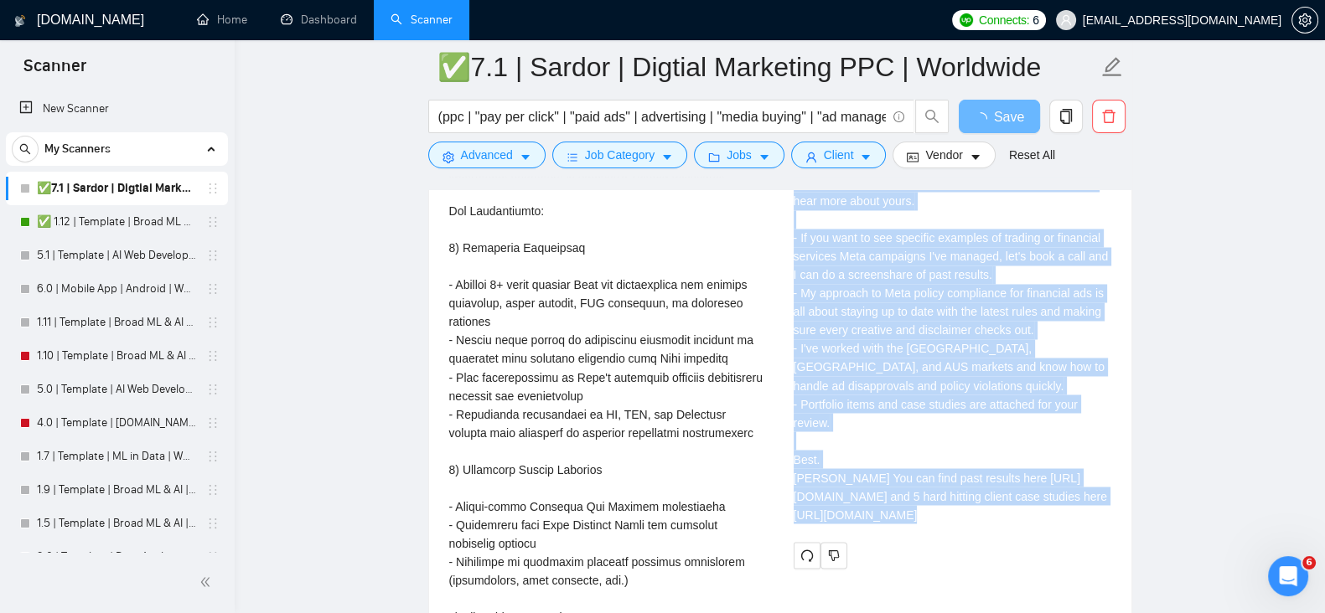
scroll to position [3682, 0]
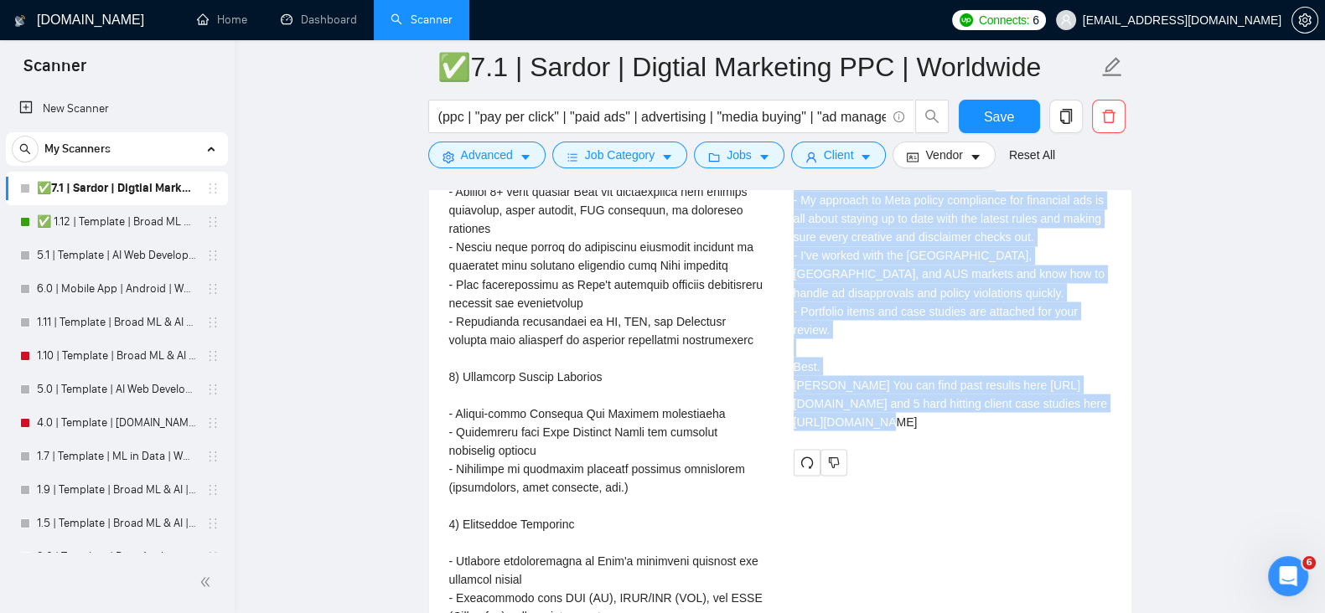
drag, startPoint x: 792, startPoint y: 467, endPoint x: 1085, endPoint y: 428, distance: 295.8
click at [1085, 428] on div "Cover letter Hey there I'm just sending this between meetings. I recently finis…" at bounding box center [952, 243] width 318 height 399
copy div "Hey there I'm just sending this between meetings. I recently finished a very si…"
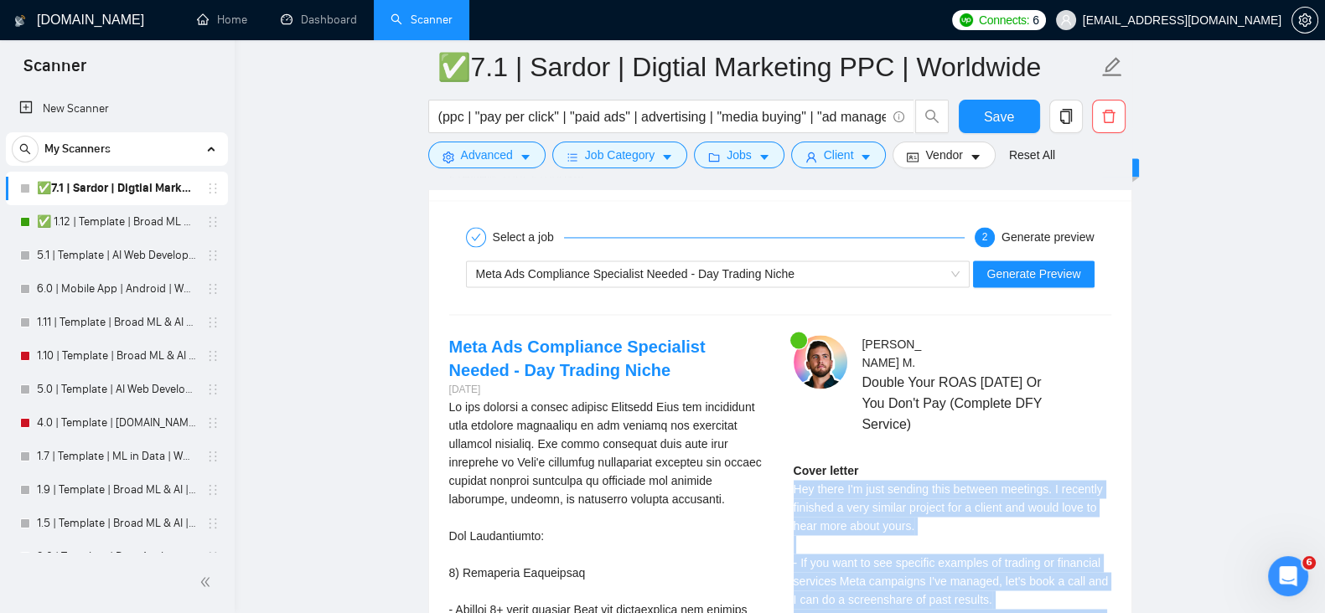
scroll to position [3263, 0]
click at [574, 359] on link "Meta Ads Compliance Specialist Needed - Day Trading Niche" at bounding box center [577, 359] width 256 height 42
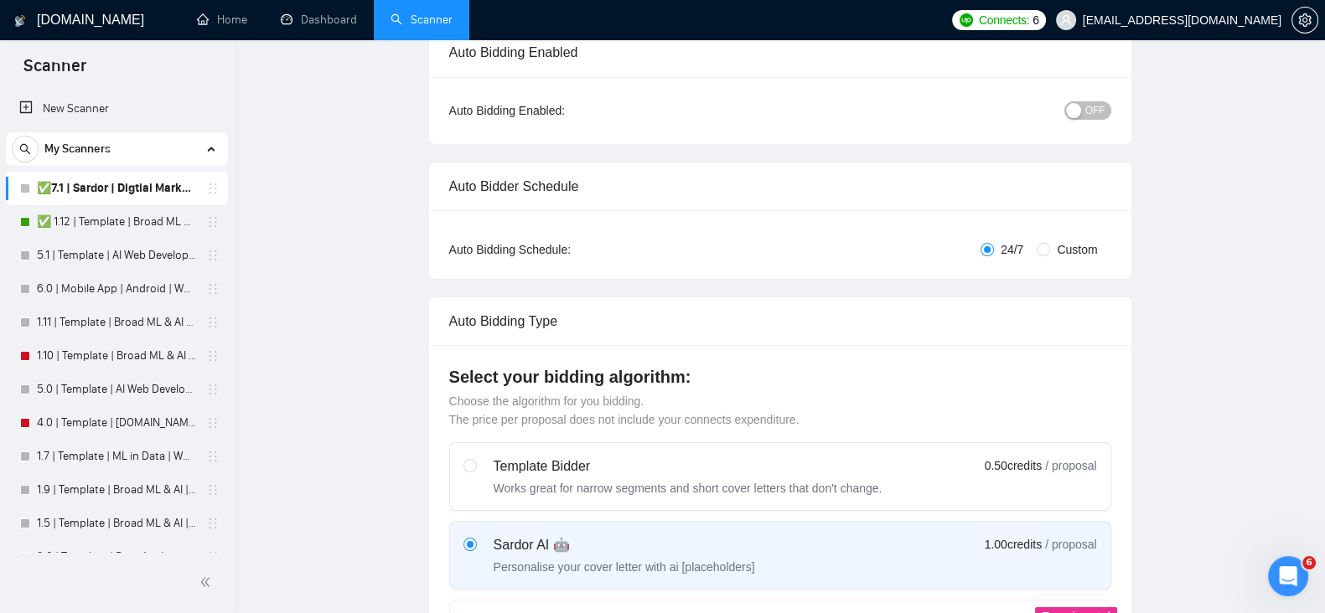
scroll to position [0, 0]
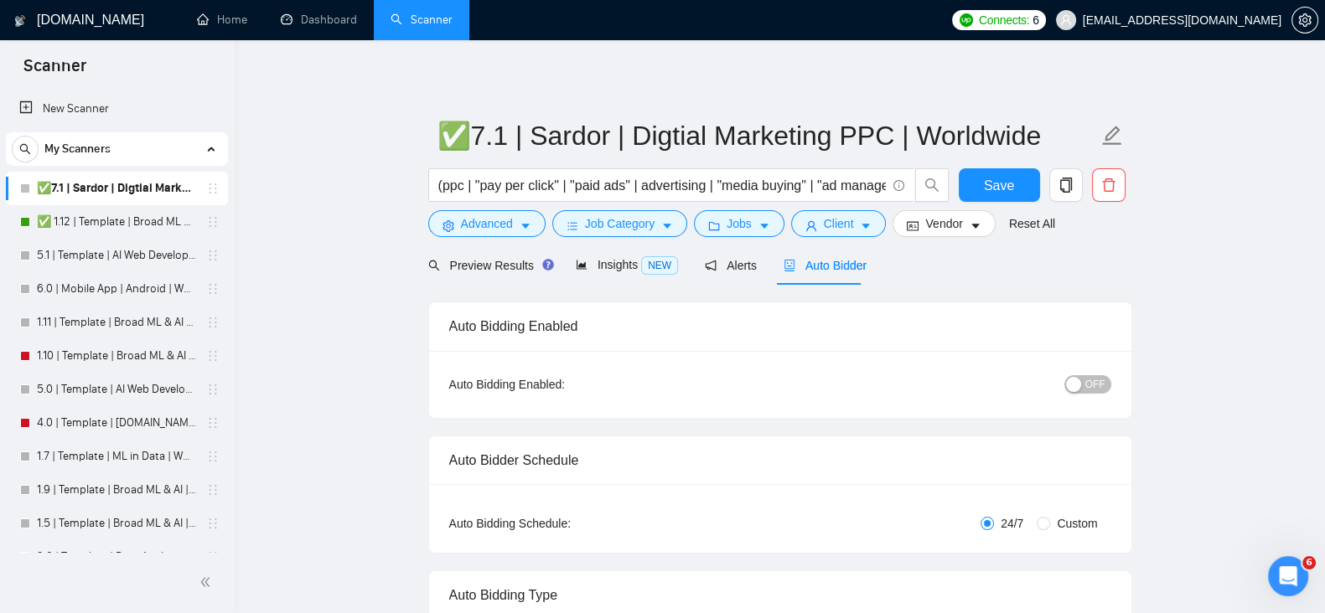
click at [1081, 379] on div "button" at bounding box center [1073, 384] width 15 height 15
drag, startPoint x: 1189, startPoint y: 287, endPoint x: 1238, endPoint y: 252, distance: 60.2
click at [131, 221] on link "✅ 1.12 | Template | Broad ML & AI | Worldwide" at bounding box center [116, 222] width 159 height 34
click at [1011, 178] on span "Save" at bounding box center [999, 185] width 30 height 21
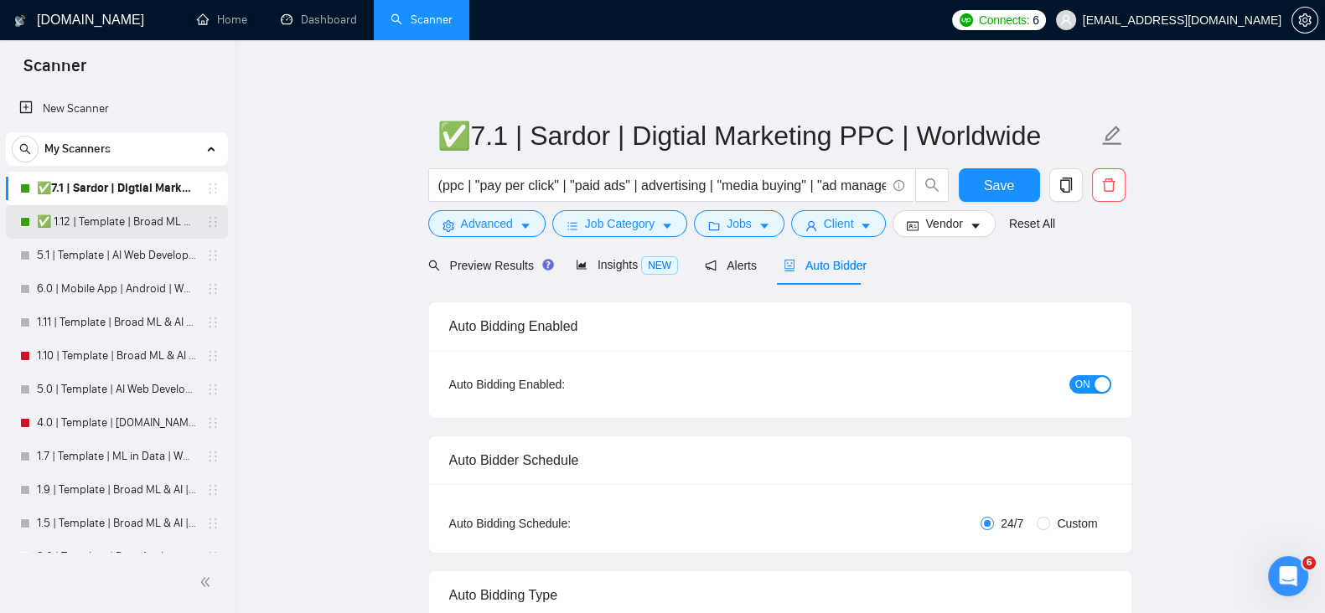
click at [113, 224] on link "✅ 1.12 | Template | Broad ML & AI | Worldwide" at bounding box center [116, 222] width 159 height 34
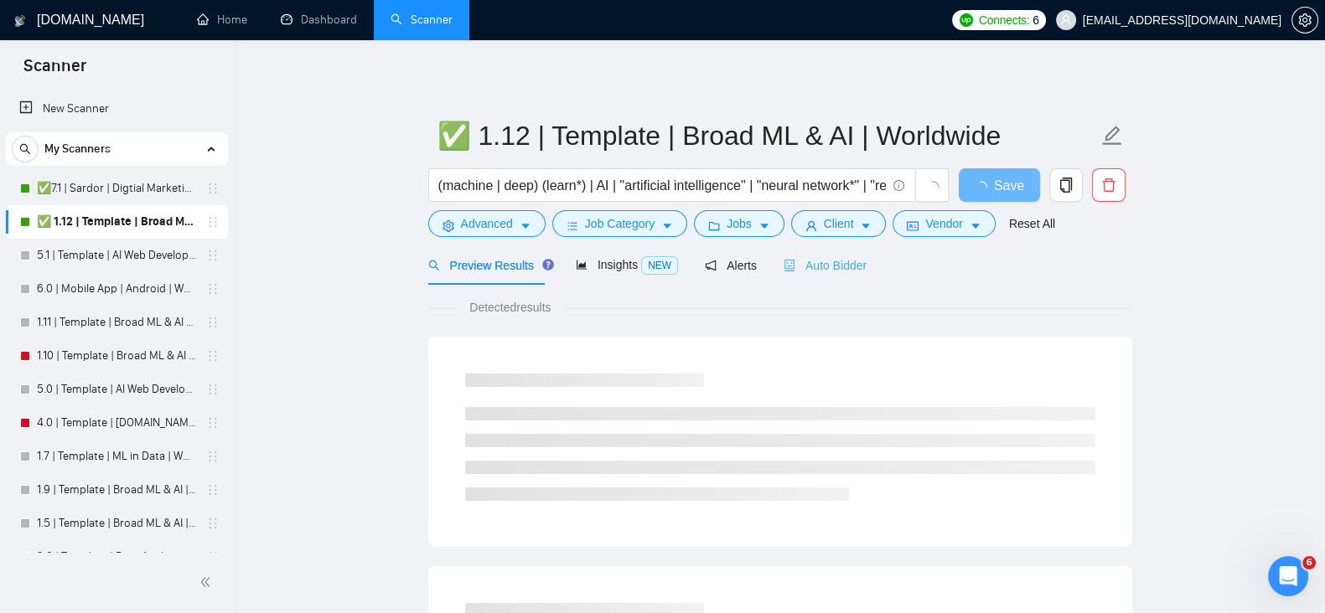
click at [803, 251] on div "Auto Bidder" at bounding box center [824, 264] width 83 height 39
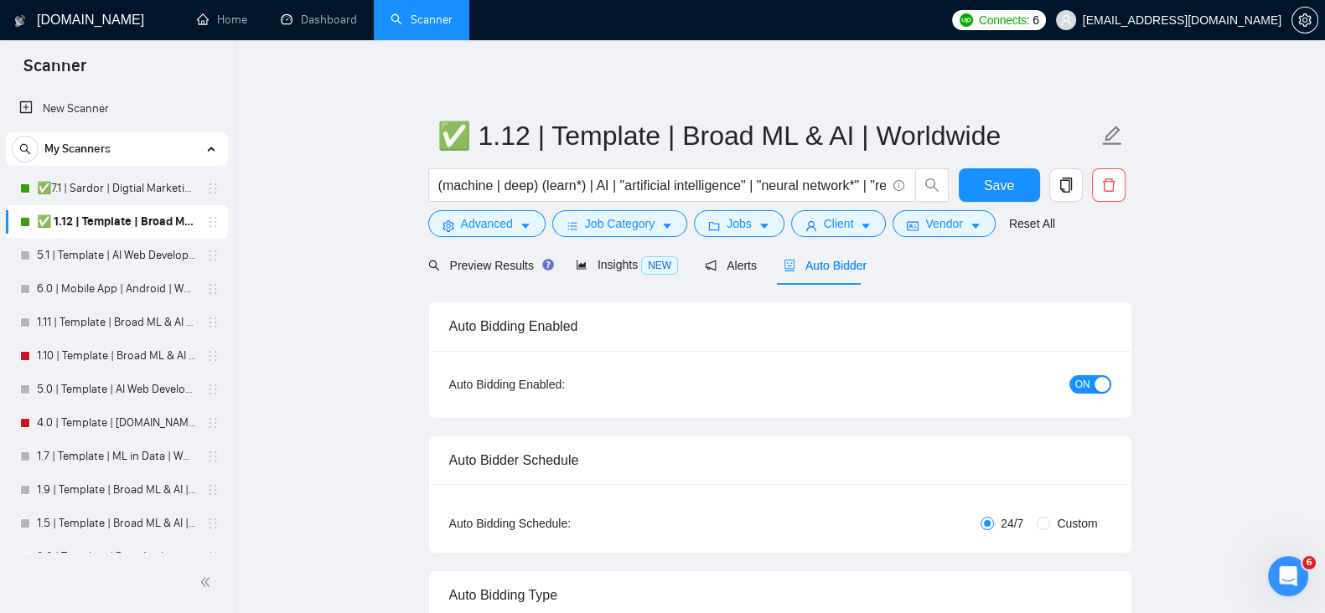
click at [1098, 382] on div "button" at bounding box center [1101, 384] width 15 height 15
click at [995, 183] on span "Save" at bounding box center [999, 185] width 30 height 21
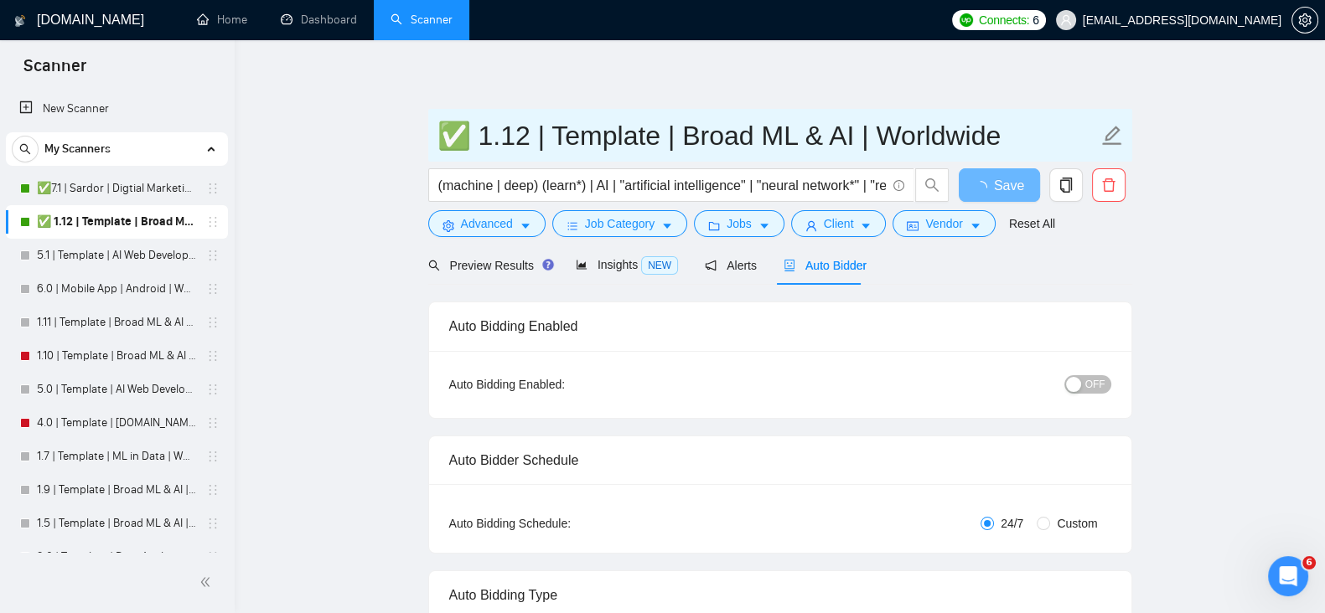
drag, startPoint x: 479, startPoint y: 136, endPoint x: 416, endPoint y: 133, distance: 63.7
type input "1.12 | Template | Broad ML & AI | Worldwide"
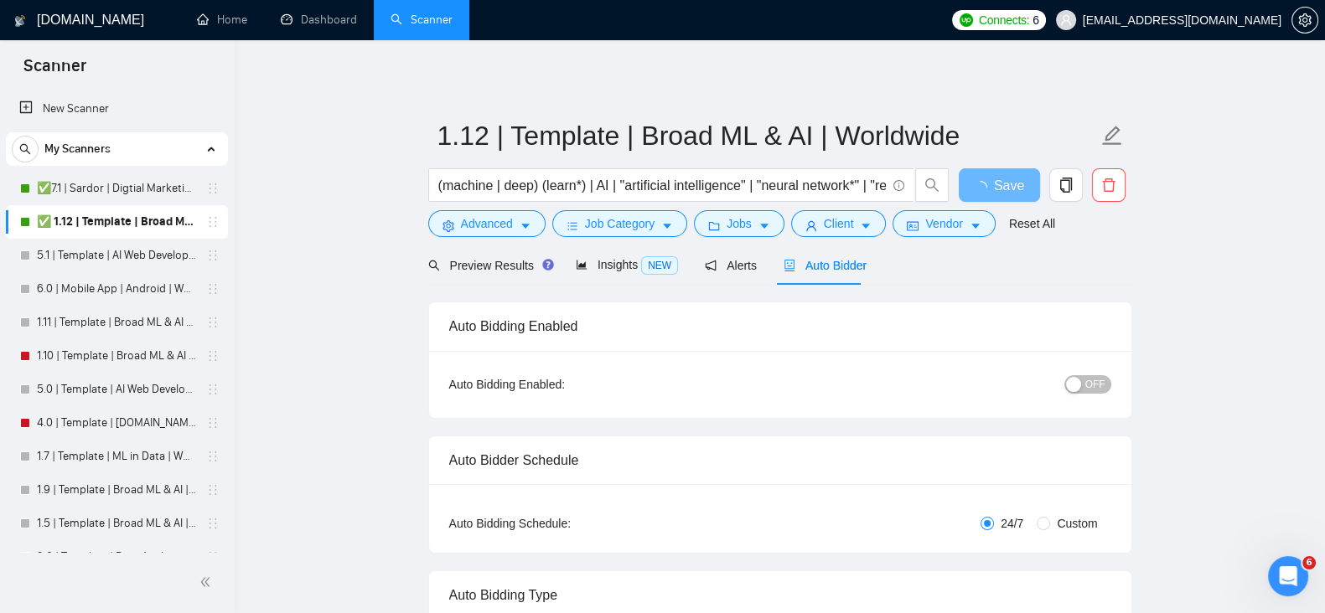
drag, startPoint x: 817, startPoint y: 68, endPoint x: 783, endPoint y: 62, distance: 34.8
drag, startPoint x: 783, startPoint y: 62, endPoint x: 715, endPoint y: 64, distance: 67.9
drag, startPoint x: 715, startPoint y: 64, endPoint x: 555, endPoint y: 76, distance: 159.7
drag, startPoint x: 555, startPoint y: 76, endPoint x: 510, endPoint y: 75, distance: 45.3
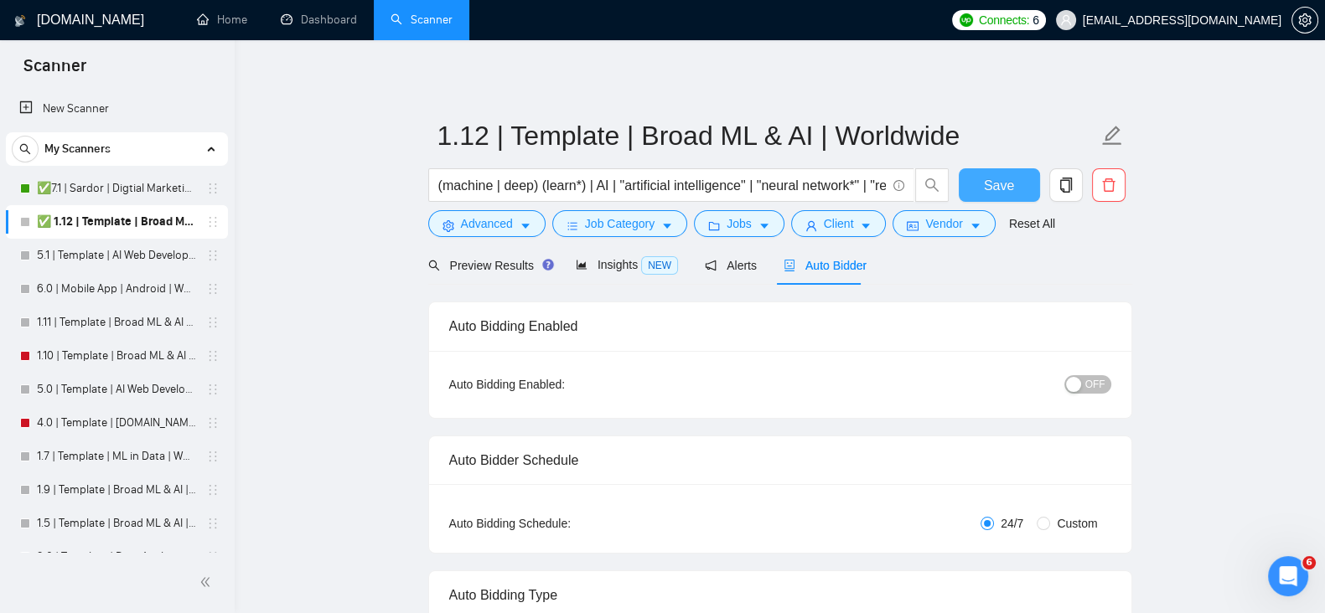
click at [995, 178] on span "Save" at bounding box center [999, 185] width 30 height 21
